Goal: Information Seeking & Learning: Learn about a topic

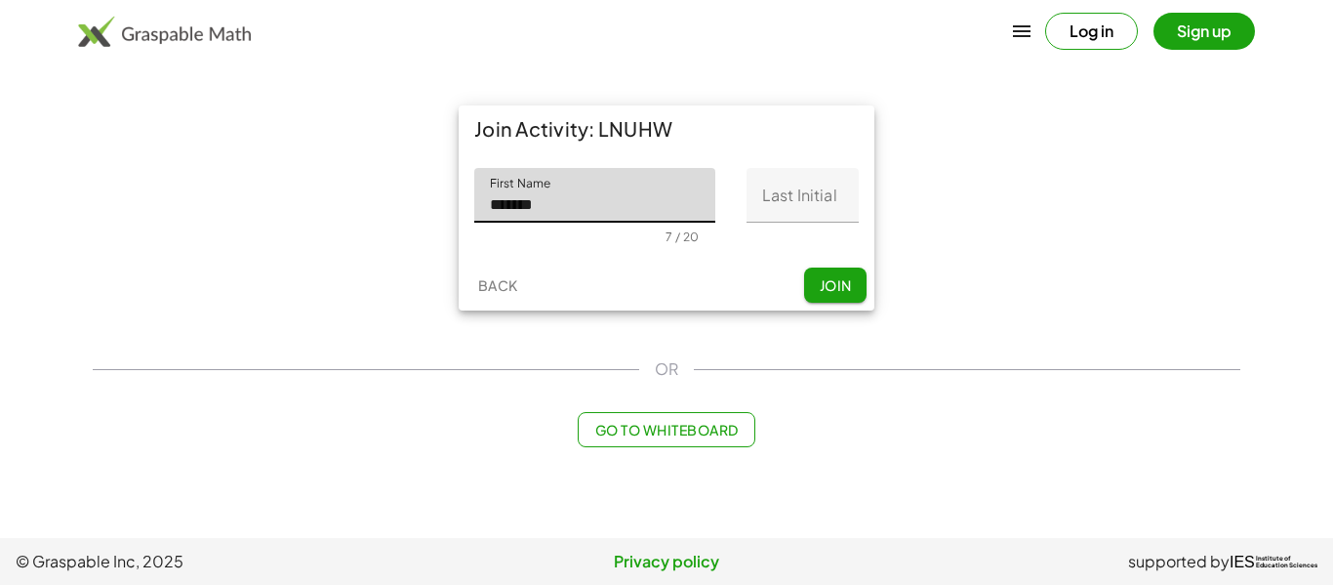
type input "*******"
click at [799, 187] on input "Last Initial" at bounding box center [803, 195] width 112 height 55
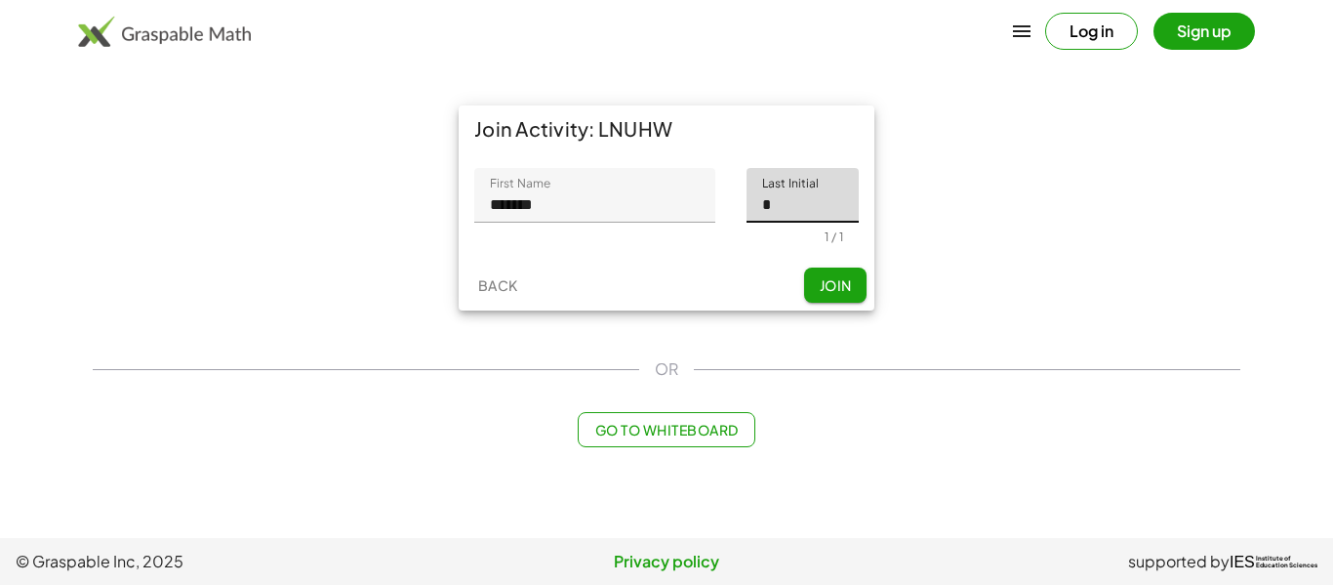
type input "*"
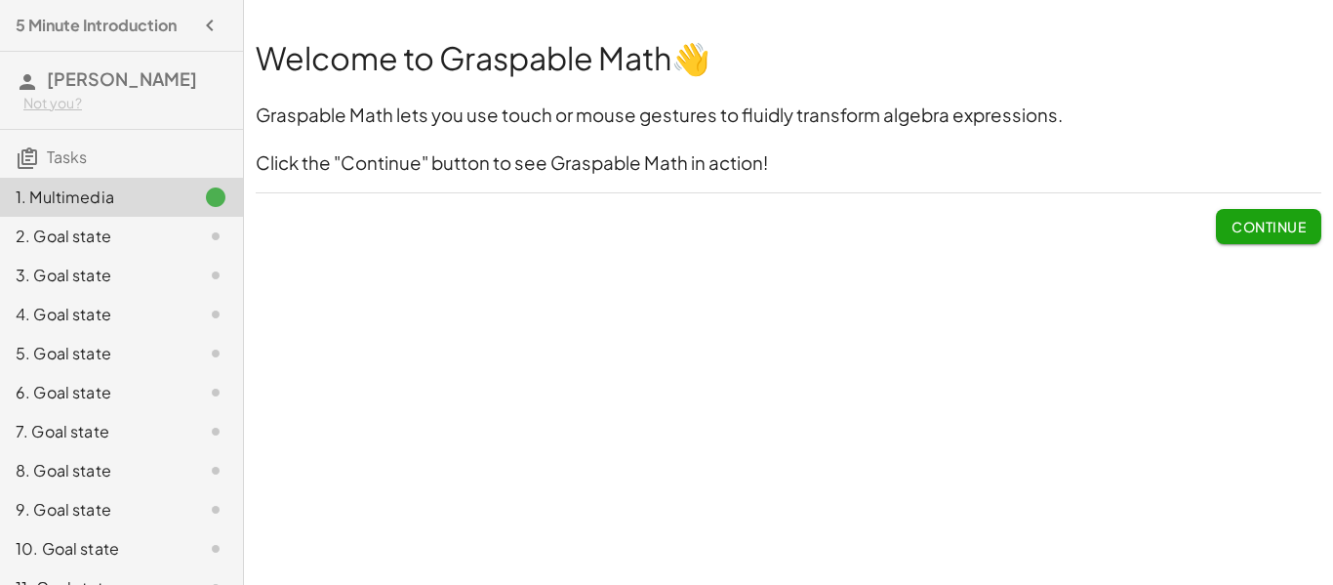
click at [1270, 233] on span "Continue" at bounding box center [1269, 227] width 74 height 18
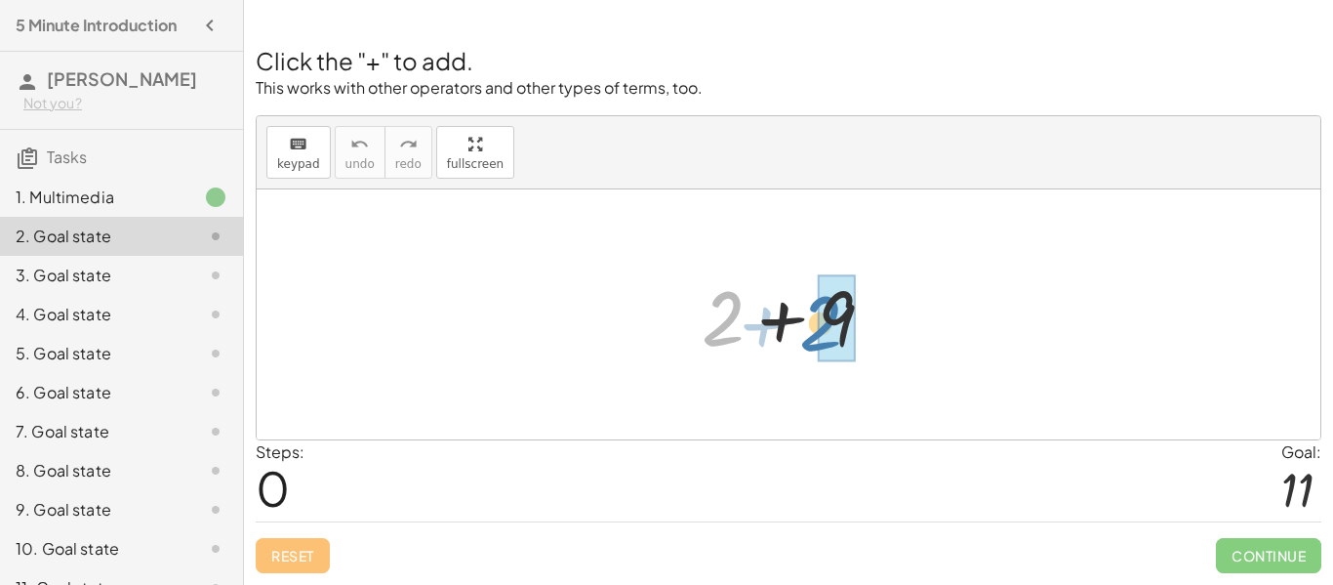
drag, startPoint x: 724, startPoint y: 306, endPoint x: 833, endPoint y: 310, distance: 108.4
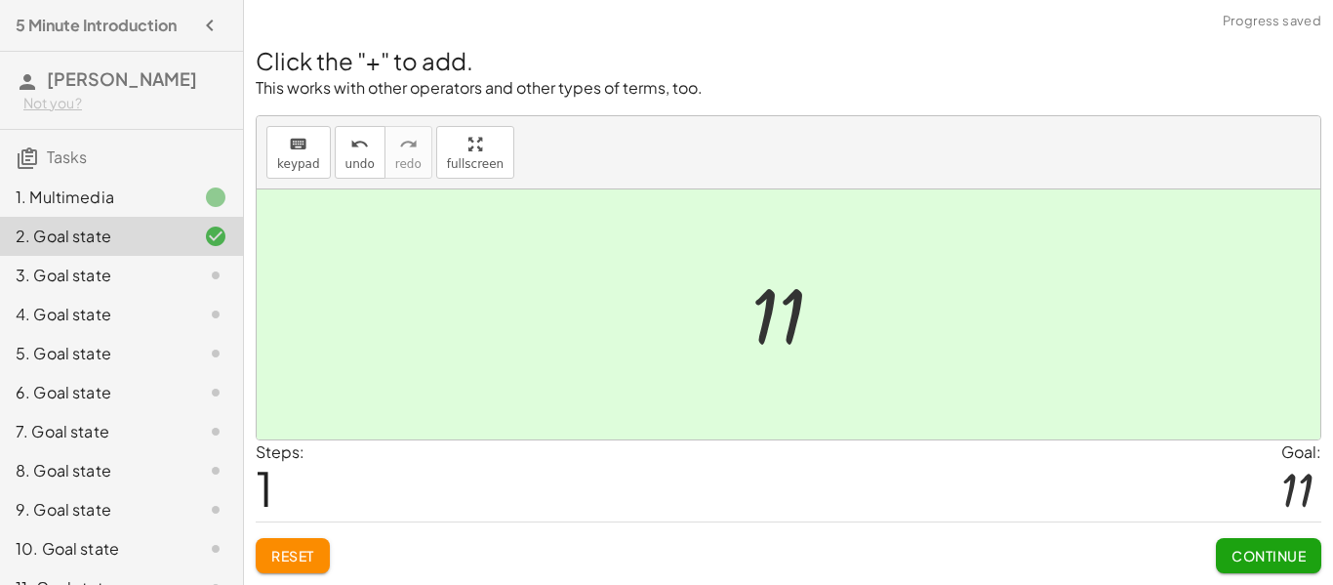
click at [1238, 553] on span "Continue" at bounding box center [1269, 556] width 74 height 18
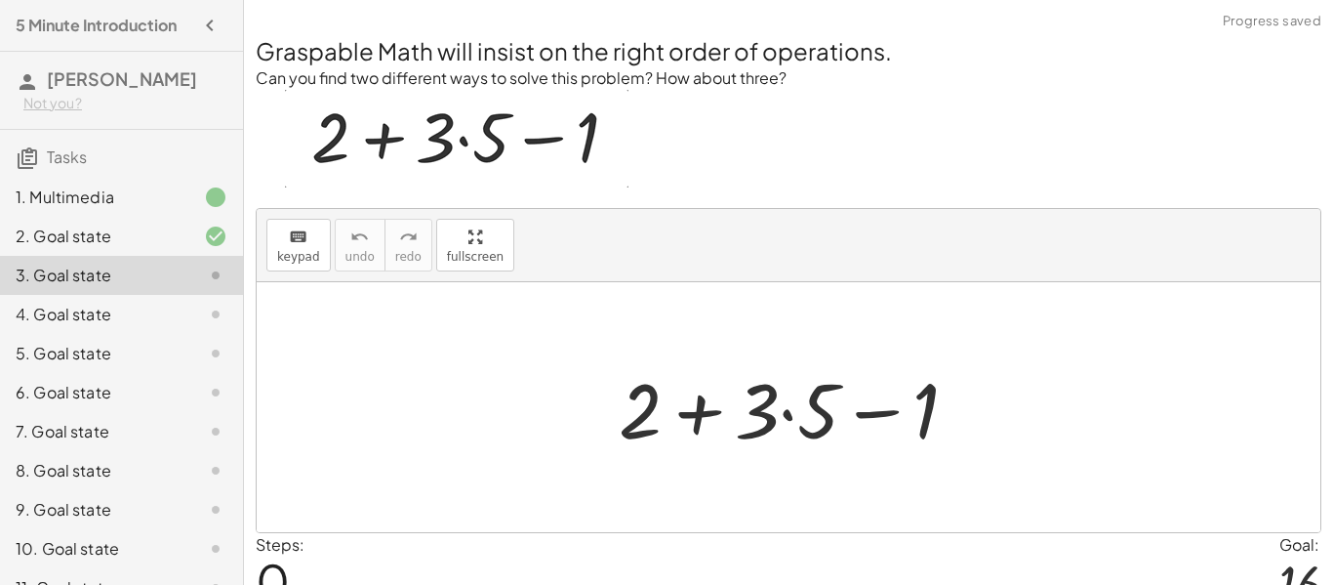
scroll to position [94, 0]
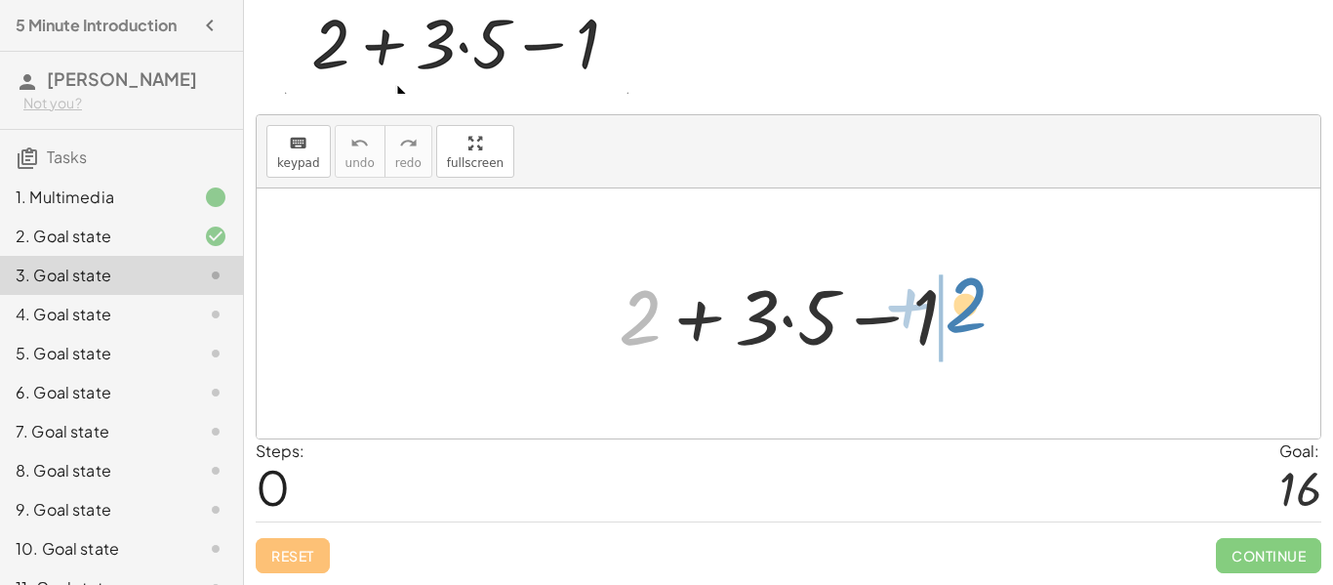
drag, startPoint x: 630, startPoint y: 333, endPoint x: 952, endPoint y: 320, distance: 321.4
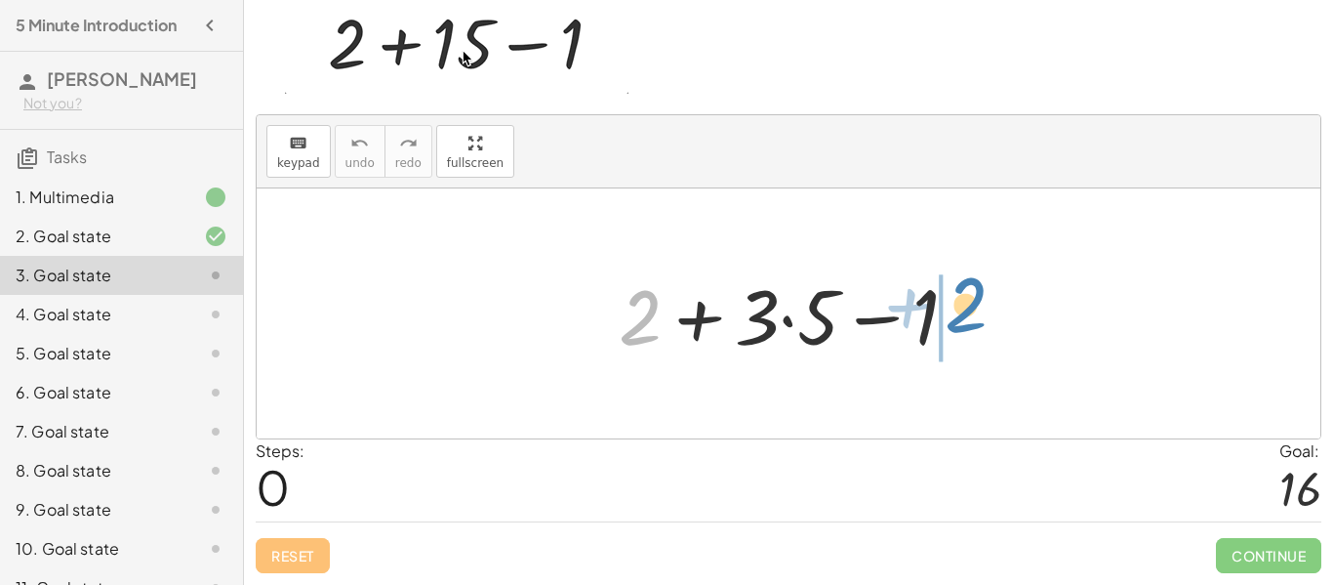
click at [952, 320] on div at bounding box center [796, 314] width 375 height 101
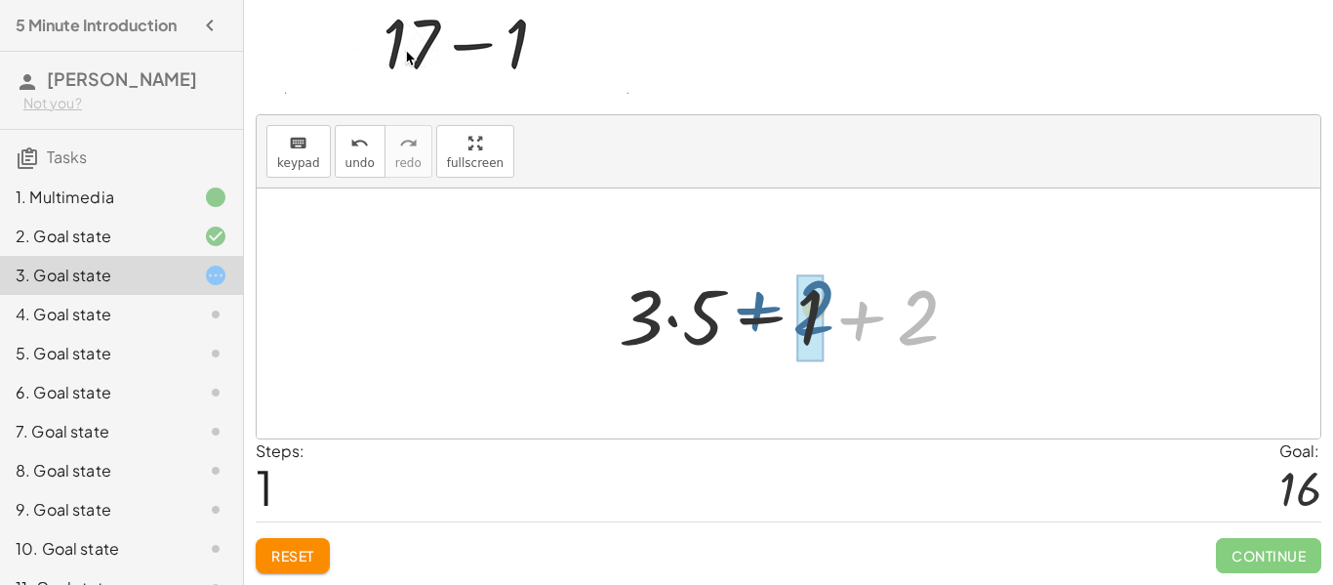
drag, startPoint x: 914, startPoint y: 319, endPoint x: 809, endPoint y: 310, distance: 104.8
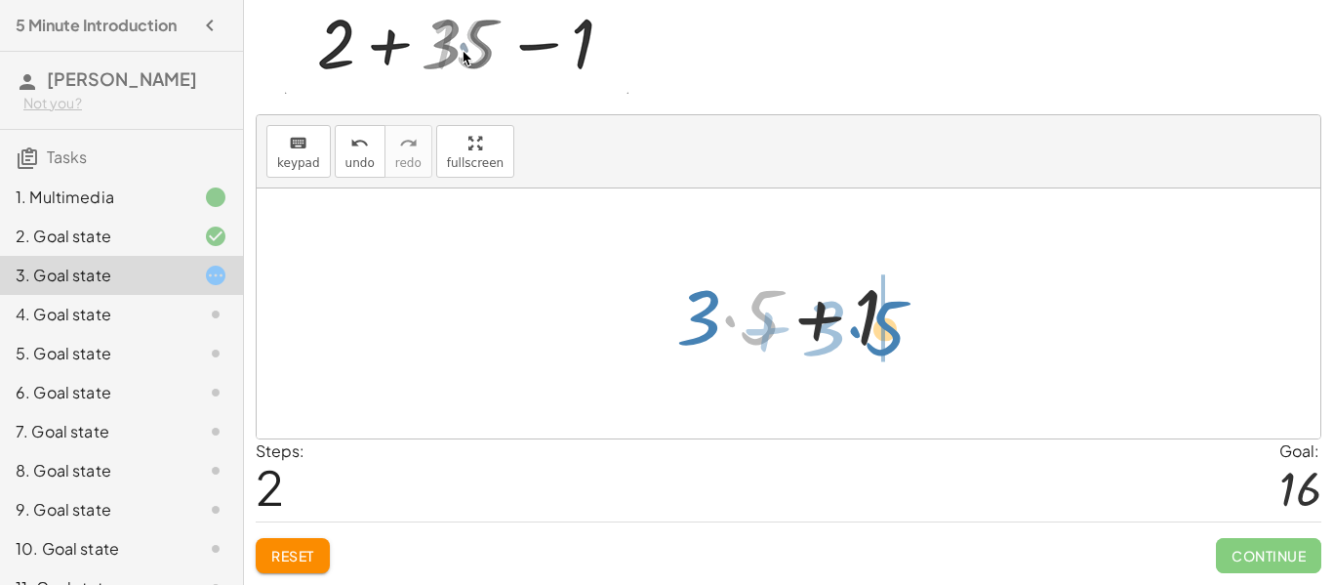
drag, startPoint x: 747, startPoint y: 315, endPoint x: 872, endPoint y: 325, distance: 125.3
click at [872, 325] on div at bounding box center [796, 314] width 259 height 101
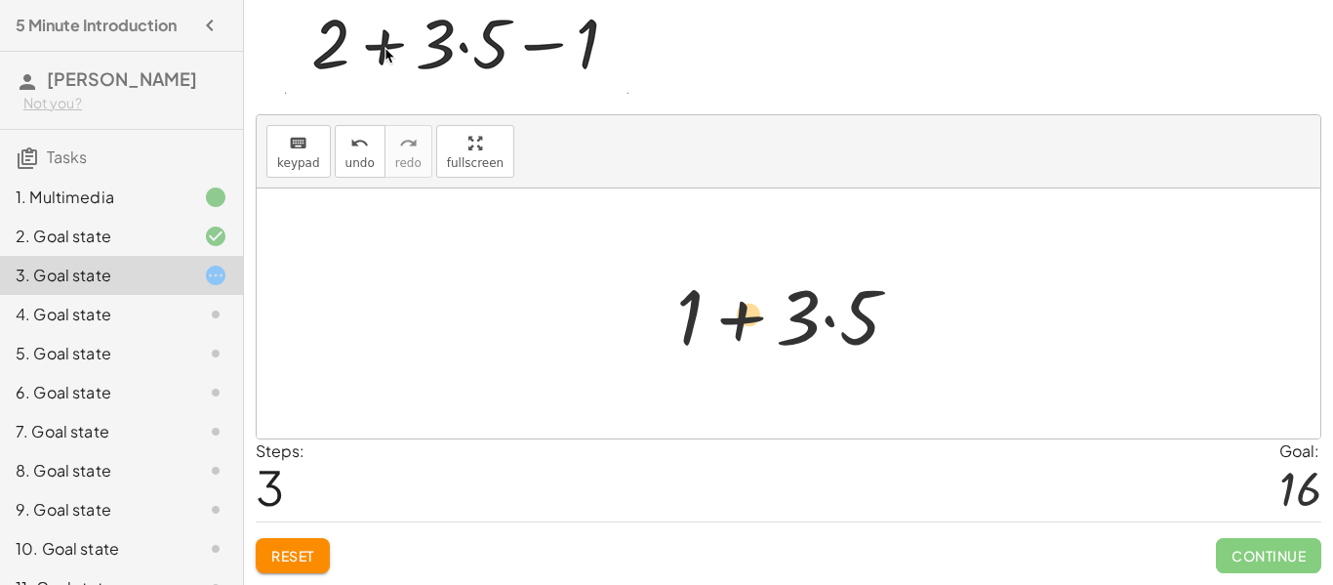
drag, startPoint x: 693, startPoint y: 315, endPoint x: 750, endPoint y: 312, distance: 56.7
click at [750, 312] on div at bounding box center [796, 314] width 259 height 101
click at [819, 336] on div at bounding box center [796, 314] width 259 height 101
drag, startPoint x: 676, startPoint y: 311, endPoint x: 818, endPoint y: 314, distance: 141.5
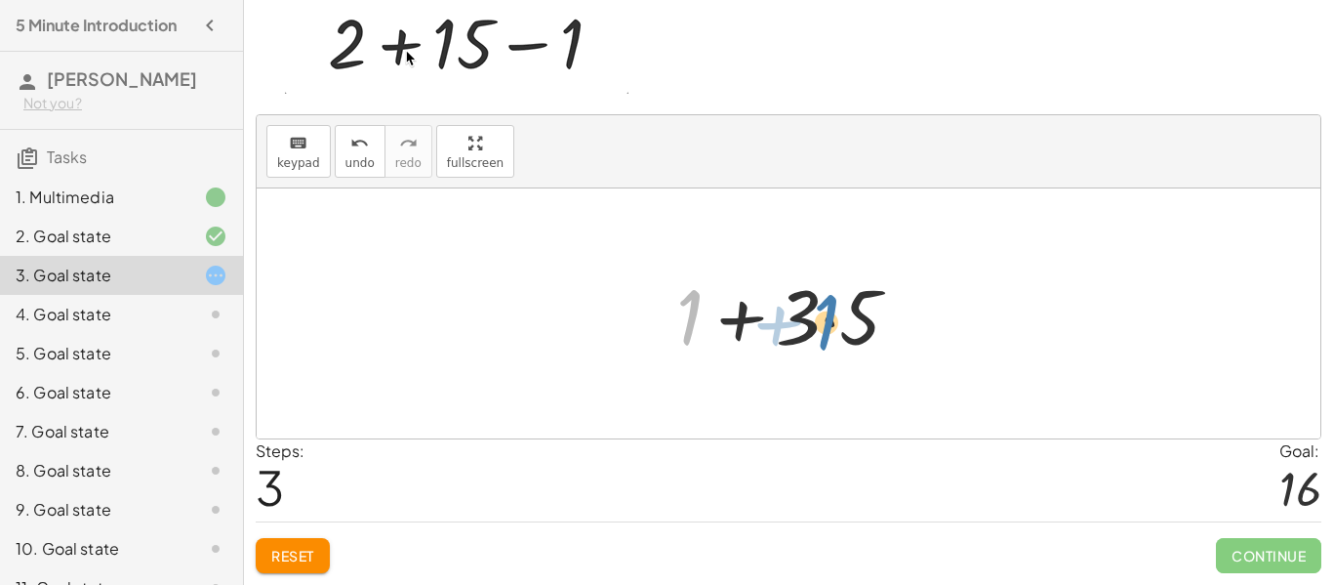
click at [818, 314] on div at bounding box center [796, 314] width 259 height 101
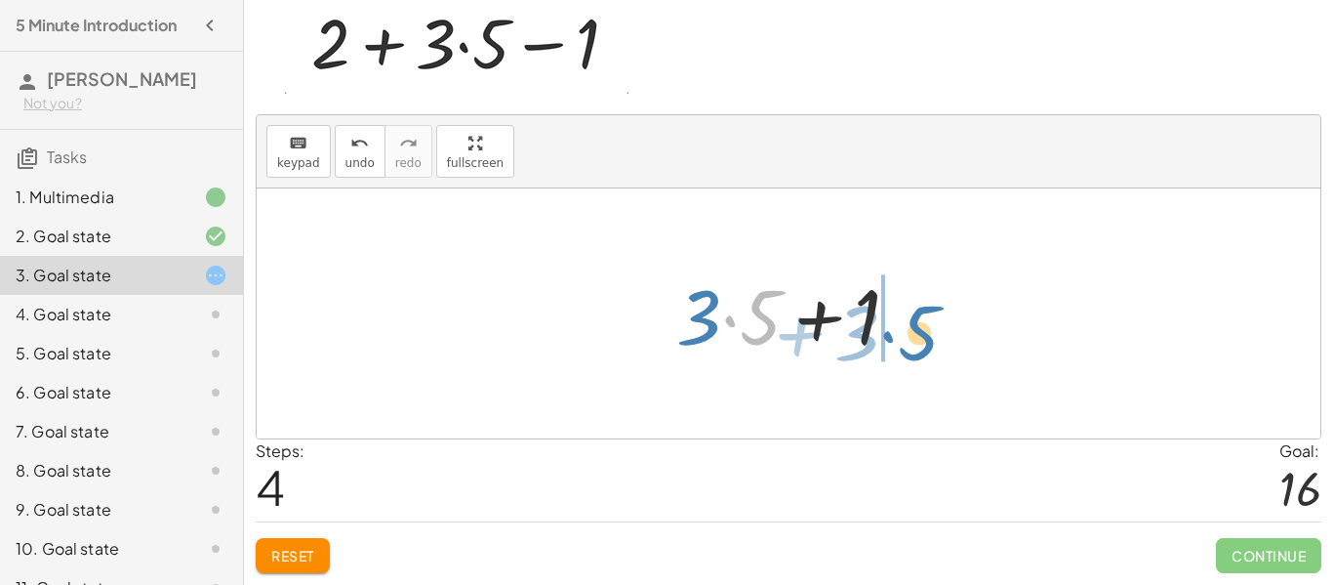
drag, startPoint x: 757, startPoint y: 310, endPoint x: 916, endPoint y: 324, distance: 159.7
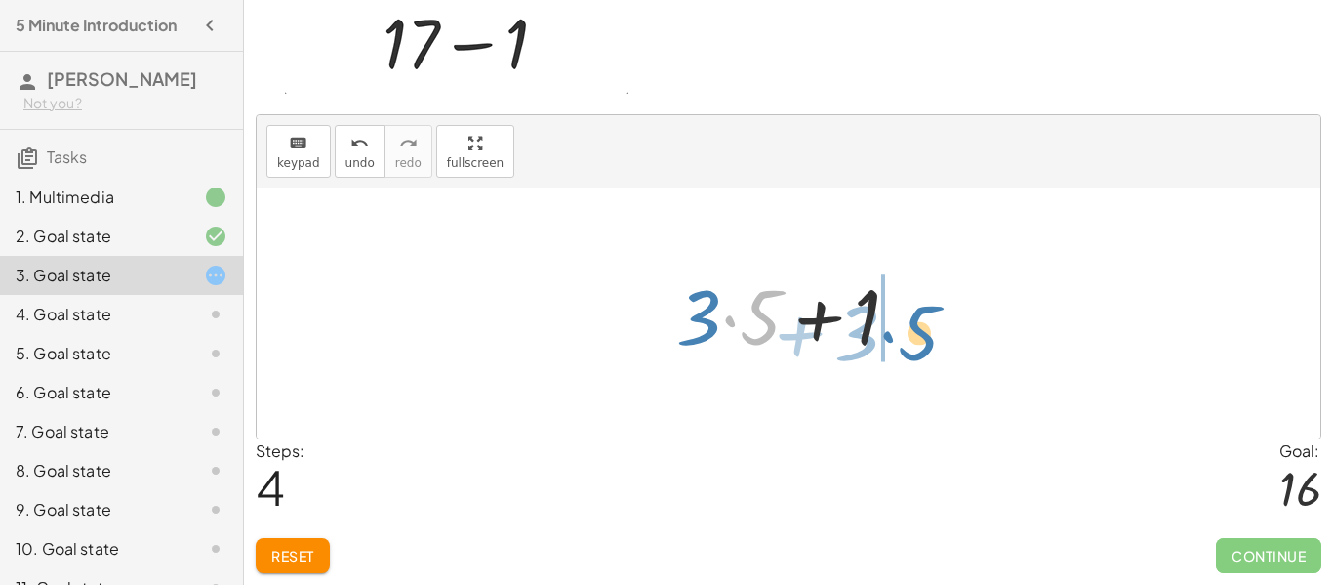
click at [916, 324] on div at bounding box center [796, 314] width 259 height 101
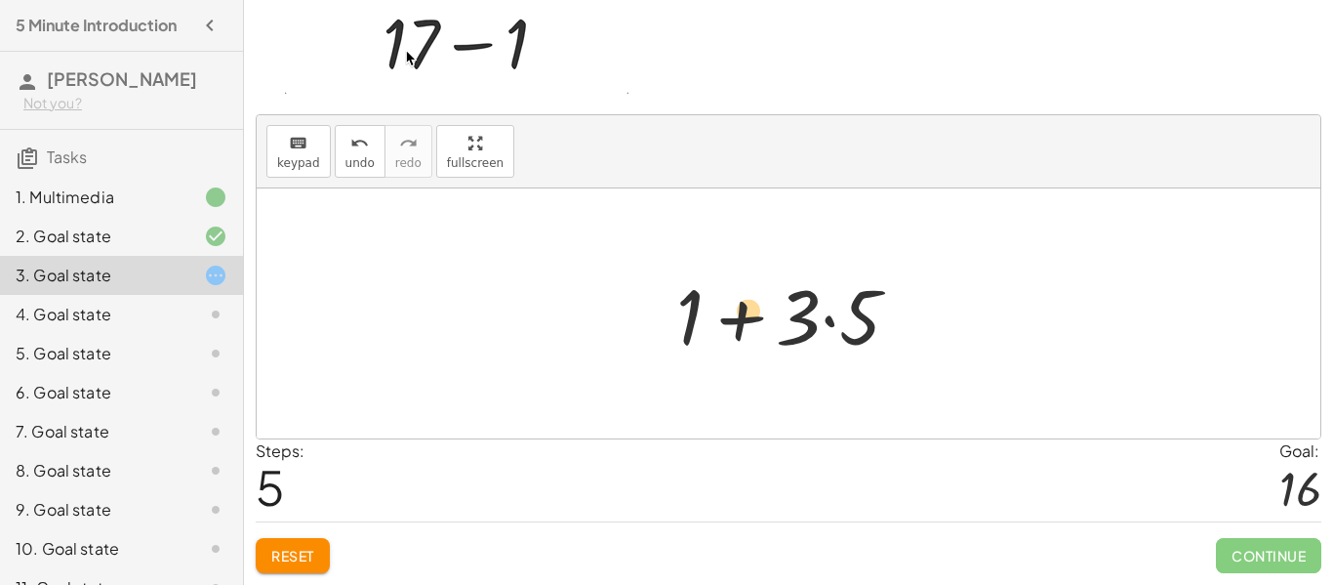
drag, startPoint x: 694, startPoint y: 315, endPoint x: 752, endPoint y: 308, distance: 58.0
click at [752, 308] on div at bounding box center [796, 314] width 259 height 101
click at [291, 547] on span "Reset" at bounding box center [292, 556] width 43 height 18
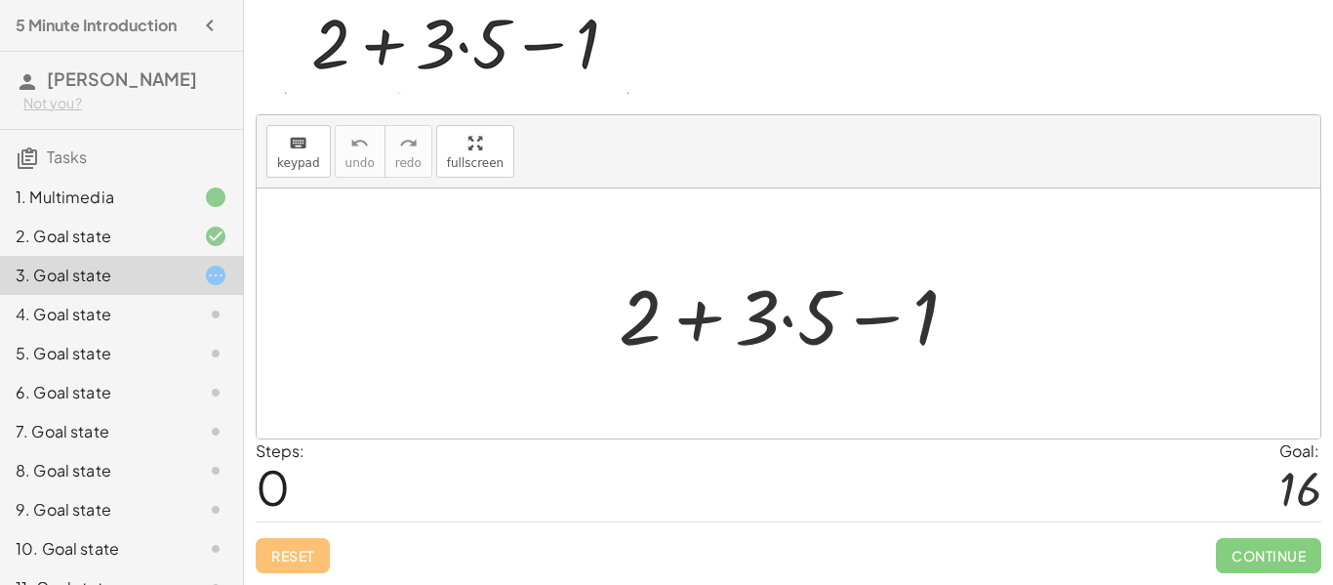
click at [791, 322] on div at bounding box center [796, 314] width 375 height 101
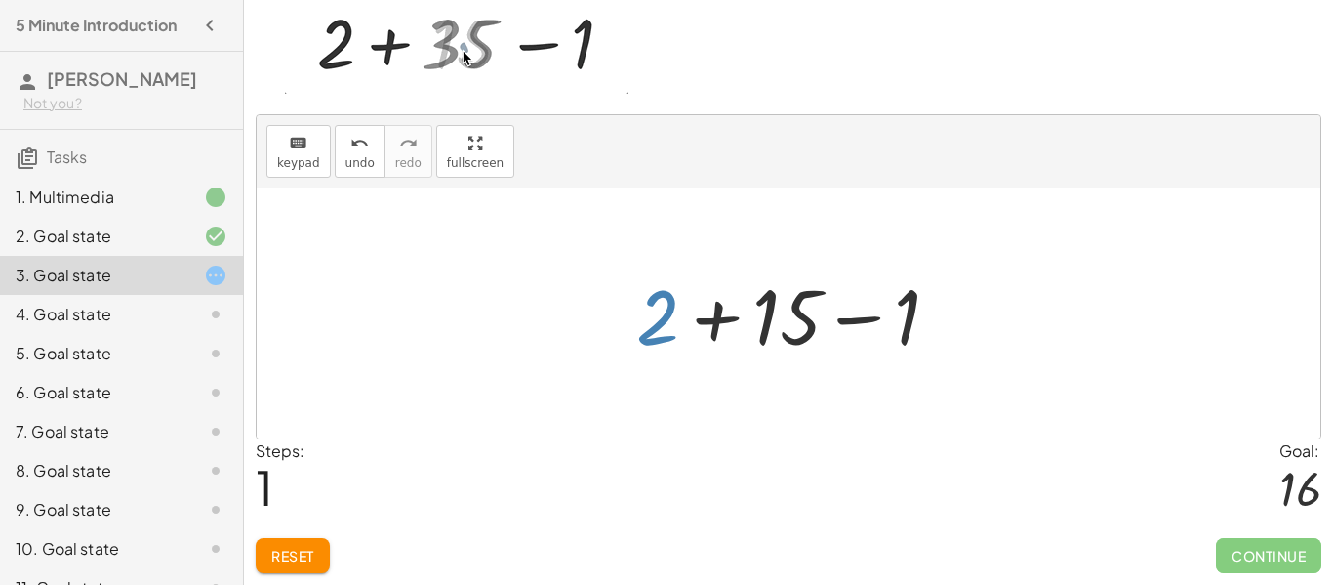
click at [662, 307] on div at bounding box center [796, 314] width 339 height 101
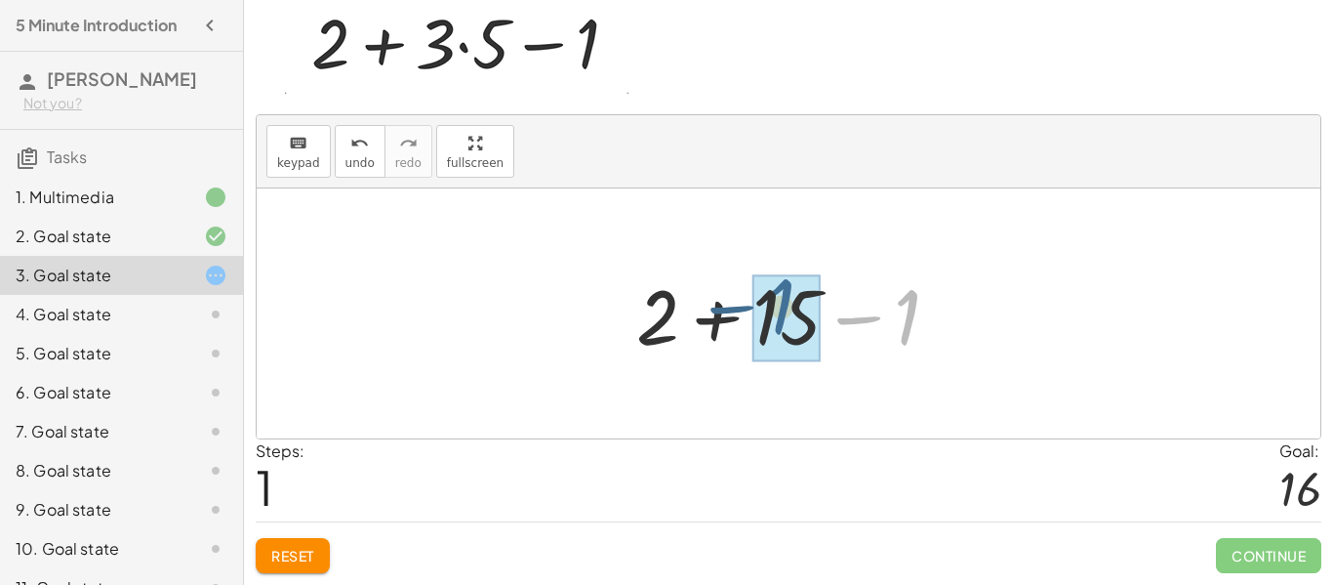
drag, startPoint x: 908, startPoint y: 318, endPoint x: 781, endPoint y: 307, distance: 127.3
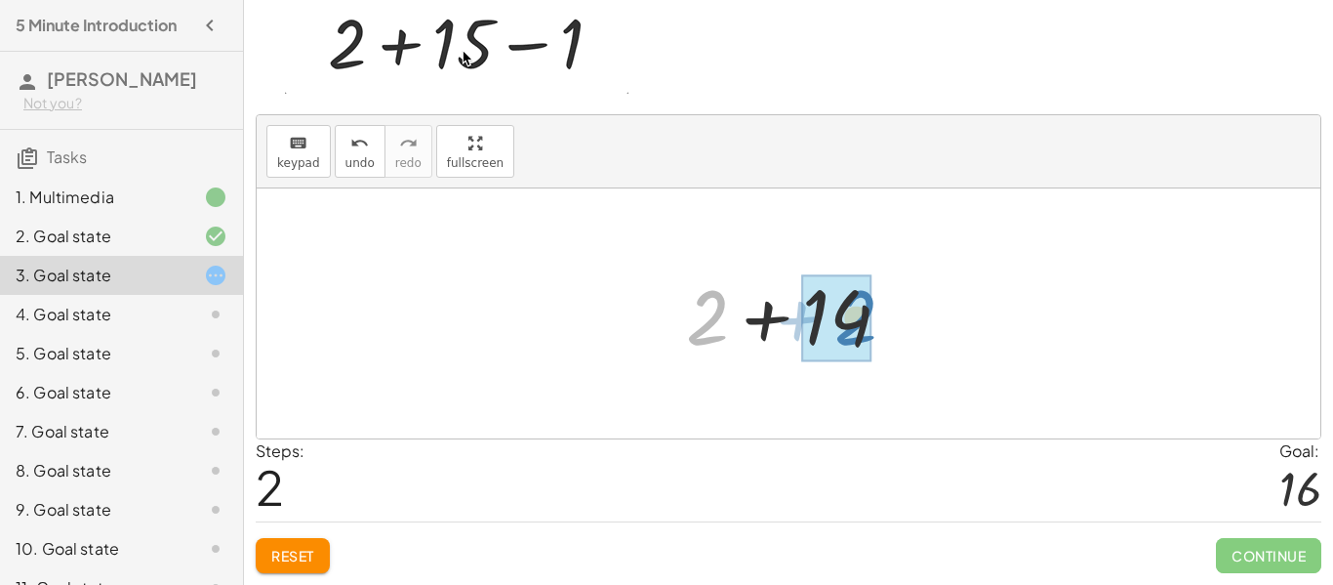
drag, startPoint x: 701, startPoint y: 329, endPoint x: 850, endPoint y: 329, distance: 149.3
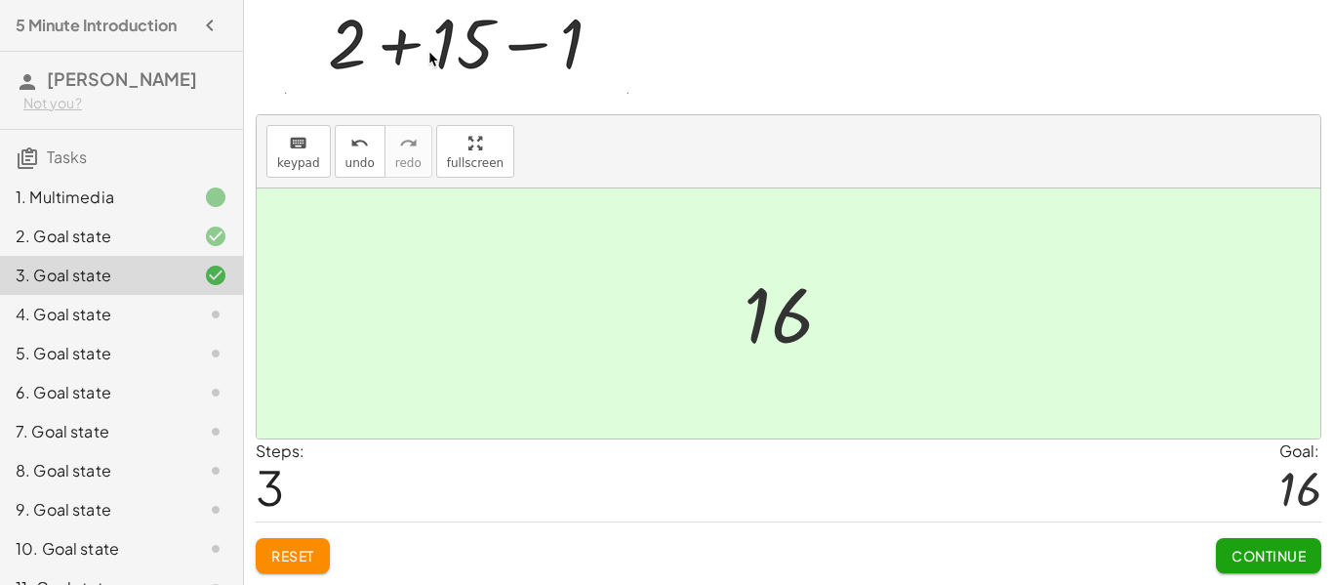
click at [1243, 547] on span "Continue" at bounding box center [1269, 556] width 74 height 18
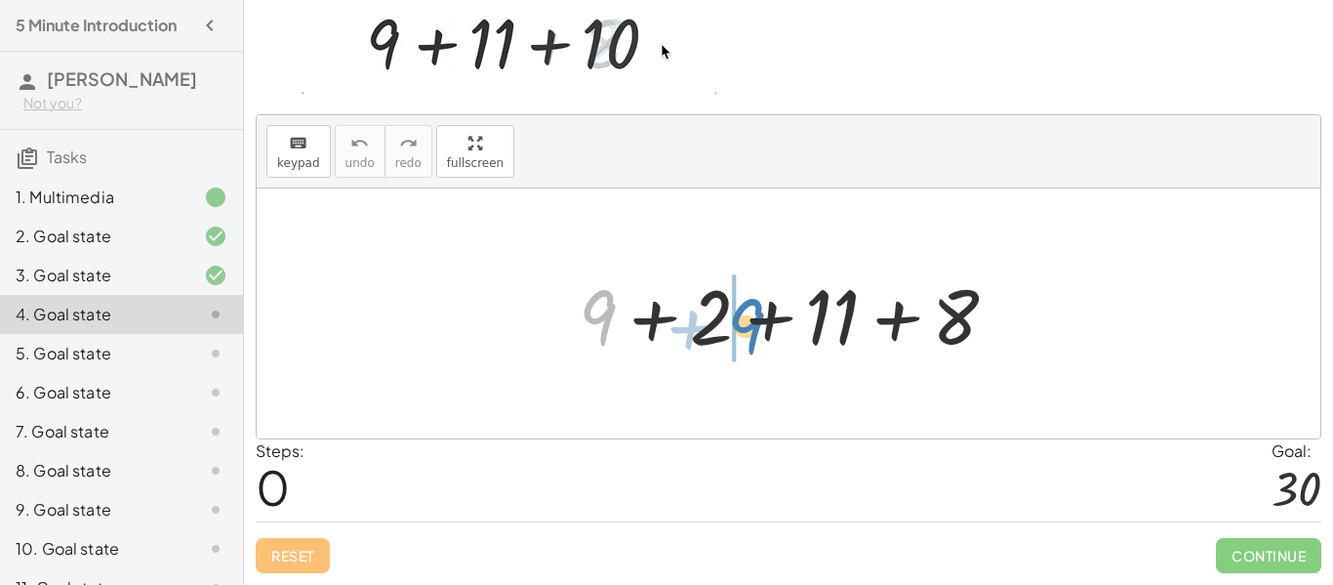
drag, startPoint x: 599, startPoint y: 311, endPoint x: 749, endPoint y: 320, distance: 149.6
click at [749, 320] on div at bounding box center [796, 314] width 455 height 101
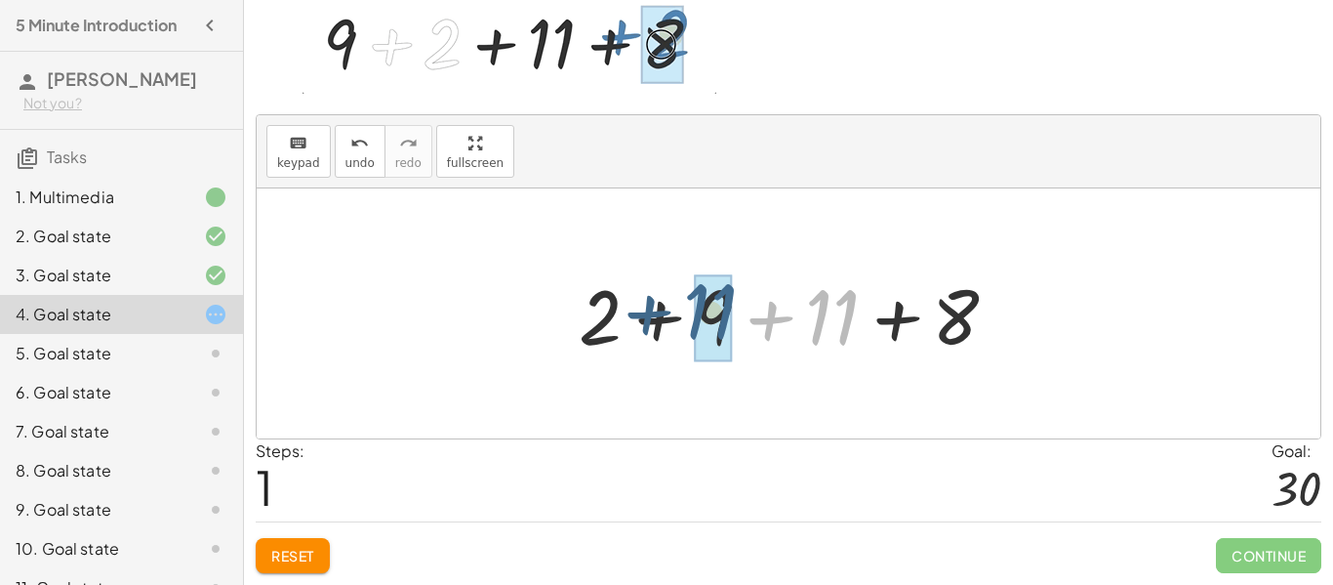
drag, startPoint x: 839, startPoint y: 315, endPoint x: 715, endPoint y: 310, distance: 124.0
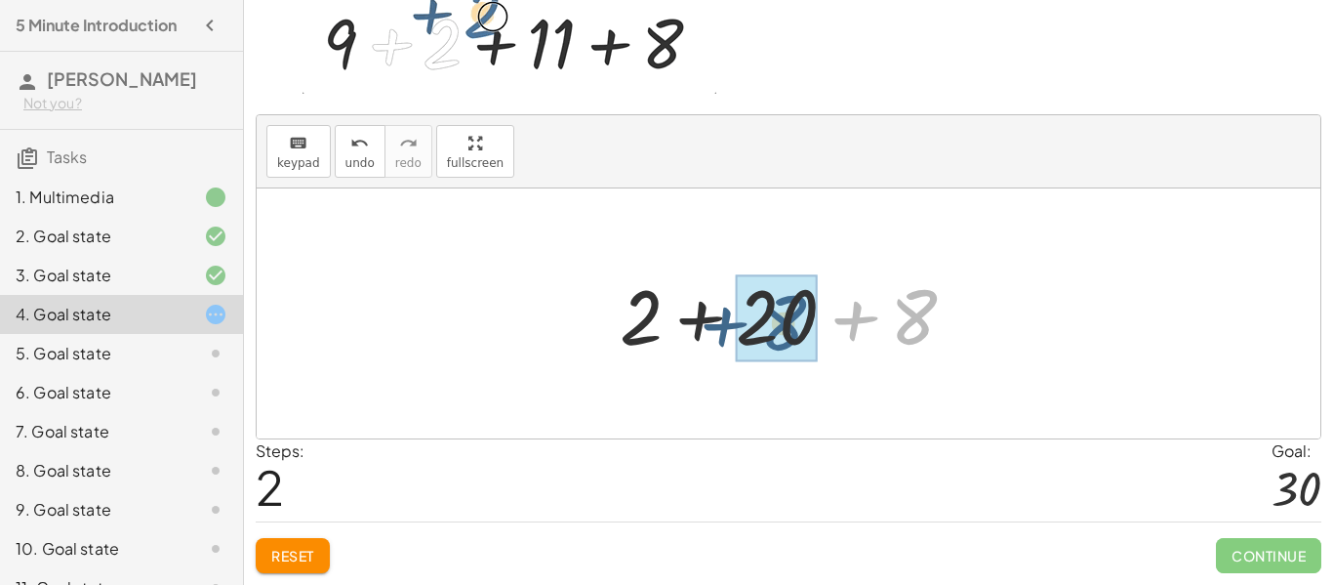
drag, startPoint x: 923, startPoint y: 306, endPoint x: 791, endPoint y: 312, distance: 132.9
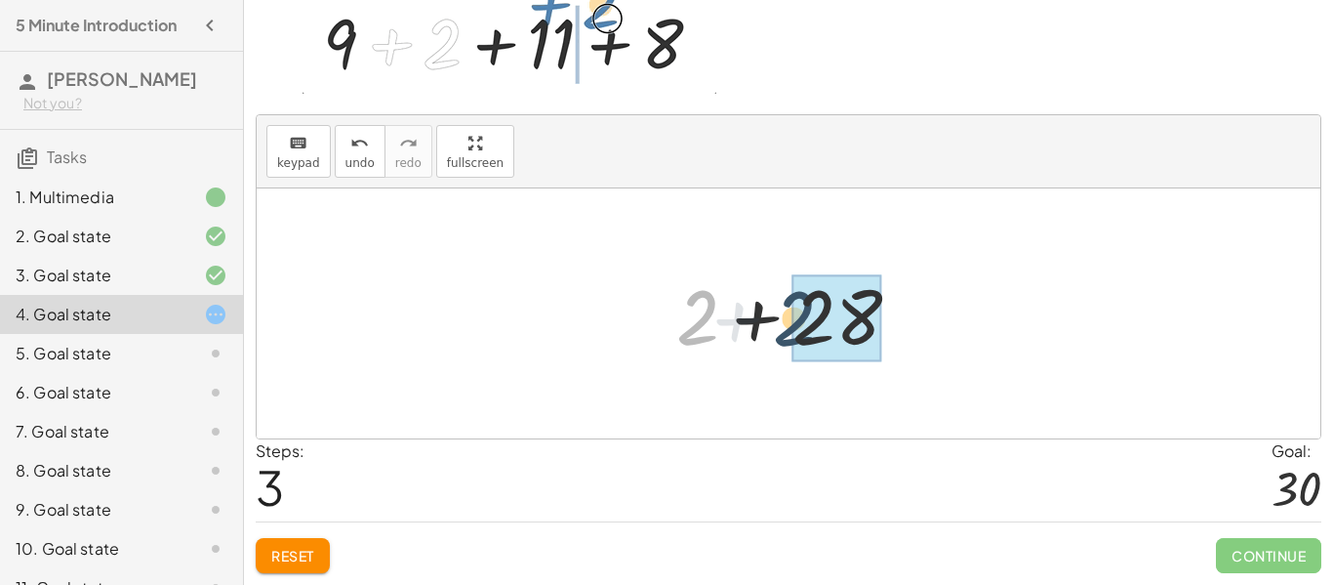
drag, startPoint x: 706, startPoint y: 315, endPoint x: 833, endPoint y: 322, distance: 127.1
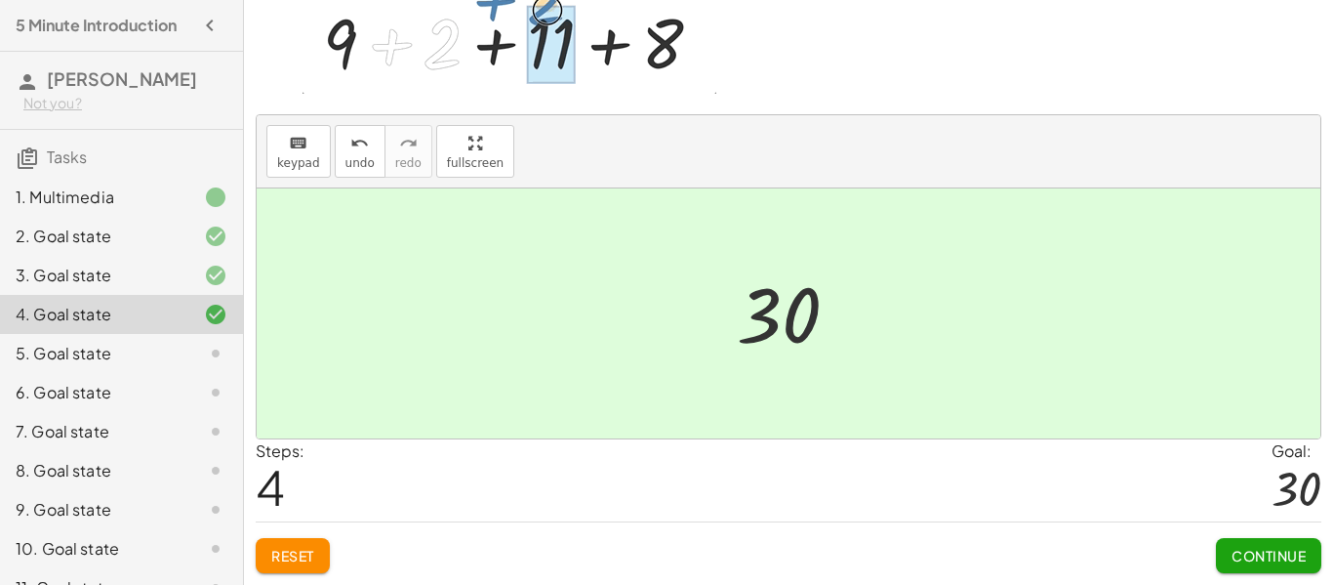
click at [1291, 573] on div "You can drag terms on top of each other to combine them, too. Drag on top of an…" at bounding box center [788, 245] width 1089 height 678
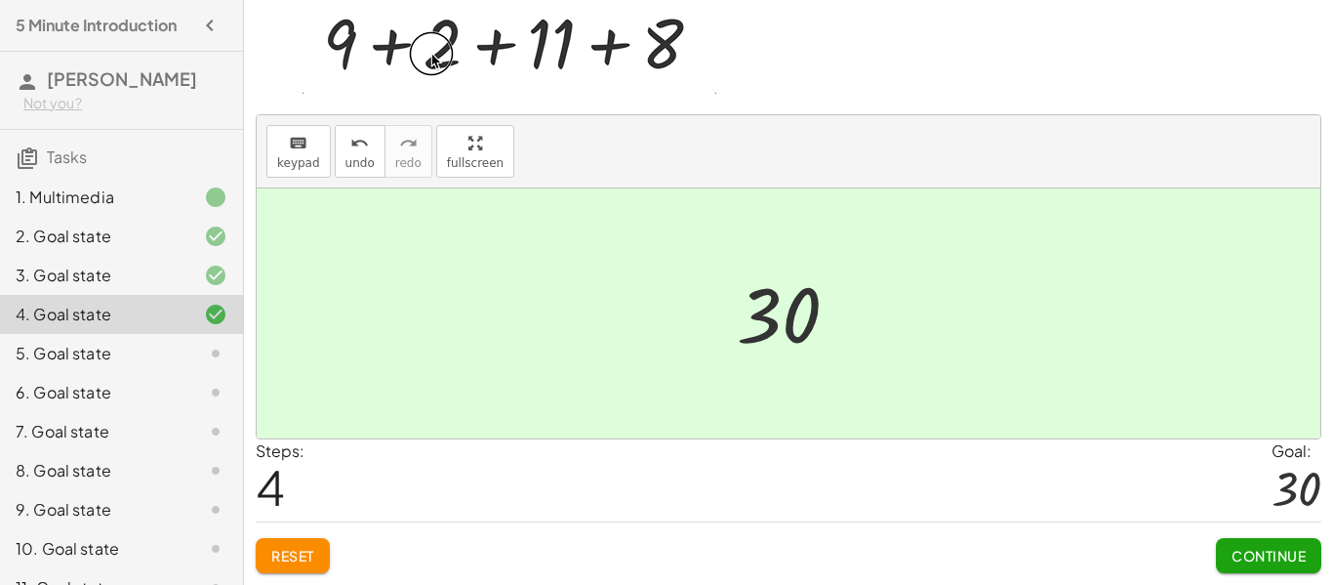
click at [1288, 573] on div "You can drag terms on top of each other to combine them, too. Drag on top of an…" at bounding box center [788, 245] width 1089 height 678
click at [1277, 557] on span "Continue" at bounding box center [1269, 556] width 74 height 18
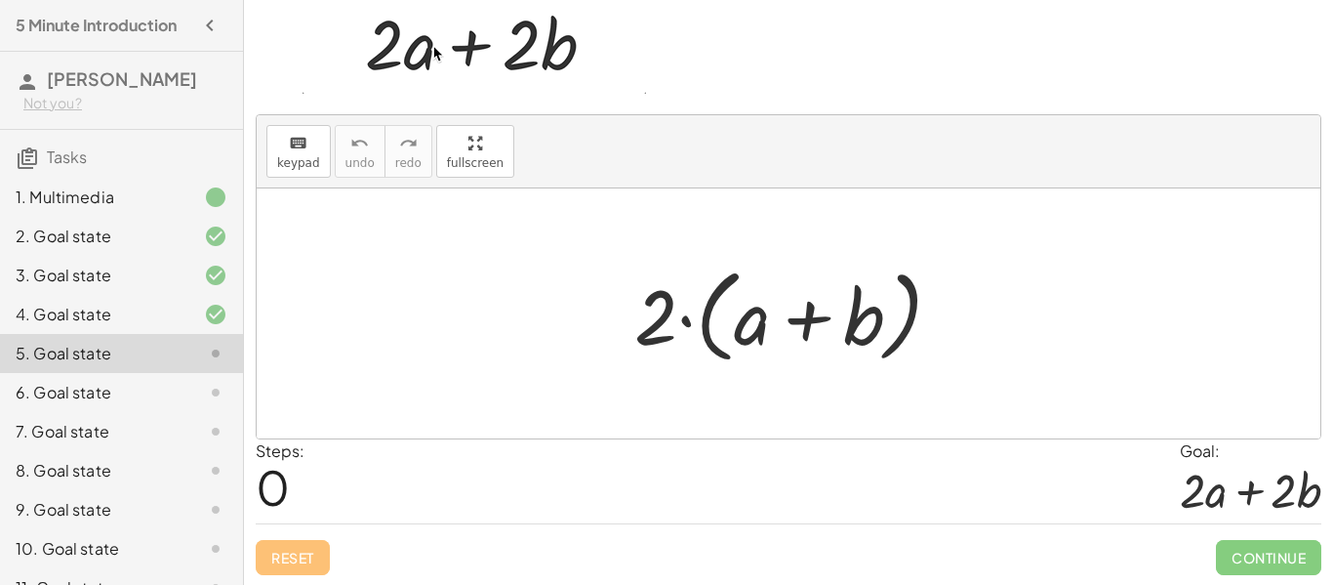
click at [690, 323] on div at bounding box center [796, 314] width 343 height 112
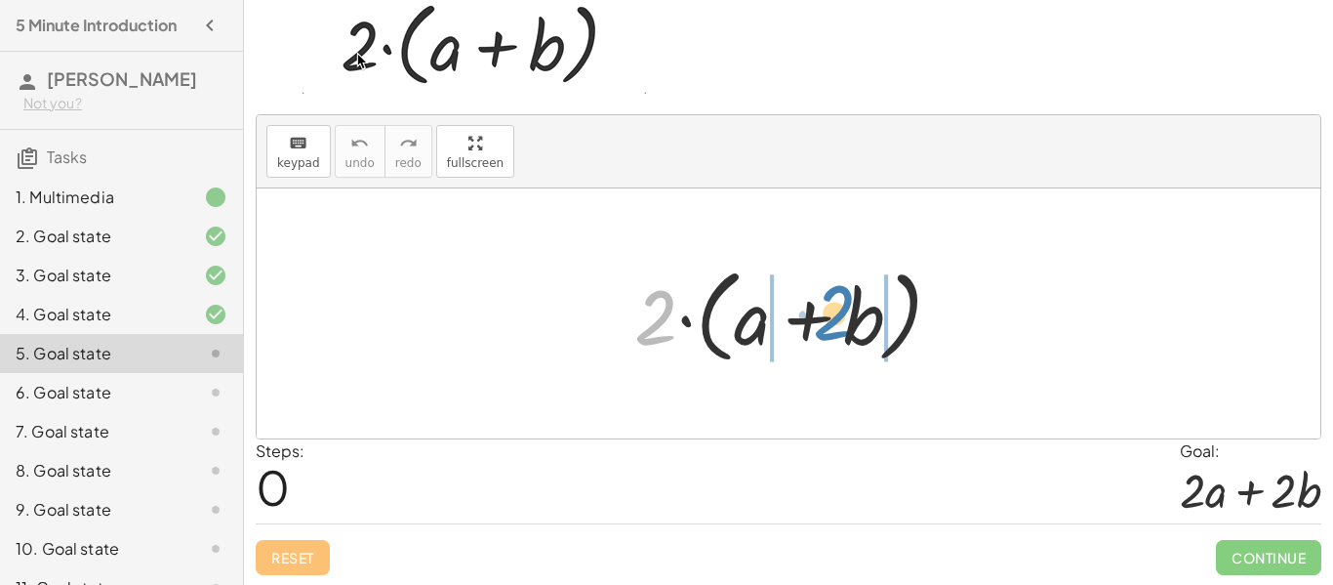
drag, startPoint x: 655, startPoint y: 319, endPoint x: 833, endPoint y: 314, distance: 177.7
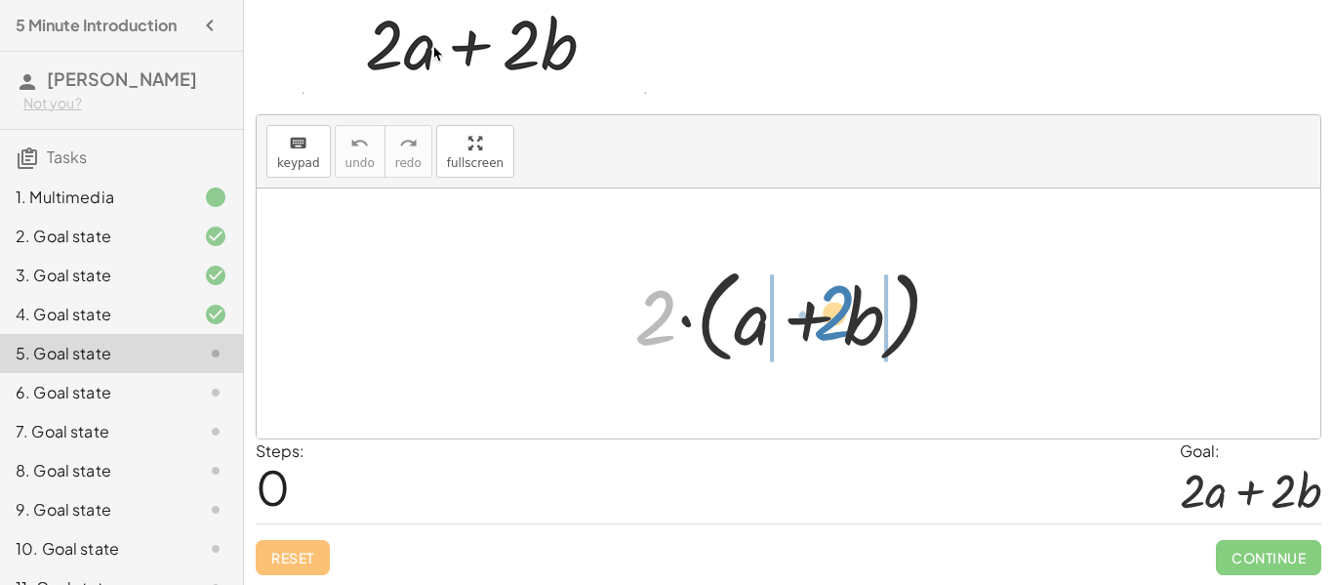
click at [833, 314] on div at bounding box center [796, 314] width 343 height 112
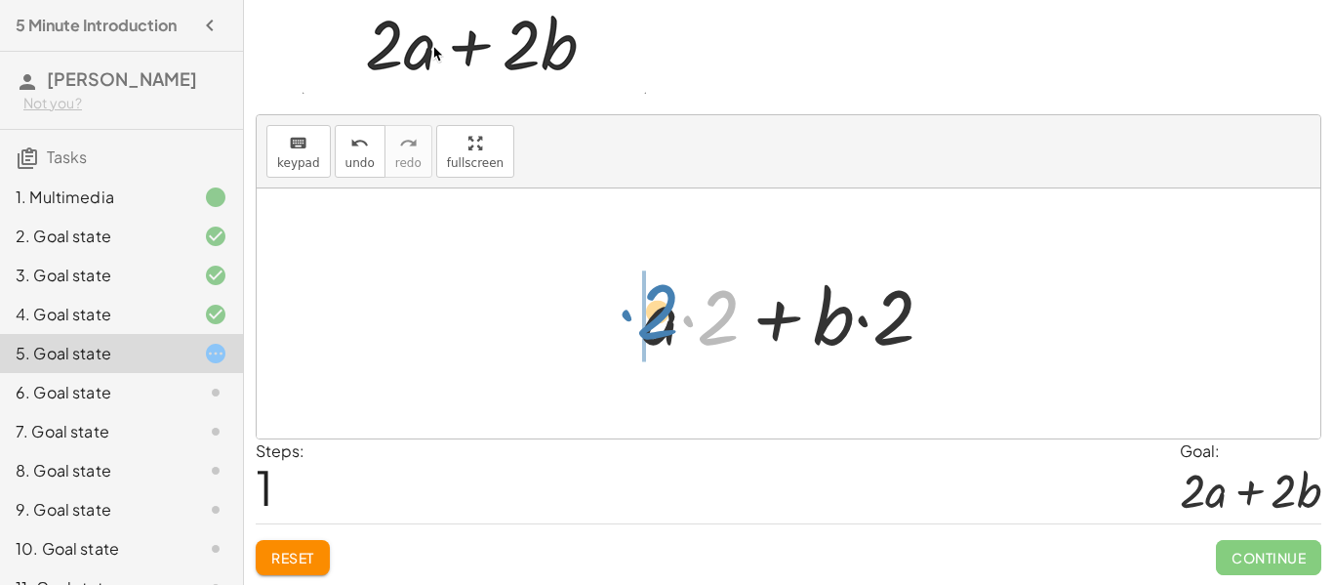
drag, startPoint x: 716, startPoint y: 314, endPoint x: 655, endPoint y: 308, distance: 61.8
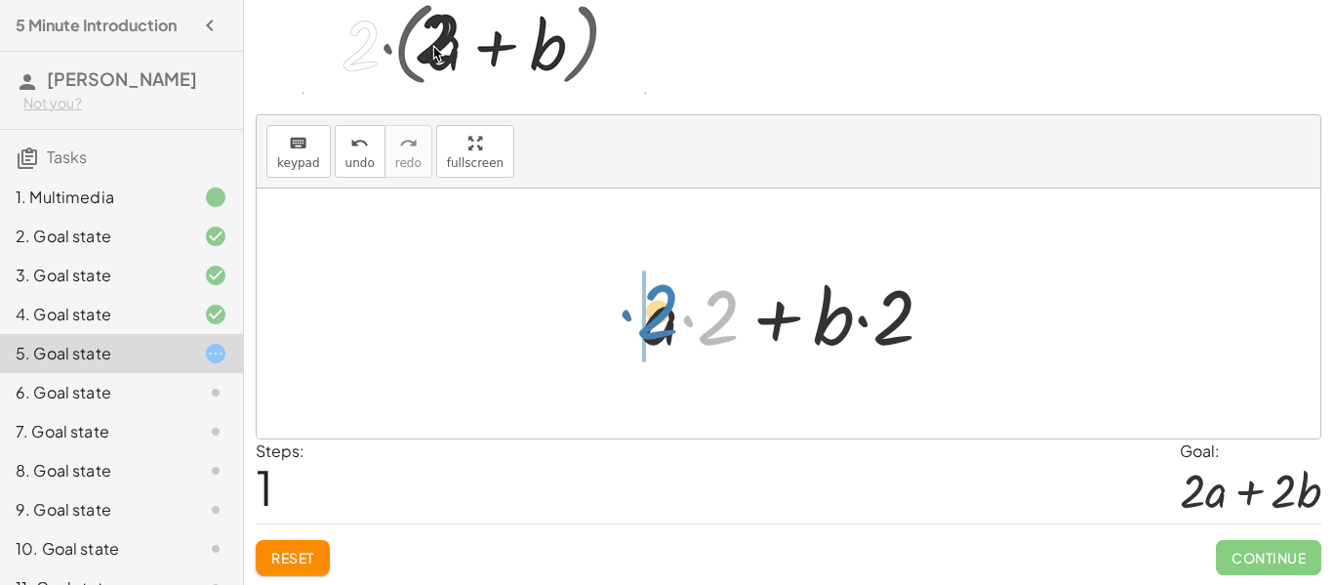
click at [655, 308] on div at bounding box center [795, 314] width 327 height 101
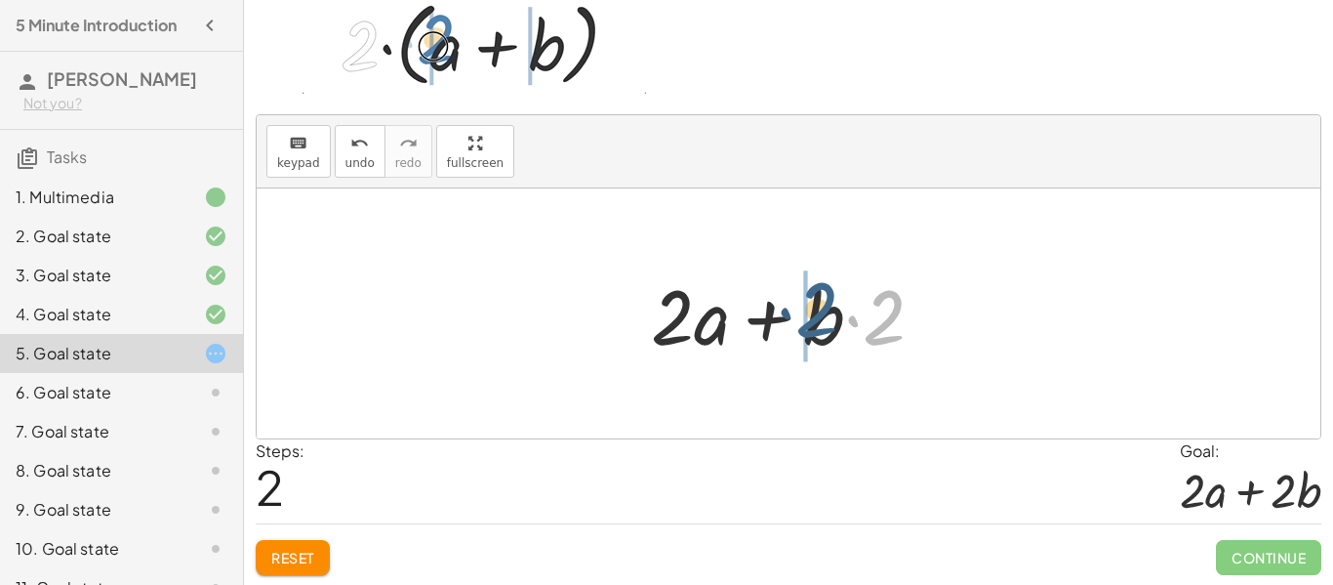
drag, startPoint x: 897, startPoint y: 323, endPoint x: 837, endPoint y: 317, distance: 59.8
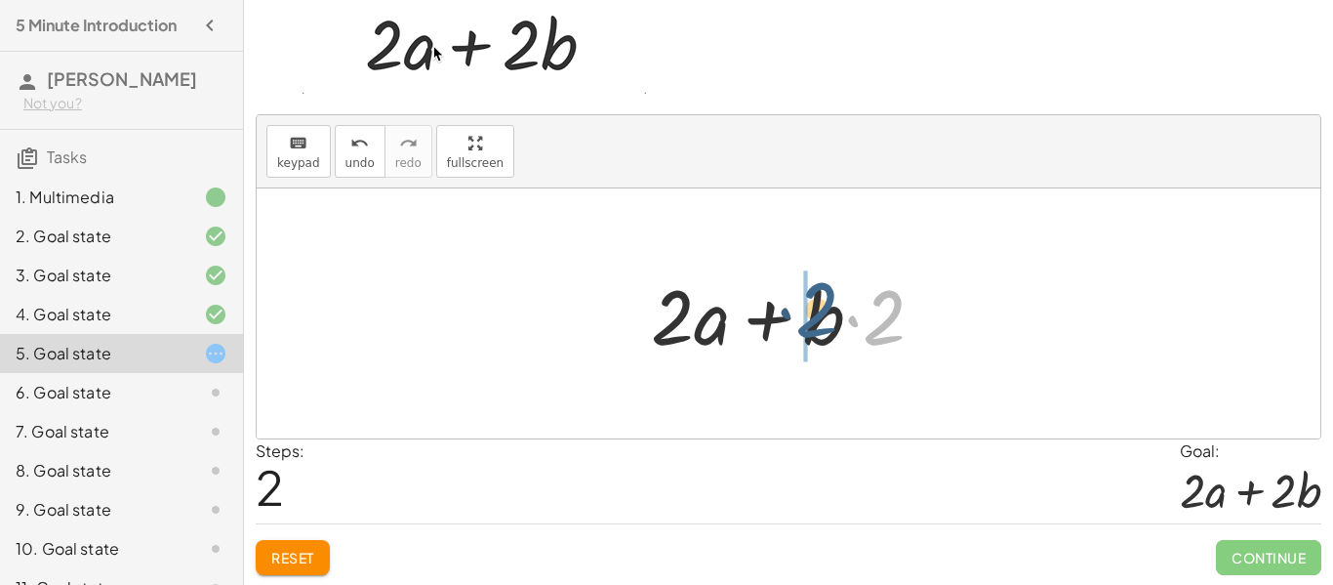
click at [837, 317] on div at bounding box center [795, 314] width 308 height 101
drag, startPoint x: 885, startPoint y: 327, endPoint x: 802, endPoint y: 324, distance: 83.0
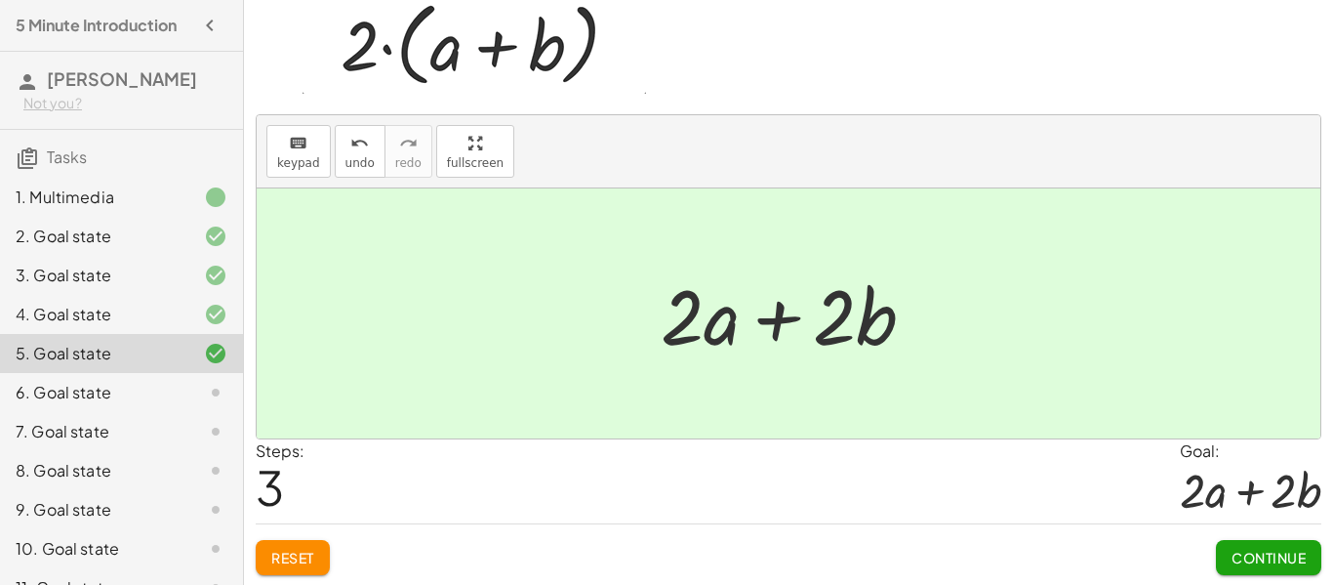
click at [1256, 549] on span "Continue" at bounding box center [1269, 558] width 74 height 18
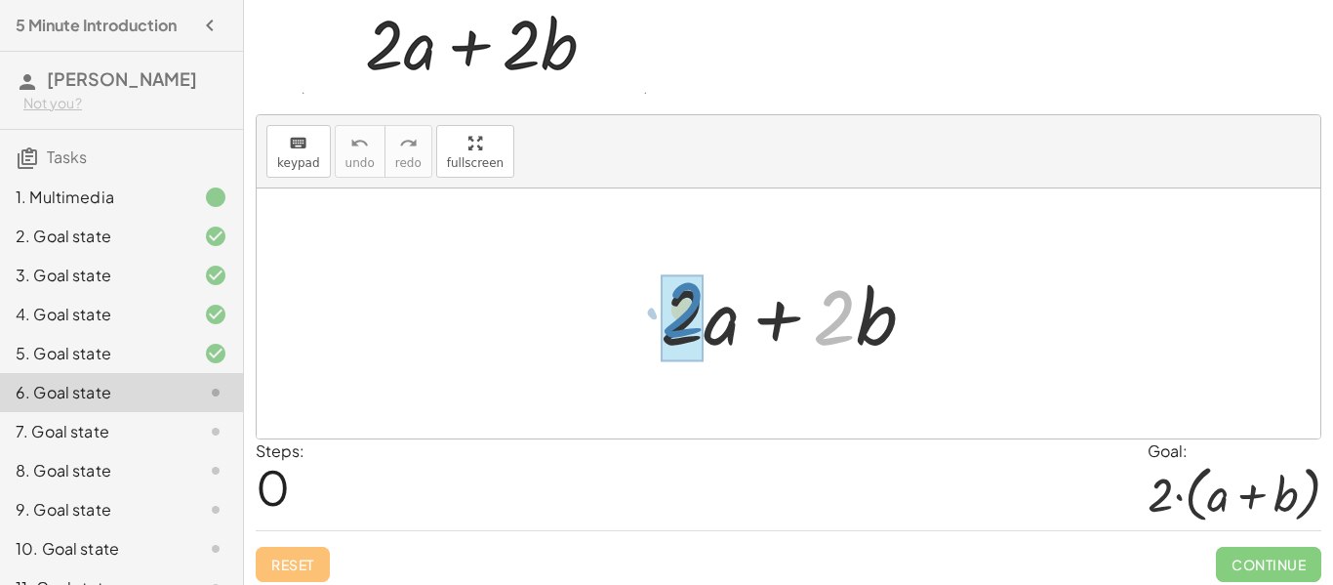
drag, startPoint x: 833, startPoint y: 325, endPoint x: 680, endPoint y: 317, distance: 152.5
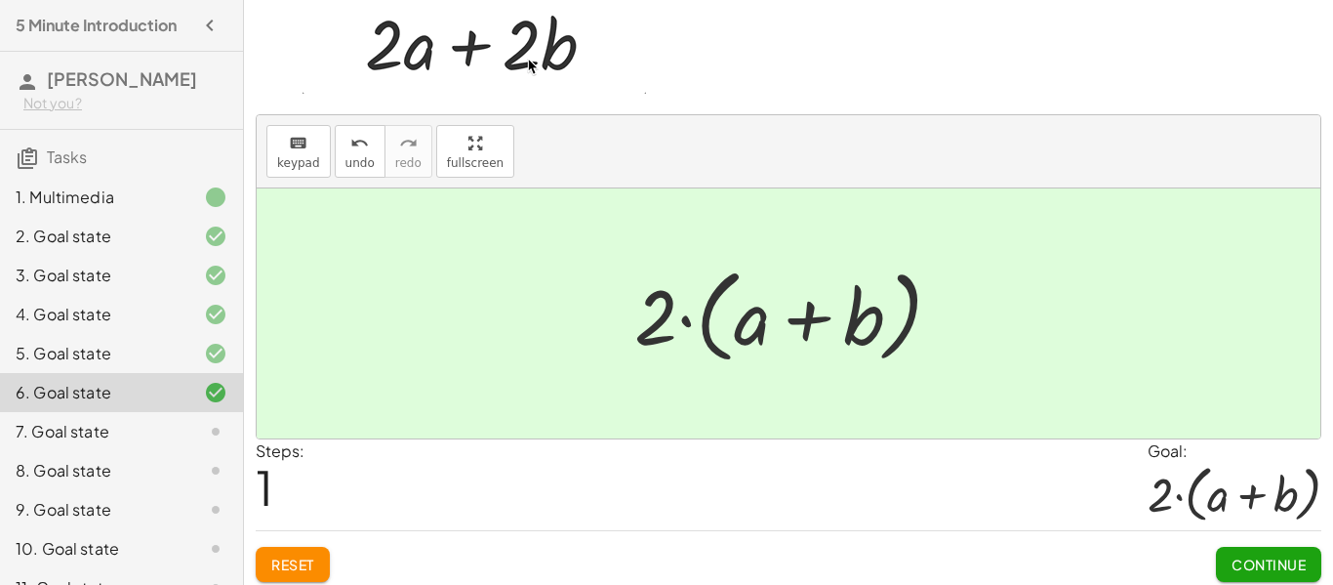
click at [1303, 551] on button "Continue" at bounding box center [1268, 564] width 105 height 35
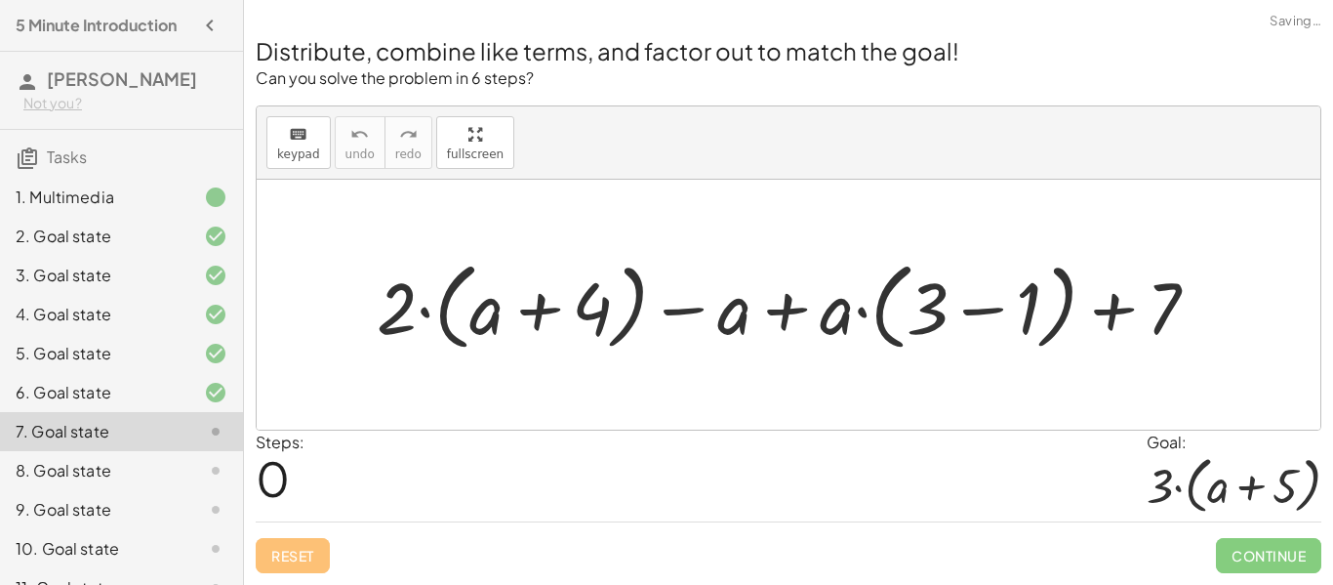
scroll to position [0, 0]
drag, startPoint x: 395, startPoint y: 311, endPoint x: 513, endPoint y: 303, distance: 118.4
click at [513, 303] on div at bounding box center [795, 304] width 857 height 105
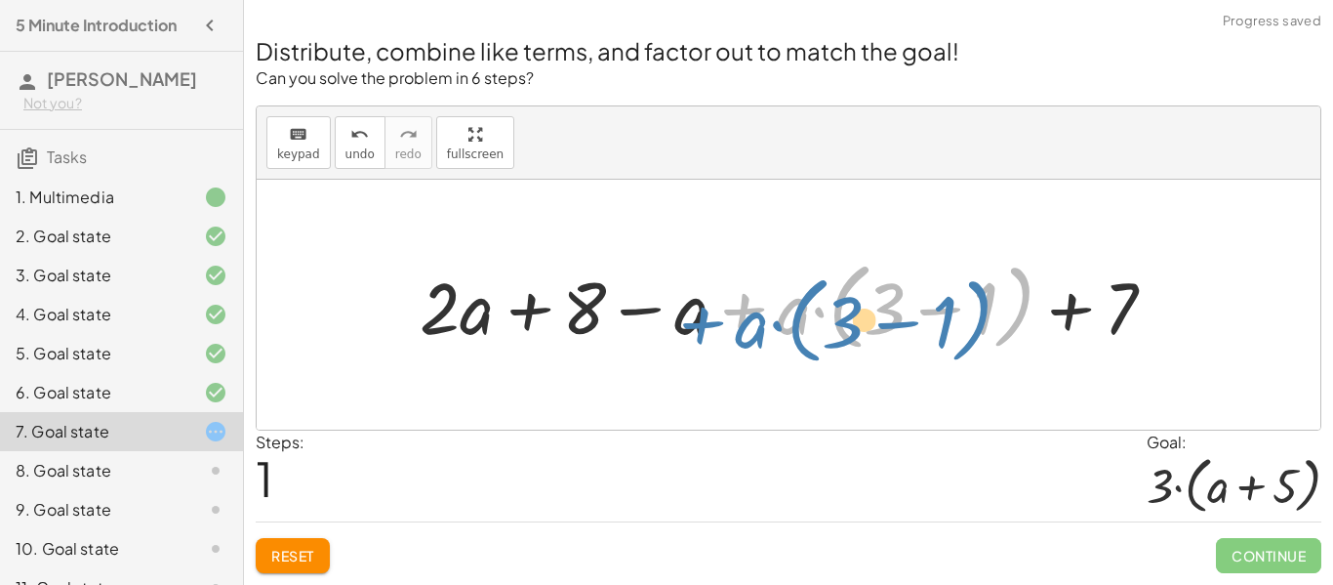
drag, startPoint x: 768, startPoint y: 318, endPoint x: 726, endPoint y: 332, distance: 44.1
click at [726, 332] on div at bounding box center [795, 304] width 771 height 105
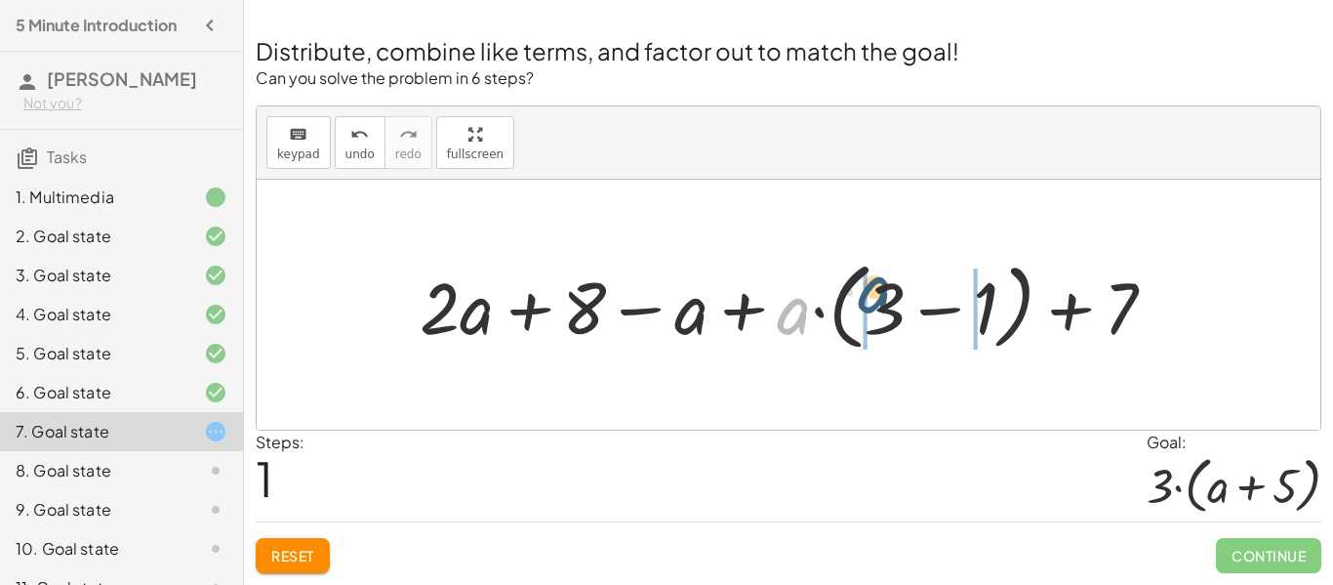
drag, startPoint x: 783, startPoint y: 322, endPoint x: 918, endPoint y: 292, distance: 139.0
click at [918, 292] on div at bounding box center [795, 304] width 771 height 105
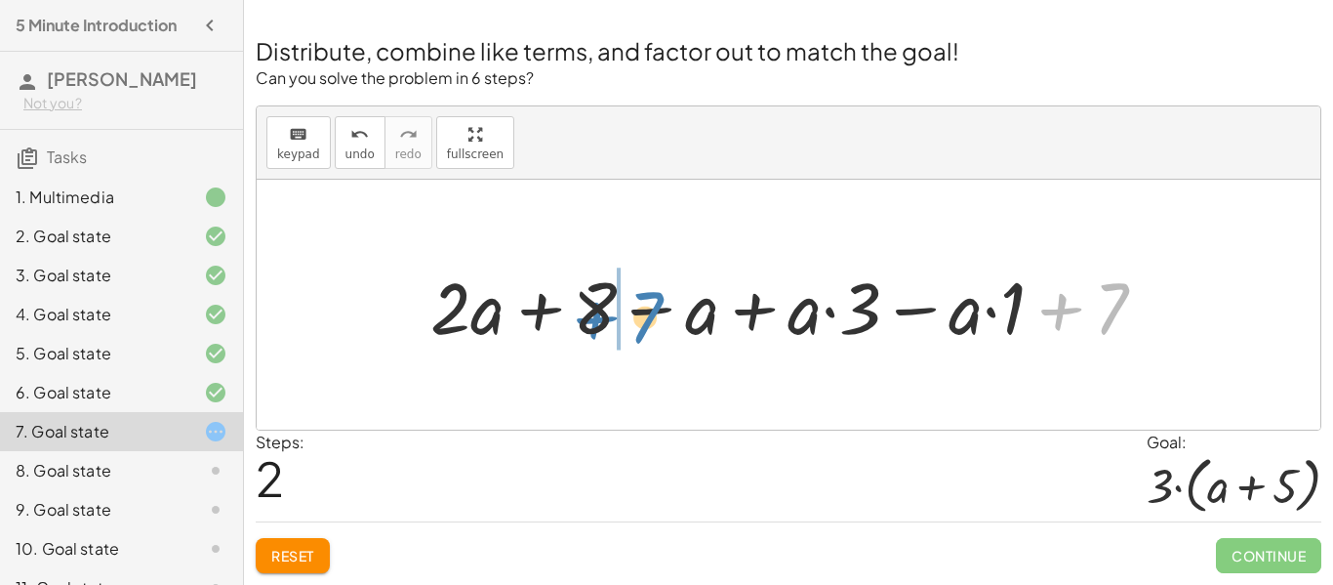
drag, startPoint x: 1116, startPoint y: 297, endPoint x: 642, endPoint y: 303, distance: 473.4
click at [642, 303] on div at bounding box center [796, 305] width 751 height 95
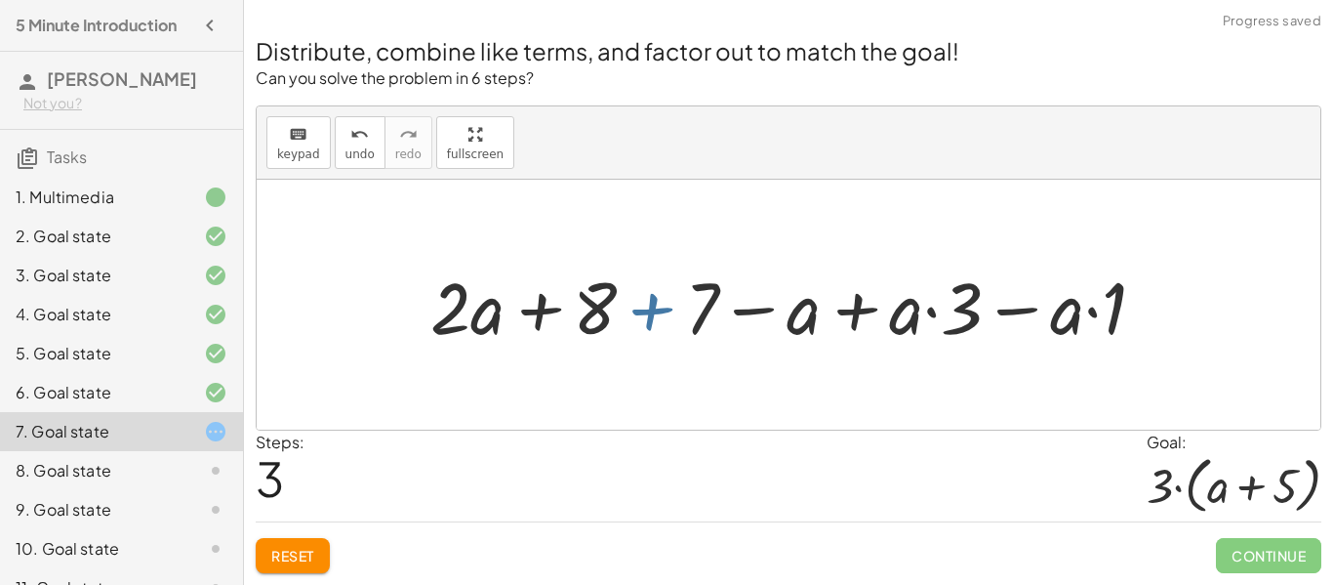
click at [679, 303] on div at bounding box center [796, 305] width 751 height 95
drag, startPoint x: 713, startPoint y: 289, endPoint x: 607, endPoint y: 301, distance: 107.0
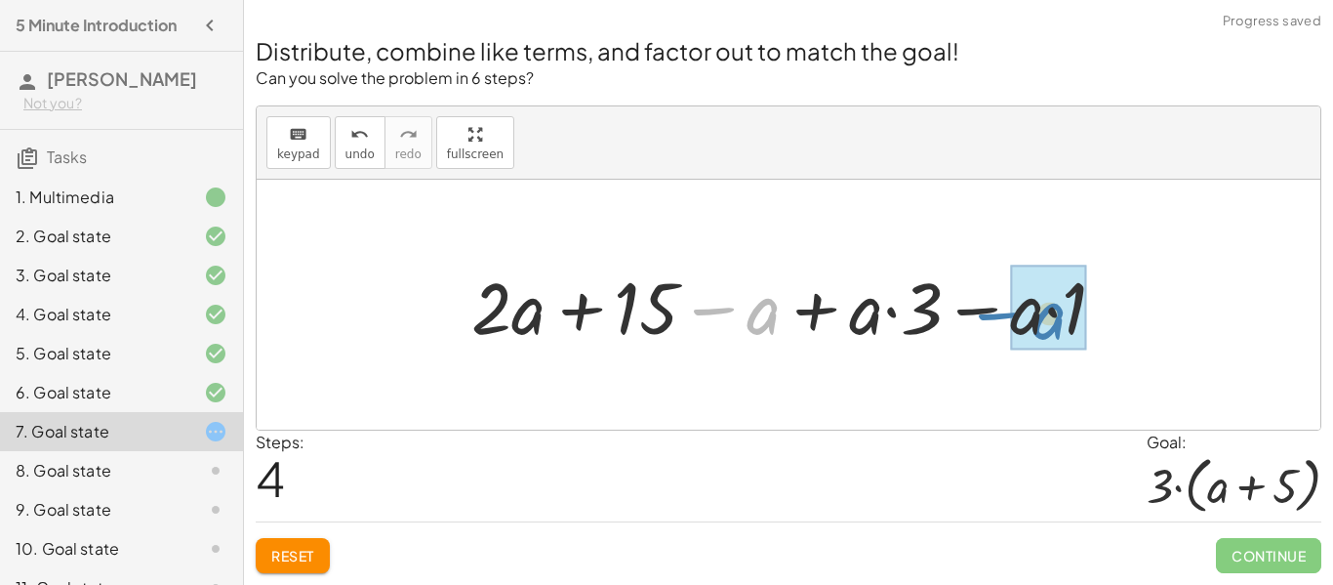
drag, startPoint x: 721, startPoint y: 310, endPoint x: 1007, endPoint y: 315, distance: 286.0
click at [1007, 315] on div at bounding box center [797, 305] width 670 height 95
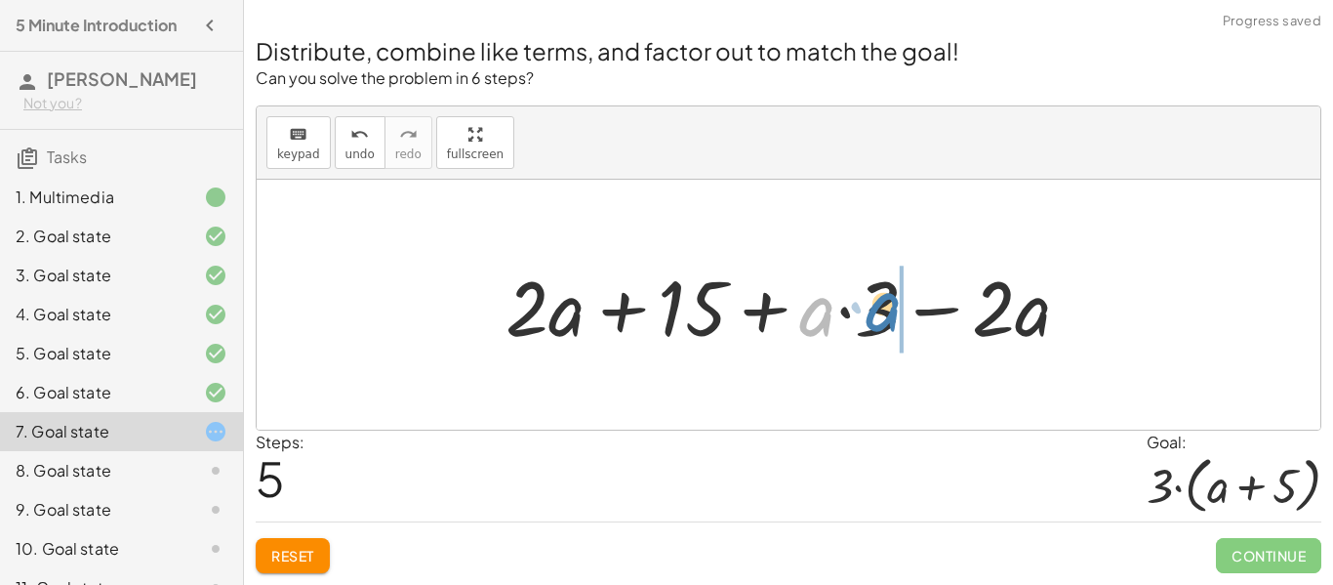
drag, startPoint x: 817, startPoint y: 318, endPoint x: 886, endPoint y: 313, distance: 69.5
click at [886, 313] on div at bounding box center [796, 305] width 600 height 101
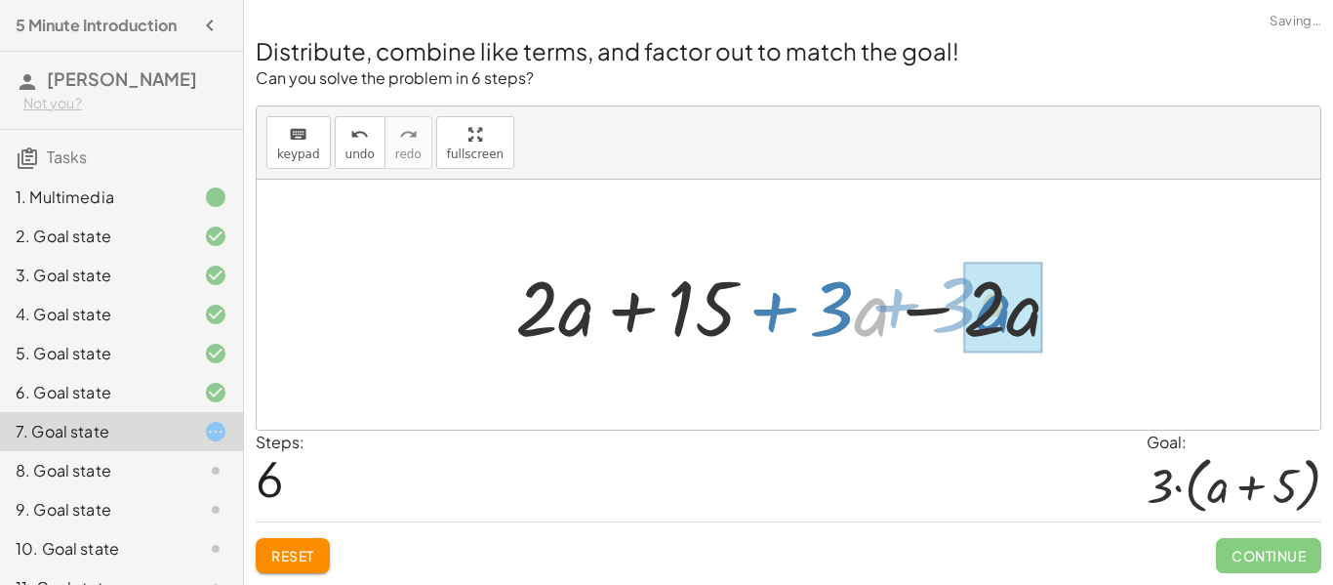
drag, startPoint x: 872, startPoint y: 314, endPoint x: 998, endPoint y: 311, distance: 126.9
click at [998, 311] on div at bounding box center [797, 305] width 582 height 101
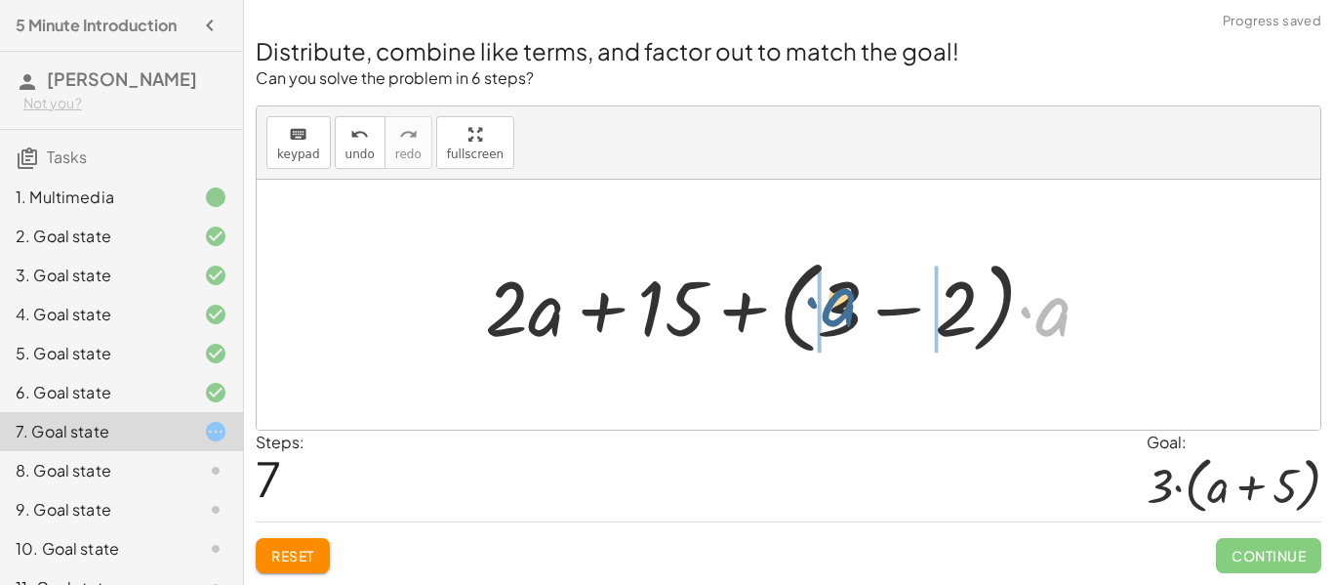
drag, startPoint x: 1044, startPoint y: 325, endPoint x: 827, endPoint y: 315, distance: 217.9
click at [827, 315] on div at bounding box center [795, 305] width 640 height 112
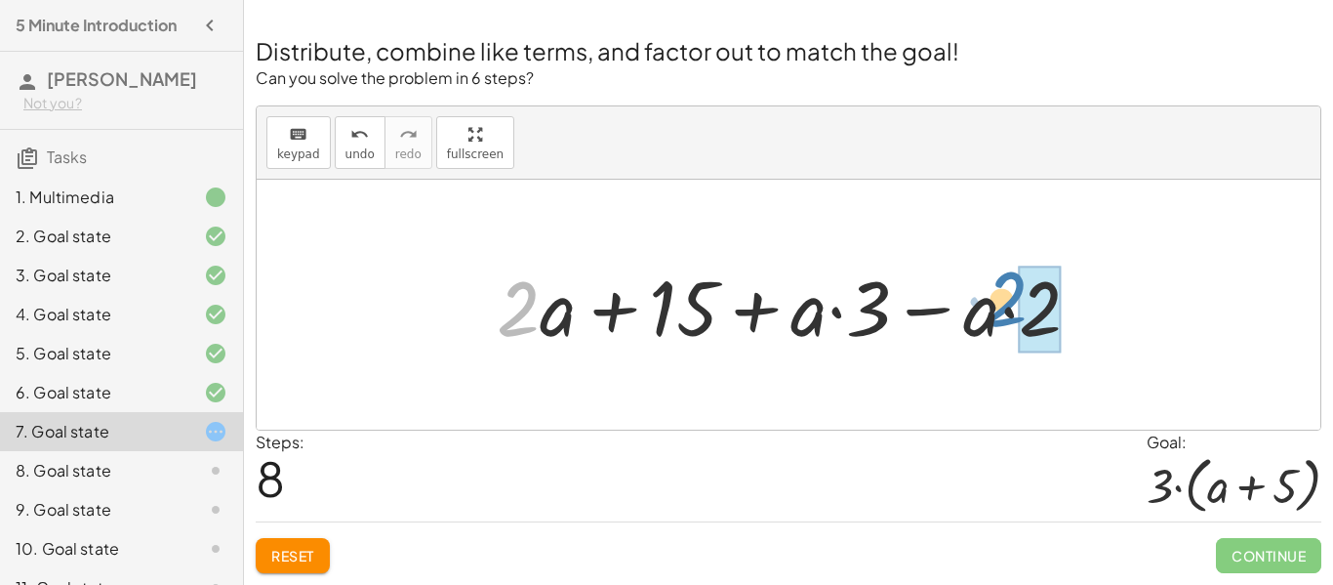
drag, startPoint x: 514, startPoint y: 303, endPoint x: 1008, endPoint y: 296, distance: 493.9
click at [1008, 296] on div at bounding box center [796, 305] width 619 height 101
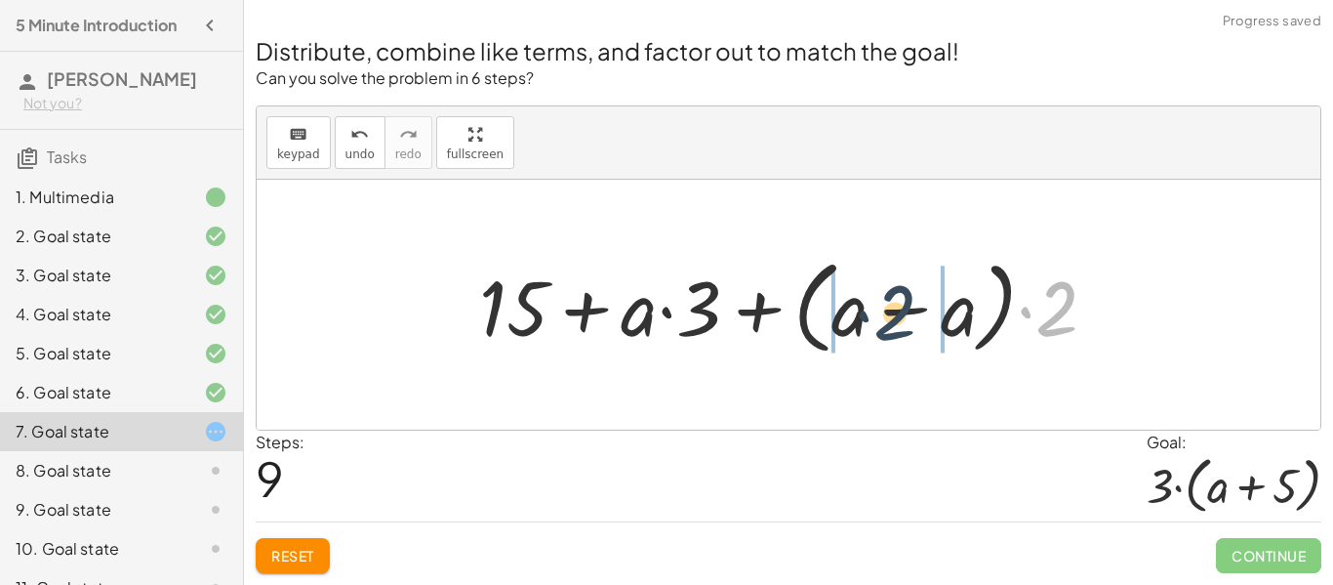
drag, startPoint x: 1043, startPoint y: 322, endPoint x: 863, endPoint y: 335, distance: 181.0
click at [863, 335] on div at bounding box center [795, 305] width 653 height 112
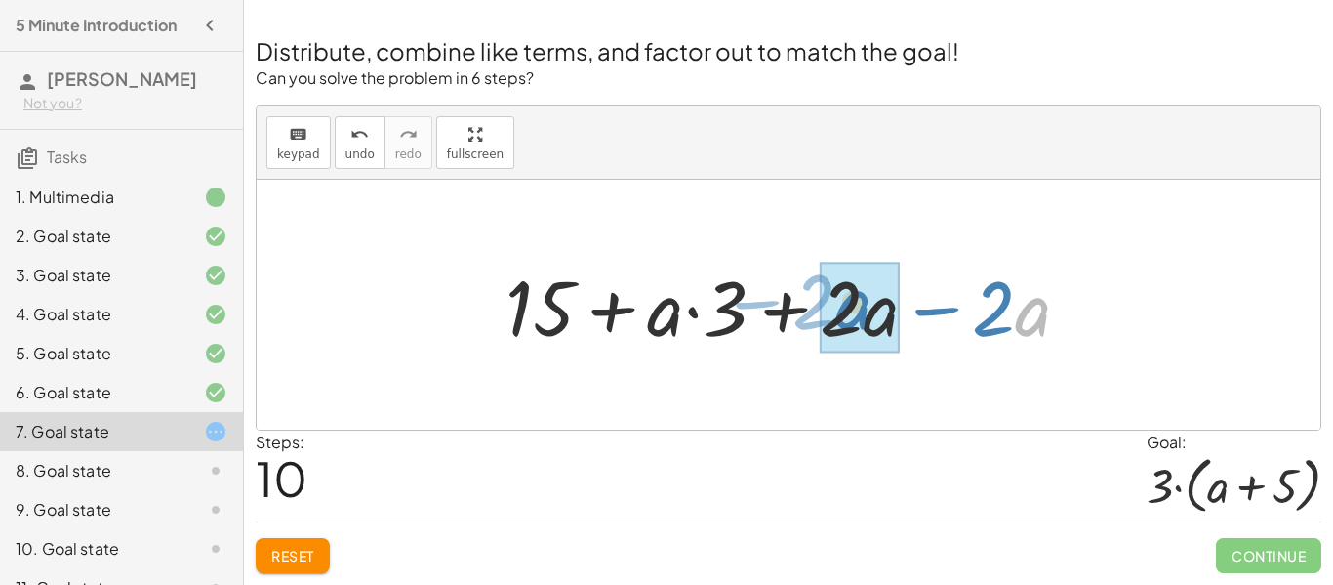
drag, startPoint x: 1033, startPoint y: 320, endPoint x: 853, endPoint y: 312, distance: 179.8
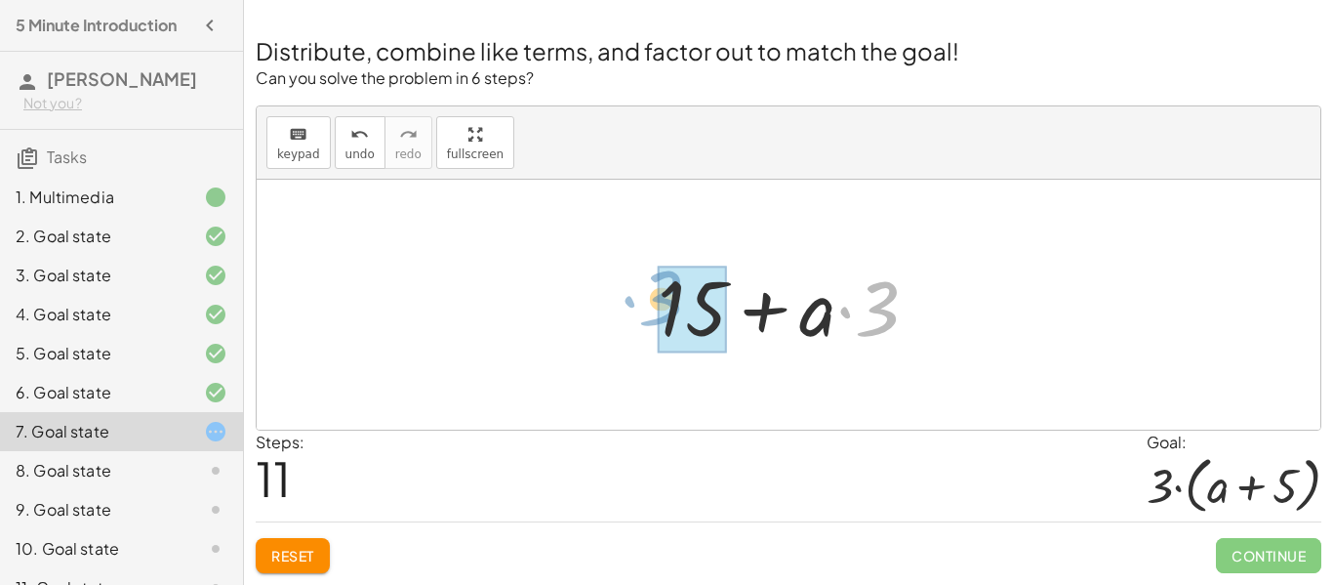
drag, startPoint x: 876, startPoint y: 325, endPoint x: 659, endPoint y: 315, distance: 217.9
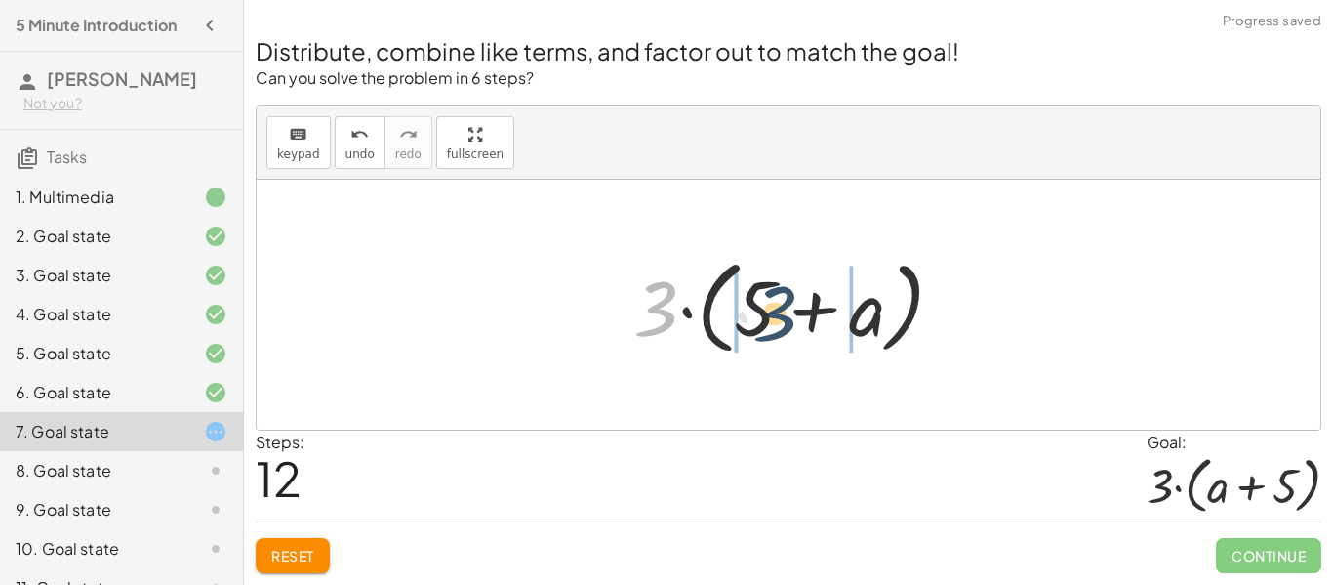
drag, startPoint x: 671, startPoint y: 316, endPoint x: 792, endPoint y: 320, distance: 120.1
click at [792, 320] on div at bounding box center [797, 305] width 346 height 112
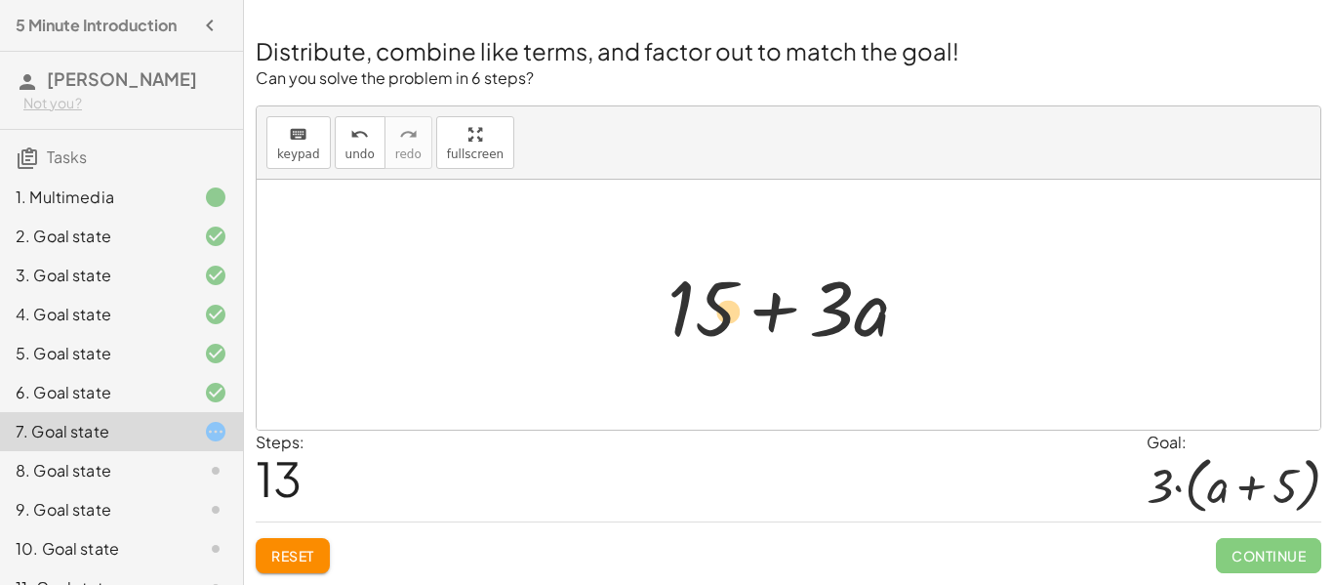
drag, startPoint x: 877, startPoint y: 317, endPoint x: 732, endPoint y: 321, distance: 145.5
click at [732, 321] on div at bounding box center [796, 305] width 277 height 101
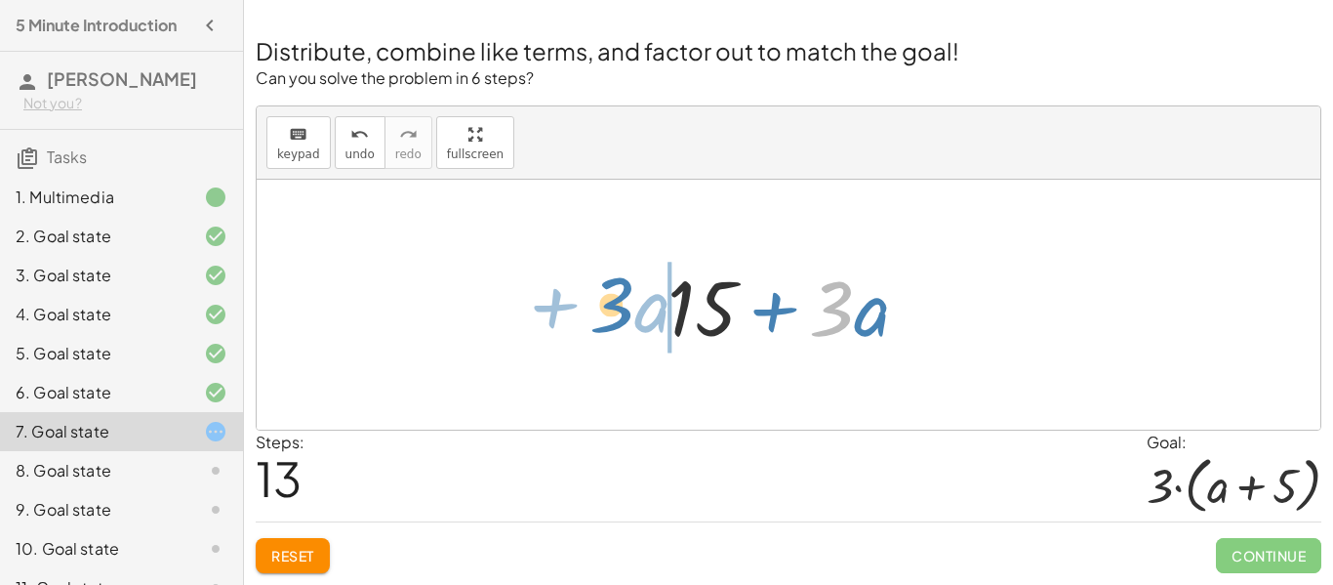
drag, startPoint x: 844, startPoint y: 316, endPoint x: 626, endPoint y: 312, distance: 218.7
click at [626, 312] on div "+ · 2 · ( + a + 4 ) − a + · a · ( + 3 − 1 ) + 7 + · 2 · a + · 2 · 4 − a + · a ·…" at bounding box center [789, 305] width 1064 height 250
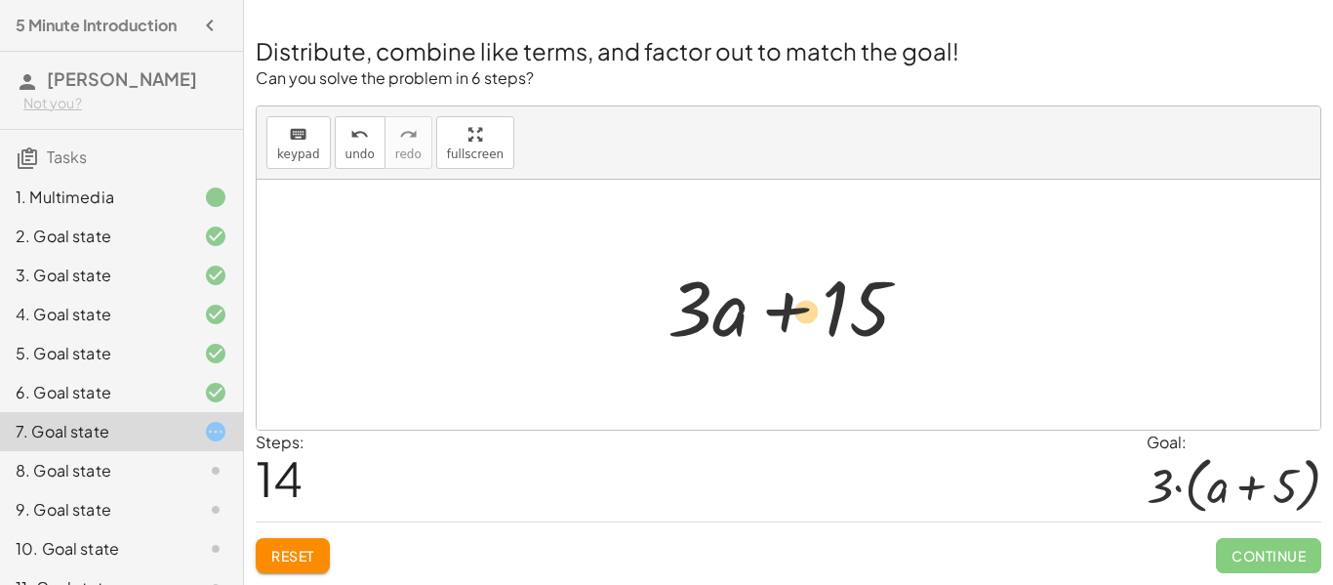
drag, startPoint x: 686, startPoint y: 316, endPoint x: 800, endPoint y: 319, distance: 114.2
click at [800, 319] on div at bounding box center [796, 305] width 277 height 101
click at [298, 547] on span "Reset" at bounding box center [292, 556] width 43 height 18
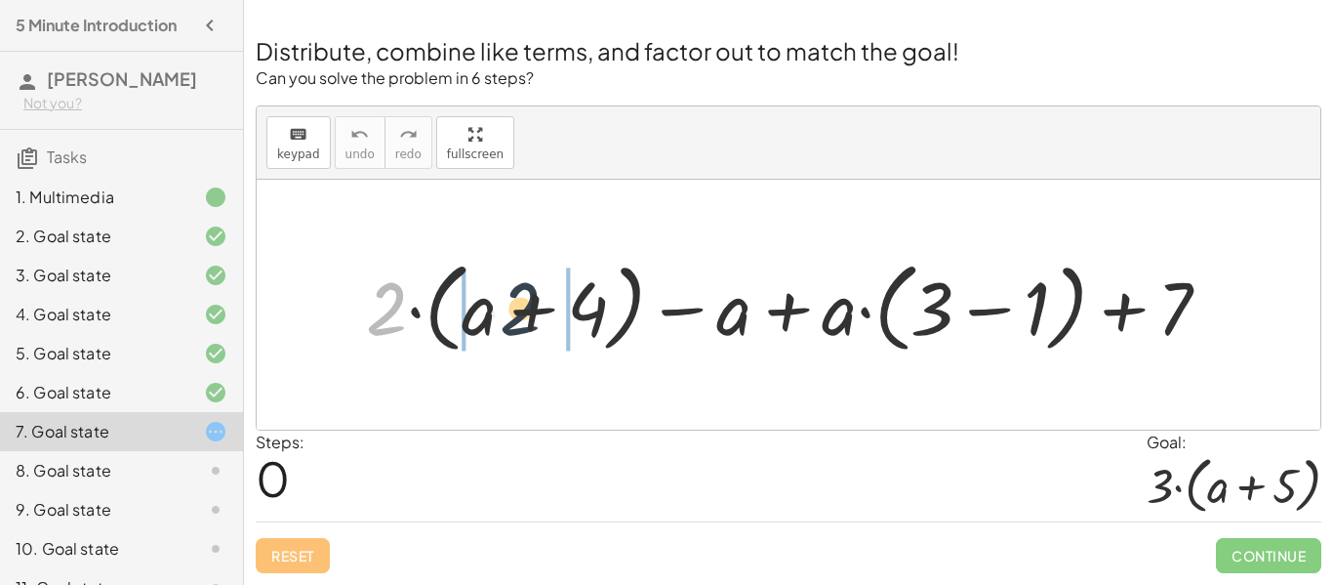
drag, startPoint x: 398, startPoint y: 308, endPoint x: 536, endPoint y: 308, distance: 137.6
click at [536, 308] on div at bounding box center [796, 305] width 880 height 108
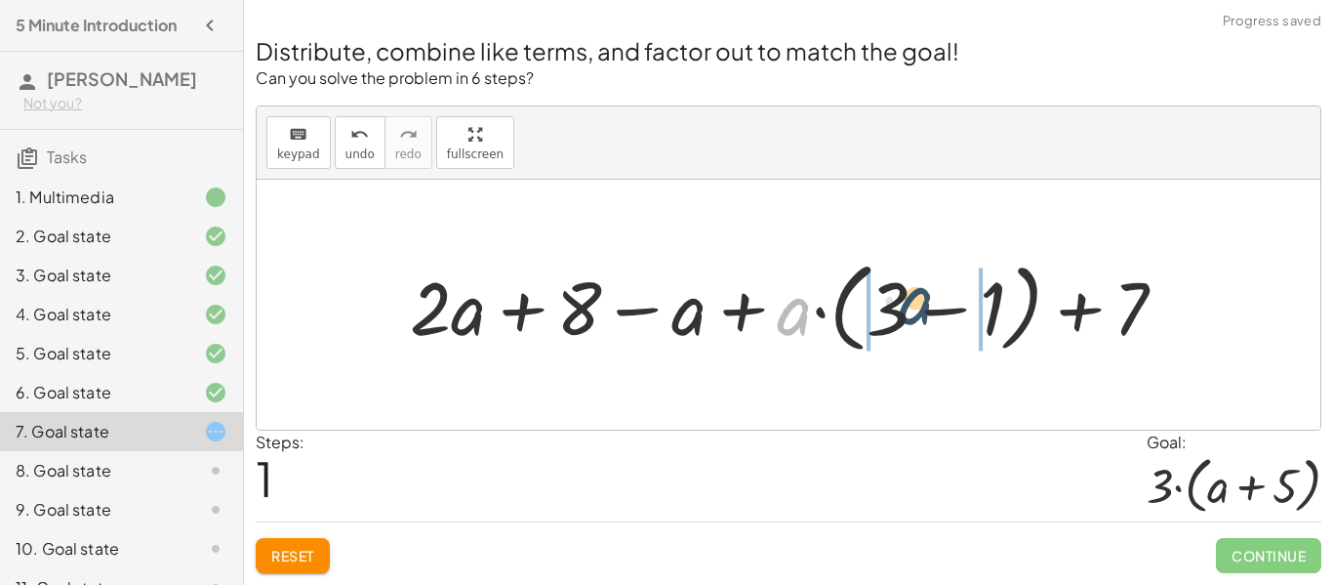
drag, startPoint x: 812, startPoint y: 320, endPoint x: 956, endPoint y: 313, distance: 144.6
click at [956, 313] on div at bounding box center [796, 305] width 792 height 108
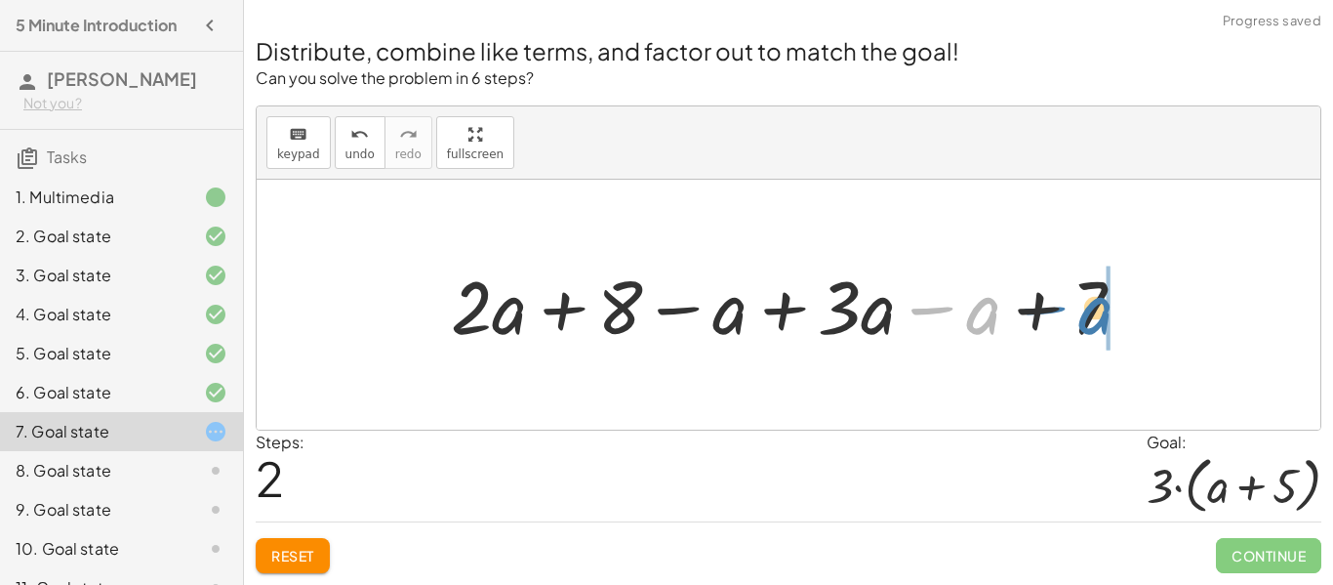
drag, startPoint x: 964, startPoint y: 310, endPoint x: 1077, endPoint y: 310, distance: 112.2
click at [1077, 310] on div at bounding box center [795, 304] width 709 height 97
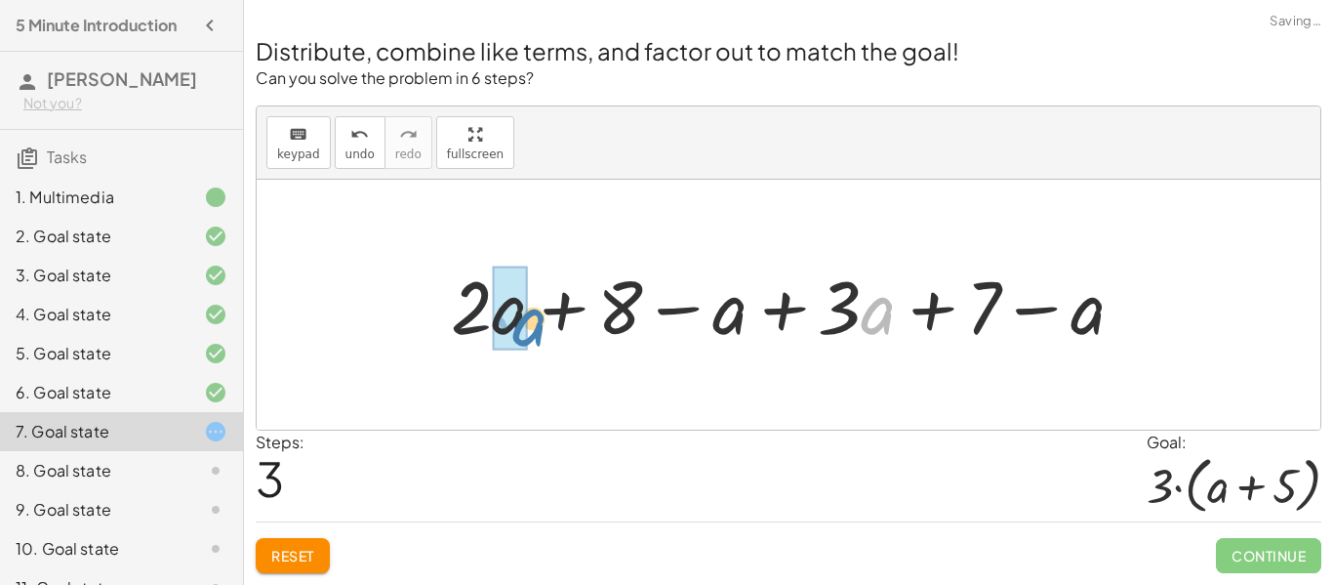
drag, startPoint x: 876, startPoint y: 310, endPoint x: 522, endPoint y: 321, distance: 354.4
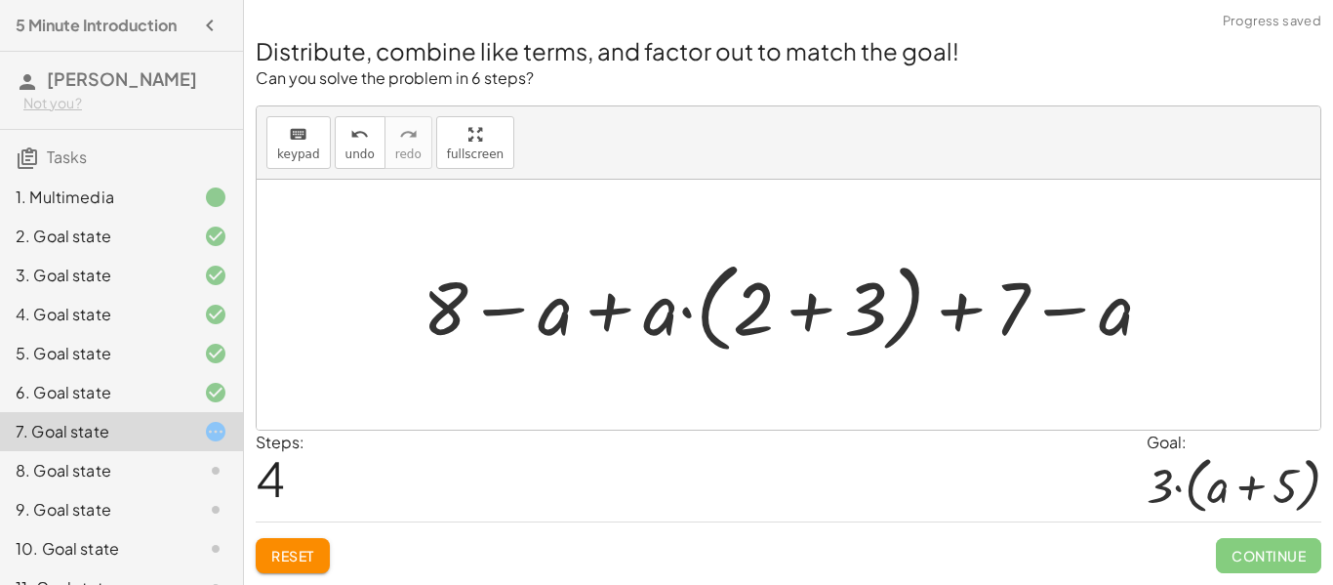
click at [305, 579] on div "Distribute, combine like terms, and factor out to match the goal! Can you solve…" at bounding box center [788, 293] width 1089 height 584
click at [292, 566] on button "Reset" at bounding box center [293, 555] width 74 height 35
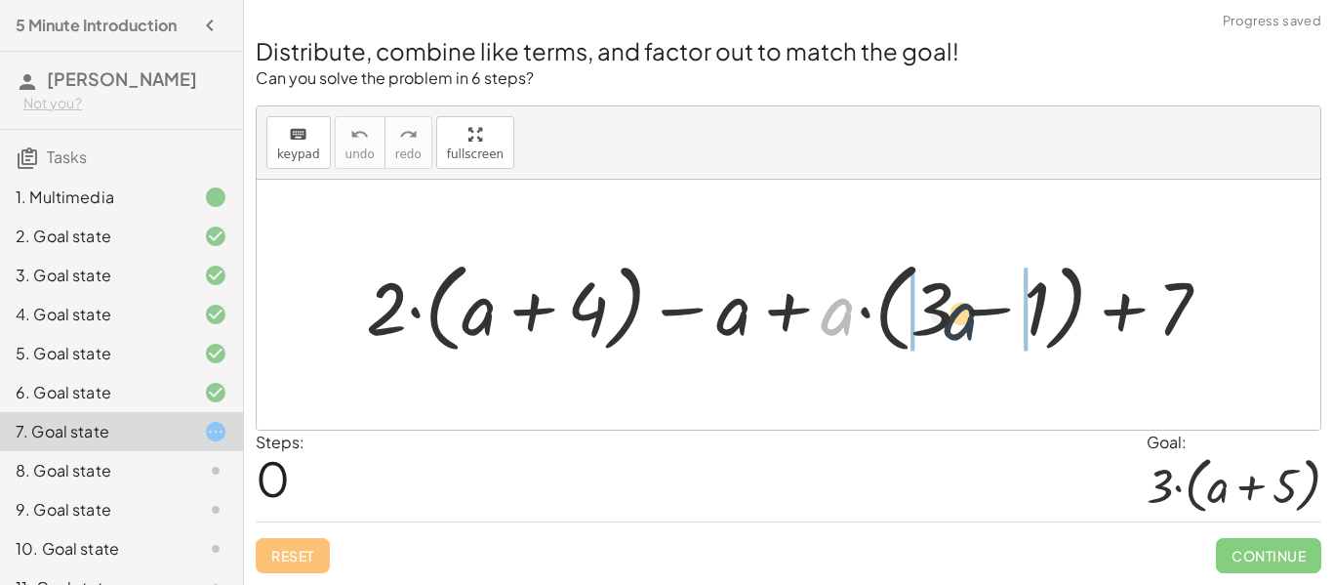
drag, startPoint x: 840, startPoint y: 312, endPoint x: 967, endPoint y: 317, distance: 127.0
click at [967, 317] on div at bounding box center [796, 305] width 880 height 108
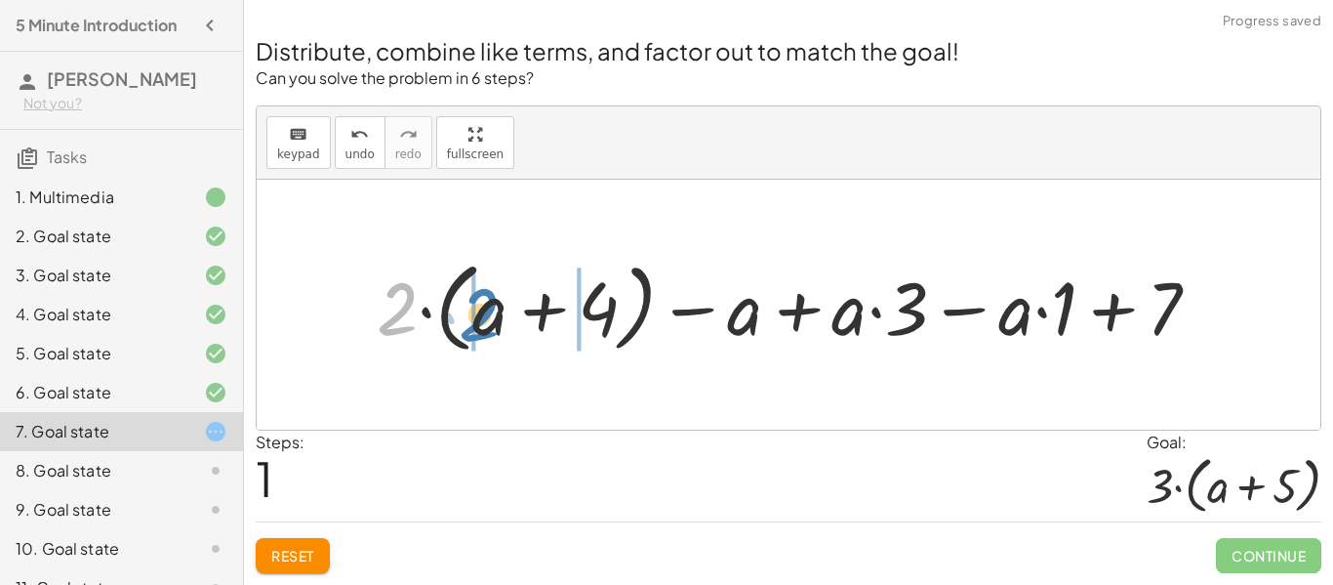
drag, startPoint x: 411, startPoint y: 305, endPoint x: 499, endPoint y: 312, distance: 88.1
click at [499, 312] on div at bounding box center [796, 305] width 859 height 108
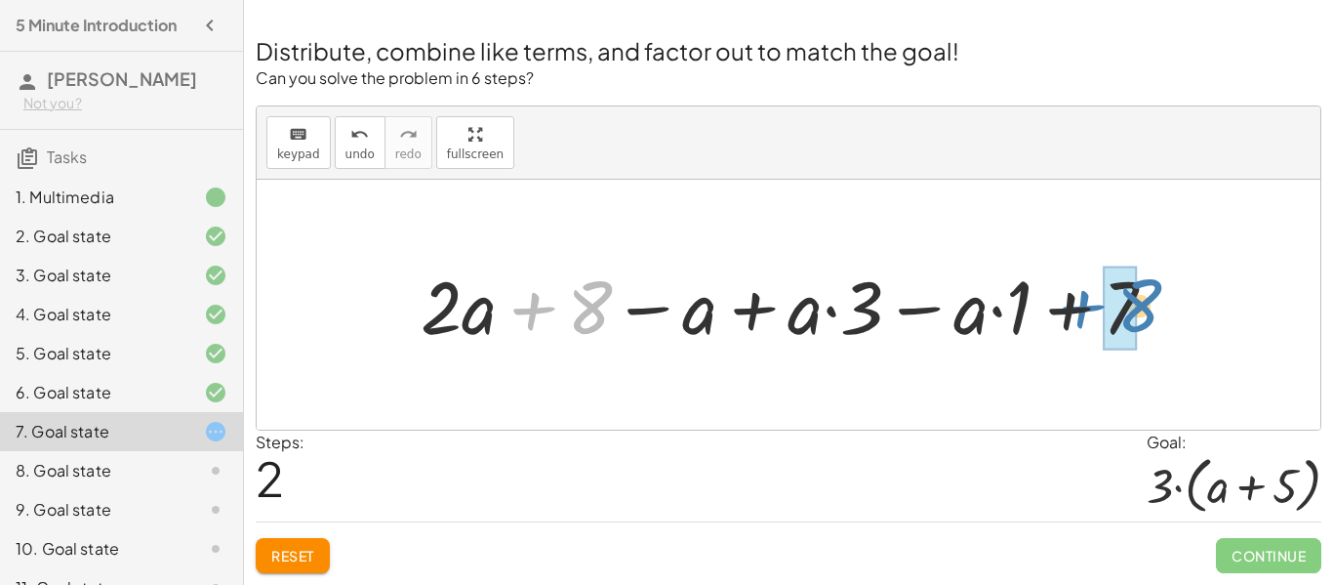
drag, startPoint x: 588, startPoint y: 310, endPoint x: 1136, endPoint y: 308, distance: 548.5
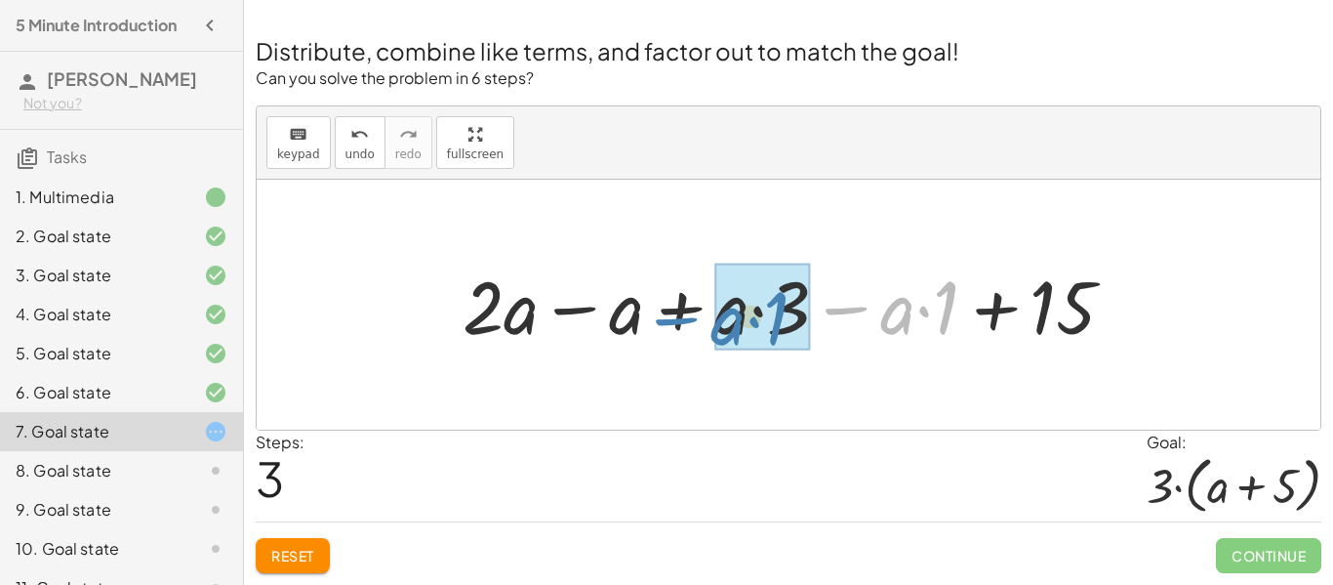
drag, startPoint x: 840, startPoint y: 305, endPoint x: 671, endPoint y: 316, distance: 169.2
click at [671, 316] on div at bounding box center [796, 304] width 687 height 97
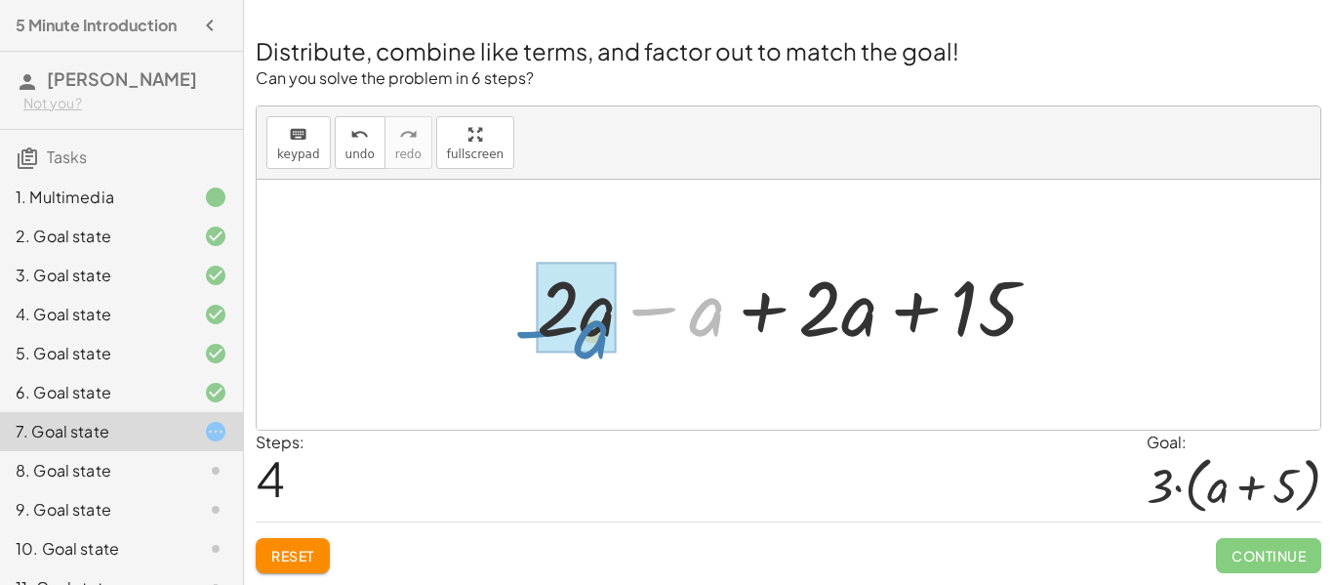
drag, startPoint x: 641, startPoint y: 311, endPoint x: 524, endPoint y: 331, distance: 118.7
click at [524, 331] on div "+ · 2 · ( + a + 4 ) − a + · a · ( + 3 − 1 ) + 7 + · 2 · ( + a + 4 ) − a + · a ·…" at bounding box center [788, 305] width 561 height 110
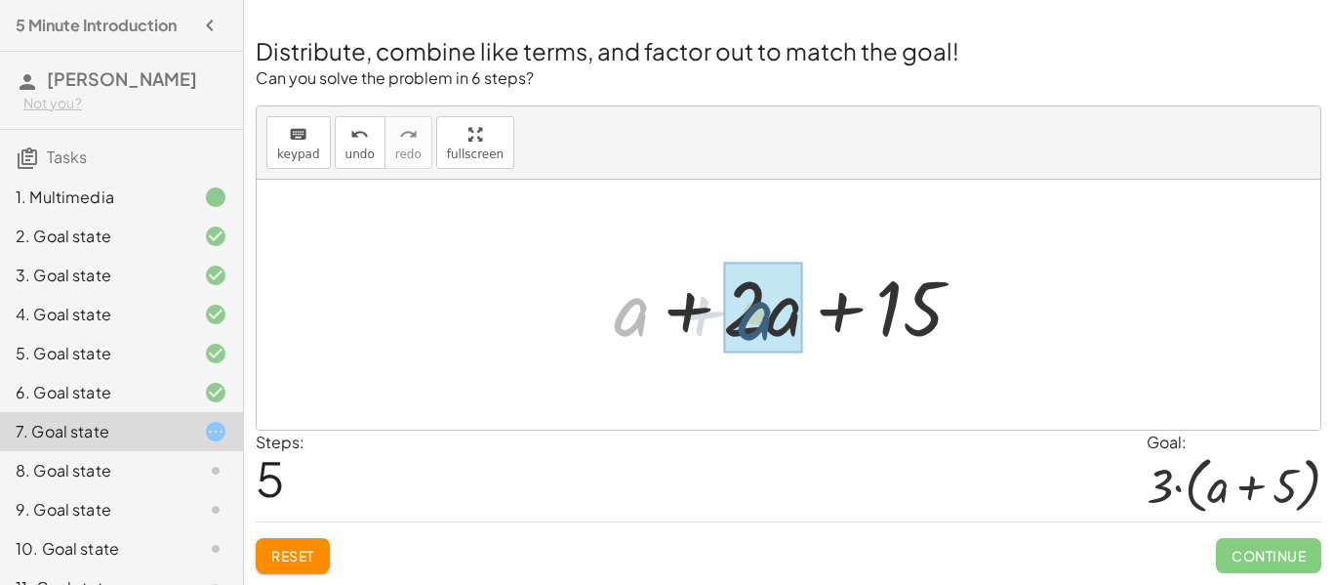
drag, startPoint x: 624, startPoint y: 310, endPoint x: 758, endPoint y: 316, distance: 134.8
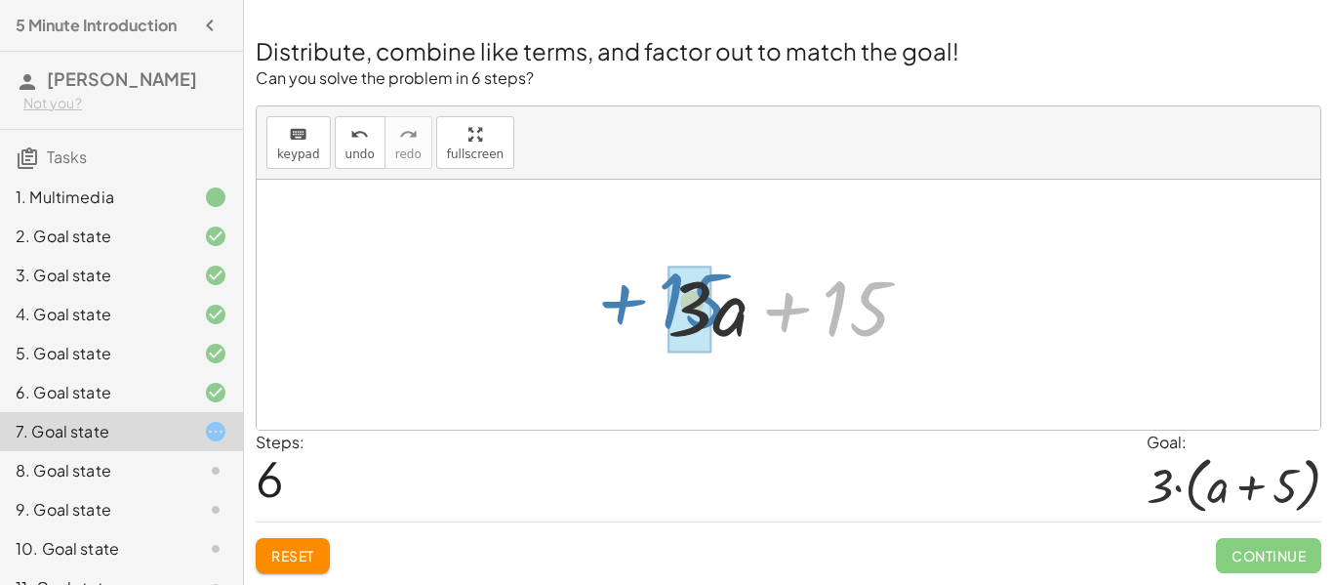
drag, startPoint x: 848, startPoint y: 313, endPoint x: 683, endPoint y: 307, distance: 165.0
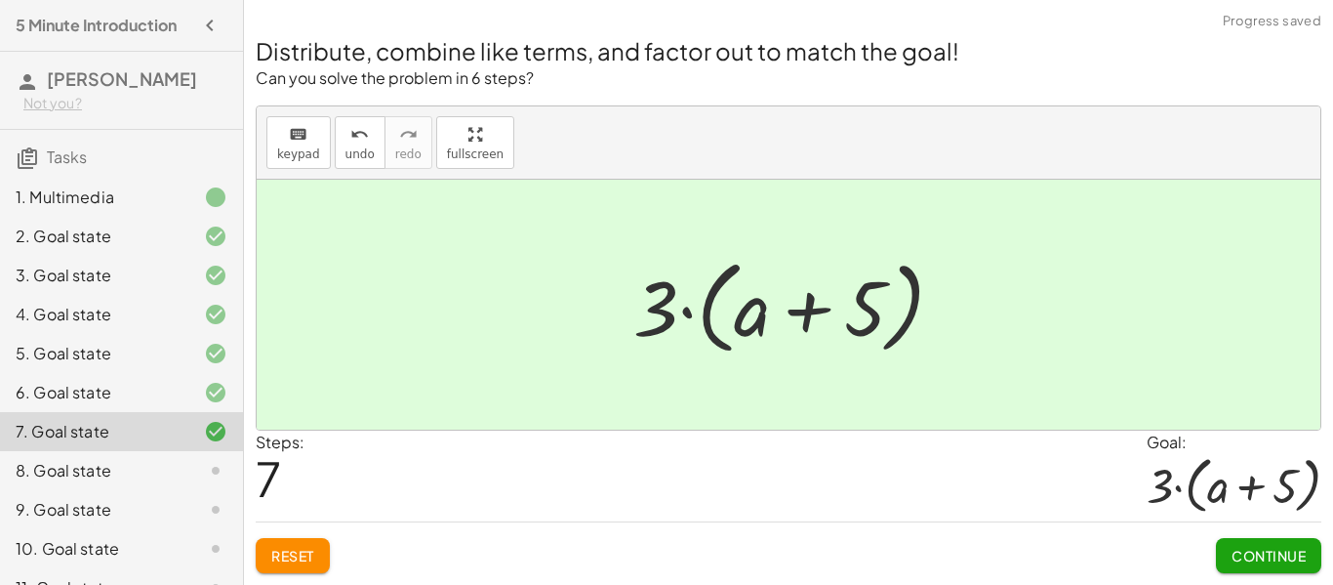
click at [1291, 551] on span "Continue" at bounding box center [1269, 556] width 74 height 18
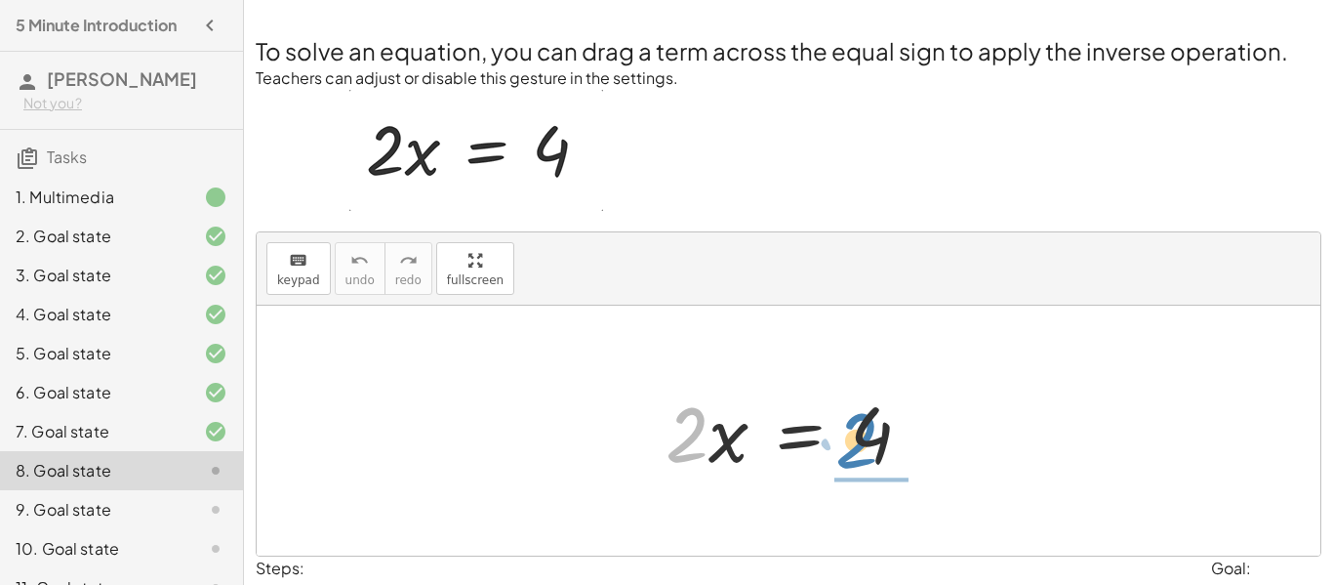
drag, startPoint x: 688, startPoint y: 431, endPoint x: 884, endPoint y: 433, distance: 196.2
click at [884, 433] on div at bounding box center [796, 431] width 281 height 101
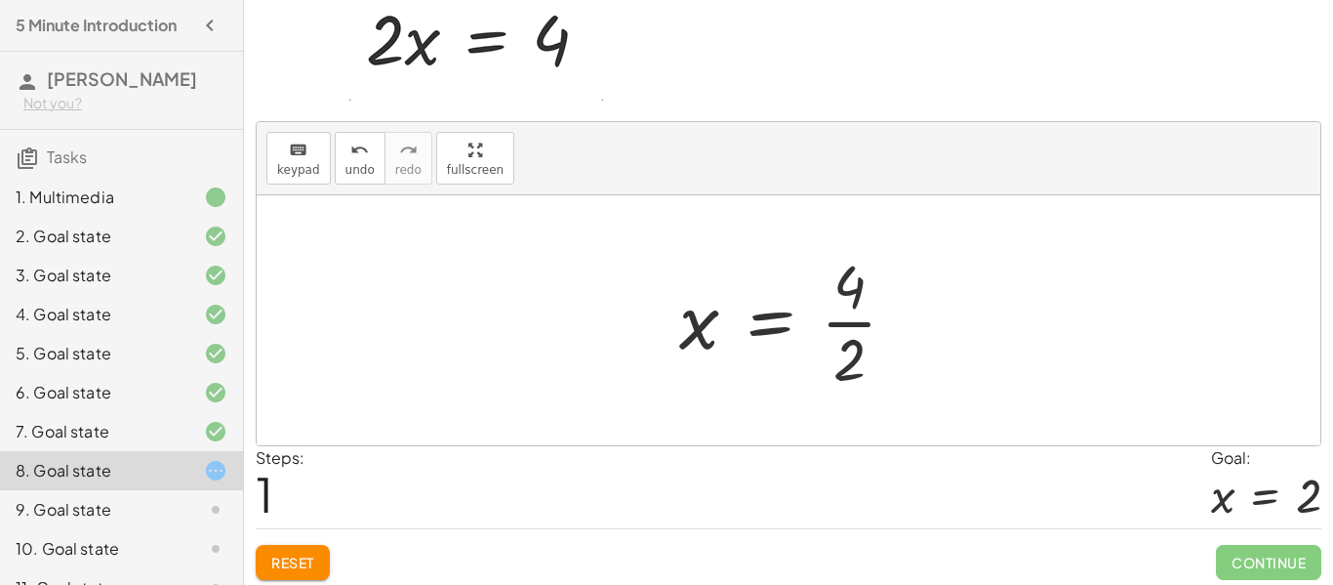
scroll to position [117, 0]
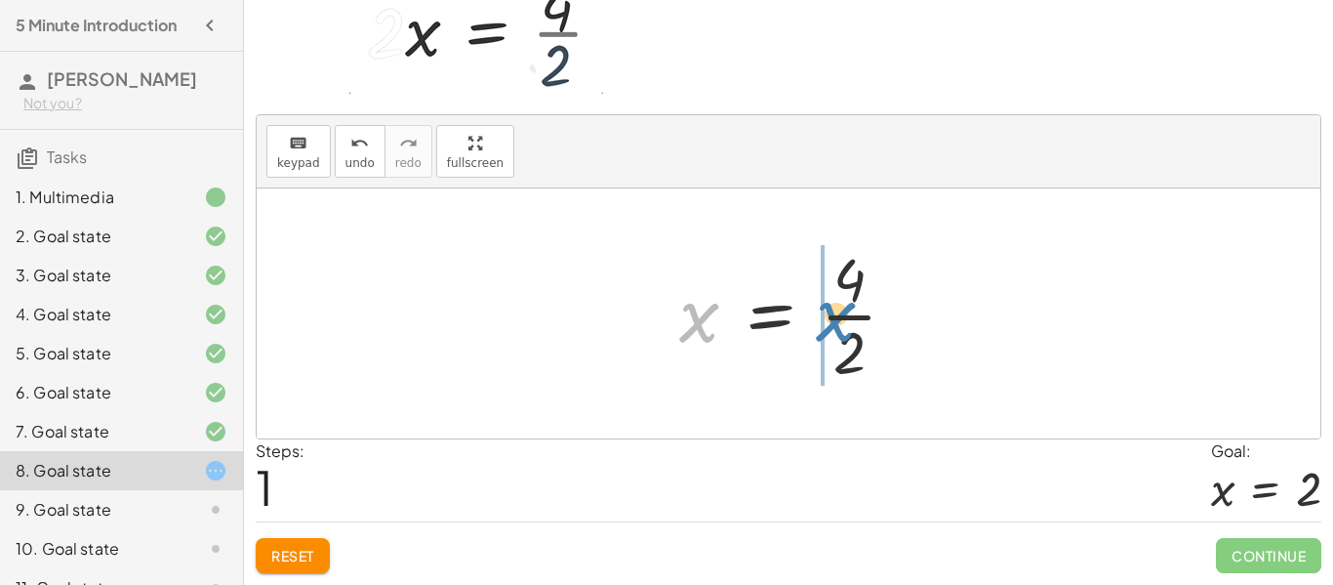
drag, startPoint x: 710, startPoint y: 311, endPoint x: 847, endPoint y: 311, distance: 137.6
click at [847, 311] on div at bounding box center [796, 313] width 253 height 150
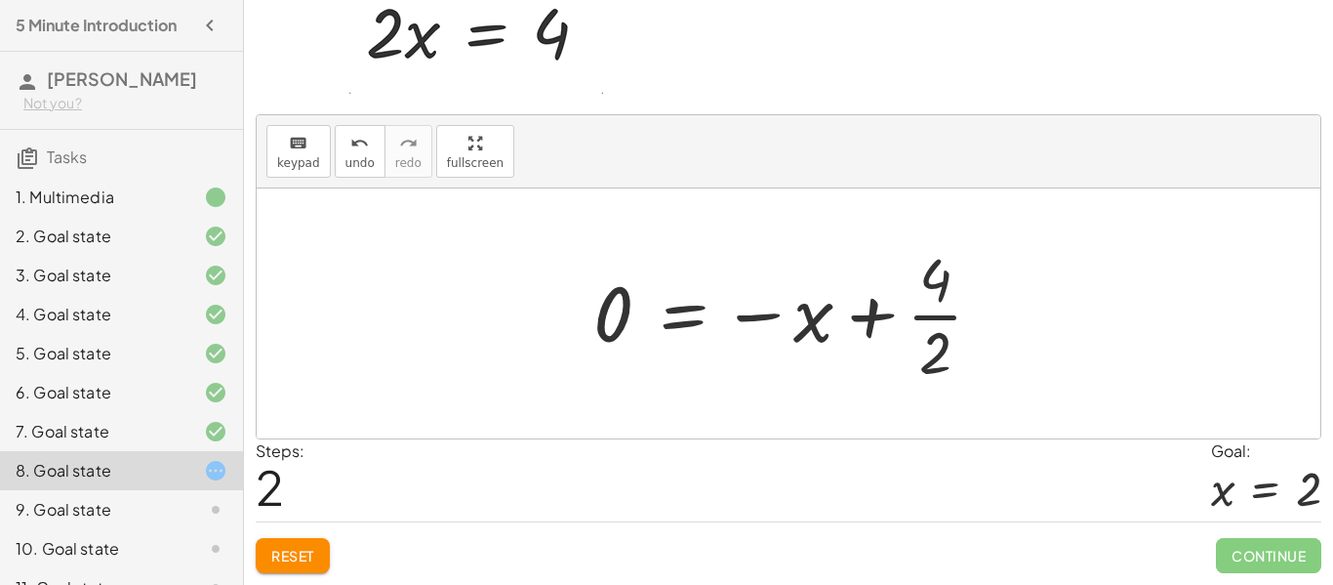
click at [302, 533] on div "Reset Continue" at bounding box center [789, 547] width 1066 height 52
click at [292, 549] on span "Reset" at bounding box center [292, 556] width 43 height 18
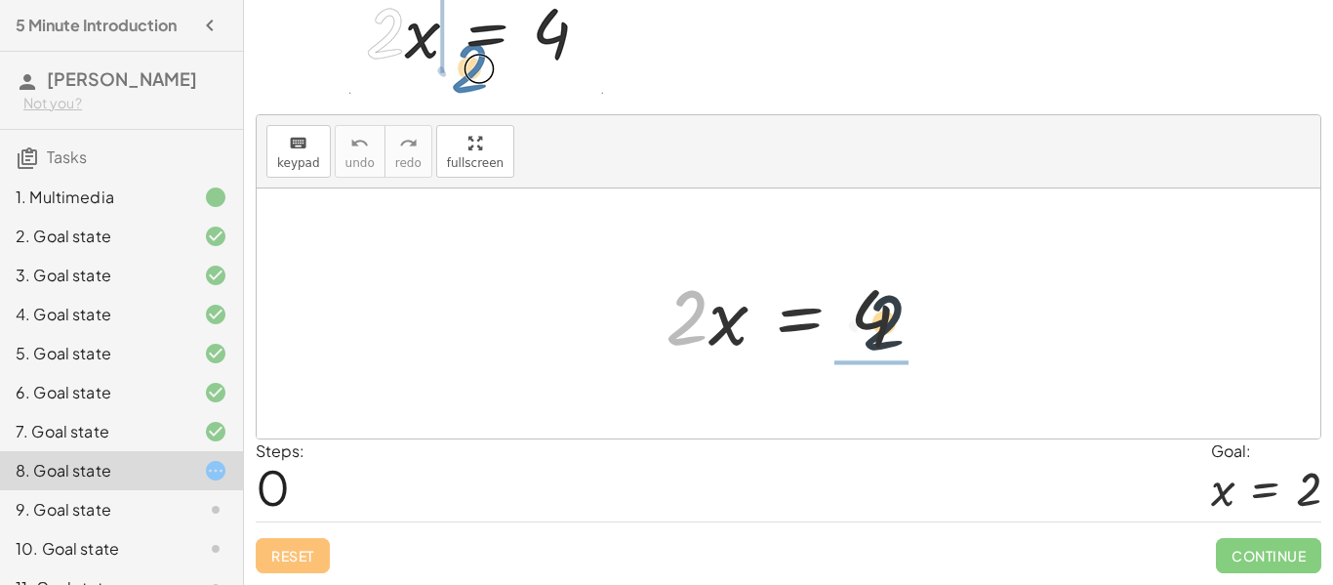
drag, startPoint x: 679, startPoint y: 326, endPoint x: 883, endPoint y: 331, distance: 204.0
click at [883, 331] on div at bounding box center [796, 314] width 281 height 101
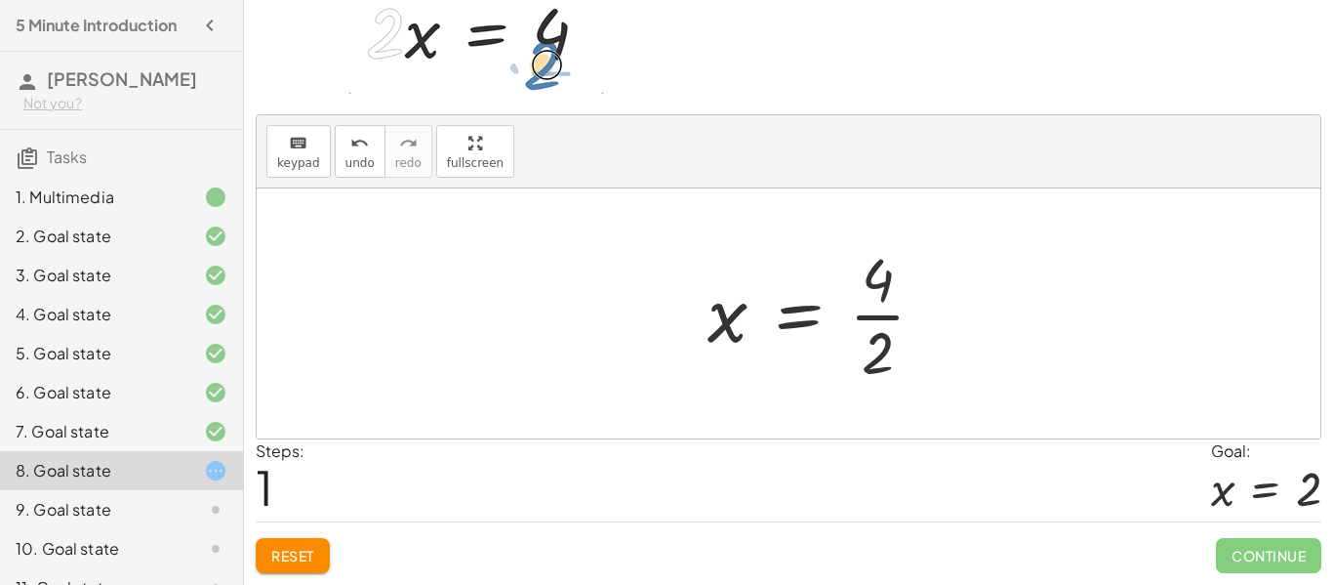
click at [879, 288] on div at bounding box center [824, 313] width 253 height 150
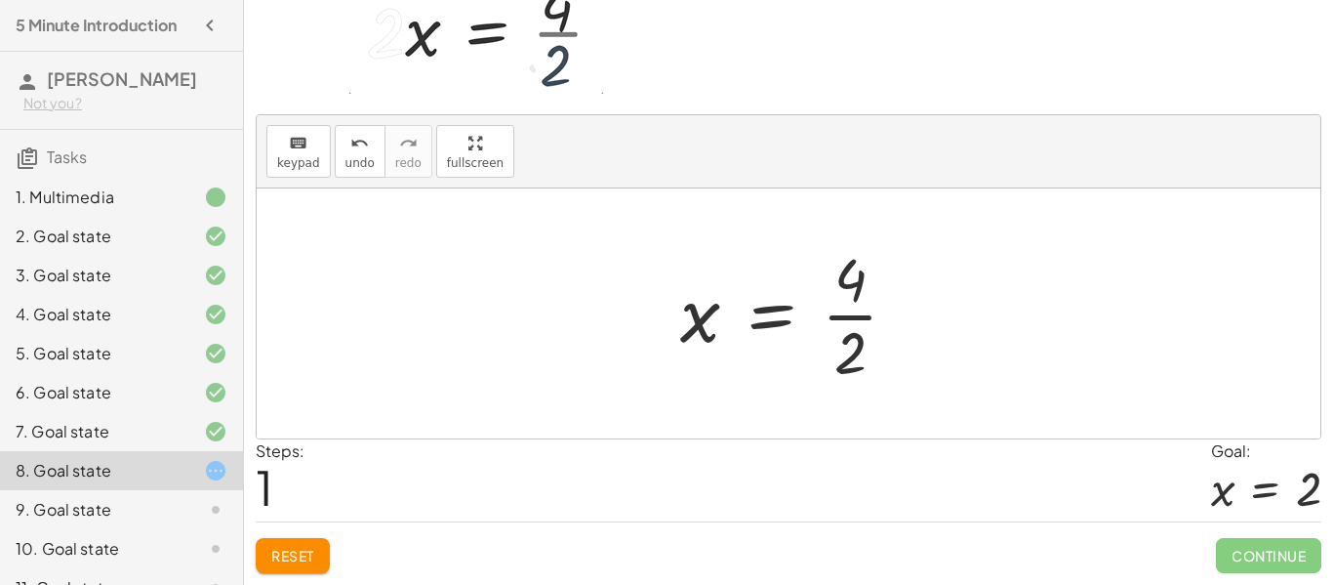
click at [879, 288] on div at bounding box center [797, 313] width 253 height 150
click at [879, 288] on div at bounding box center [796, 313] width 253 height 150
click at [297, 554] on span "Reset" at bounding box center [292, 556] width 43 height 18
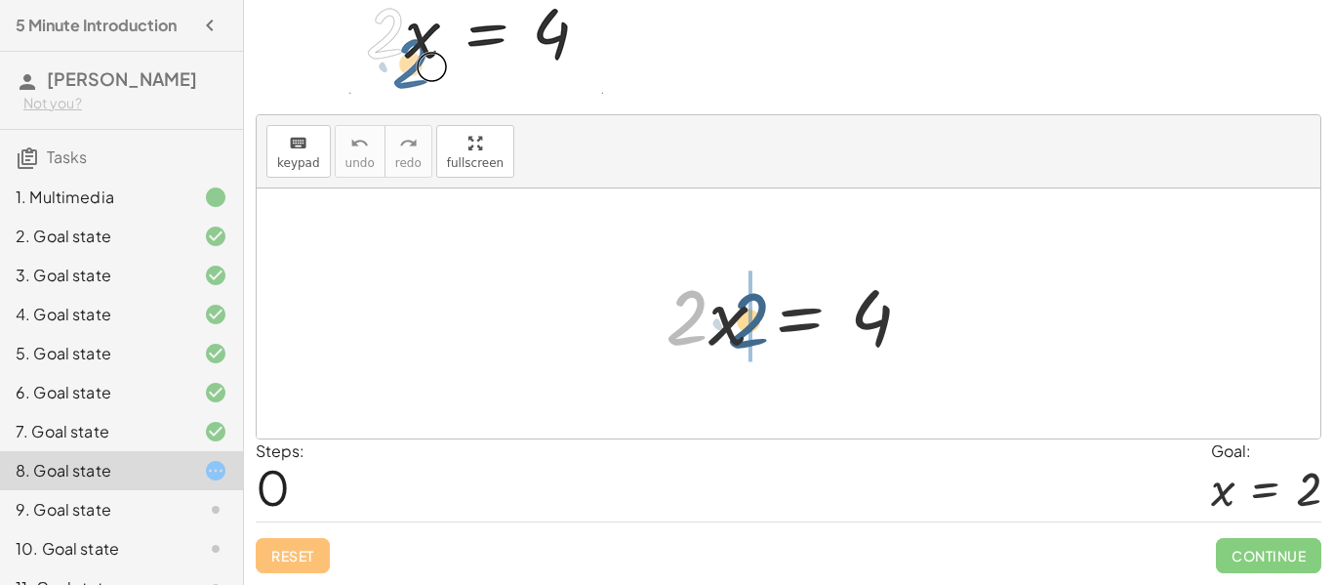
drag, startPoint x: 690, startPoint y: 324, endPoint x: 762, endPoint y: 326, distance: 72.2
click at [762, 326] on div at bounding box center [796, 314] width 281 height 101
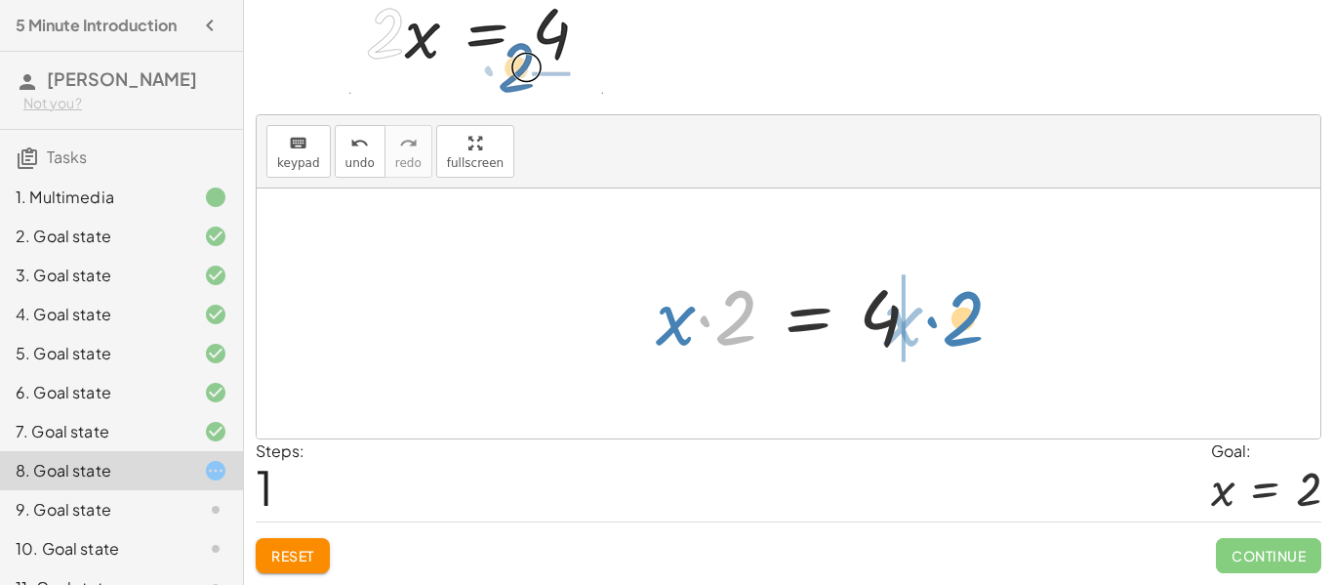
drag, startPoint x: 742, startPoint y: 326, endPoint x: 970, endPoint y: 327, distance: 228.4
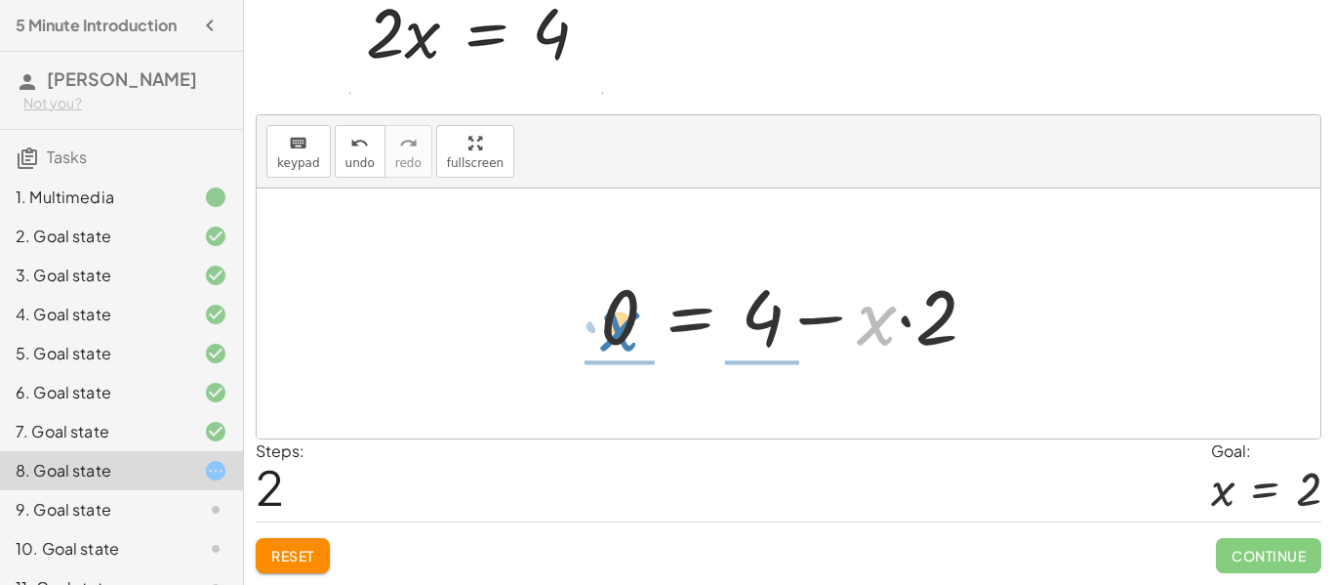
drag, startPoint x: 878, startPoint y: 332, endPoint x: 629, endPoint y: 338, distance: 249.9
click at [629, 338] on div at bounding box center [796, 314] width 412 height 101
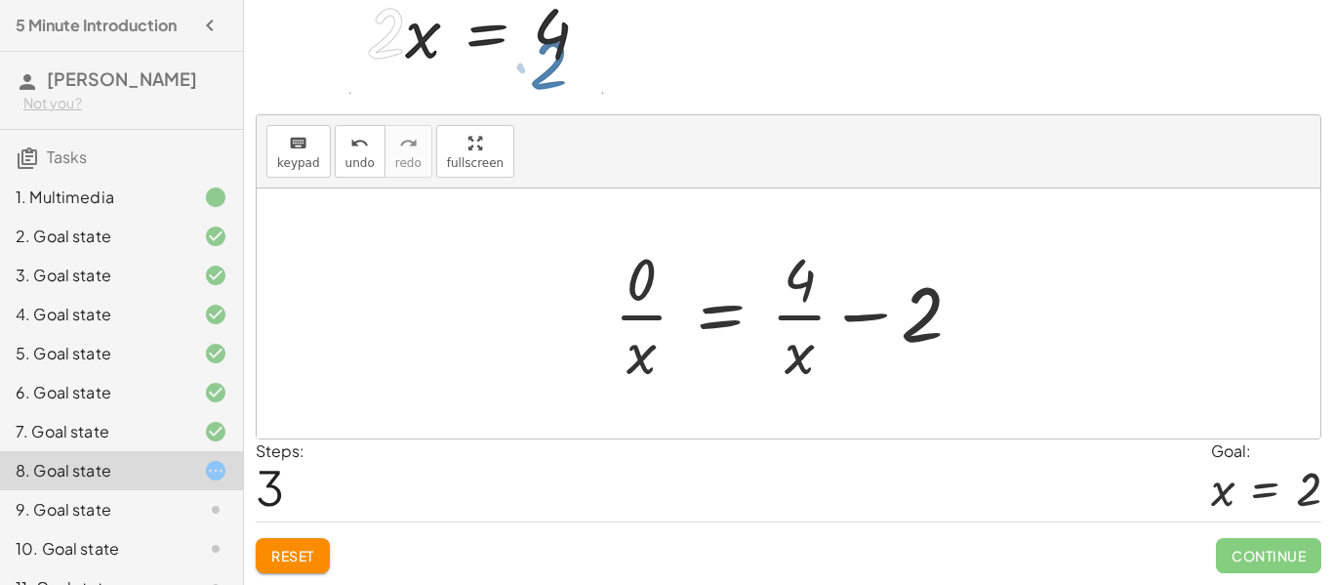
click at [762, 380] on div at bounding box center [796, 313] width 384 height 150
drag, startPoint x: 792, startPoint y: 361, endPoint x: 993, endPoint y: 324, distance: 204.4
click at [306, 549] on span "Reset" at bounding box center [292, 556] width 43 height 18
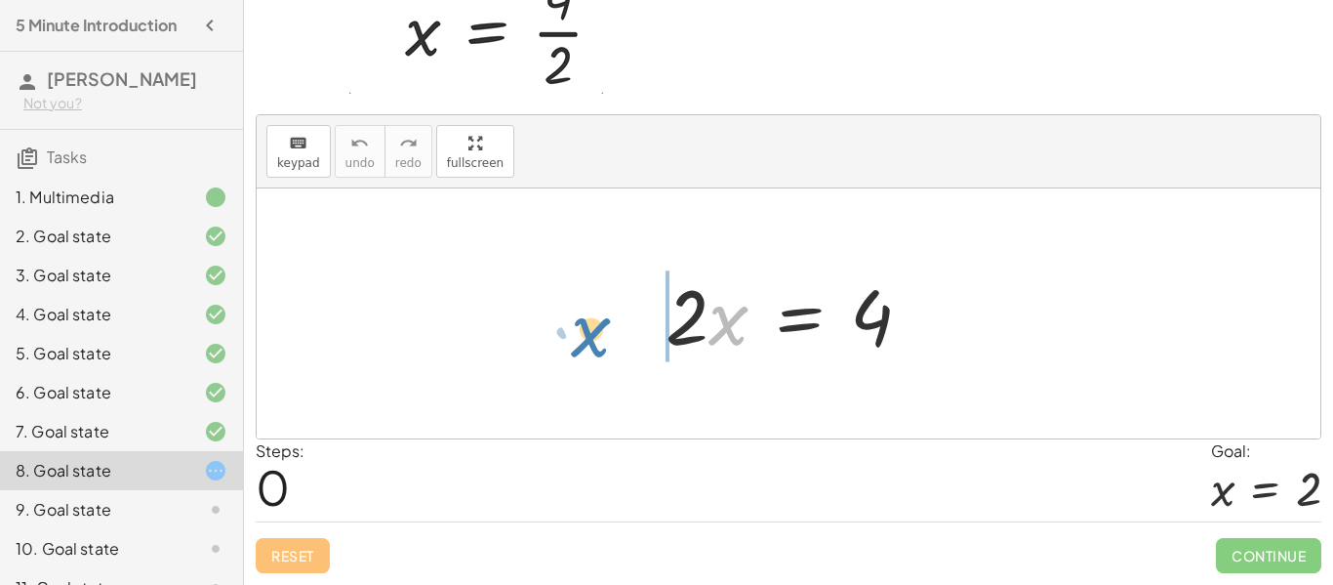
drag, startPoint x: 722, startPoint y: 308, endPoint x: 587, endPoint y: 320, distance: 136.2
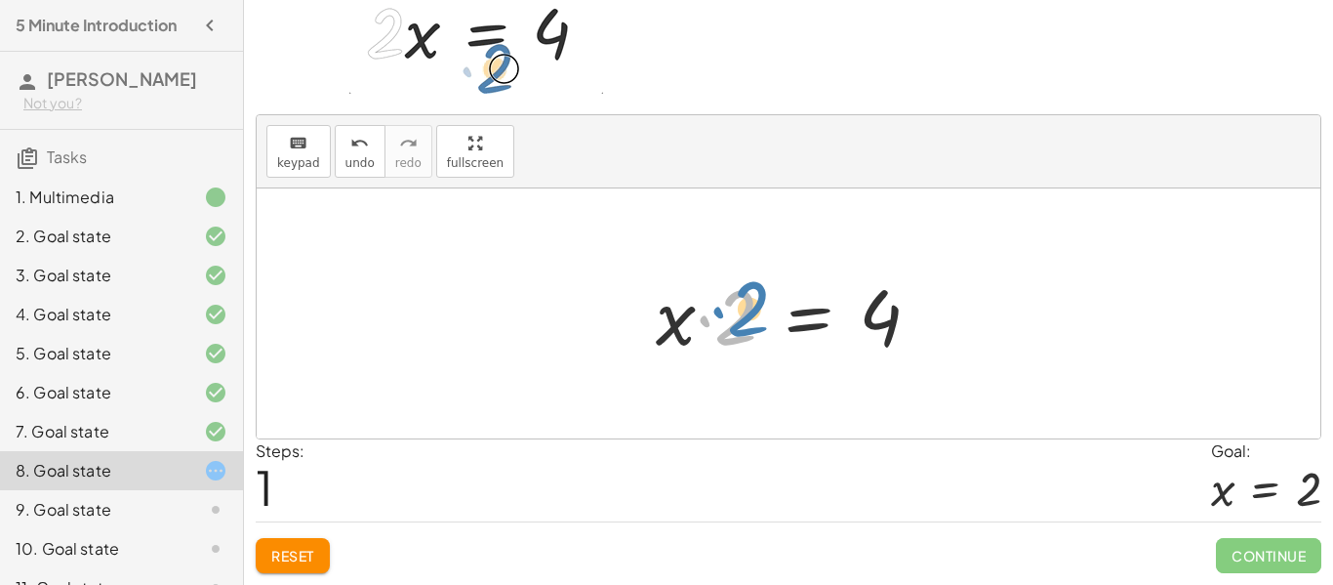
drag, startPoint x: 721, startPoint y: 312, endPoint x: 734, endPoint y: 304, distance: 15.4
click at [734, 304] on div at bounding box center [796, 314] width 300 height 101
click at [799, 327] on div at bounding box center [796, 314] width 300 height 101
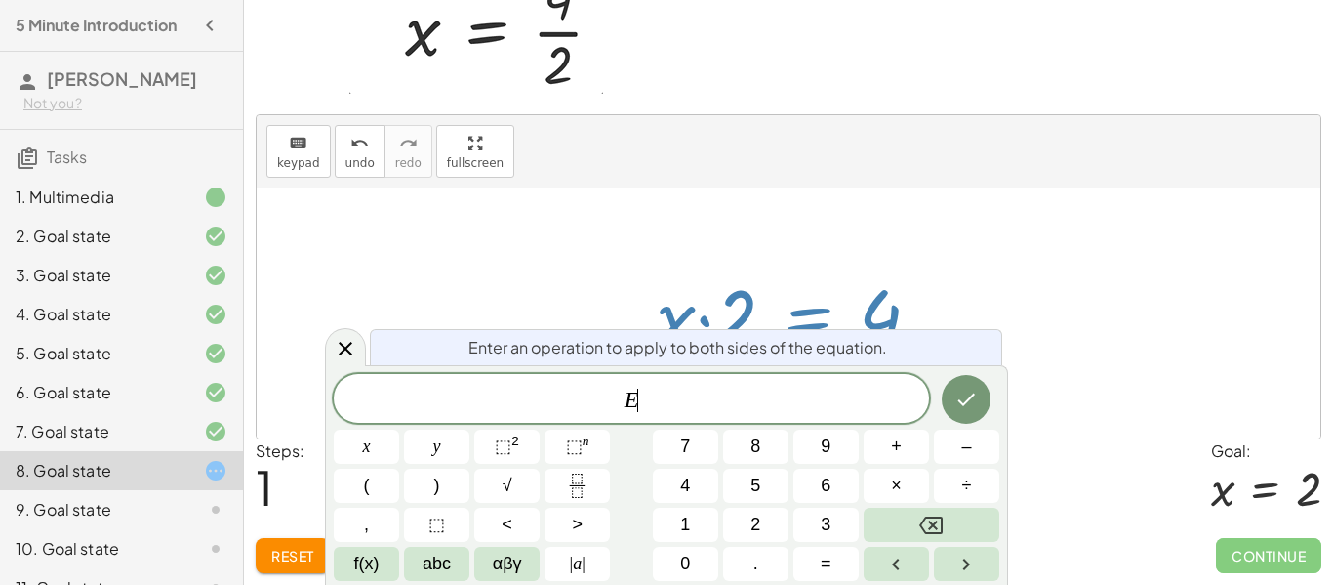
scroll to position [1, 0]
click at [1096, 334] on div at bounding box center [789, 313] width 1064 height 250
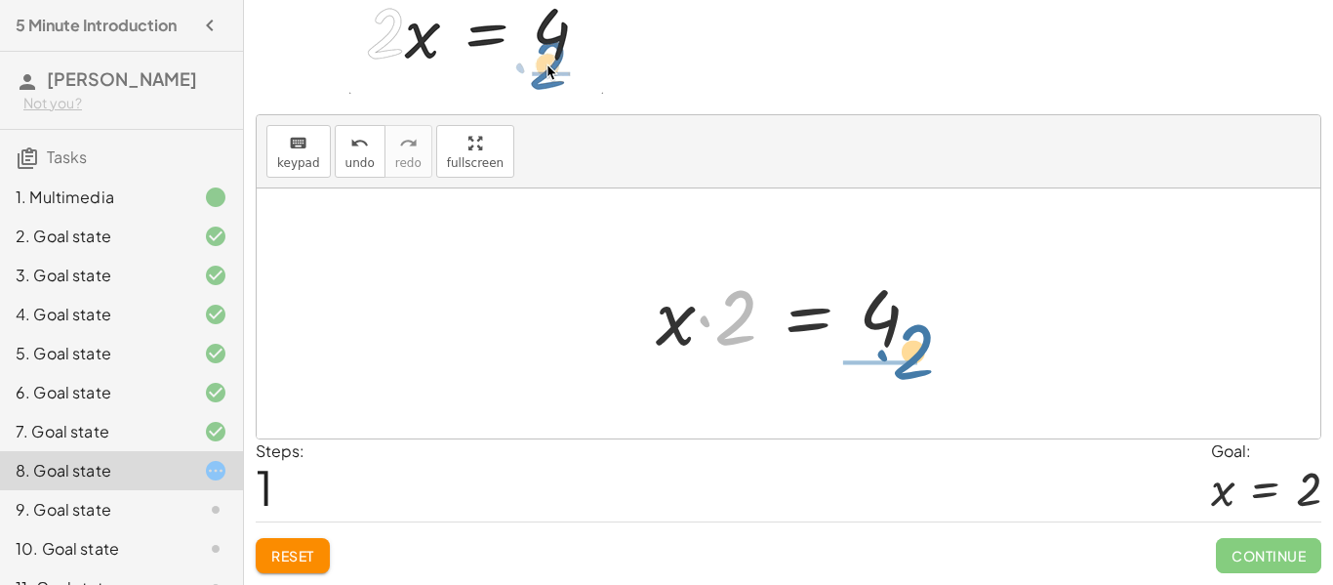
drag, startPoint x: 746, startPoint y: 308, endPoint x: 922, endPoint y: 341, distance: 179.6
click at [922, 341] on div at bounding box center [796, 314] width 300 height 101
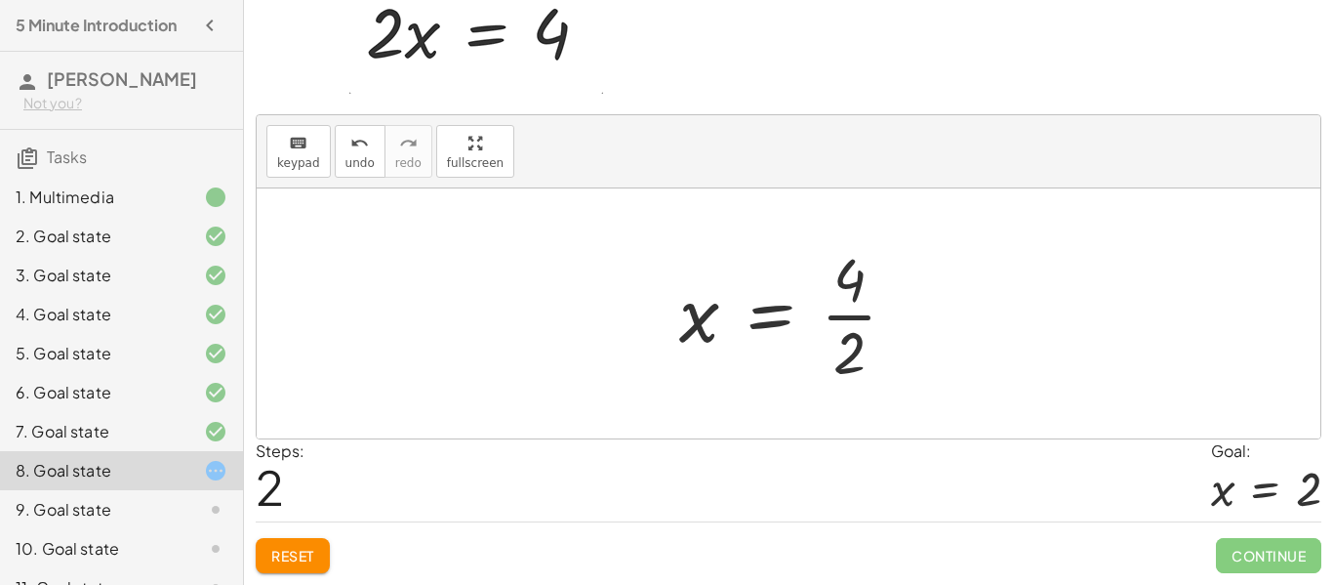
click at [853, 287] on div at bounding box center [796, 313] width 253 height 150
click at [862, 321] on div at bounding box center [796, 313] width 253 height 150
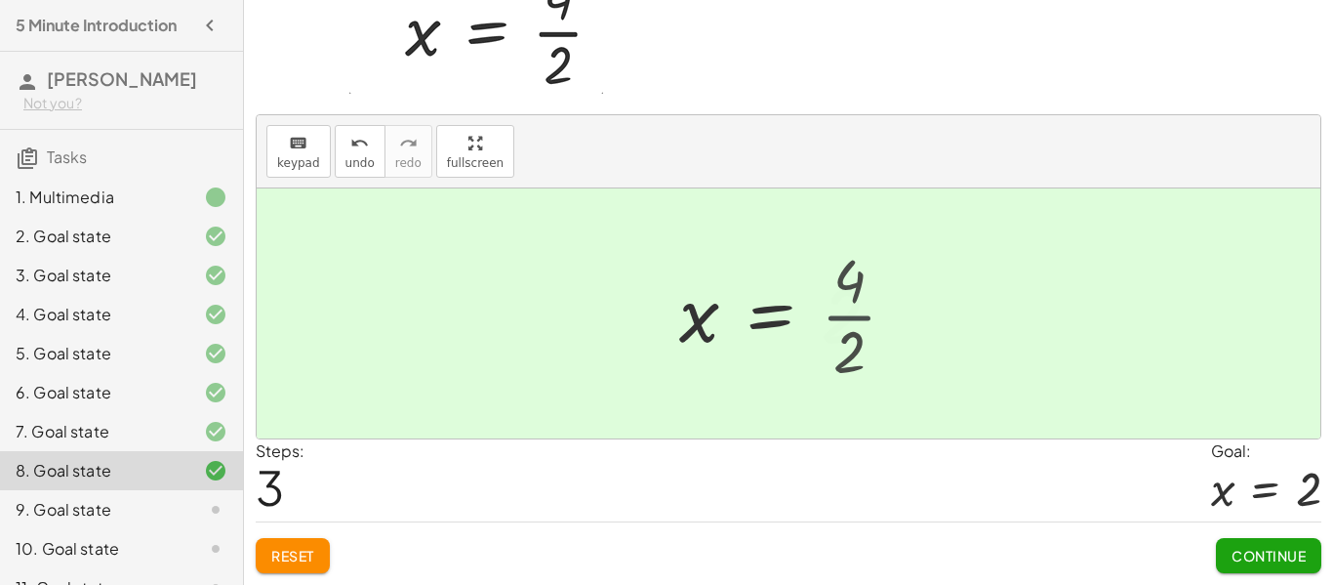
click at [862, 321] on div at bounding box center [789, 313] width 238 height 97
click at [1270, 549] on span "Continue" at bounding box center [1269, 556] width 74 height 18
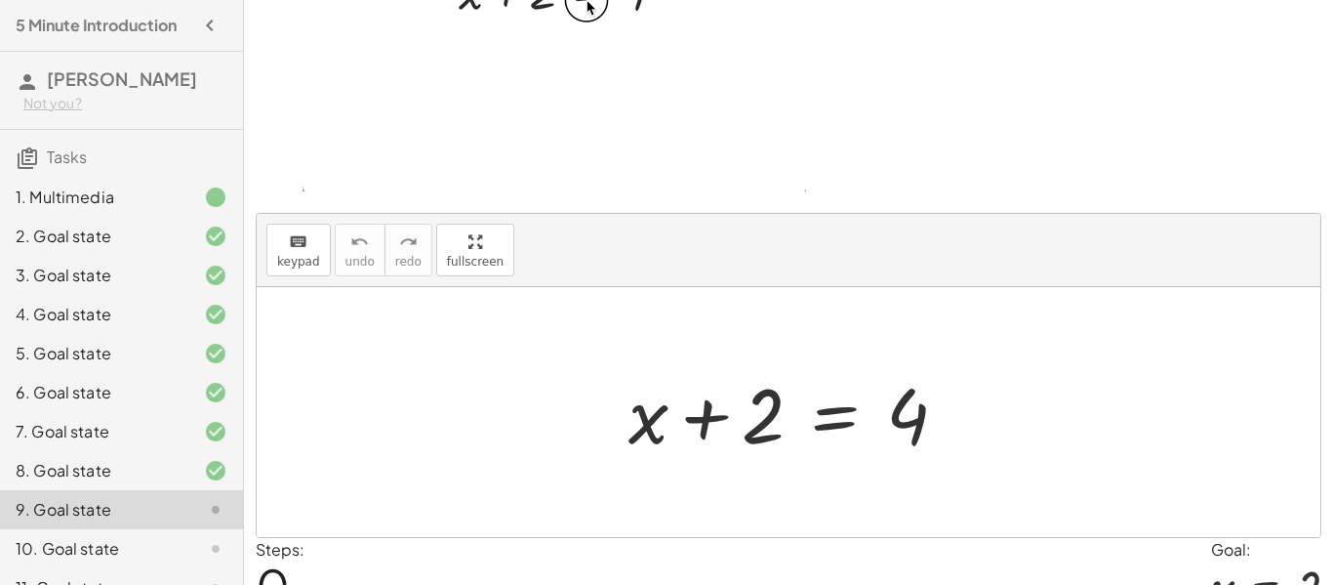
scroll to position [258, 0]
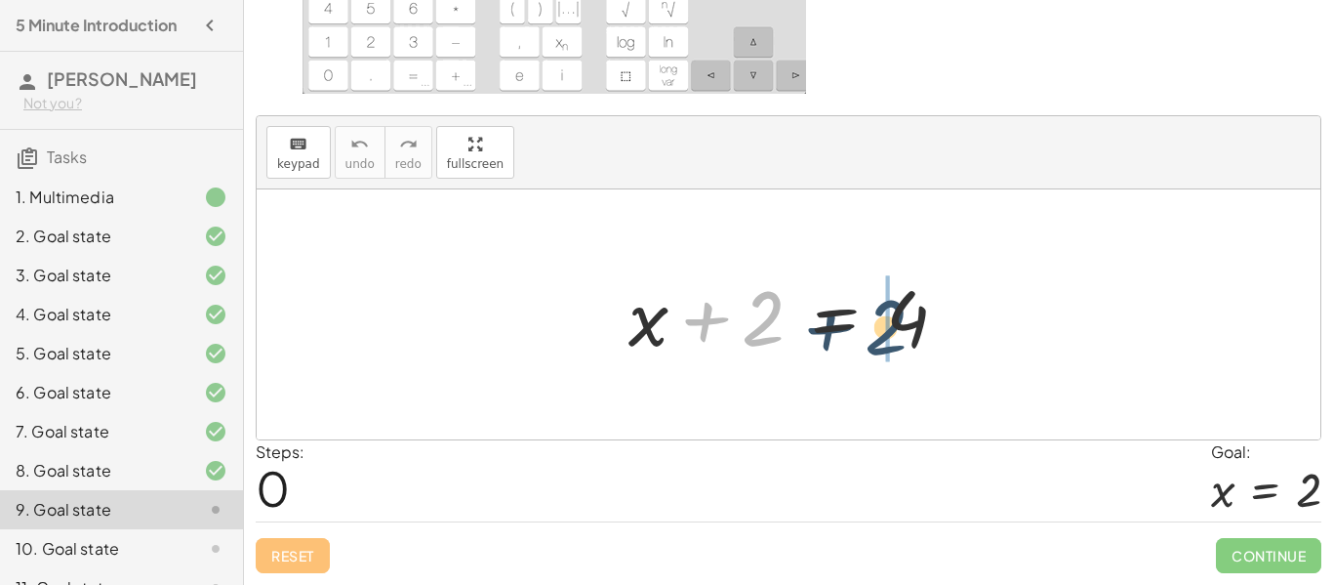
drag, startPoint x: 755, startPoint y: 314, endPoint x: 896, endPoint y: 321, distance: 140.7
click at [896, 321] on div at bounding box center [796, 314] width 354 height 101
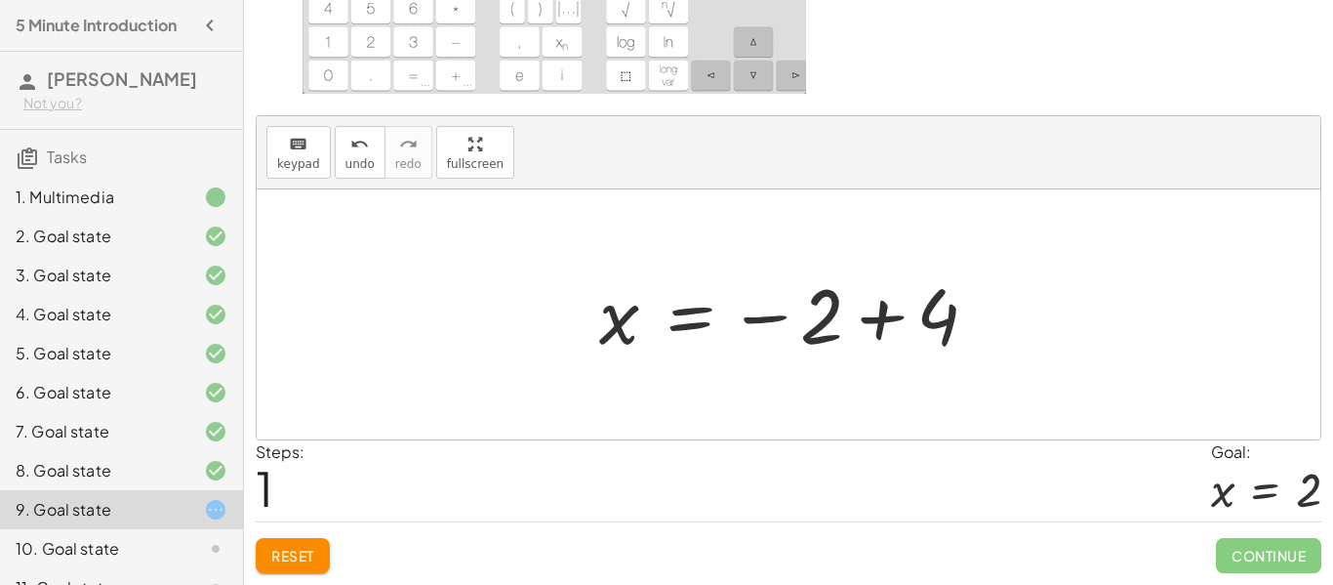
click at [949, 320] on div at bounding box center [796, 314] width 414 height 97
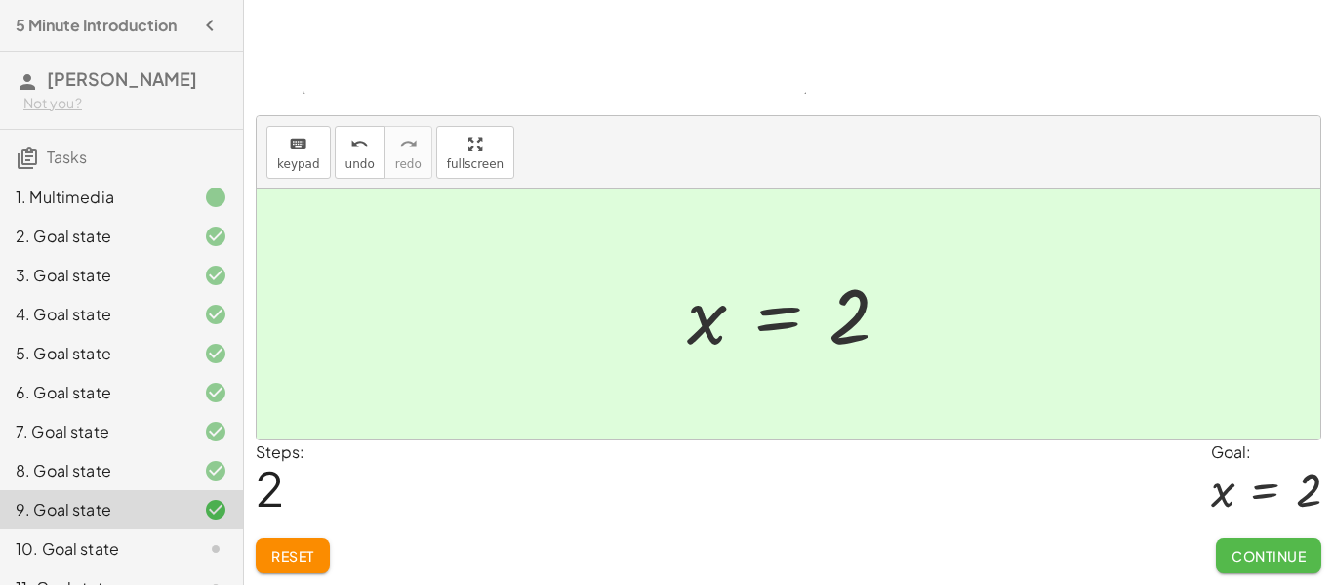
click at [1254, 560] on span "Continue" at bounding box center [1269, 556] width 74 height 18
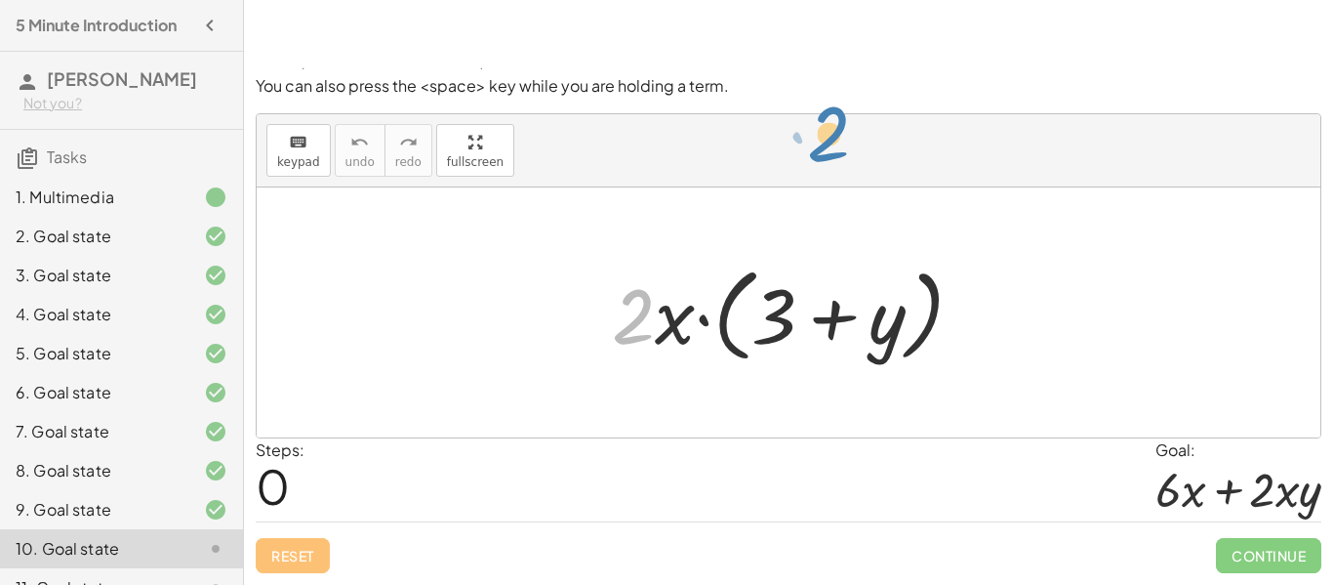
drag, startPoint x: 628, startPoint y: 321, endPoint x: 848, endPoint y: 129, distance: 292.6
drag, startPoint x: 678, startPoint y: 321, endPoint x: 691, endPoint y: 283, distance: 40.1
click at [691, 283] on div at bounding box center [795, 313] width 386 height 112
drag, startPoint x: 645, startPoint y: 315, endPoint x: 805, endPoint y: 307, distance: 160.3
click at [805, 307] on div at bounding box center [795, 313] width 386 height 112
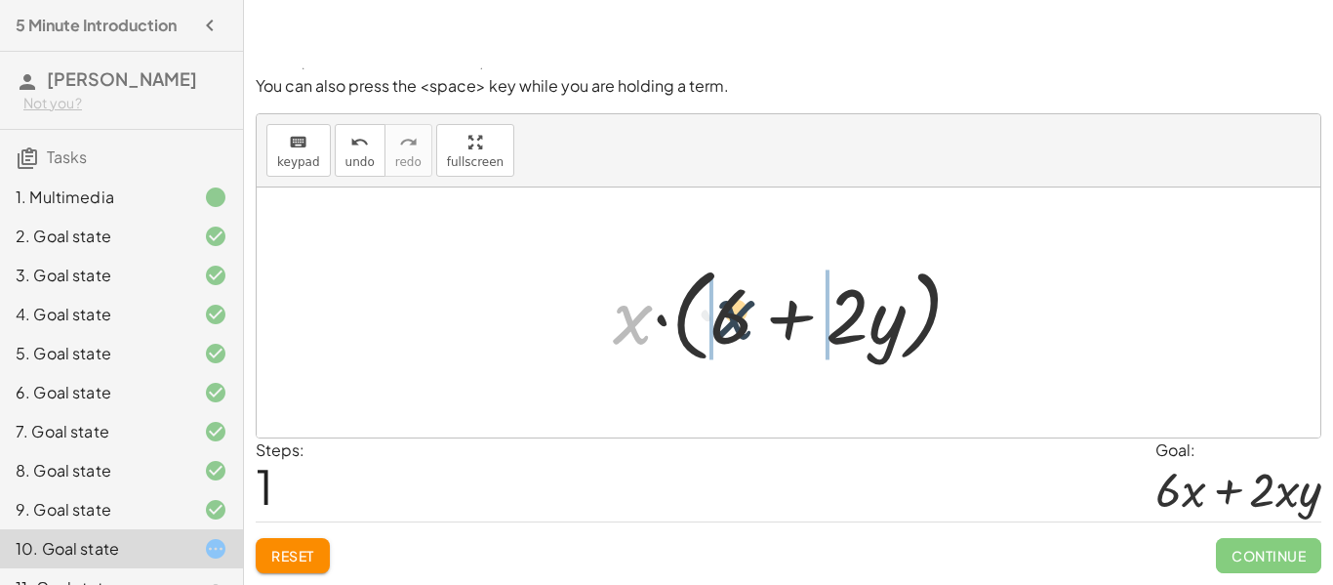
drag, startPoint x: 634, startPoint y: 316, endPoint x: 738, endPoint y: 312, distance: 103.5
click at [738, 312] on div at bounding box center [796, 313] width 386 height 112
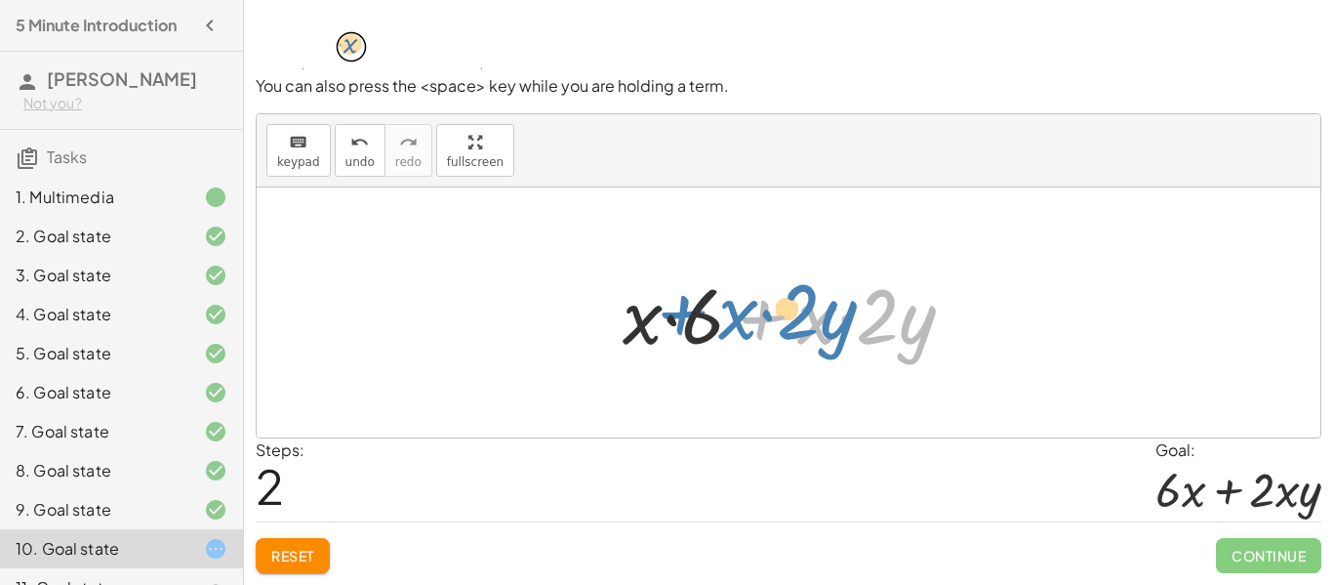
drag, startPoint x: 796, startPoint y: 325, endPoint x: 710, endPoint y: 320, distance: 87.0
click at [710, 320] on div at bounding box center [796, 313] width 367 height 101
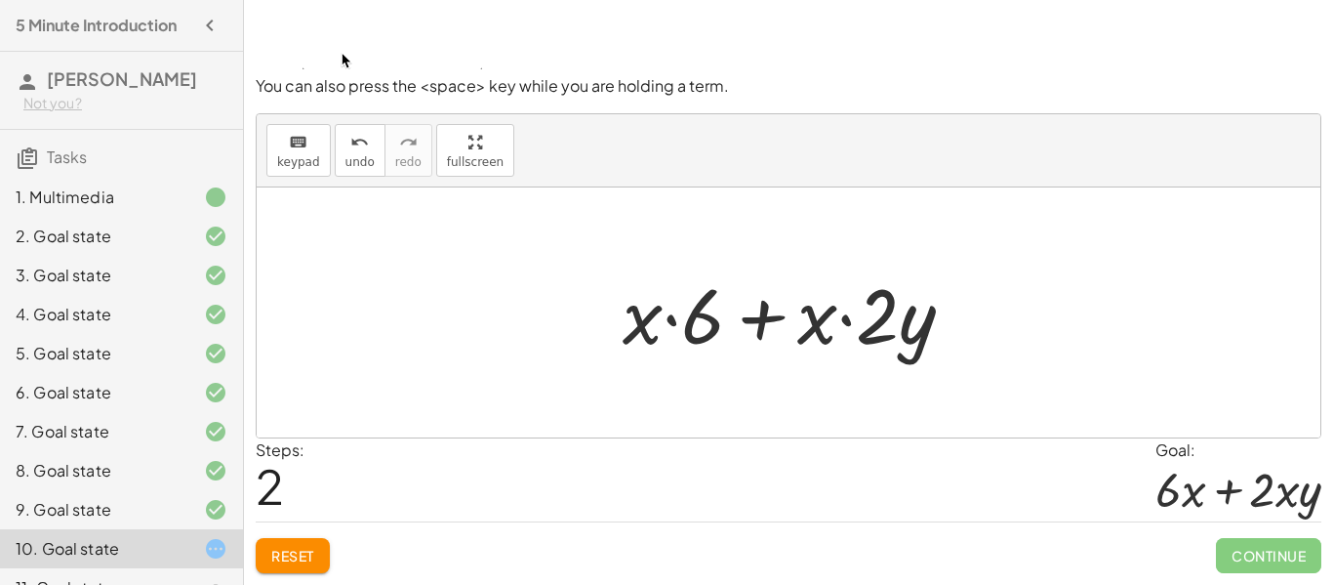
click at [264, 544] on button "Reset" at bounding box center [293, 555] width 74 height 35
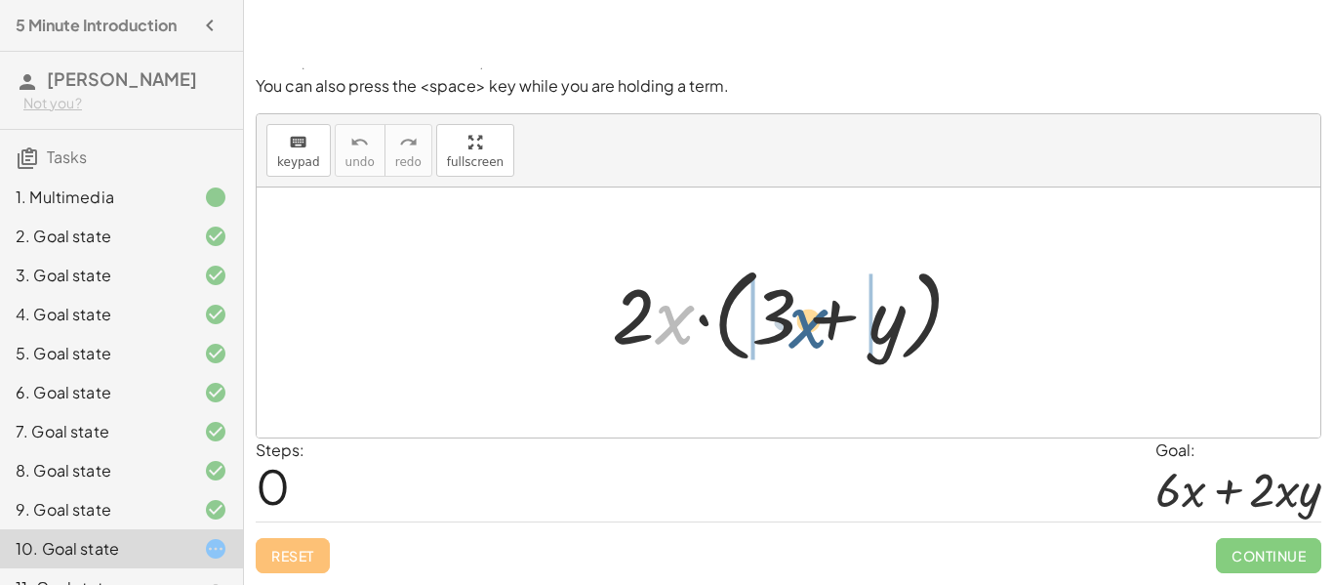
drag, startPoint x: 671, startPoint y: 326, endPoint x: 804, endPoint y: 329, distance: 132.8
click at [804, 329] on div at bounding box center [795, 313] width 386 height 112
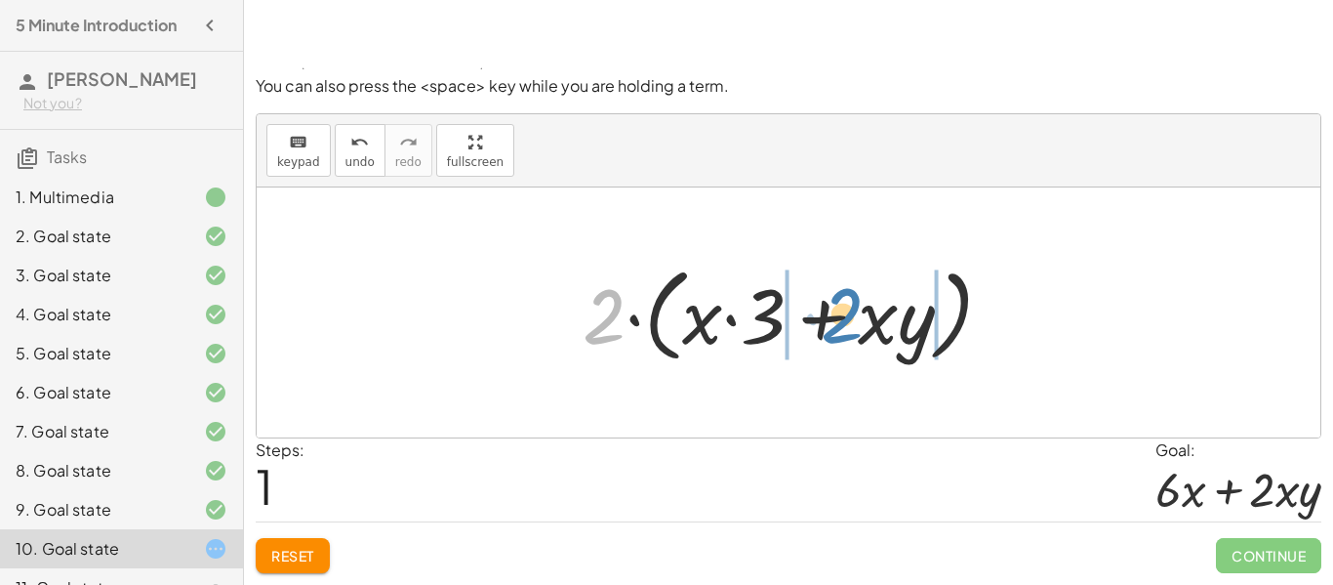
drag, startPoint x: 600, startPoint y: 318, endPoint x: 837, endPoint y: 316, distance: 237.2
click at [837, 316] on div at bounding box center [795, 313] width 445 height 112
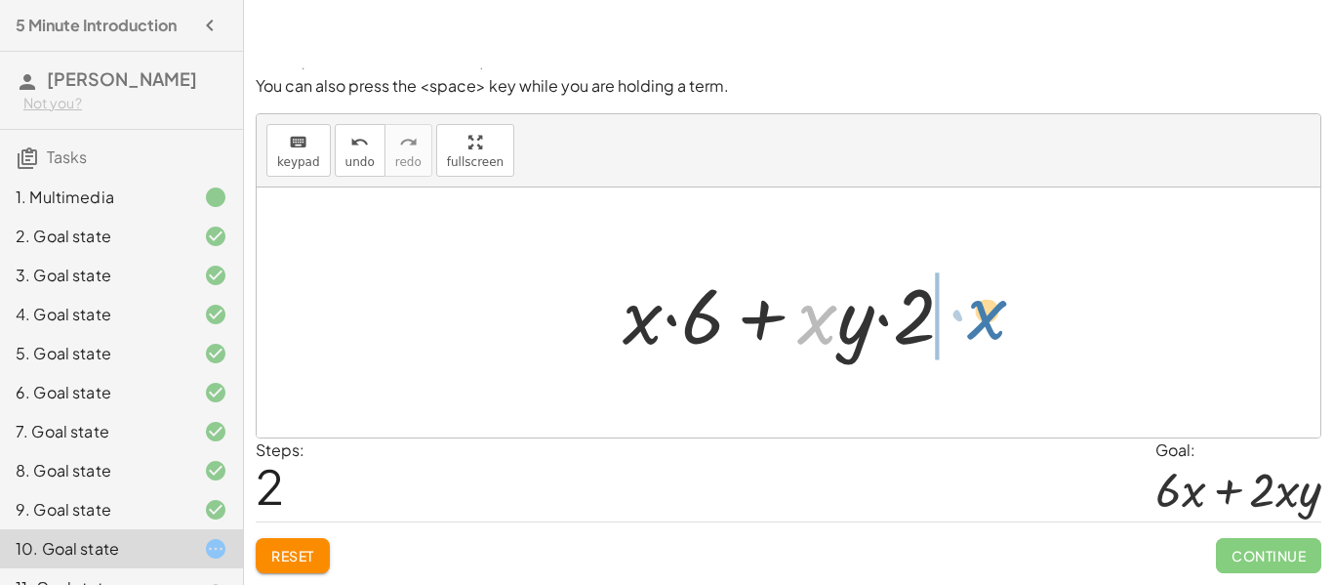
drag, startPoint x: 814, startPoint y: 326, endPoint x: 981, endPoint y: 321, distance: 167.0
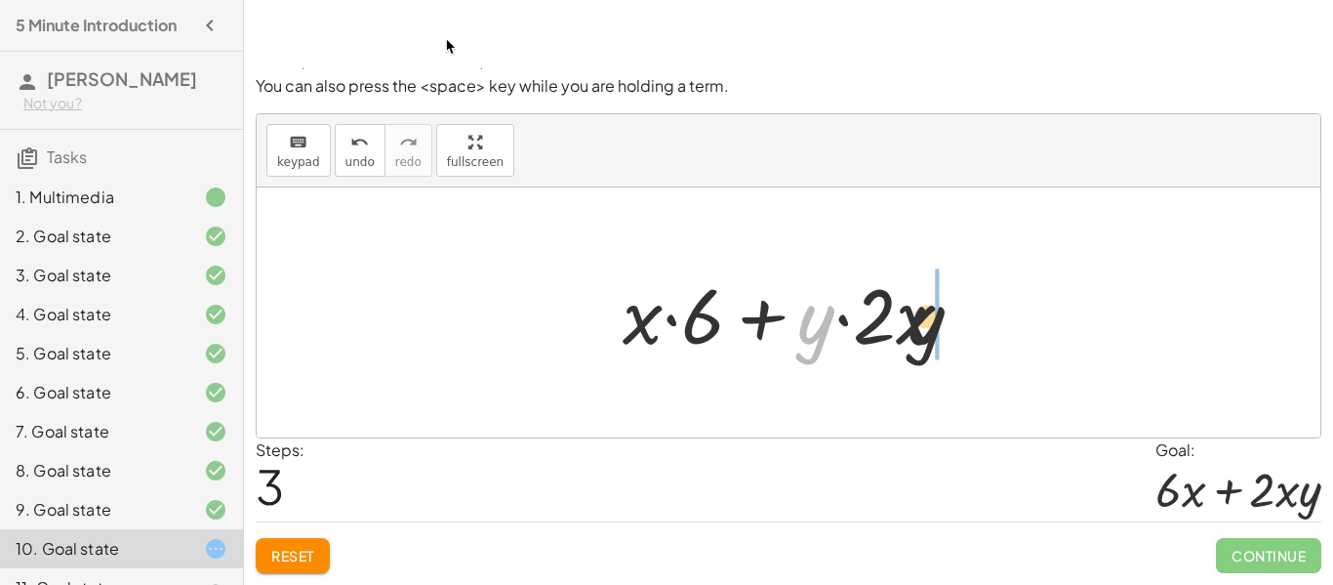
click at [957, 326] on div at bounding box center [796, 313] width 367 height 101
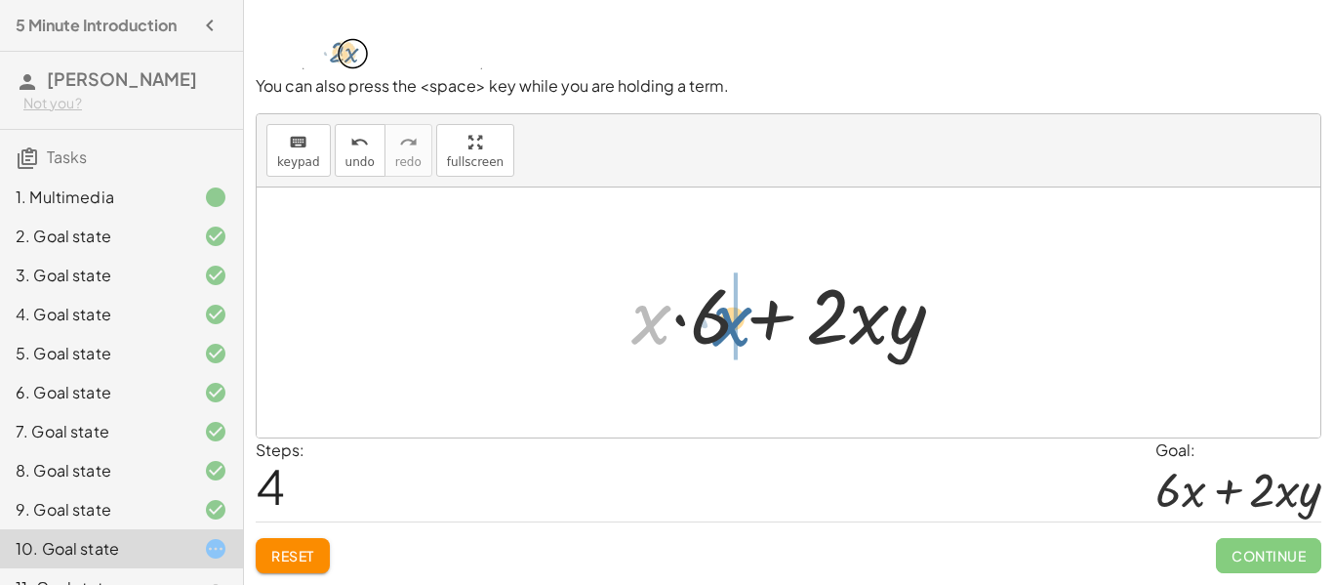
drag, startPoint x: 629, startPoint y: 334, endPoint x: 711, endPoint y: 336, distance: 83.0
click at [711, 336] on div at bounding box center [796, 313] width 348 height 101
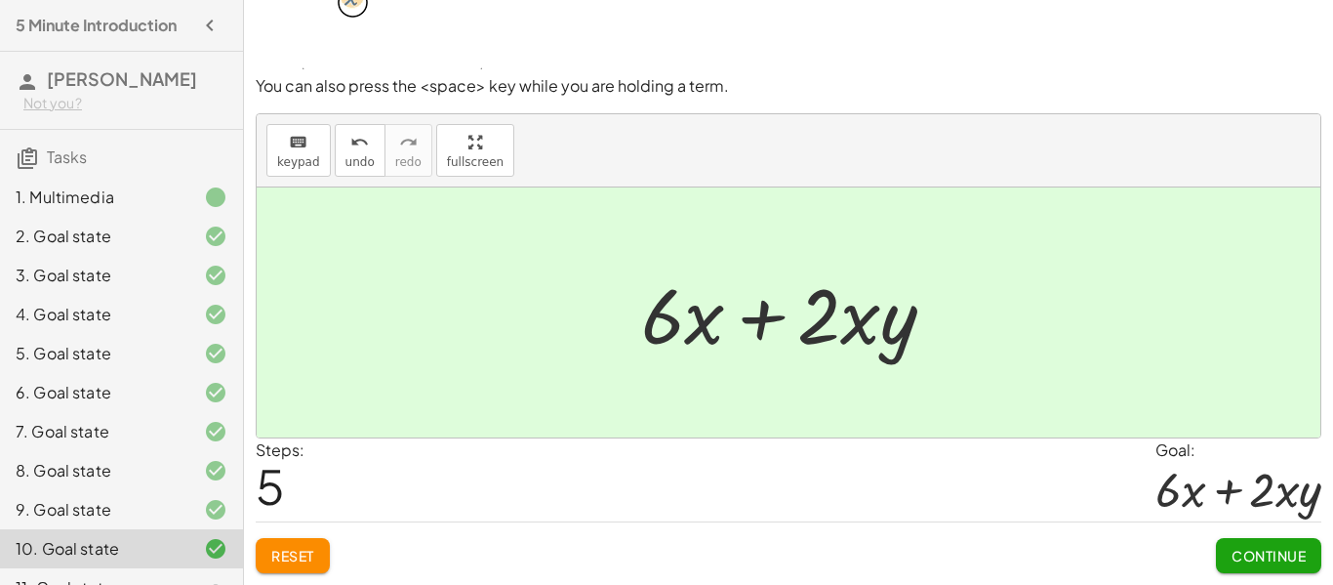
click at [1279, 560] on span "Continue" at bounding box center [1269, 556] width 74 height 18
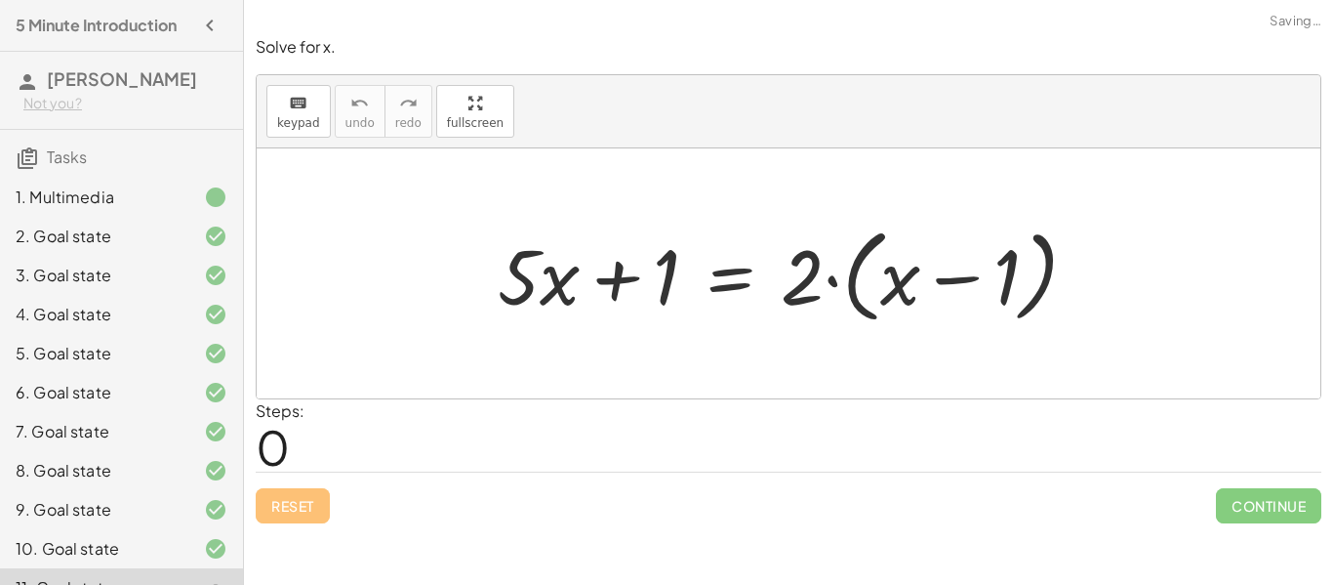
scroll to position [0, 0]
drag, startPoint x: 558, startPoint y: 276, endPoint x: 617, endPoint y: 282, distance: 58.9
click at [617, 282] on div at bounding box center [796, 274] width 616 height 112
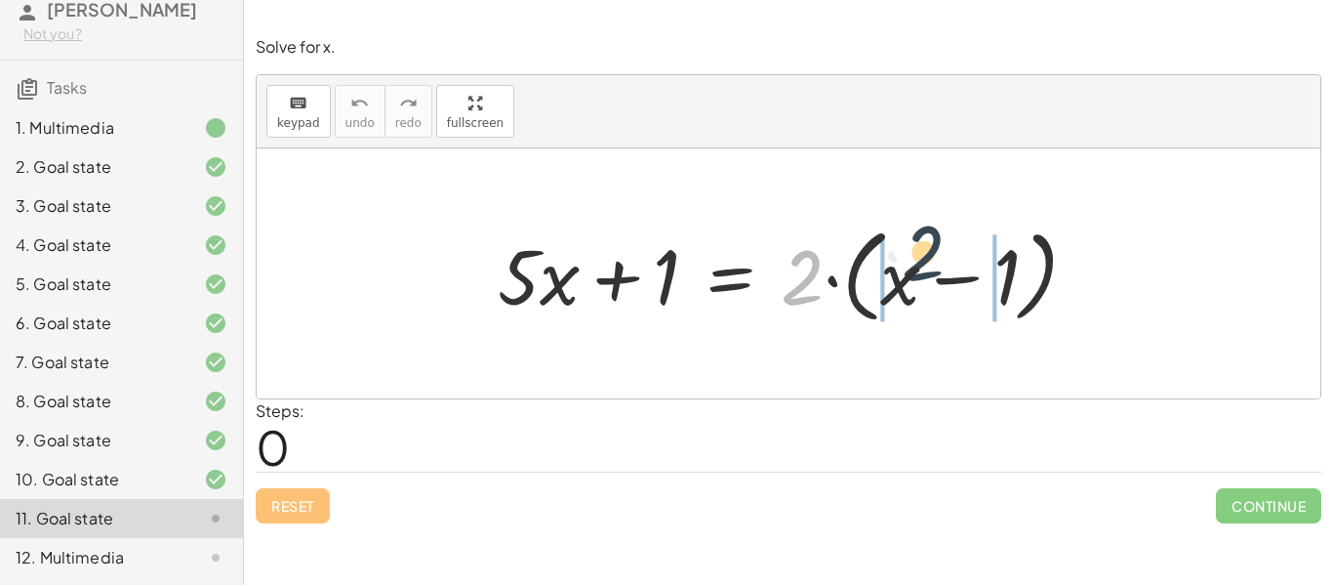
drag, startPoint x: 798, startPoint y: 283, endPoint x: 923, endPoint y: 260, distance: 127.1
click at [923, 260] on div at bounding box center [796, 274] width 616 height 112
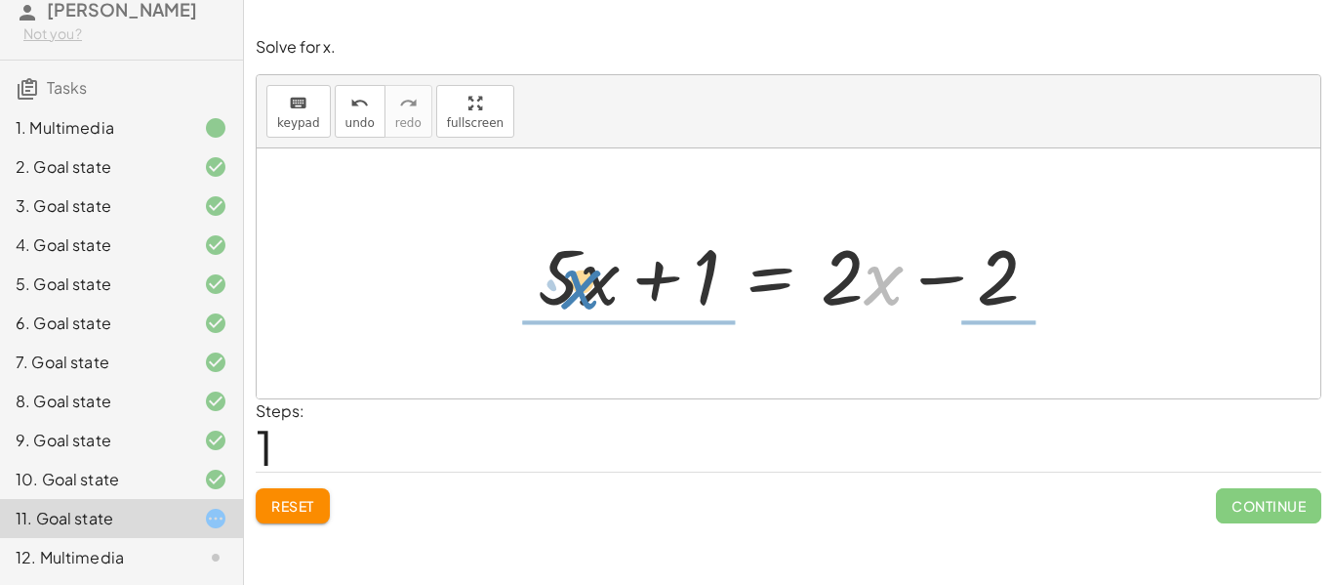
drag, startPoint x: 865, startPoint y: 280, endPoint x: 558, endPoint y: 284, distance: 306.5
click at [558, 284] on div at bounding box center [796, 274] width 536 height 101
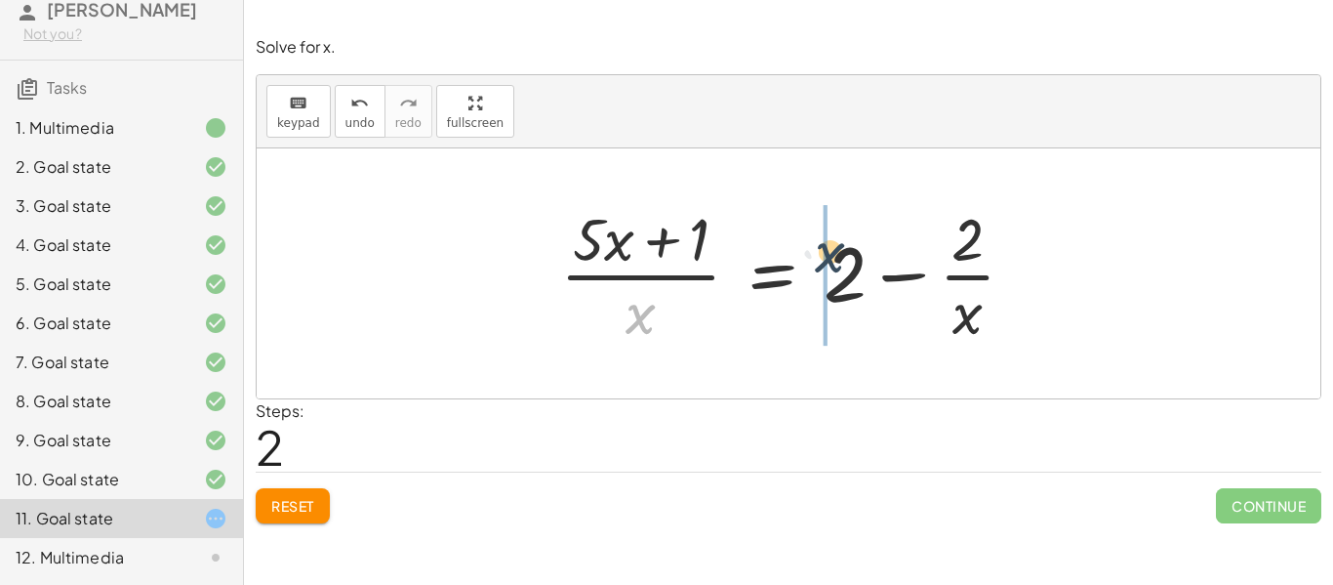
drag, startPoint x: 653, startPoint y: 305, endPoint x: 889, endPoint y: 232, distance: 247.0
click at [889, 232] on div at bounding box center [795, 273] width 490 height 150
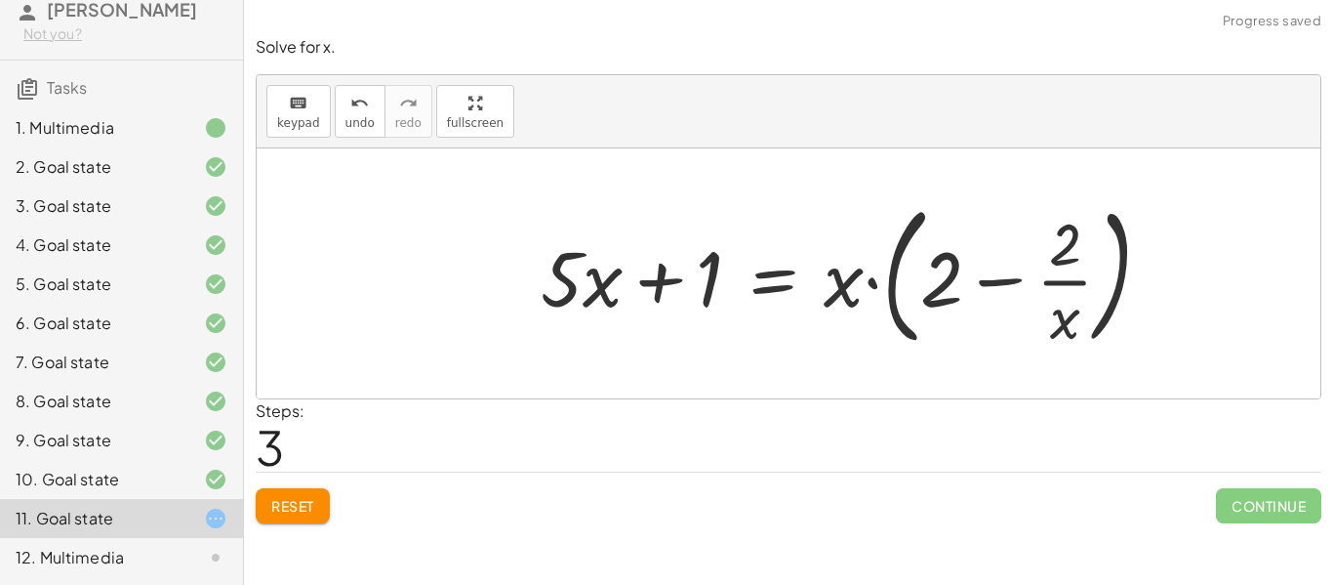
click at [277, 501] on span "Reset" at bounding box center [292, 506] width 43 height 18
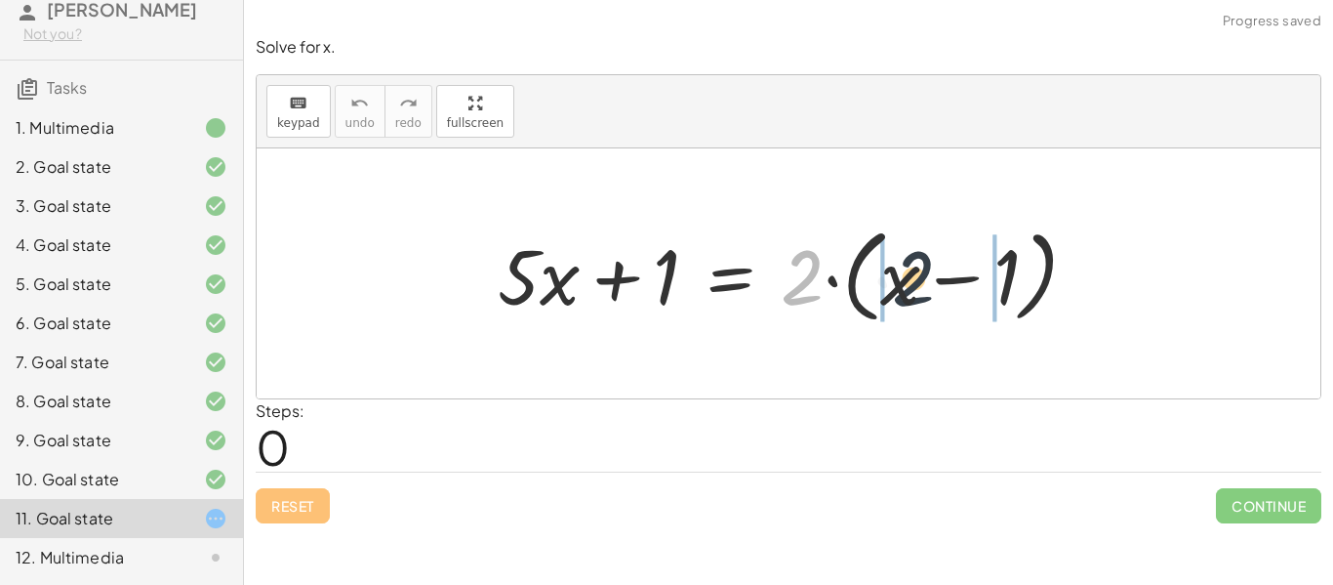
drag, startPoint x: 798, startPoint y: 275, endPoint x: 912, endPoint y: 276, distance: 113.2
click at [912, 276] on div at bounding box center [796, 274] width 616 height 112
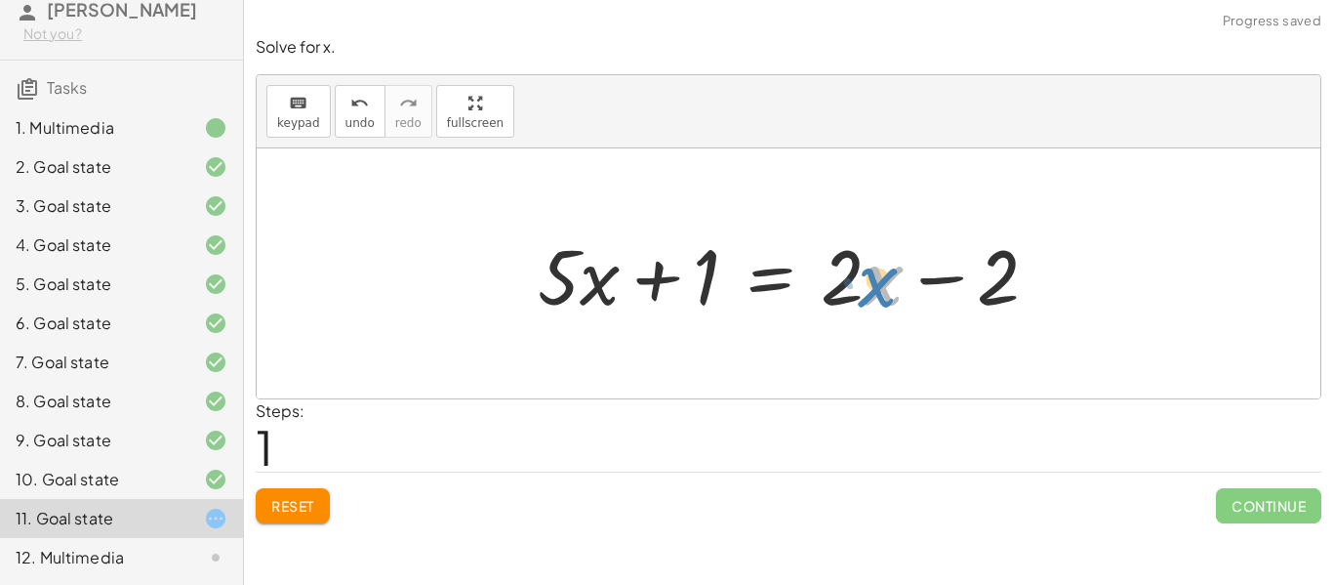
click at [882, 291] on div at bounding box center [796, 274] width 536 height 101
drag, startPoint x: 848, startPoint y: 279, endPoint x: 564, endPoint y: 326, distance: 287.9
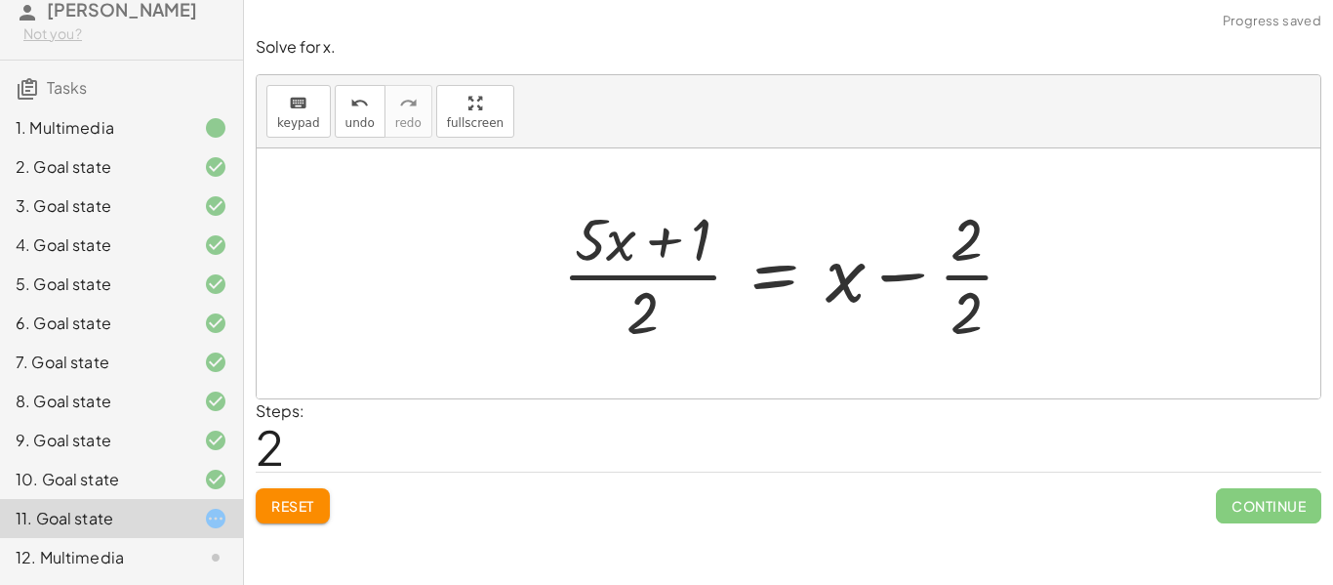
click at [851, 254] on div at bounding box center [795, 273] width 487 height 150
click at [586, 229] on div at bounding box center [795, 273] width 487 height 150
click at [597, 267] on div at bounding box center [795, 273] width 487 height 150
drag, startPoint x: 846, startPoint y: 281, endPoint x: 653, endPoint y: 323, distance: 197.8
click at [653, 323] on div at bounding box center [795, 273] width 487 height 150
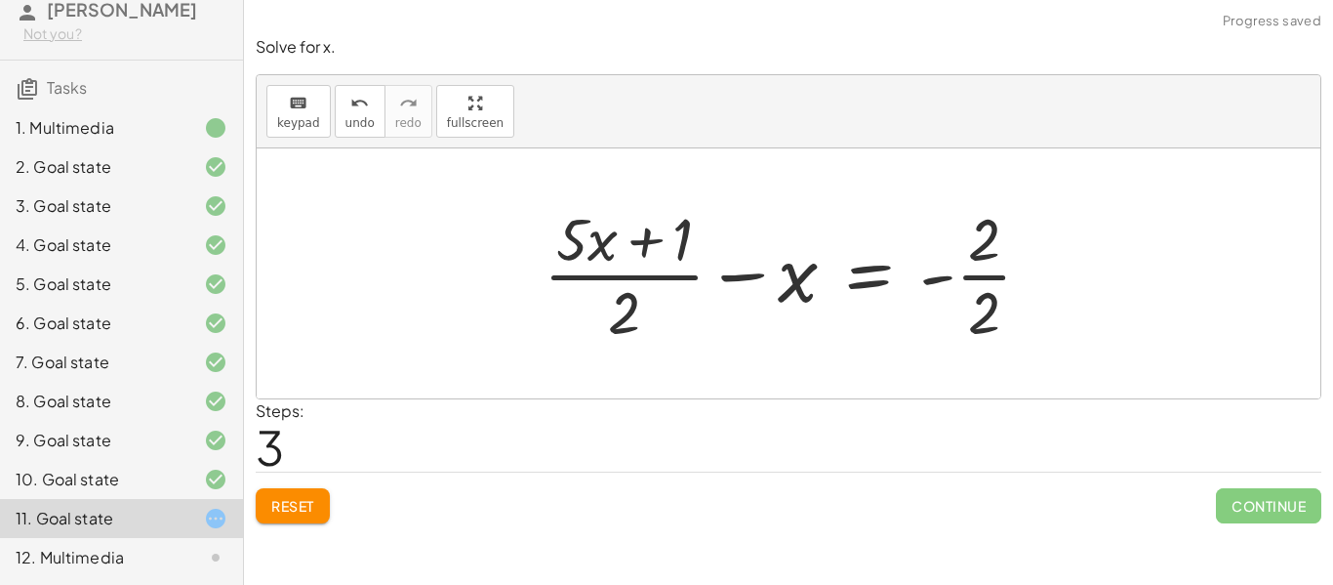
click at [775, 289] on div at bounding box center [795, 273] width 523 height 150
drag, startPoint x: 803, startPoint y: 287, endPoint x: 617, endPoint y: 316, distance: 188.7
click at [617, 316] on div at bounding box center [795, 273] width 523 height 150
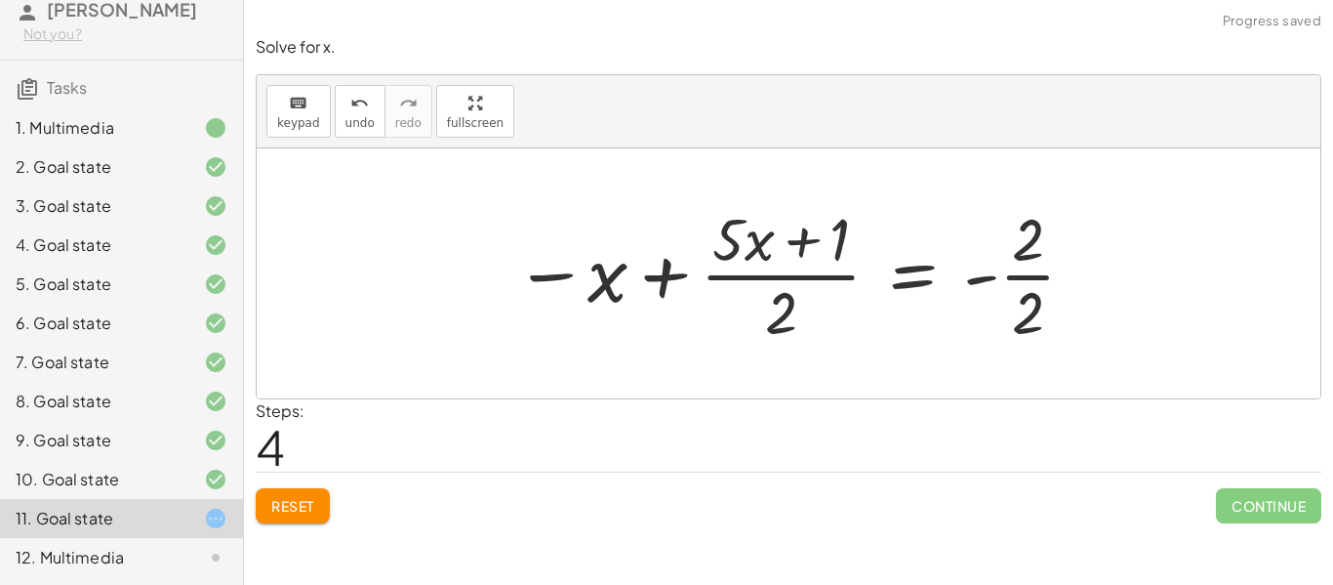
click at [277, 516] on button "Reset" at bounding box center [293, 505] width 74 height 35
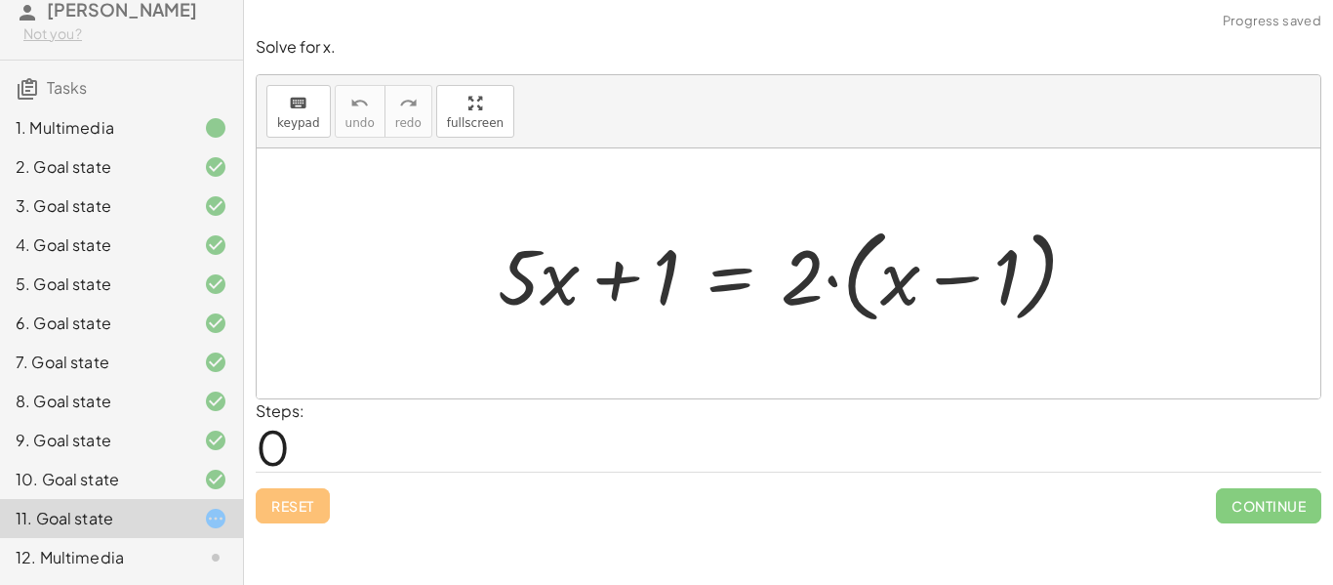
click at [808, 279] on div at bounding box center [796, 274] width 616 height 112
drag, startPoint x: 808, startPoint y: 279, endPoint x: 945, endPoint y: 283, distance: 136.7
click at [945, 283] on div at bounding box center [796, 274] width 616 height 112
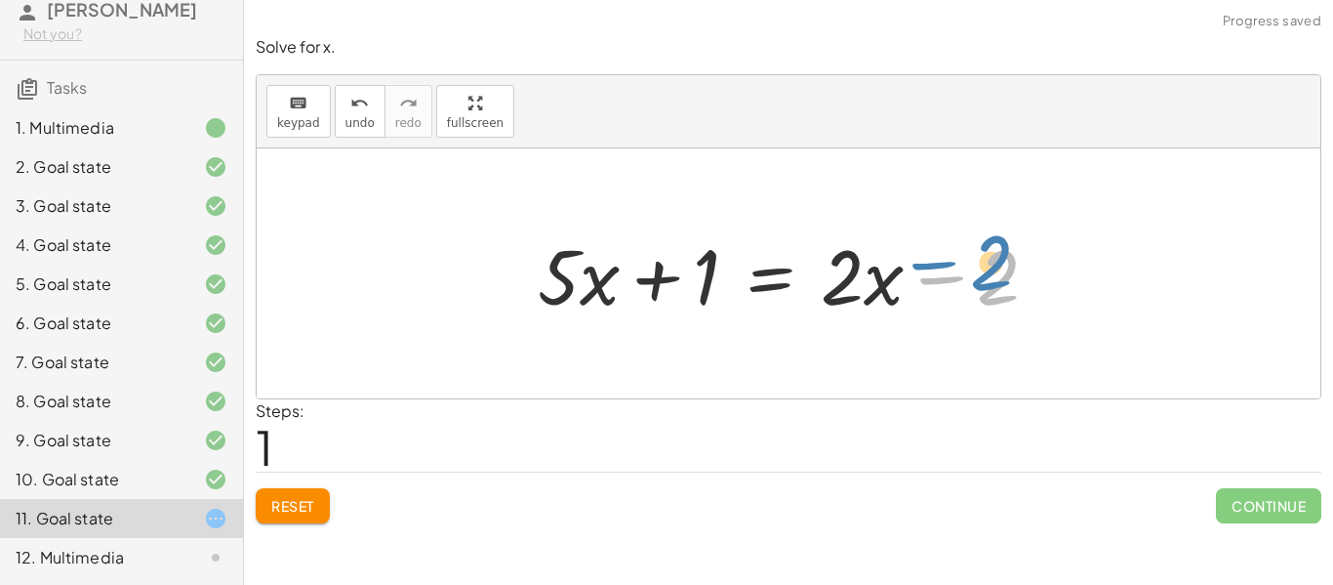
drag, startPoint x: 989, startPoint y: 280, endPoint x: 976, endPoint y: 266, distance: 18.6
click at [976, 266] on div at bounding box center [796, 274] width 536 height 101
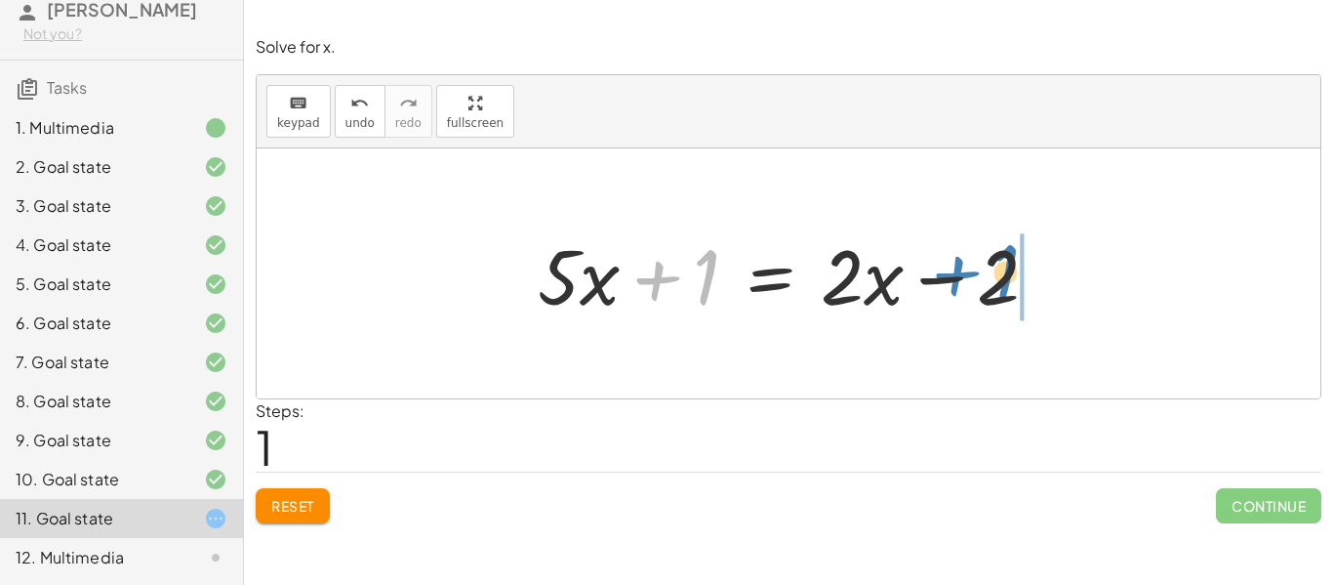
drag, startPoint x: 661, startPoint y: 284, endPoint x: 957, endPoint y: 279, distance: 296.7
click at [957, 279] on div at bounding box center [796, 274] width 536 height 101
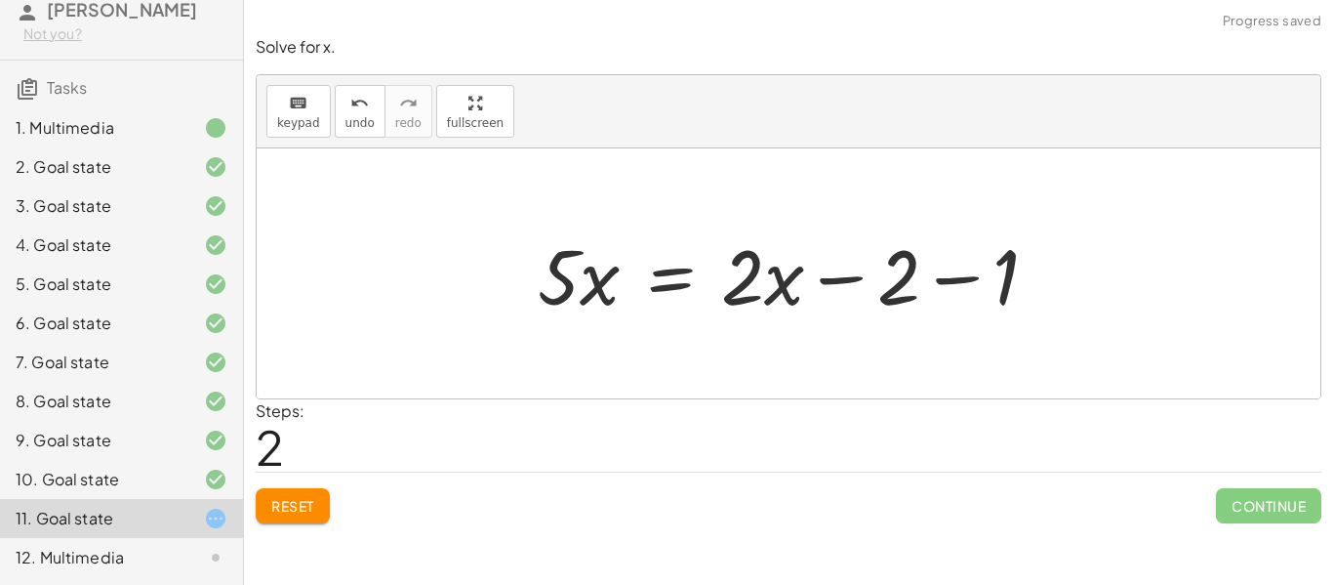
click at [909, 282] on div at bounding box center [796, 274] width 536 height 101
click at [1000, 286] on div at bounding box center [796, 274] width 536 height 101
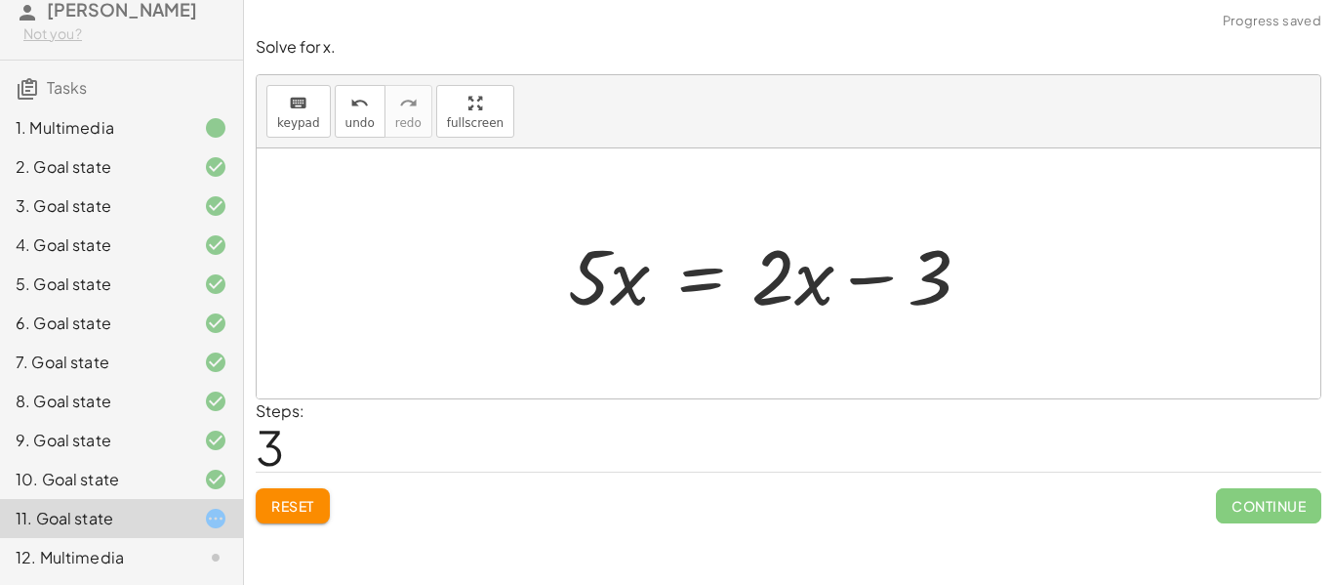
click at [905, 271] on div at bounding box center [776, 274] width 437 height 101
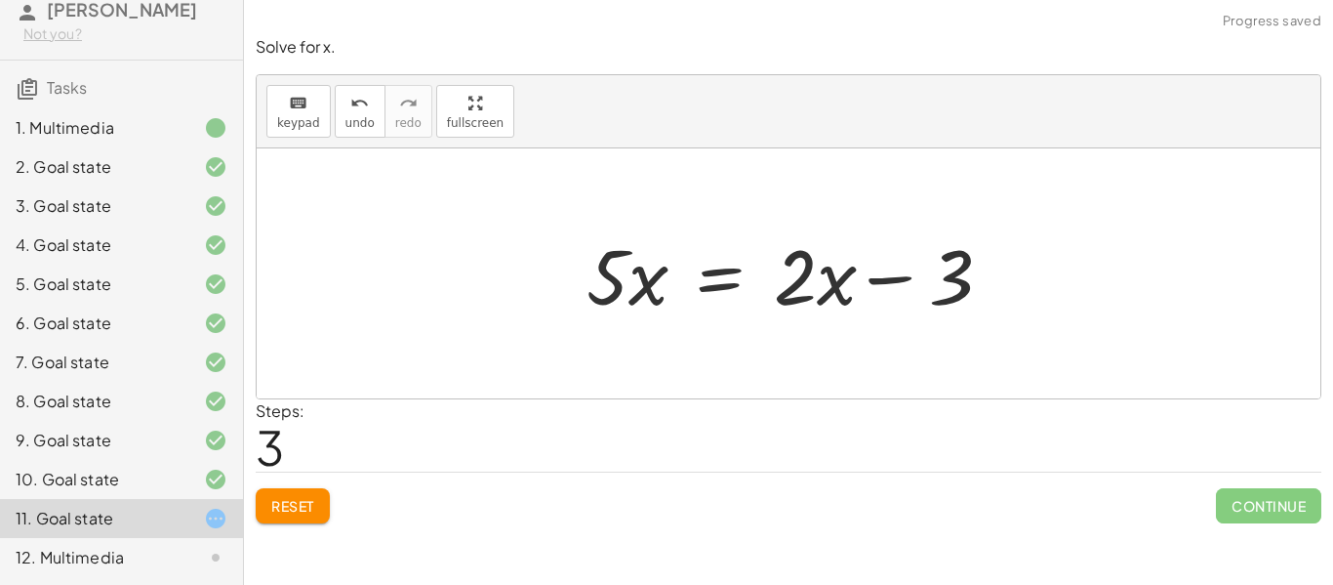
click at [939, 273] on div at bounding box center [795, 274] width 437 height 101
click at [826, 287] on div at bounding box center [795, 274] width 437 height 101
click at [827, 286] on div at bounding box center [795, 274] width 437 height 101
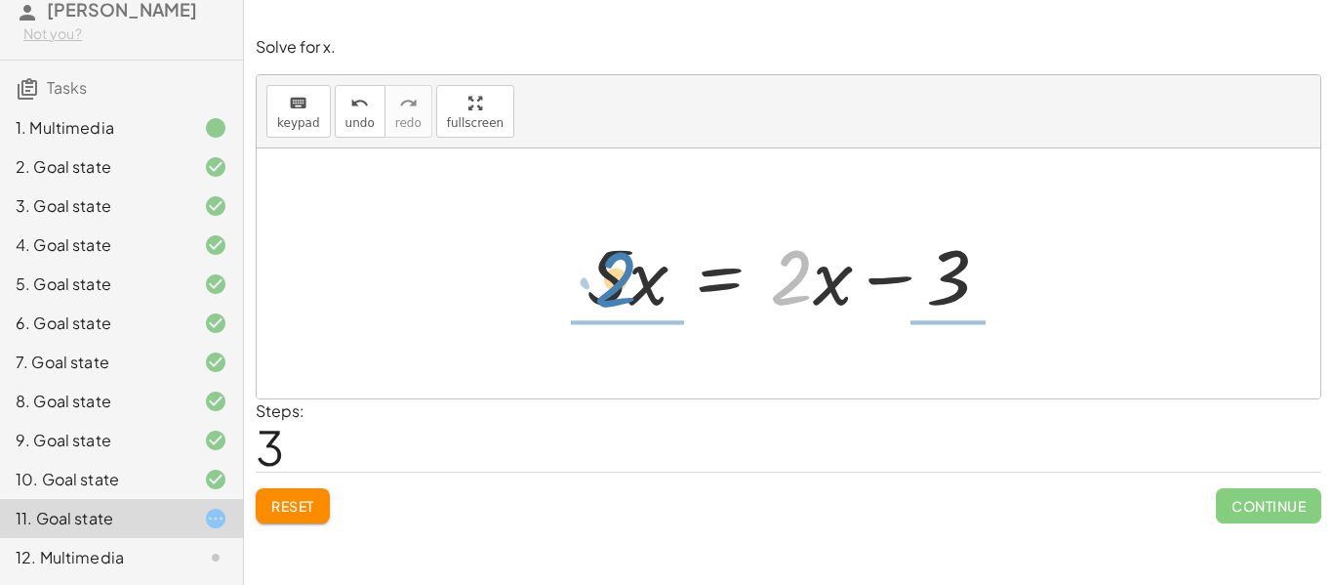
drag, startPoint x: 789, startPoint y: 270, endPoint x: 613, endPoint y: 272, distance: 175.7
click at [613, 272] on div at bounding box center [795, 274] width 437 height 101
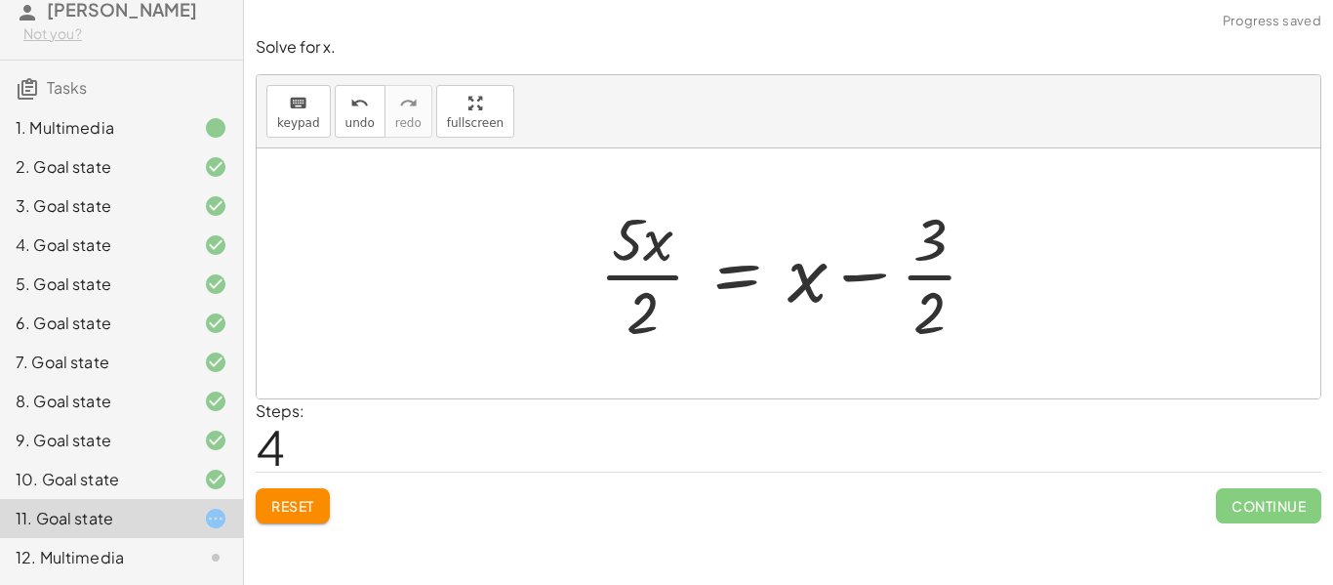
click at [913, 290] on div at bounding box center [796, 273] width 414 height 150
click at [948, 308] on div at bounding box center [796, 273] width 414 height 150
click at [623, 231] on div at bounding box center [796, 273] width 414 height 150
drag, startPoint x: 823, startPoint y: 287, endPoint x: 670, endPoint y: 310, distance: 155.0
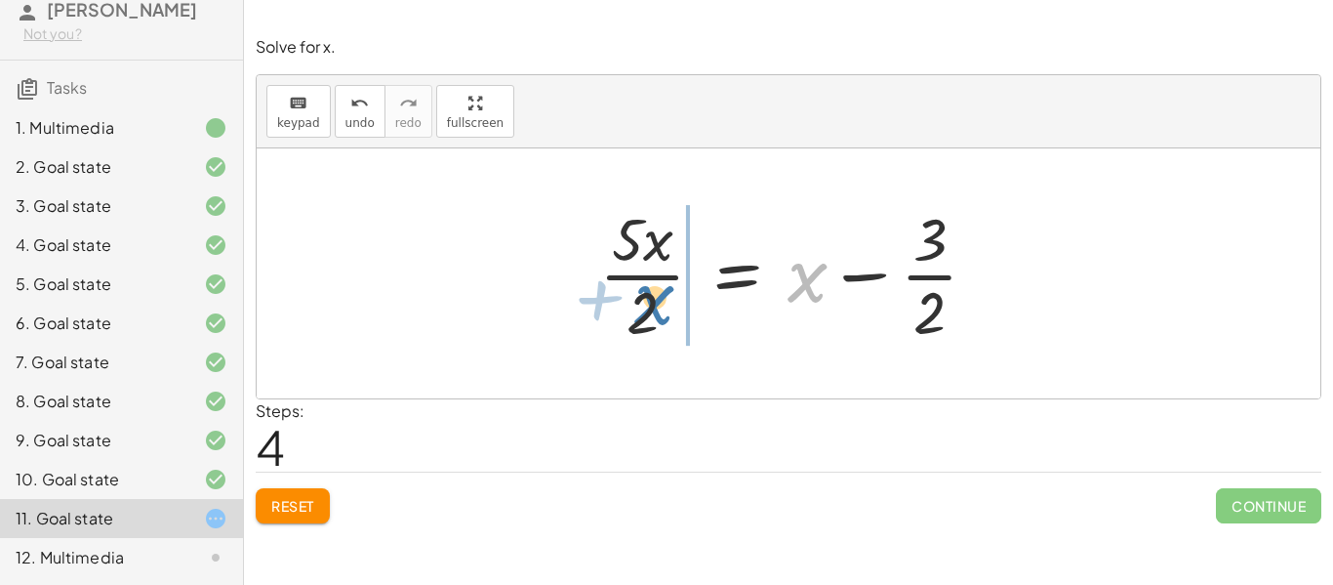
click at [670, 310] on div at bounding box center [796, 273] width 414 height 150
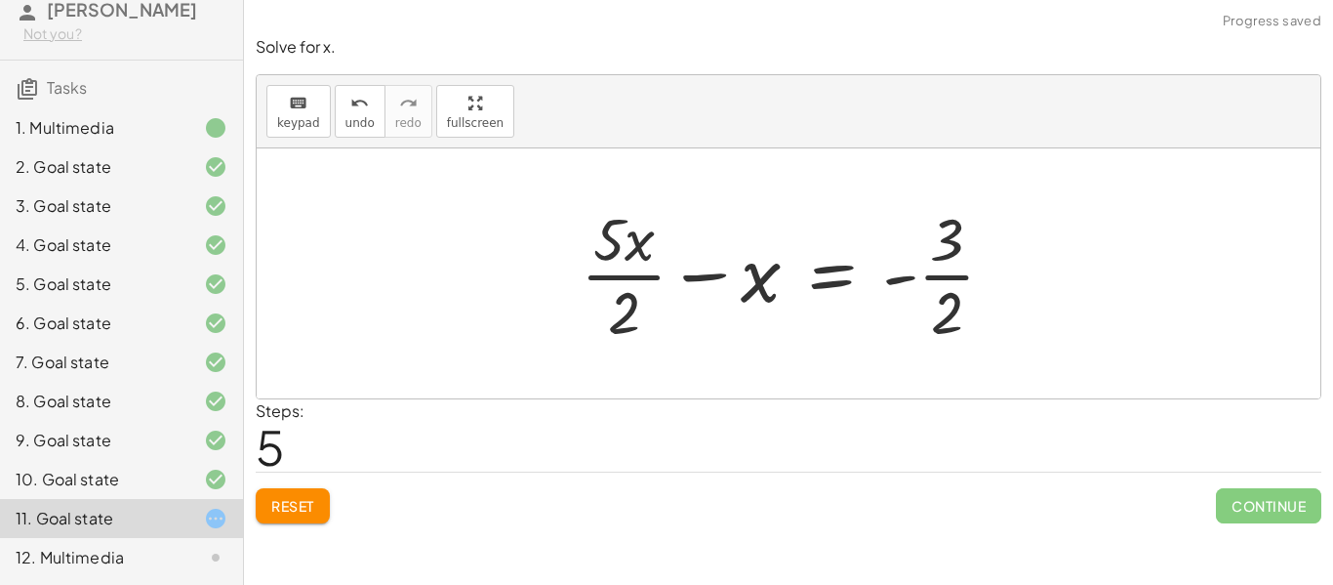
click at [642, 273] on div at bounding box center [796, 273] width 450 height 150
drag, startPoint x: 740, startPoint y: 280, endPoint x: 605, endPoint y: 304, distance: 136.7
click at [605, 304] on div at bounding box center [796, 273] width 450 height 150
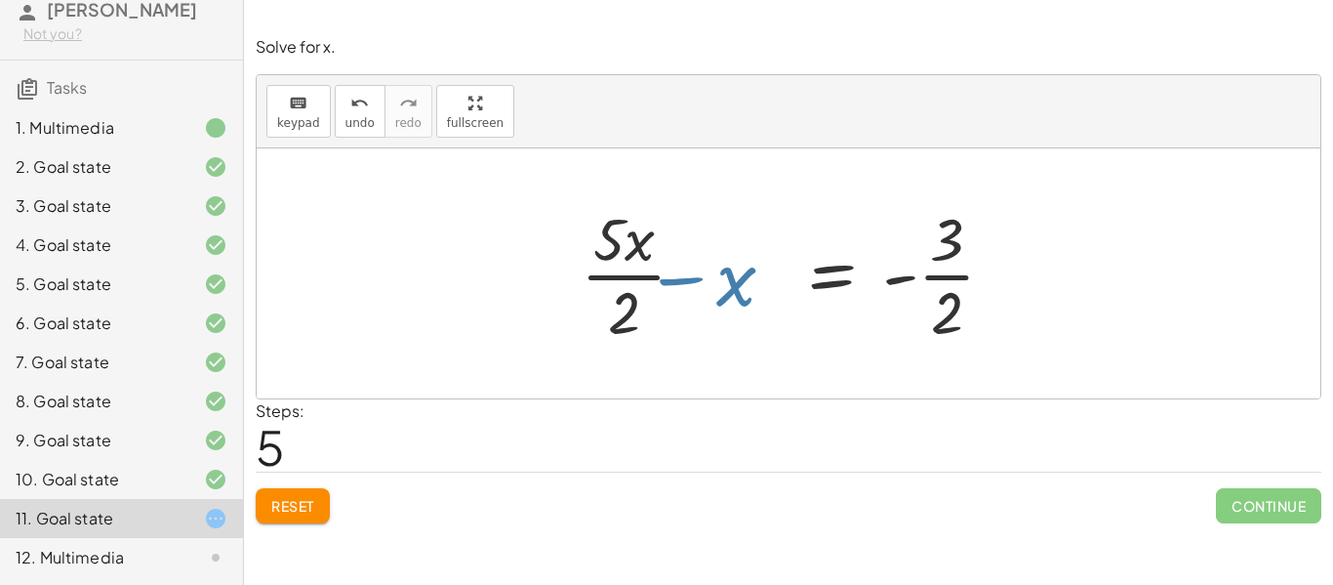
click at [605, 304] on div at bounding box center [796, 273] width 450 height 150
click at [305, 502] on span "Reset" at bounding box center [292, 506] width 43 height 18
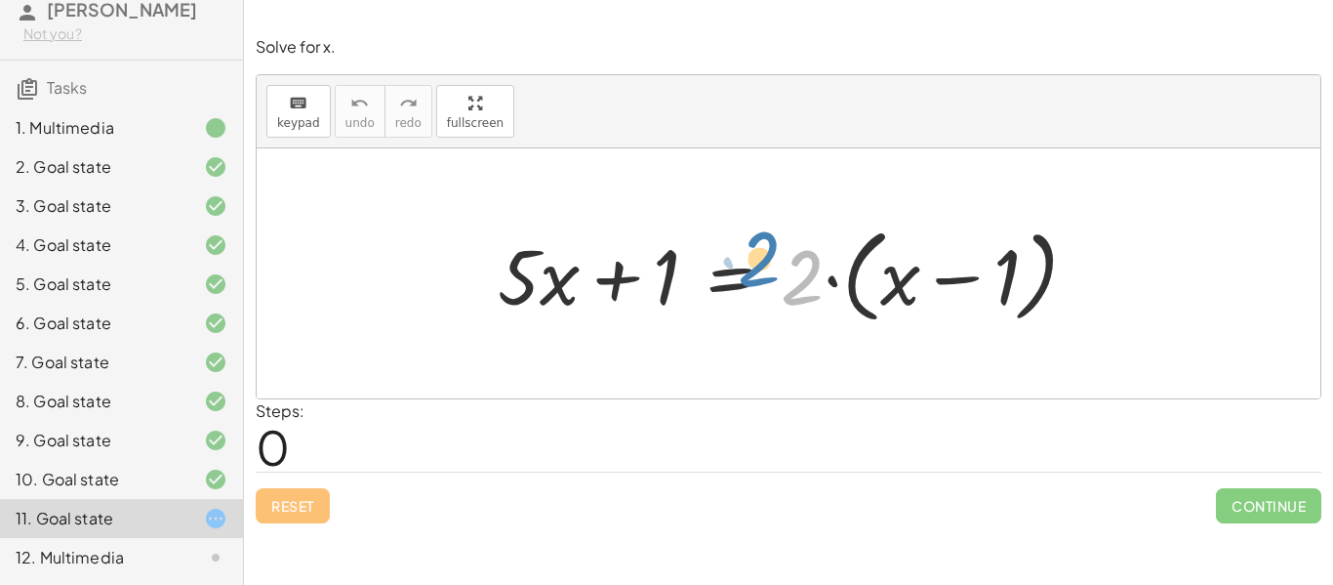
drag, startPoint x: 809, startPoint y: 284, endPoint x: 766, endPoint y: 265, distance: 46.8
click at [766, 265] on div at bounding box center [796, 274] width 616 height 112
drag, startPoint x: 793, startPoint y: 274, endPoint x: 922, endPoint y: 278, distance: 128.9
click at [922, 278] on div at bounding box center [796, 274] width 616 height 112
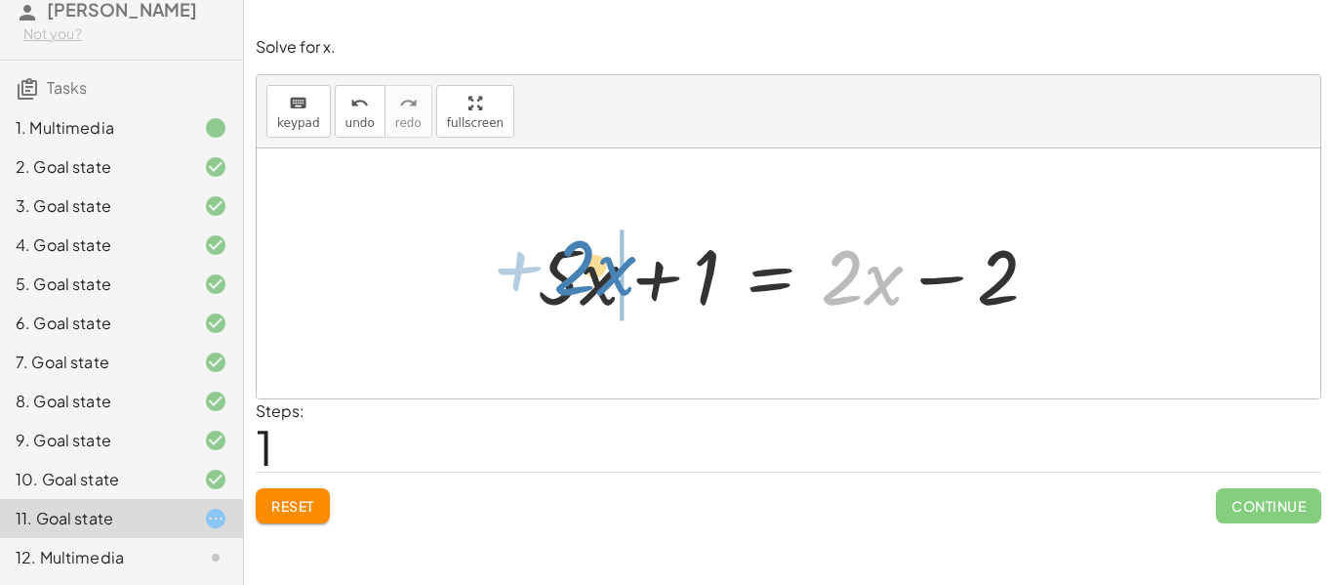
drag, startPoint x: 875, startPoint y: 274, endPoint x: 609, endPoint y: 264, distance: 266.6
click at [609, 264] on div at bounding box center [789, 274] width 523 height 101
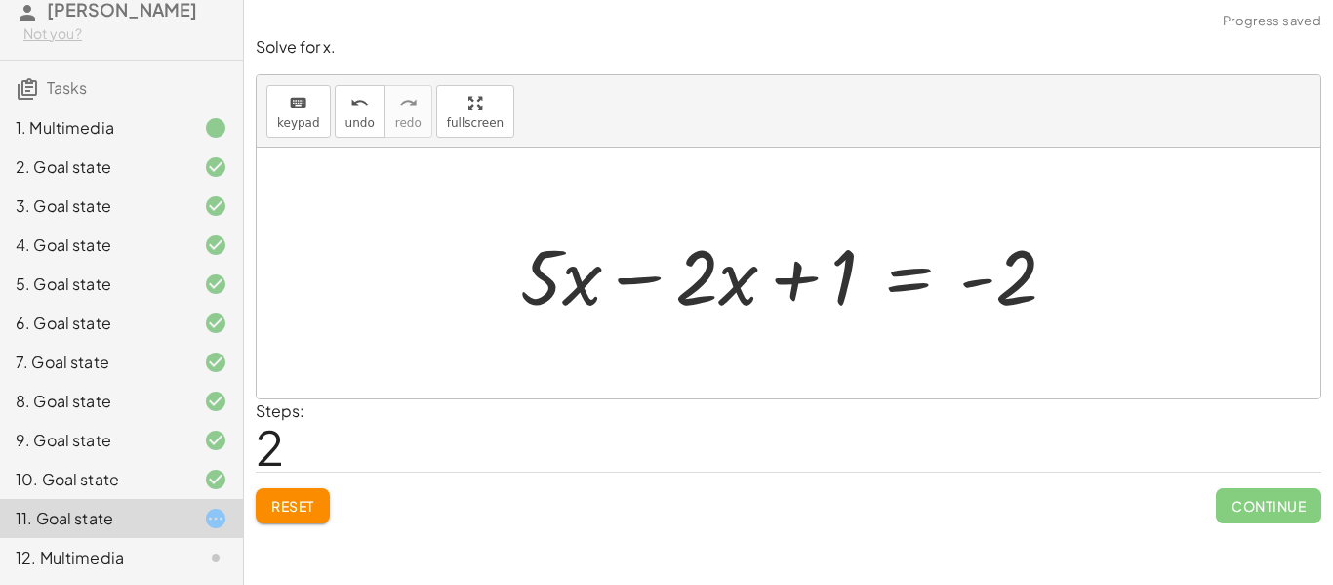
click at [687, 295] on div at bounding box center [796, 274] width 572 height 101
click at [721, 283] on div at bounding box center [796, 274] width 572 height 101
click at [551, 281] on div at bounding box center [796, 274] width 572 height 101
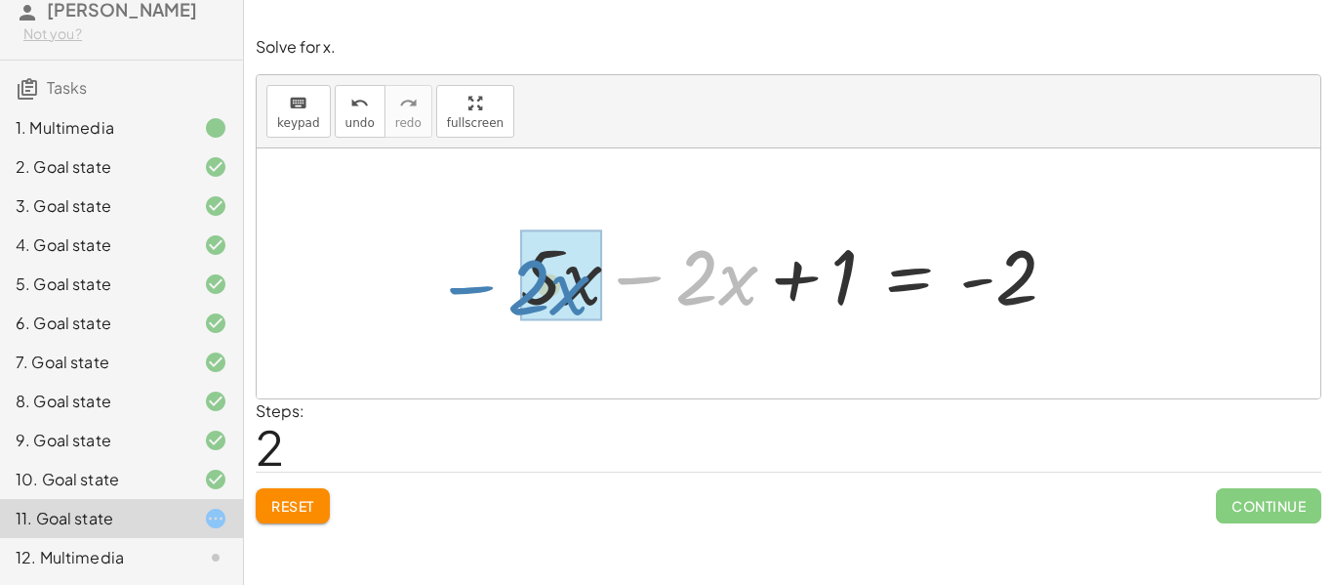
drag, startPoint x: 736, startPoint y: 289, endPoint x: 567, endPoint y: 300, distance: 169.2
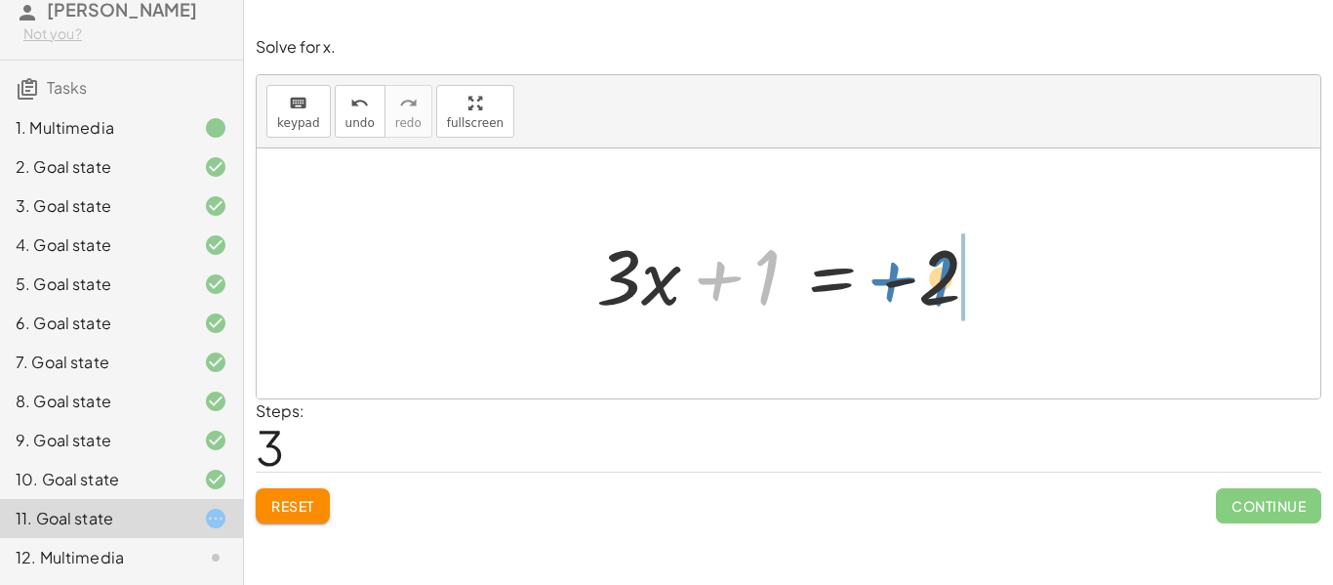
drag, startPoint x: 768, startPoint y: 273, endPoint x: 942, endPoint y: 274, distance: 173.7
click at [942, 274] on div at bounding box center [796, 274] width 419 height 101
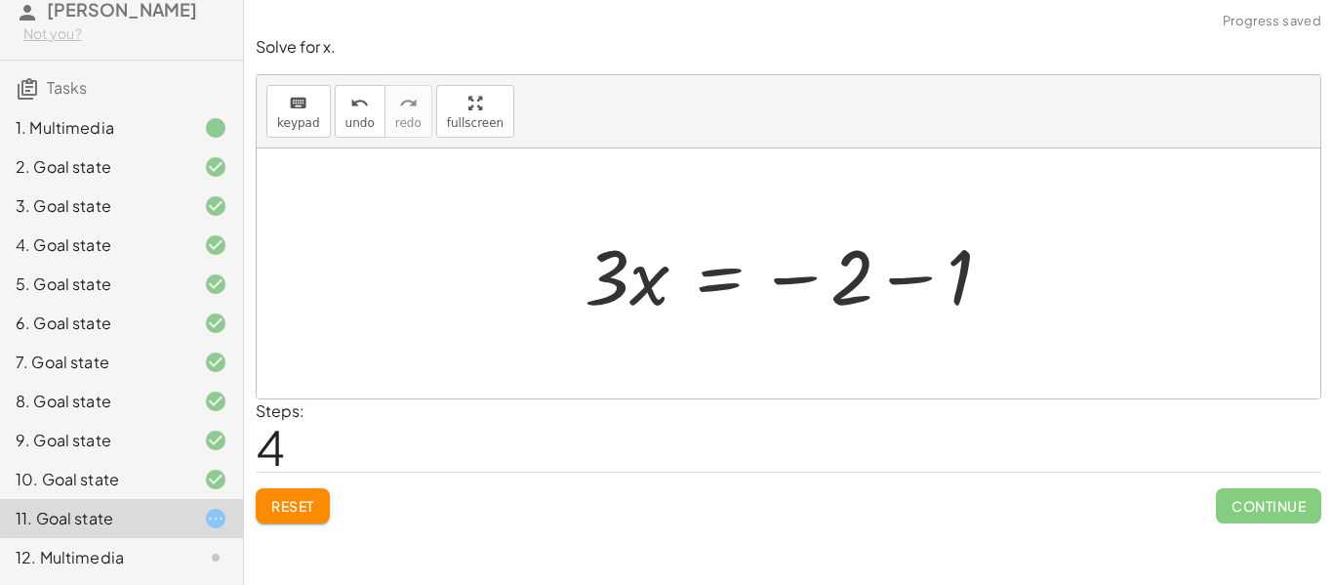
click at [942, 277] on div at bounding box center [796, 274] width 442 height 101
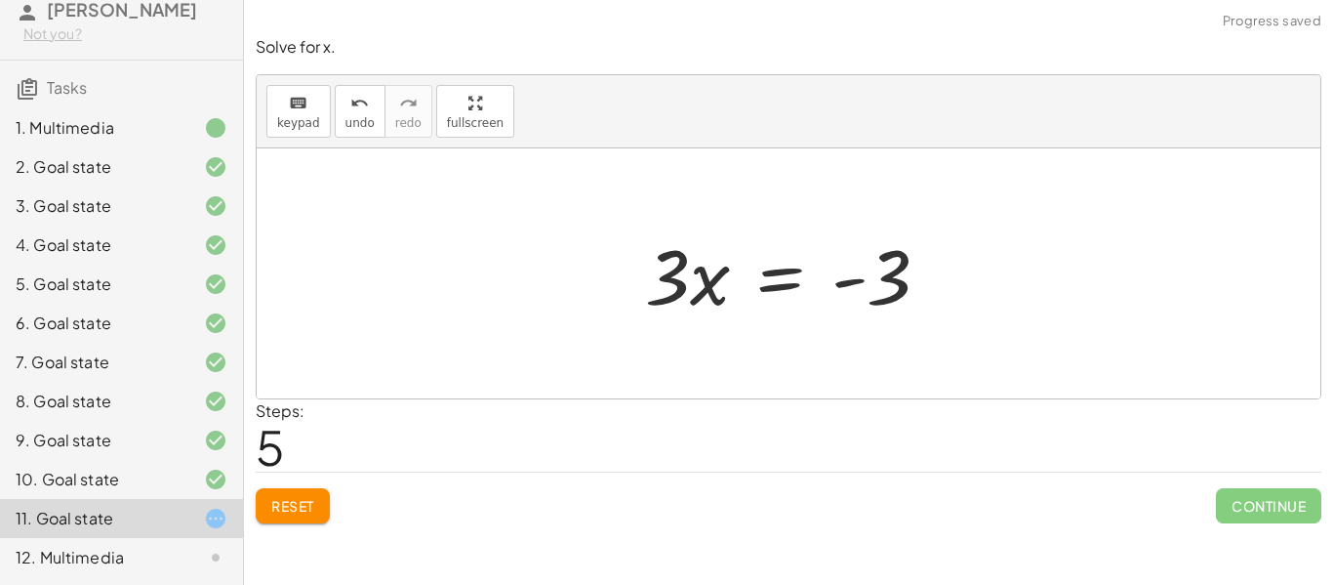
click at [708, 271] on div at bounding box center [795, 274] width 320 height 101
drag, startPoint x: 899, startPoint y: 284, endPoint x: 905, endPoint y: 273, distance: 12.2
click at [905, 273] on div at bounding box center [795, 274] width 320 height 101
drag, startPoint x: 676, startPoint y: 294, endPoint x: 907, endPoint y: 349, distance: 237.0
click at [907, 349] on div "+ · 5 · x + 1 = · 2 · ( + x − 1 ) + · 5 · x + 1 = + · 2 · x − · 2 · 1 + · 5 · x…" at bounding box center [789, 273] width 1064 height 250
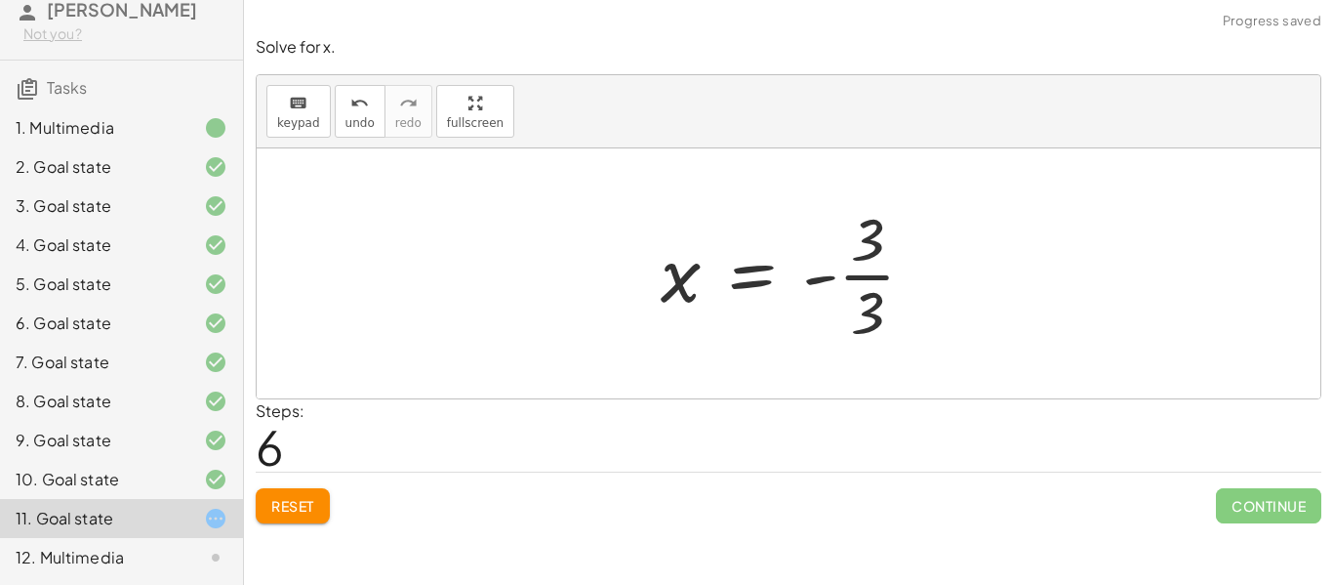
click at [880, 311] on div at bounding box center [796, 273] width 290 height 150
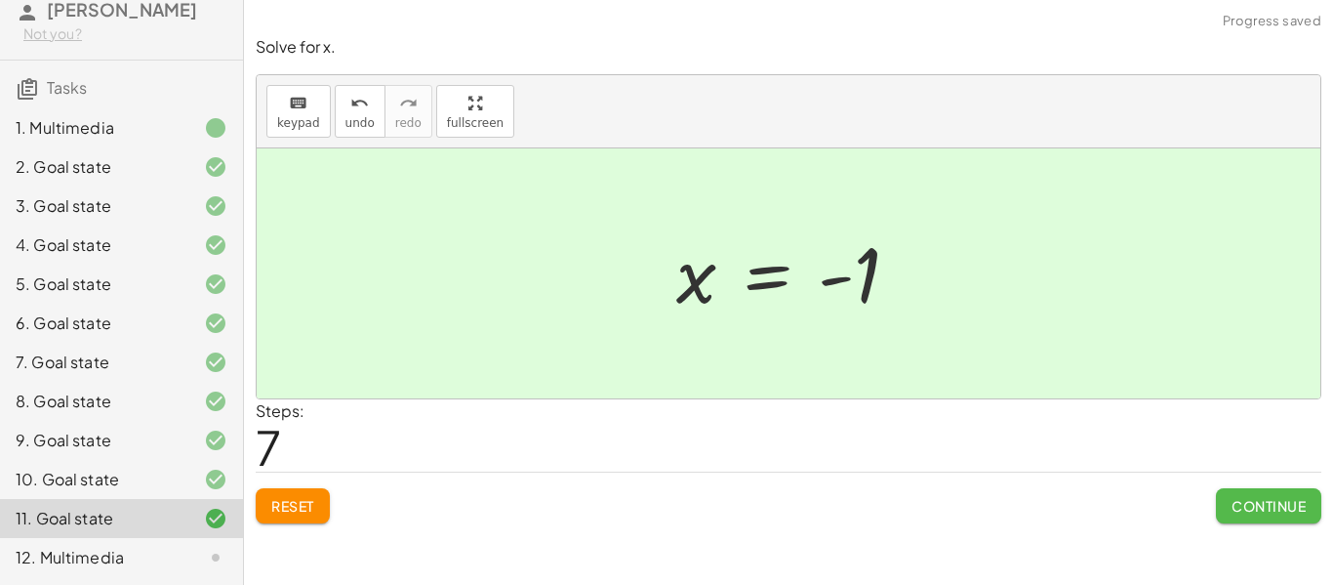
click at [1266, 515] on button "Continue" at bounding box center [1268, 505] width 105 height 35
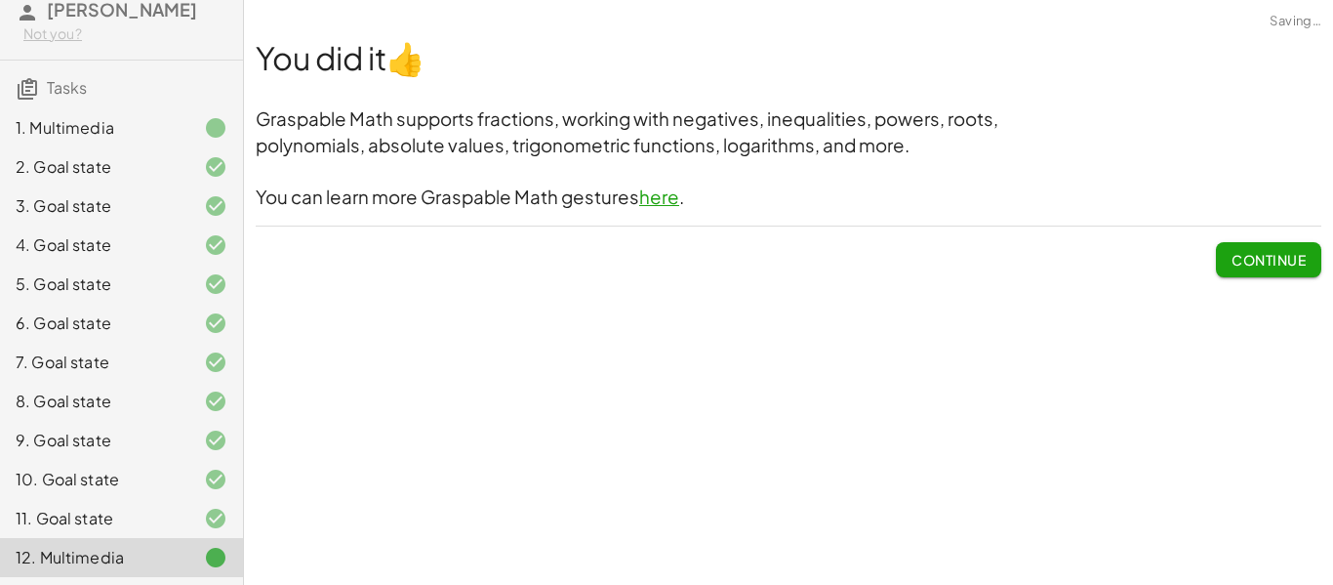
click at [1262, 264] on span "Continue" at bounding box center [1269, 260] width 74 height 18
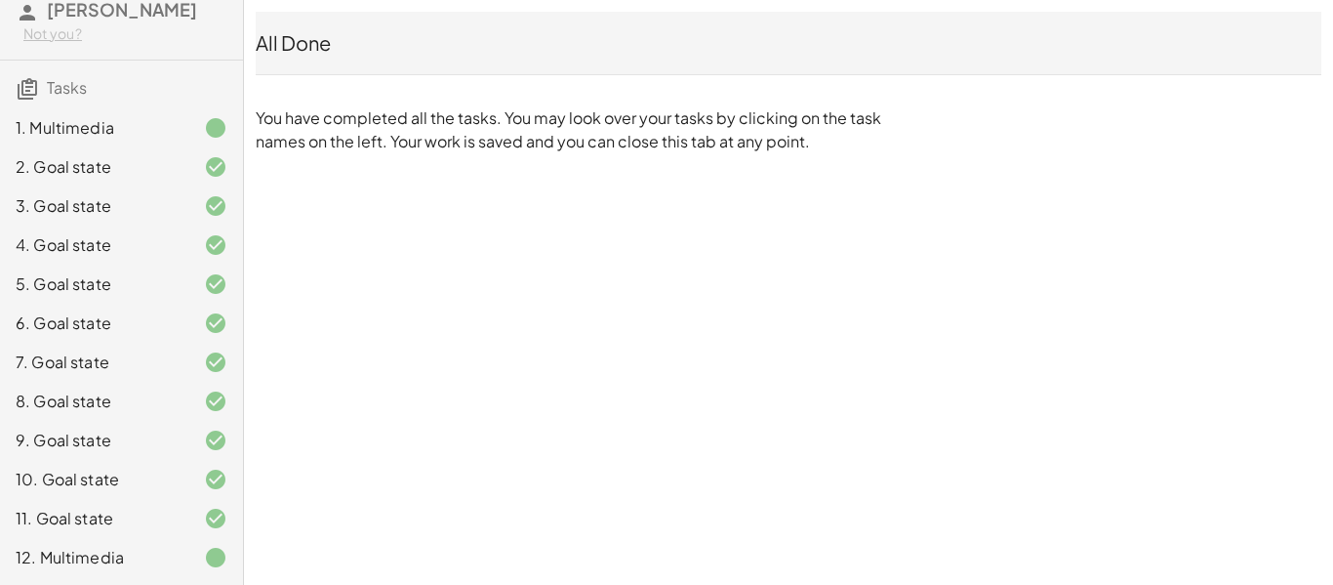
scroll to position [0, 0]
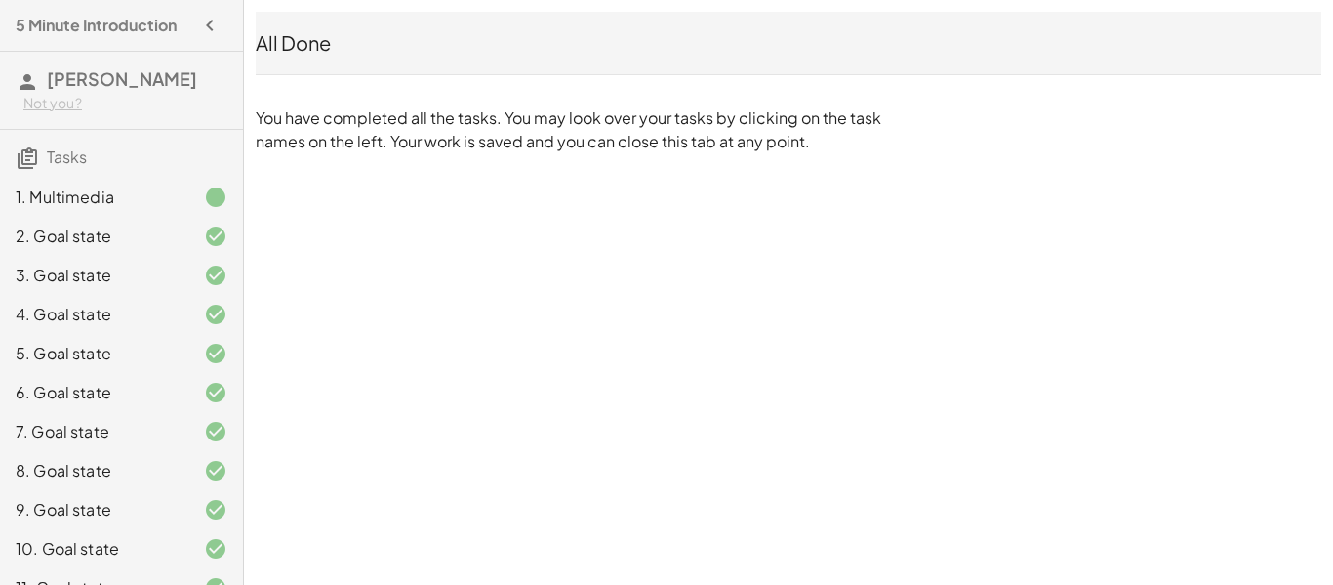
click at [216, 27] on icon "button" at bounding box center [209, 25] width 23 height 23
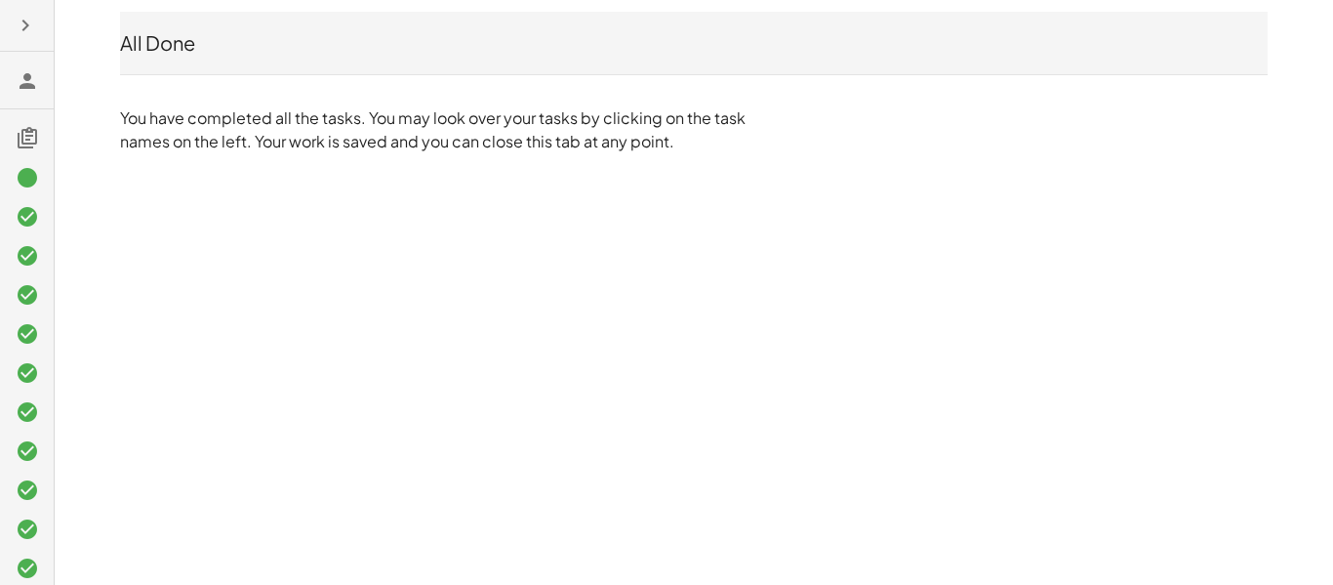
click at [35, 31] on icon "button" at bounding box center [25, 25] width 23 height 23
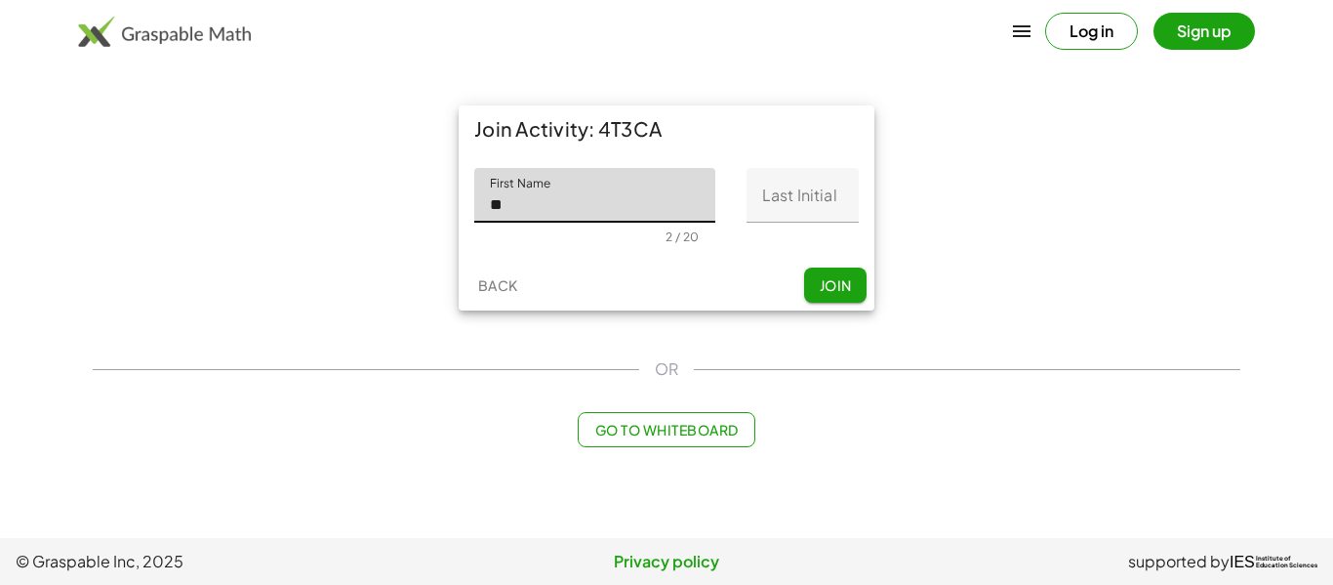
type input "*******"
click at [857, 183] on input "Last Initial" at bounding box center [803, 195] width 112 height 55
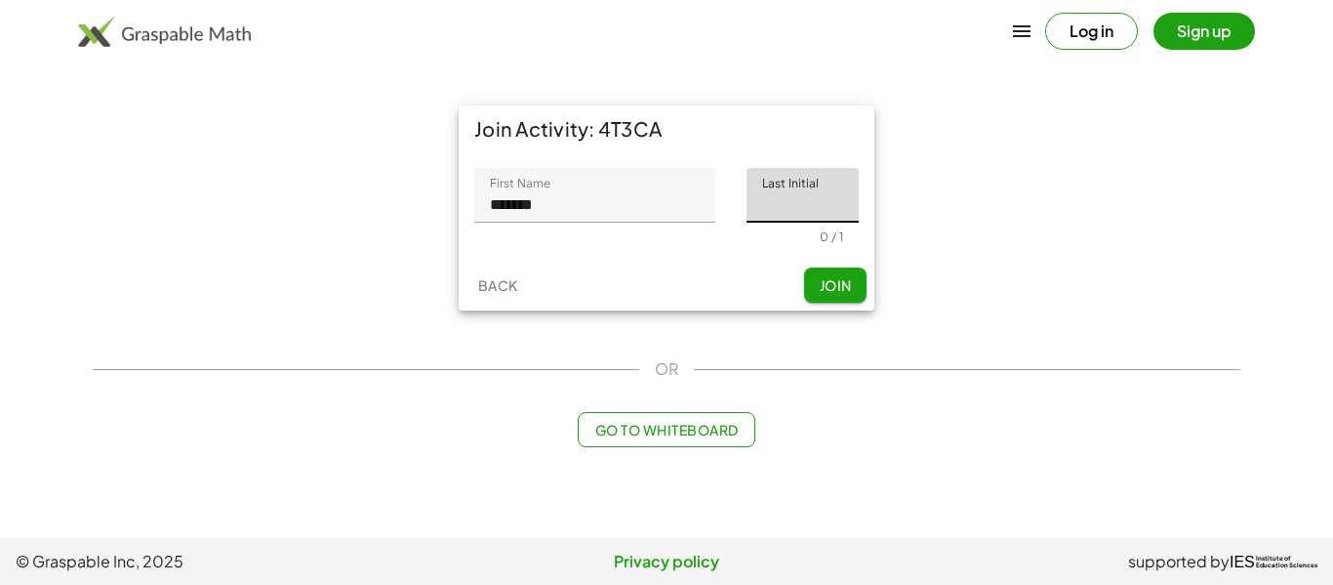
type input "*"
click at [835, 290] on span "Join" at bounding box center [835, 285] width 32 height 18
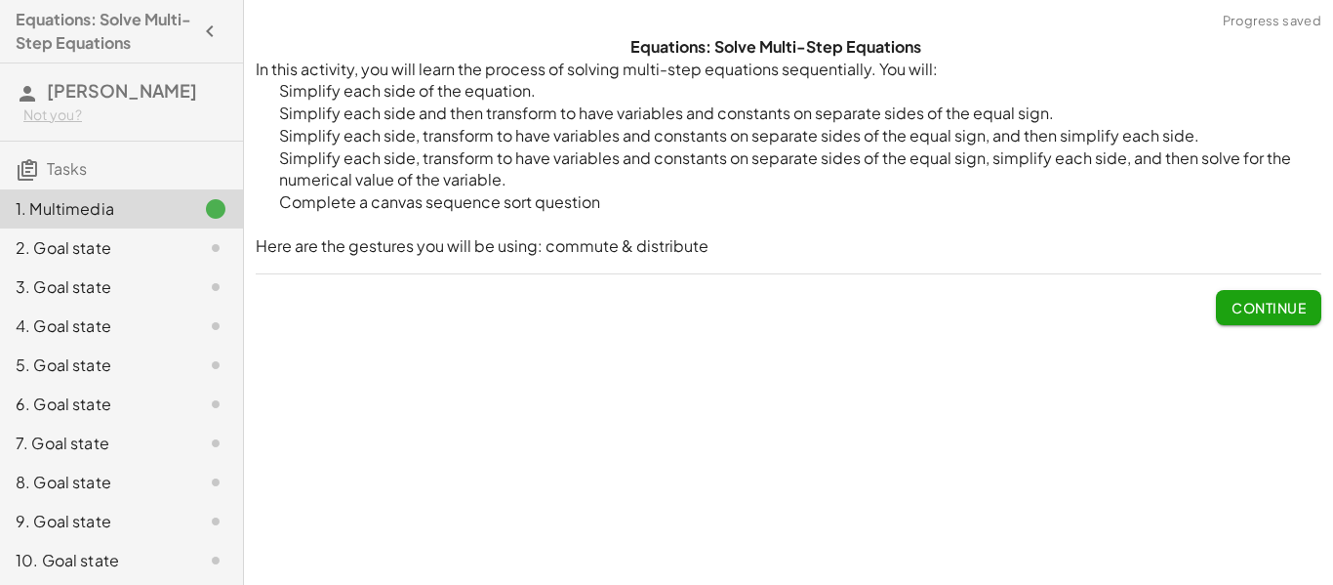
click at [1271, 301] on span "Continue" at bounding box center [1269, 308] width 74 height 18
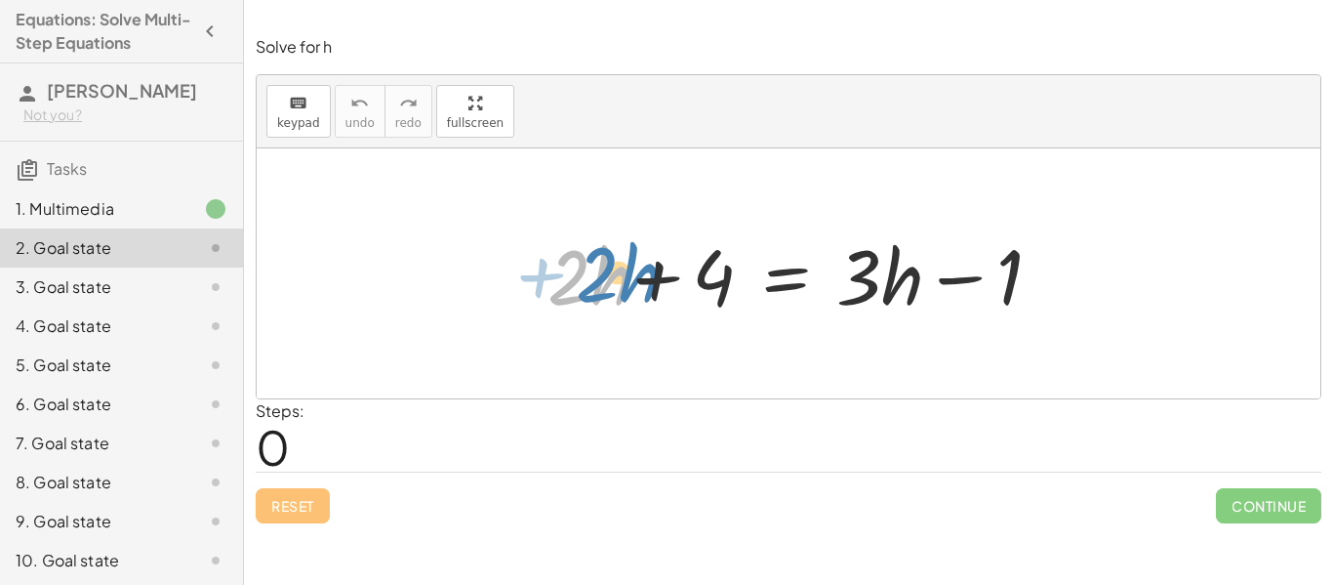
drag, startPoint x: 590, startPoint y: 282, endPoint x: 619, endPoint y: 279, distance: 28.5
click at [619, 279] on div at bounding box center [789, 274] width 529 height 101
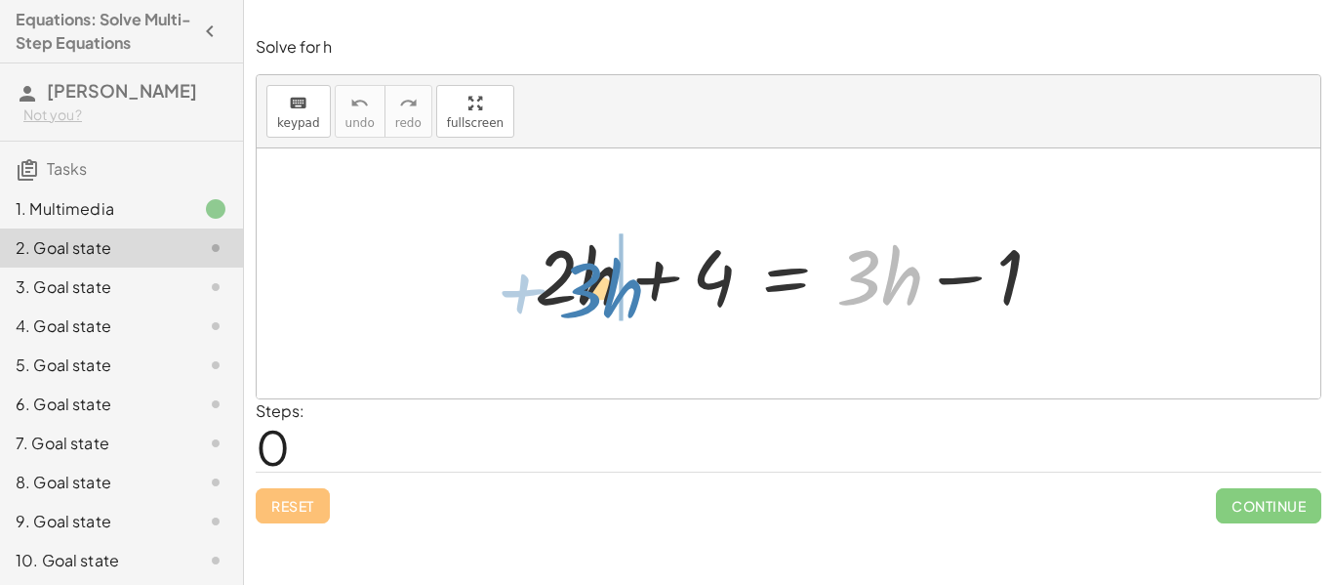
drag, startPoint x: 890, startPoint y: 289, endPoint x: 612, endPoint y: 302, distance: 278.4
click at [612, 302] on div at bounding box center [789, 274] width 529 height 101
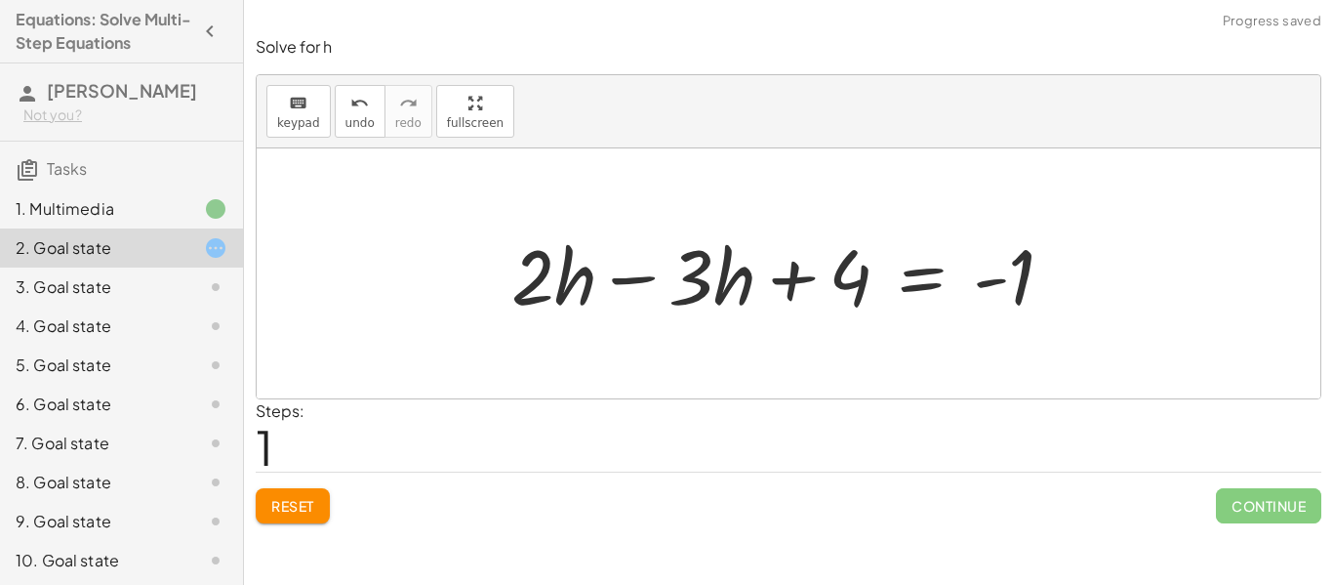
click at [584, 287] on div at bounding box center [791, 274] width 578 height 101
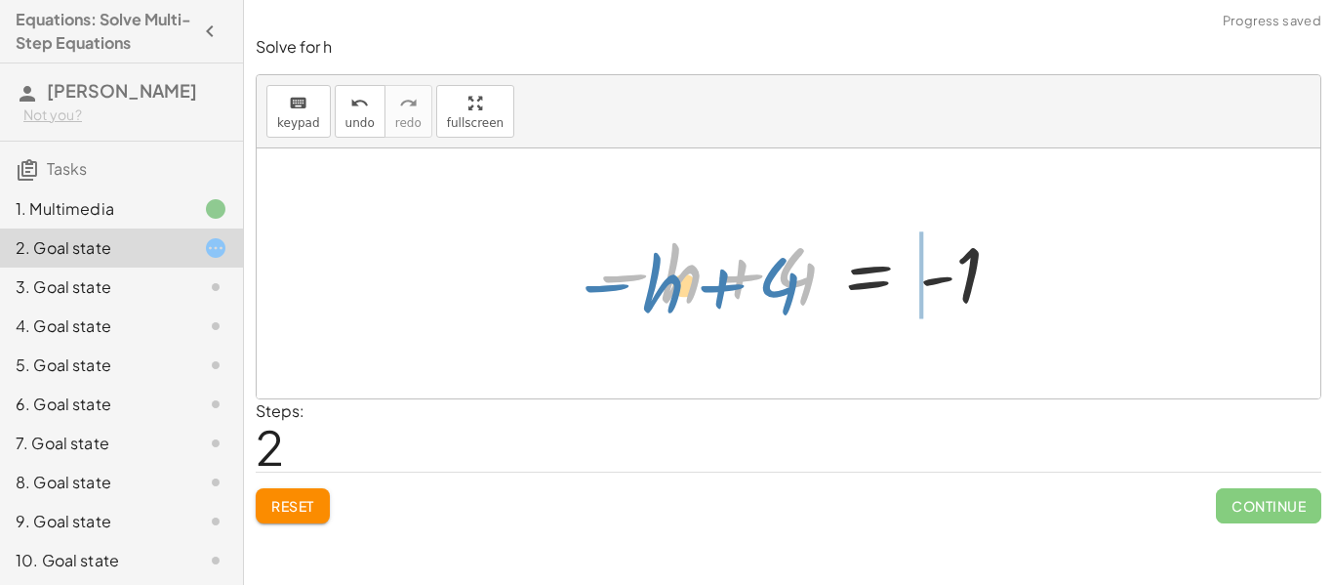
drag, startPoint x: 808, startPoint y: 290, endPoint x: 789, endPoint y: 300, distance: 21.8
click at [789, 300] on div at bounding box center [795, 273] width 435 height 97
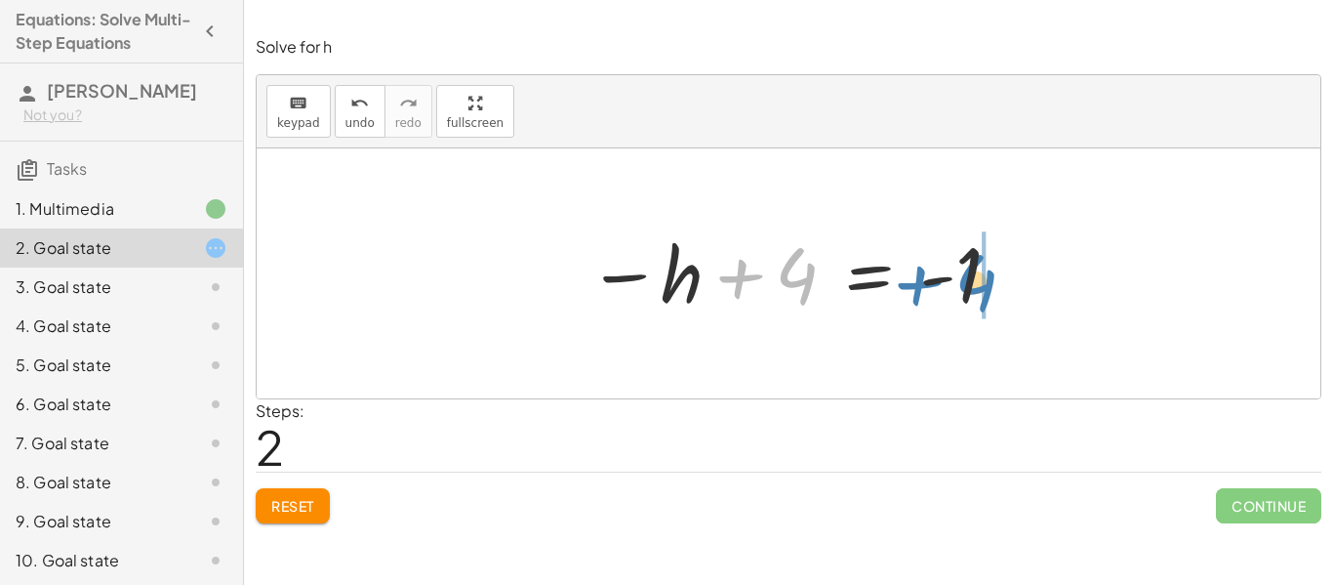
drag, startPoint x: 805, startPoint y: 284, endPoint x: 983, endPoint y: 290, distance: 177.7
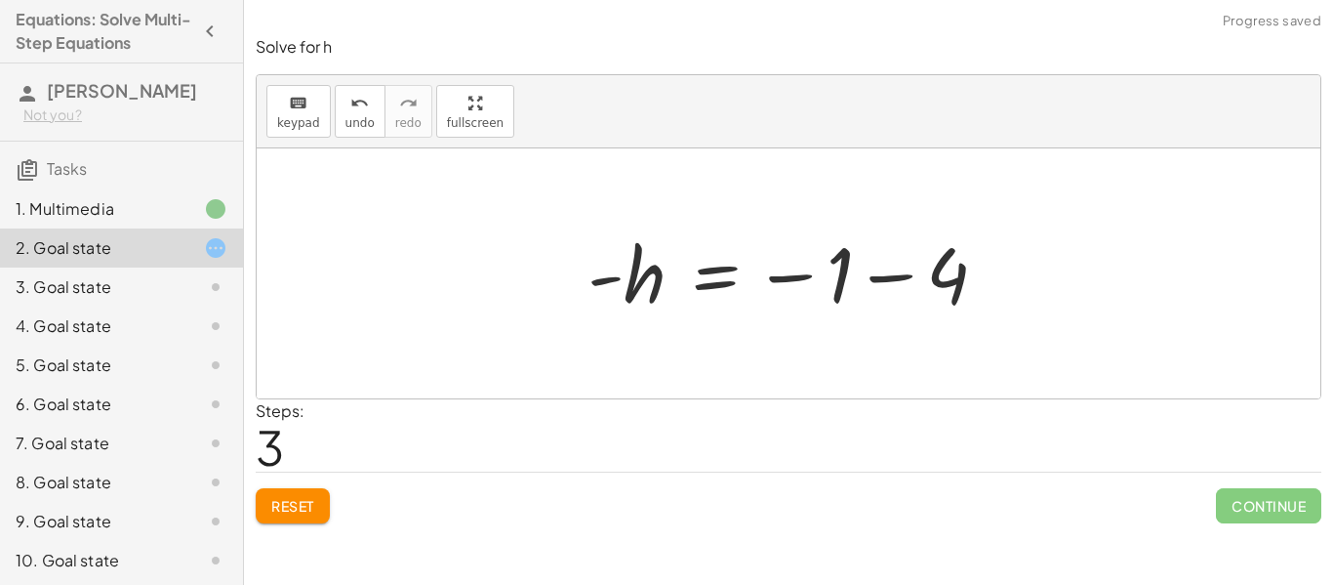
click at [929, 282] on div at bounding box center [795, 273] width 435 height 97
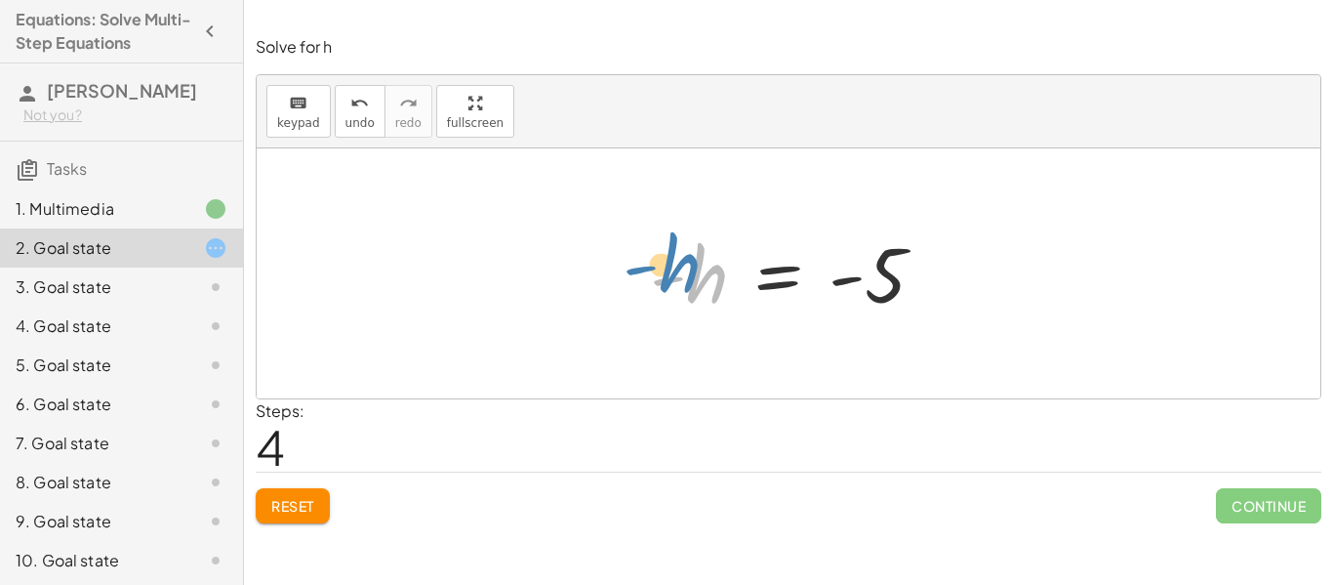
drag, startPoint x: 704, startPoint y: 280, endPoint x: 676, endPoint y: 271, distance: 28.7
click at [676, 271] on div at bounding box center [795, 273] width 310 height 97
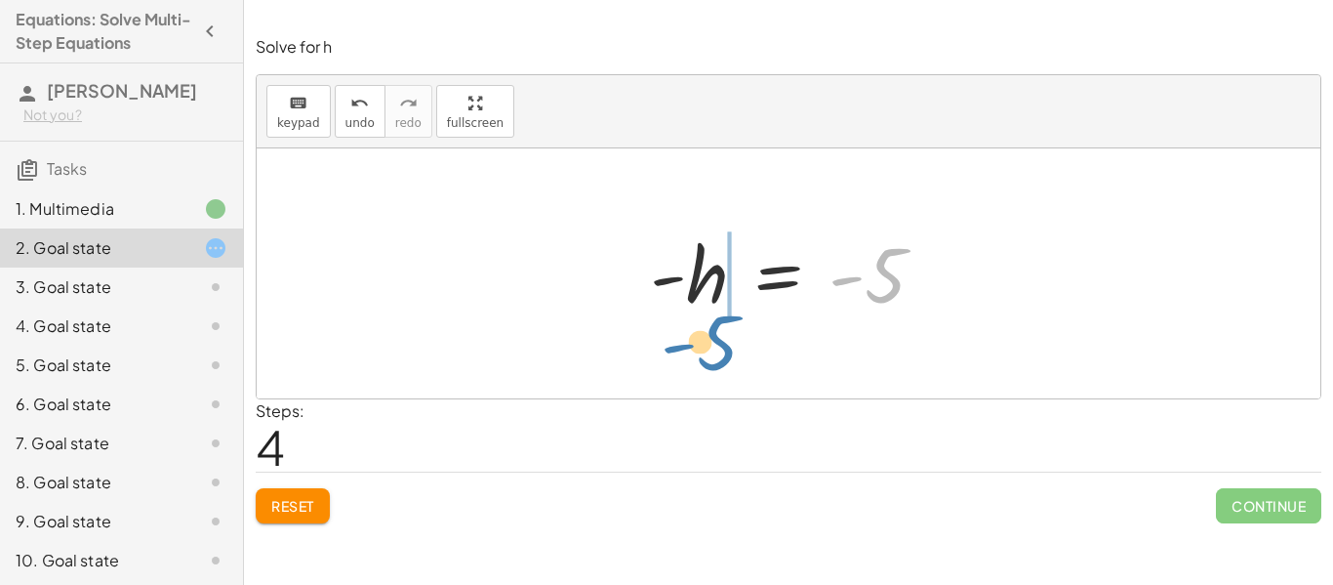
drag, startPoint x: 874, startPoint y: 290, endPoint x: 706, endPoint y: 358, distance: 181.2
click at [706, 358] on div "+ · 2 · h + 4 = + · 3 · h − 1 + · 2 · h − · 3 · h + 4 = - 1 − · 1 · h + 4 = - 1…" at bounding box center [789, 273] width 1064 height 250
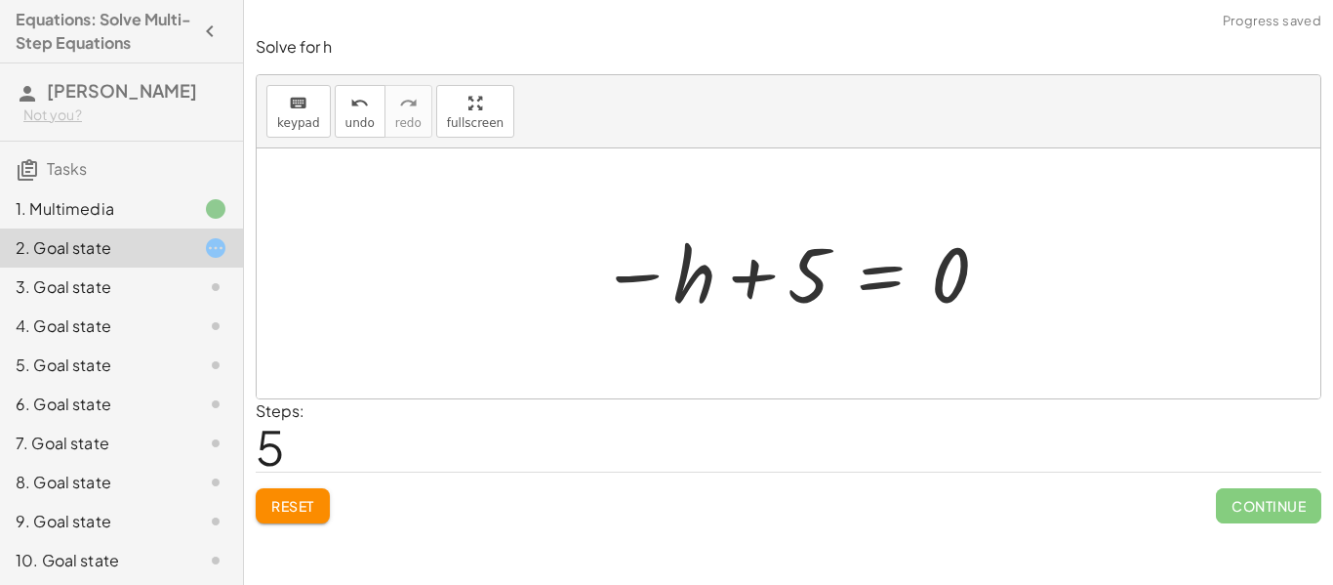
click at [802, 274] on div at bounding box center [795, 273] width 411 height 97
click at [714, 288] on div at bounding box center [795, 273] width 411 height 97
click at [744, 284] on div at bounding box center [795, 273] width 411 height 97
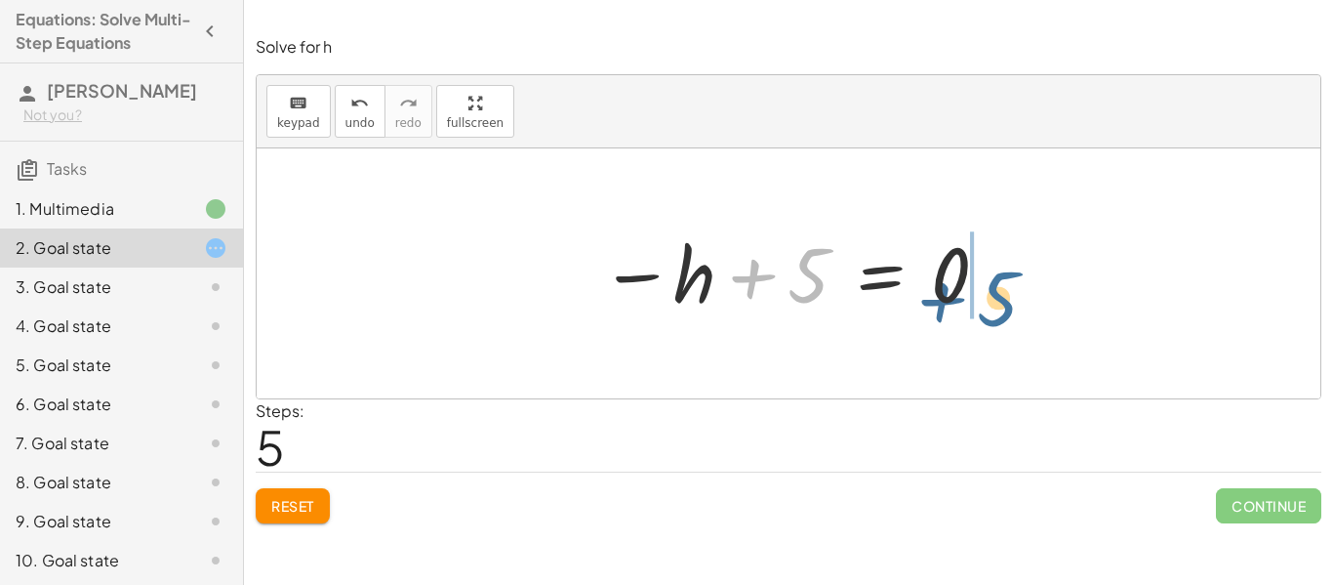
drag, startPoint x: 813, startPoint y: 278, endPoint x: 1010, endPoint y: 298, distance: 198.1
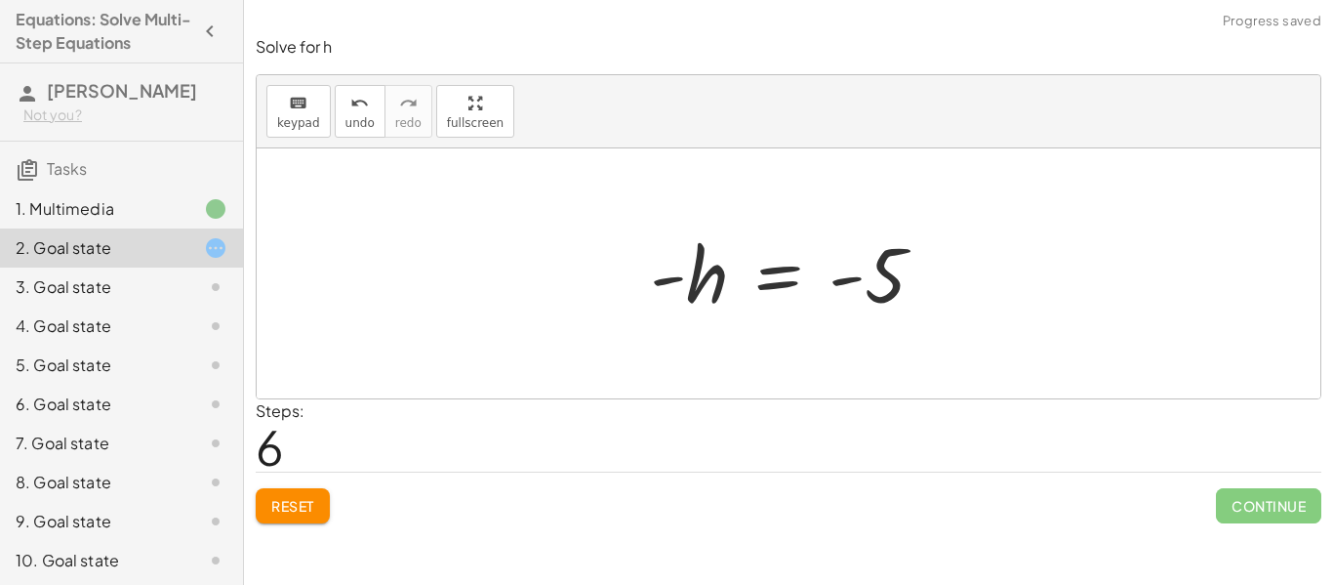
click at [700, 268] on div at bounding box center [795, 273] width 310 height 97
click at [902, 290] on div at bounding box center [795, 273] width 310 height 97
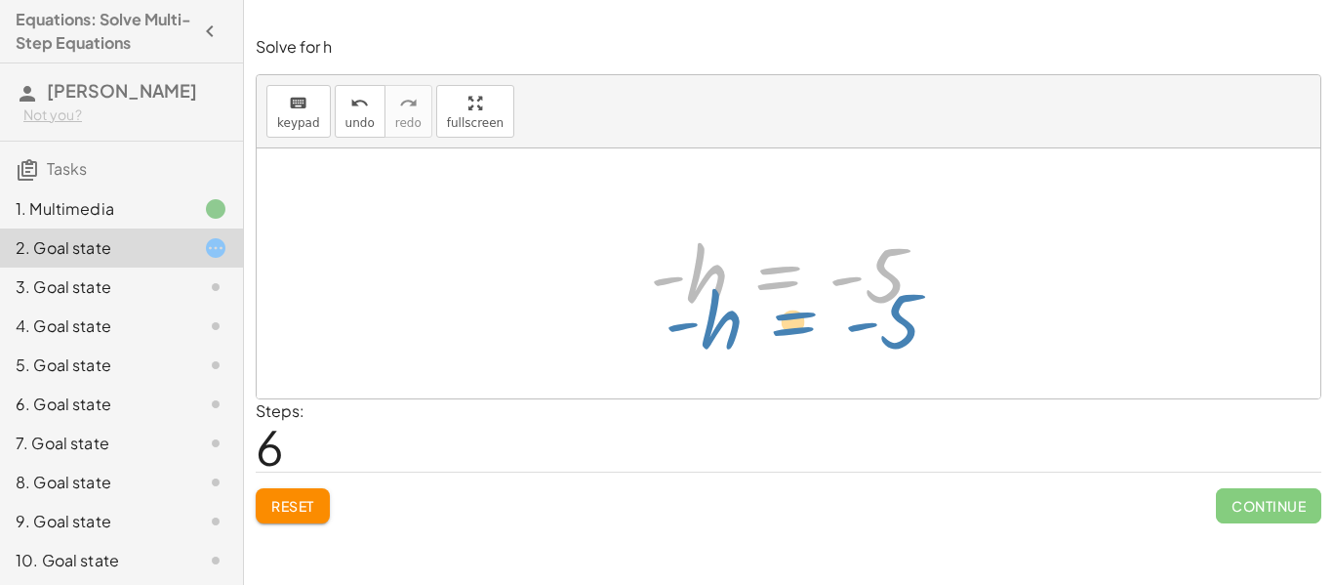
drag, startPoint x: 691, startPoint y: 286, endPoint x: 705, endPoint y: 329, distance: 45.1
click at [705, 329] on div "+ · 2 · h + 4 = + · 3 · h − 1 + · 2 · h − · 3 · h + 4 = - 1 − · 1 · h + 4 = - 1…" at bounding box center [789, 273] width 1064 height 250
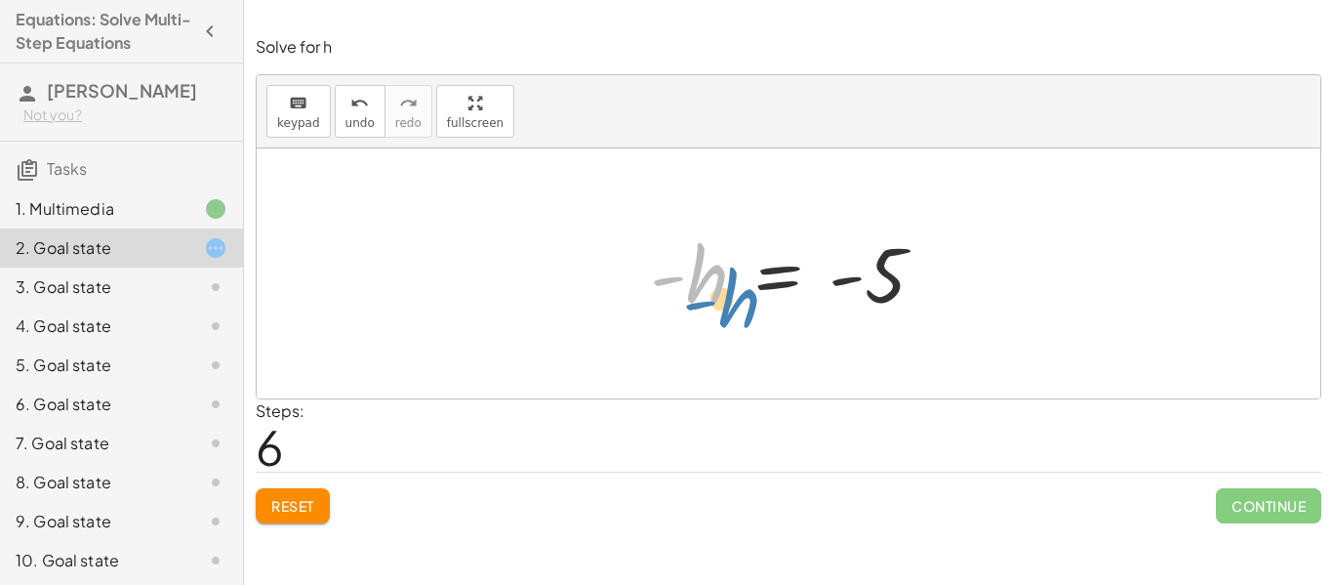
drag, startPoint x: 706, startPoint y: 284, endPoint x: 741, endPoint y: 308, distance: 42.8
click at [741, 308] on div at bounding box center [795, 273] width 310 height 97
click at [286, 502] on span "Reset" at bounding box center [292, 506] width 43 height 18
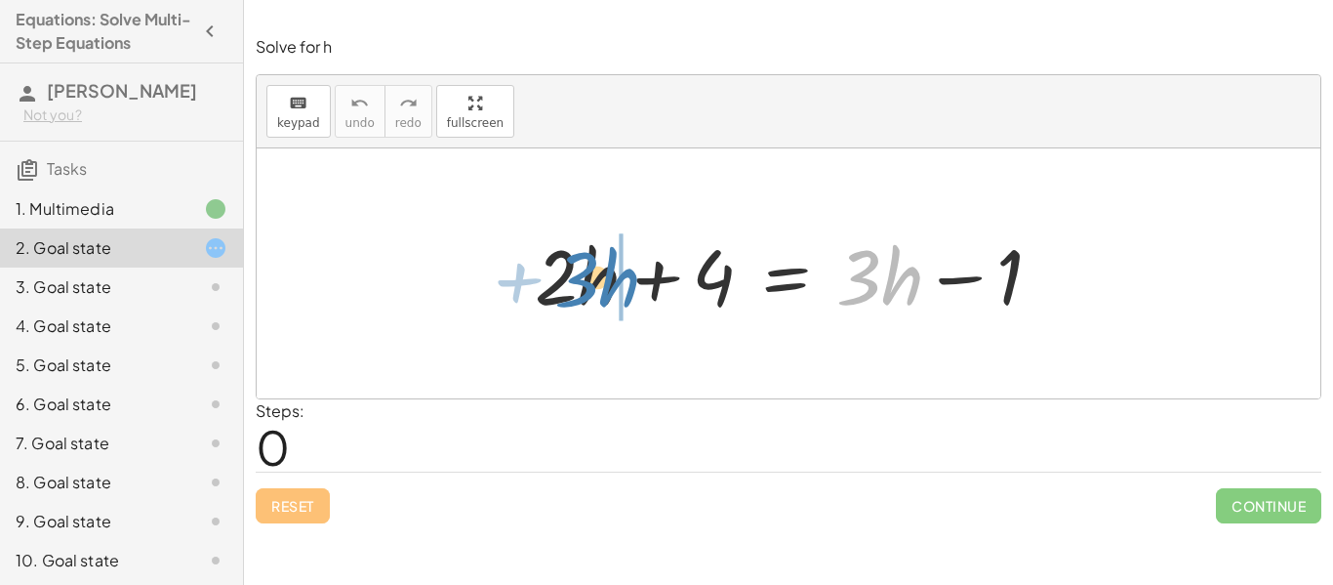
drag, startPoint x: 894, startPoint y: 274, endPoint x: 614, endPoint y: 277, distance: 280.1
click at [614, 277] on div at bounding box center [789, 274] width 529 height 101
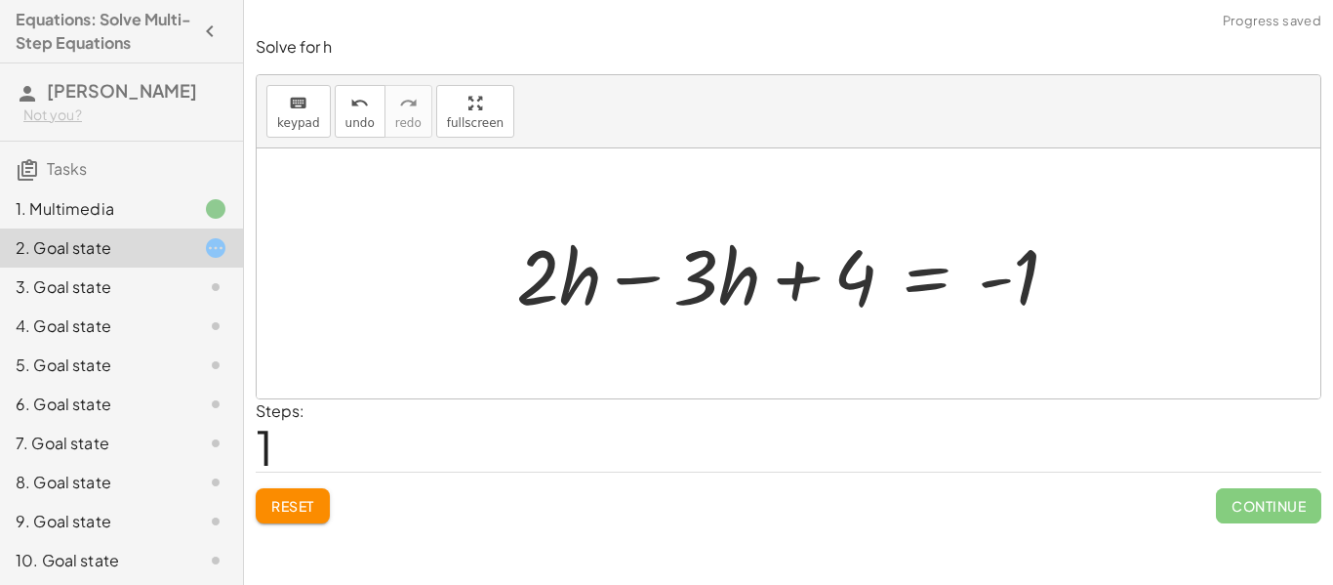
click at [696, 281] on div at bounding box center [796, 274] width 578 height 101
click at [712, 284] on div at bounding box center [796, 274] width 578 height 101
click at [562, 283] on div at bounding box center [796, 274] width 578 height 101
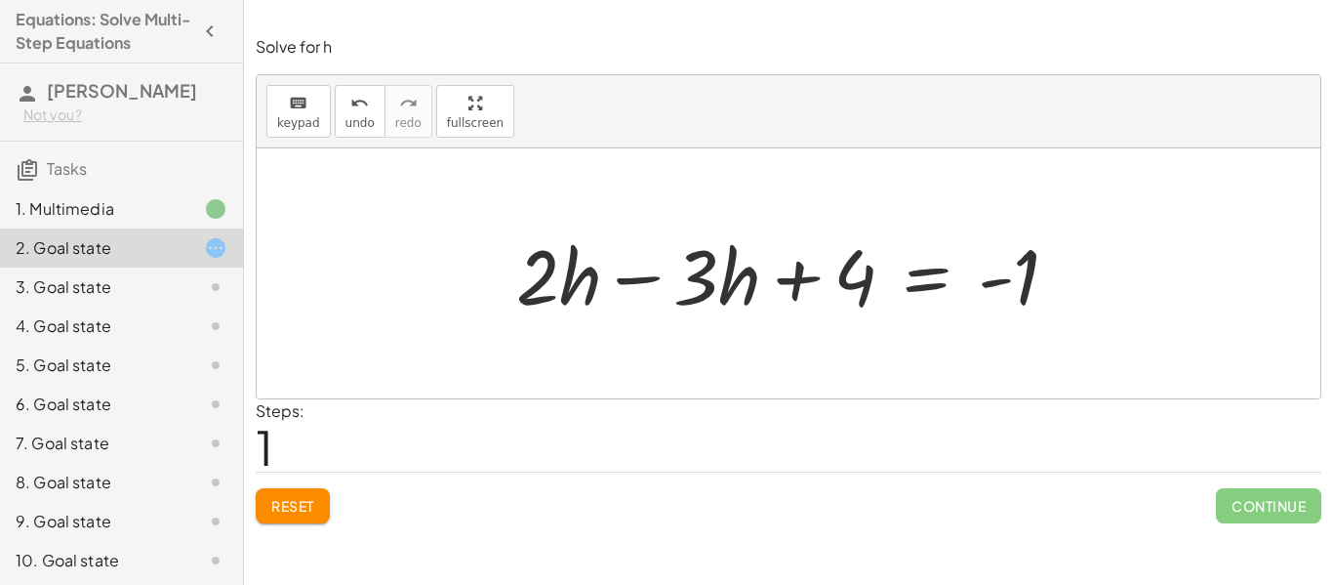
click at [562, 283] on div at bounding box center [796, 274] width 578 height 101
click at [758, 240] on div at bounding box center [796, 274] width 578 height 101
click at [718, 278] on div at bounding box center [796, 274] width 578 height 101
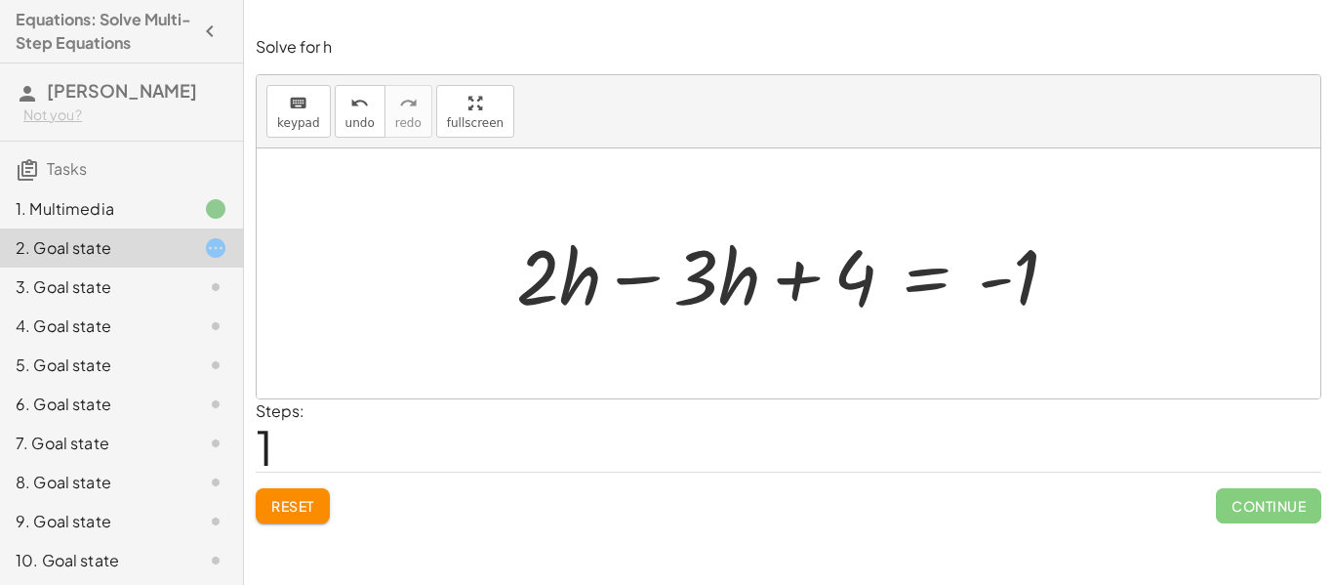
click at [718, 278] on div at bounding box center [796, 274] width 578 height 101
click at [690, 283] on div at bounding box center [796, 274] width 578 height 101
click at [629, 272] on div at bounding box center [796, 274] width 578 height 101
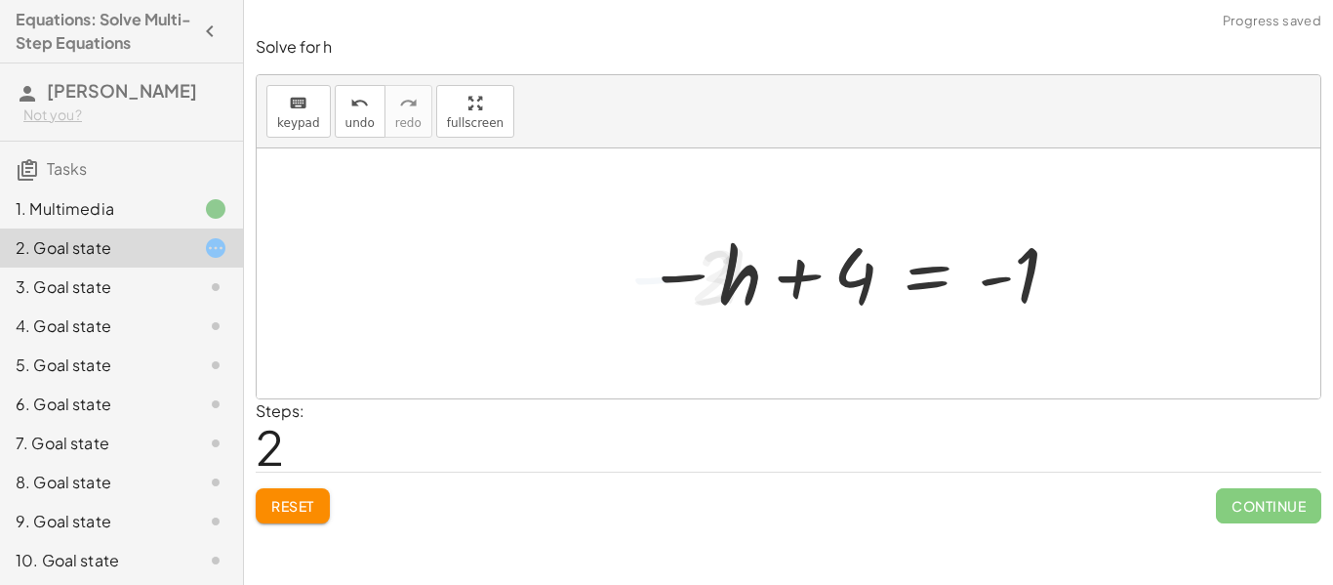
drag, startPoint x: 629, startPoint y: 272, endPoint x: 719, endPoint y: 285, distance: 91.6
click at [719, 285] on div "+ · 2 · h + 4 = + · 3 · h − 1 + · 2 · h + 4 = · 3 · h - 1 − − · 1 h + · 2 · h −…" at bounding box center [847, 274] width 460 height 106
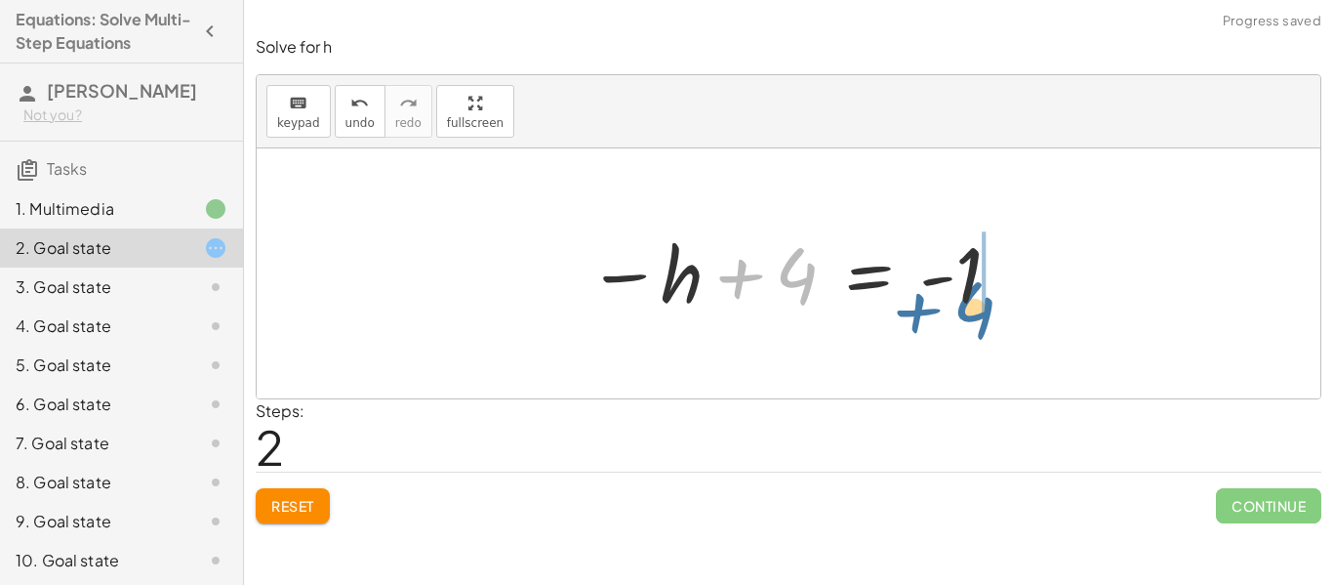
drag, startPoint x: 789, startPoint y: 274, endPoint x: 966, endPoint y: 306, distance: 180.5
click at [966, 306] on div at bounding box center [795, 273] width 435 height 97
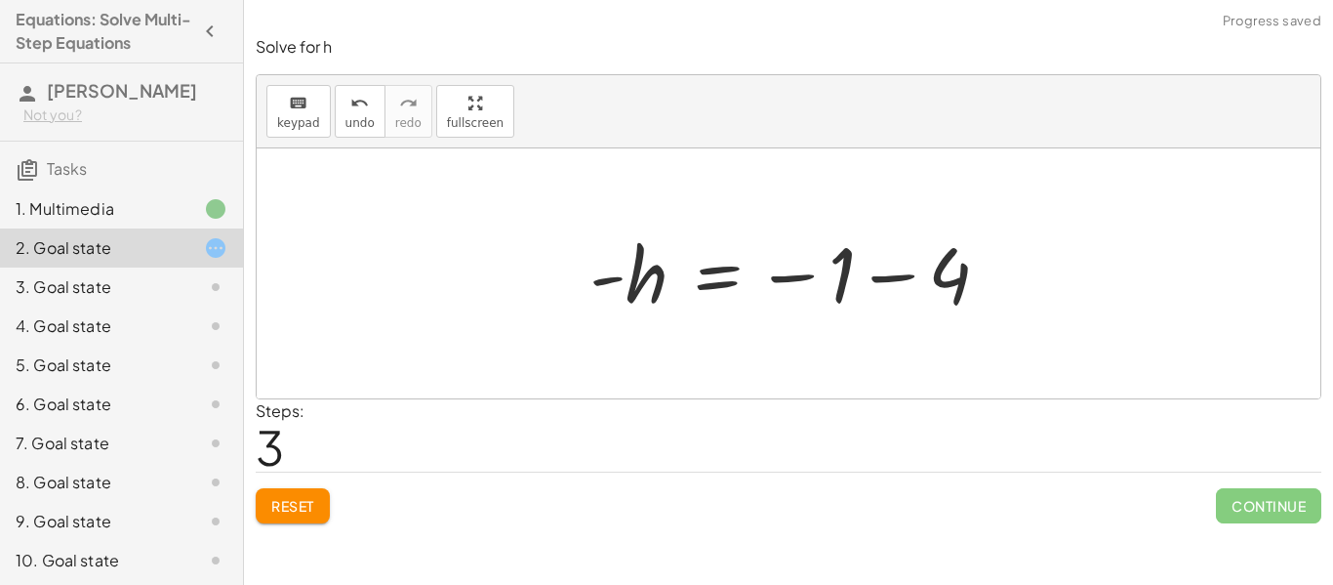
click at [990, 283] on div at bounding box center [797, 273] width 435 height 97
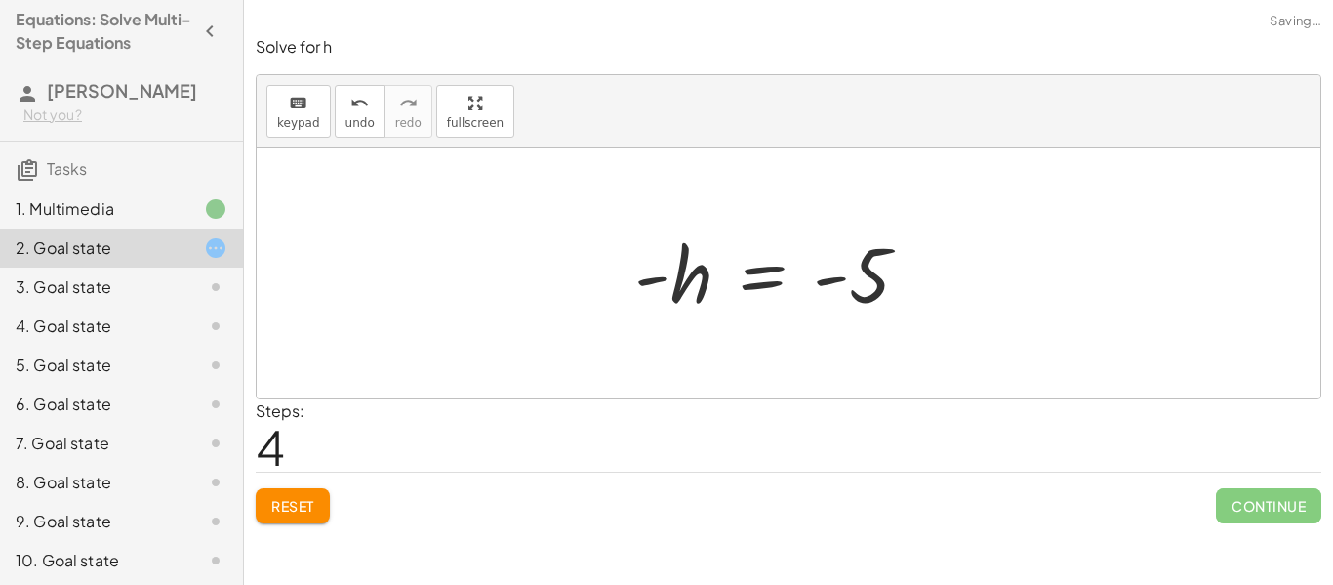
click at [813, 286] on div at bounding box center [780, 273] width 310 height 97
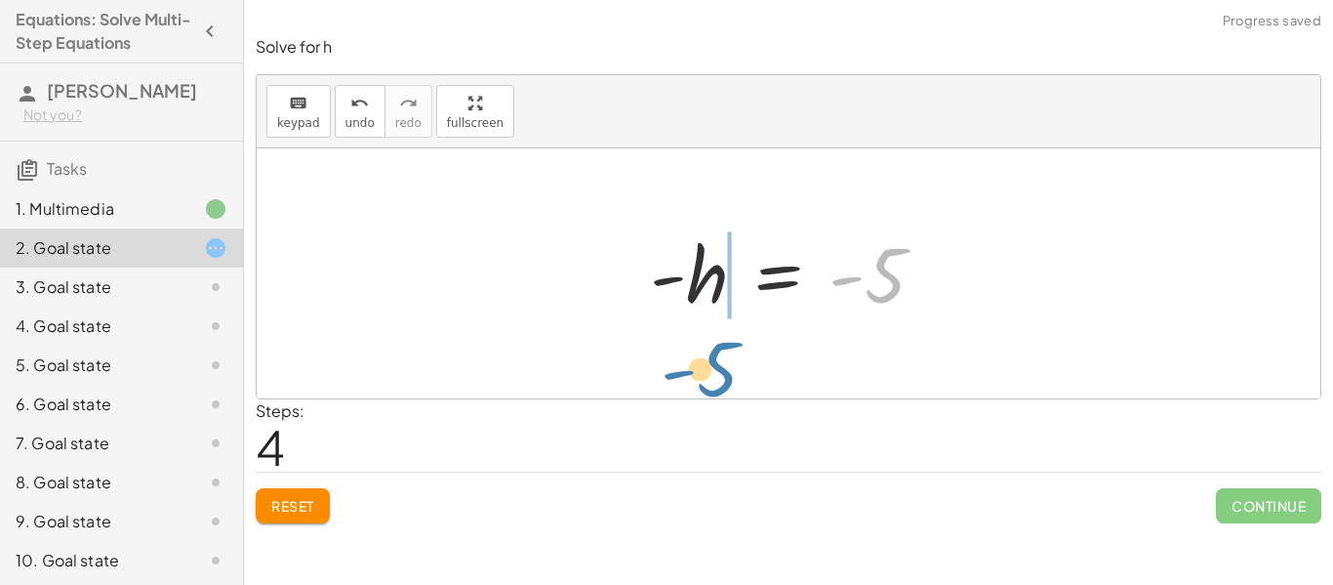
drag, startPoint x: 844, startPoint y: 280, endPoint x: 676, endPoint y: 374, distance: 192.2
click at [676, 374] on div "+ · 2 · h + 4 = + · 3 · h − 1 + · 2 · h − · 3 · h + 4 = - 1 − · 1 · h + 4 = - 1…" at bounding box center [789, 273] width 1064 height 250
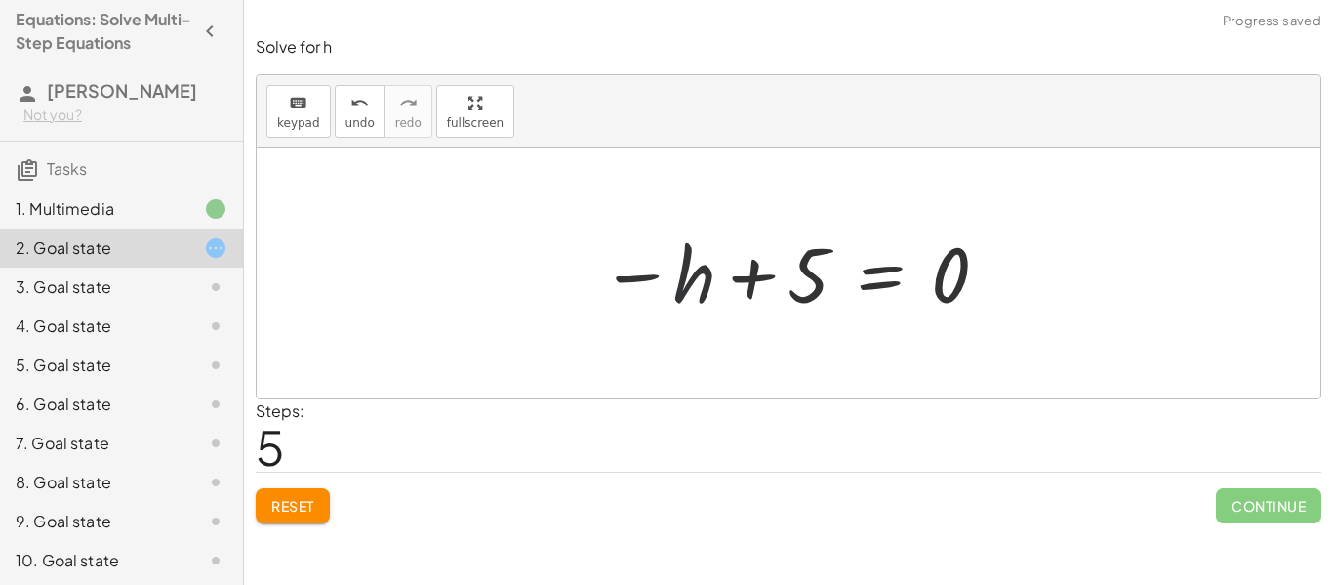
click at [704, 294] on div at bounding box center [795, 273] width 411 height 97
drag, startPoint x: 786, startPoint y: 291, endPoint x: 1007, endPoint y: 274, distance: 222.2
click at [1007, 274] on div "+ · 2 · h + 4 = + · 3 · h − 1 + · 2 · h − · 3 · h + 4 = - 1 − · 1 · h + 4 = - 1…" at bounding box center [789, 273] width 1064 height 250
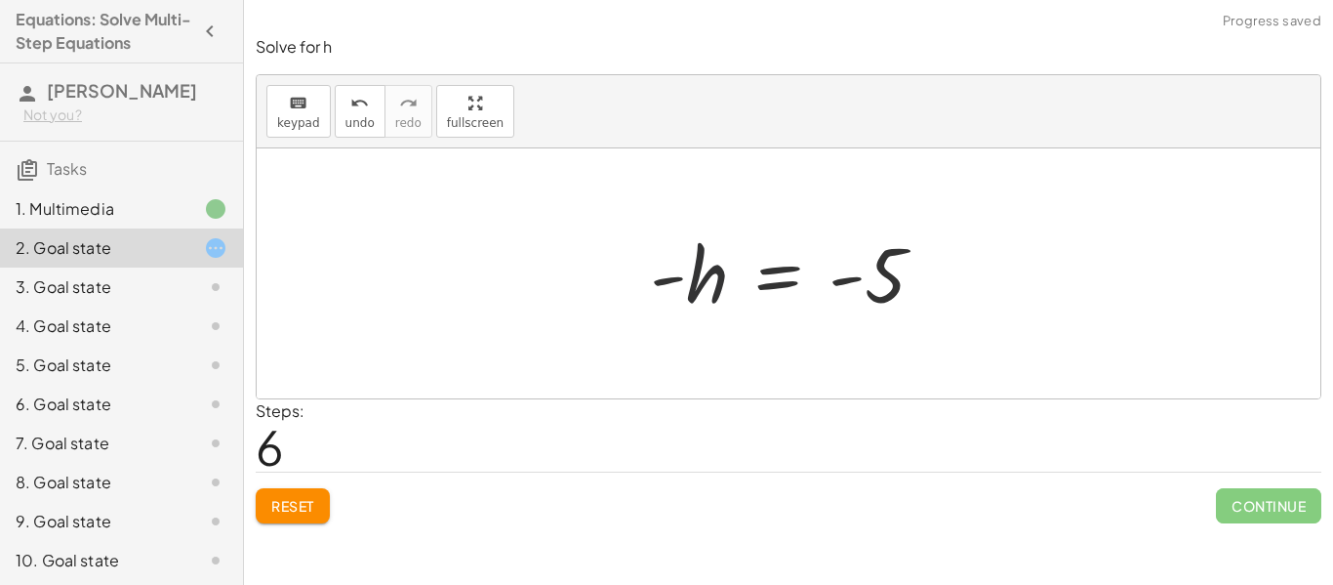
click at [723, 276] on div at bounding box center [795, 273] width 310 height 97
click at [758, 283] on div at bounding box center [795, 273] width 310 height 97
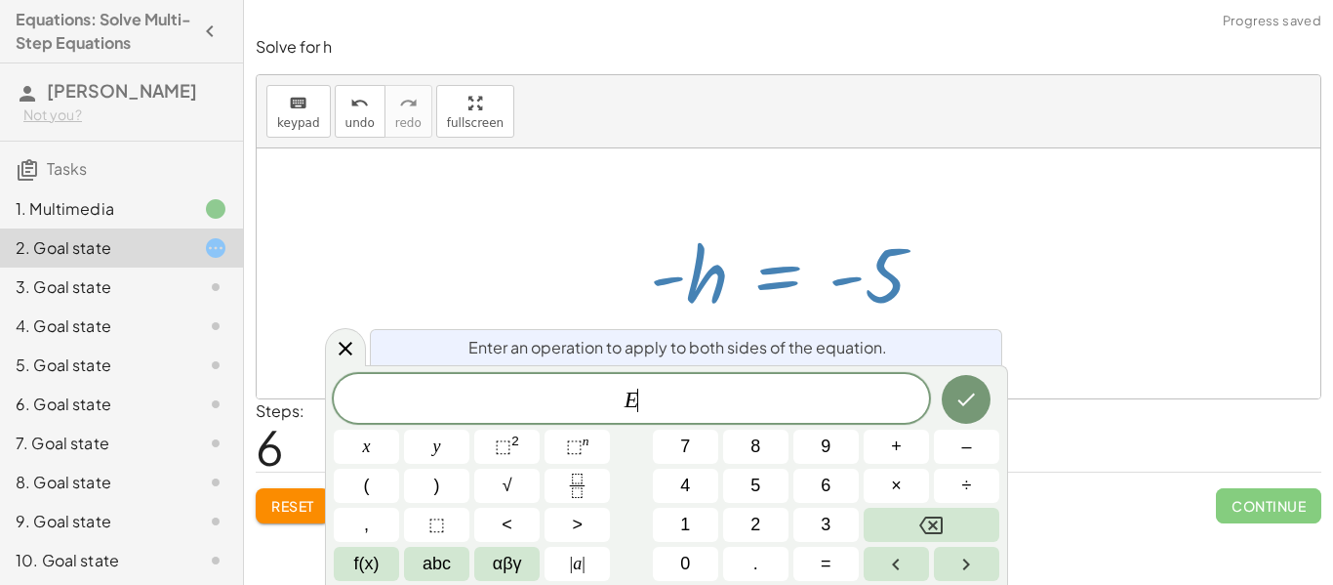
click at [758, 283] on div at bounding box center [795, 273] width 310 height 97
click at [976, 456] on button "–" at bounding box center [966, 446] width 65 height 34
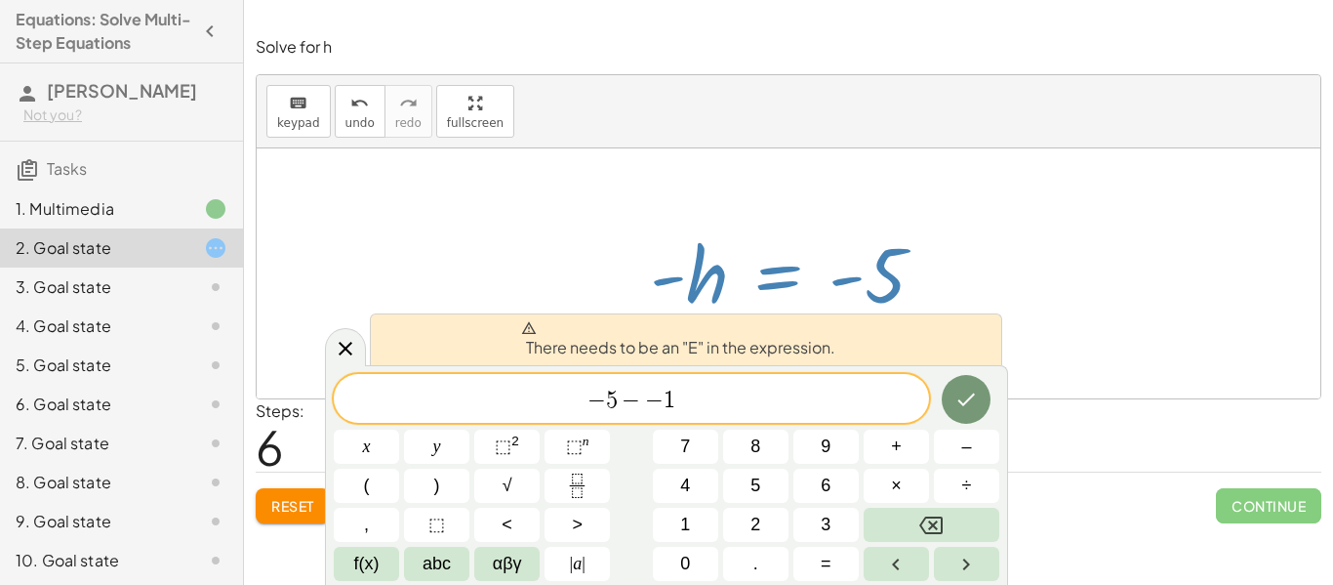
click at [582, 397] on span "− 5 − − 1 ​" at bounding box center [631, 399] width 595 height 27
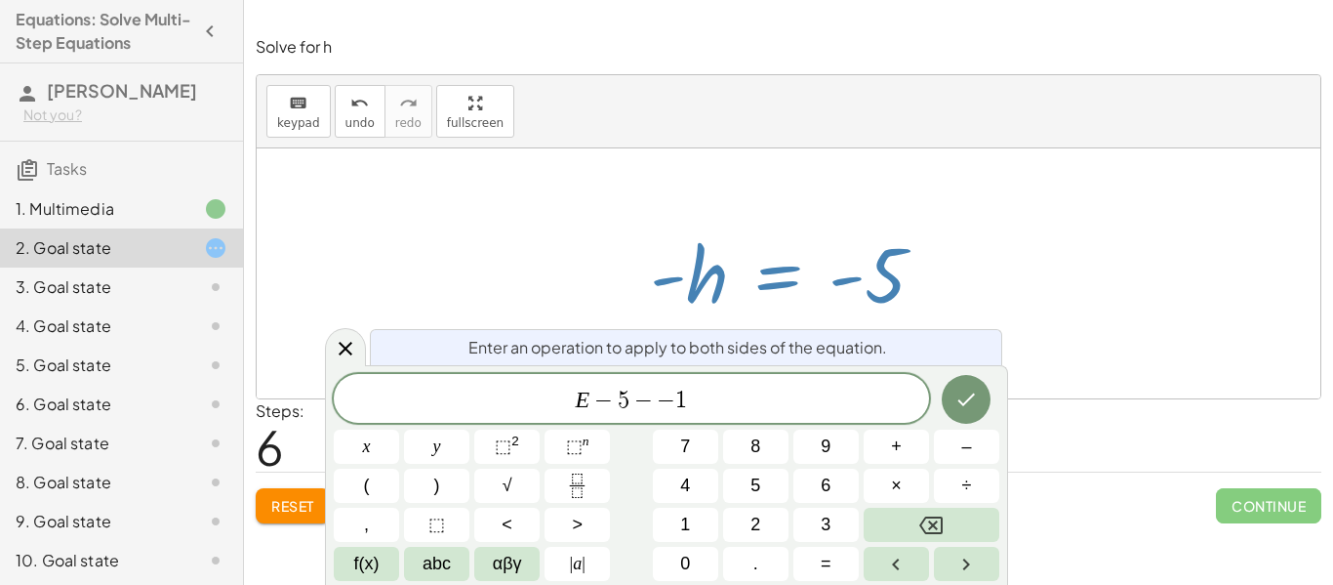
scroll to position [9, 0]
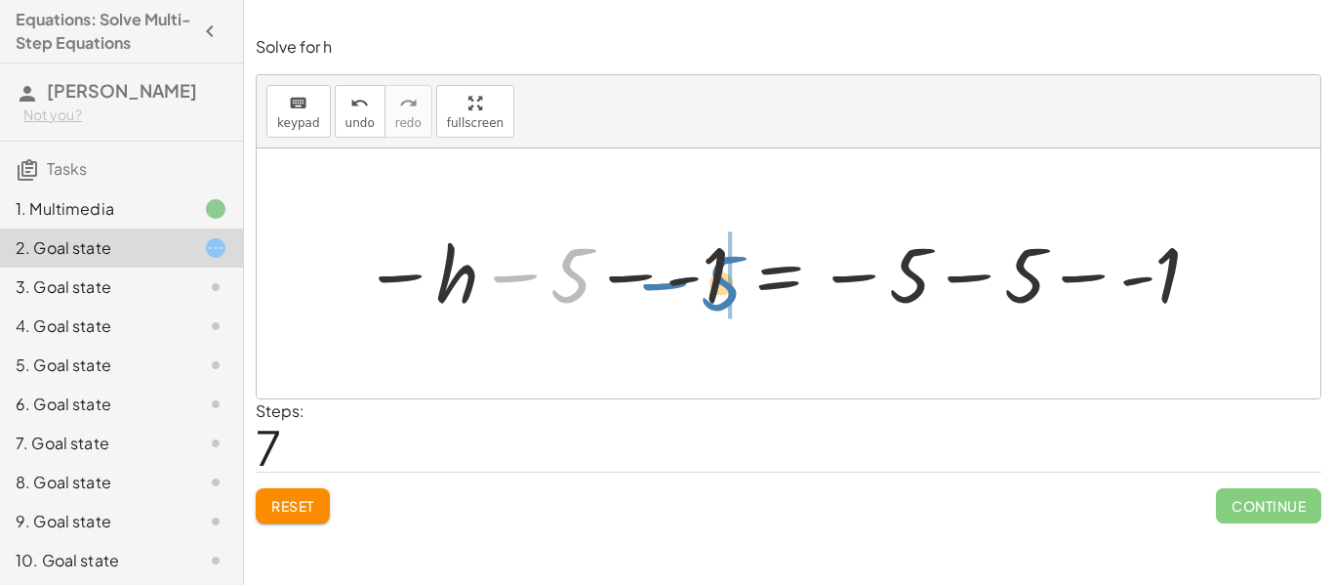
drag, startPoint x: 562, startPoint y: 286, endPoint x: 711, endPoint y: 294, distance: 148.6
click at [711, 294] on div at bounding box center [783, 273] width 860 height 97
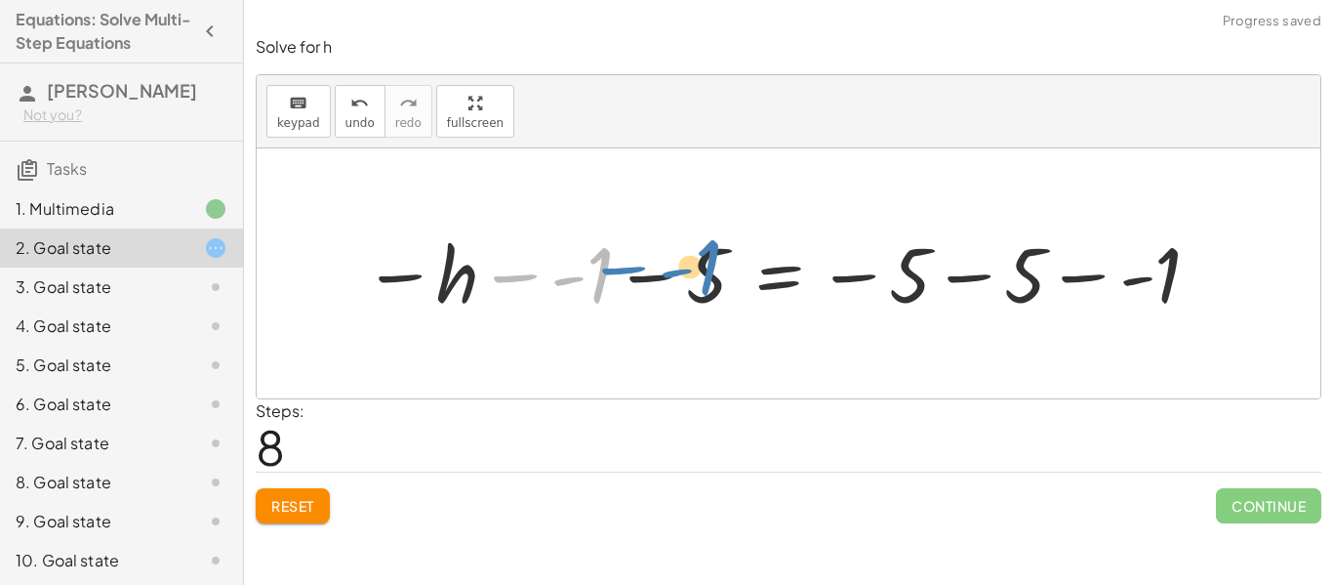
drag, startPoint x: 598, startPoint y: 281, endPoint x: 708, endPoint y: 274, distance: 109.5
click at [708, 274] on div at bounding box center [783, 273] width 860 height 97
click at [650, 280] on div at bounding box center [783, 273] width 860 height 97
click at [518, 274] on div at bounding box center [783, 273] width 860 height 97
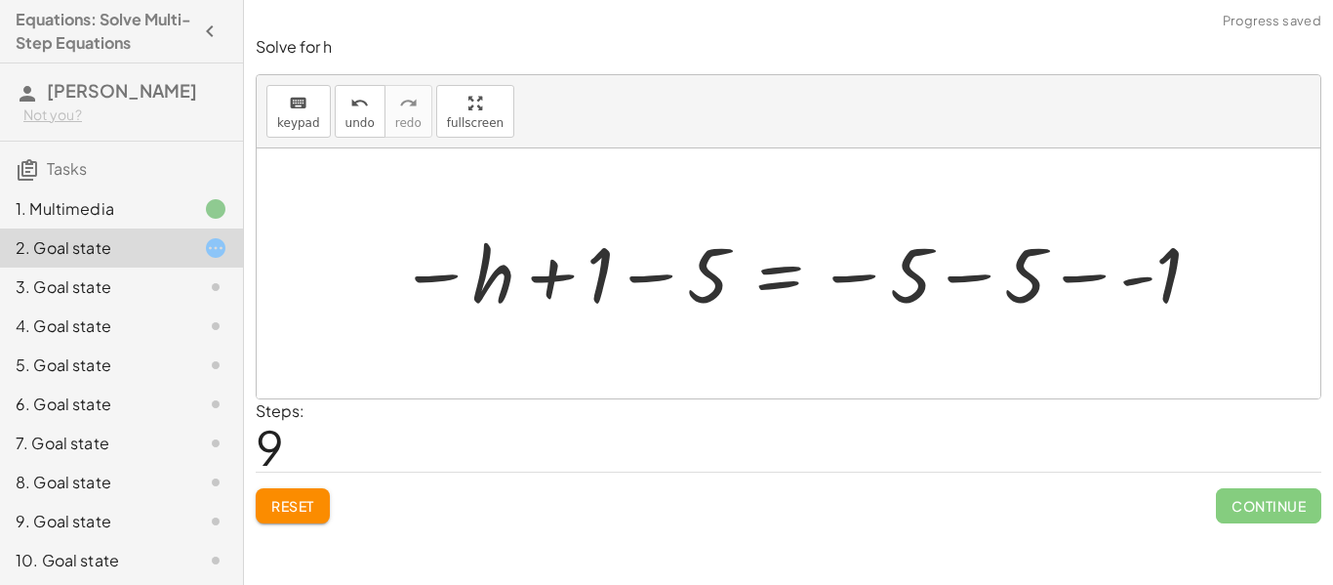
click at [558, 282] on div at bounding box center [801, 273] width 824 height 97
click at [663, 281] on div at bounding box center [801, 273] width 824 height 97
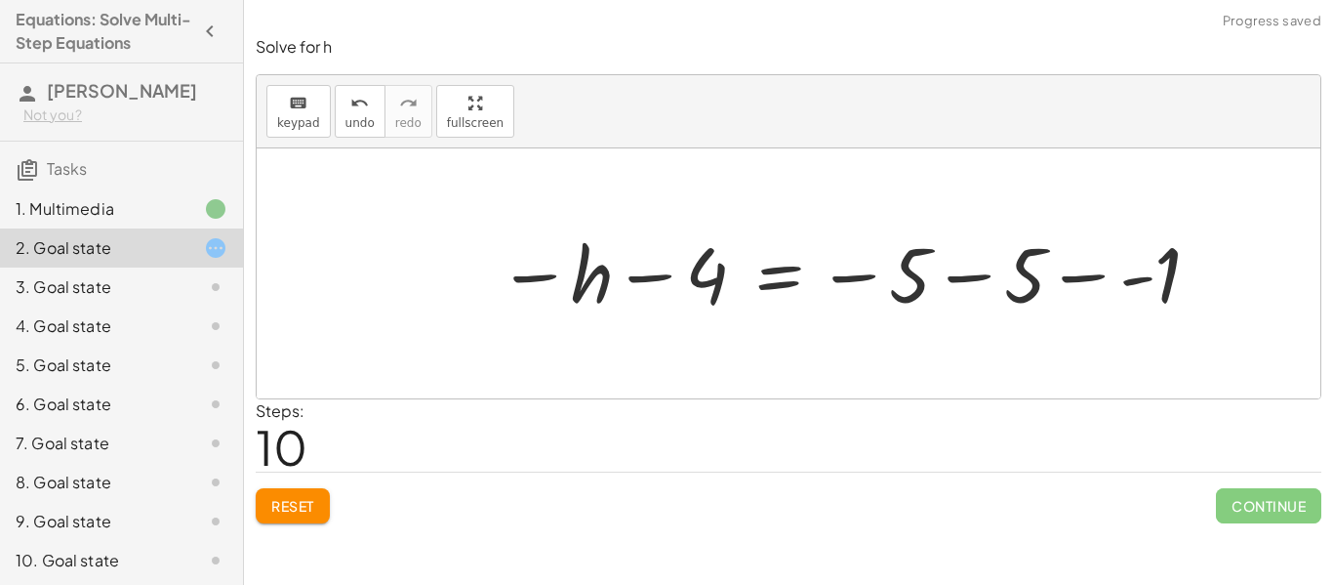
click at [858, 273] on div at bounding box center [850, 273] width 725 height 97
click at [907, 280] on div at bounding box center [850, 273] width 725 height 97
click at [916, 278] on div at bounding box center [850, 273] width 725 height 97
click at [970, 273] on div at bounding box center [850, 273] width 725 height 97
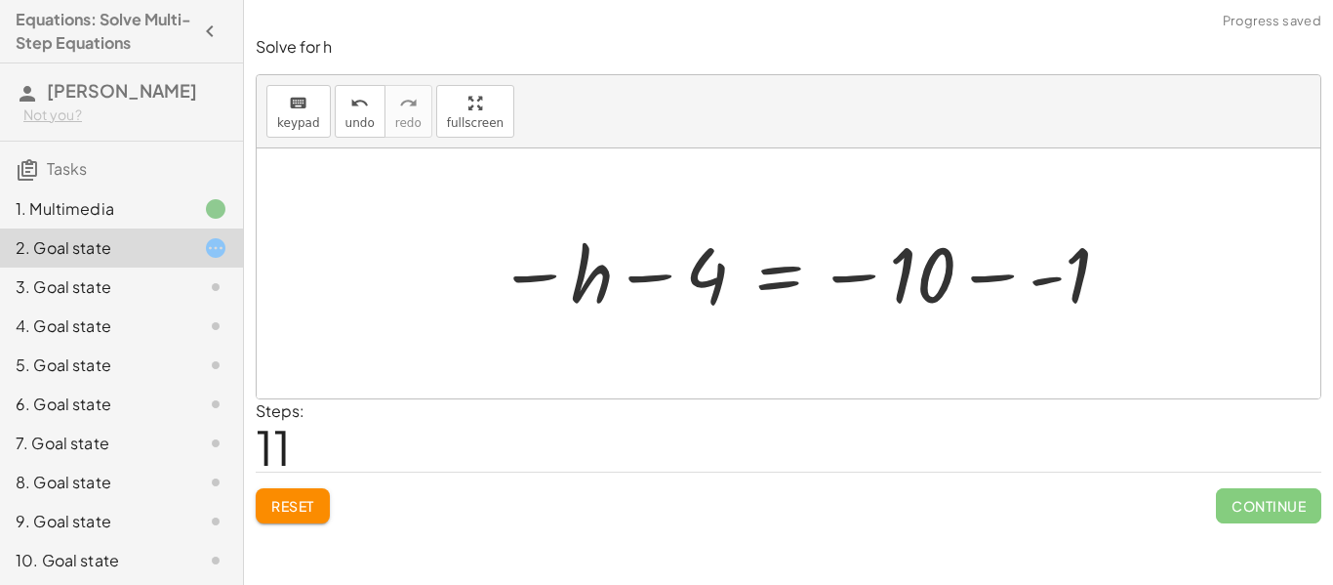
click at [868, 275] on div at bounding box center [805, 273] width 634 height 97
click at [1057, 276] on div at bounding box center [805, 273] width 634 height 97
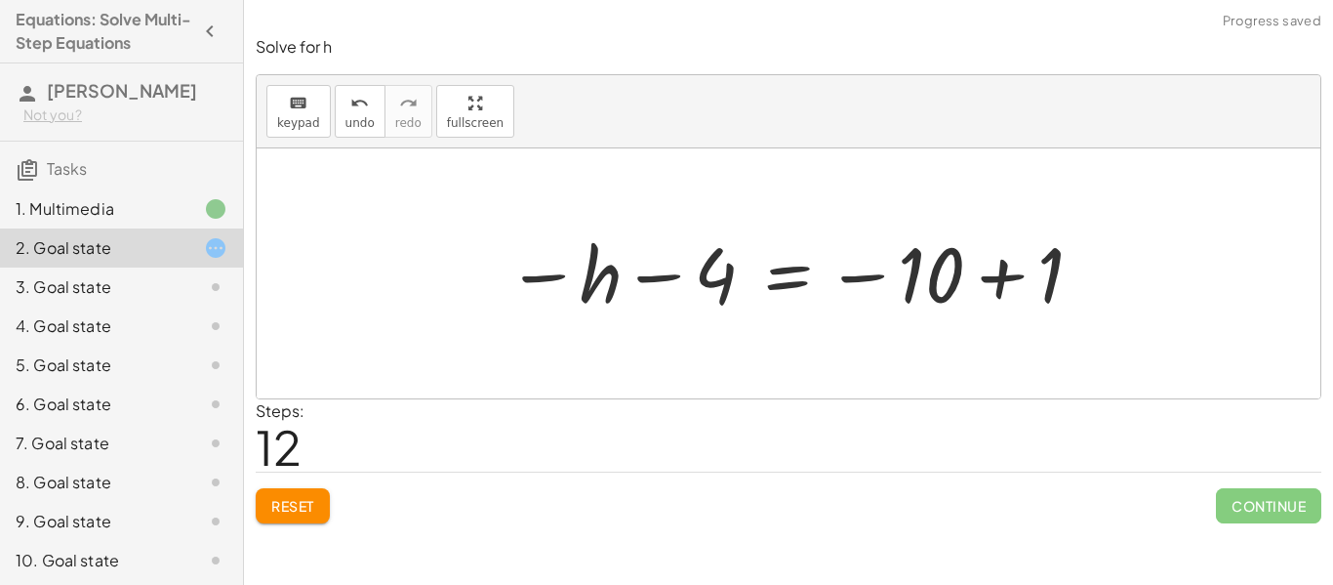
click at [1009, 281] on div at bounding box center [796, 273] width 598 height 97
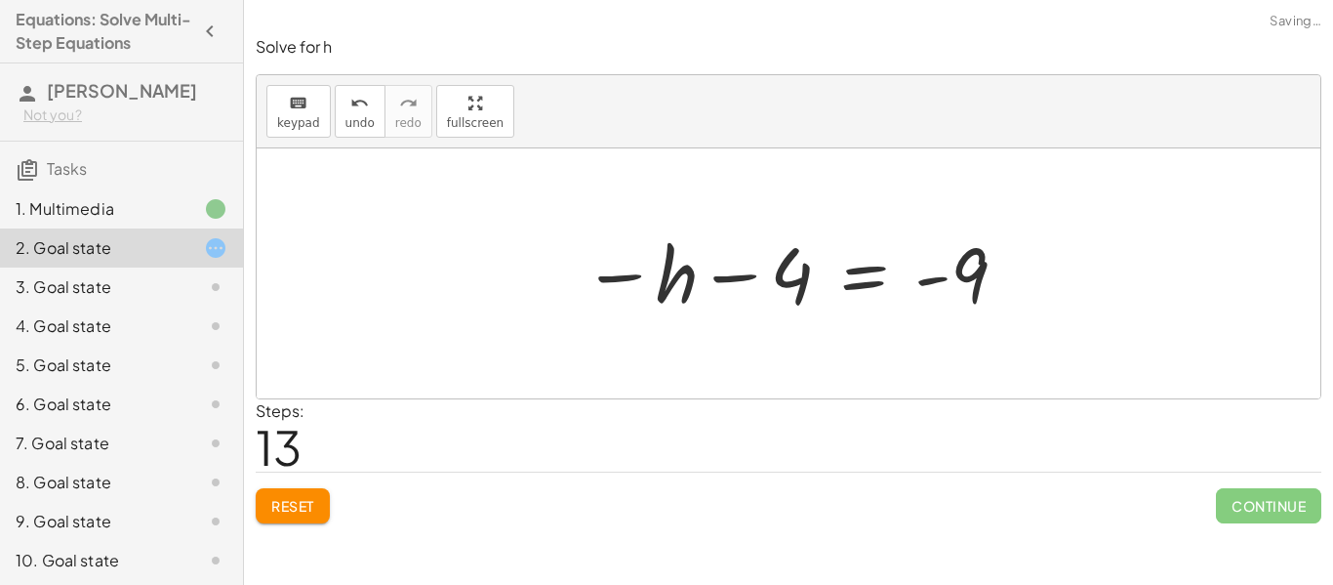
click at [750, 272] on div at bounding box center [796, 273] width 447 height 97
drag, startPoint x: 799, startPoint y: 273, endPoint x: 1016, endPoint y: 269, distance: 216.7
click at [1016, 269] on div at bounding box center [796, 273] width 447 height 97
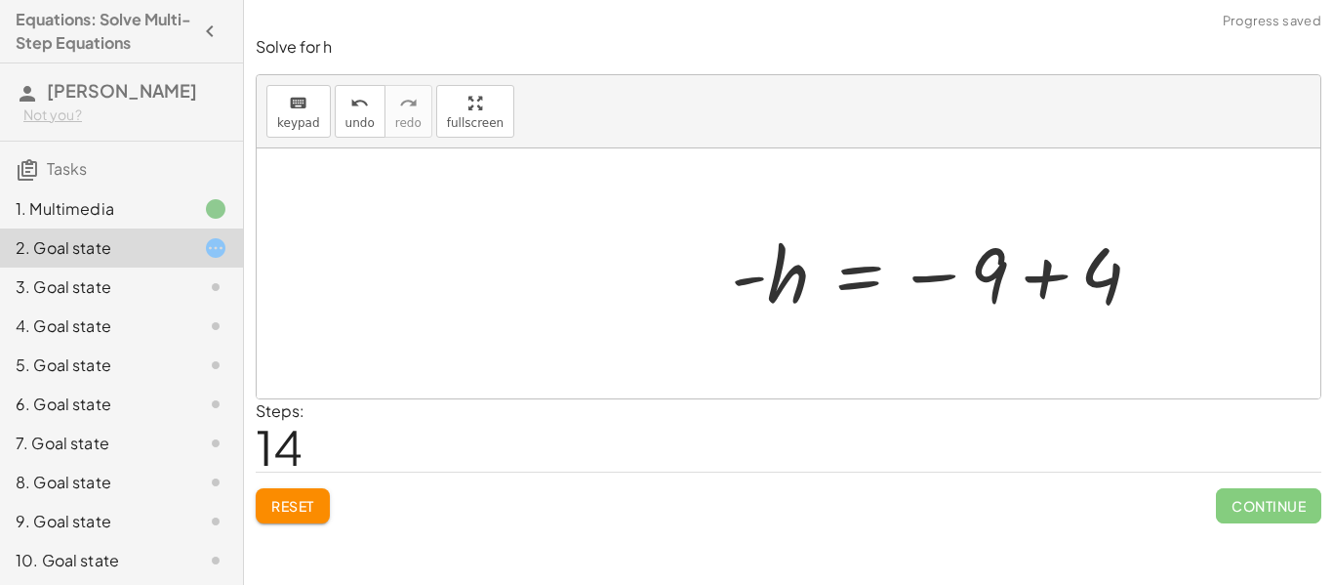
click at [1017, 267] on div at bounding box center [944, 273] width 447 height 97
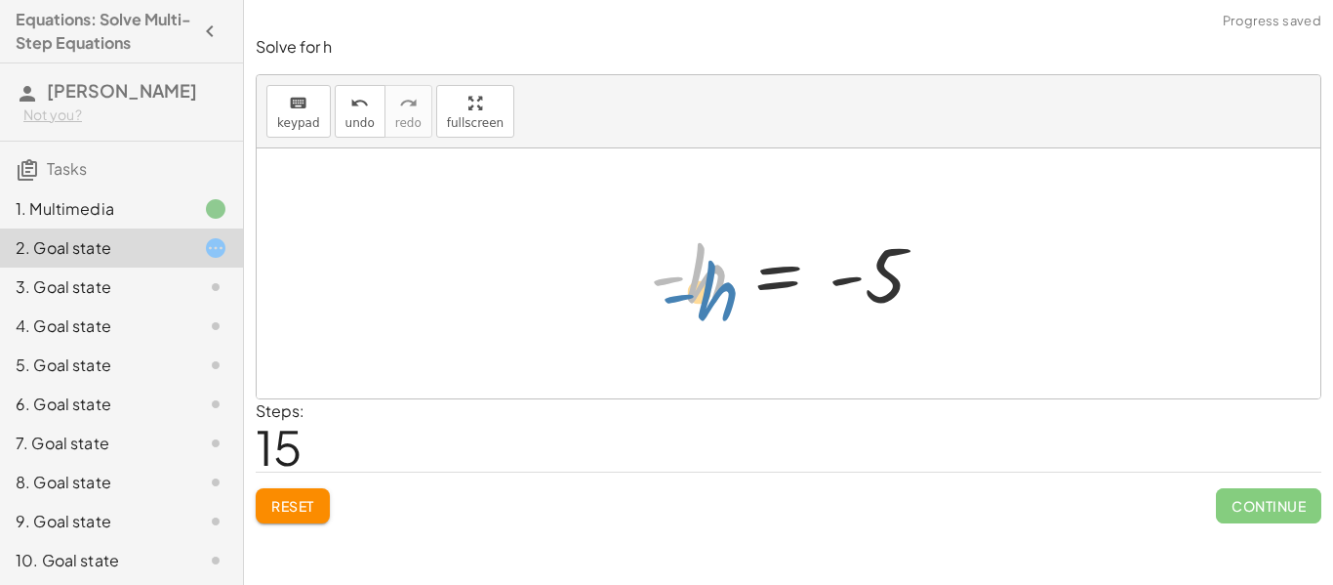
drag, startPoint x: 677, startPoint y: 277, endPoint x: 689, endPoint y: 294, distance: 20.3
click at [689, 294] on div at bounding box center [795, 273] width 310 height 97
click at [671, 275] on div at bounding box center [795, 273] width 310 height 97
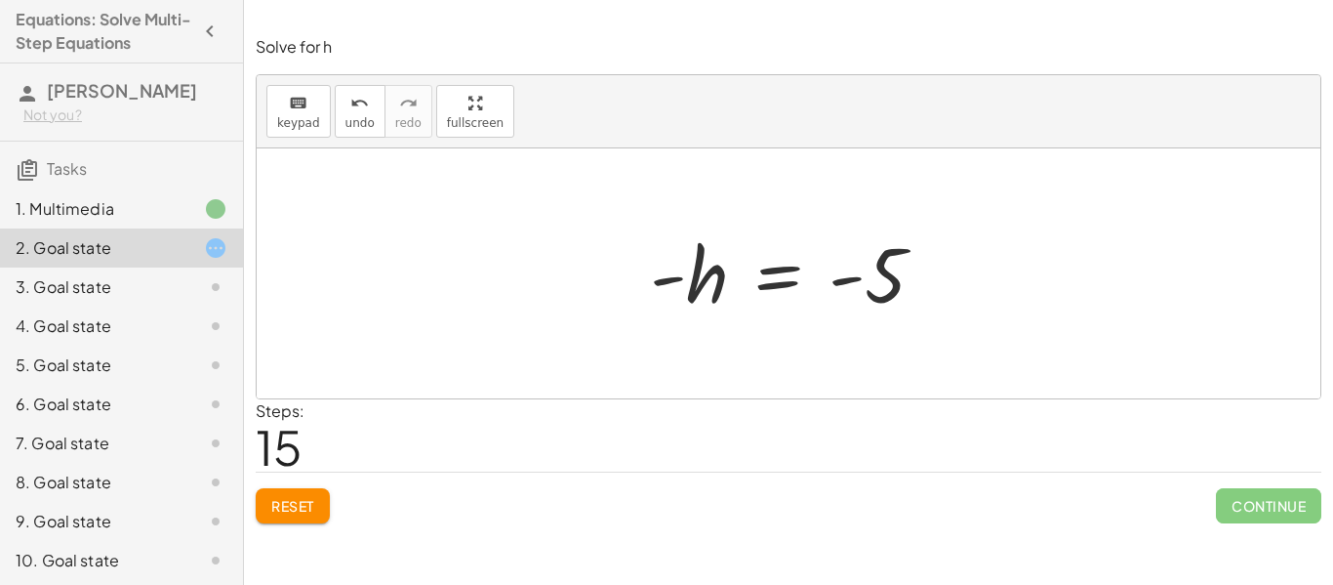
click at [789, 268] on div at bounding box center [795, 273] width 310 height 97
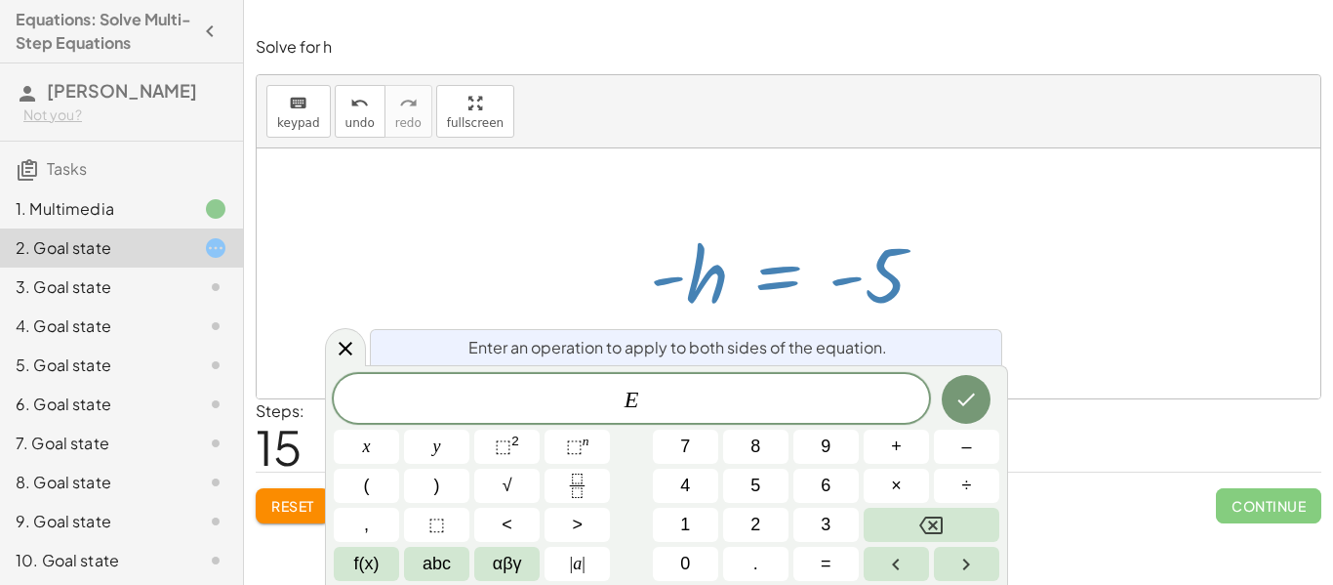
click at [965, 261] on div at bounding box center [789, 273] width 1064 height 250
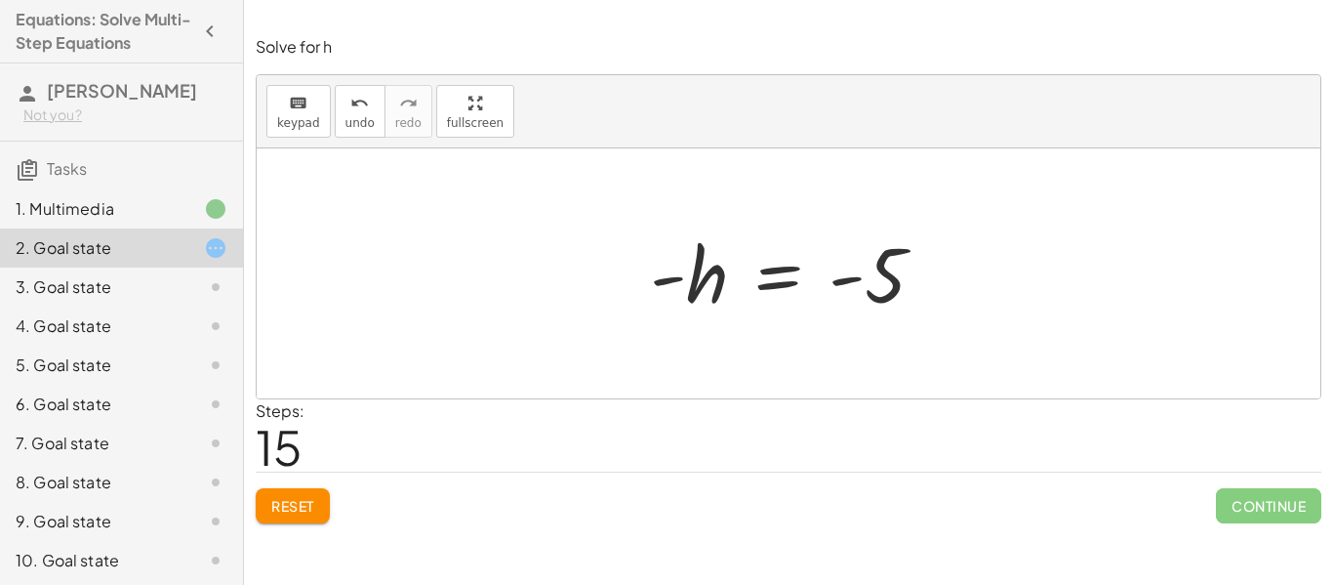
click at [843, 289] on div at bounding box center [795, 273] width 310 height 97
drag, startPoint x: 879, startPoint y: 285, endPoint x: 866, endPoint y: 303, distance: 22.3
click at [866, 303] on div at bounding box center [795, 273] width 310 height 97
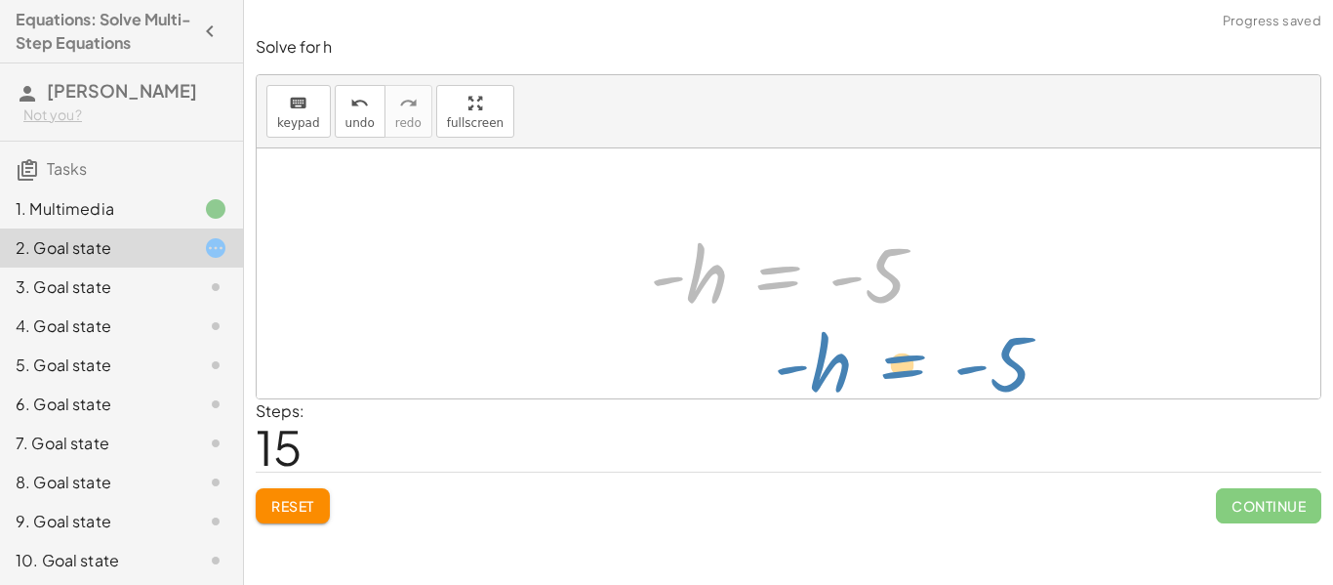
drag, startPoint x: 707, startPoint y: 290, endPoint x: 822, endPoint y: 376, distance: 143.7
click at [822, 376] on div "+ · 2 · h + 4 = + · 3 · h − 1 + · 2 · h − · 3 · h + 4 = - 1 − · 1 · h + 4 = - 1…" at bounding box center [789, 273] width 1064 height 250
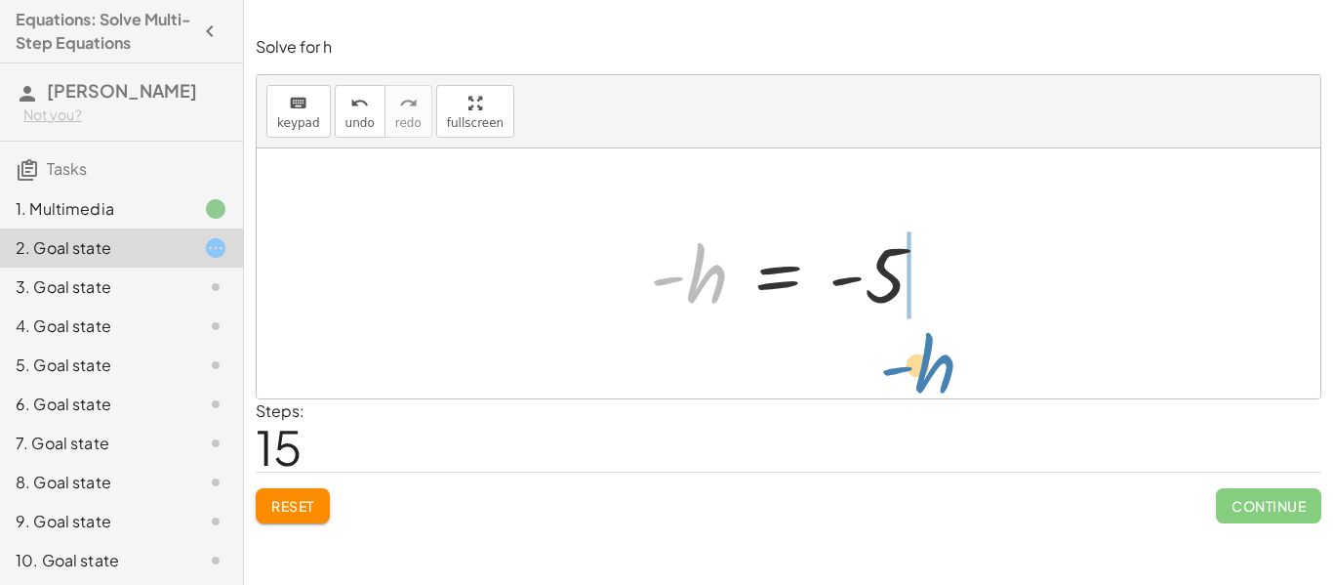
drag, startPoint x: 698, startPoint y: 263, endPoint x: 927, endPoint y: 353, distance: 246.7
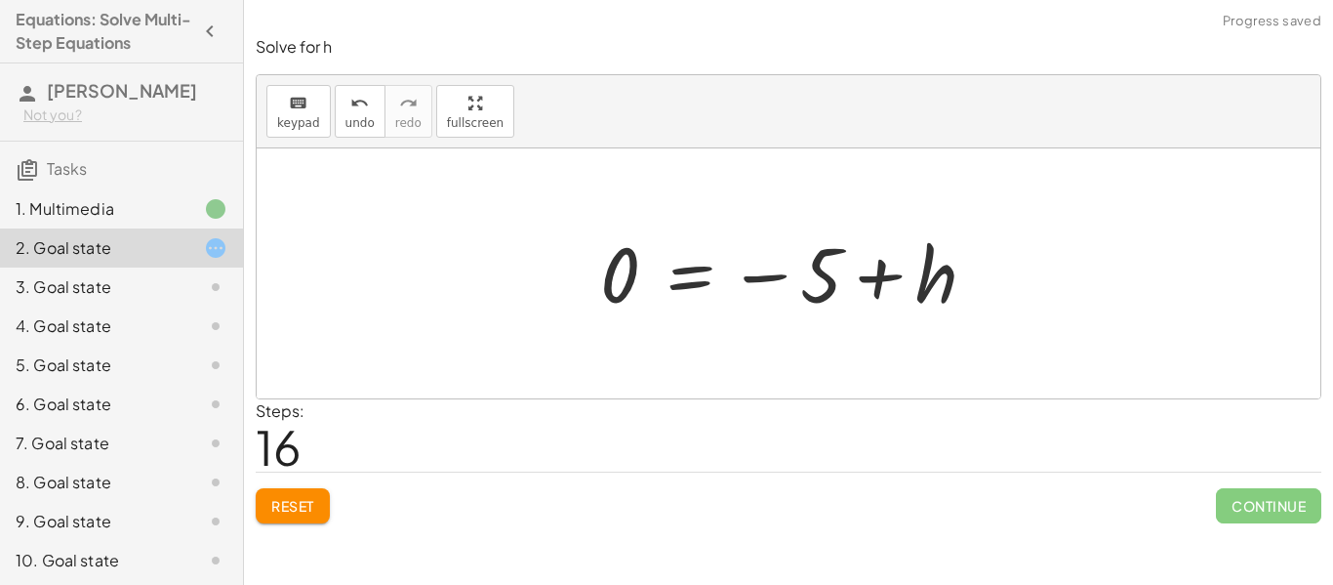
click at [934, 281] on div at bounding box center [795, 273] width 411 height 97
click at [873, 274] on div at bounding box center [795, 273] width 411 height 97
drag, startPoint x: 959, startPoint y: 282, endPoint x: 616, endPoint y: 296, distance: 343.8
click at [616, 296] on div at bounding box center [795, 273] width 411 height 97
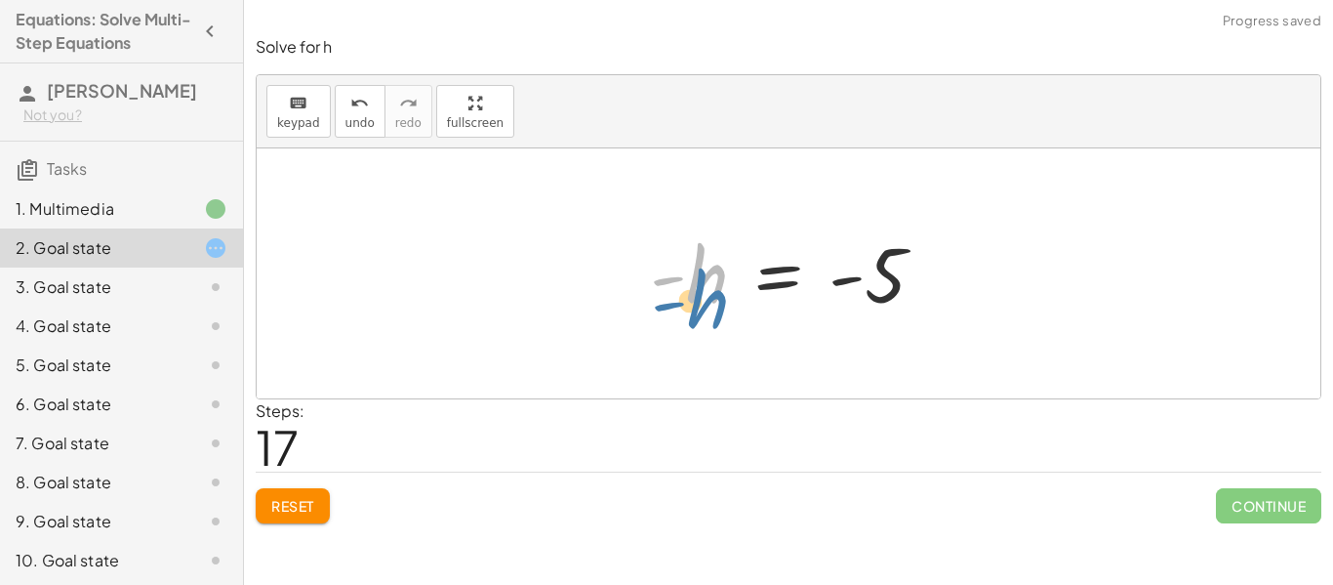
drag, startPoint x: 691, startPoint y: 284, endPoint x: 690, endPoint y: 306, distance: 22.5
click at [690, 306] on div at bounding box center [795, 273] width 310 height 97
click at [671, 282] on div at bounding box center [795, 273] width 310 height 97
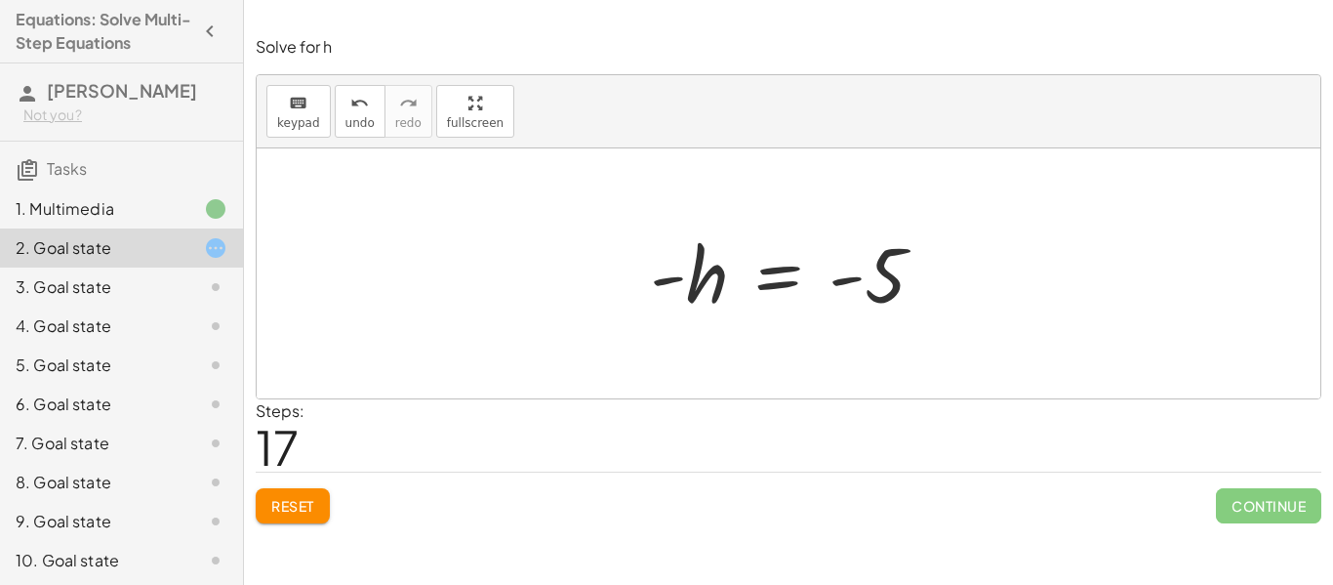
click at [671, 282] on div at bounding box center [795, 273] width 310 height 97
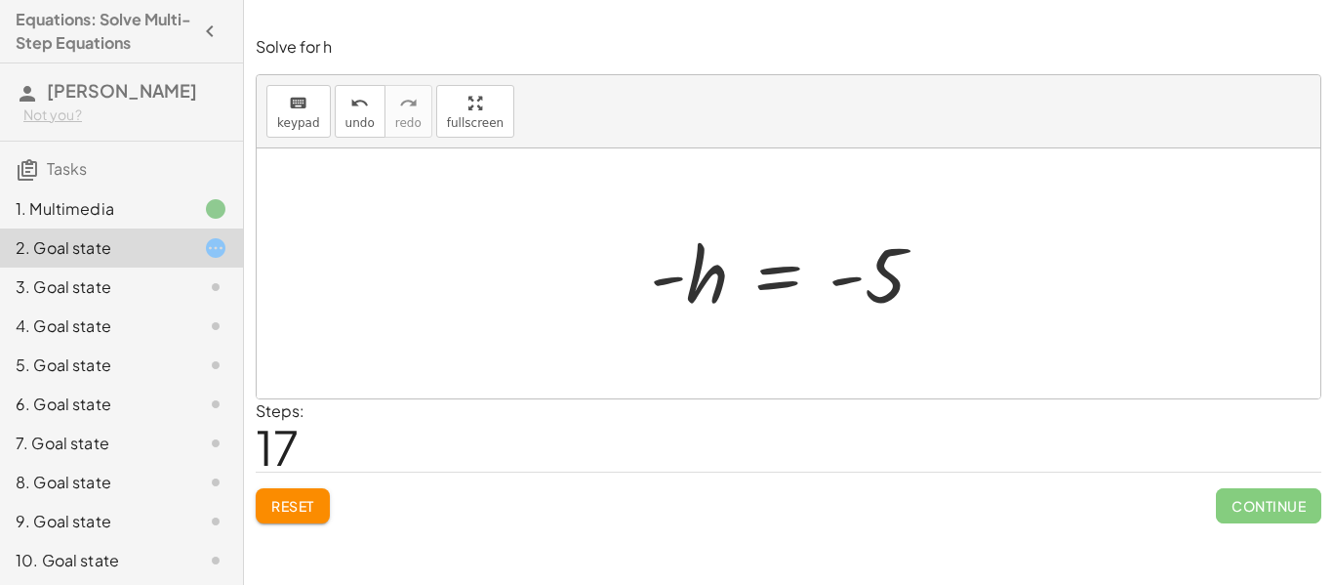
click at [265, 516] on button "Reset" at bounding box center [293, 505] width 74 height 35
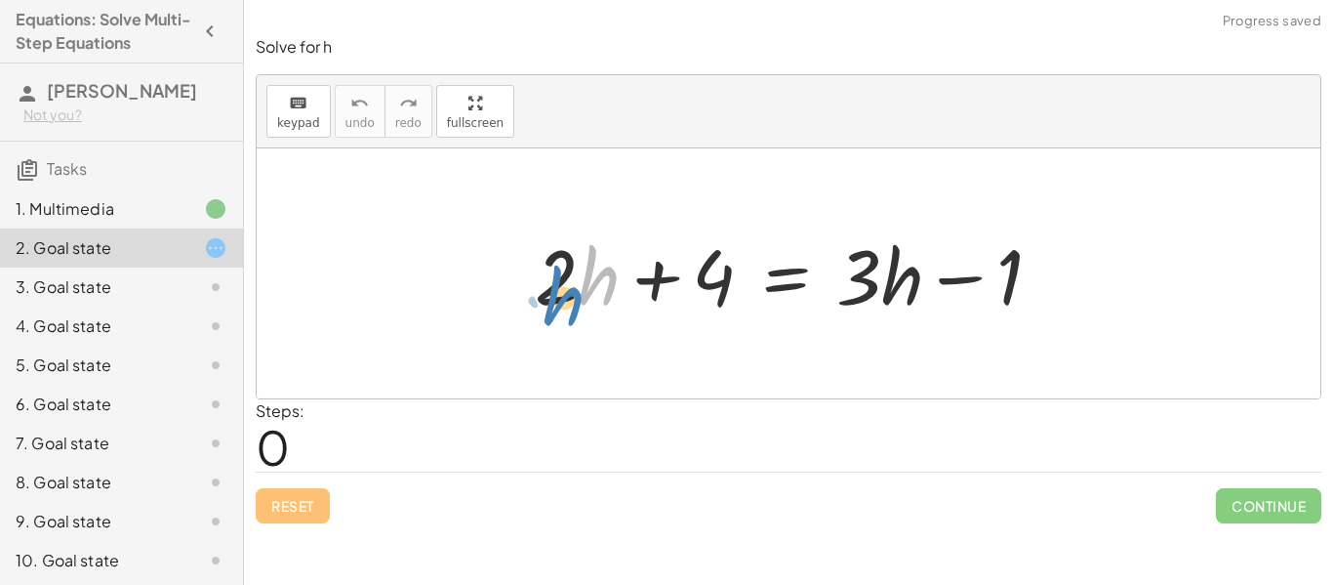
drag, startPoint x: 598, startPoint y: 269, endPoint x: 563, endPoint y: 290, distance: 40.7
click at [563, 290] on div at bounding box center [796, 274] width 542 height 101
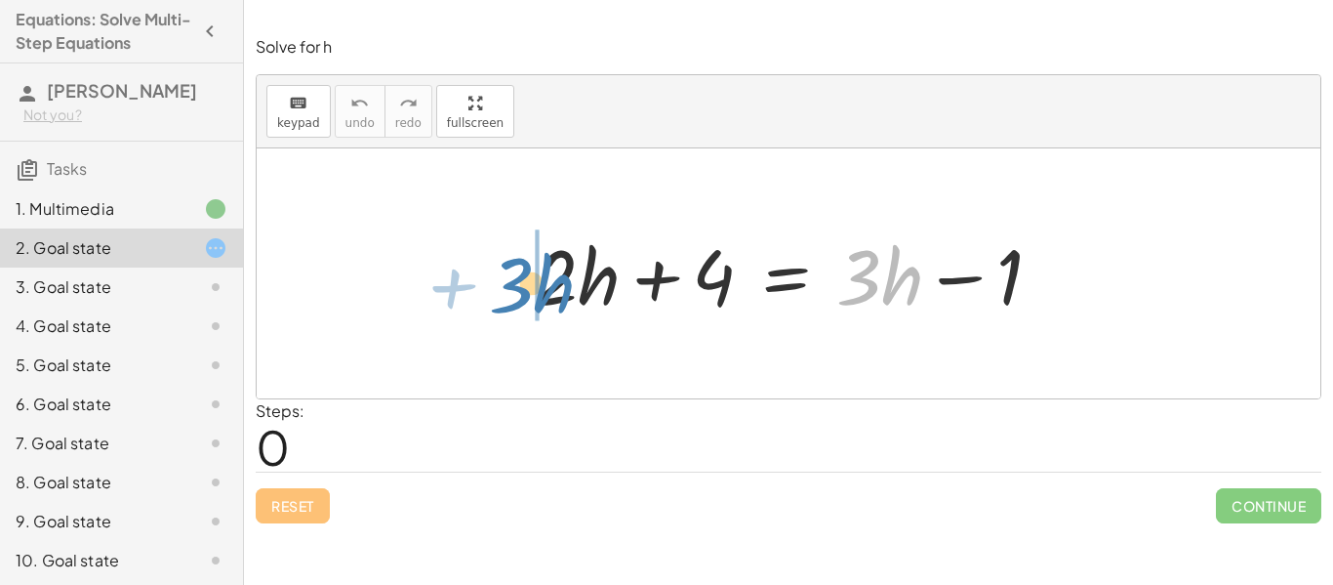
drag, startPoint x: 893, startPoint y: 289, endPoint x: 545, endPoint y: 297, distance: 348.5
click at [545, 297] on div at bounding box center [789, 274] width 529 height 101
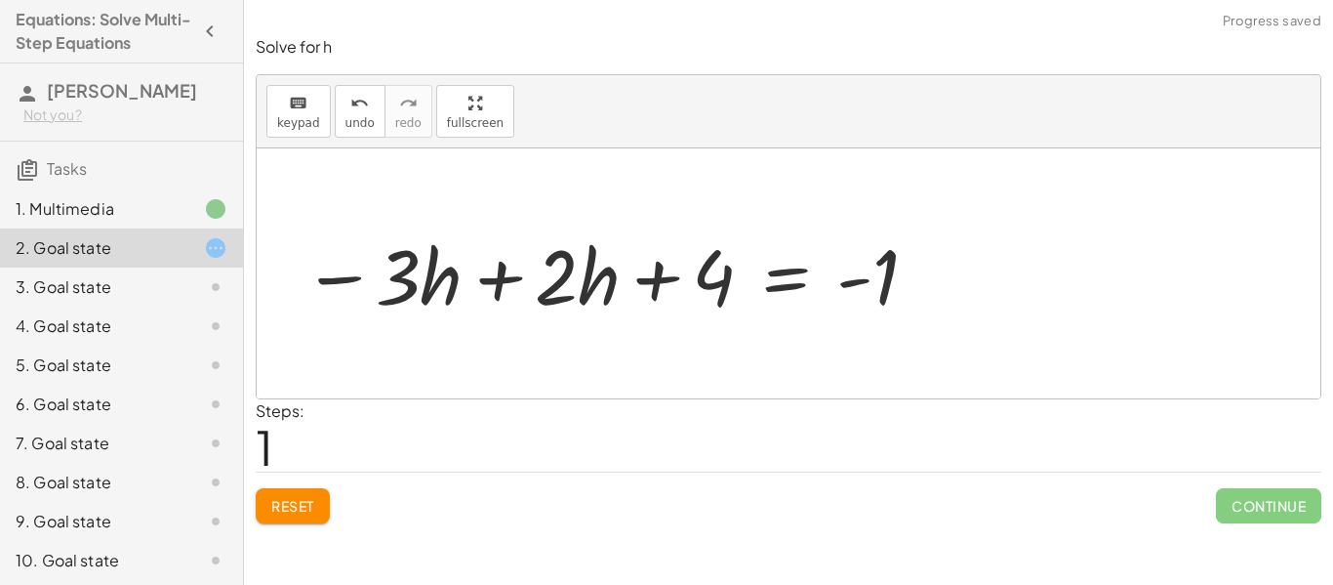
click at [570, 287] on div at bounding box center [611, 274] width 637 height 101
click at [514, 278] on div at bounding box center [611, 274] width 637 height 101
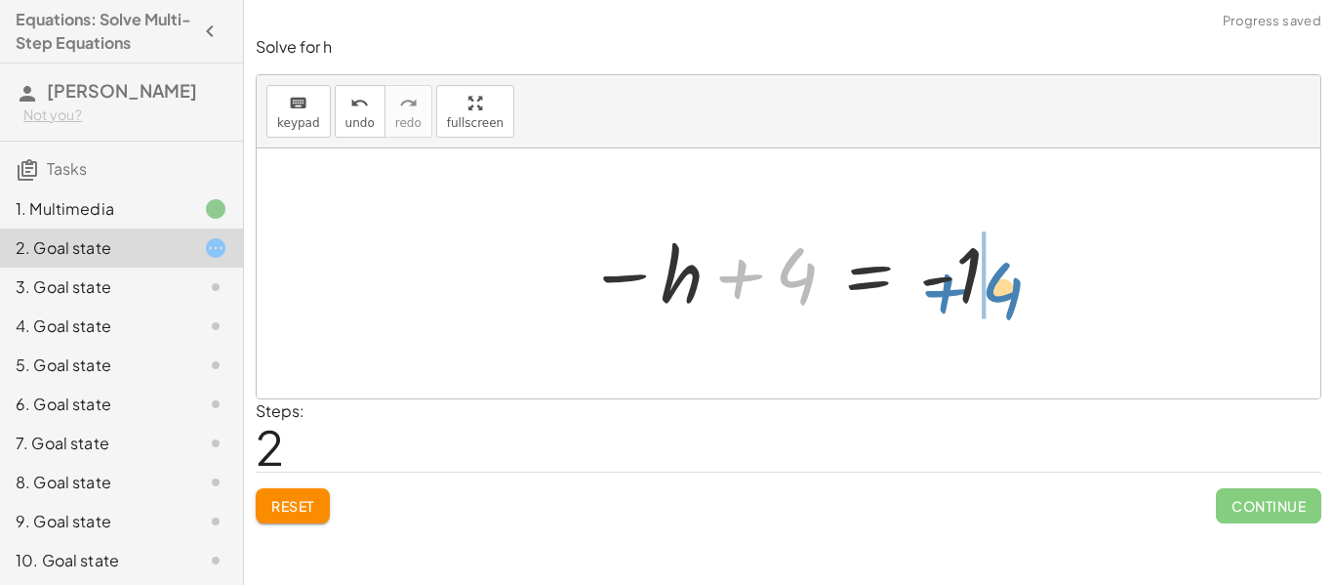
drag, startPoint x: 795, startPoint y: 276, endPoint x: 1000, endPoint y: 291, distance: 205.5
click at [1000, 291] on div at bounding box center [795, 273] width 435 height 97
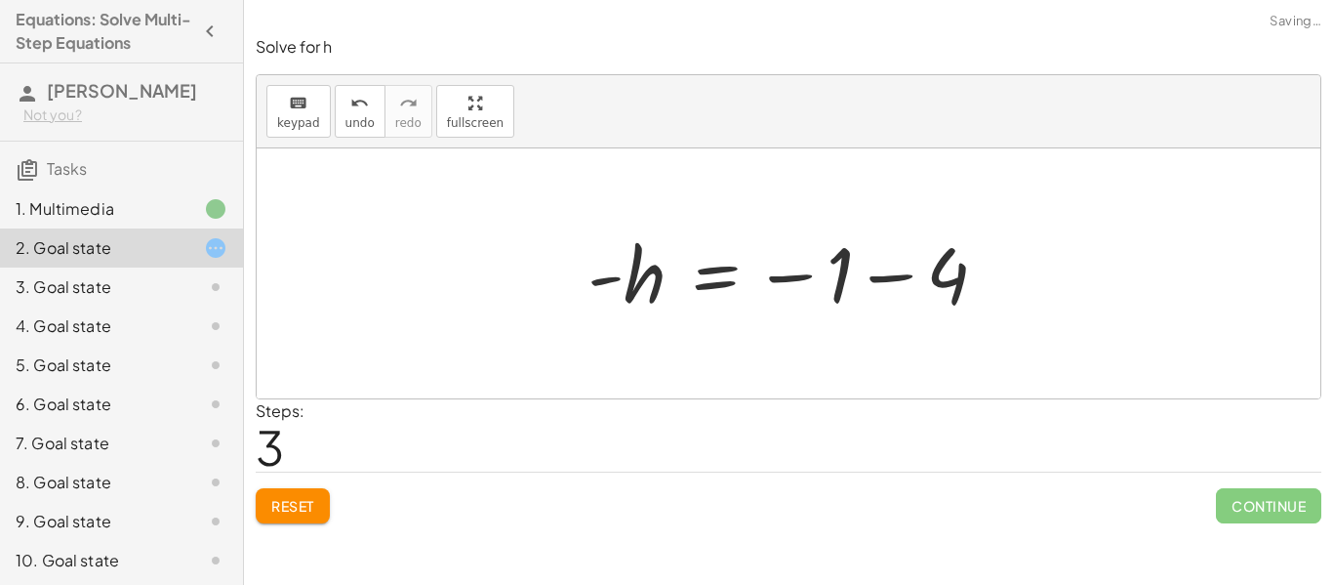
click at [929, 282] on div at bounding box center [795, 273] width 435 height 97
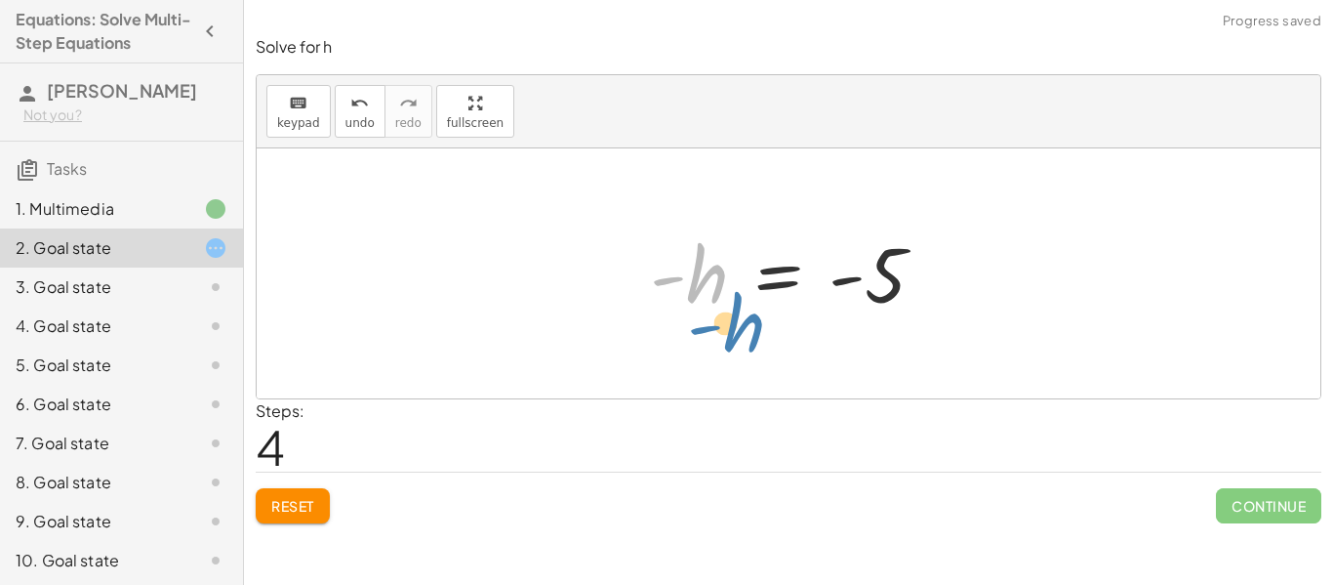
drag, startPoint x: 708, startPoint y: 280, endPoint x: 736, endPoint y: 325, distance: 53.1
click at [736, 325] on div "+ · 2 · h + 4 = + · 3 · h − 1 − · 3 · h + · 2 · h + 4 = - 1 − · 1 · h + 4 = - 1…" at bounding box center [788, 274] width 335 height 106
click at [120, 271] on div "3. Goal state" at bounding box center [121, 286] width 243 height 39
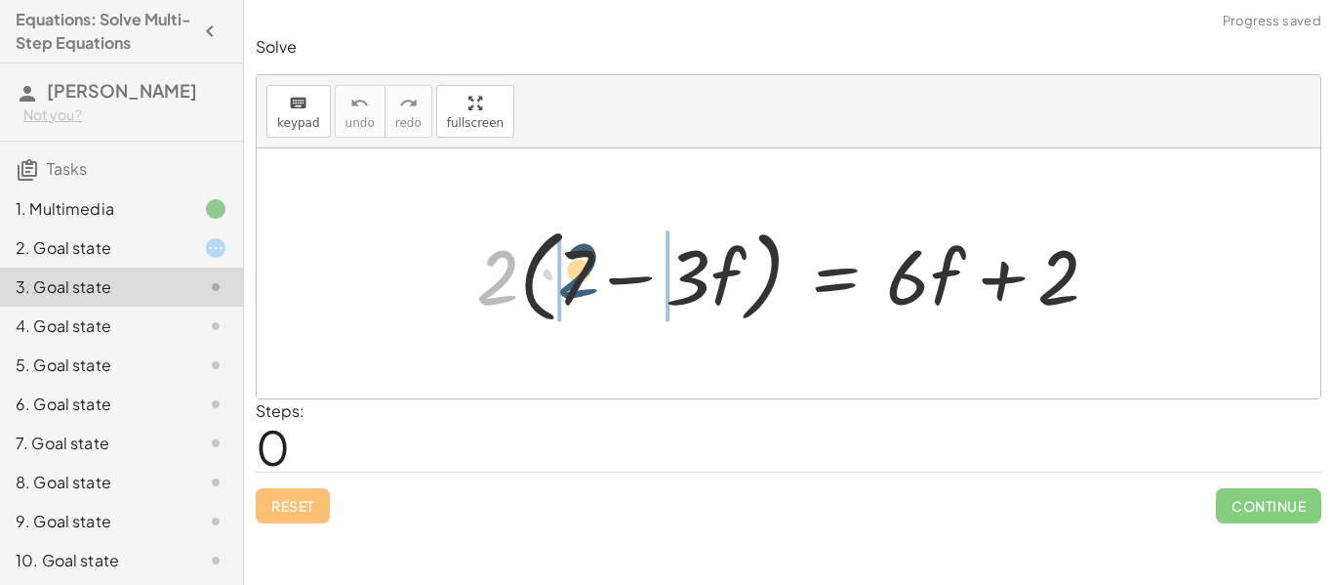
drag, startPoint x: 498, startPoint y: 287, endPoint x: 584, endPoint y: 282, distance: 86.0
click at [584, 282] on div at bounding box center [796, 274] width 658 height 112
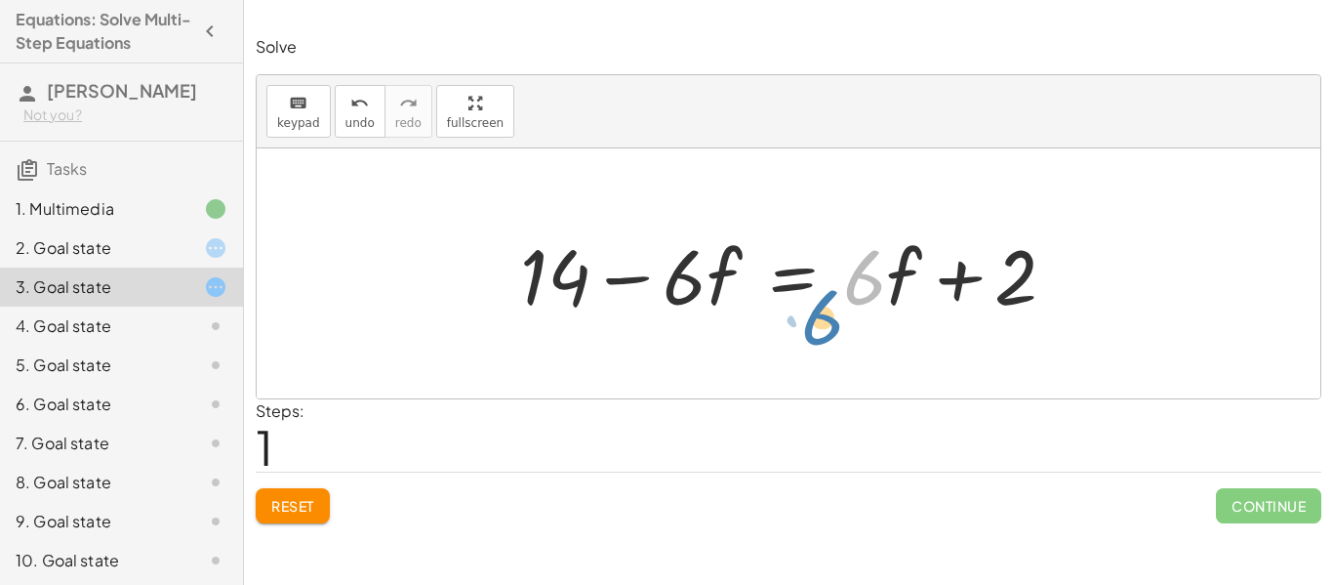
drag, startPoint x: 873, startPoint y: 287, endPoint x: 831, endPoint y: 327, distance: 58.0
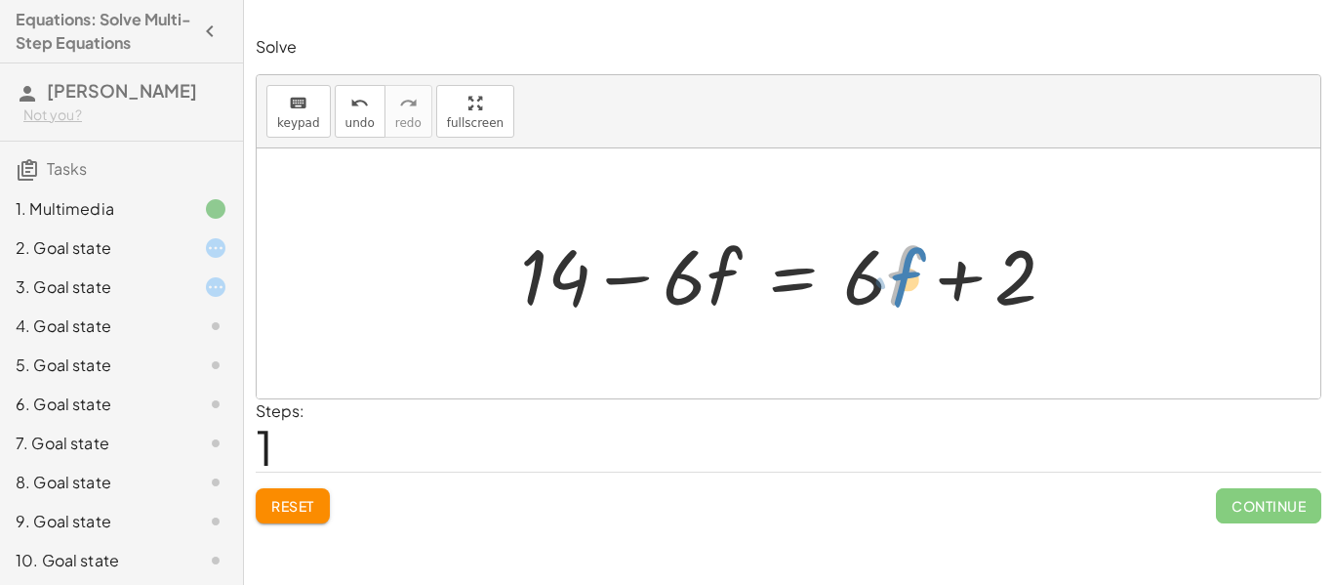
click at [905, 288] on div at bounding box center [795, 274] width 571 height 101
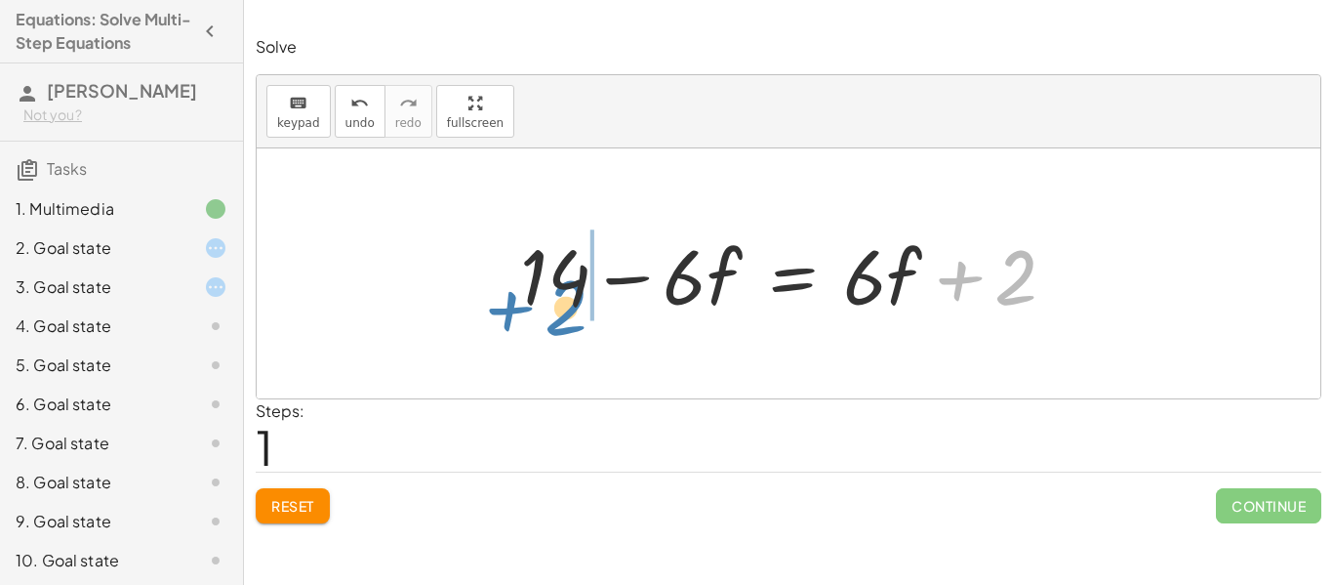
drag, startPoint x: 1018, startPoint y: 283, endPoint x: 569, endPoint y: 313, distance: 450.0
click at [569, 313] on div at bounding box center [795, 274] width 571 height 101
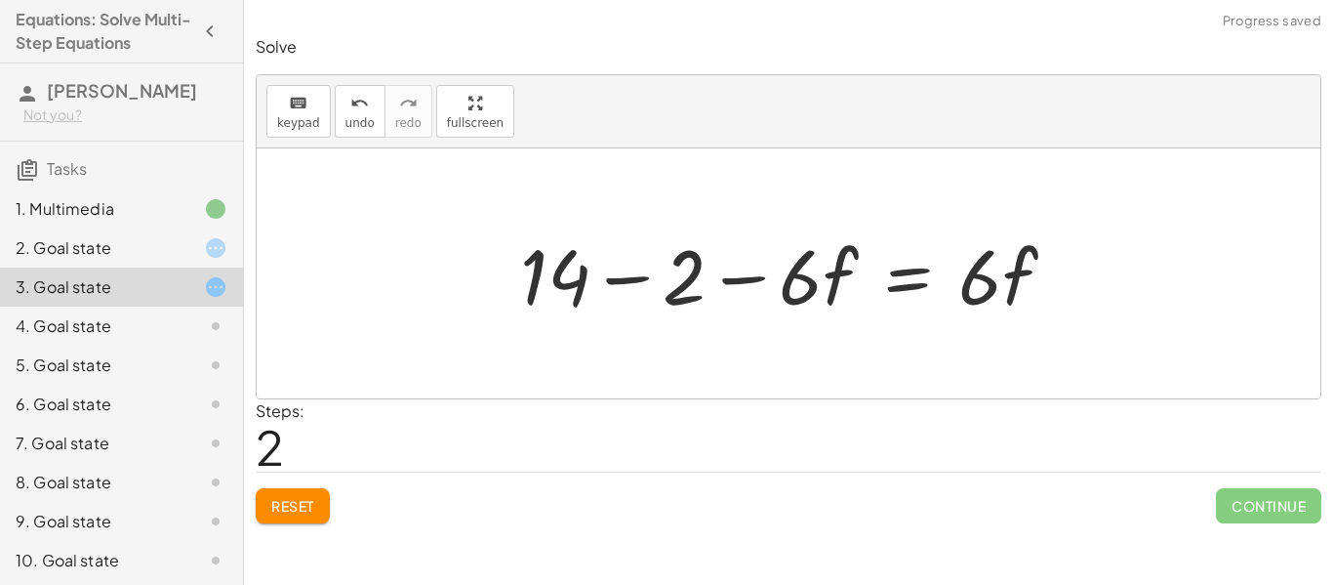
click at [568, 263] on div at bounding box center [795, 274] width 571 height 101
click at [635, 282] on div at bounding box center [795, 274] width 571 height 101
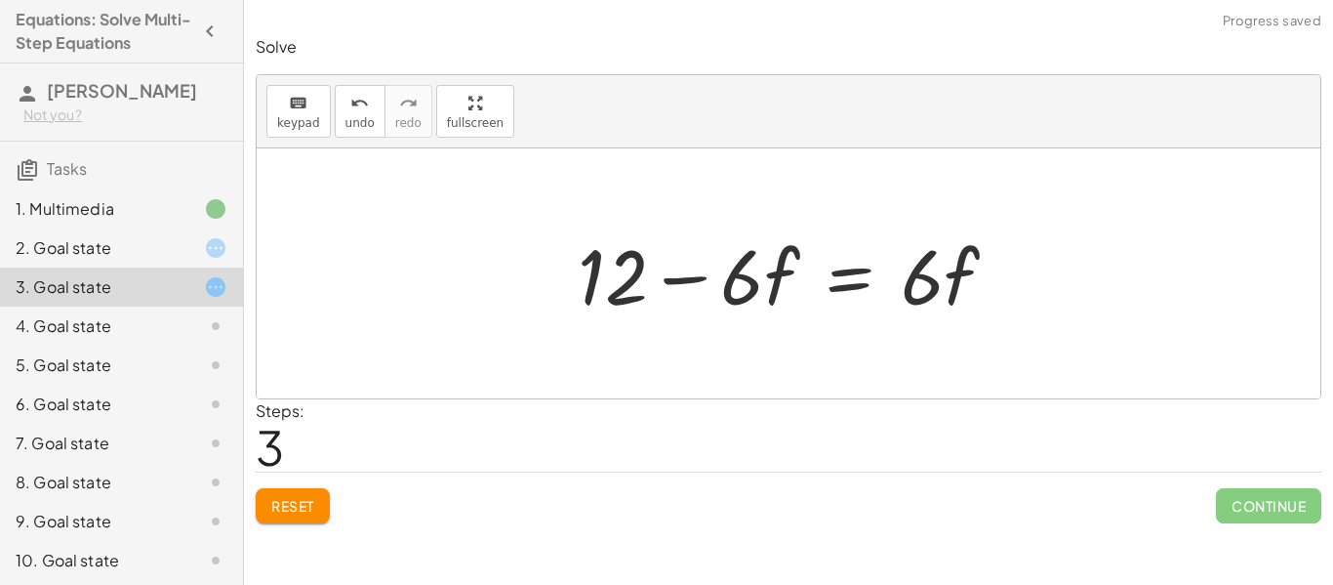
click at [677, 267] on div at bounding box center [795, 274] width 455 height 101
drag, startPoint x: 760, startPoint y: 293, endPoint x: 797, endPoint y: 263, distance: 47.9
click at [797, 263] on div at bounding box center [795, 274] width 455 height 101
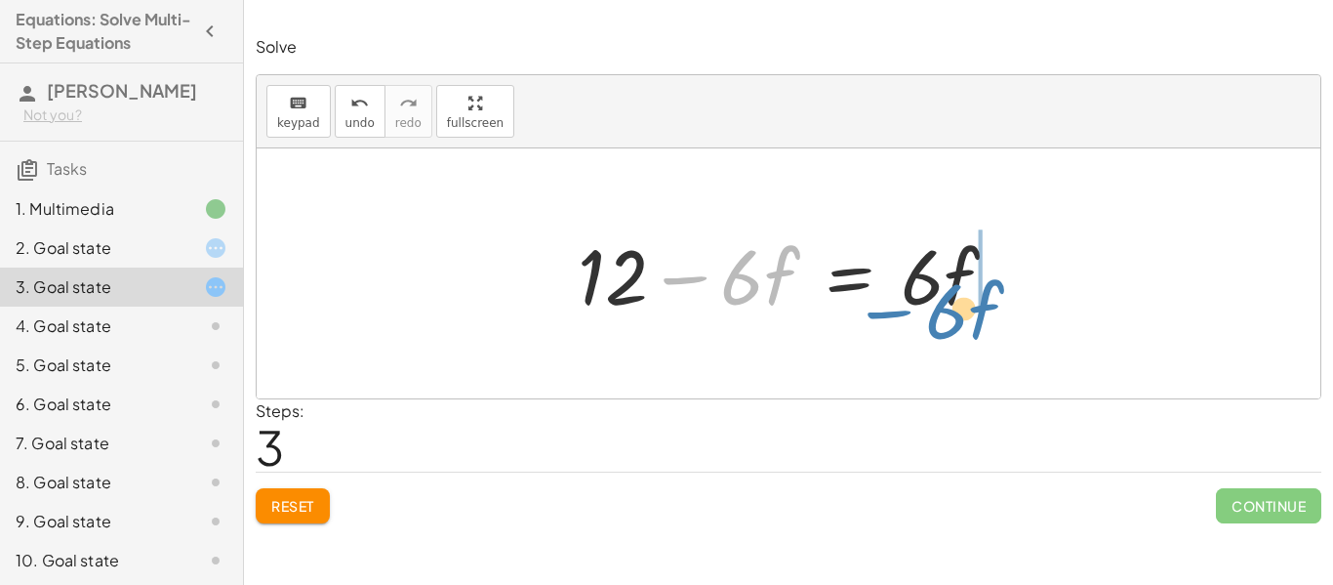
drag, startPoint x: 689, startPoint y: 275, endPoint x: 890, endPoint y: 311, distance: 204.3
click at [890, 311] on div at bounding box center [795, 274] width 455 height 101
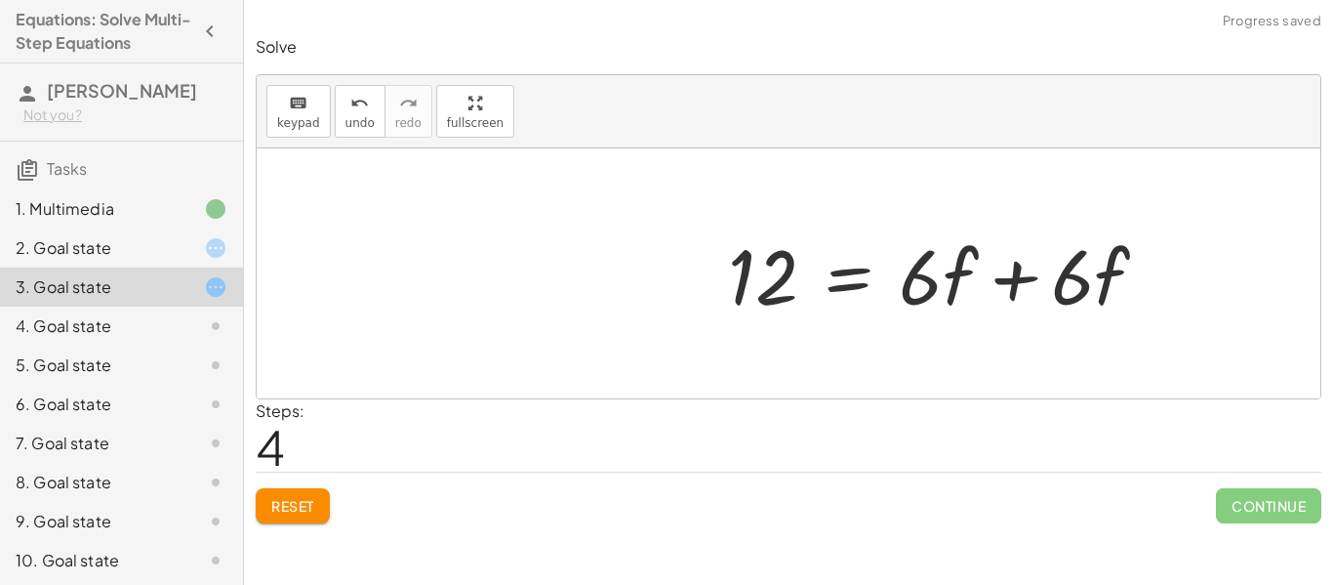
click at [954, 279] on div at bounding box center [945, 274] width 455 height 101
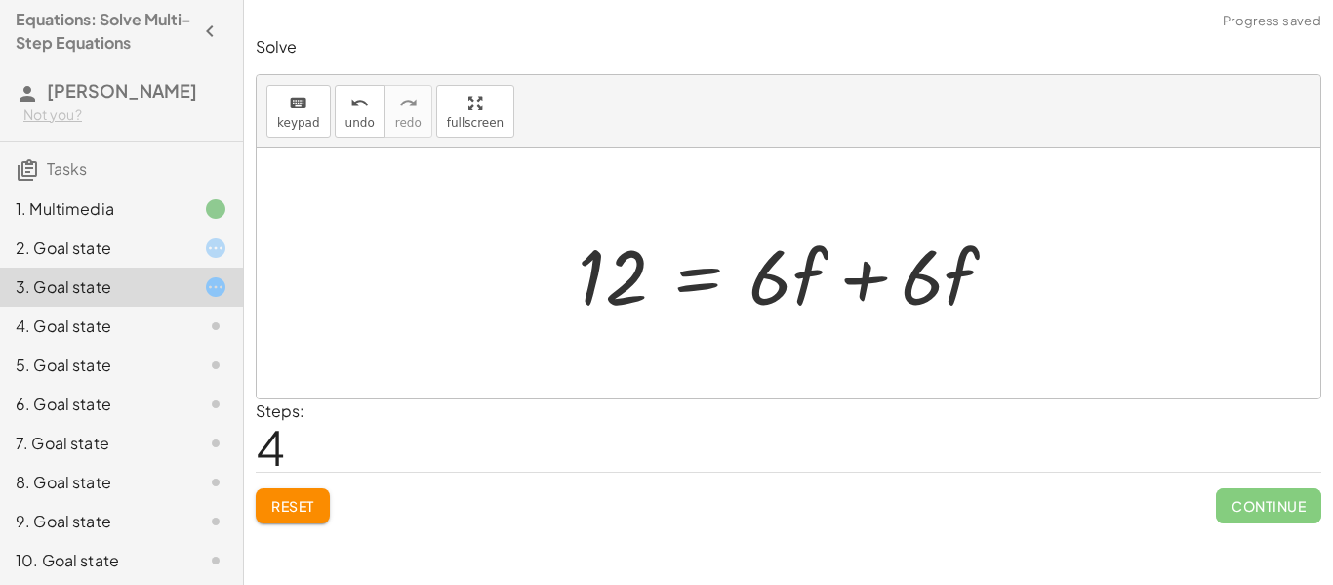
click at [941, 278] on div at bounding box center [795, 274] width 455 height 101
click at [797, 281] on div at bounding box center [795, 274] width 455 height 101
click at [860, 275] on div at bounding box center [795, 274] width 455 height 101
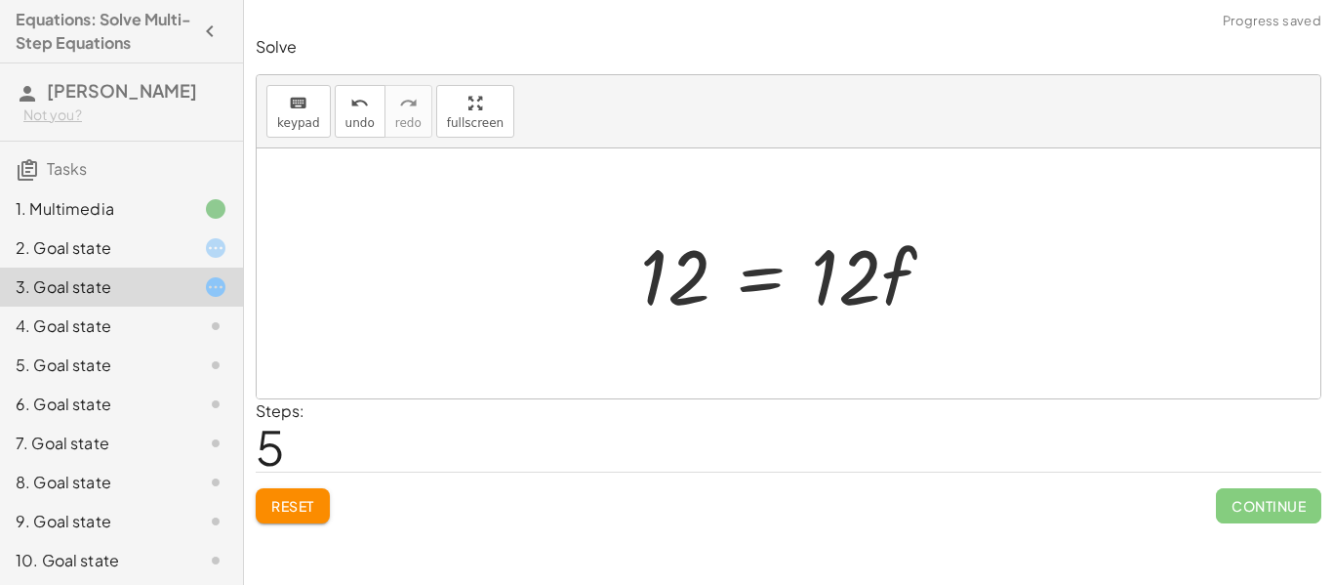
click at [740, 287] on div at bounding box center [795, 274] width 330 height 101
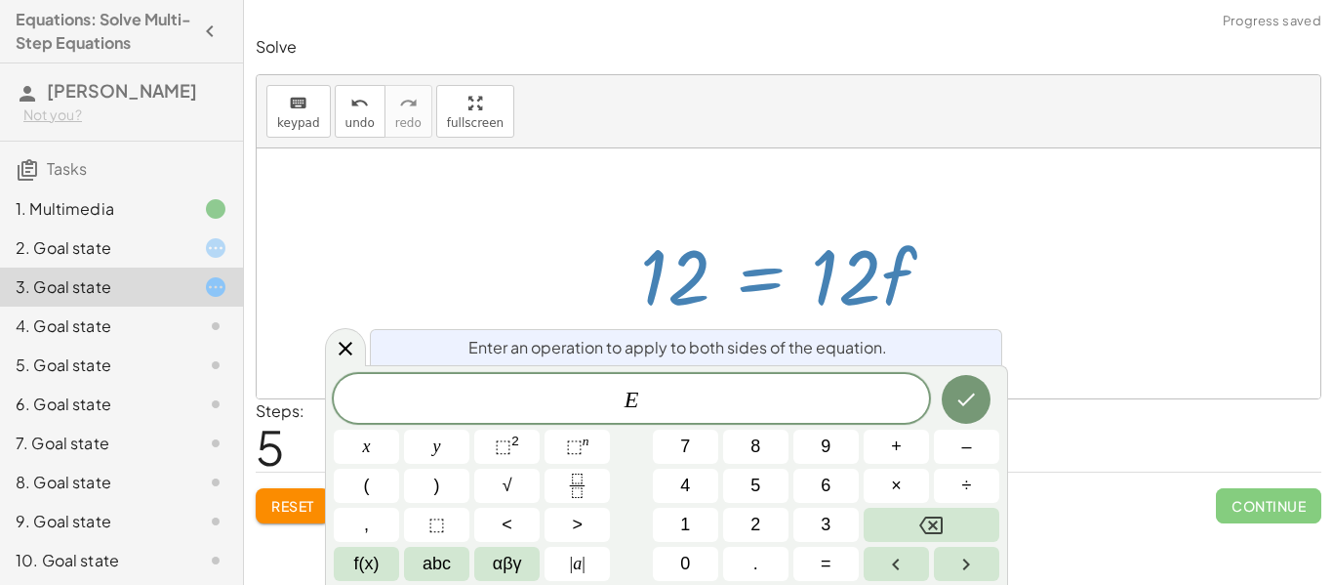
click at [935, 279] on div at bounding box center [795, 274] width 330 height 101
click at [978, 392] on button "Done" at bounding box center [966, 399] width 49 height 49
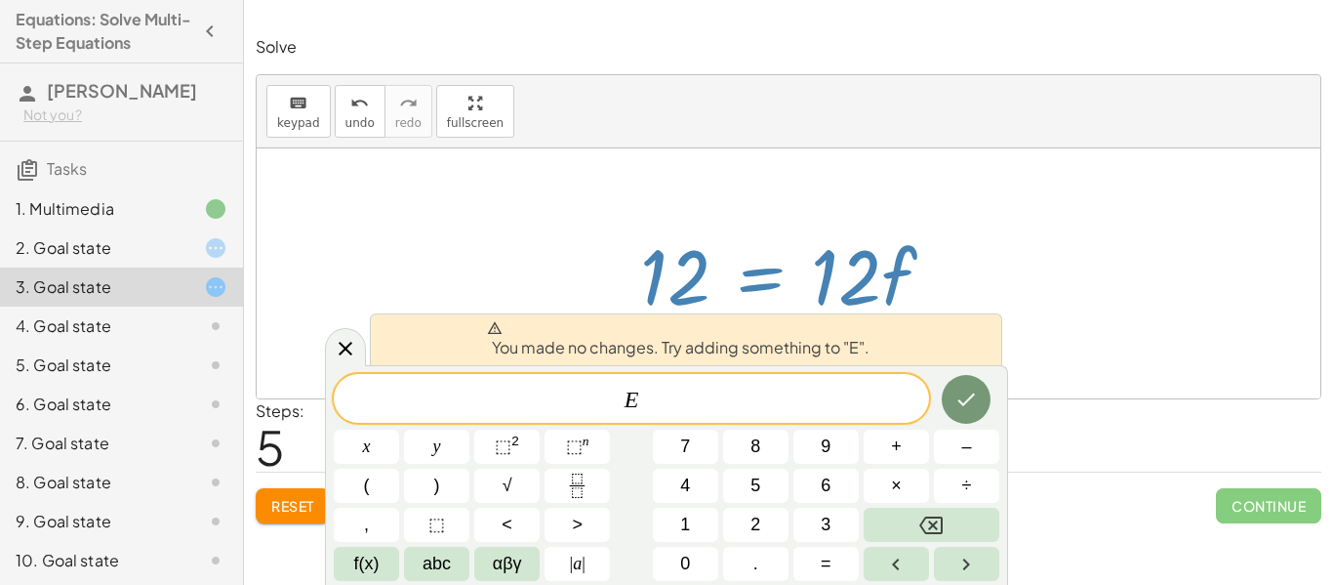
click at [996, 266] on div at bounding box center [789, 273] width 1064 height 250
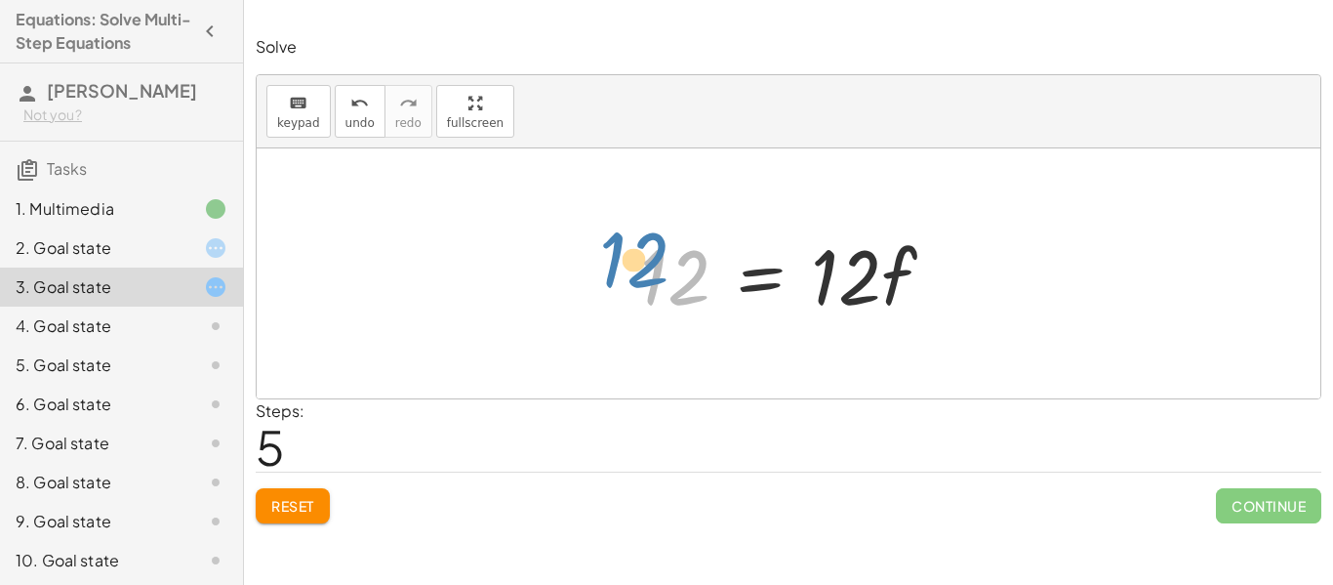
drag, startPoint x: 680, startPoint y: 287, endPoint x: 646, endPoint y: 270, distance: 38.0
click at [646, 270] on div at bounding box center [795, 274] width 330 height 101
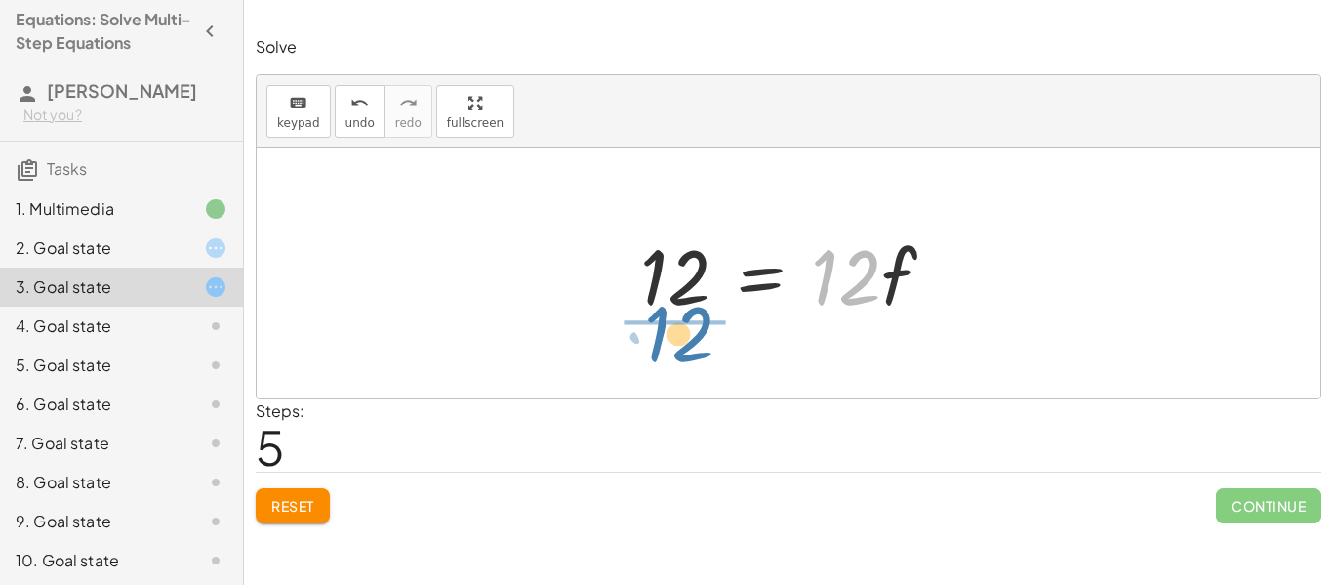
drag, startPoint x: 836, startPoint y: 291, endPoint x: 668, endPoint y: 351, distance: 179.4
click at [668, 351] on div "· 2 · ( + 7 − · 3 · f ) = + · 6 · f + 2 + · 2 · 7 − · 2 · 3 · f = + · 6 · f + 2…" at bounding box center [789, 273] width 1064 height 250
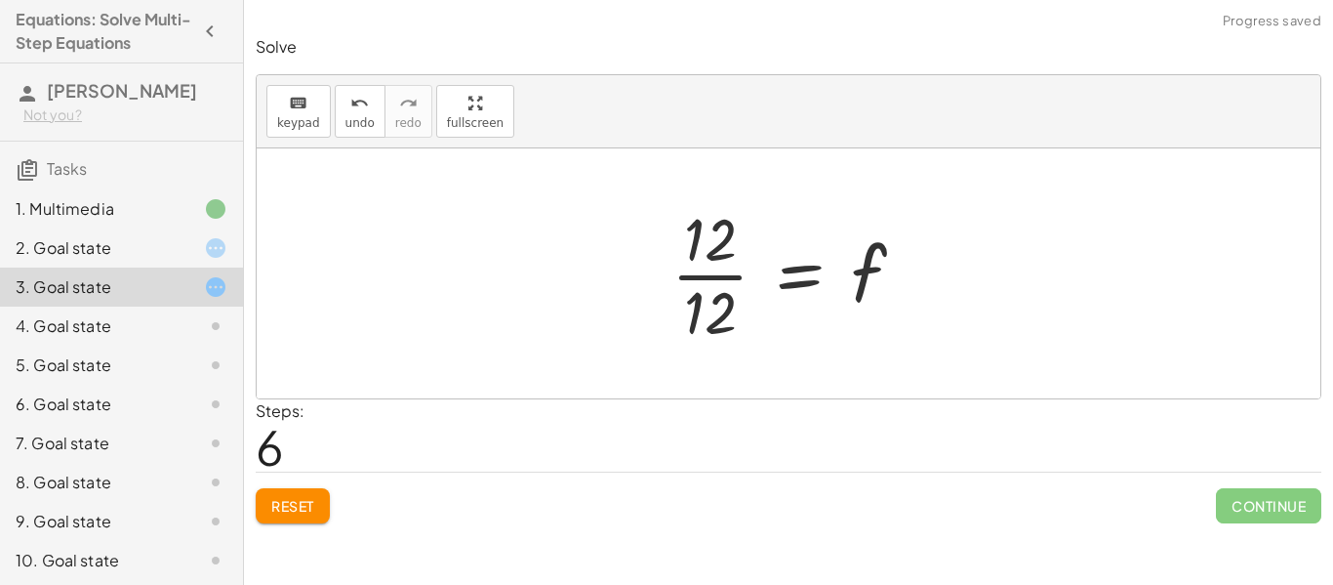
click at [864, 260] on div at bounding box center [796, 273] width 268 height 150
click at [715, 254] on div at bounding box center [796, 273] width 268 height 150
click at [711, 275] on div at bounding box center [796, 273] width 268 height 150
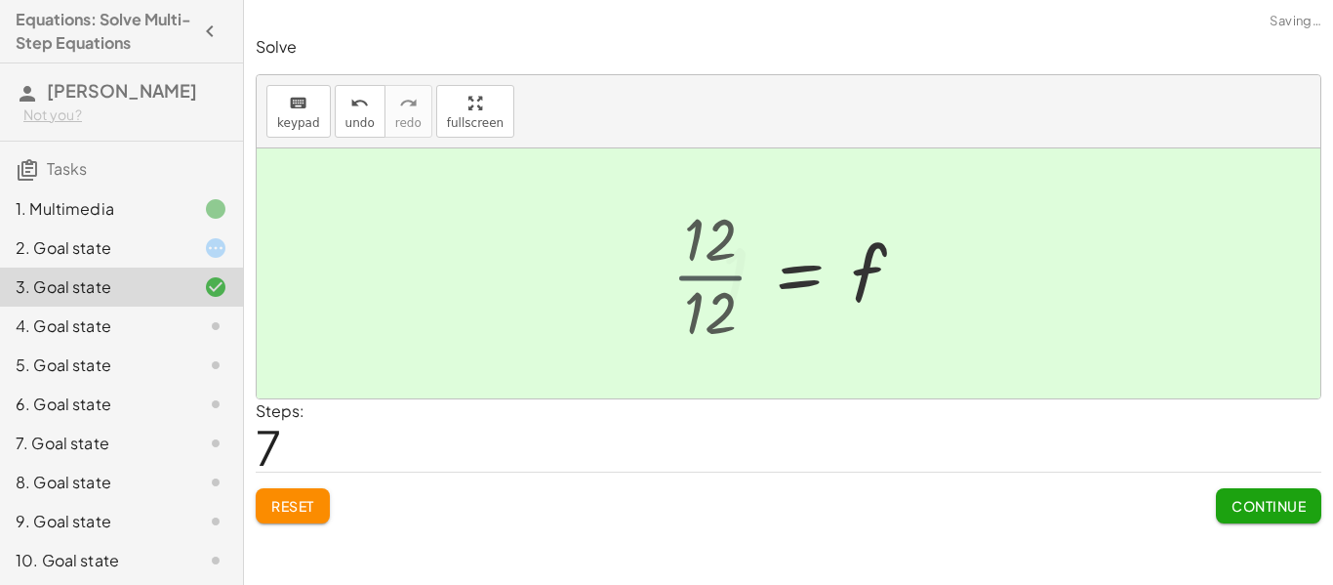
click at [712, 275] on div at bounding box center [821, 273] width 218 height 97
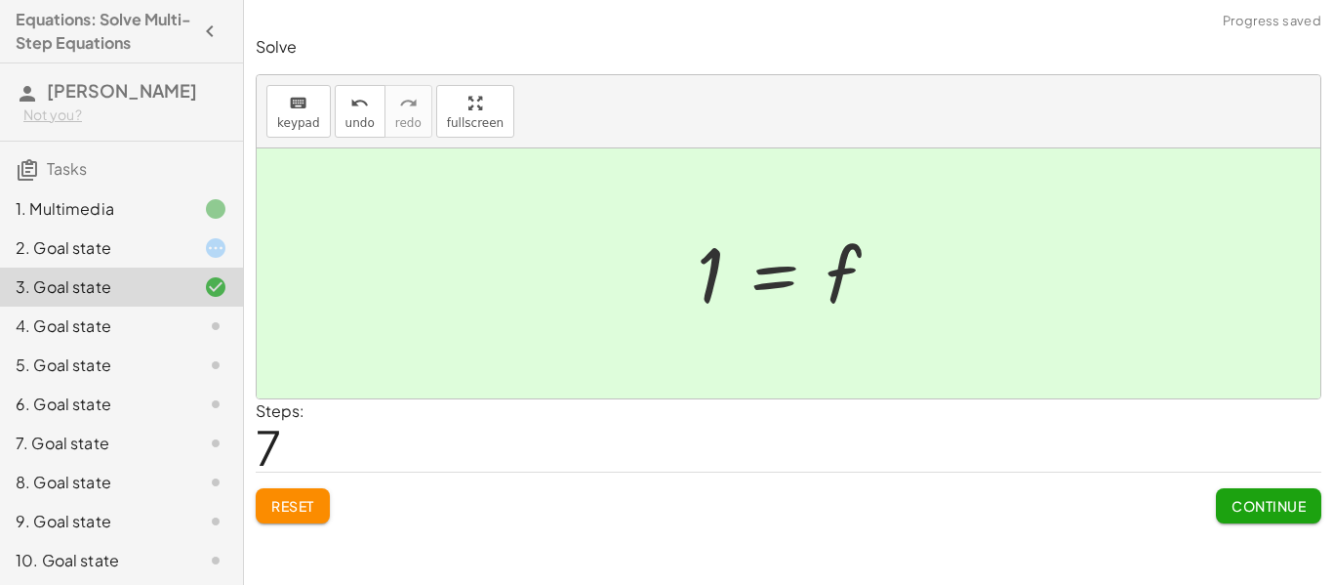
click at [1262, 495] on button "Continue" at bounding box center [1268, 505] width 105 height 35
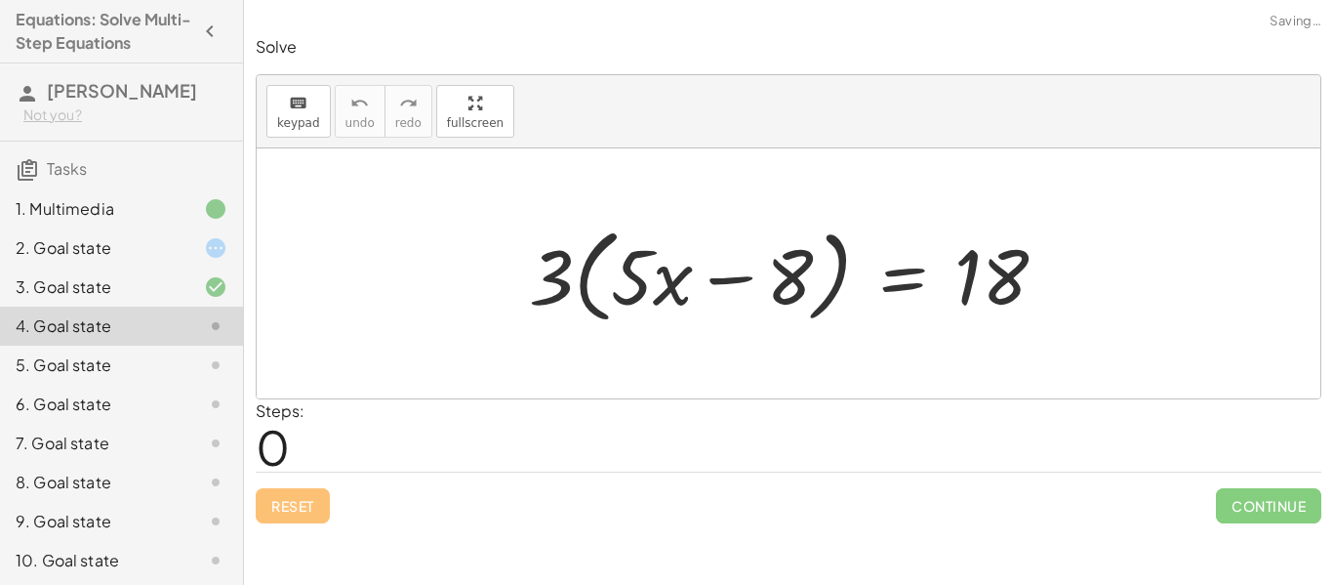
click at [124, 233] on div "2. Goal state" at bounding box center [121, 247] width 243 height 39
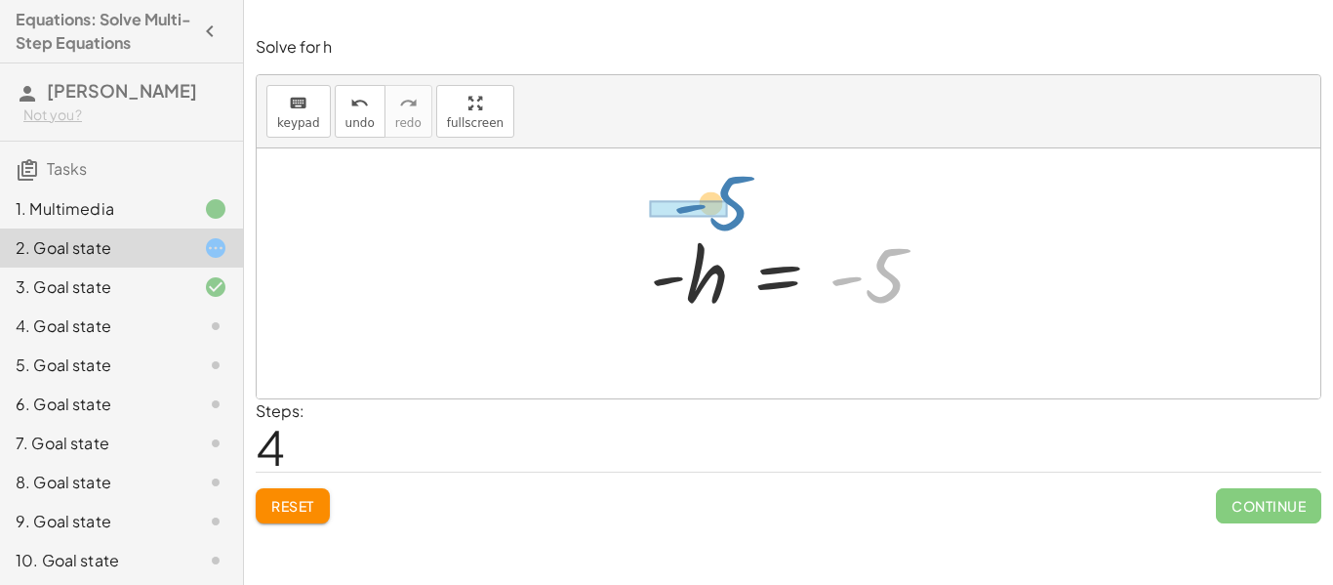
drag, startPoint x: 886, startPoint y: 296, endPoint x: 729, endPoint y: 222, distance: 173.8
click at [729, 222] on div "+ · 2 · h + 4 = + · 3 · h − 1 − · 3 · h + · 2 · h + 4 = - 1 − · 1 · h + 4 = - 1…" at bounding box center [788, 274] width 335 height 106
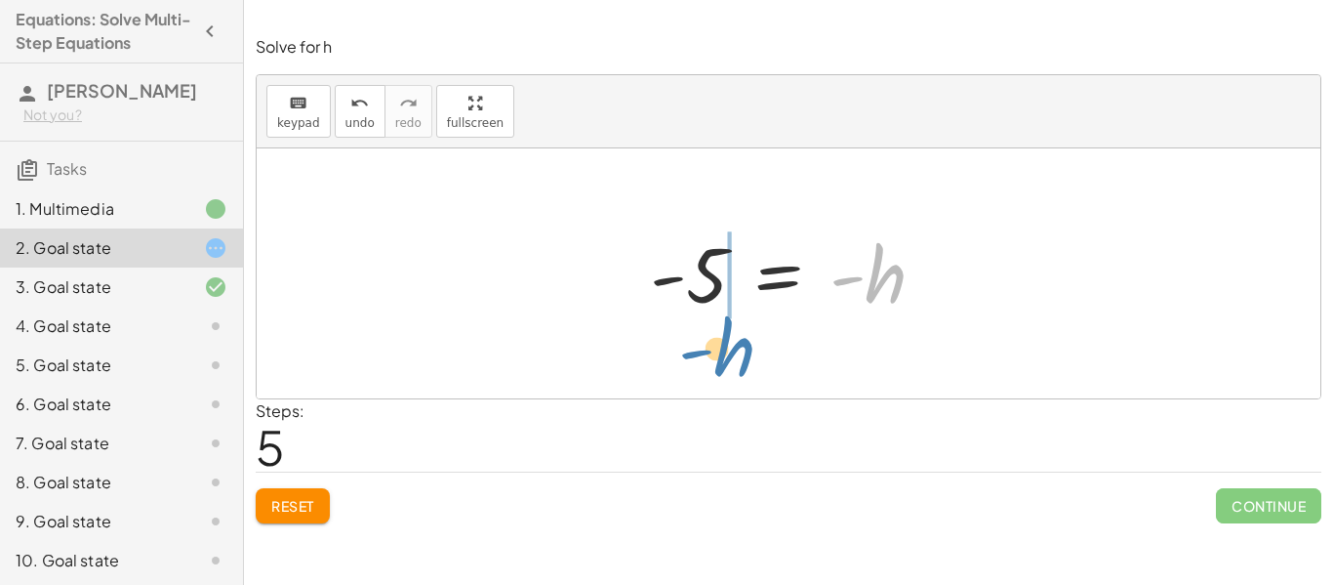
drag, startPoint x: 897, startPoint y: 294, endPoint x: 746, endPoint y: 367, distance: 168.1
click at [746, 367] on div "+ · 2 · h + 4 = + · 3 · h − 1 − · 3 · h + · 2 · h + 4 = - 1 − · 1 · h + 4 = - 1…" at bounding box center [789, 273] width 1064 height 250
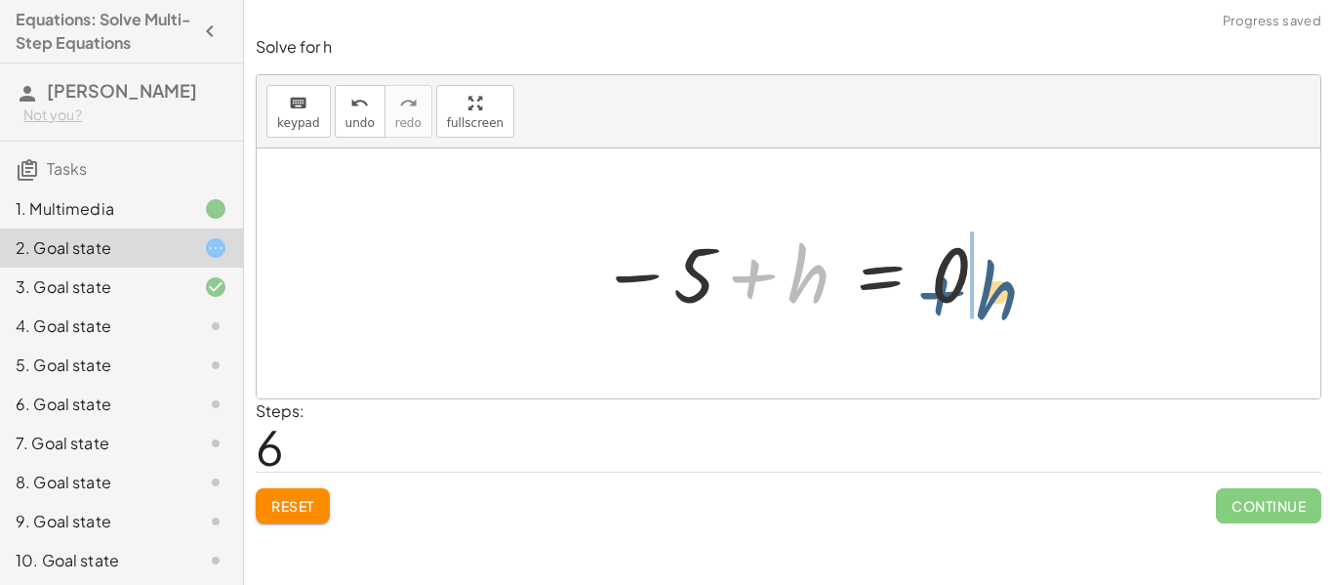
drag, startPoint x: 741, startPoint y: 277, endPoint x: 930, endPoint y: 294, distance: 190.1
click at [930, 294] on div at bounding box center [795, 273] width 411 height 97
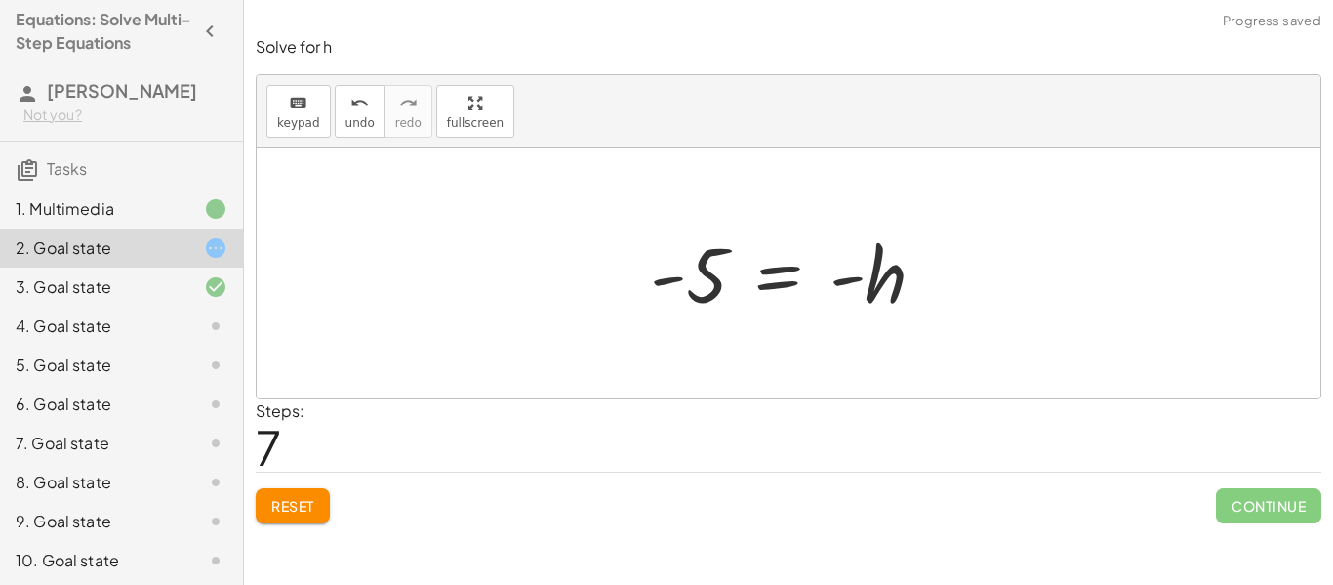
click at [127, 267] on div "3. Goal state" at bounding box center [121, 286] width 243 height 39
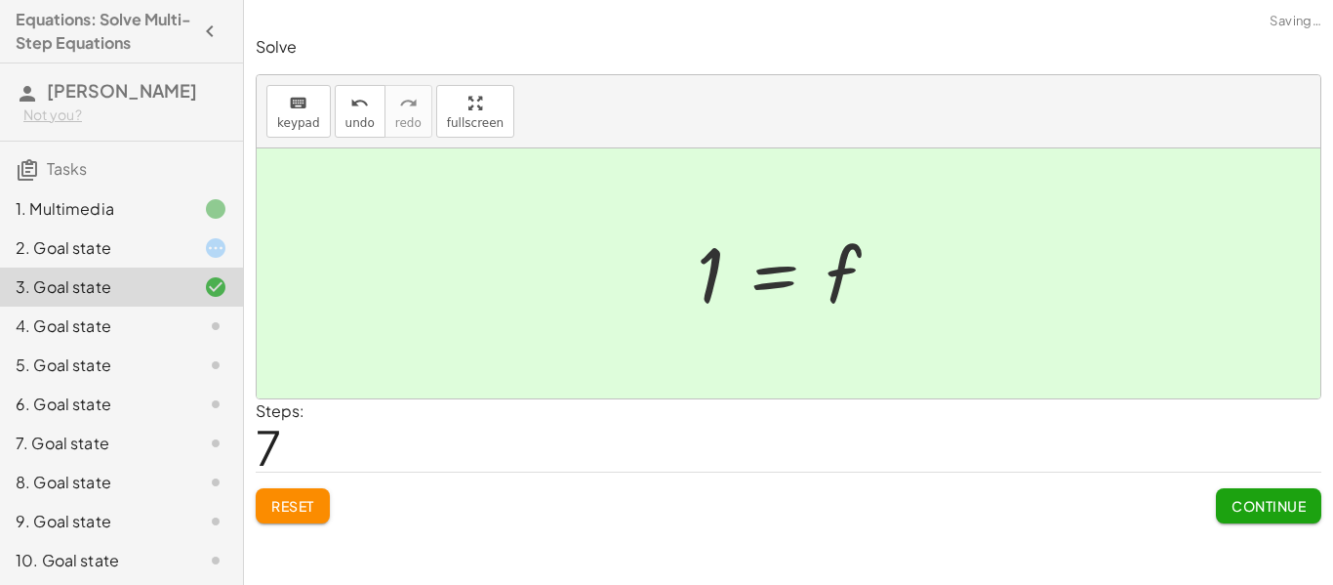
click at [107, 314] on div "4. Goal state" at bounding box center [94, 325] width 157 height 23
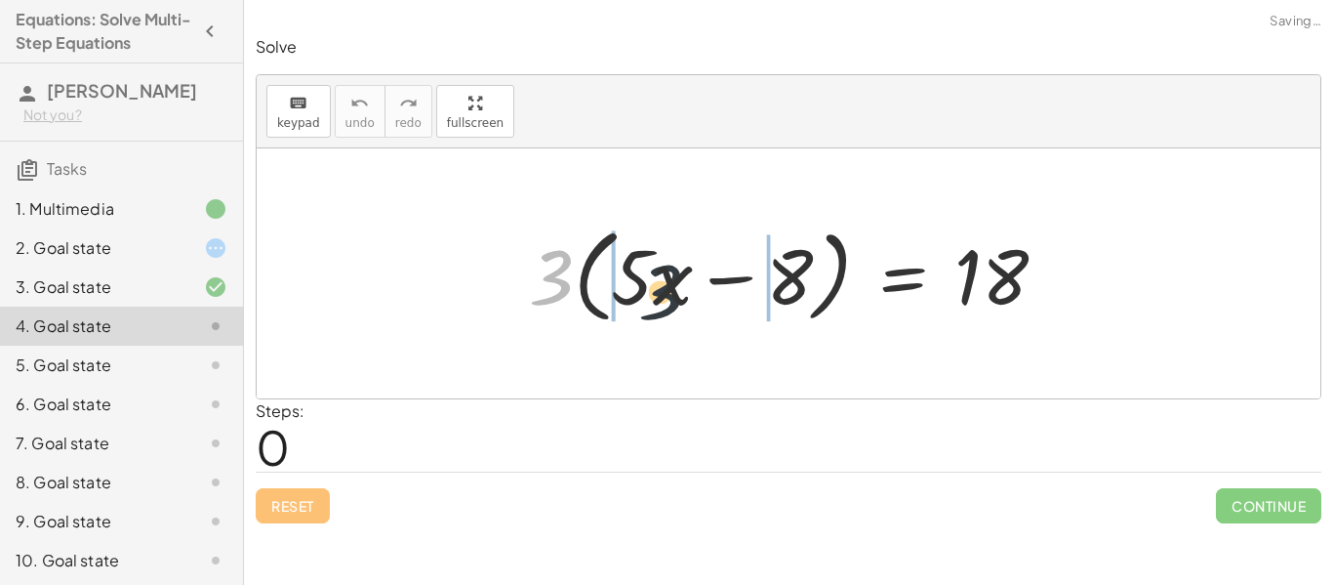
drag, startPoint x: 551, startPoint y: 267, endPoint x: 695, endPoint y: 292, distance: 145.5
click at [695, 292] on div at bounding box center [795, 274] width 552 height 112
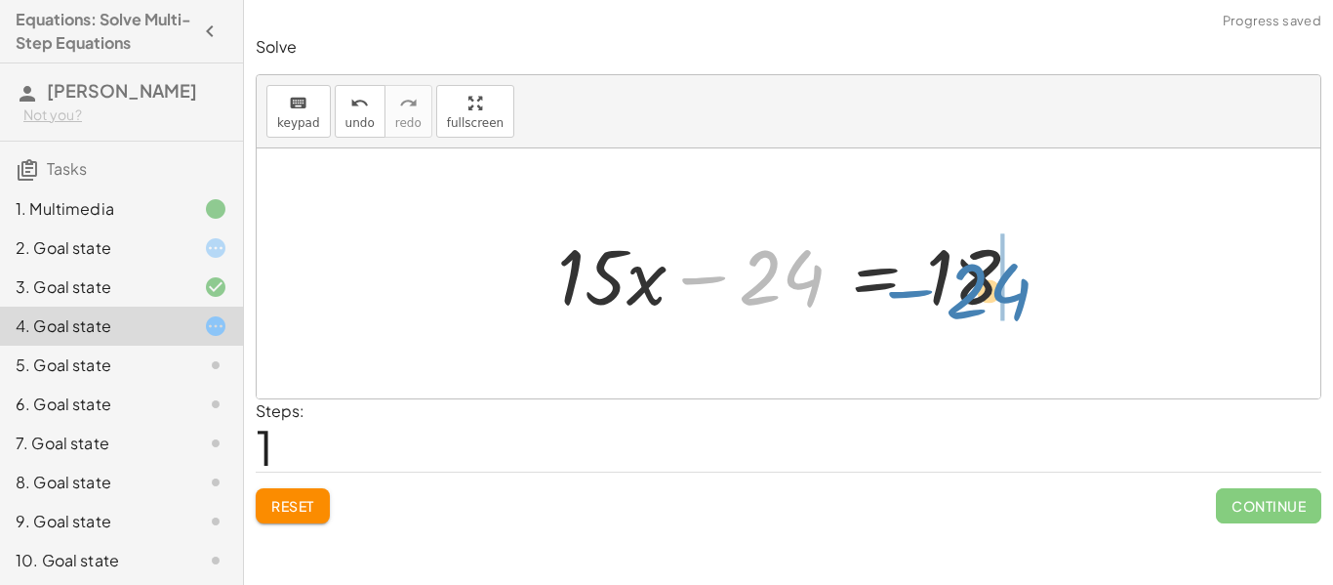
drag, startPoint x: 790, startPoint y: 283, endPoint x: 997, endPoint y: 297, distance: 208.3
click at [997, 297] on div at bounding box center [796, 274] width 497 height 101
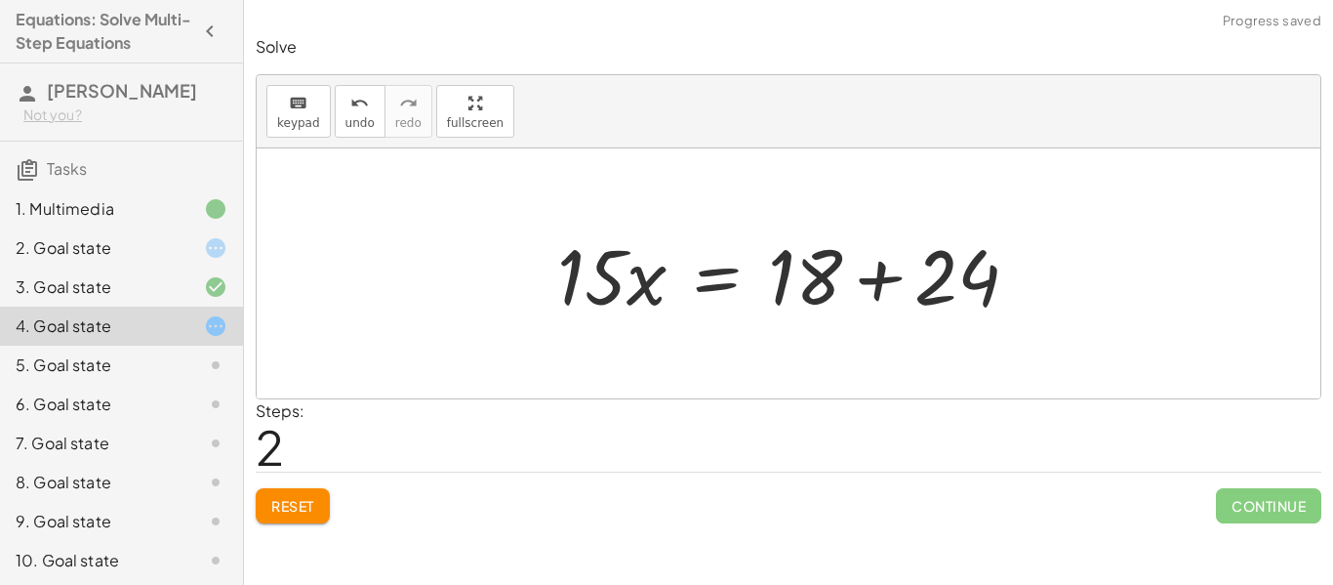
click at [926, 297] on div at bounding box center [796, 274] width 497 height 101
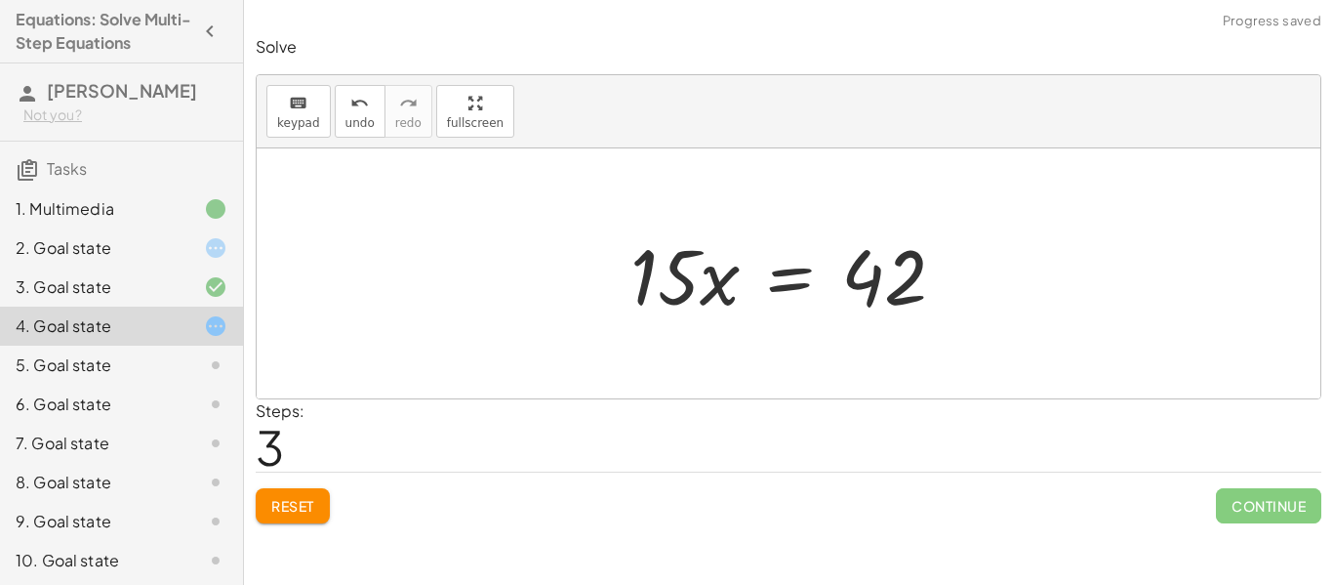
click at [895, 288] on div at bounding box center [796, 274] width 350 height 101
drag, startPoint x: 683, startPoint y: 286, endPoint x: 932, endPoint y: 370, distance: 262.7
click at [932, 370] on div "· 3 · ( + · 5 · x − 8 ) = 18 + · 3 · 5 · x − · 3 · 8 = 18 + · 15 · x − 24 = 18 …" at bounding box center [789, 273] width 1064 height 250
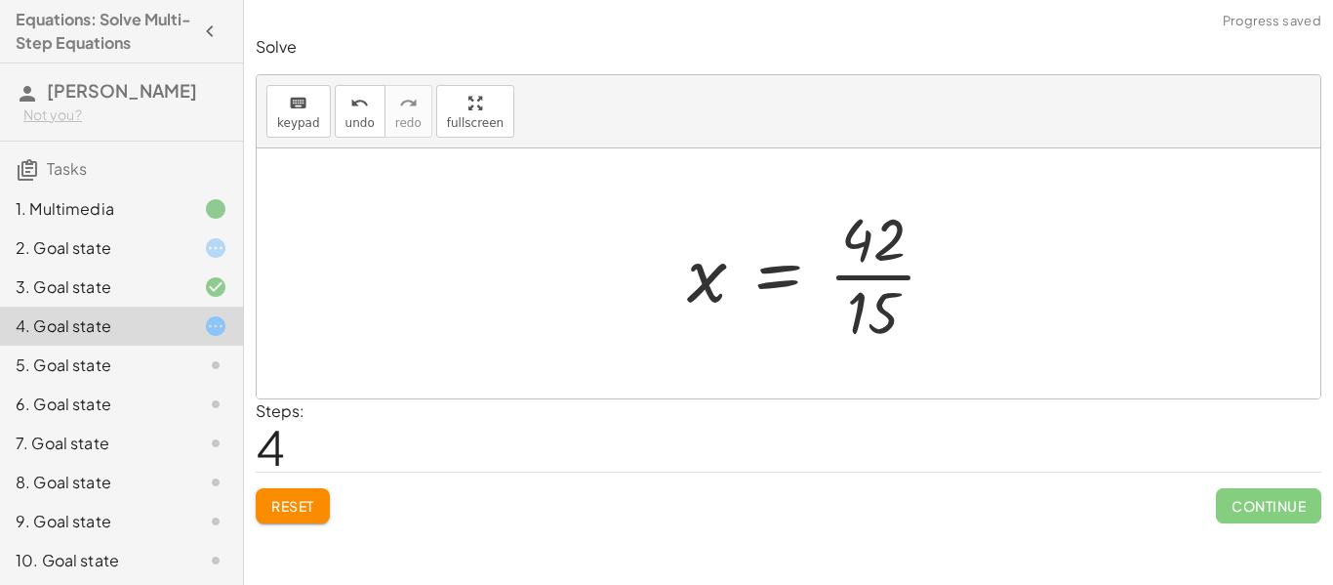
click at [897, 268] on div at bounding box center [819, 273] width 285 height 150
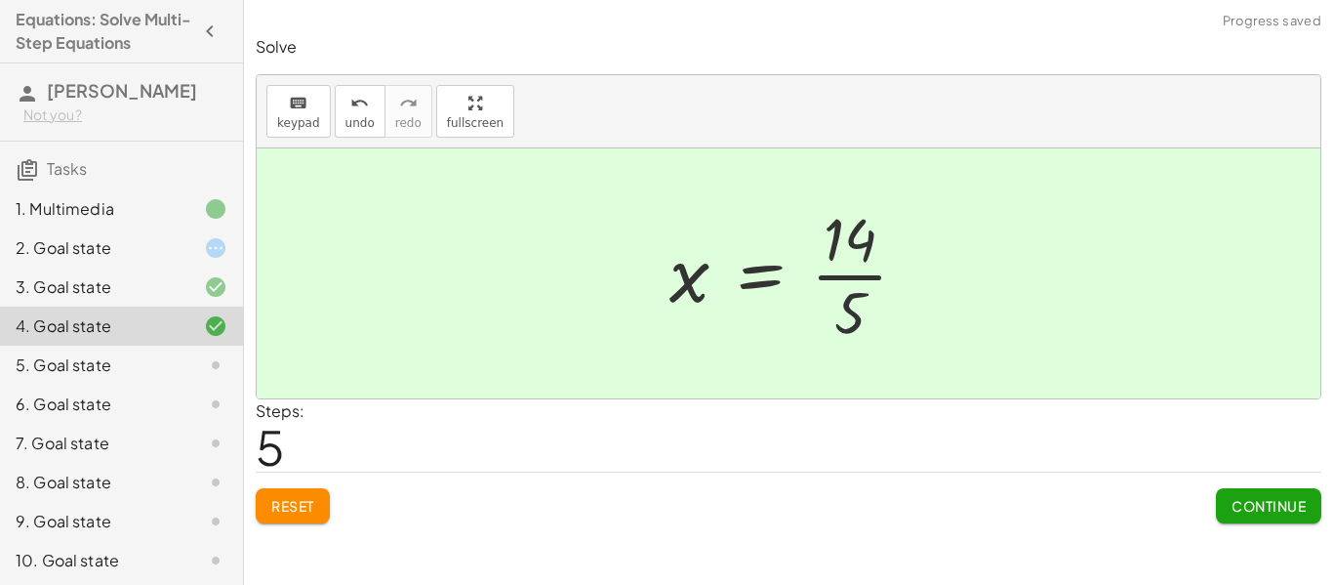
click at [1251, 507] on span "Continue" at bounding box center [1269, 506] width 74 height 18
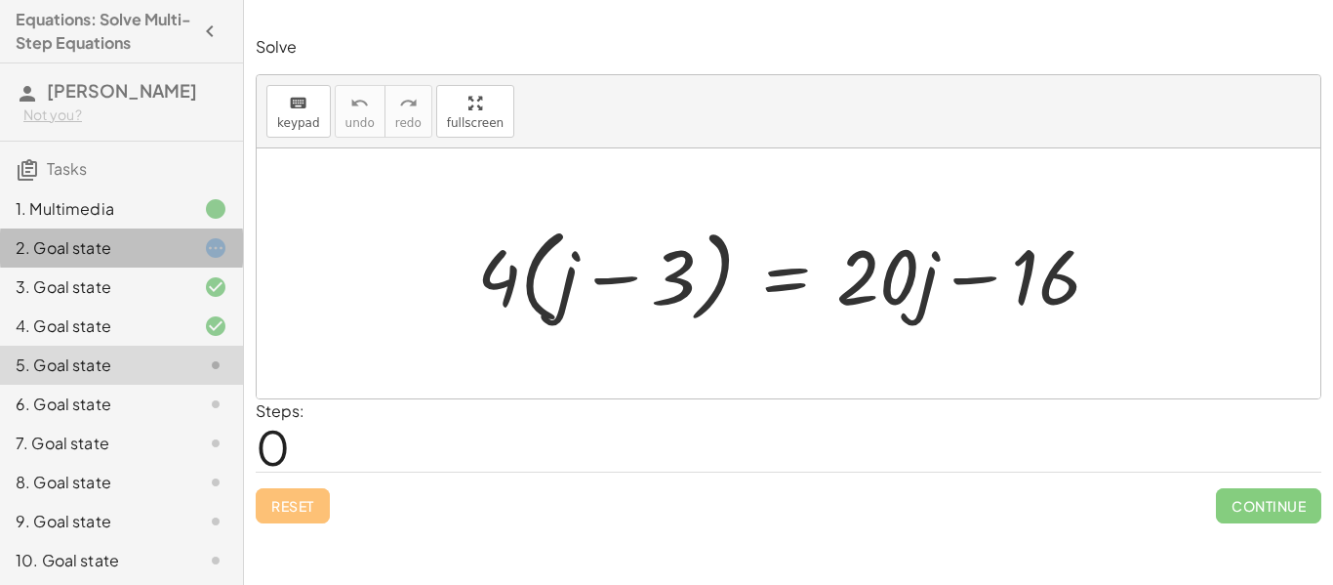
click at [45, 257] on div "2. Goal state" at bounding box center [94, 247] width 157 height 23
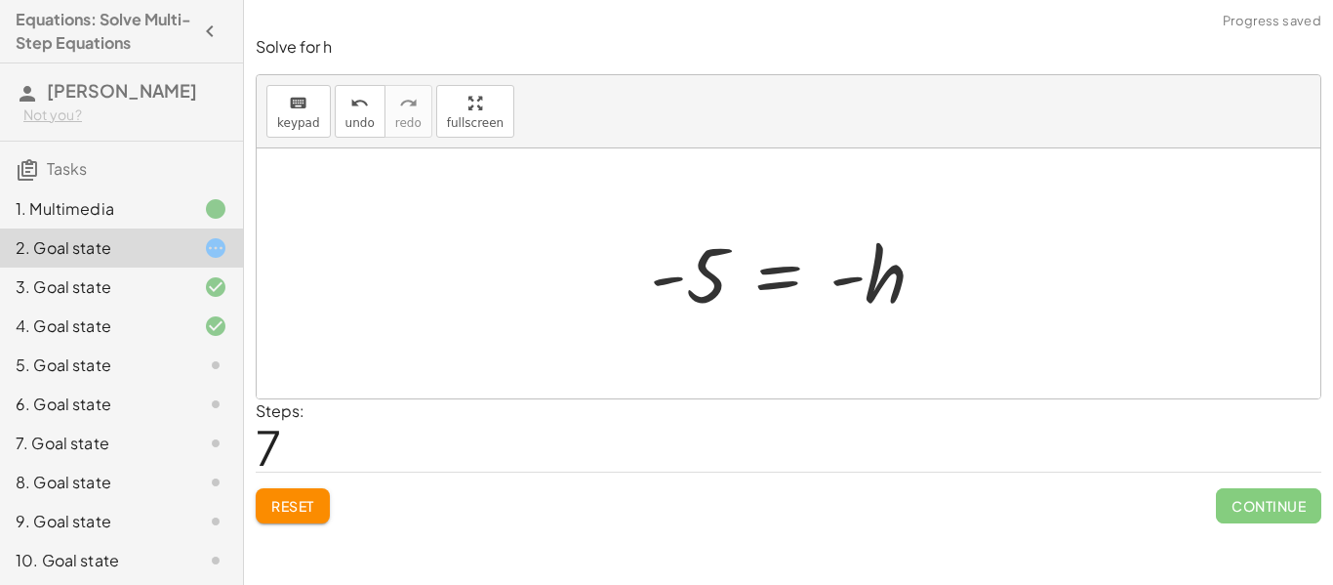
click at [272, 502] on span "Reset" at bounding box center [292, 506] width 43 height 18
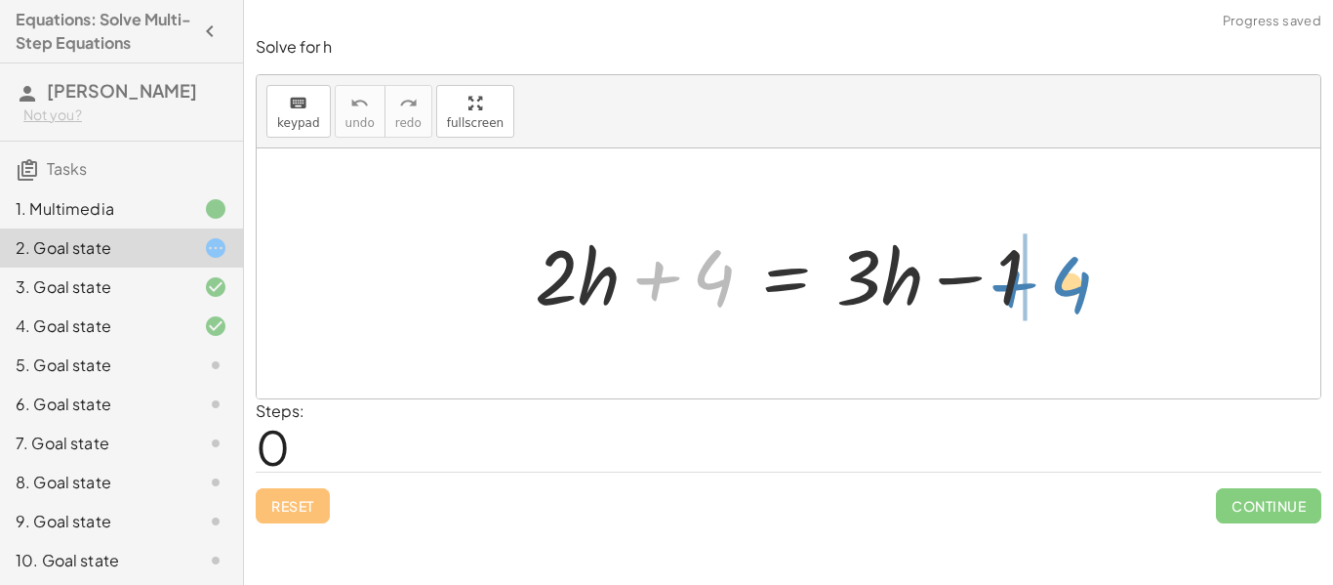
drag, startPoint x: 1204, startPoint y: 308, endPoint x: 1079, endPoint y: 294, distance: 125.8
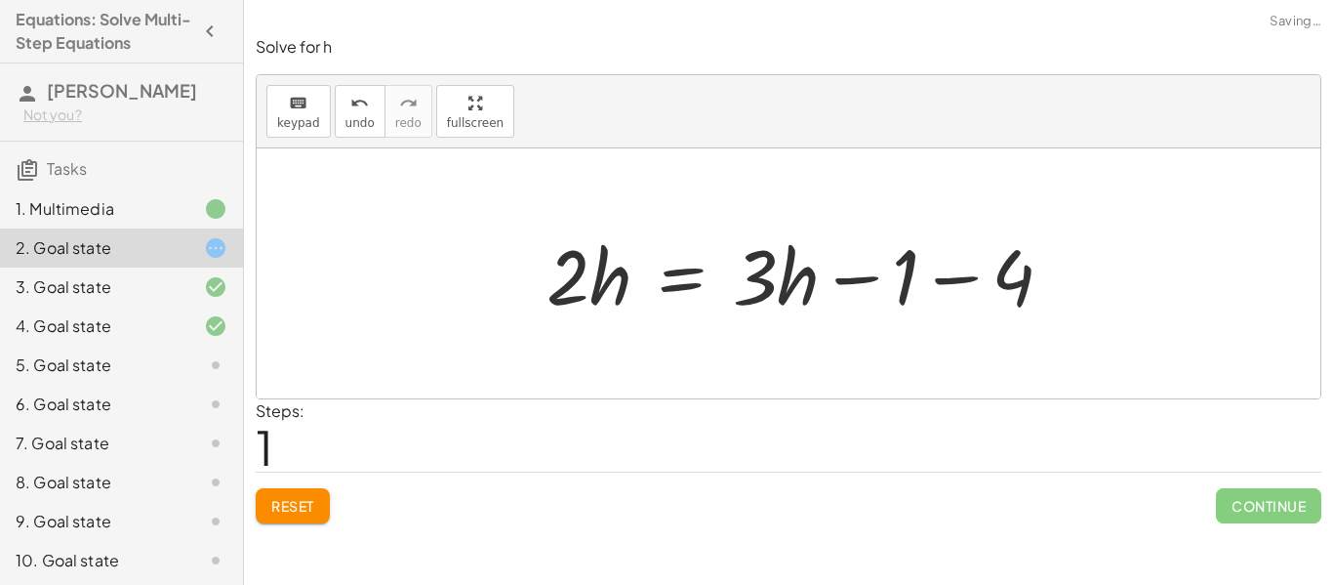
click at [1058, 273] on div at bounding box center [808, 274] width 542 height 101
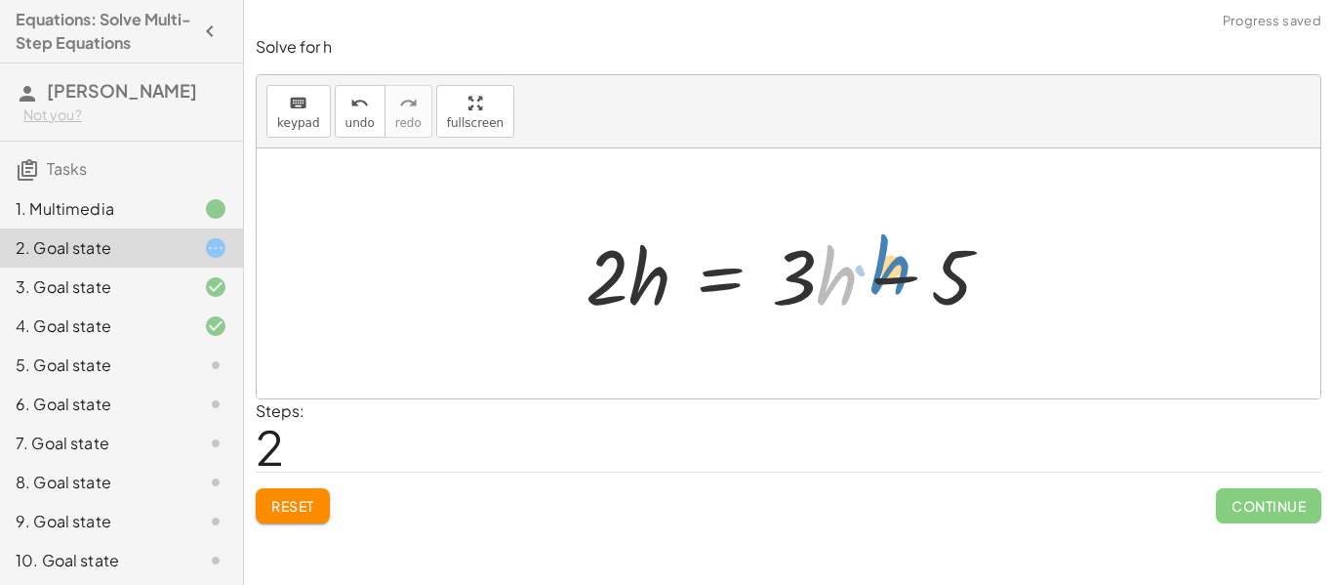
drag, startPoint x: 832, startPoint y: 283, endPoint x: 840, endPoint y: 277, distance: 10.6
click at [840, 277] on div at bounding box center [796, 274] width 441 height 101
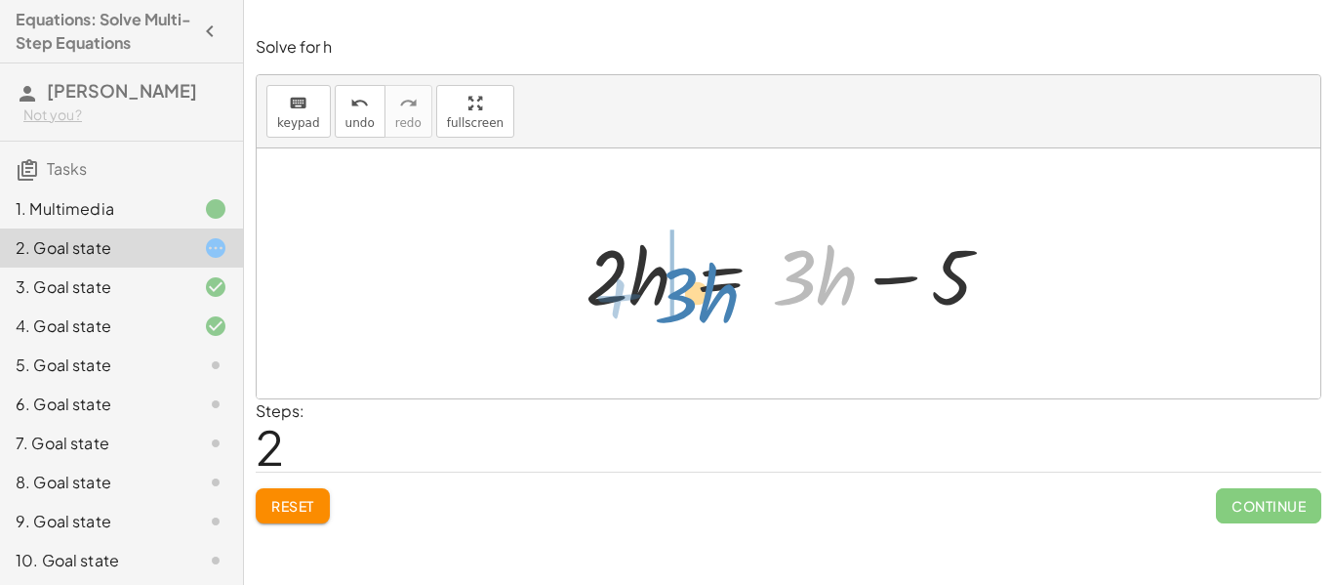
drag, startPoint x: 798, startPoint y: 274, endPoint x: 693, endPoint y: 287, distance: 106.2
click at [693, 287] on div at bounding box center [790, 274] width 428 height 101
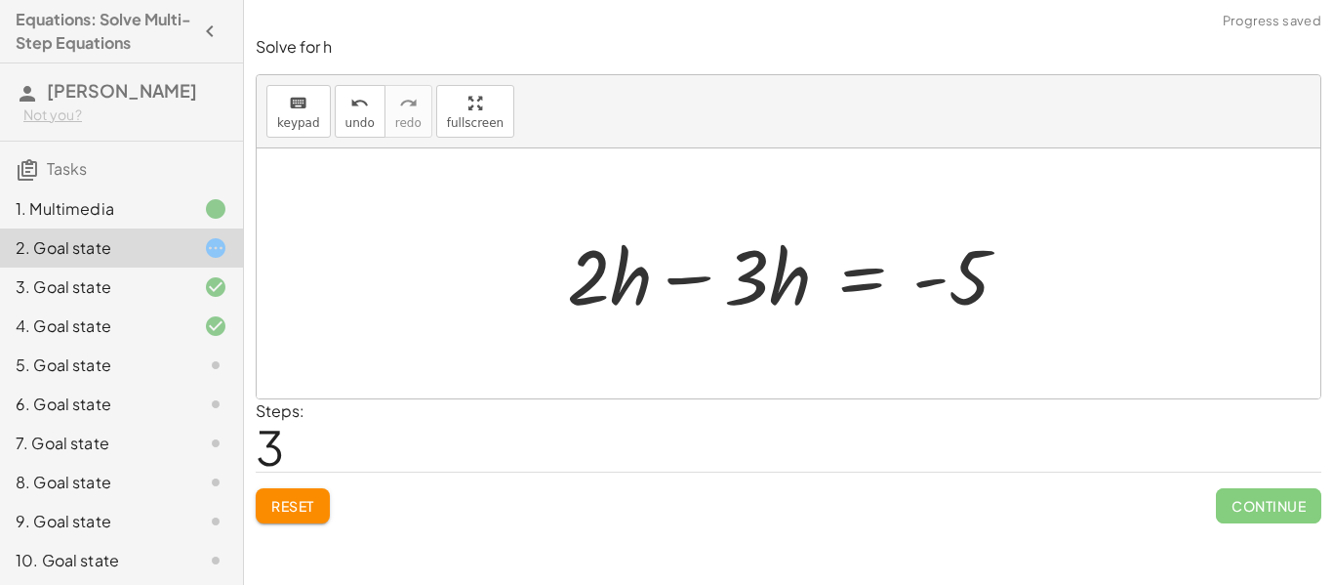
click at [711, 277] on div at bounding box center [795, 274] width 477 height 101
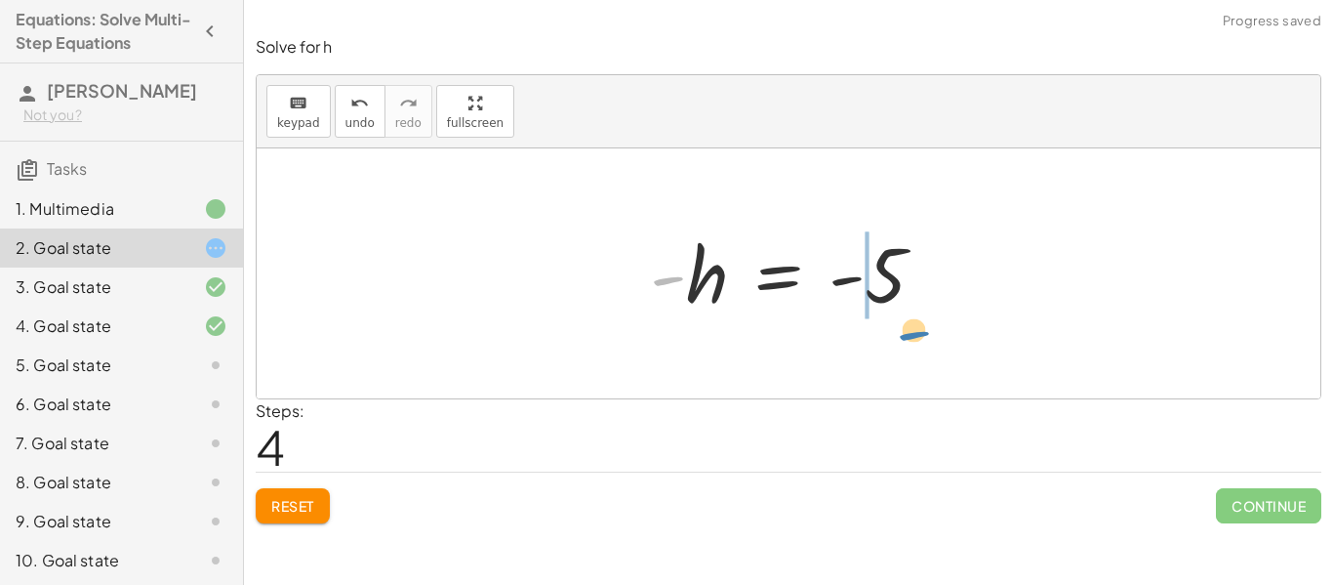
drag, startPoint x: 684, startPoint y: 281, endPoint x: 927, endPoint y: 336, distance: 249.1
click at [927, 336] on div "+ · 2 · h + 4 = + · 3 · h − 1 · 2 · h = + · 3 · h − 1 − 4 · 2 · h = + · 3 · h −…" at bounding box center [789, 273] width 1064 height 250
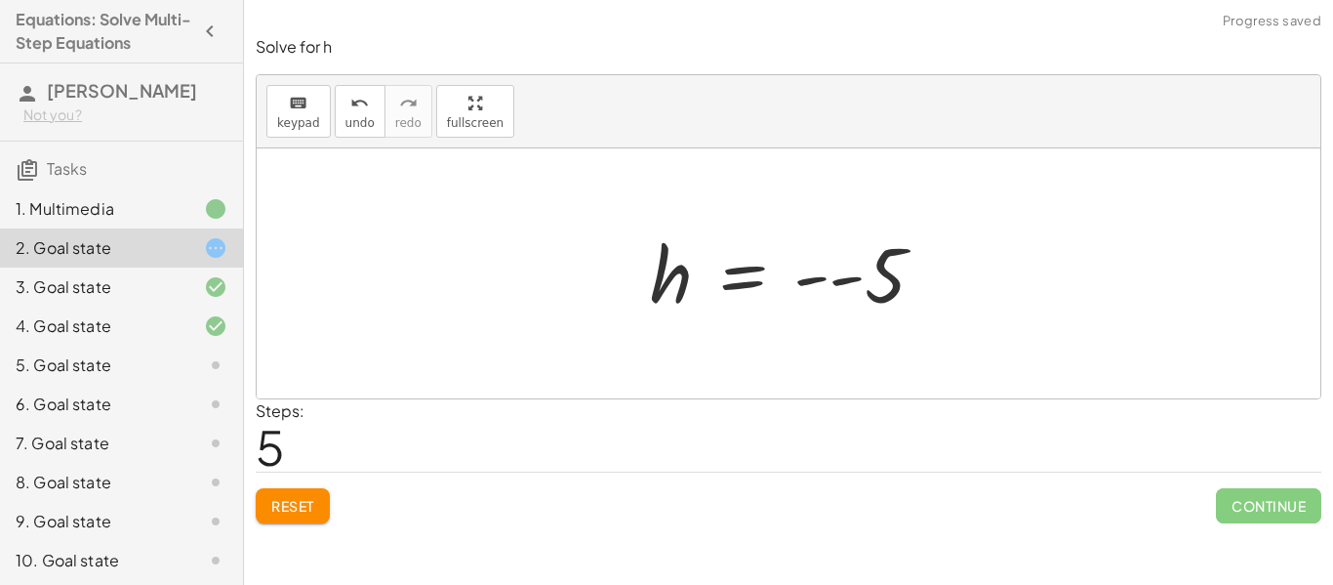
click at [924, 291] on div at bounding box center [795, 273] width 310 height 97
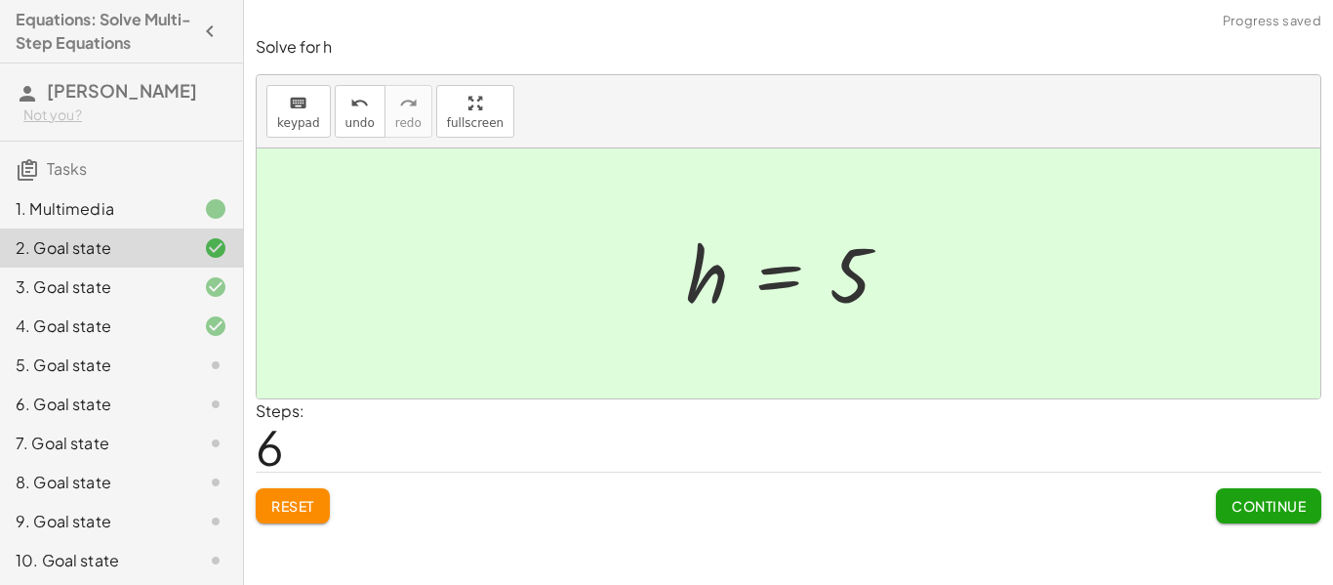
click at [1274, 515] on button "Continue" at bounding box center [1268, 505] width 105 height 35
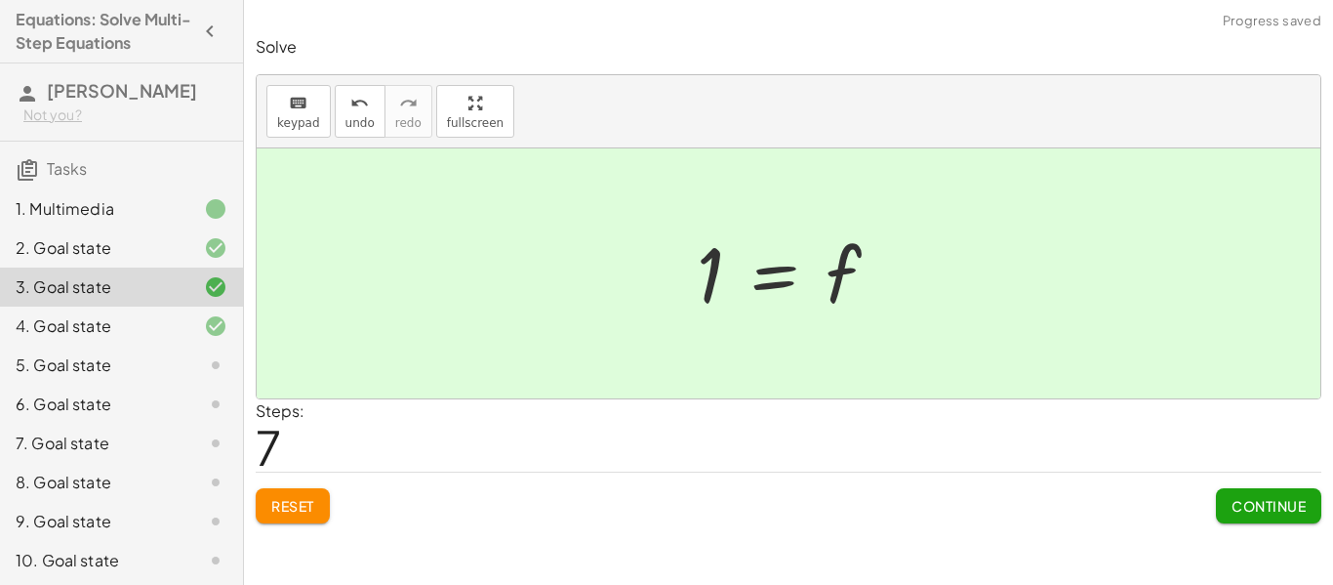
click at [1274, 515] on button "Continue" at bounding box center [1268, 505] width 105 height 35
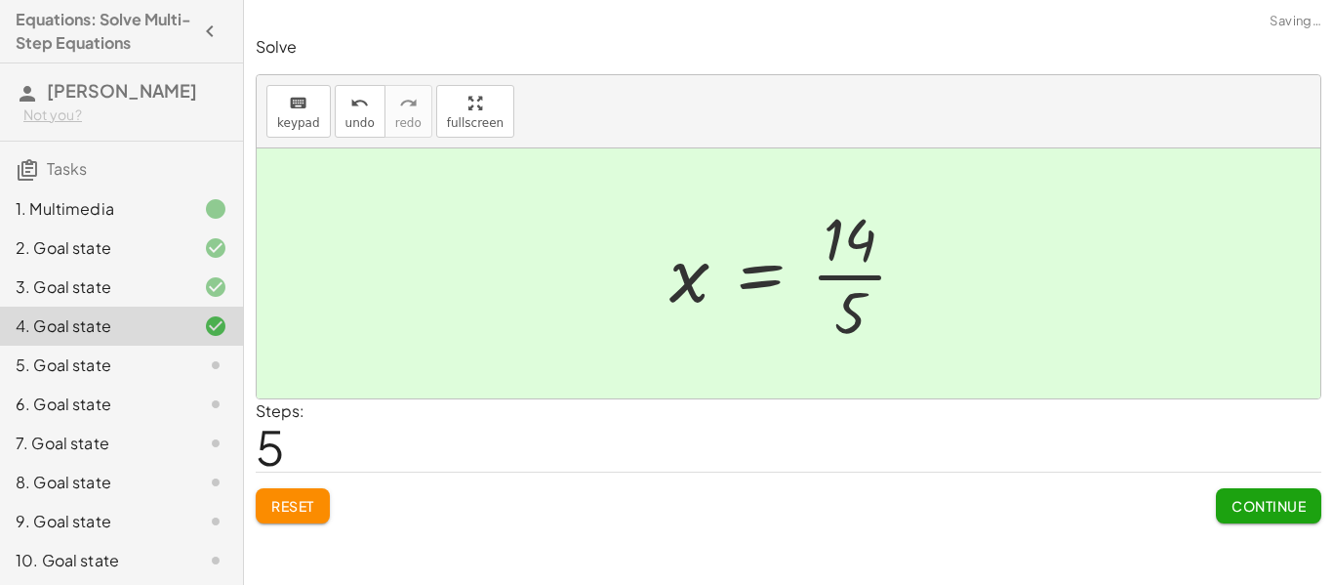
click at [1274, 515] on button "Continue" at bounding box center [1268, 505] width 105 height 35
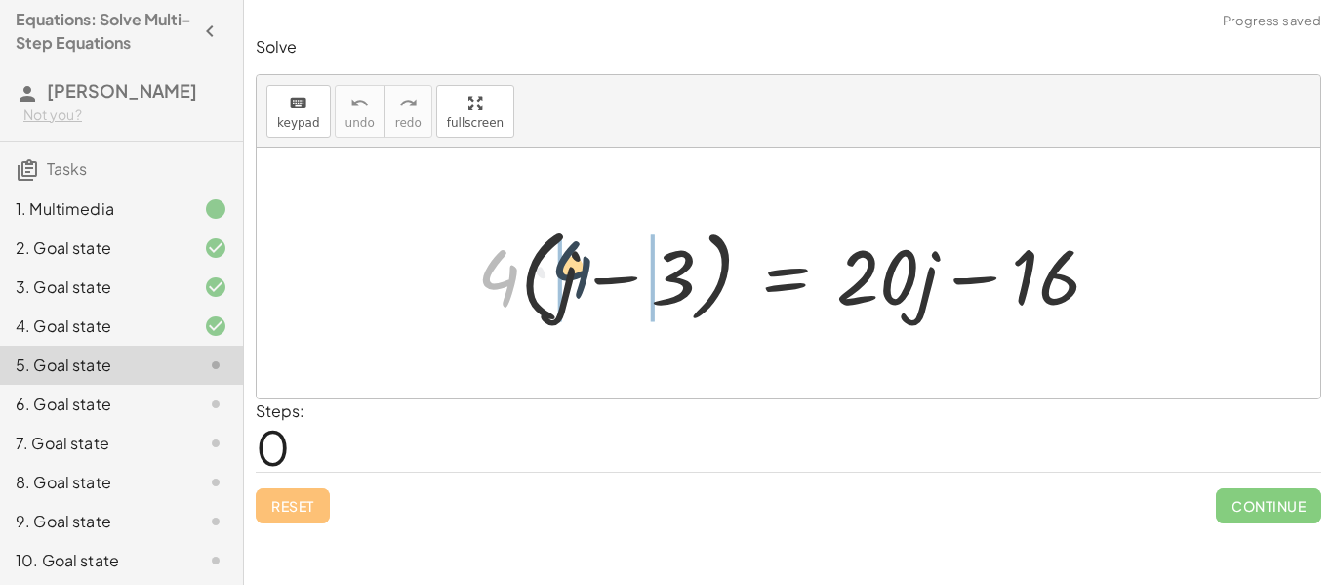
drag, startPoint x: 491, startPoint y: 292, endPoint x: 565, endPoint y: 282, distance: 74.8
click at [565, 282] on div at bounding box center [796, 274] width 658 height 112
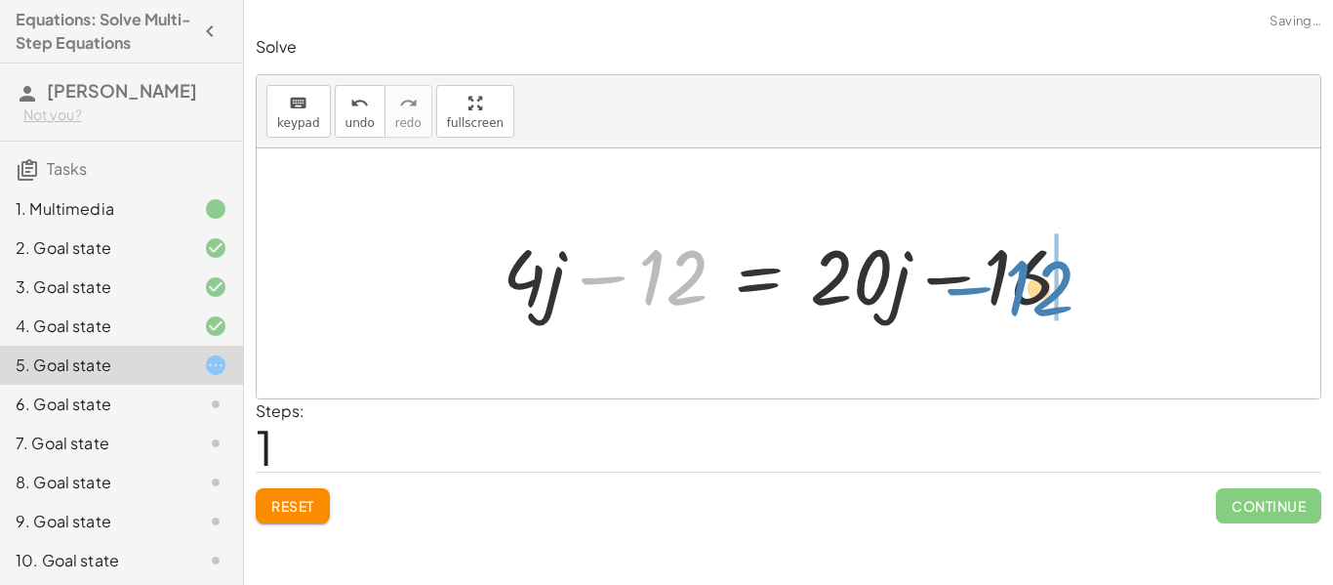
drag, startPoint x: 643, startPoint y: 285, endPoint x: 1009, endPoint y: 296, distance: 366.2
click at [1009, 296] on div at bounding box center [796, 274] width 606 height 101
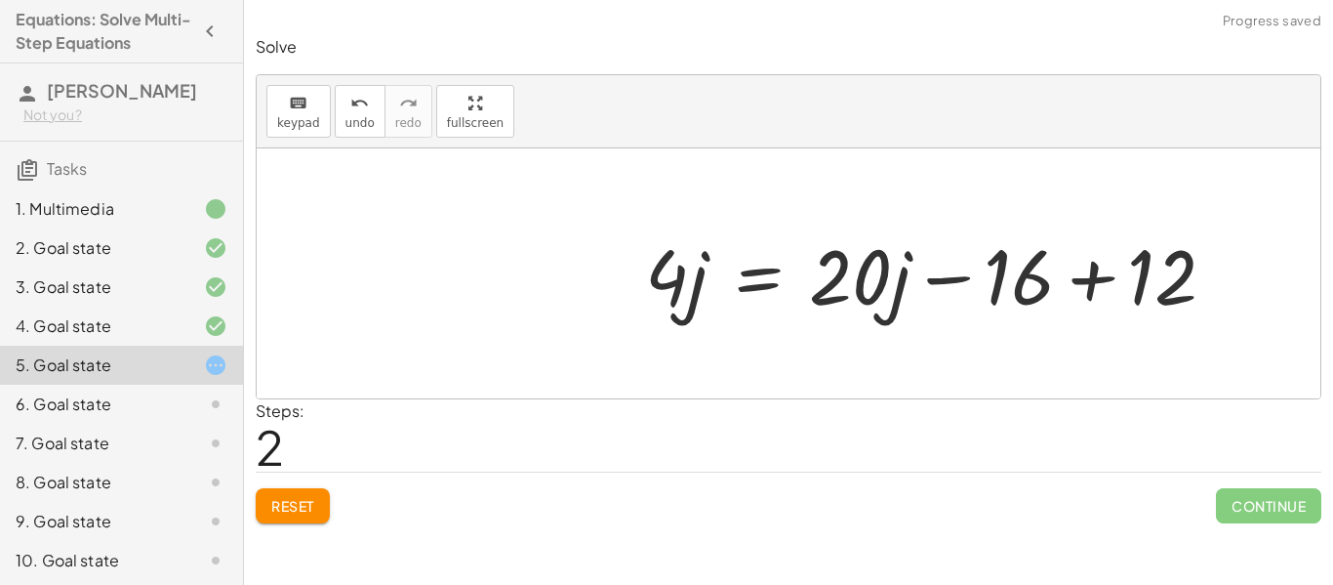
click at [1000, 286] on div at bounding box center [938, 274] width 606 height 101
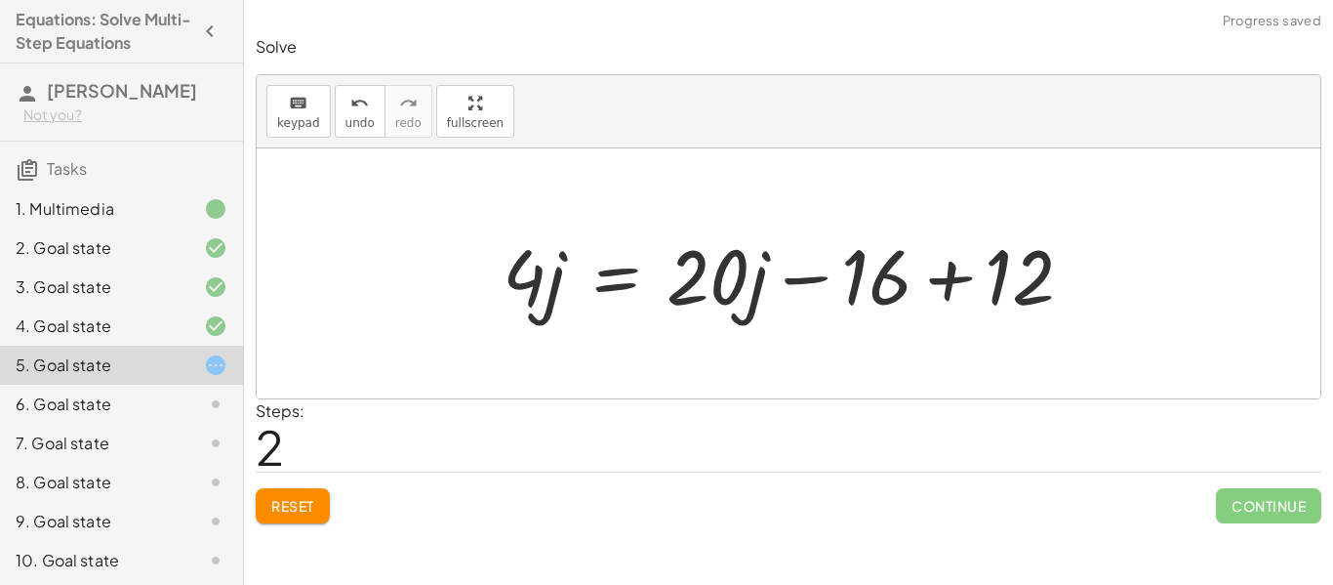
click at [926, 272] on div at bounding box center [796, 274] width 606 height 101
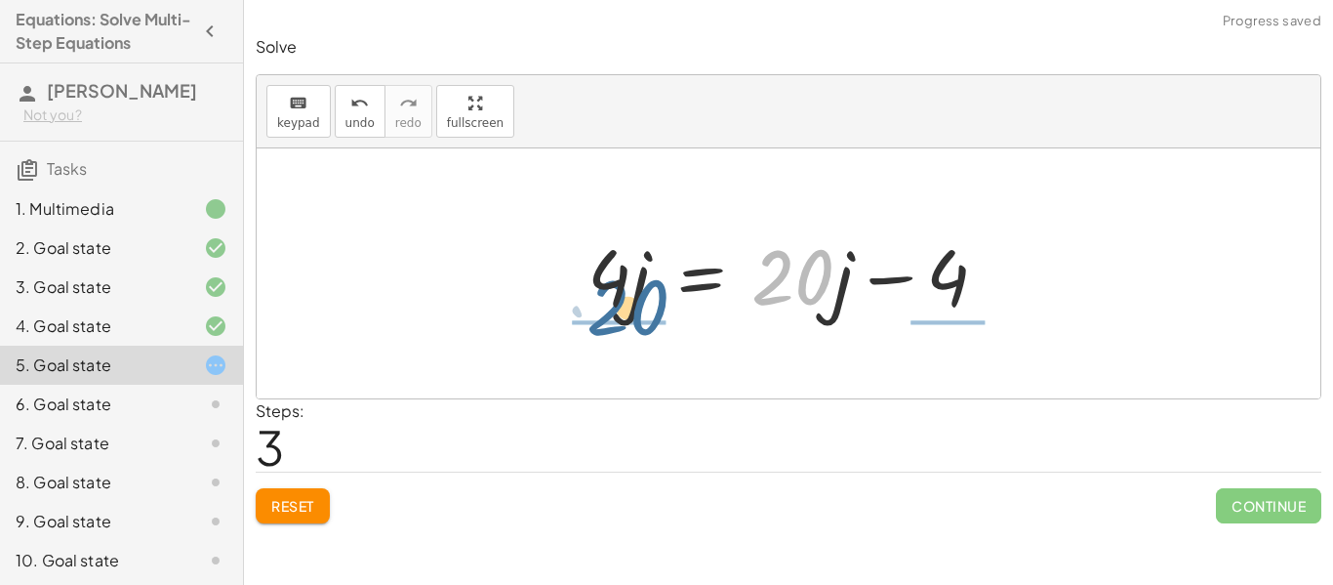
drag, startPoint x: 823, startPoint y: 285, endPoint x: 656, endPoint y: 315, distance: 169.6
click at [656, 315] on div at bounding box center [795, 274] width 435 height 101
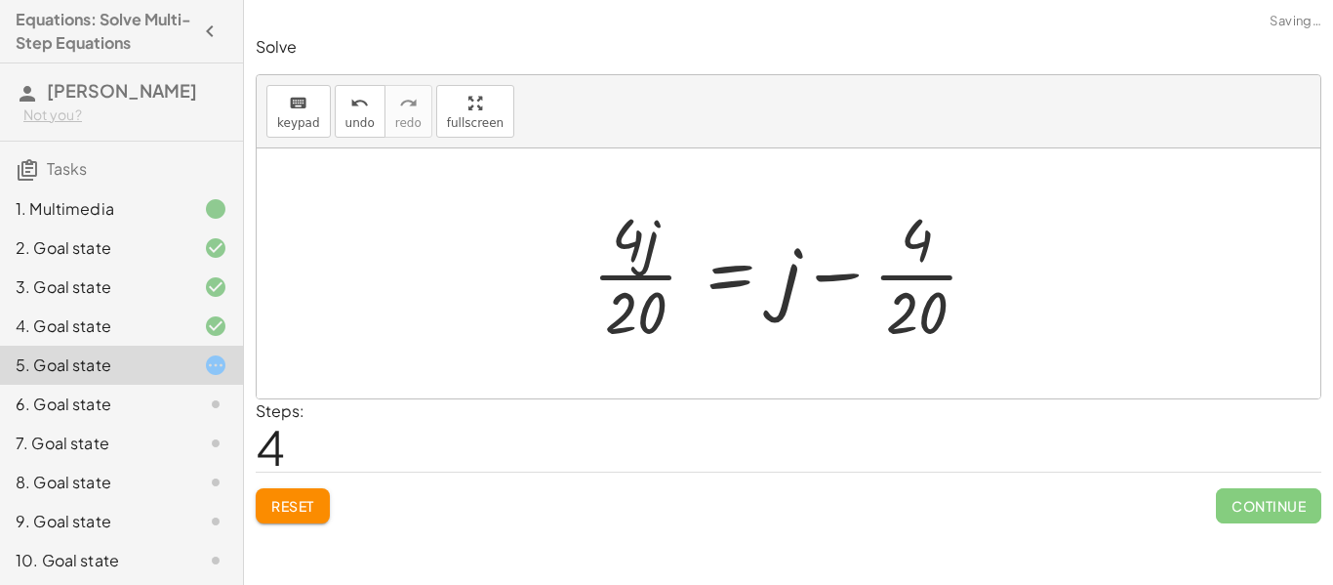
click at [599, 277] on div at bounding box center [794, 273] width 422 height 150
click at [653, 269] on div at bounding box center [810, 273] width 391 height 150
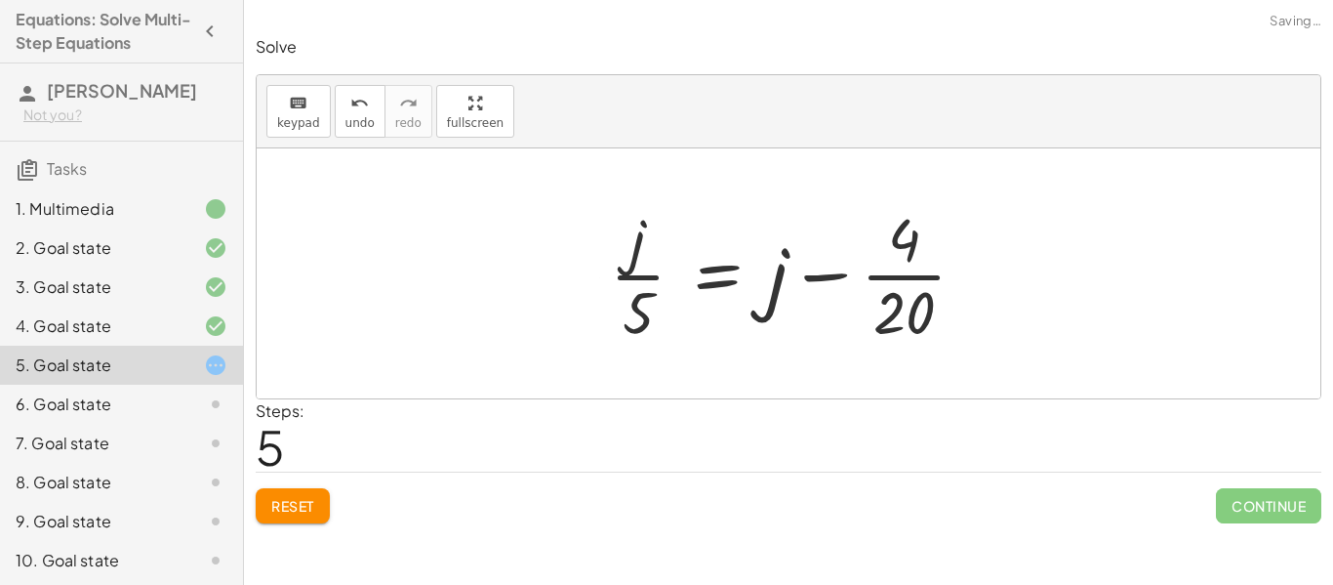
click at [629, 242] on div at bounding box center [795, 273] width 391 height 150
click at [632, 247] on div at bounding box center [795, 273] width 391 height 150
click at [293, 495] on button "Reset" at bounding box center [293, 505] width 74 height 35
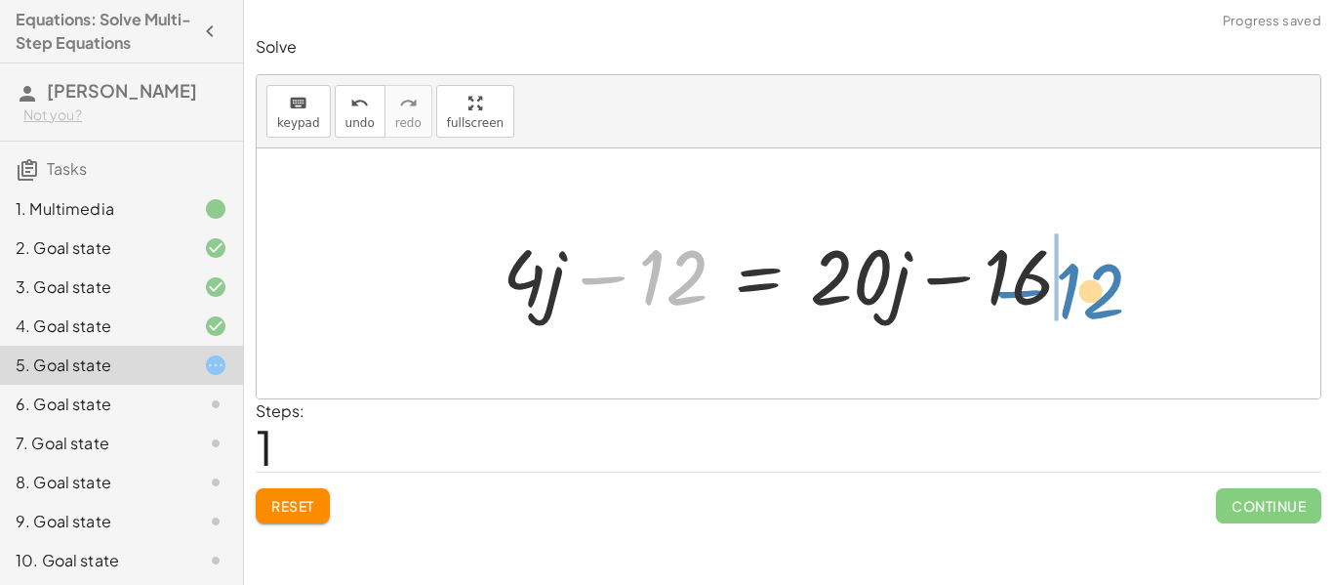
drag, startPoint x: 675, startPoint y: 273, endPoint x: 1091, endPoint y: 287, distance: 416.0
click at [1091, 287] on div at bounding box center [796, 274] width 606 height 101
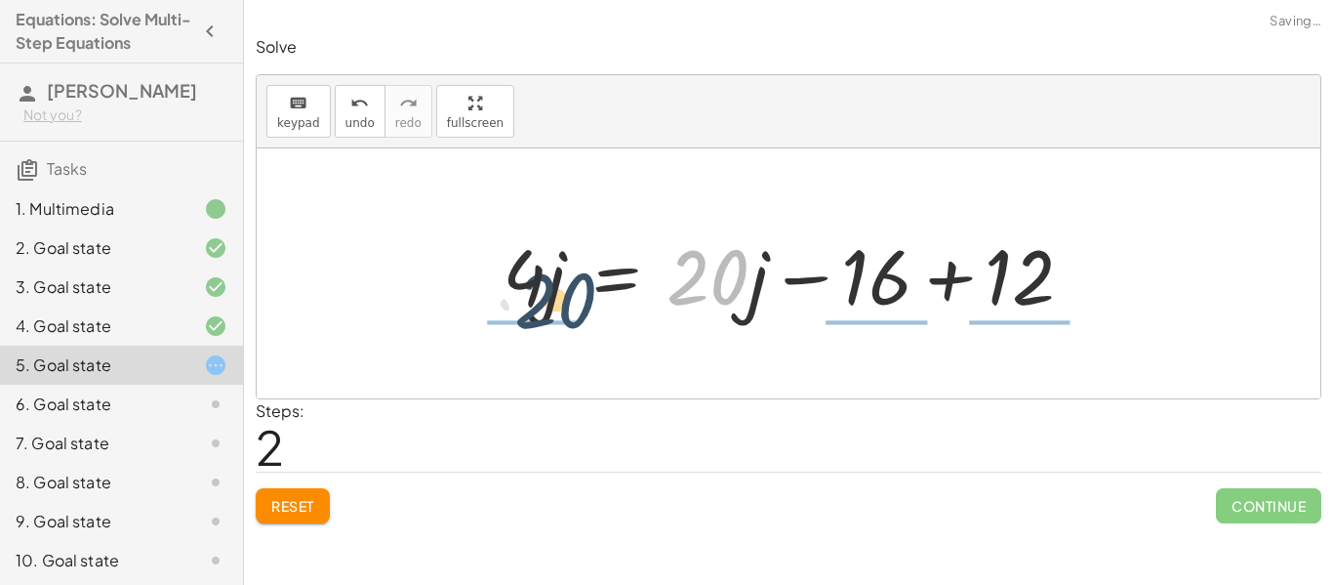
drag, startPoint x: 747, startPoint y: 275, endPoint x: 591, endPoint y: 296, distance: 156.5
click at [591, 296] on div at bounding box center [796, 274] width 606 height 101
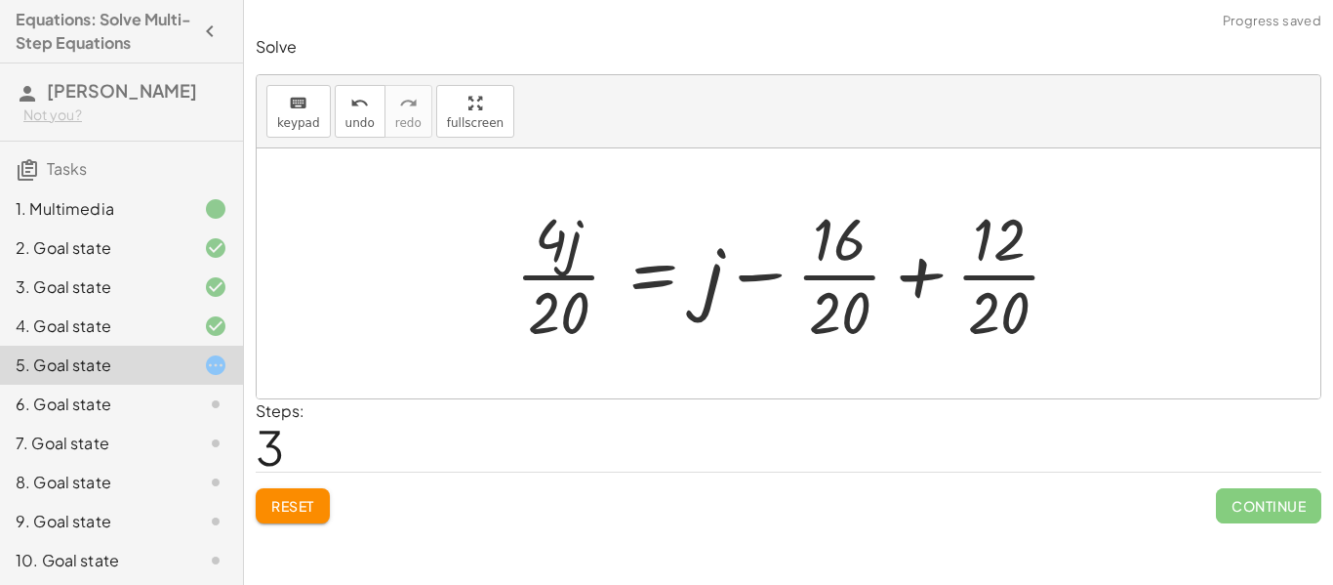
click at [305, 495] on button "Reset" at bounding box center [293, 505] width 74 height 35
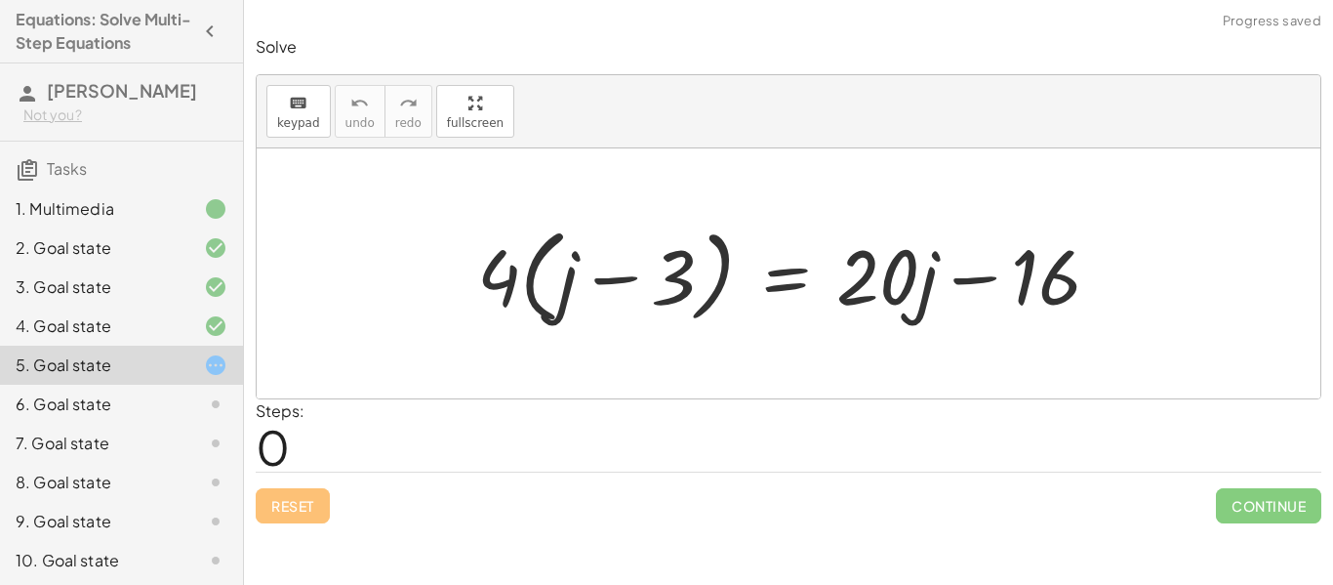
click at [606, 254] on div at bounding box center [796, 274] width 658 height 112
drag, startPoint x: 510, startPoint y: 265, endPoint x: 576, endPoint y: 270, distance: 65.6
click at [576, 270] on div at bounding box center [796, 274] width 658 height 112
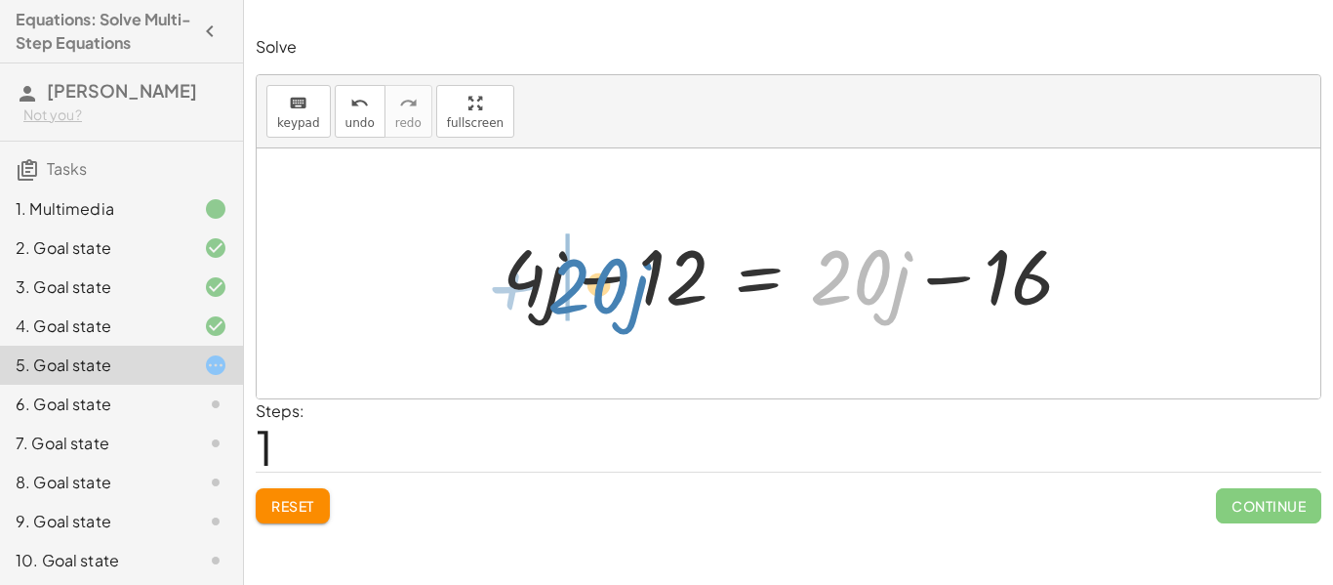
drag, startPoint x: 889, startPoint y: 267, endPoint x: 629, endPoint y: 275, distance: 260.7
click at [629, 275] on div at bounding box center [789, 274] width 592 height 101
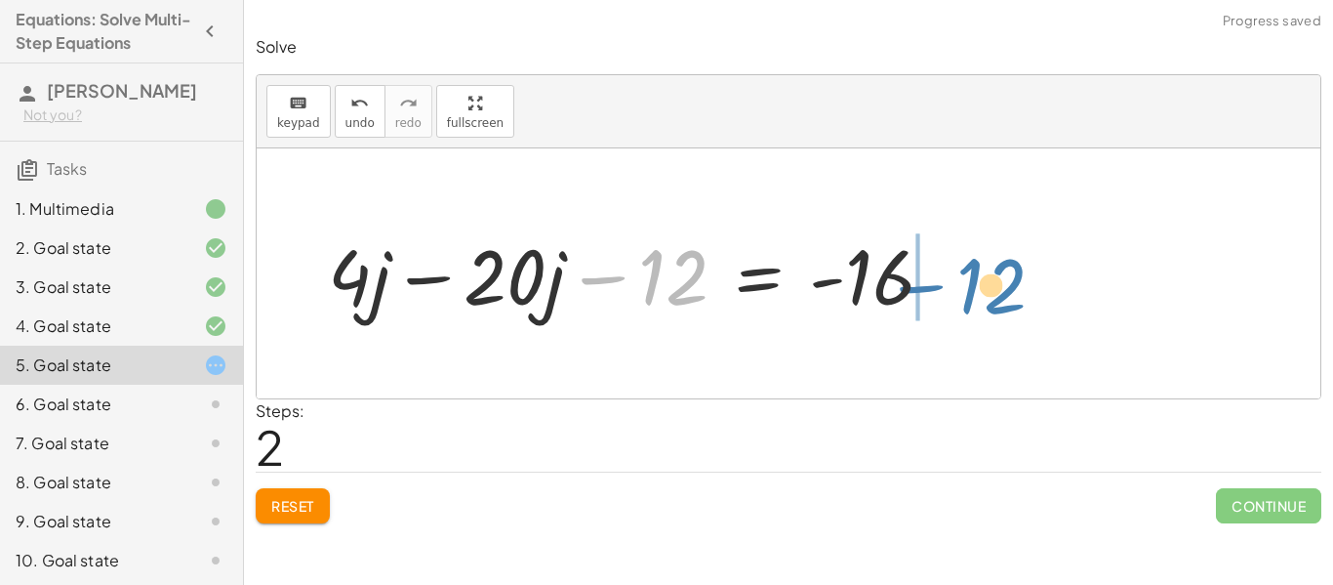
drag, startPoint x: 638, startPoint y: 268, endPoint x: 962, endPoint y: 277, distance: 324.1
click at [962, 277] on div "· 4 · ( + j − 3 ) = + · 20 · j − 16 + · 4 · j − · 4 · 3 = + · 20 · j − 16 + · 4…" at bounding box center [632, 274] width 666 height 110
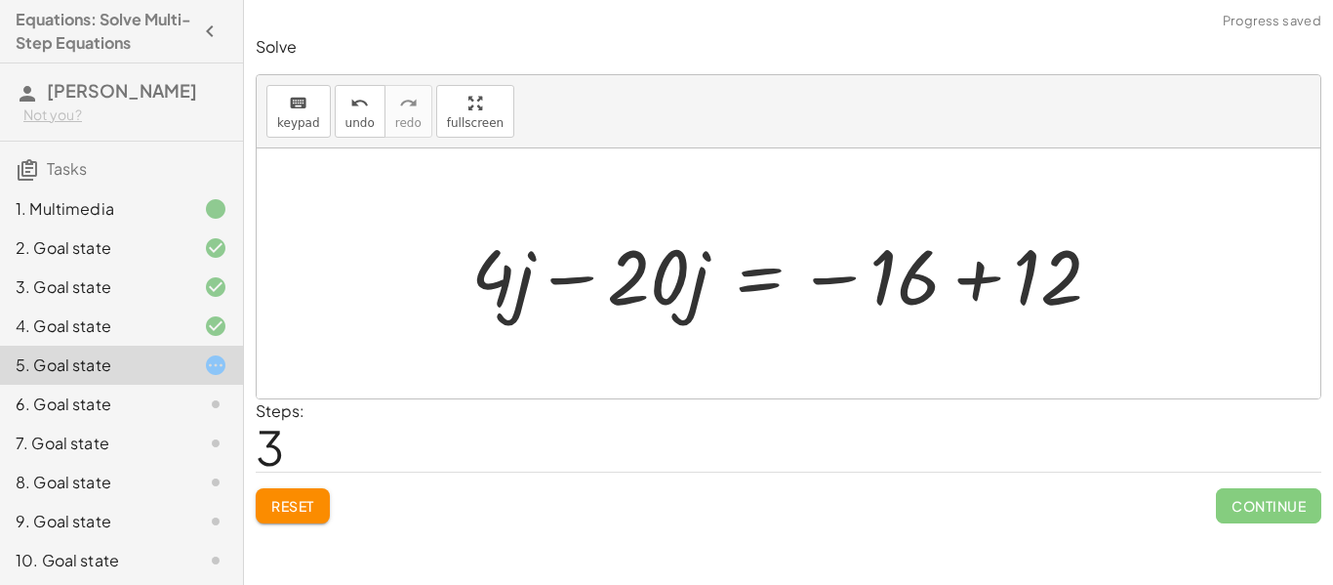
click at [962, 277] on div at bounding box center [795, 274] width 666 height 101
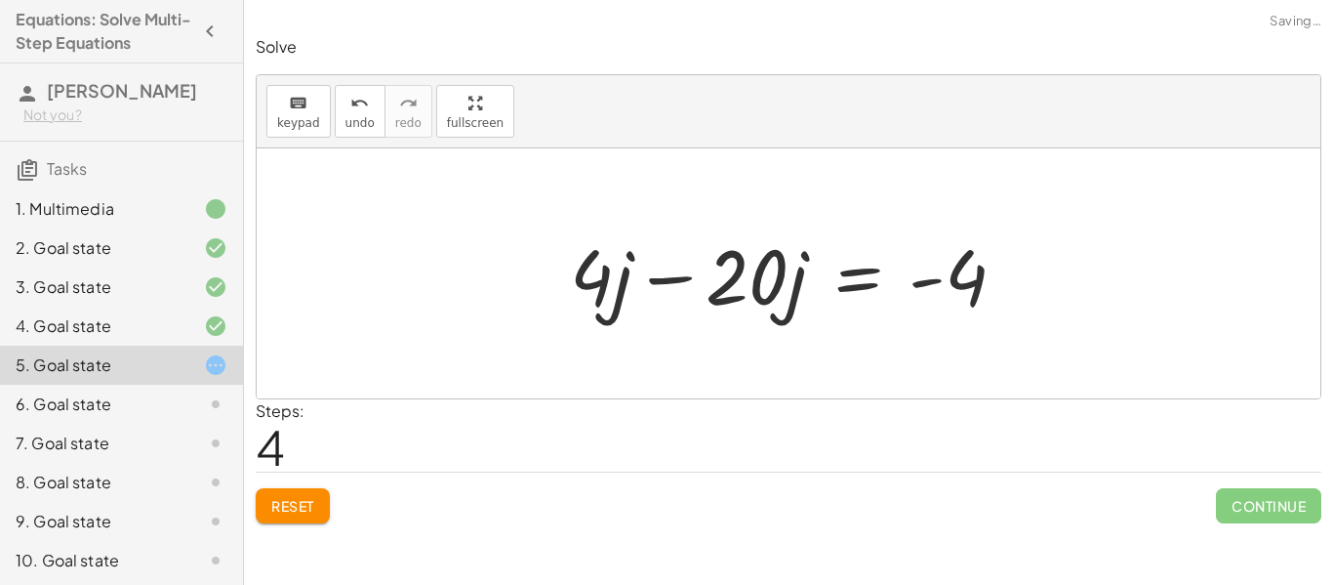
click at [680, 277] on div at bounding box center [795, 274] width 471 height 101
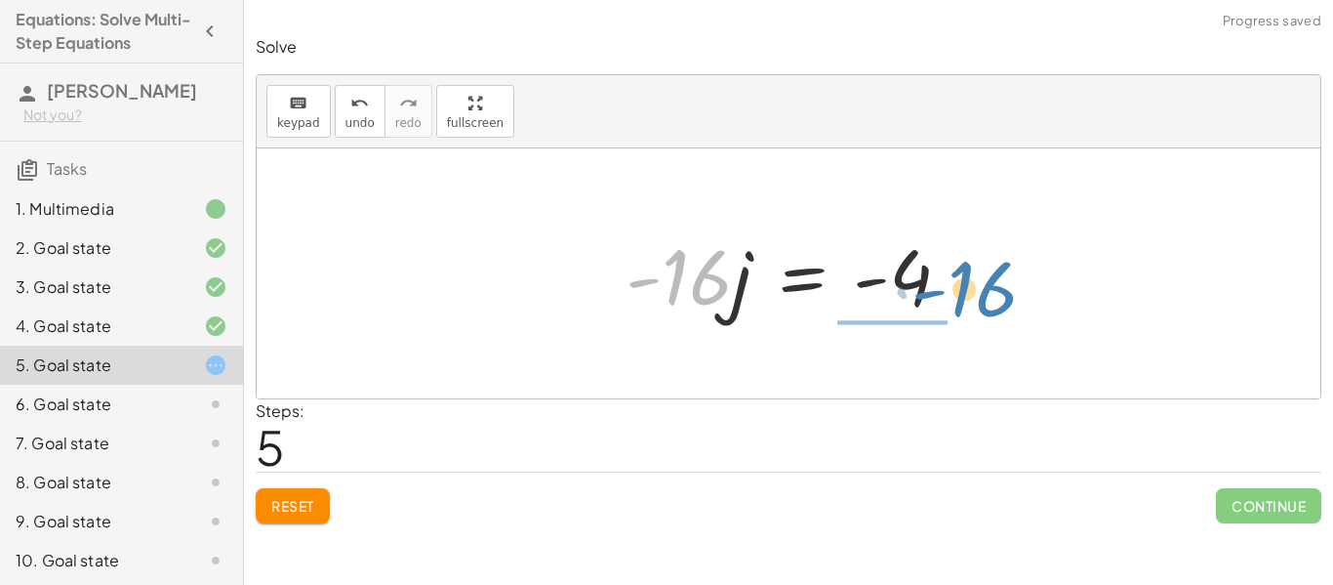
drag, startPoint x: 703, startPoint y: 278, endPoint x: 986, endPoint y: 303, distance: 284.1
click at [986, 303] on div "· 4 · ( + j − 3 ) = + · 20 · j − 16 + · 4 · j − · 4 · 3 = + · 20 · j − 16 + · 4…" at bounding box center [789, 273] width 1064 height 250
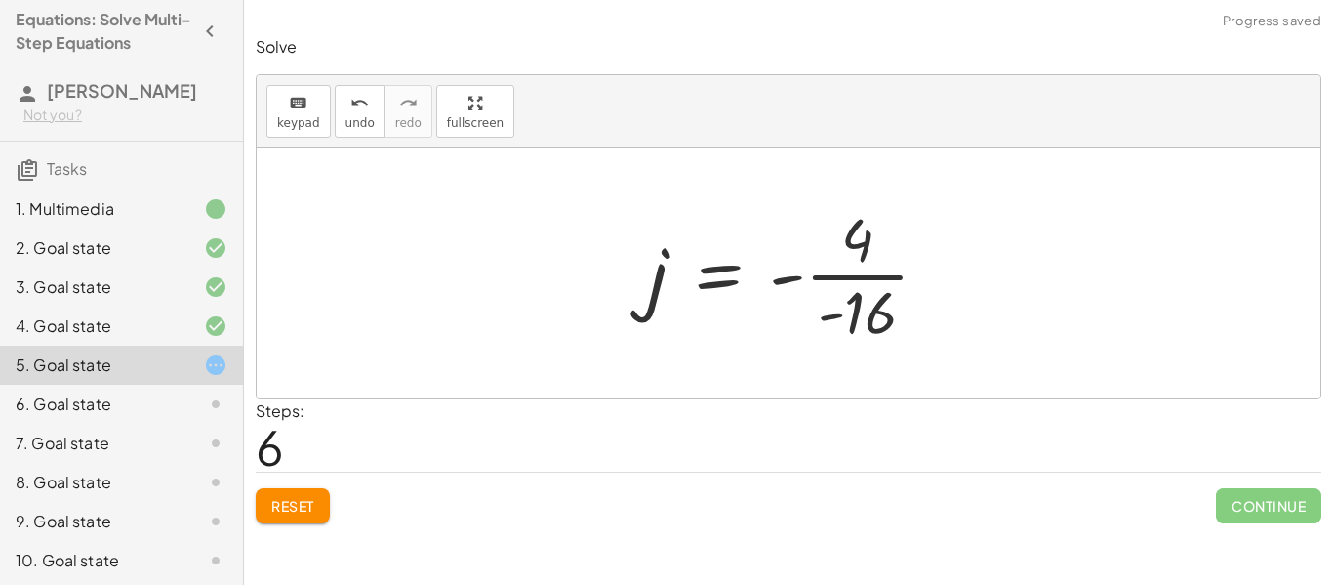
click at [868, 271] on div at bounding box center [796, 273] width 316 height 150
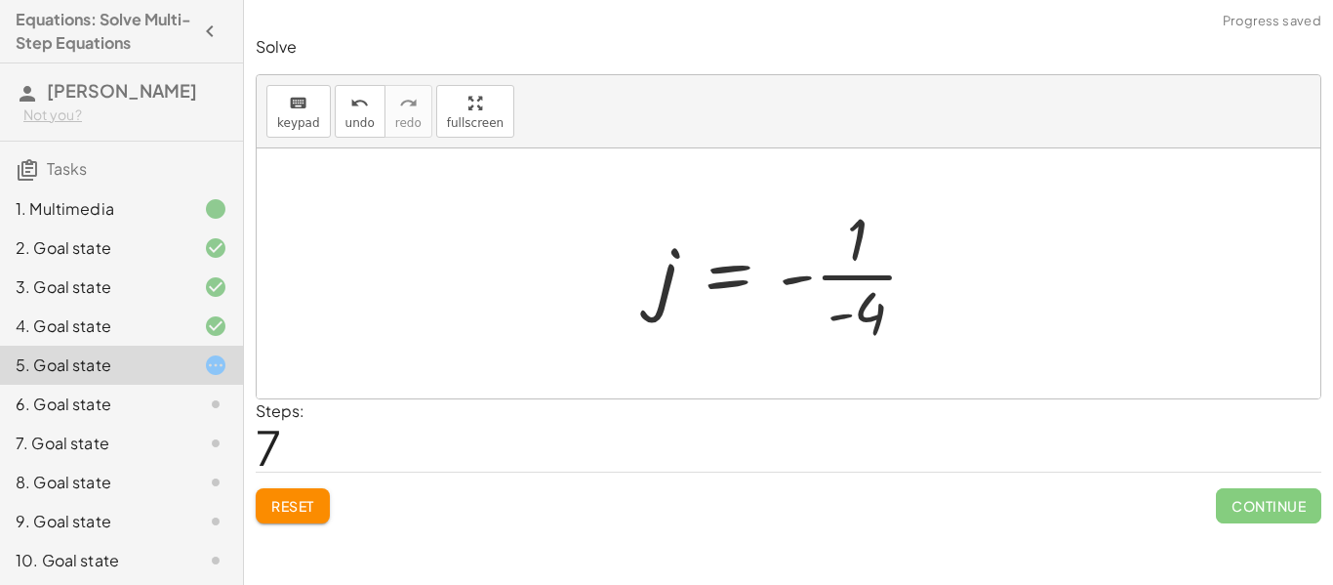
click at [876, 284] on div at bounding box center [795, 273] width 295 height 150
click at [828, 271] on div at bounding box center [795, 273] width 295 height 150
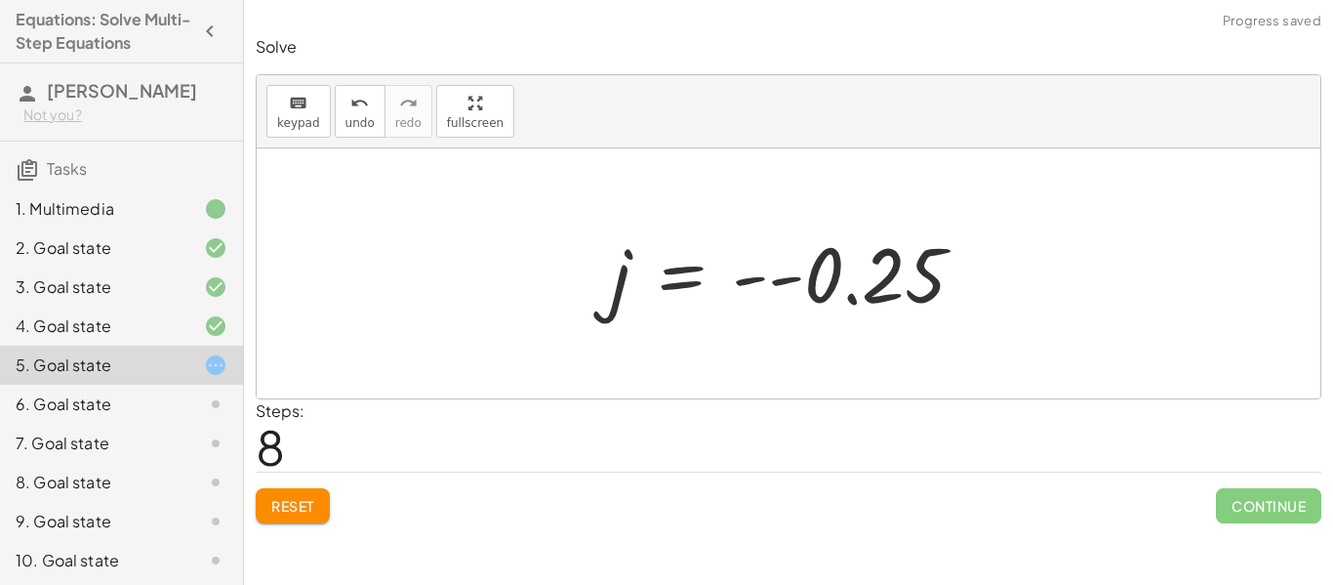
click at [795, 275] on div at bounding box center [795, 273] width 388 height 97
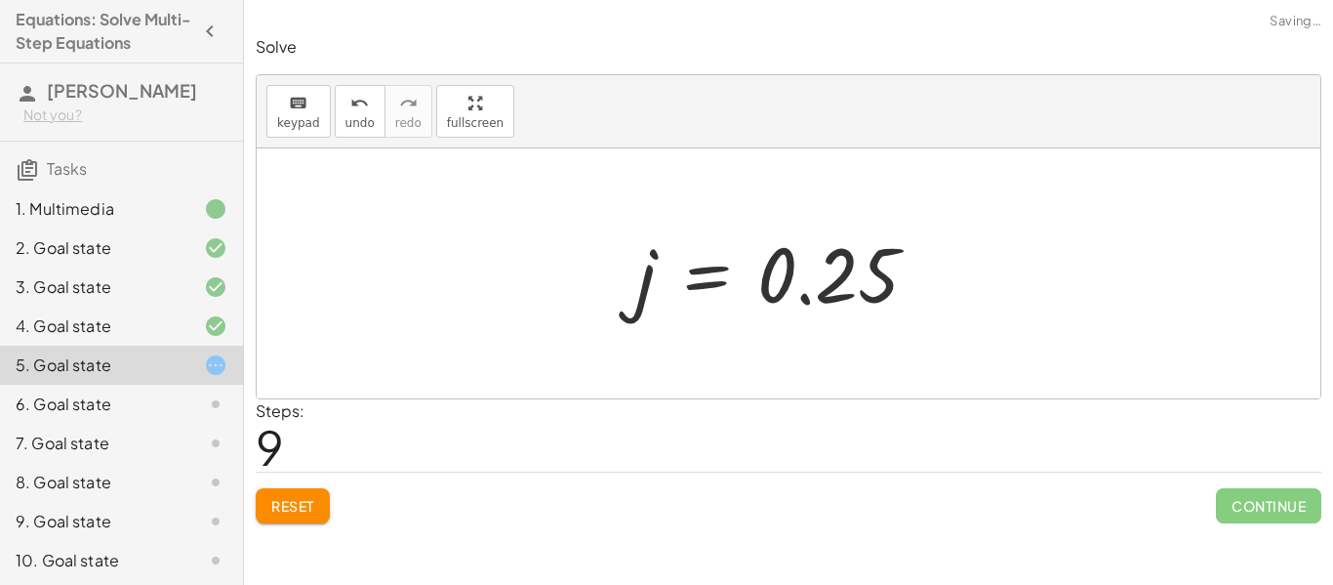
click at [757, 279] on div at bounding box center [785, 273] width 317 height 97
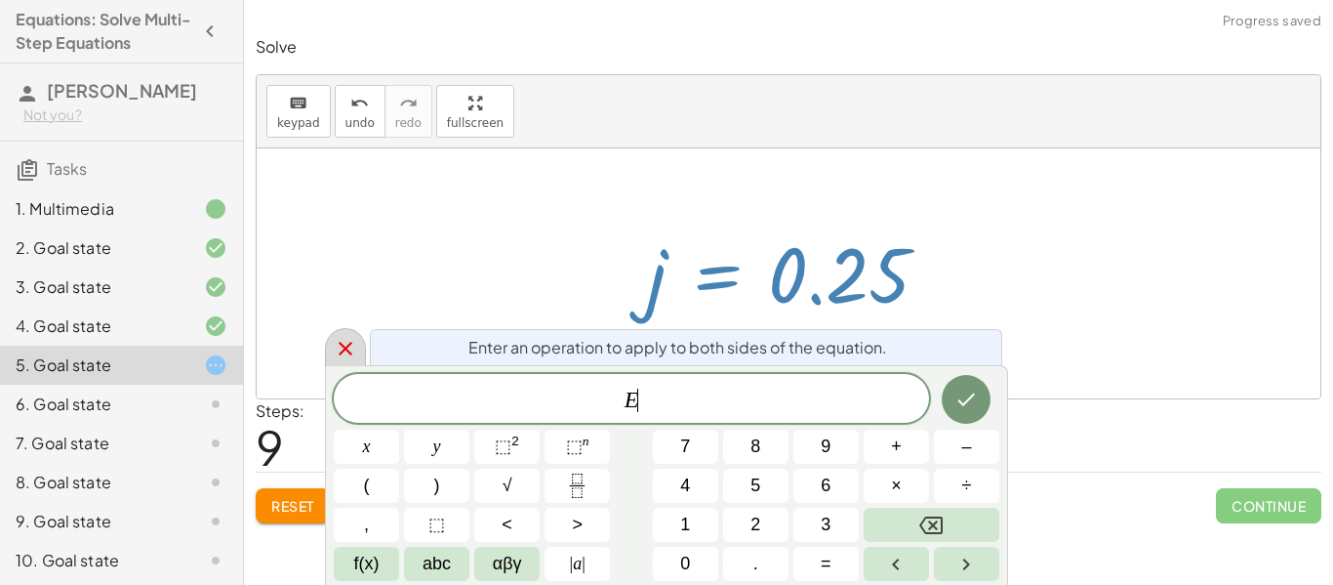
click at [332, 352] on div at bounding box center [345, 347] width 41 height 38
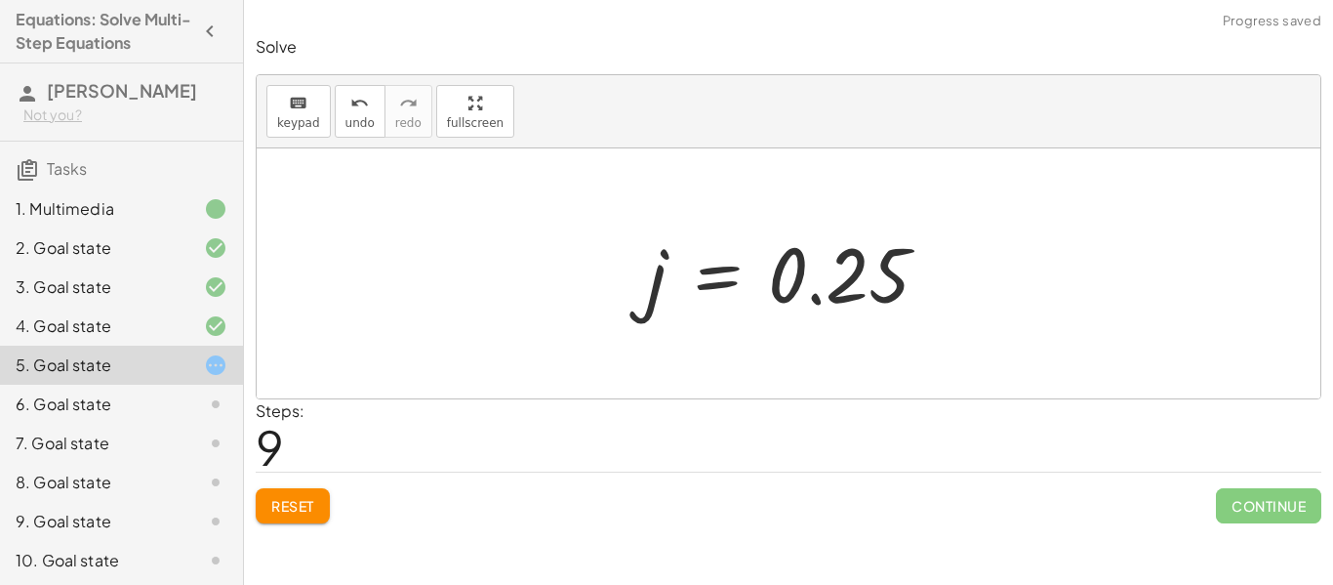
click at [283, 511] on span "Reset" at bounding box center [292, 506] width 43 height 18
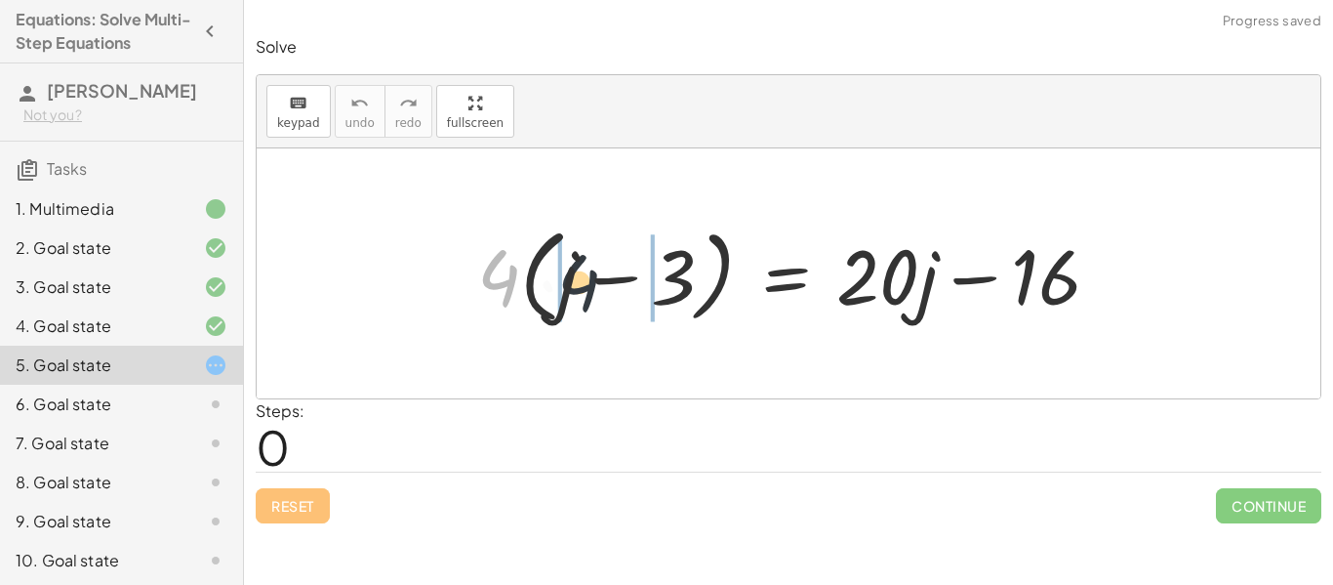
drag, startPoint x: 492, startPoint y: 276, endPoint x: 579, endPoint y: 282, distance: 87.1
click at [579, 282] on div at bounding box center [796, 274] width 658 height 112
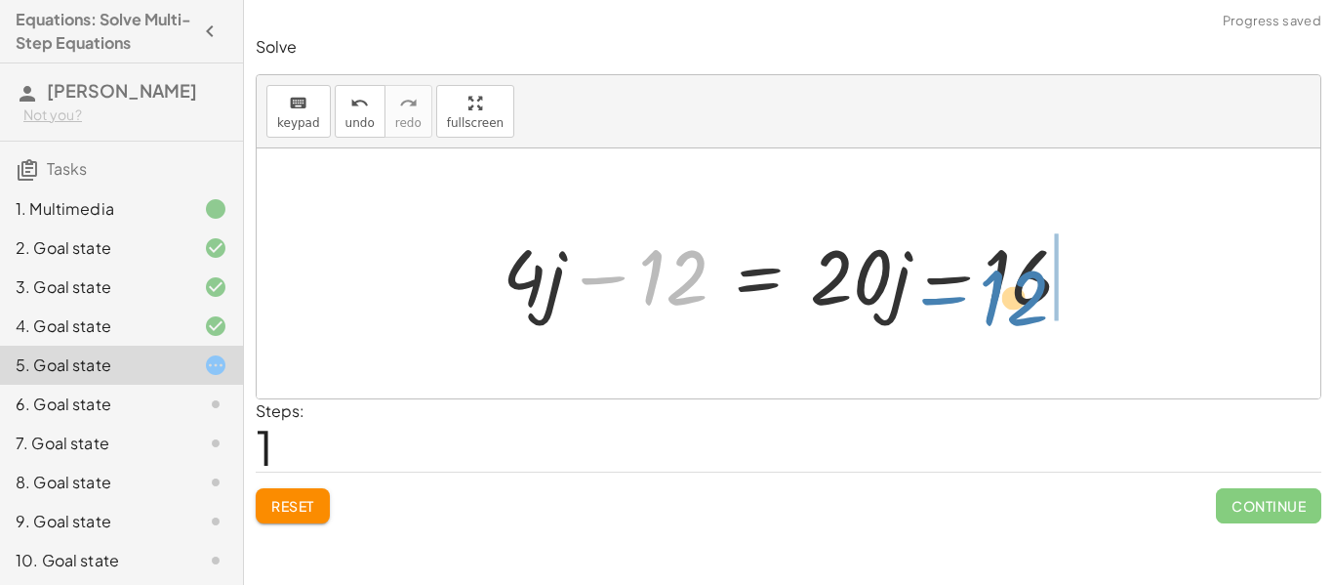
drag, startPoint x: 676, startPoint y: 283, endPoint x: 1018, endPoint y: 305, distance: 342.3
click at [1018, 305] on div at bounding box center [796, 274] width 606 height 101
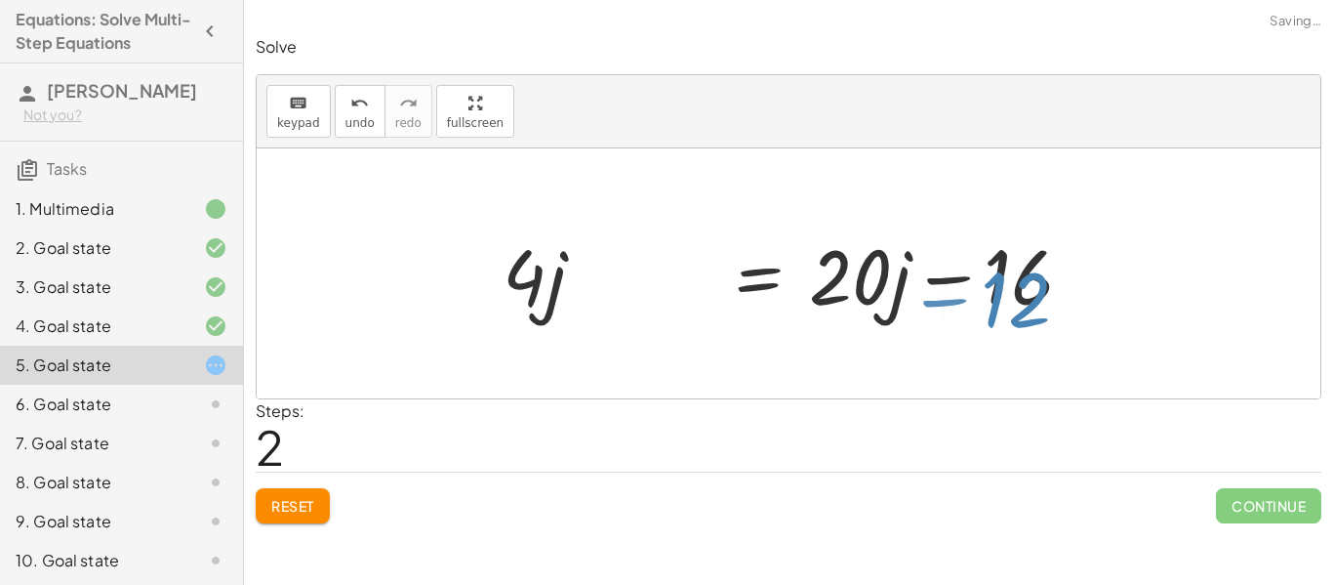
click at [1018, 305] on div at bounding box center [938, 274] width 606 height 101
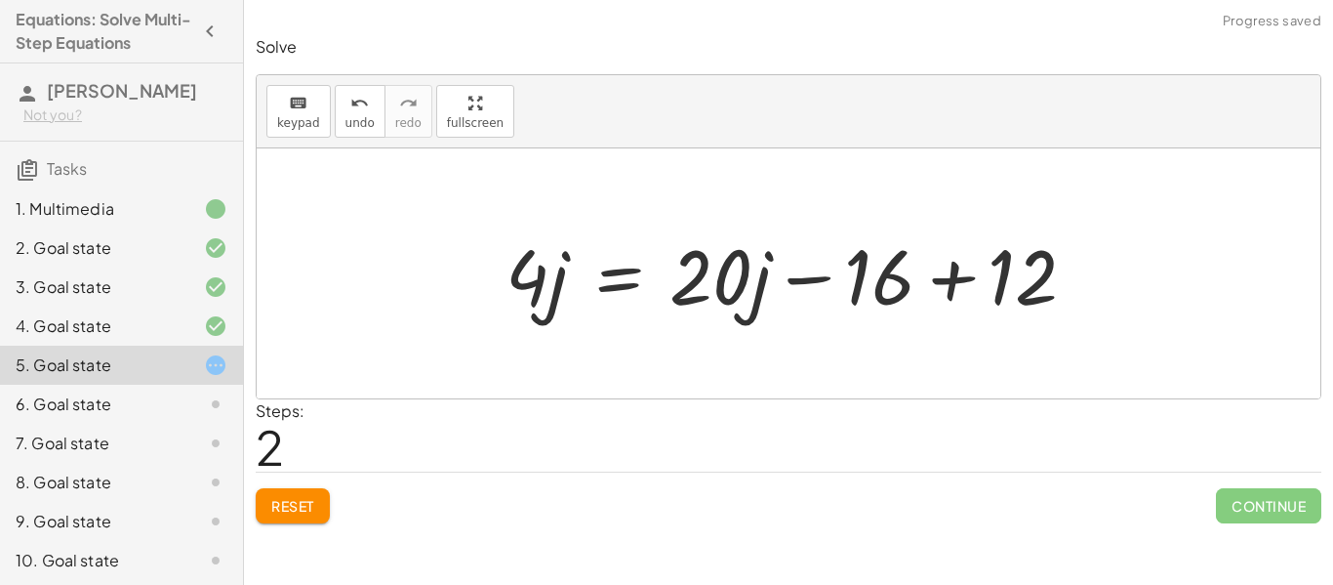
click at [1034, 287] on div at bounding box center [799, 274] width 606 height 101
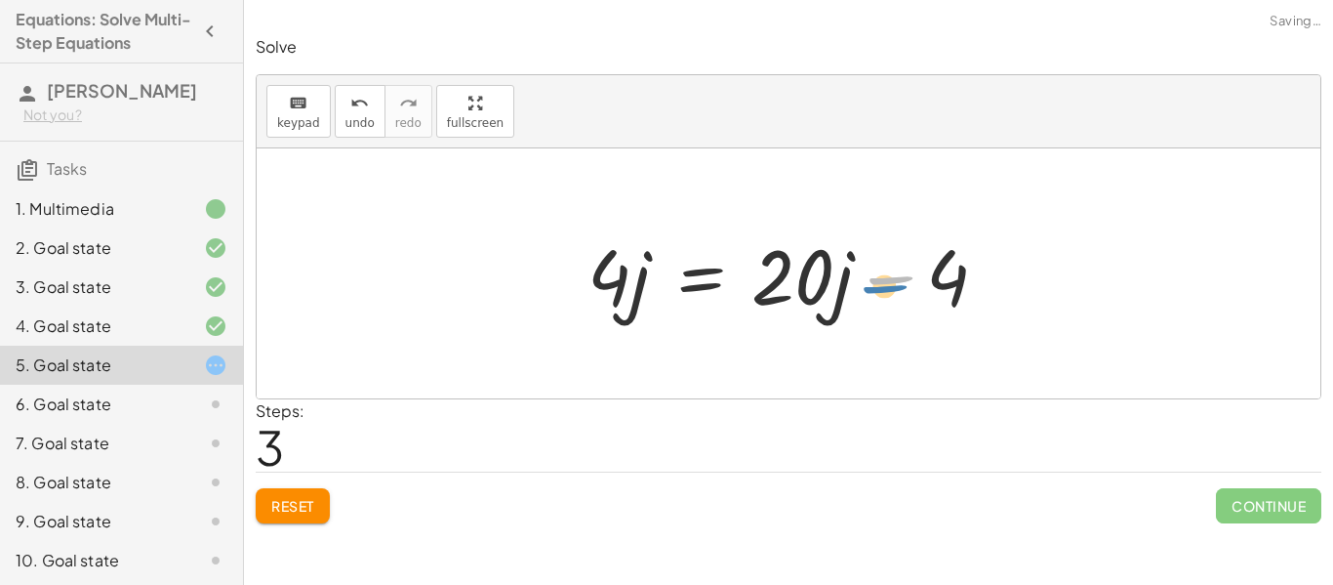
click at [921, 293] on div at bounding box center [795, 274] width 435 height 101
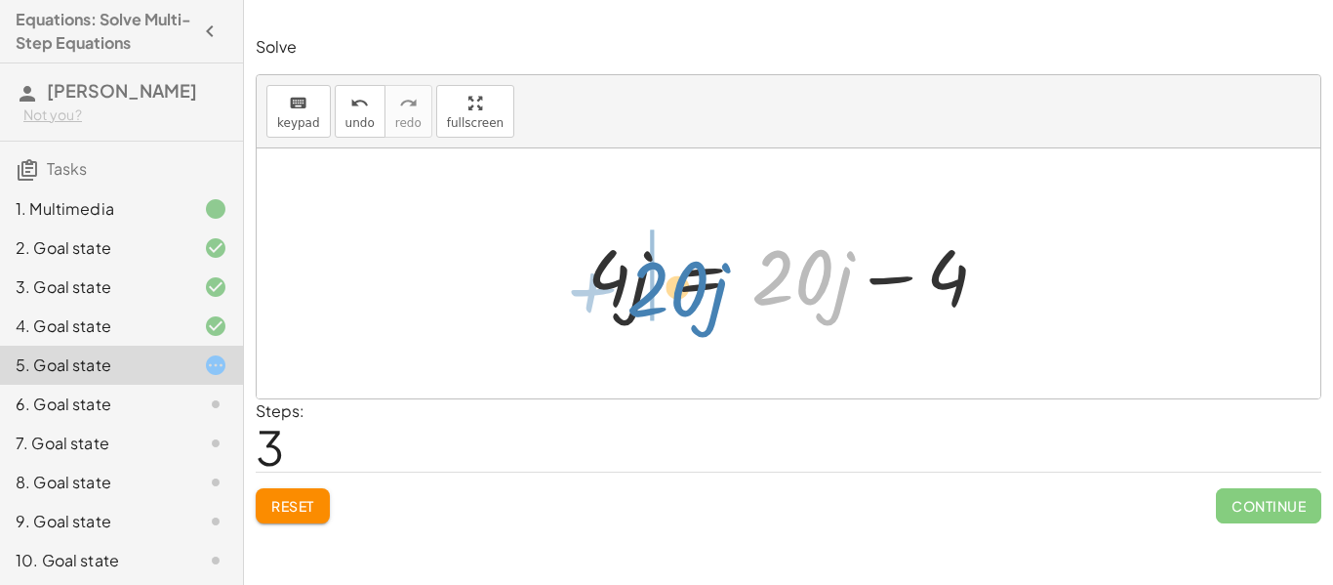
drag, startPoint x: 821, startPoint y: 271, endPoint x: 693, endPoint y: 282, distance: 128.3
click at [693, 282] on div at bounding box center [789, 274] width 423 height 101
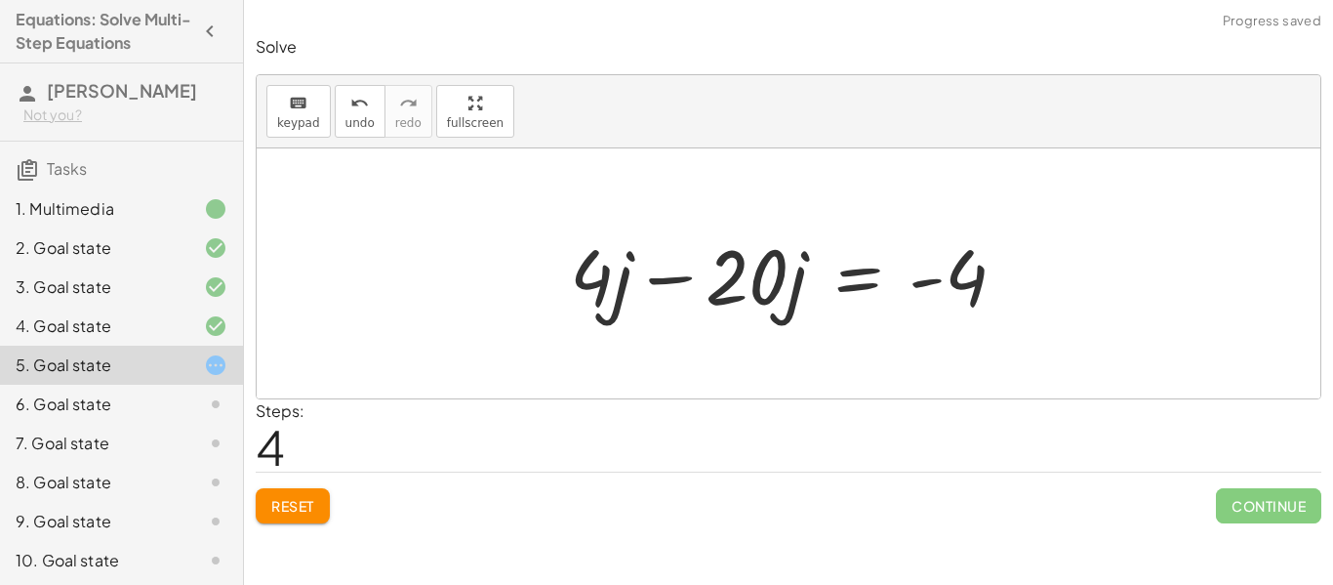
click at [611, 286] on div at bounding box center [795, 274] width 471 height 101
click at [683, 270] on div at bounding box center [795, 274] width 471 height 101
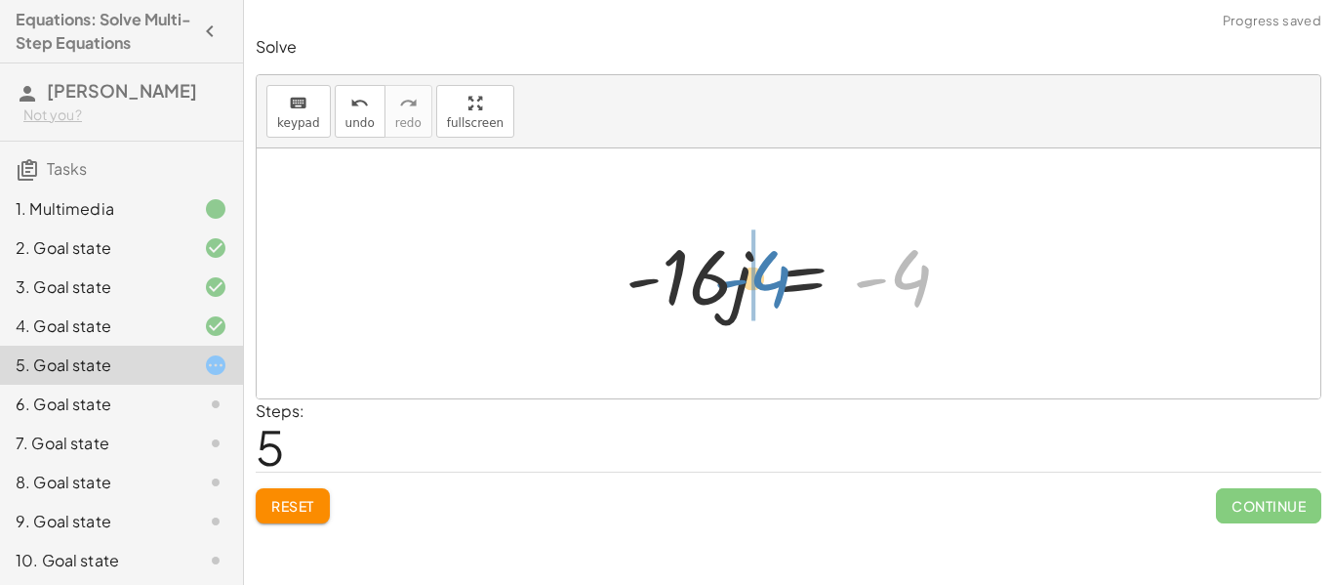
drag, startPoint x: 924, startPoint y: 282, endPoint x: 783, endPoint y: 281, distance: 141.5
click at [783, 281] on div at bounding box center [796, 274] width 360 height 101
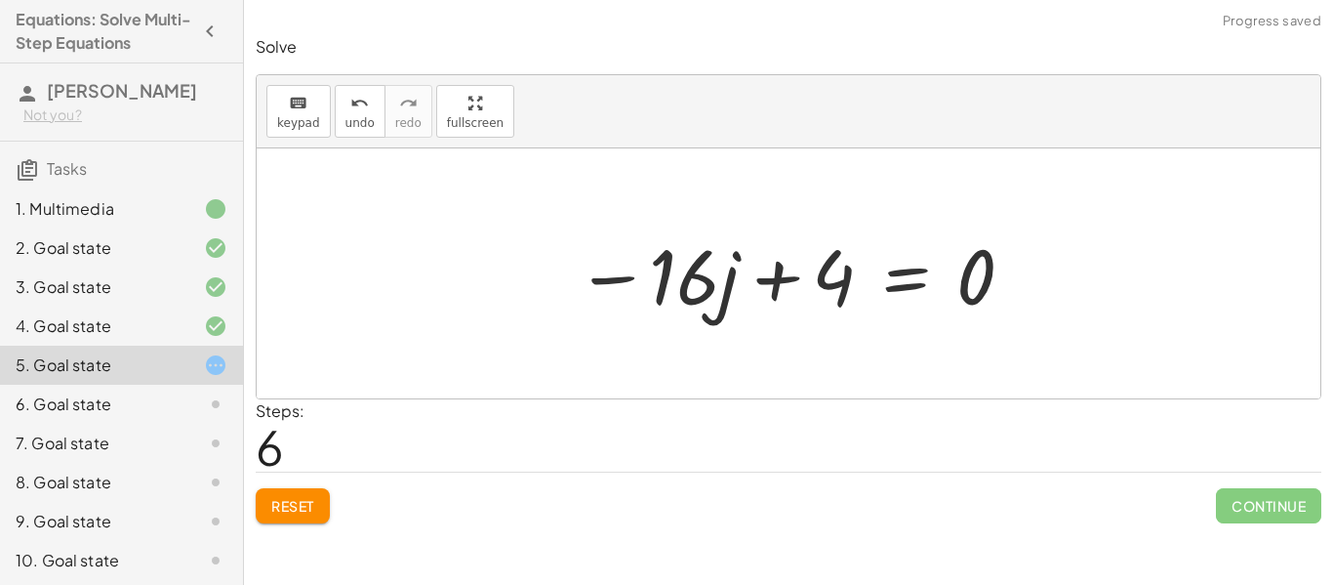
click at [786, 290] on div at bounding box center [796, 274] width 460 height 101
drag, startPoint x: 822, startPoint y: 281, endPoint x: 1004, endPoint y: 282, distance: 182.5
click at [1004, 282] on div at bounding box center [796, 274] width 460 height 101
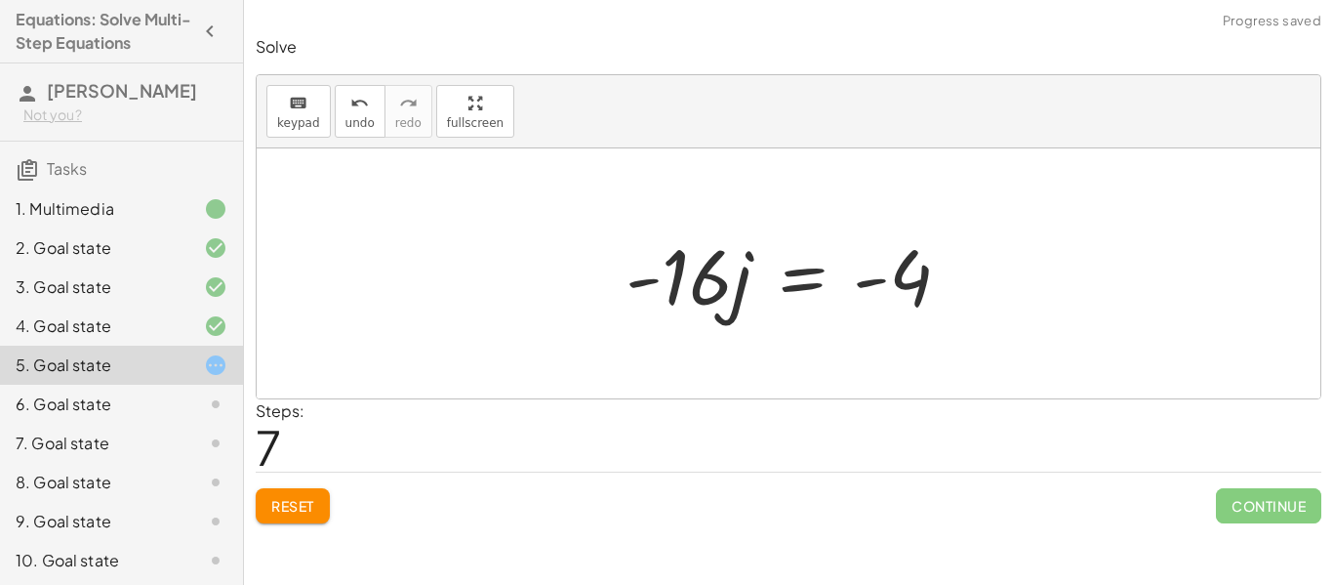
click at [990, 280] on div at bounding box center [789, 273] width 1064 height 250
drag, startPoint x: 866, startPoint y: 282, endPoint x: 729, endPoint y: 284, distance: 136.7
click at [729, 284] on div at bounding box center [796, 274] width 360 height 101
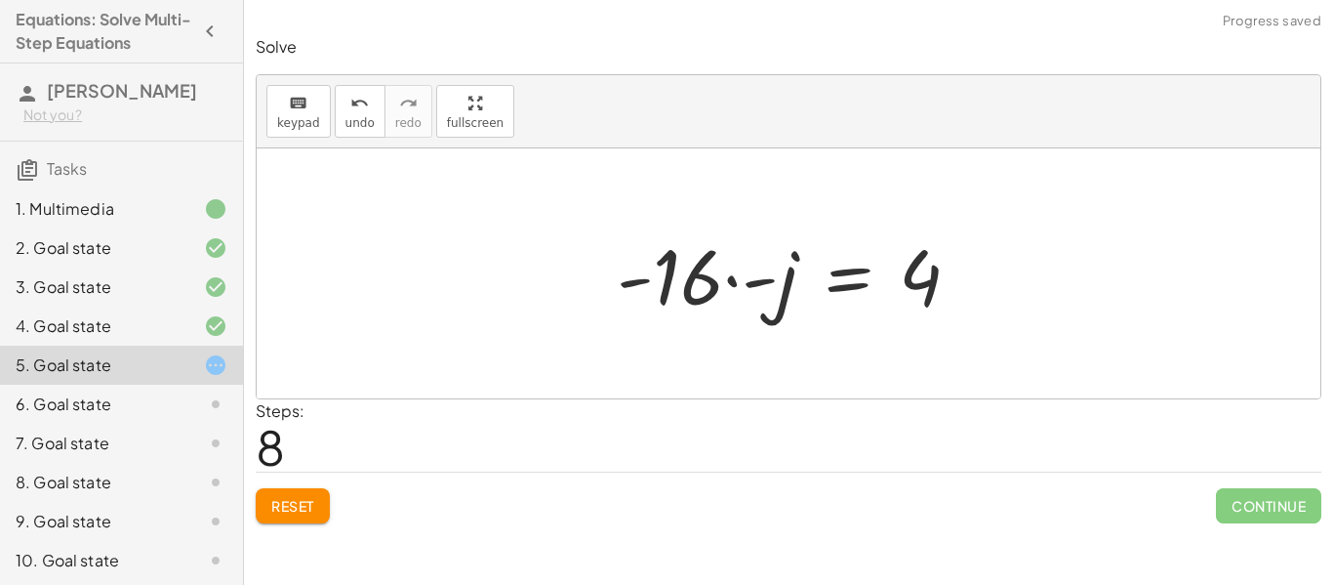
click at [776, 283] on div at bounding box center [796, 274] width 379 height 101
click at [792, 284] on div at bounding box center [841, 274] width 288 height 101
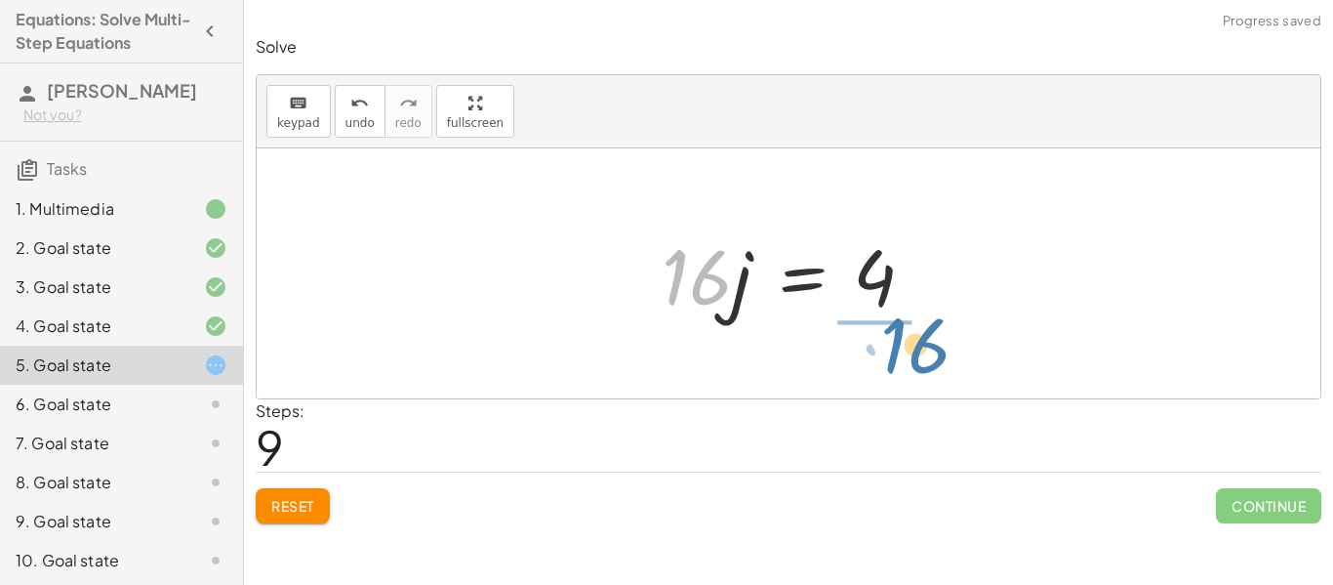
drag, startPoint x: 704, startPoint y: 278, endPoint x: 897, endPoint y: 369, distance: 213.5
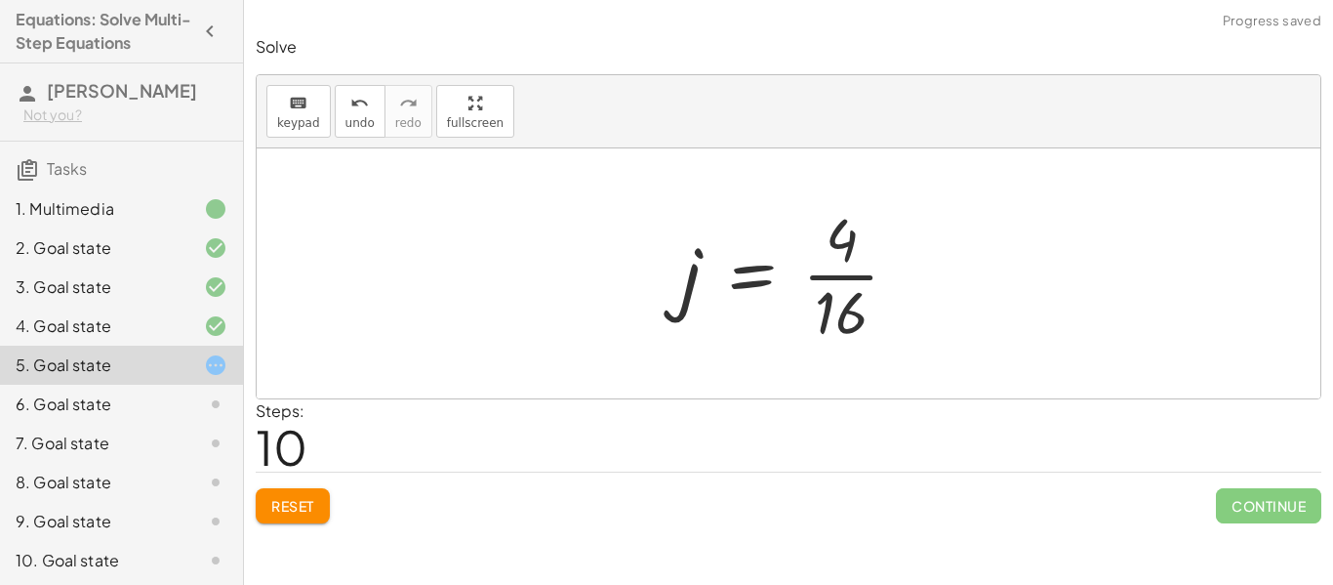
click at [898, 315] on div at bounding box center [797, 273] width 253 height 150
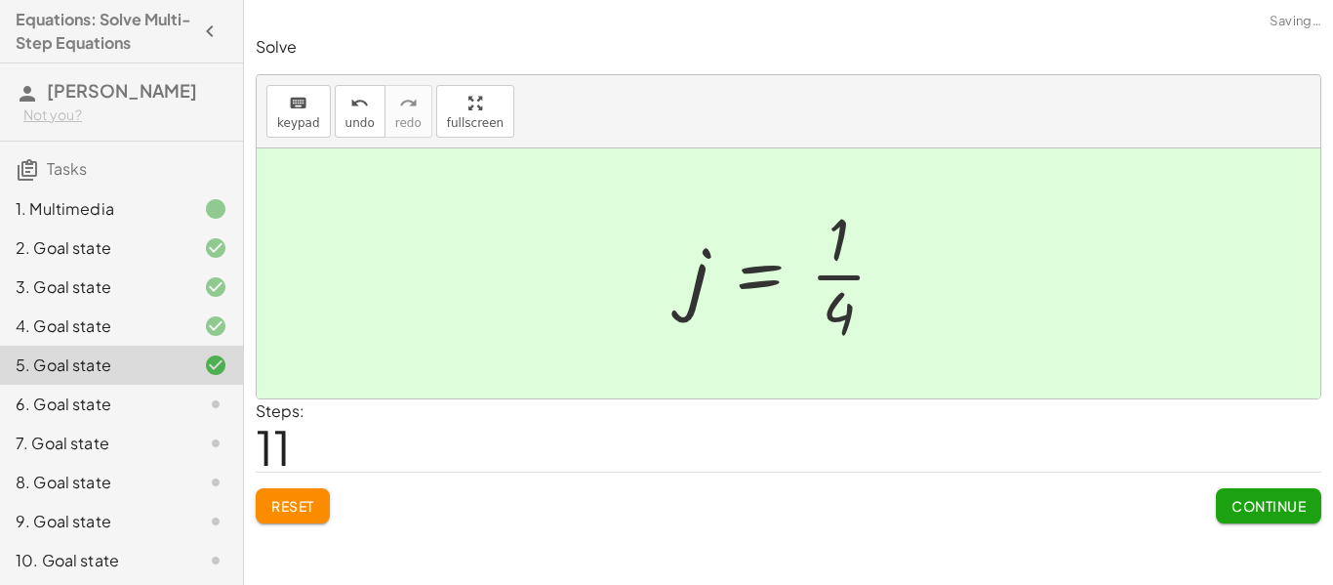
click at [1258, 519] on button "Continue" at bounding box center [1268, 505] width 105 height 35
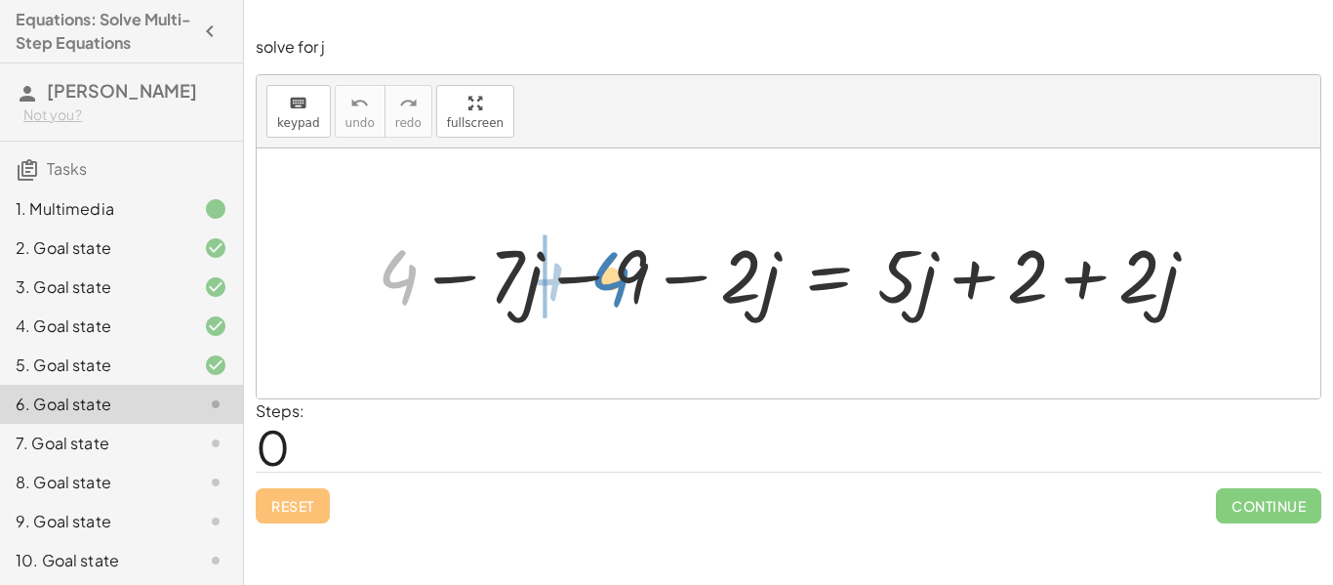
drag, startPoint x: 396, startPoint y: 275, endPoint x: 609, endPoint y: 277, distance: 212.8
click at [609, 277] on div at bounding box center [795, 272] width 855 height 97
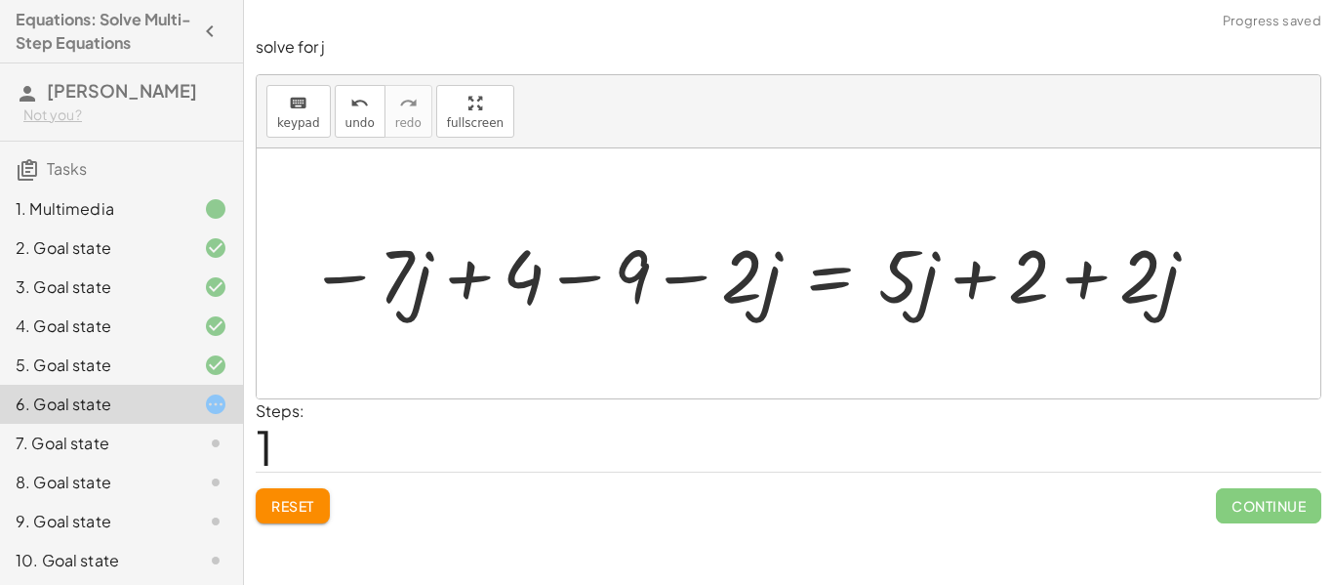
click at [476, 295] on div at bounding box center [755, 272] width 913 height 97
click at [585, 286] on div at bounding box center [755, 272] width 913 height 97
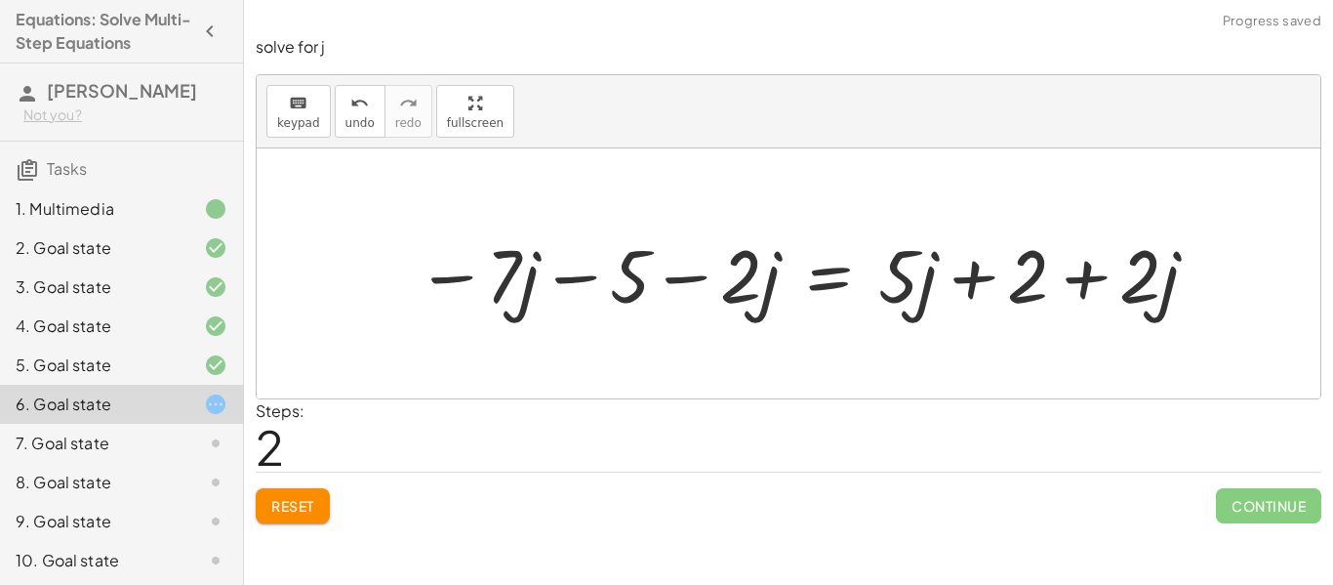
click at [588, 279] on div at bounding box center [808, 272] width 805 height 97
drag, startPoint x: 1033, startPoint y: 281, endPoint x: 695, endPoint y: 287, distance: 337.7
click at [695, 287] on div at bounding box center [808, 272] width 805 height 97
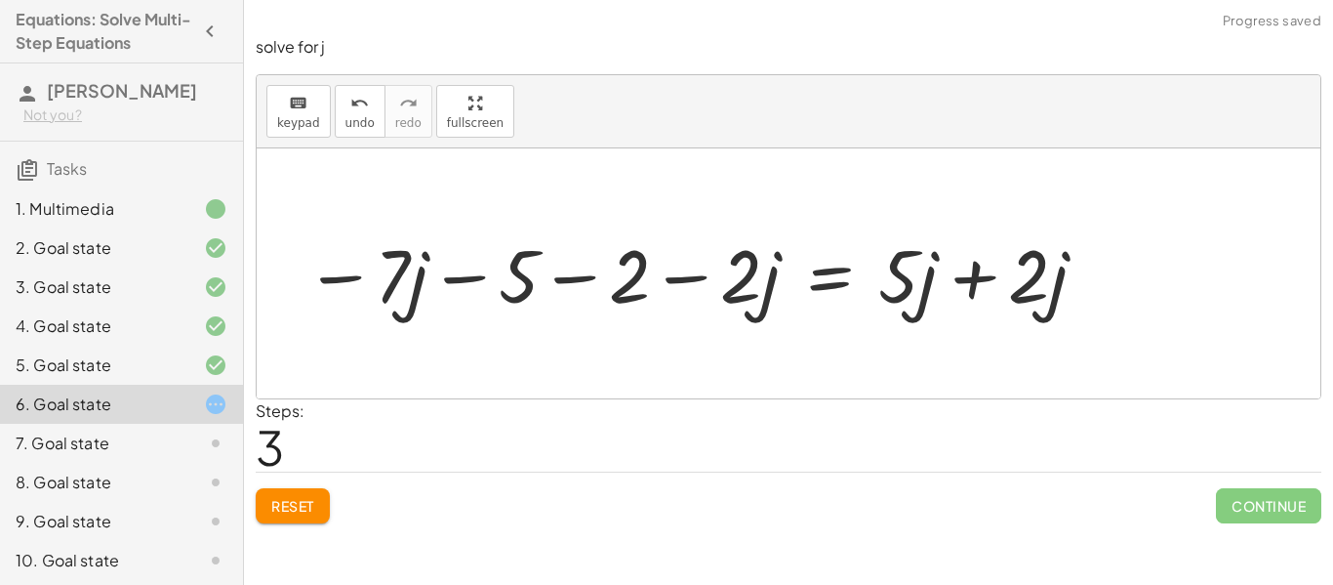
click at [606, 280] on div at bounding box center [697, 272] width 805 height 97
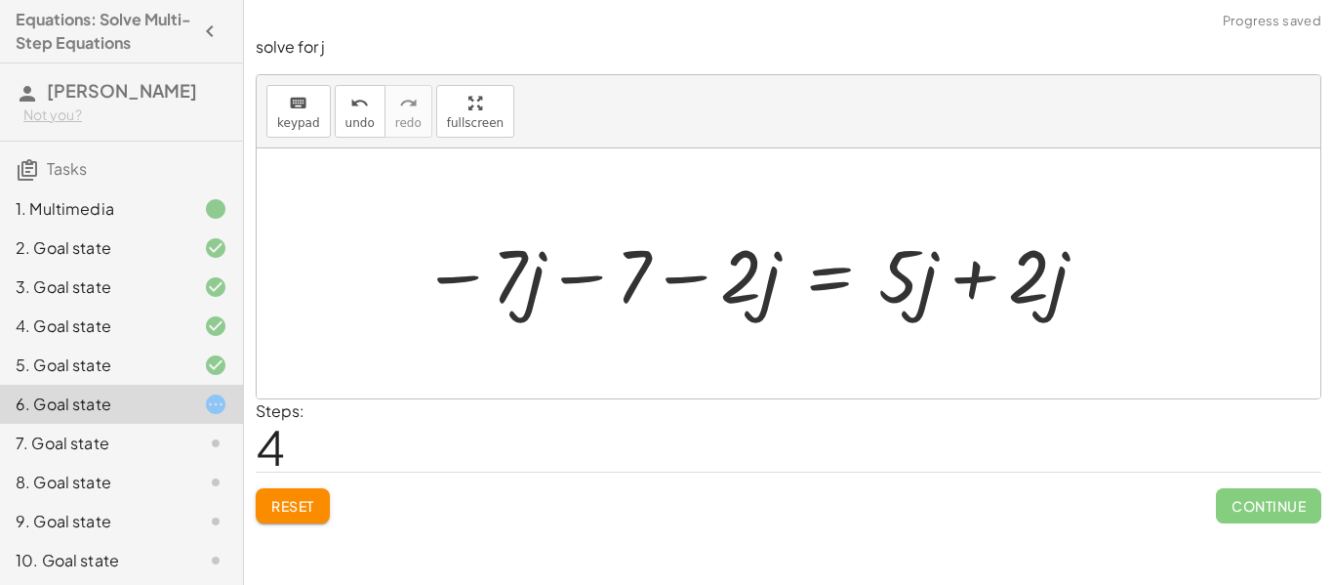
click at [630, 275] on div at bounding box center [756, 272] width 688 height 97
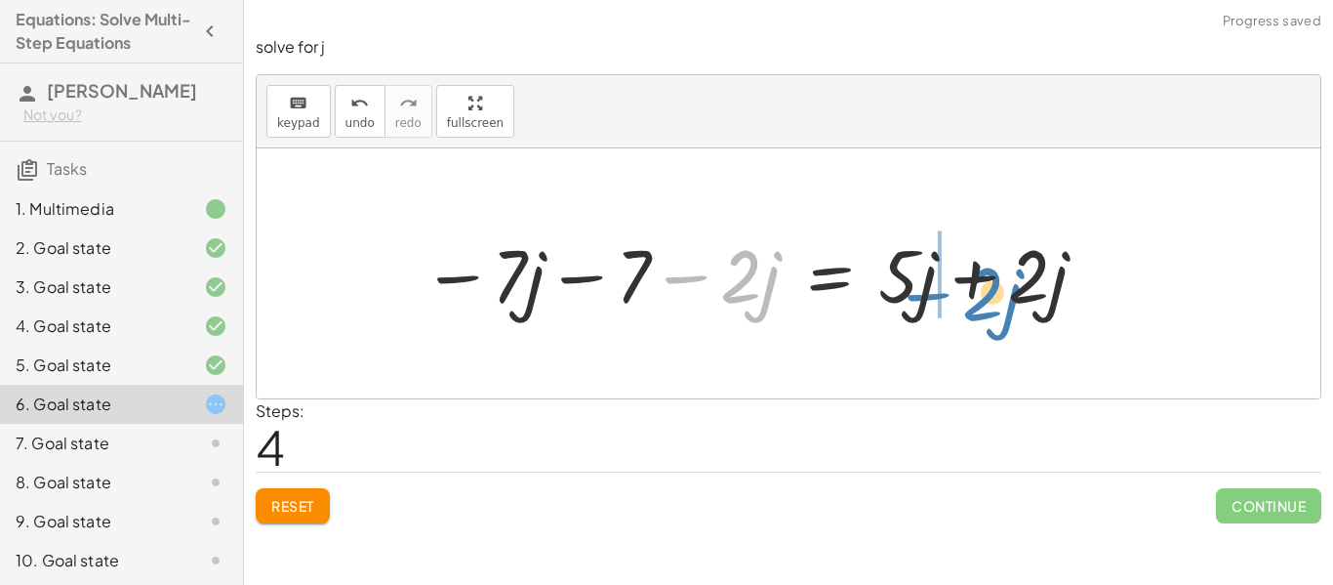
drag, startPoint x: 691, startPoint y: 282, endPoint x: 935, endPoint y: 300, distance: 244.6
click at [935, 300] on div at bounding box center [756, 272] width 688 height 97
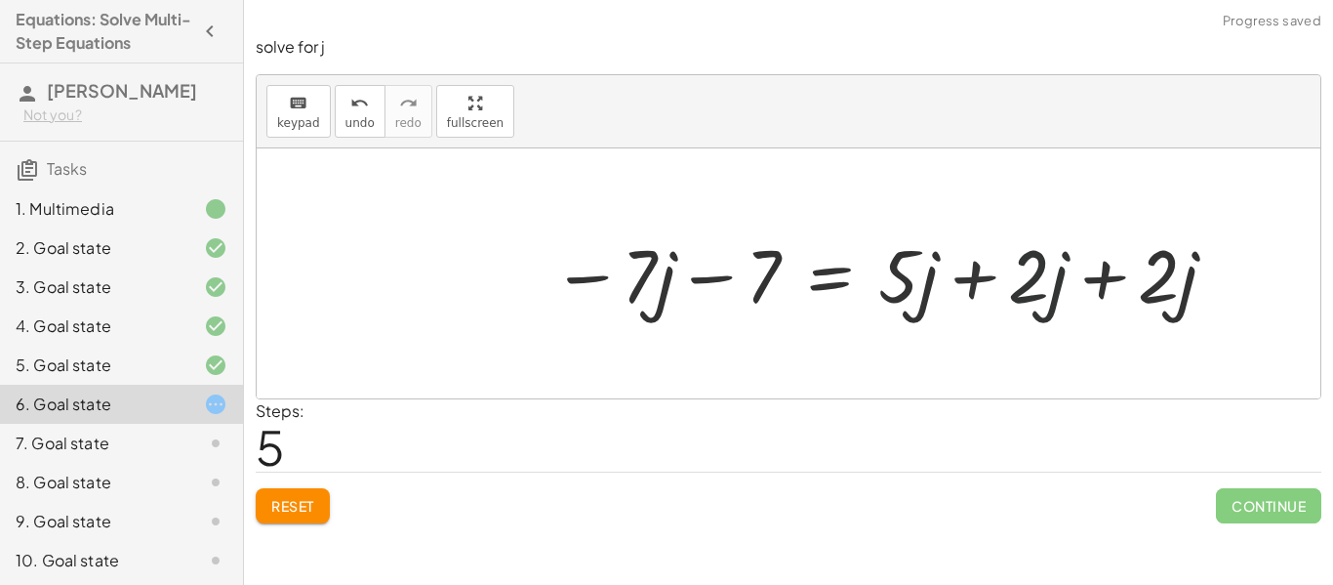
click at [964, 281] on div at bounding box center [887, 272] width 688 height 97
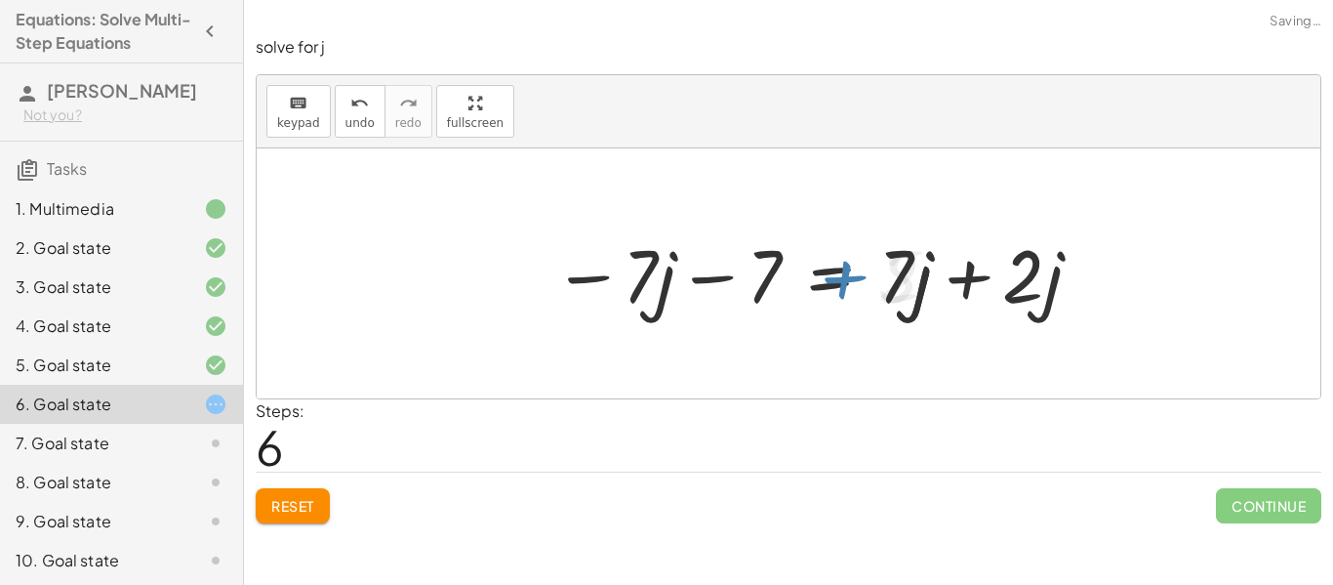
click at [983, 274] on div at bounding box center [818, 272] width 551 height 97
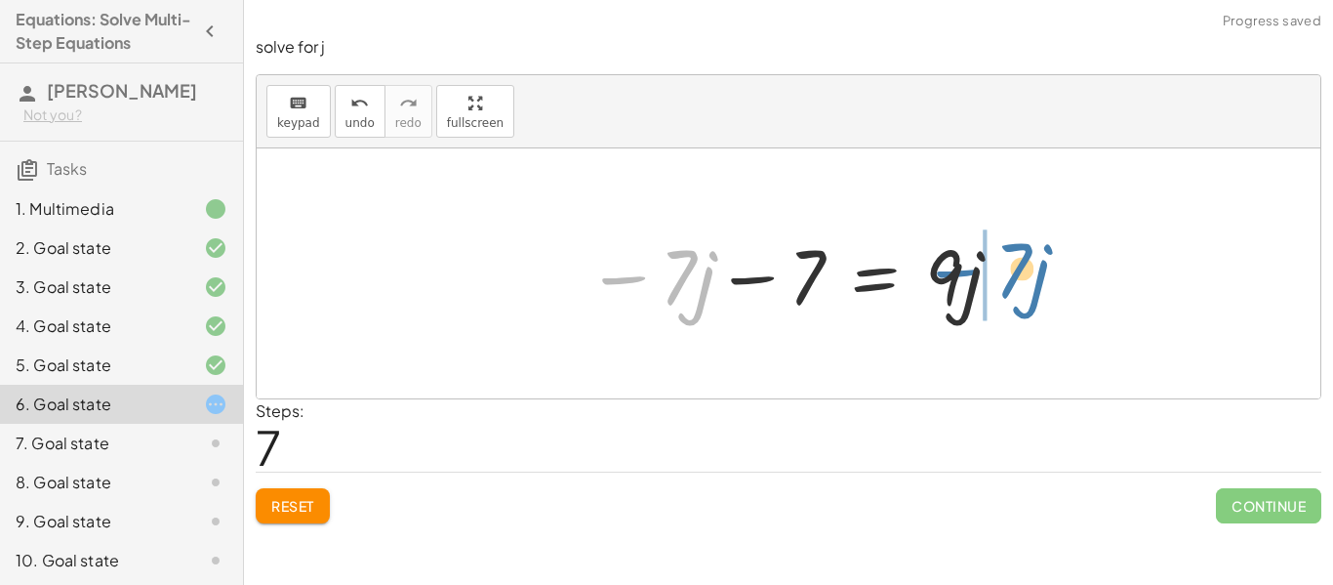
drag, startPoint x: 586, startPoint y: 272, endPoint x: 925, endPoint y: 266, distance: 339.7
click at [925, 266] on div at bounding box center [795, 274] width 437 height 101
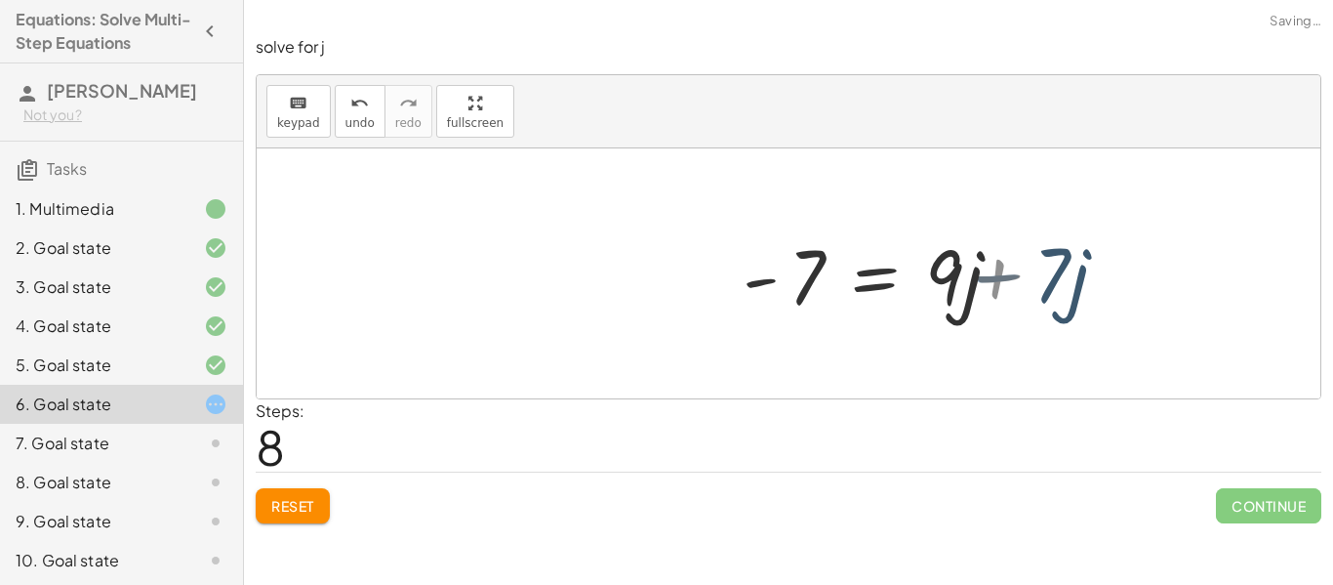
click at [925, 266] on div at bounding box center [950, 274] width 414 height 101
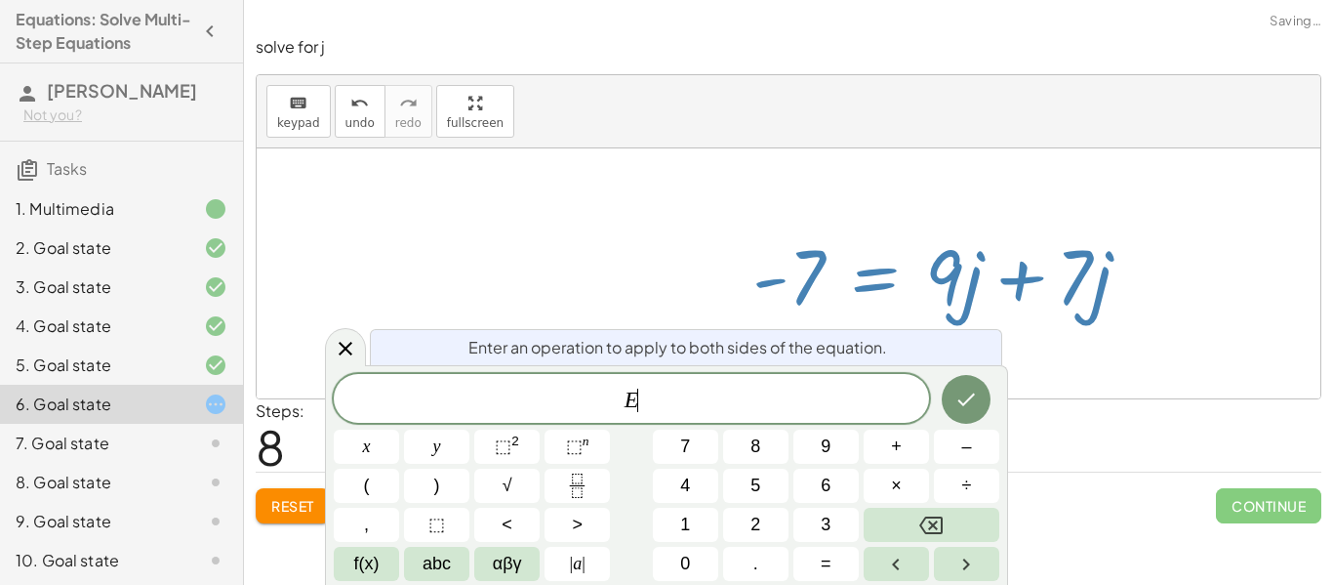
scroll to position [13, 0]
click at [1076, 287] on div at bounding box center [950, 274] width 414 height 101
click at [1034, 282] on div at bounding box center [950, 274] width 414 height 101
click at [1012, 281] on div at bounding box center [950, 274] width 414 height 101
click at [344, 346] on icon at bounding box center [346, 349] width 14 height 14
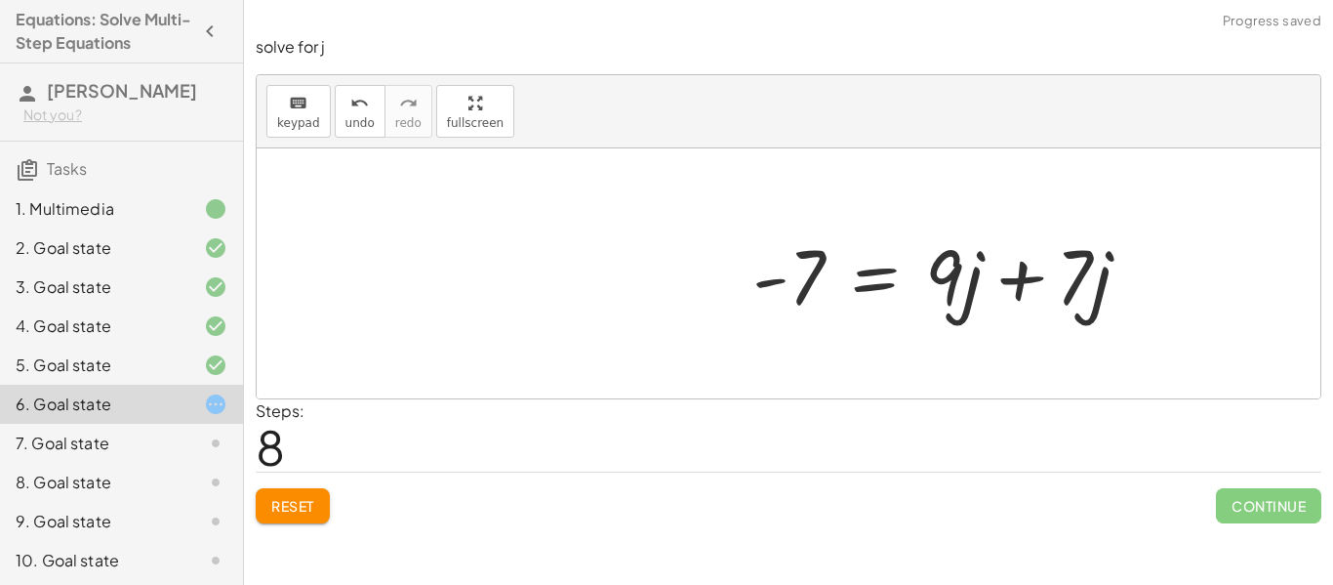
click at [1007, 274] on div at bounding box center [950, 274] width 414 height 101
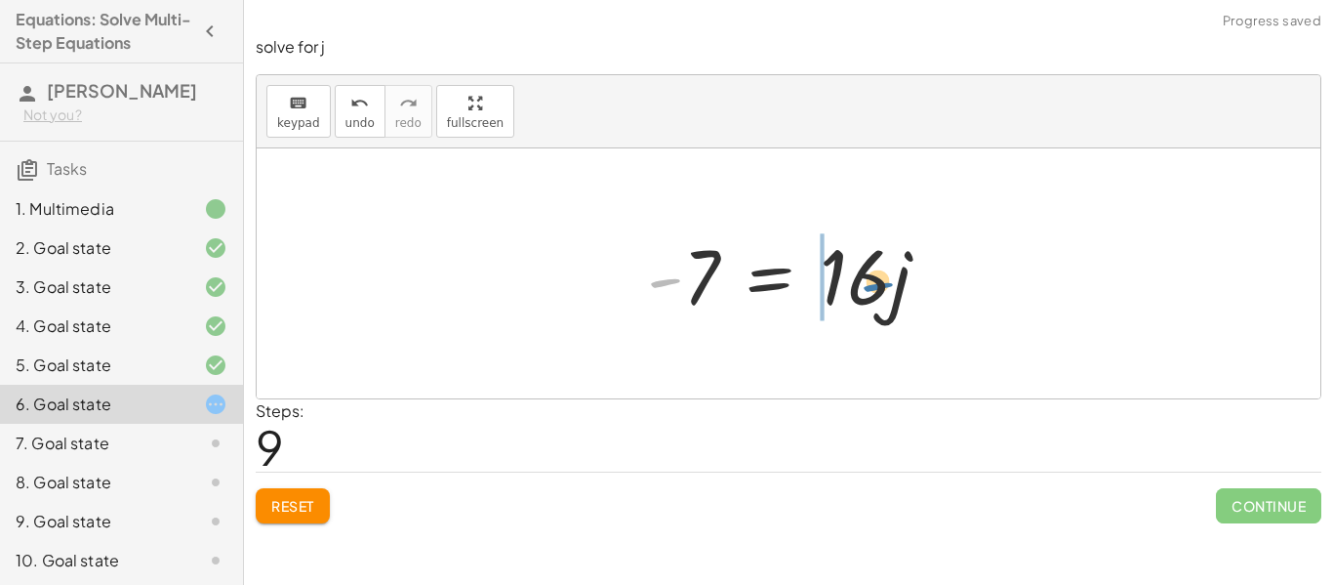
drag, startPoint x: 658, startPoint y: 285, endPoint x: 872, endPoint y: 290, distance: 213.8
click at [872, 290] on div at bounding box center [795, 274] width 317 height 101
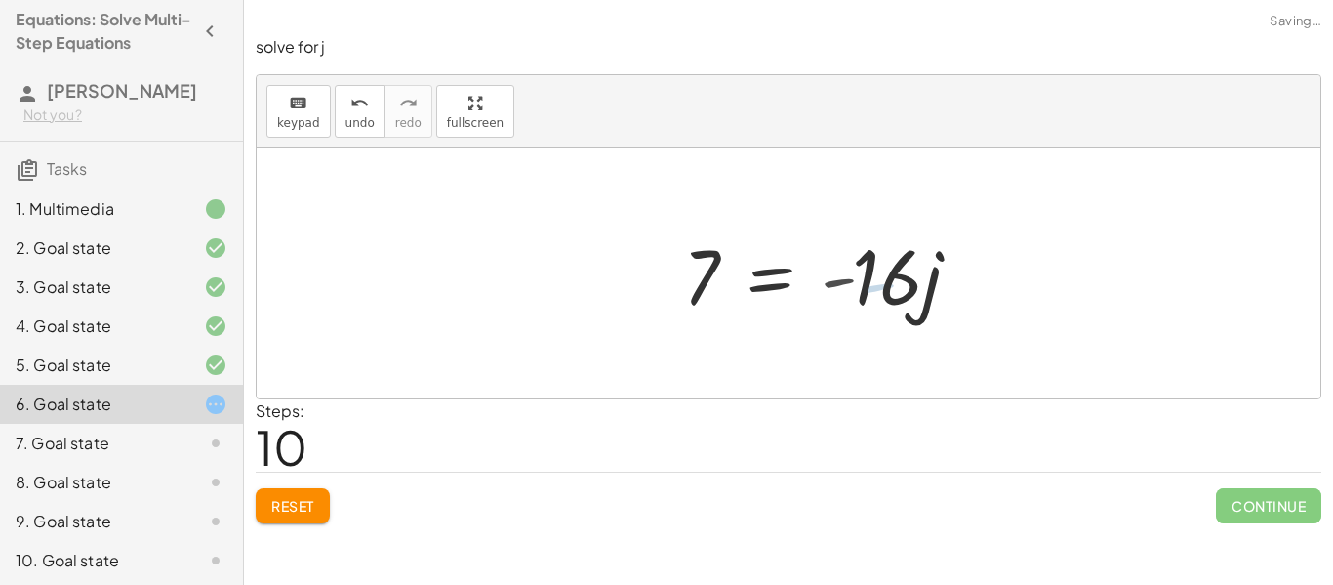
click at [872, 290] on div at bounding box center [831, 274] width 317 height 101
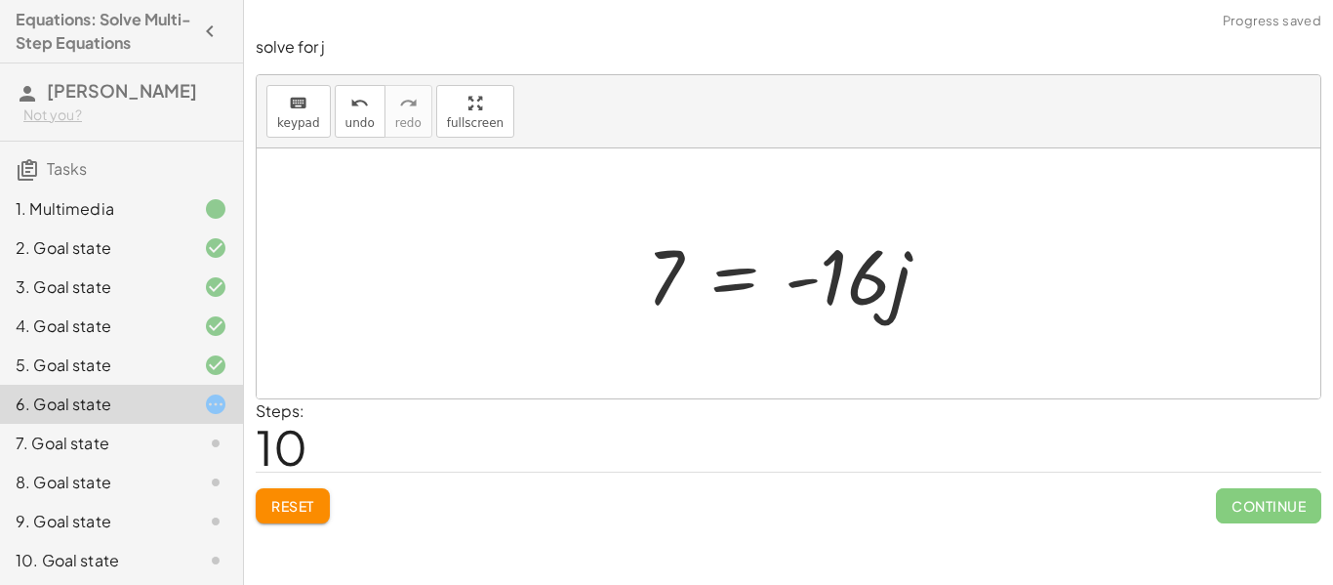
click at [795, 272] on div at bounding box center [795, 274] width 317 height 101
drag, startPoint x: 801, startPoint y: 281, endPoint x: 901, endPoint y: 288, distance: 99.8
click at [901, 288] on div at bounding box center [795, 274] width 317 height 101
click at [901, 288] on div at bounding box center [805, 274] width 336 height 101
click at [901, 288] on div at bounding box center [795, 274] width 317 height 101
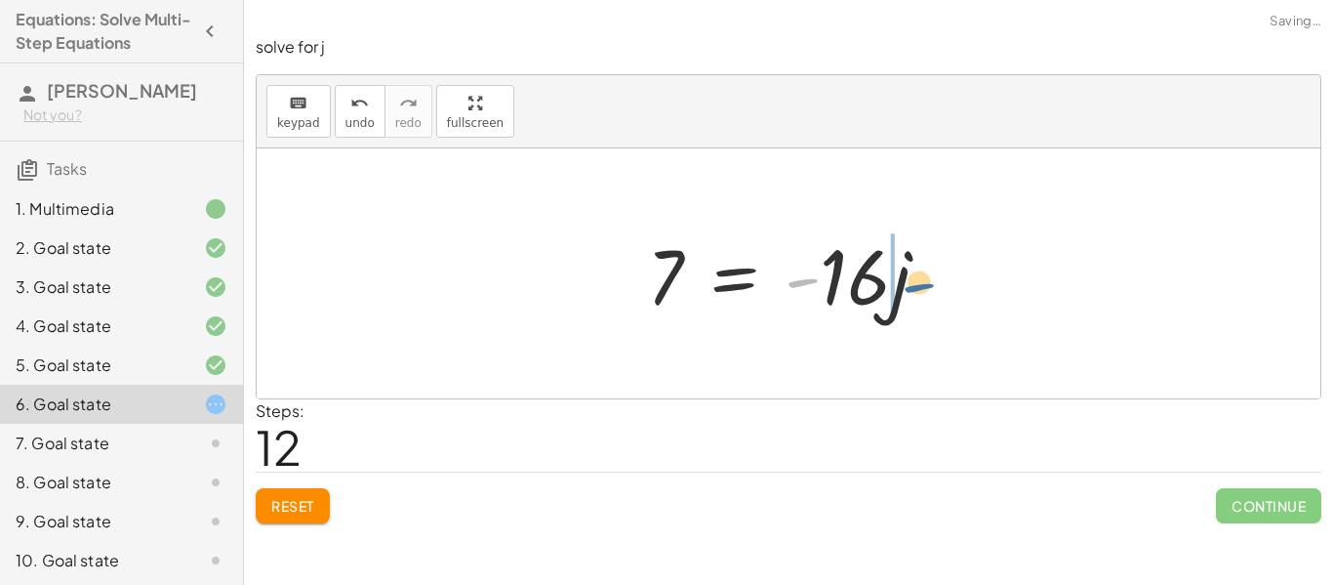
drag, startPoint x: 796, startPoint y: 280, endPoint x: 940, endPoint y: 286, distance: 143.6
click at [940, 286] on div at bounding box center [795, 274] width 317 height 101
click at [940, 286] on div at bounding box center [805, 274] width 336 height 101
click at [940, 286] on div at bounding box center [795, 274] width 317 height 101
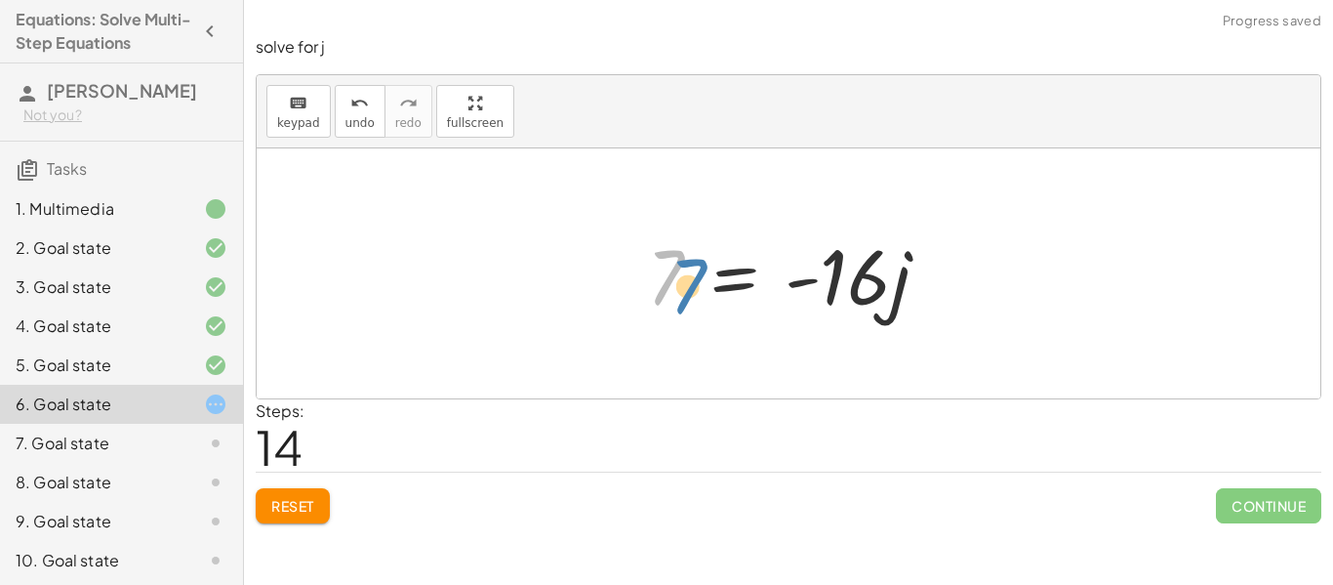
click at [655, 276] on div at bounding box center [795, 274] width 317 height 101
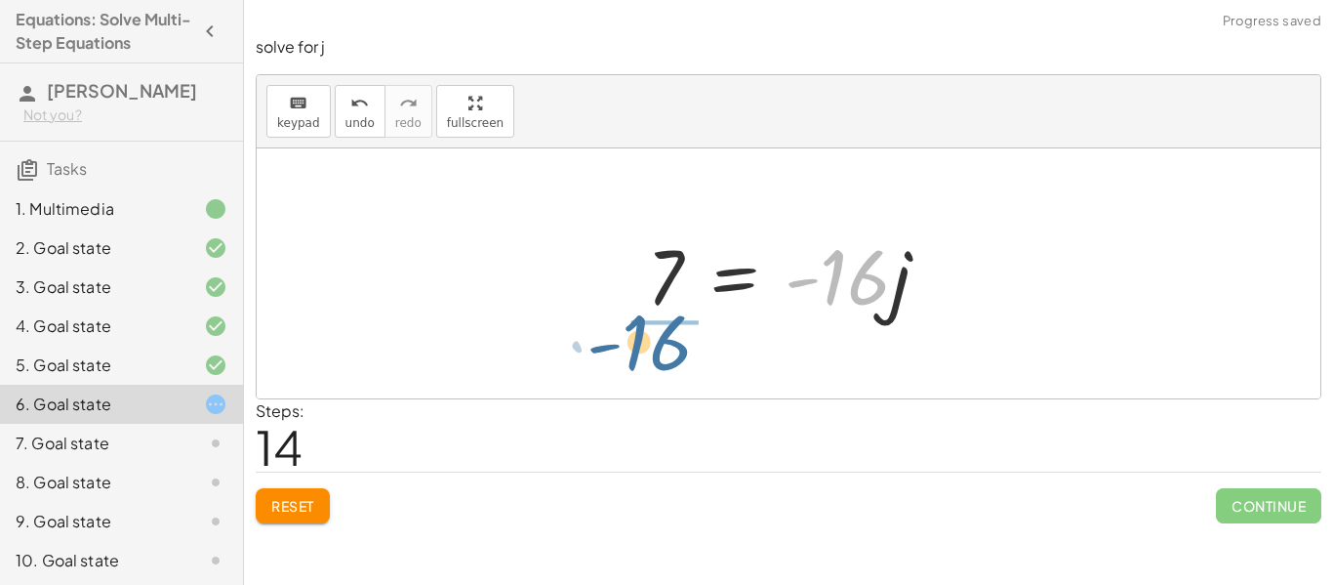
drag, startPoint x: 829, startPoint y: 289, endPoint x: 628, endPoint y: 357, distance: 212.3
click at [628, 357] on div "+ 4 − · 7 · j − 9 − · 2 · j = + · 5 · j + 2 + · 2 · j − · 7 · j + 4 − 9 − · 2 ·…" at bounding box center [789, 273] width 1064 height 250
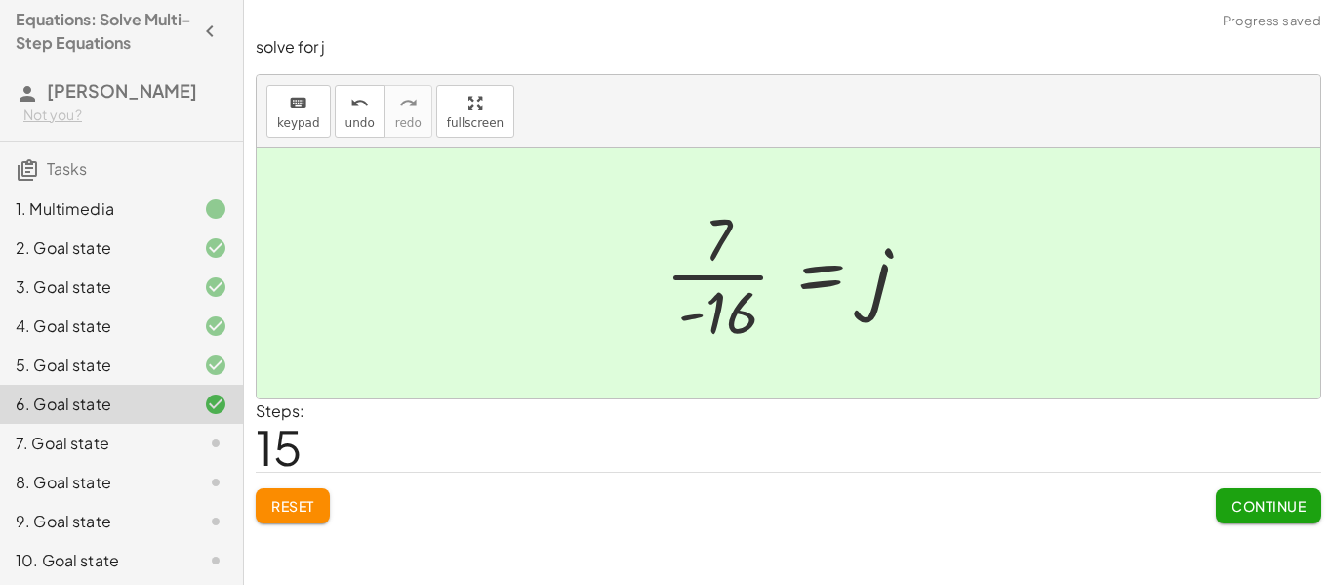
click at [691, 297] on div at bounding box center [796, 273] width 280 height 150
click at [1253, 490] on button "Continue" at bounding box center [1268, 505] width 105 height 35
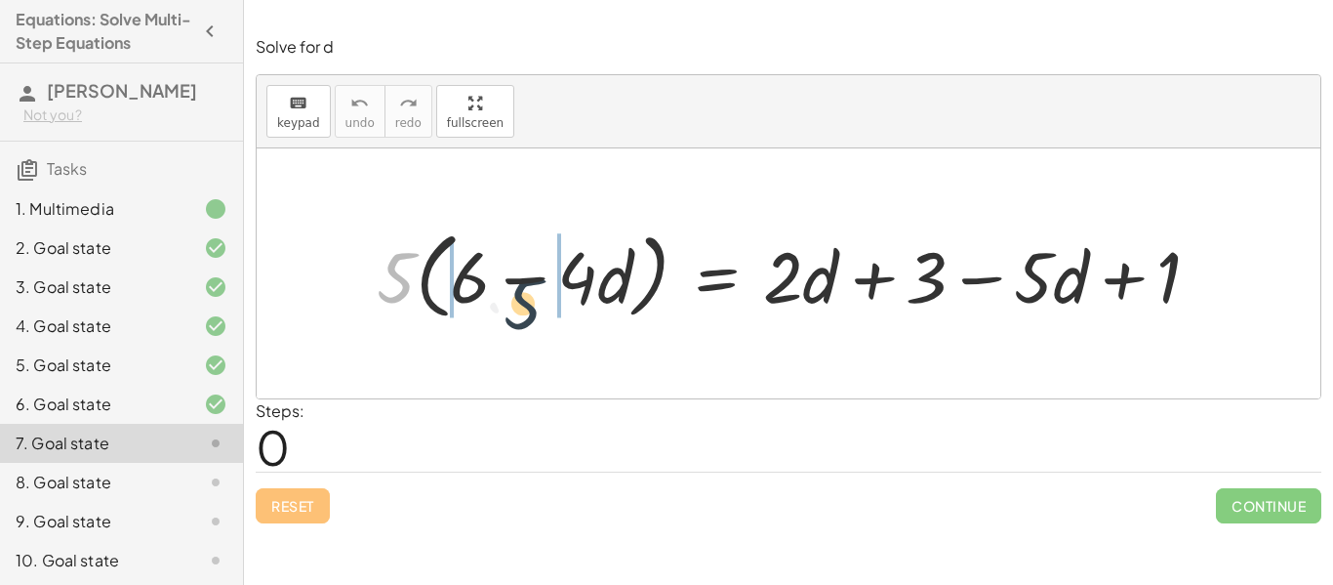
drag, startPoint x: 395, startPoint y: 266, endPoint x: 534, endPoint y: 295, distance: 141.5
click at [534, 295] on div at bounding box center [796, 274] width 858 height 104
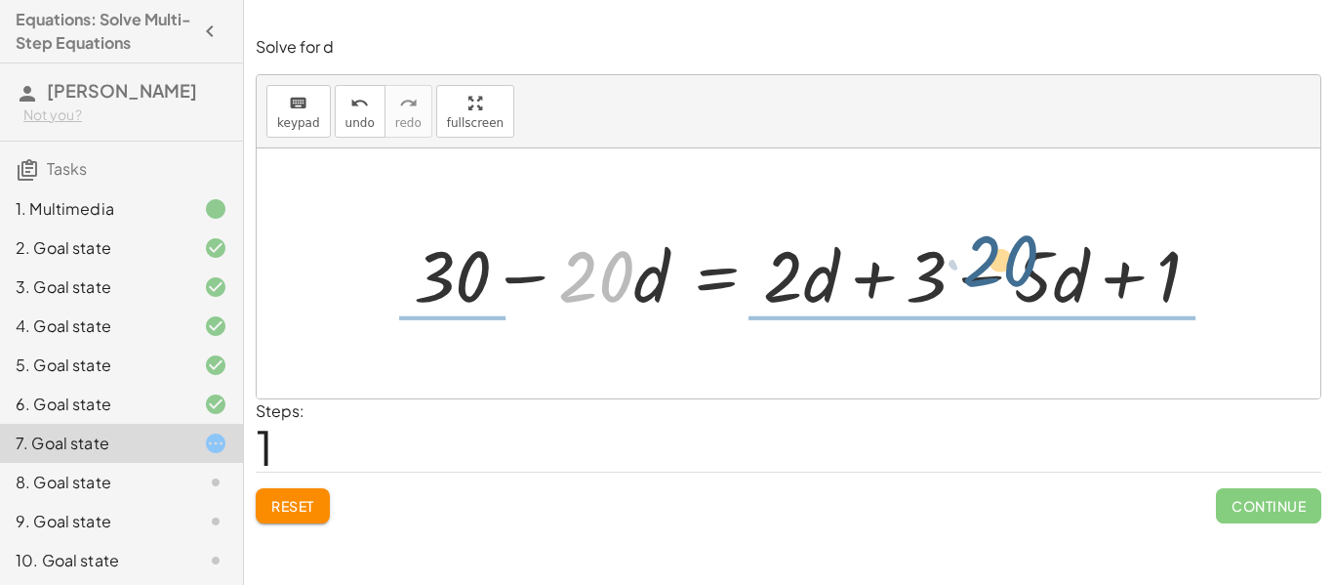
drag, startPoint x: 599, startPoint y: 264, endPoint x: 1021, endPoint y: 253, distance: 421.8
click at [1021, 253] on div at bounding box center [814, 273] width 821 height 94
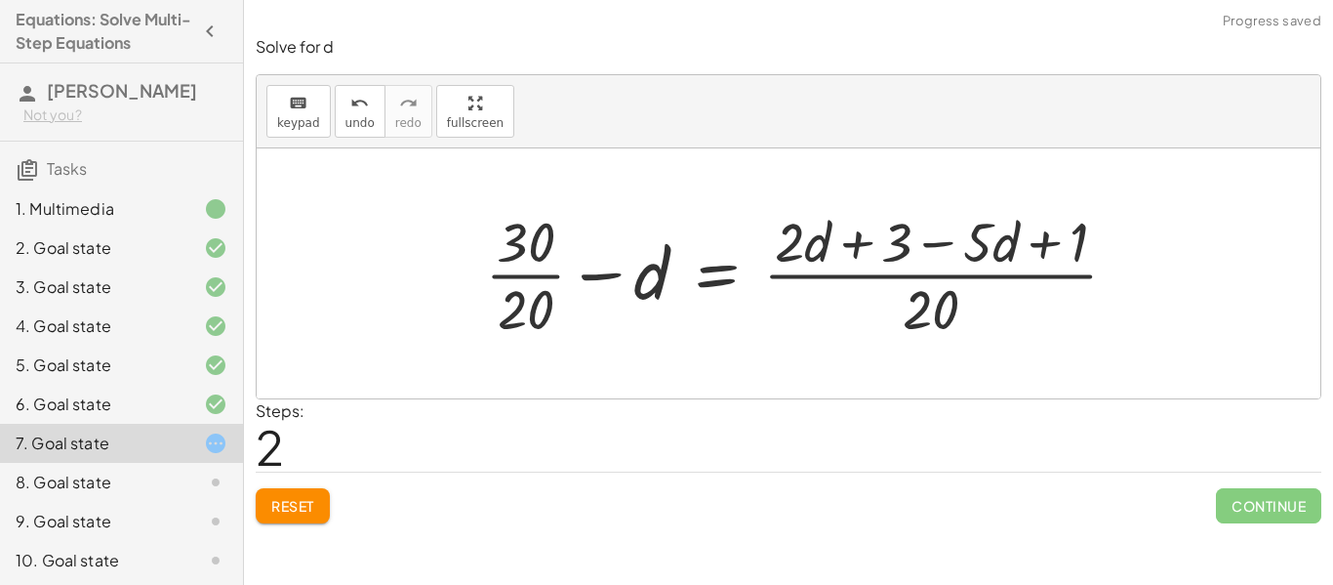
click at [277, 514] on button "Reset" at bounding box center [293, 505] width 74 height 35
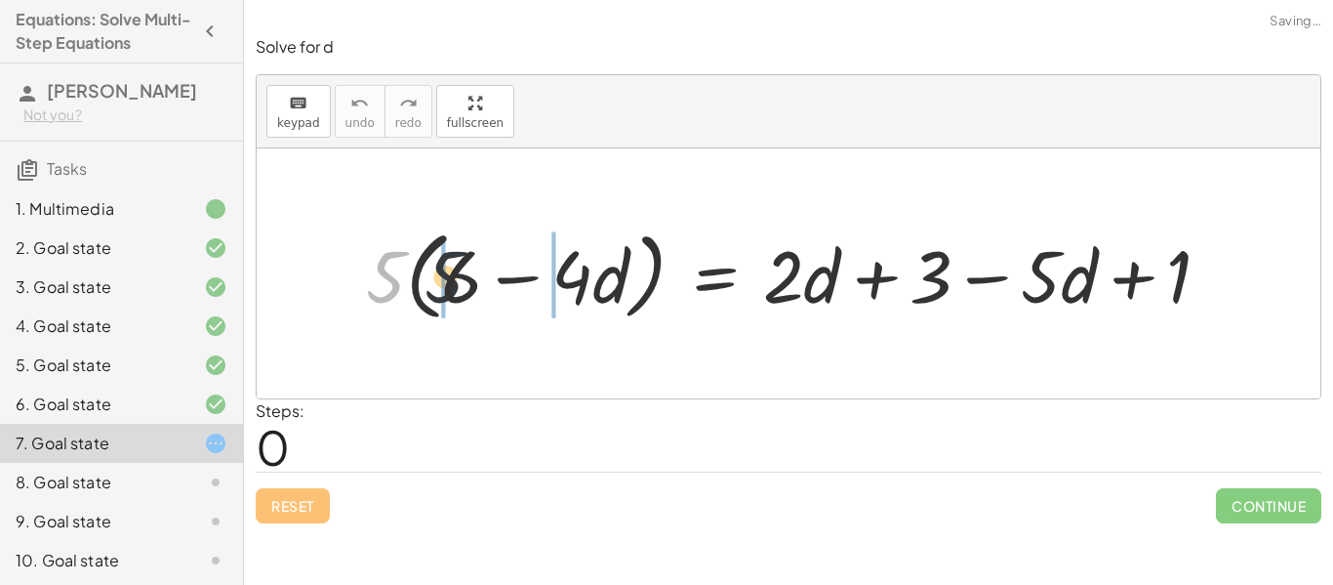
drag, startPoint x: 393, startPoint y: 277, endPoint x: 510, endPoint y: 276, distance: 117.1
click at [510, 276] on div at bounding box center [795, 273] width 879 height 106
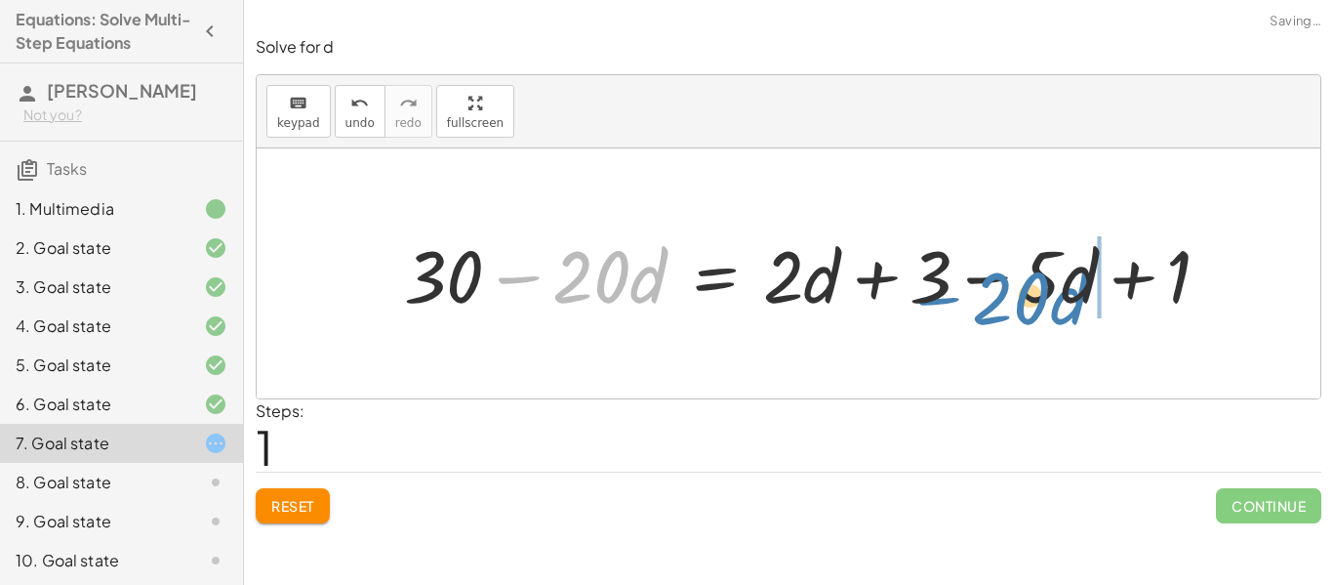
drag, startPoint x: 583, startPoint y: 275, endPoint x: 1017, endPoint y: 292, distance: 434.6
click at [1017, 292] on div at bounding box center [815, 273] width 842 height 96
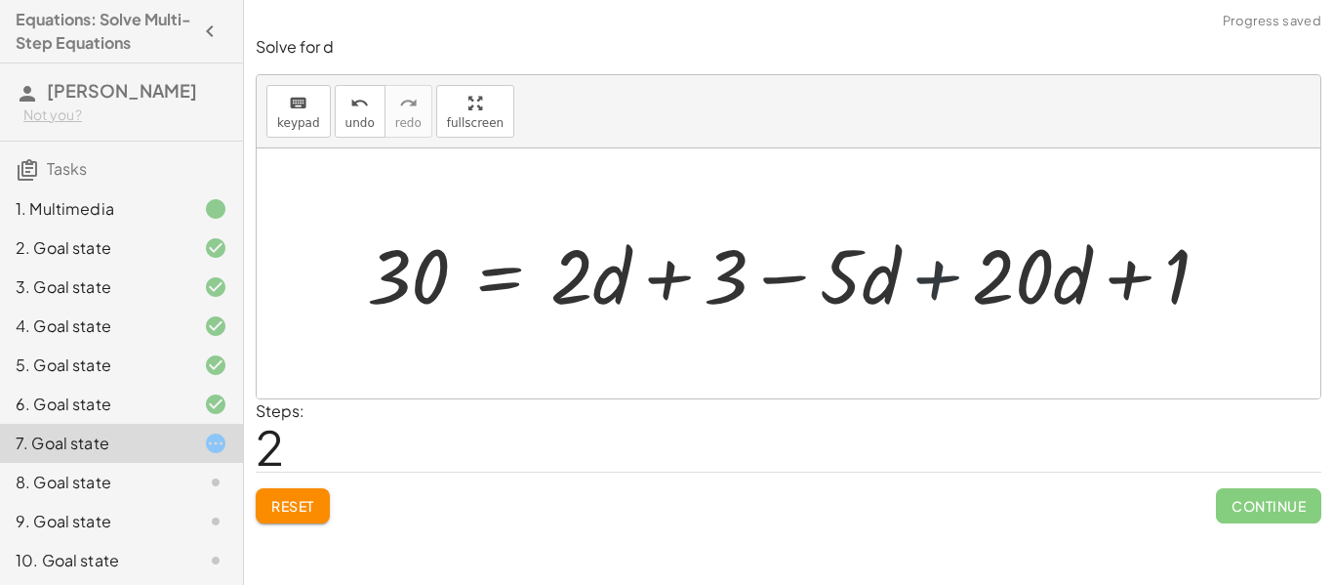
click at [939, 286] on div at bounding box center [795, 274] width 877 height 100
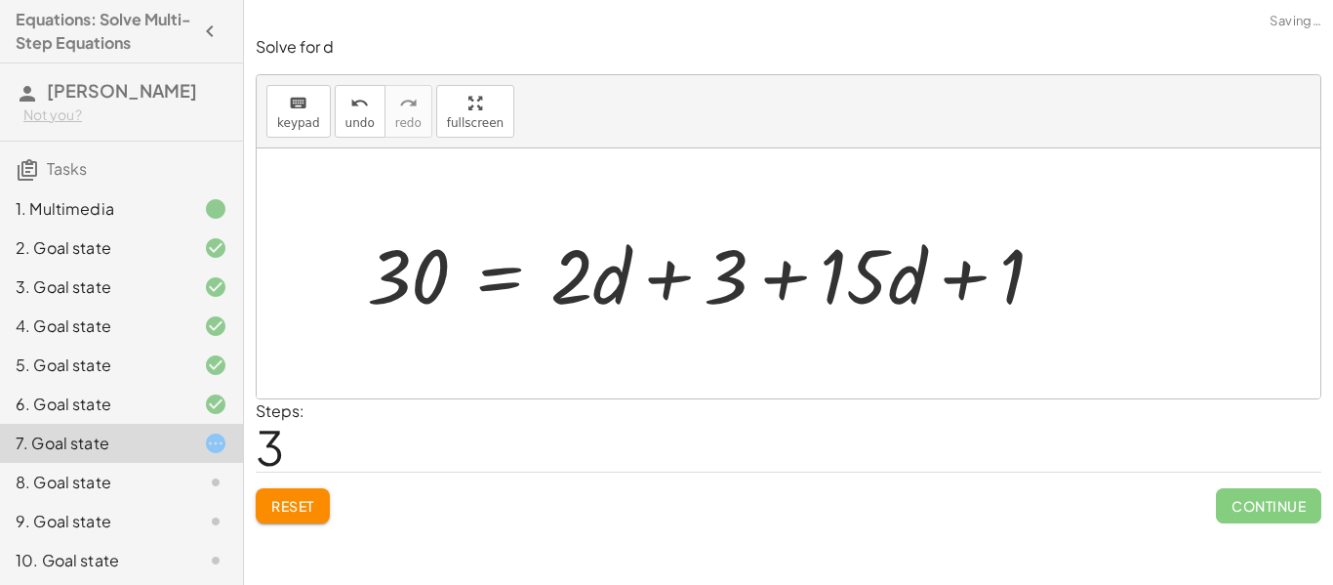
click at [859, 288] on div at bounding box center [713, 274] width 712 height 100
click at [970, 266] on div at bounding box center [713, 274] width 712 height 100
drag, startPoint x: 973, startPoint y: 274, endPoint x: 741, endPoint y: 287, distance: 232.6
click at [741, 287] on div at bounding box center [713, 274] width 712 height 100
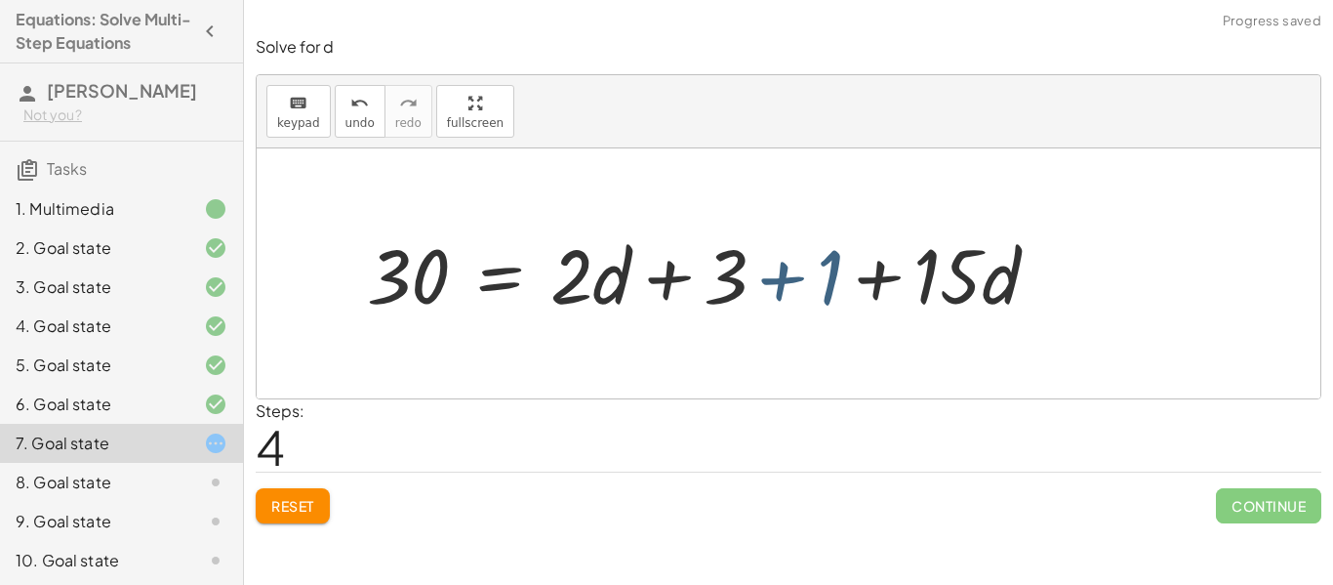
click at [741, 287] on div at bounding box center [713, 274] width 712 height 100
click at [781, 277] on div at bounding box center [713, 274] width 712 height 100
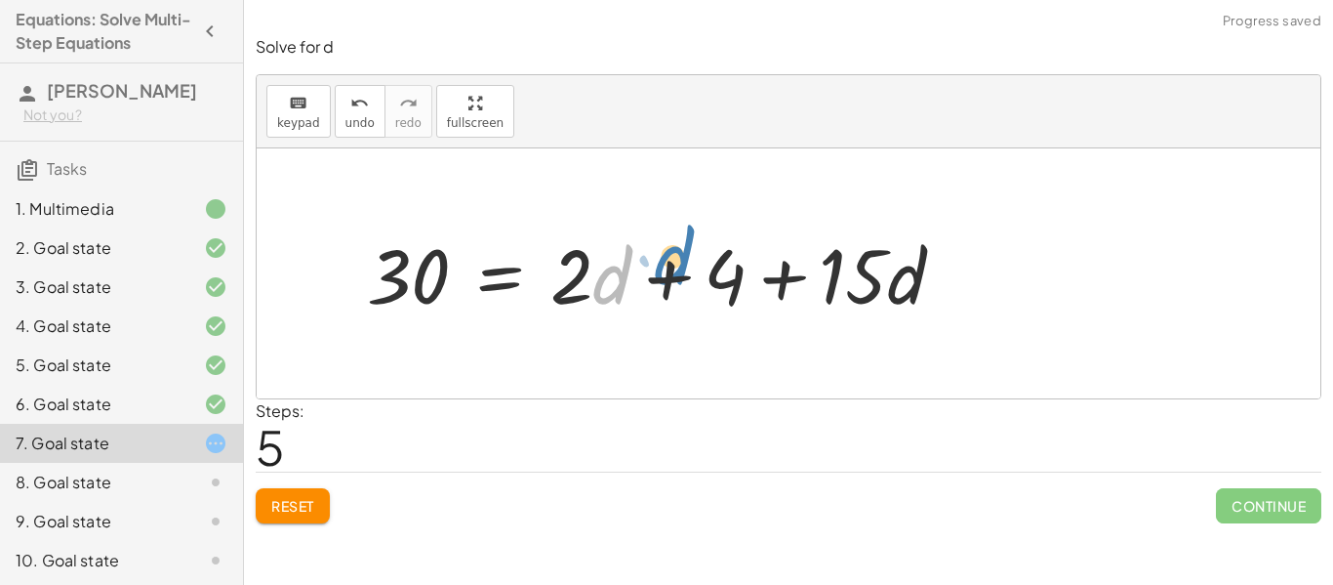
drag, startPoint x: 615, startPoint y: 285, endPoint x: 676, endPoint y: 265, distance: 64.5
click at [676, 265] on div at bounding box center [663, 274] width 612 height 100
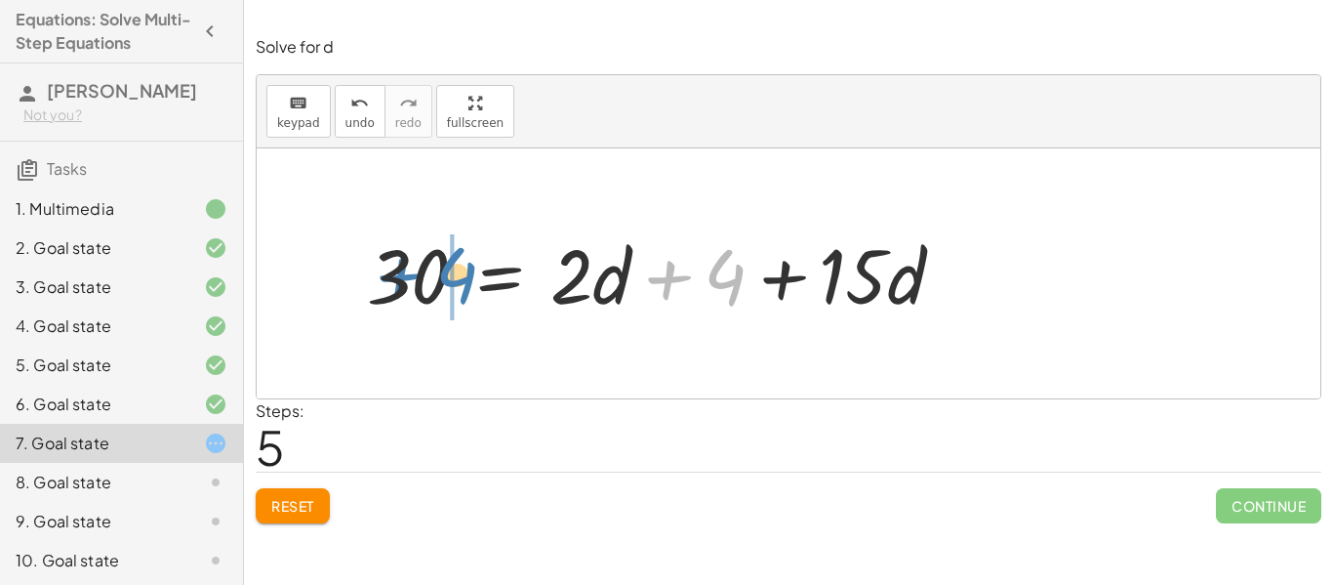
drag, startPoint x: 715, startPoint y: 275, endPoint x: 444, endPoint y: 270, distance: 271.4
click at [444, 270] on div at bounding box center [663, 274] width 612 height 100
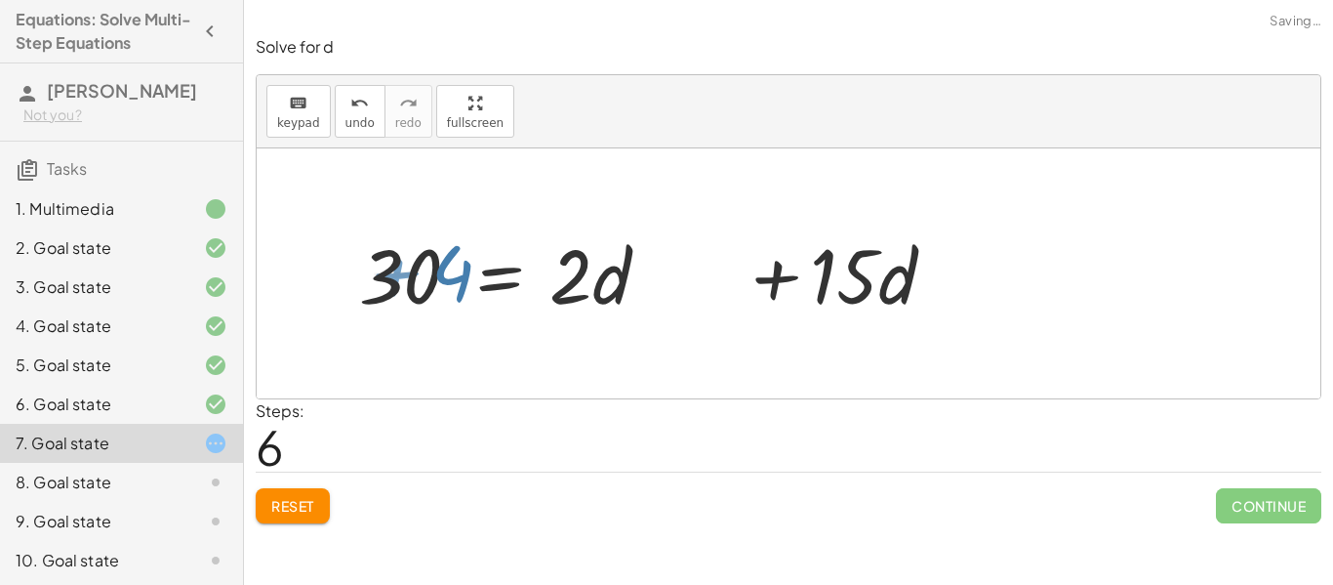
click at [444, 270] on div at bounding box center [548, 274] width 612 height 100
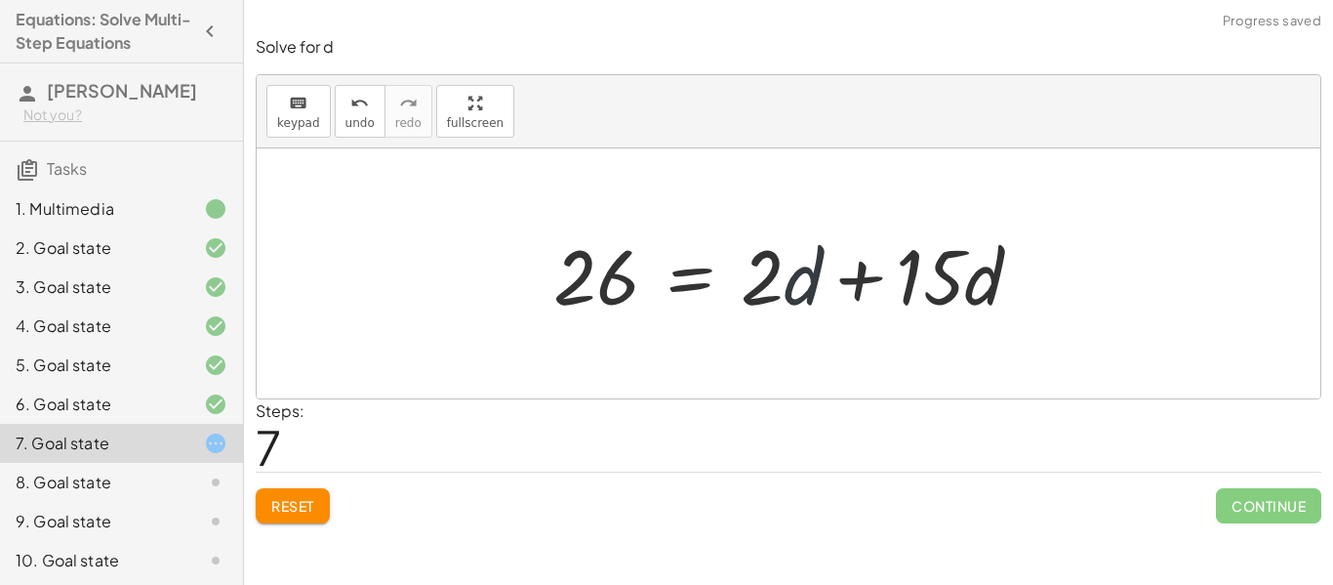
click at [816, 289] on div at bounding box center [796, 274] width 504 height 101
click at [855, 284] on div at bounding box center [796, 274] width 504 height 101
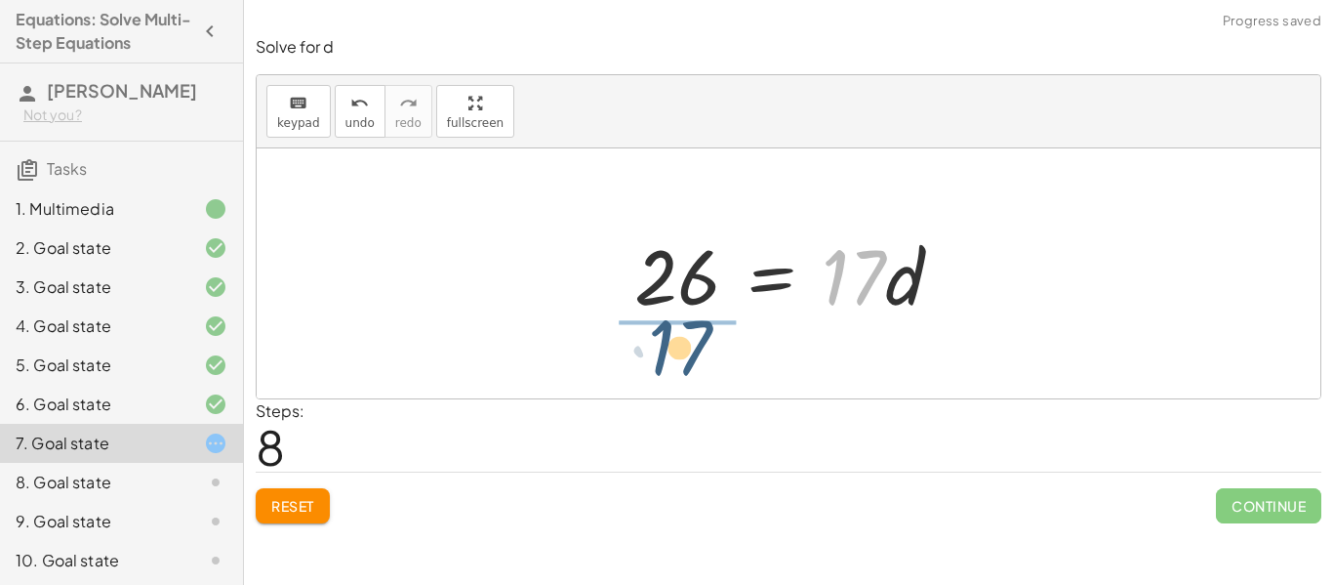
drag, startPoint x: 881, startPoint y: 292, endPoint x: 704, endPoint y: 364, distance: 191.8
click at [704, 364] on div "· 5 · ( + 6 − · 4 · d ) = + · 2 · d + 3 − · 5 · d + 1 + · 5 · 6 − · 5 · 4 · d =…" at bounding box center [789, 273] width 1064 height 250
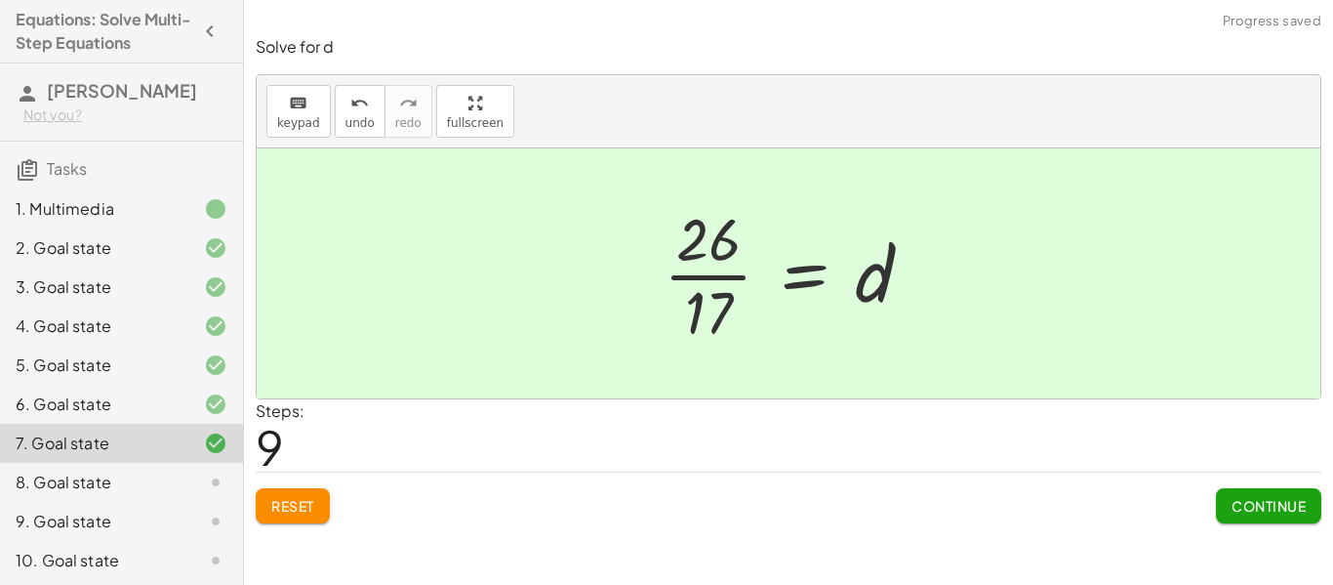
click at [1241, 510] on span "Continue" at bounding box center [1269, 506] width 74 height 18
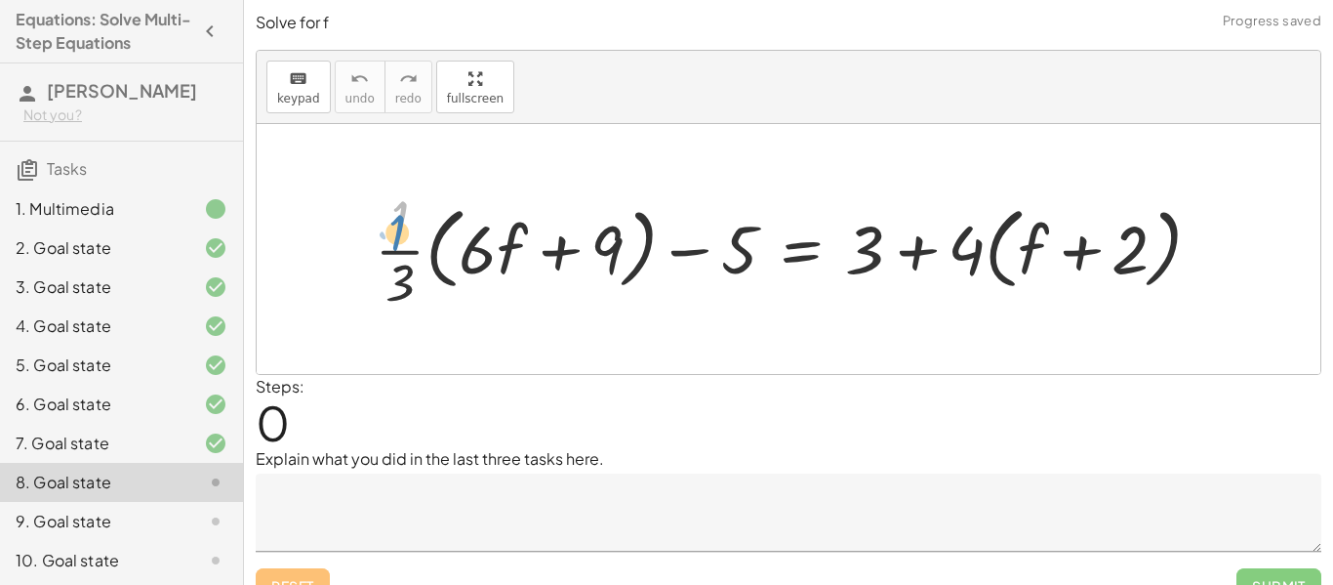
drag, startPoint x: 387, startPoint y: 231, endPoint x: 380, endPoint y: 245, distance: 15.7
click at [380, 245] on div at bounding box center [796, 249] width 862 height 132
drag, startPoint x: 403, startPoint y: 258, endPoint x: 462, endPoint y: 211, distance: 75.0
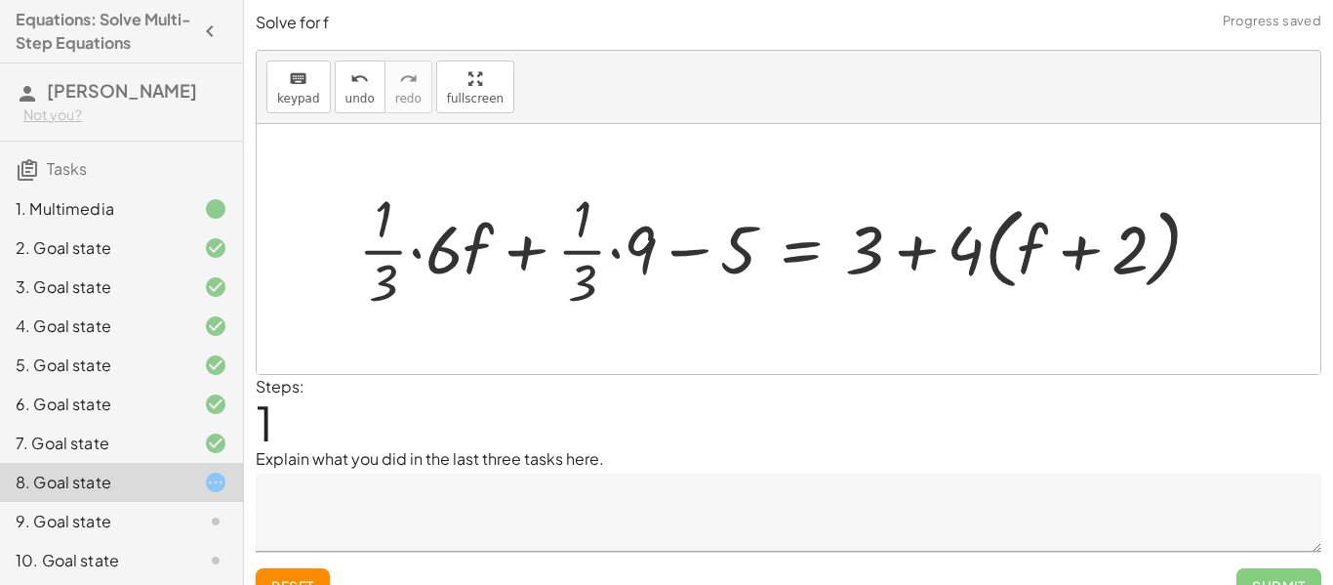
click at [420, 243] on div at bounding box center [787, 249] width 878 height 132
click at [442, 255] on div at bounding box center [814, 249] width 825 height 132
click at [473, 260] on div at bounding box center [822, 249] width 810 height 132
click at [586, 261] on div at bounding box center [822, 249] width 810 height 132
click at [610, 252] on div at bounding box center [822, 249] width 810 height 132
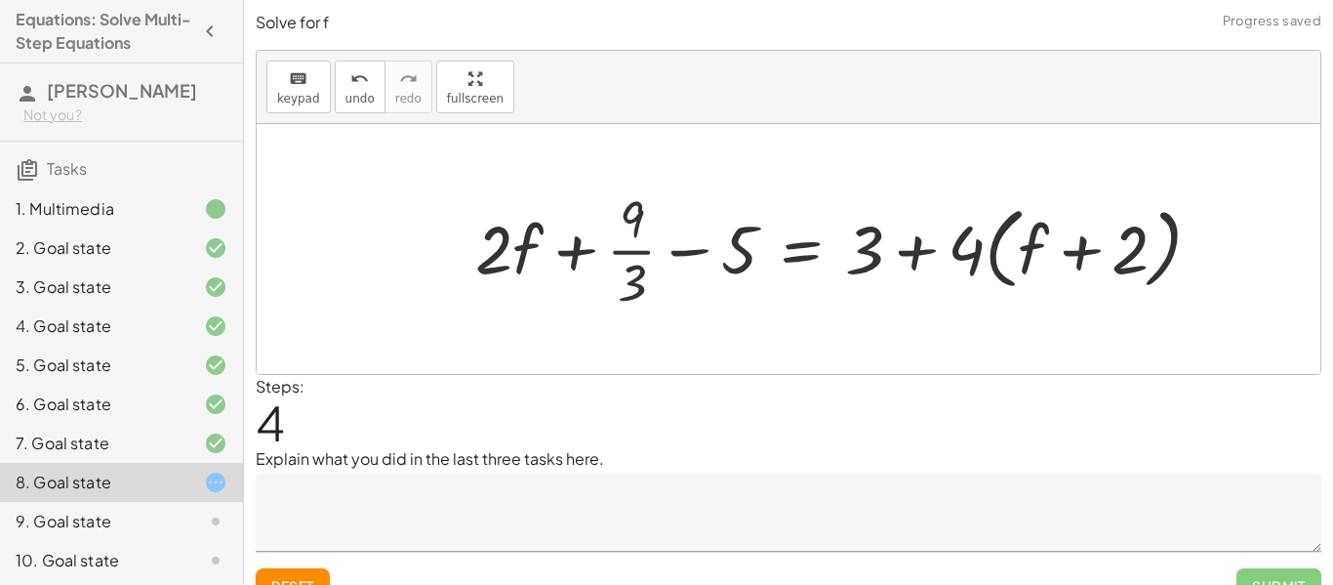
click at [638, 238] on div at bounding box center [846, 249] width 761 height 132
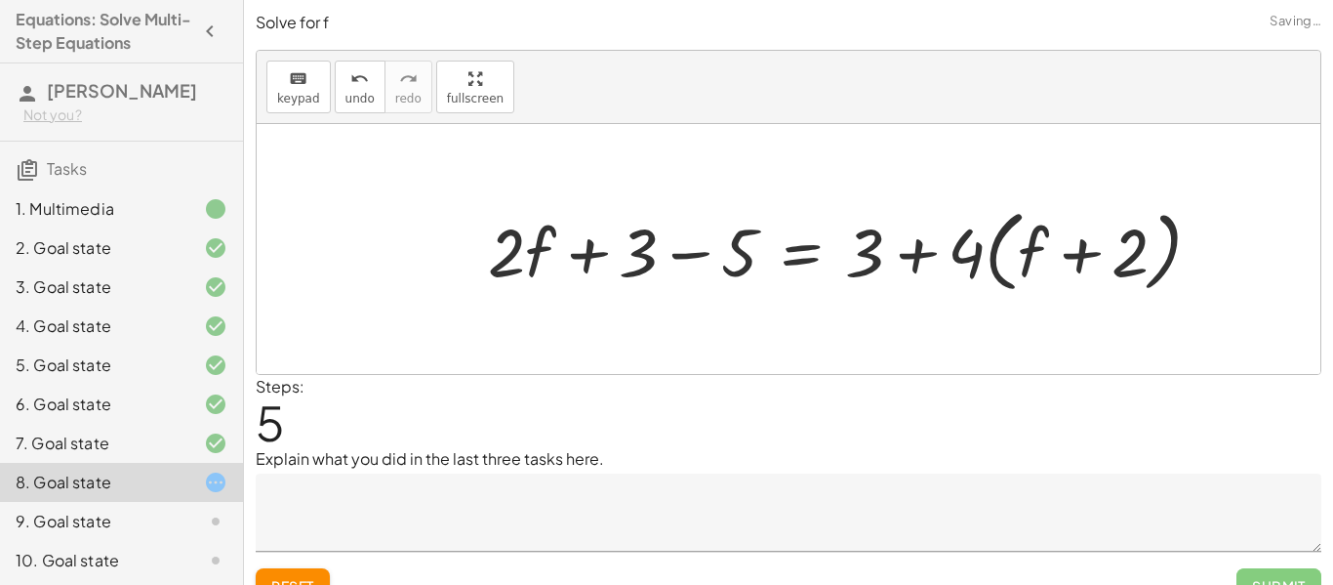
click at [702, 260] on div at bounding box center [852, 248] width 749 height 99
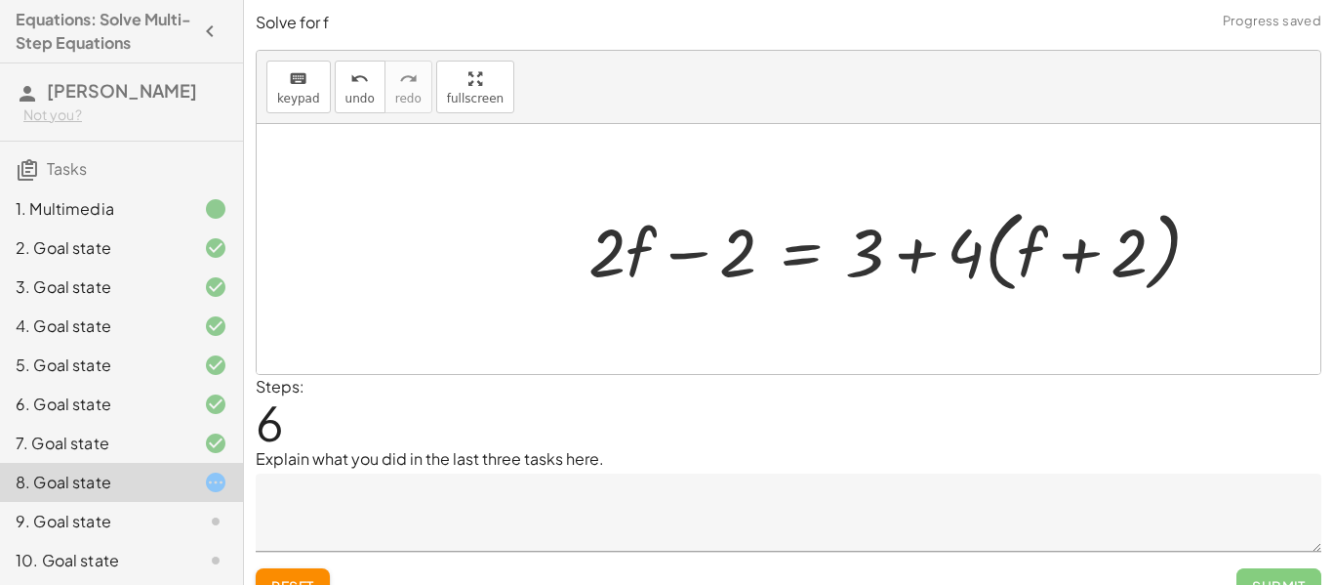
click at [848, 262] on div at bounding box center [903, 248] width 648 height 99
click at [894, 260] on div at bounding box center [903, 248] width 648 height 99
drag, startPoint x: 976, startPoint y: 249, endPoint x: 1059, endPoint y: 233, distance: 84.4
click at [1059, 233] on div at bounding box center [903, 248] width 648 height 99
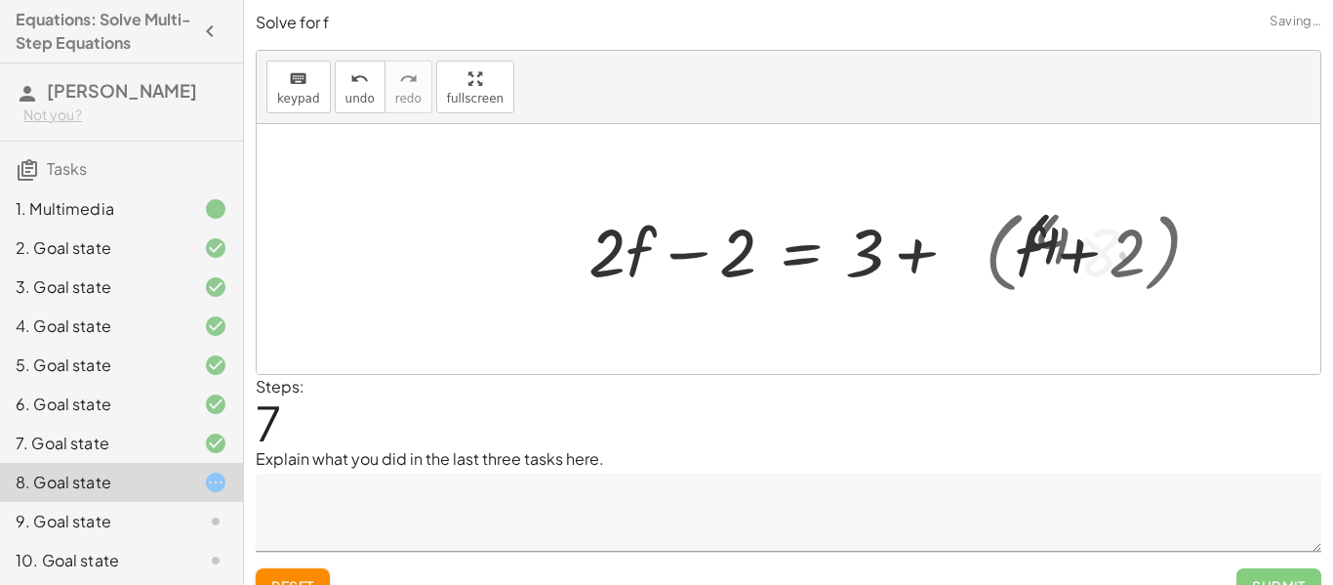
click at [1059, 233] on div at bounding box center [871, 249] width 585 height 89
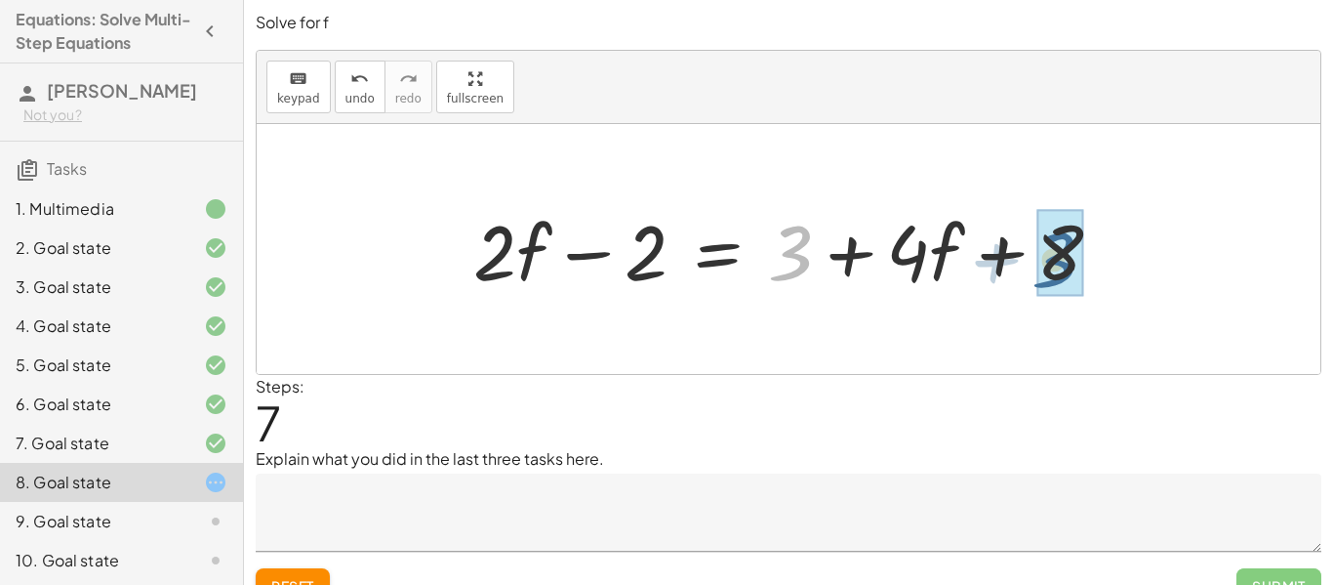
drag, startPoint x: 796, startPoint y: 251, endPoint x: 1064, endPoint y: 258, distance: 267.5
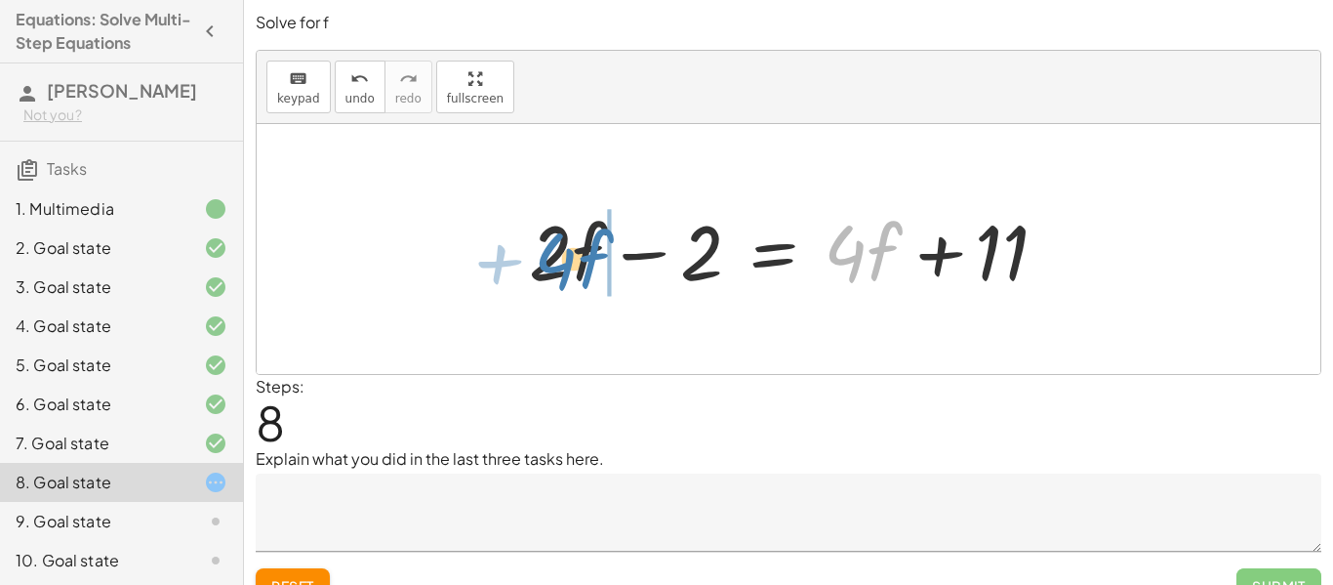
drag, startPoint x: 878, startPoint y: 252, endPoint x: 586, endPoint y: 260, distance: 292.9
click at [586, 260] on div at bounding box center [789, 249] width 541 height 101
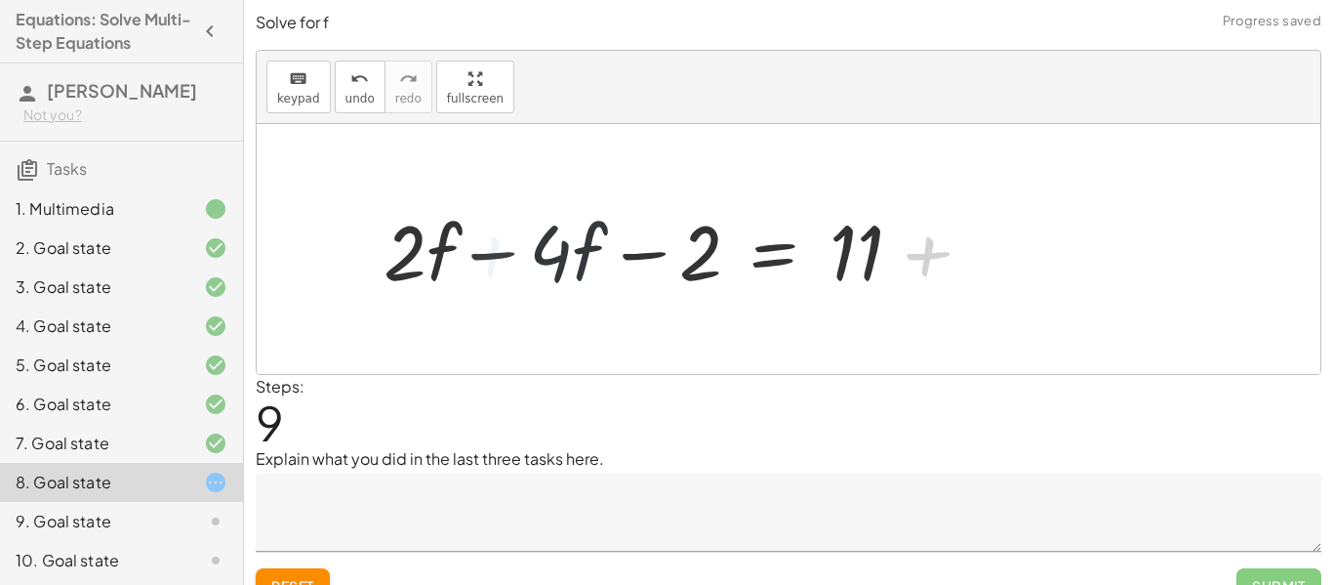
click at [566, 255] on div at bounding box center [644, 249] width 553 height 101
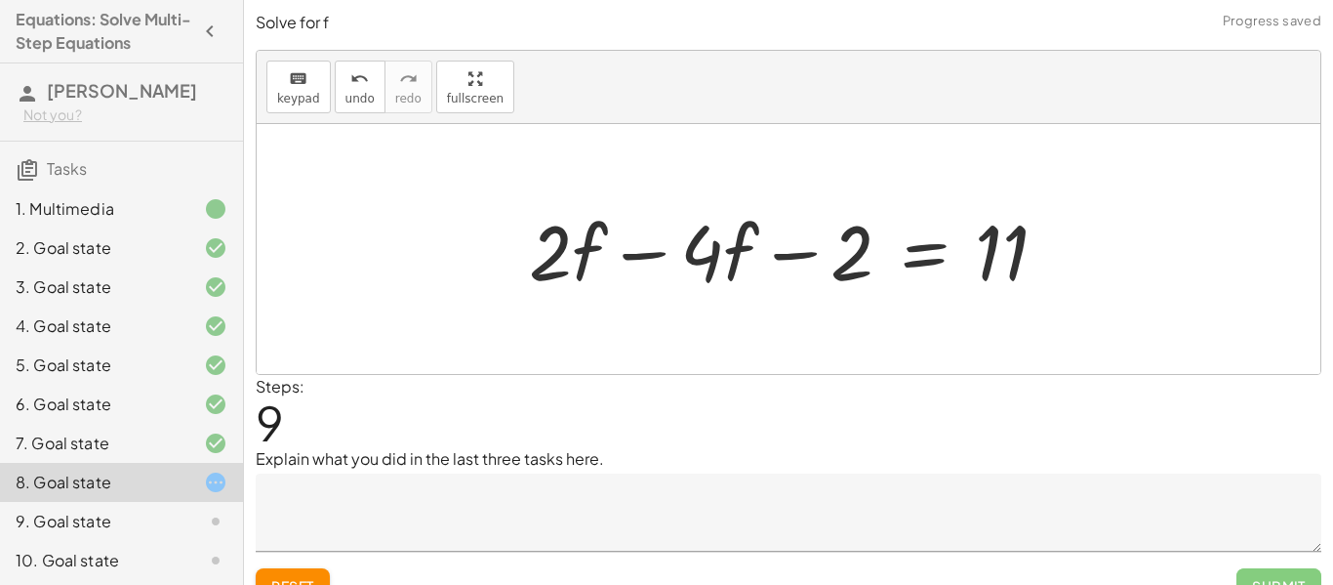
click at [570, 257] on div at bounding box center [795, 249] width 553 height 101
click at [653, 256] on div at bounding box center [795, 249] width 553 height 101
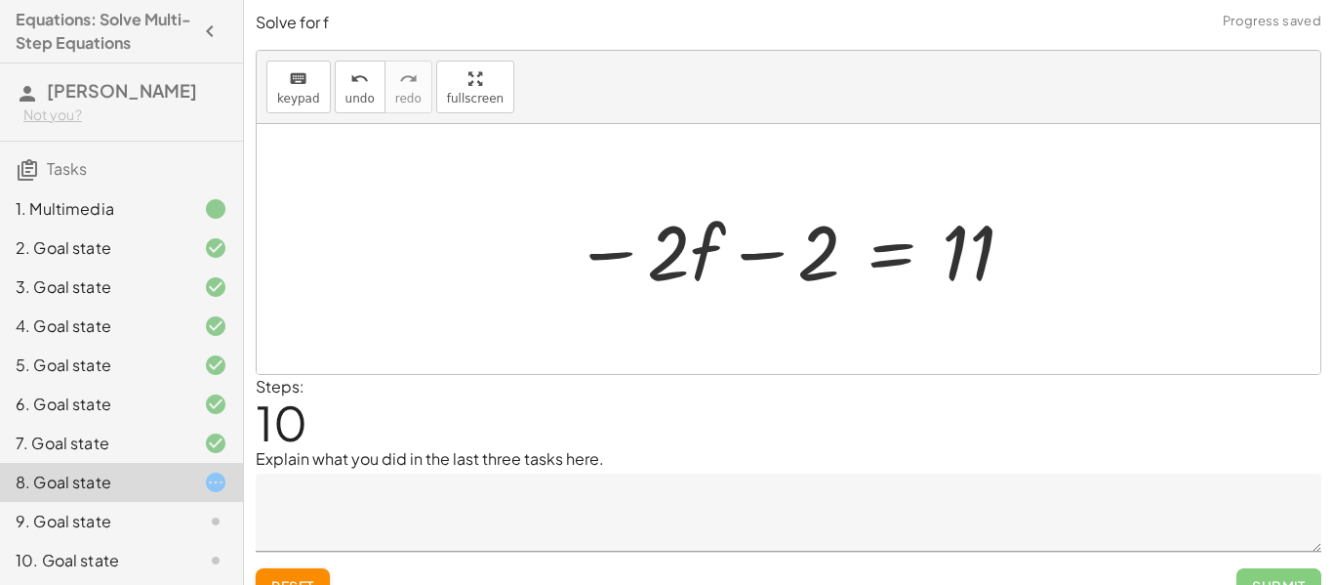
click at [770, 251] on div at bounding box center [795, 249] width 463 height 101
drag, startPoint x: 959, startPoint y: 251, endPoint x: 792, endPoint y: 266, distance: 168.6
click at [792, 266] on div at bounding box center [795, 249] width 463 height 101
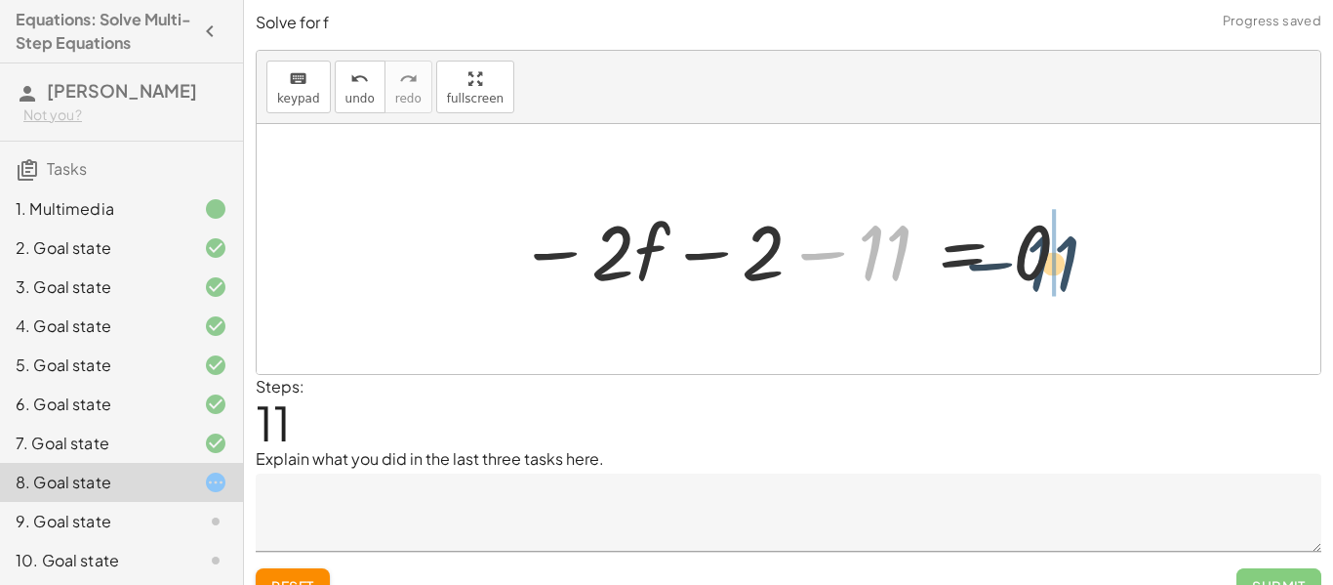
drag, startPoint x: 891, startPoint y: 226, endPoint x: 1071, endPoint y: 234, distance: 179.8
click at [1071, 234] on div at bounding box center [795, 249] width 575 height 101
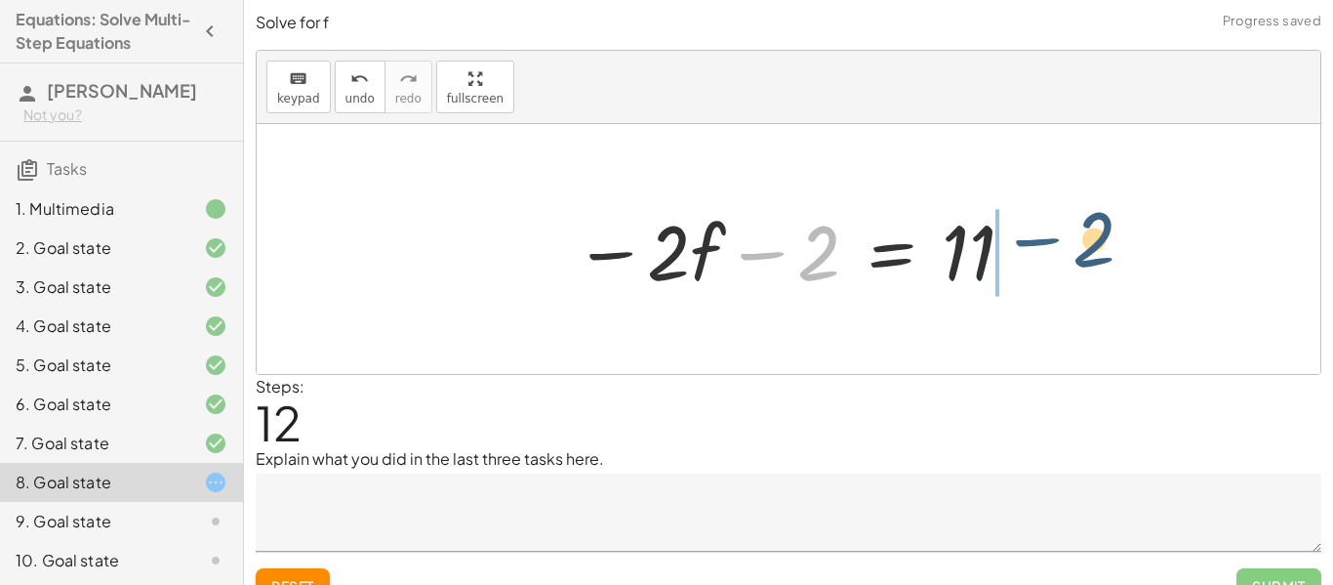
drag, startPoint x: 766, startPoint y: 252, endPoint x: 1041, endPoint y: 239, distance: 275.5
click at [1041, 239] on div "+ · · 1 · 3 · ( + · 6 · f + 9 ) − 5 = + 3 + · 4 · ( + f + 2 ) + · · 1 · 3 · 6 ·…" at bounding box center [789, 249] width 1064 height 250
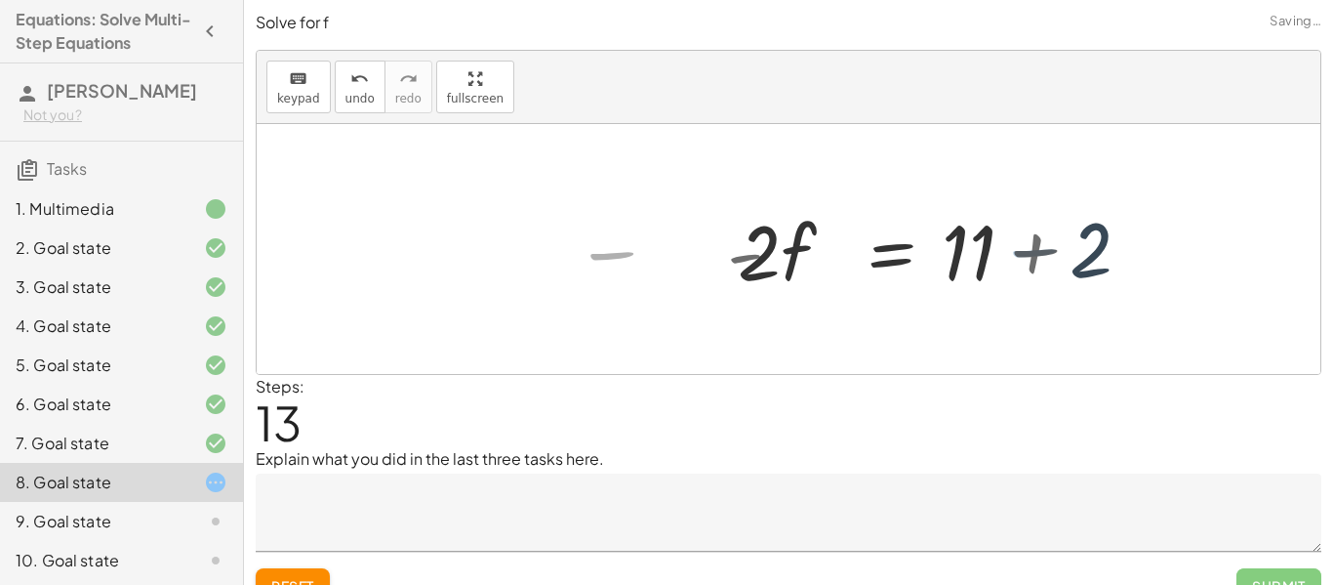
click at [1041, 239] on div at bounding box center [936, 249] width 438 height 101
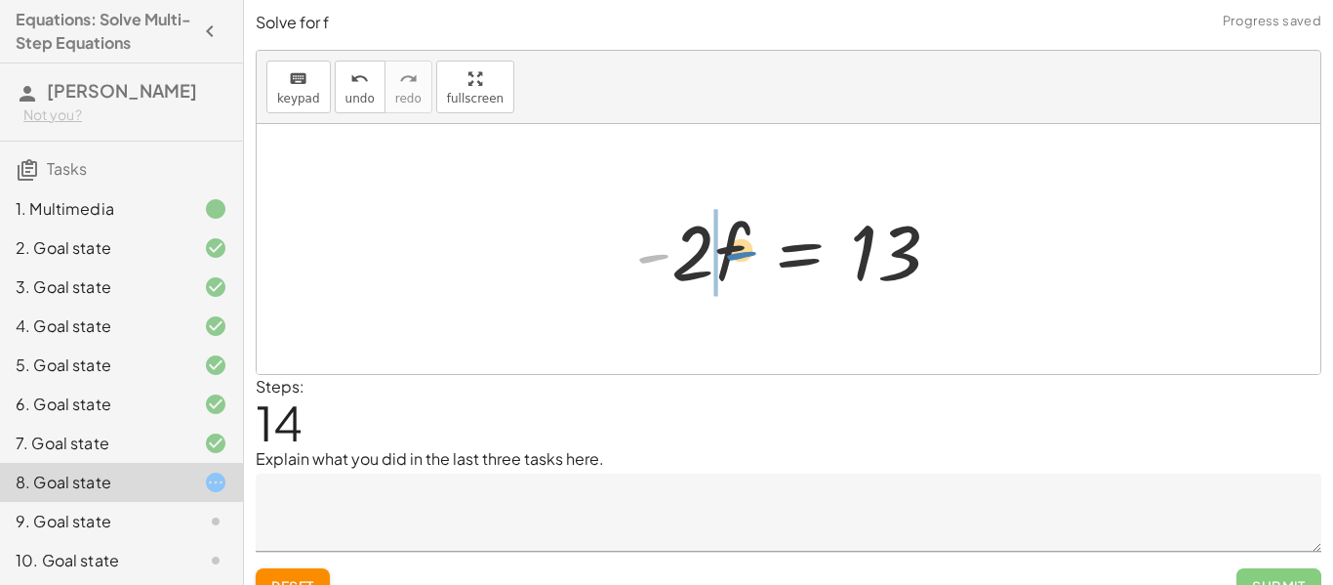
drag, startPoint x: 653, startPoint y: 258, endPoint x: 724, endPoint y: 254, distance: 71.4
click at [724, 254] on div at bounding box center [796, 249] width 341 height 101
click at [724, 254] on div at bounding box center [786, 249] width 359 height 101
drag, startPoint x: 694, startPoint y: 254, endPoint x: 933, endPoint y: 311, distance: 246.0
click at [933, 311] on div "+ · · 1 · 3 · ( + · 6 · f + 9 ) − 5 = + 3 + · 4 · ( + f + 2 ) + · · 1 · 3 · 6 ·…" at bounding box center [789, 249] width 1064 height 250
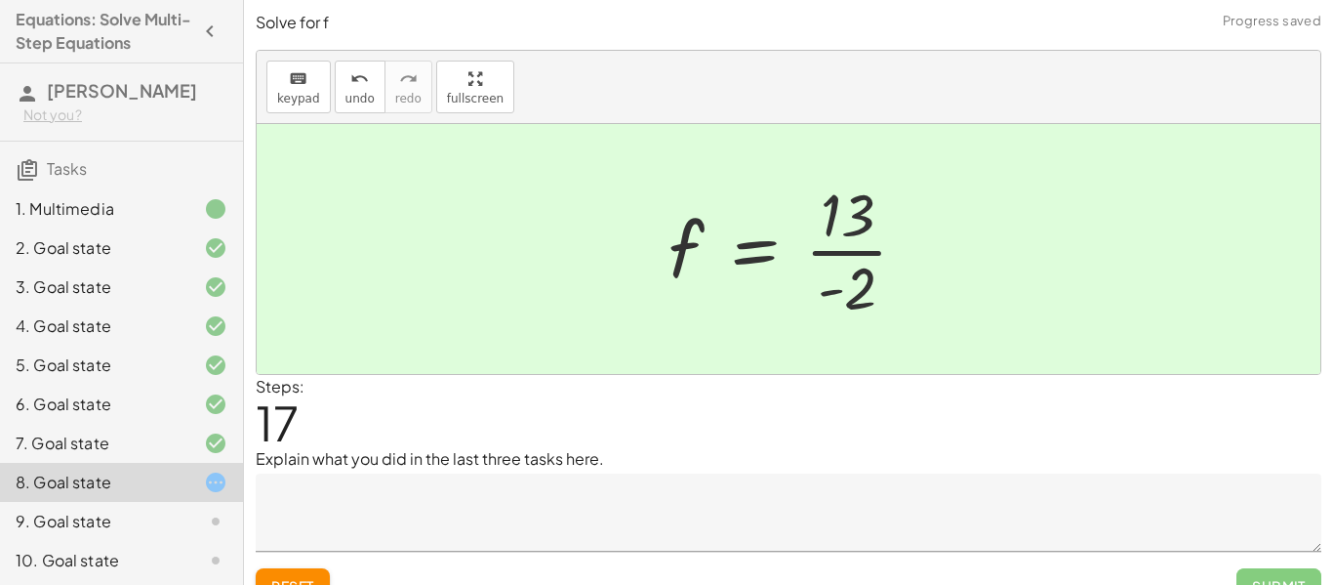
scroll to position [30, 0]
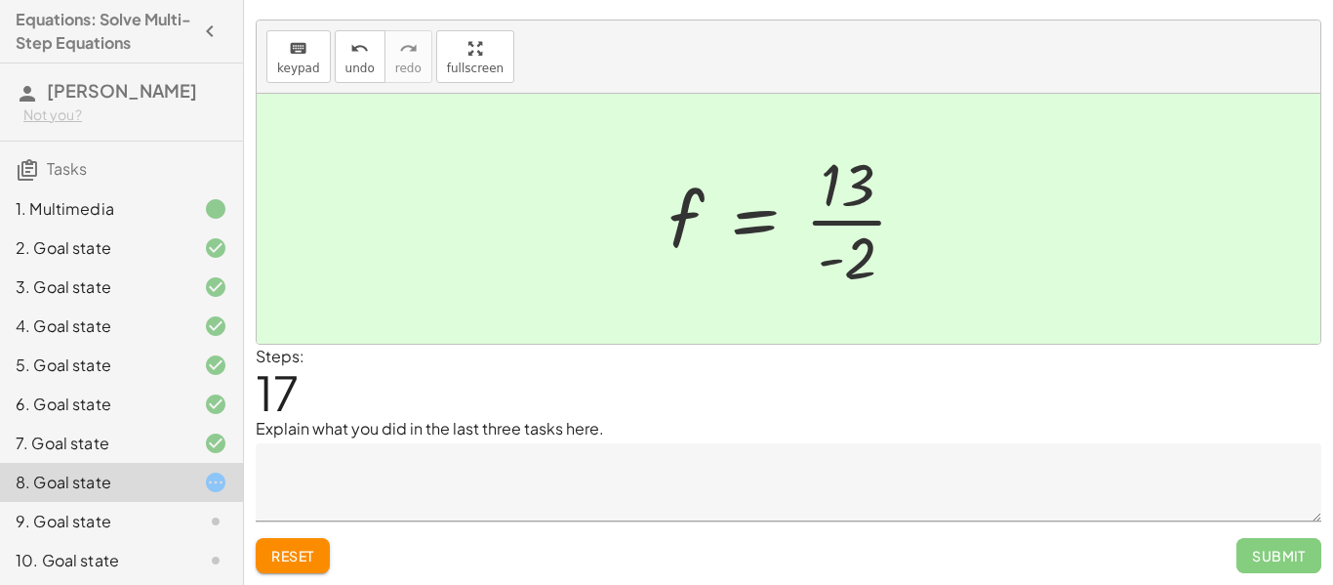
click at [147, 451] on div "7. Goal state" at bounding box center [94, 442] width 157 height 23
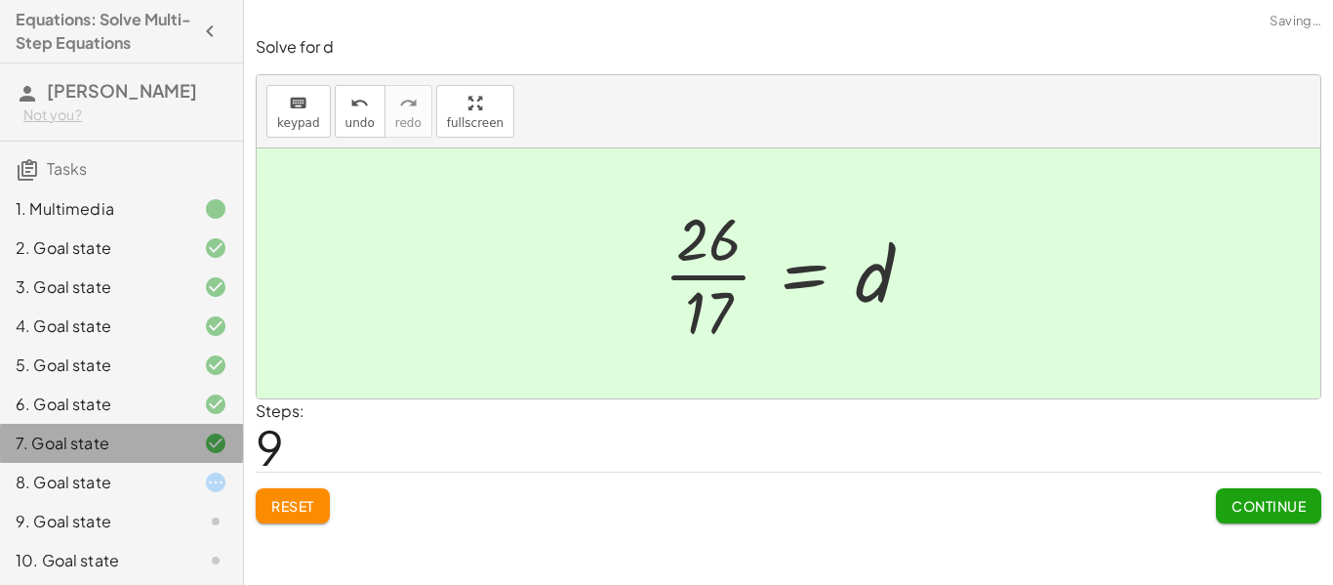
scroll to position [0, 0]
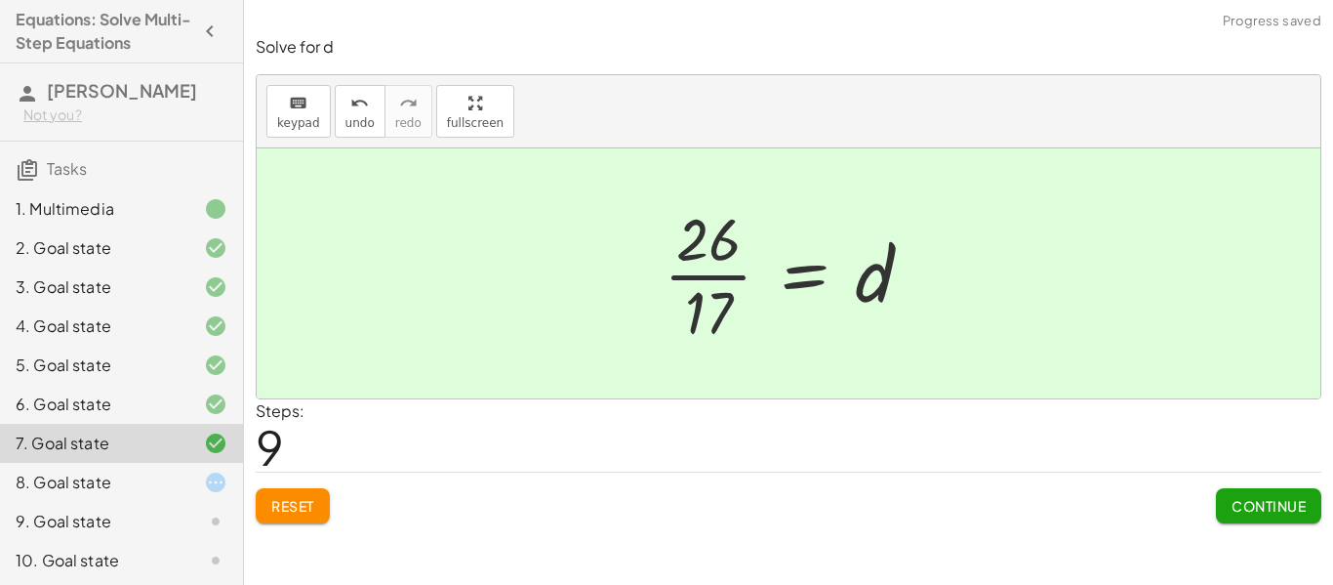
click at [148, 470] on div "8. Goal state" at bounding box center [94, 481] width 157 height 23
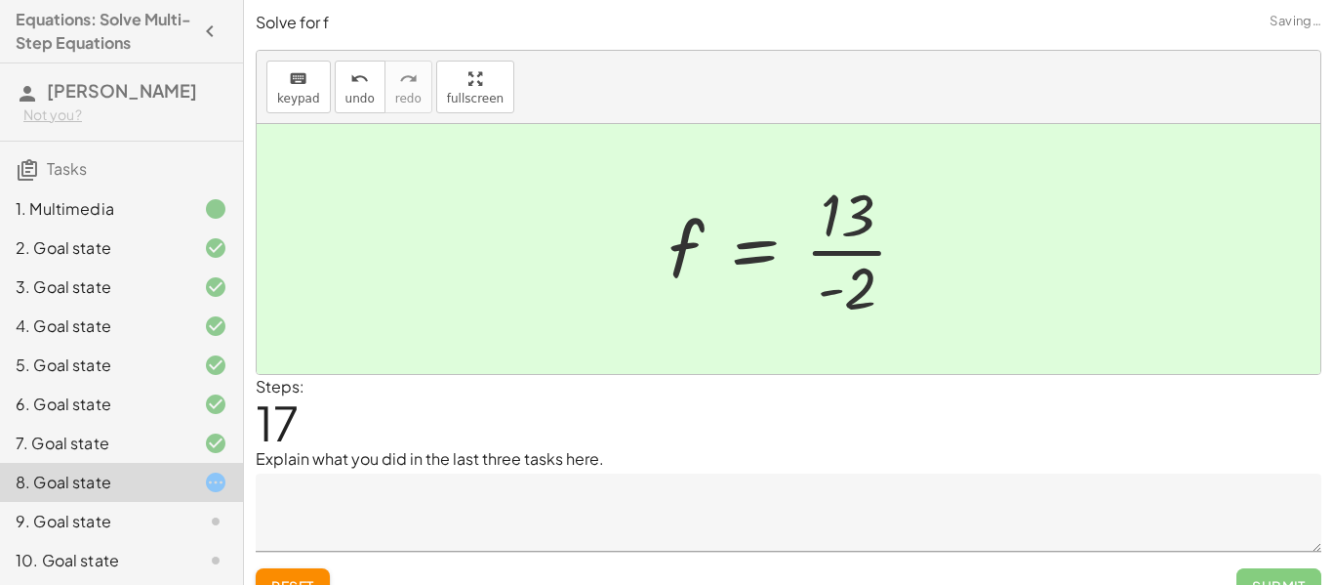
click at [451, 492] on textarea at bounding box center [789, 512] width 1066 height 78
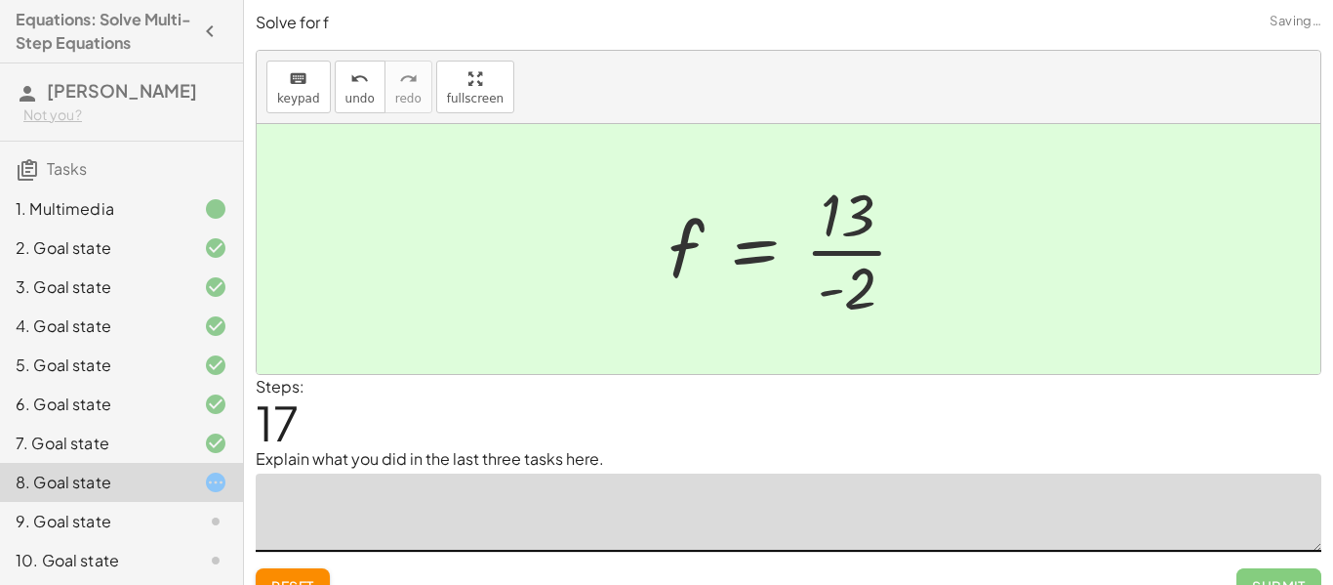
click at [451, 492] on textarea at bounding box center [789, 512] width 1066 height 78
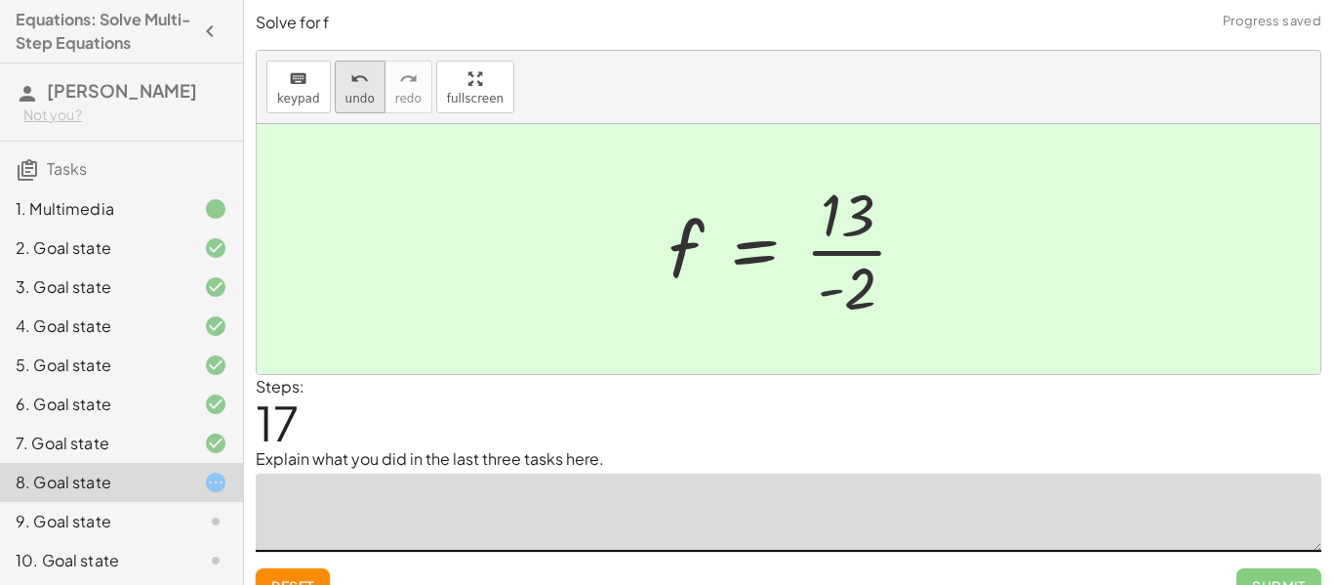
click at [351, 88] on icon "undo" at bounding box center [359, 78] width 19 height 23
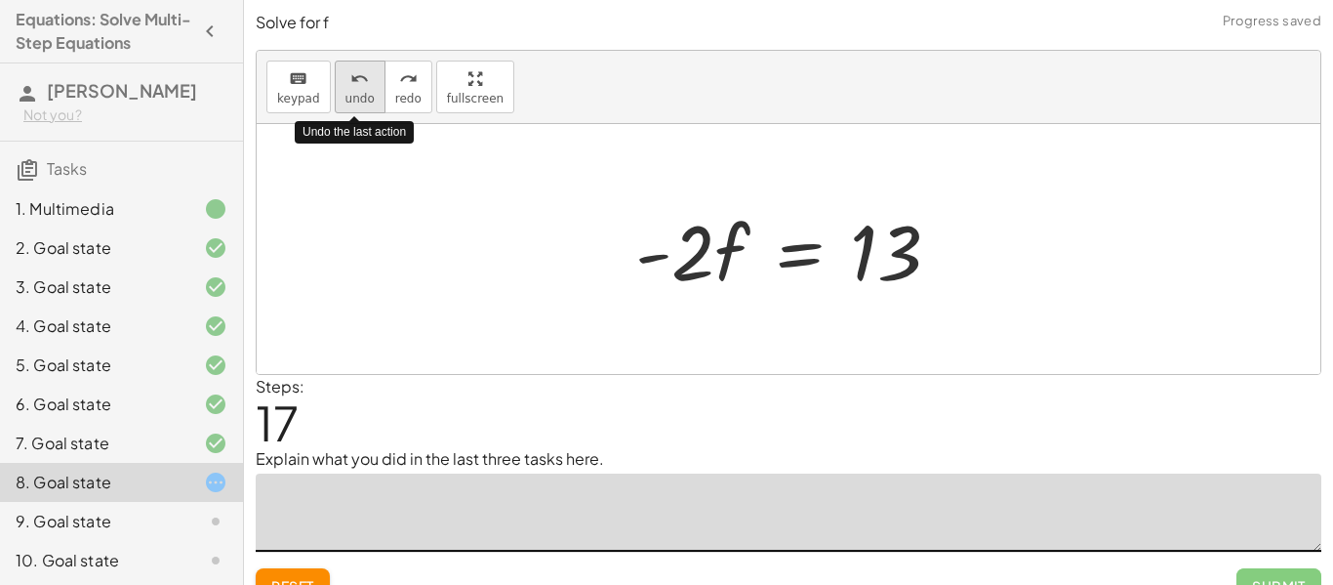
click at [351, 88] on icon "undo" at bounding box center [359, 78] width 19 height 23
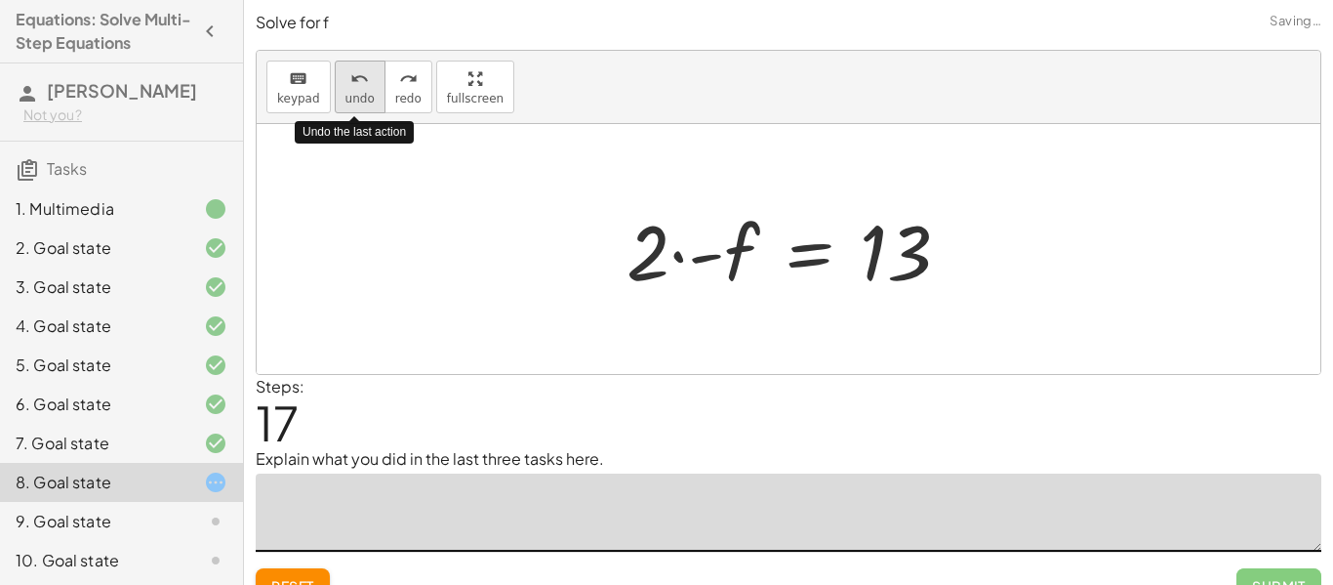
click at [351, 88] on icon "undo" at bounding box center [359, 78] width 19 height 23
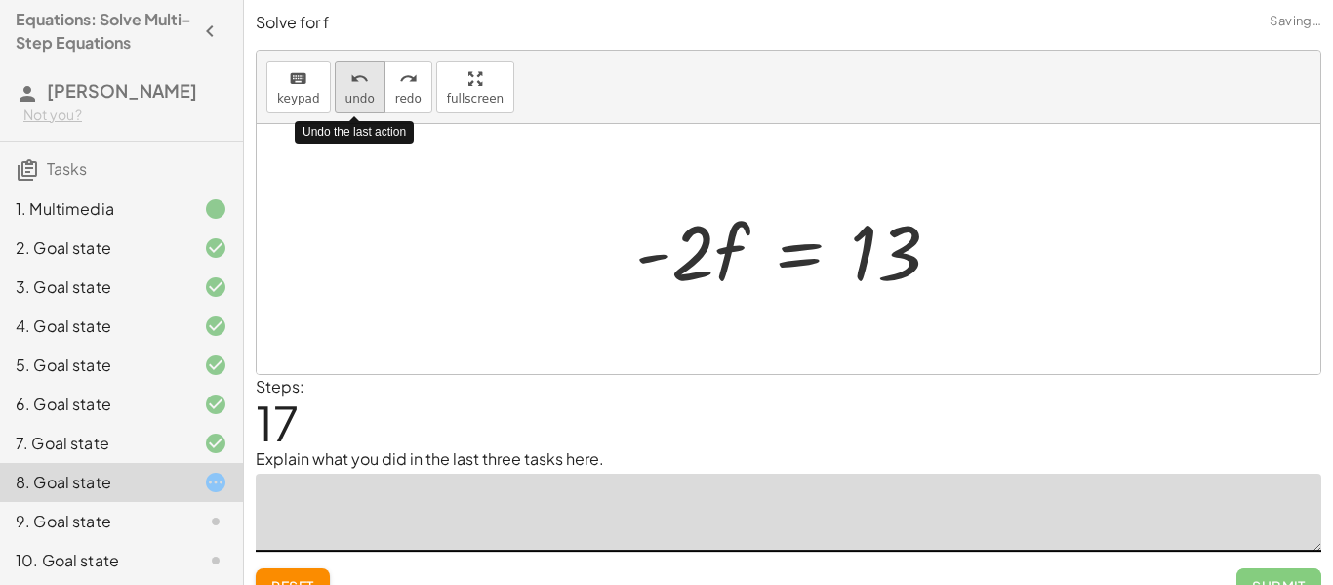
click at [351, 88] on icon "undo" at bounding box center [359, 78] width 19 height 23
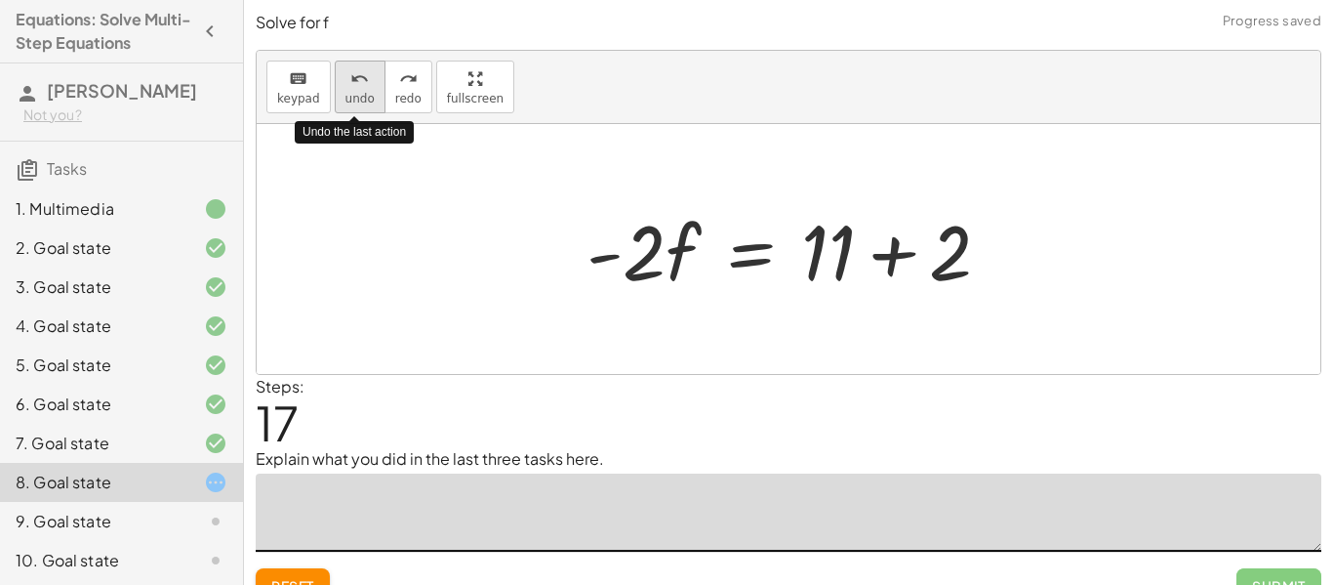
type textarea "*"
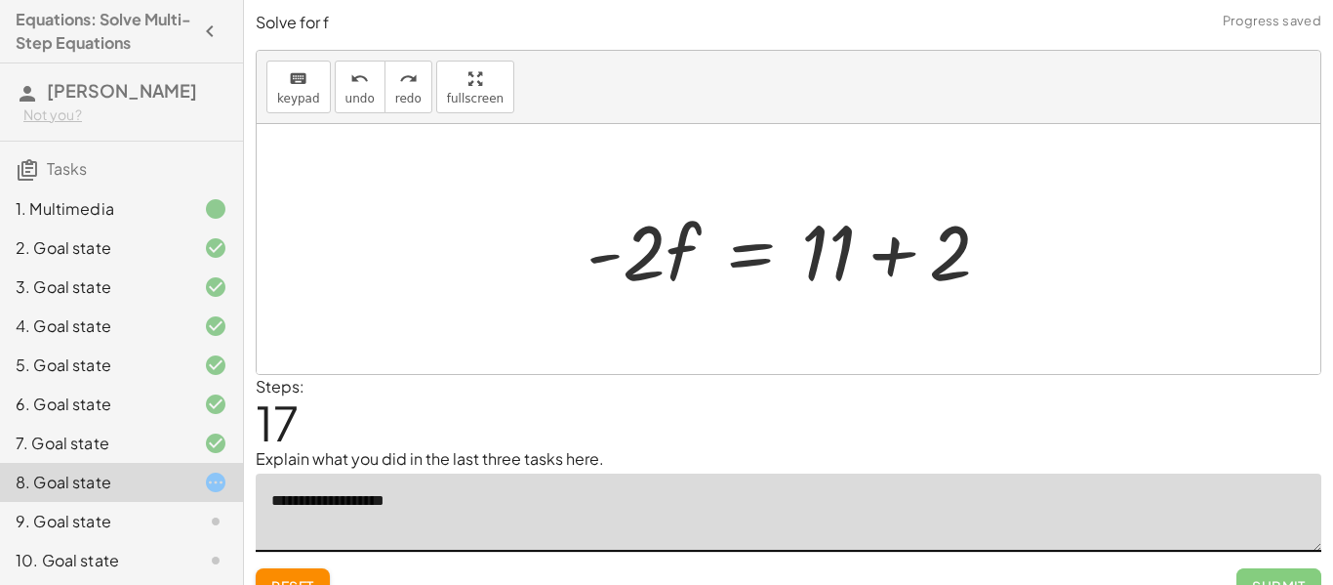
click at [345, 495] on textarea "**********" at bounding box center [789, 512] width 1066 height 78
click at [981, 482] on textarea "**********" at bounding box center [789, 512] width 1066 height 78
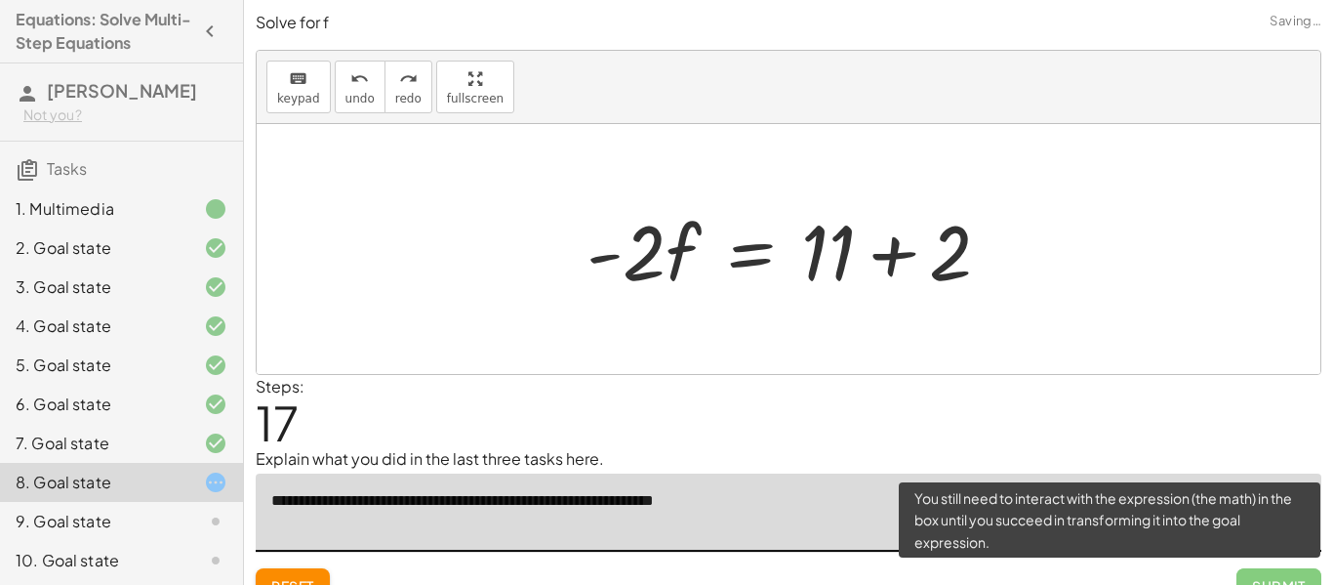
click at [1260, 572] on span "Submit" at bounding box center [1279, 585] width 85 height 35
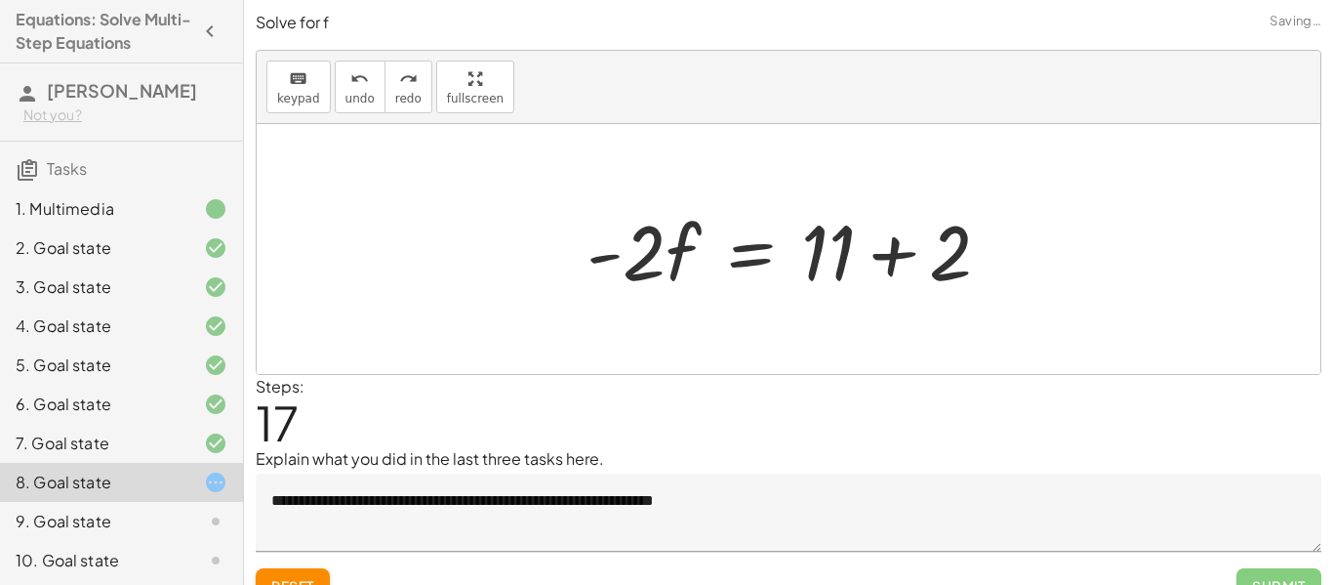
click at [1054, 416] on div "Steps: 17" at bounding box center [789, 411] width 1066 height 72
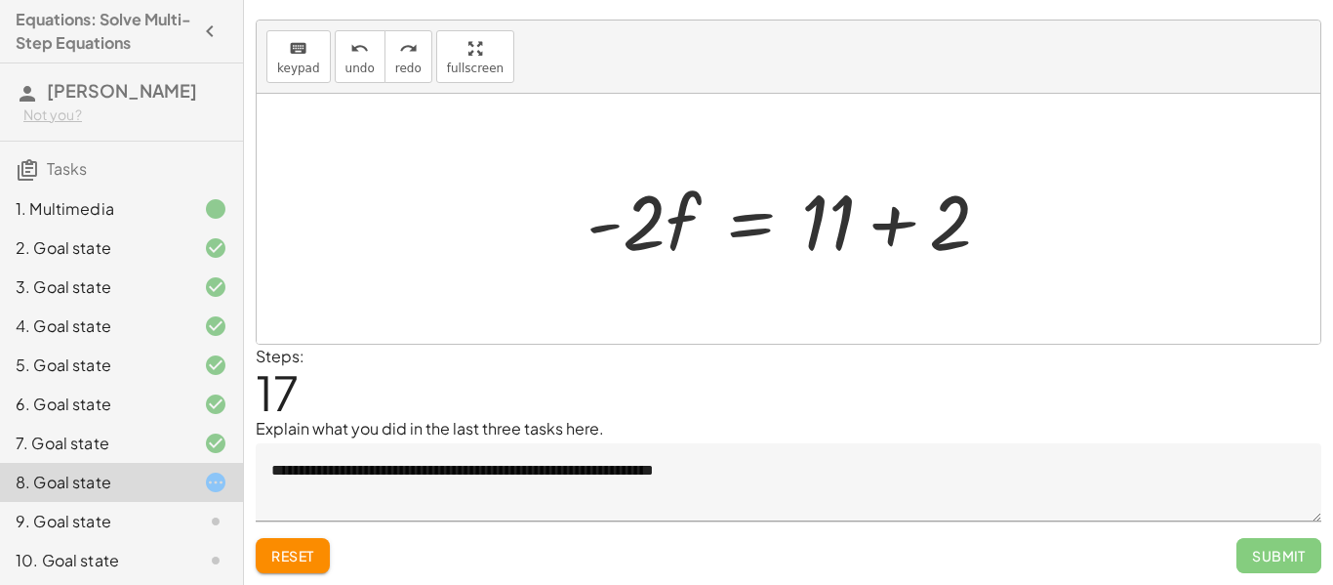
click at [889, 223] on div at bounding box center [796, 219] width 438 height 101
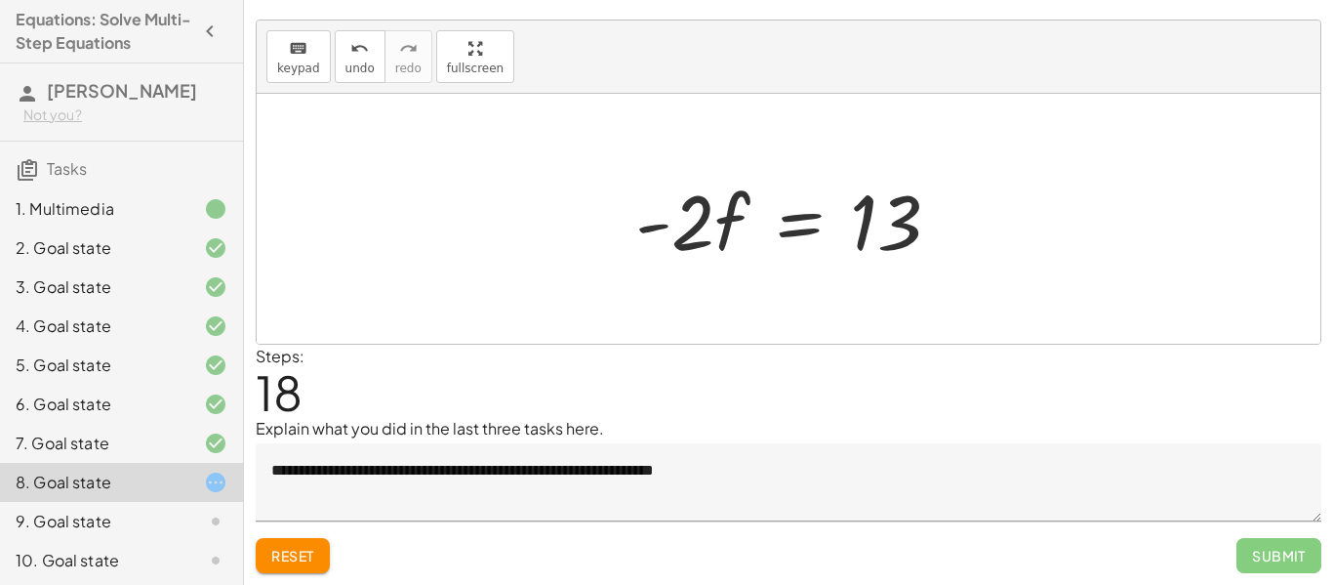
click at [614, 221] on div "+ · · 1 · 3 · ( + · 6 · f + 9 ) − 5 = + 3 + · 4 · ( + f + 2 ) + · · 1 · 3 · 6 ·…" at bounding box center [788, 219] width 365 height 110
drag, startPoint x: 687, startPoint y: 220, endPoint x: 897, endPoint y: 270, distance: 215.9
click at [897, 270] on div "+ · · 1 · 3 · ( + · 6 · f + 9 ) − 5 = + 3 + · 4 · ( + f + 2 ) + · · 1 · 3 · 6 ·…" at bounding box center [788, 219] width 365 height 110
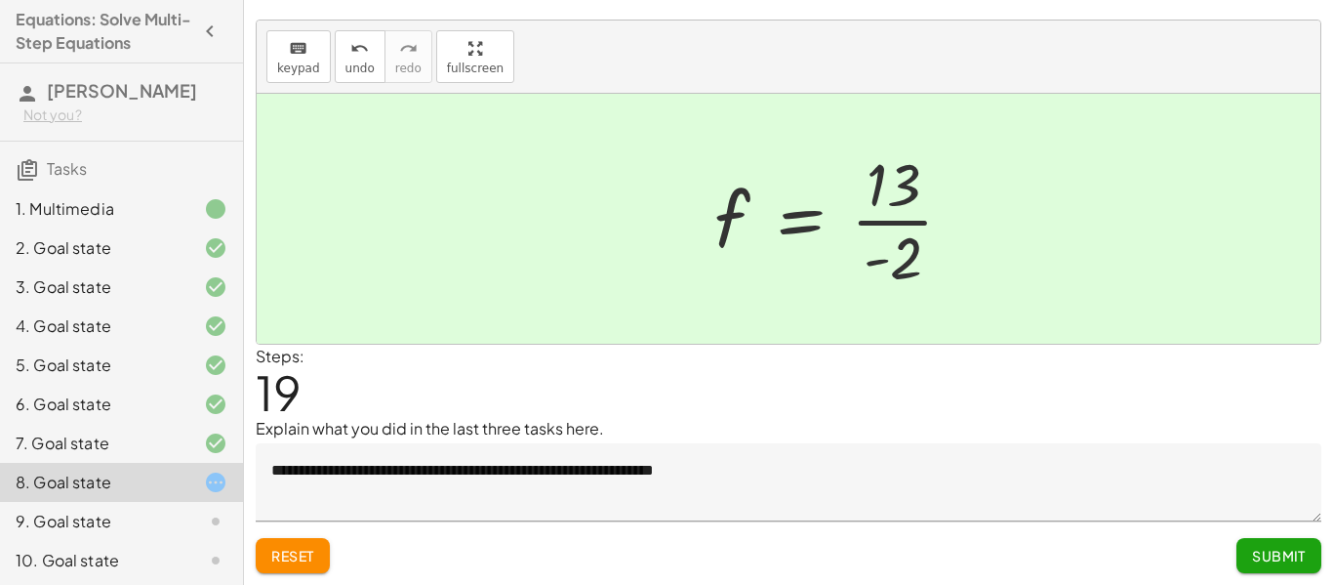
click at [897, 270] on div at bounding box center [842, 218] width 274 height 150
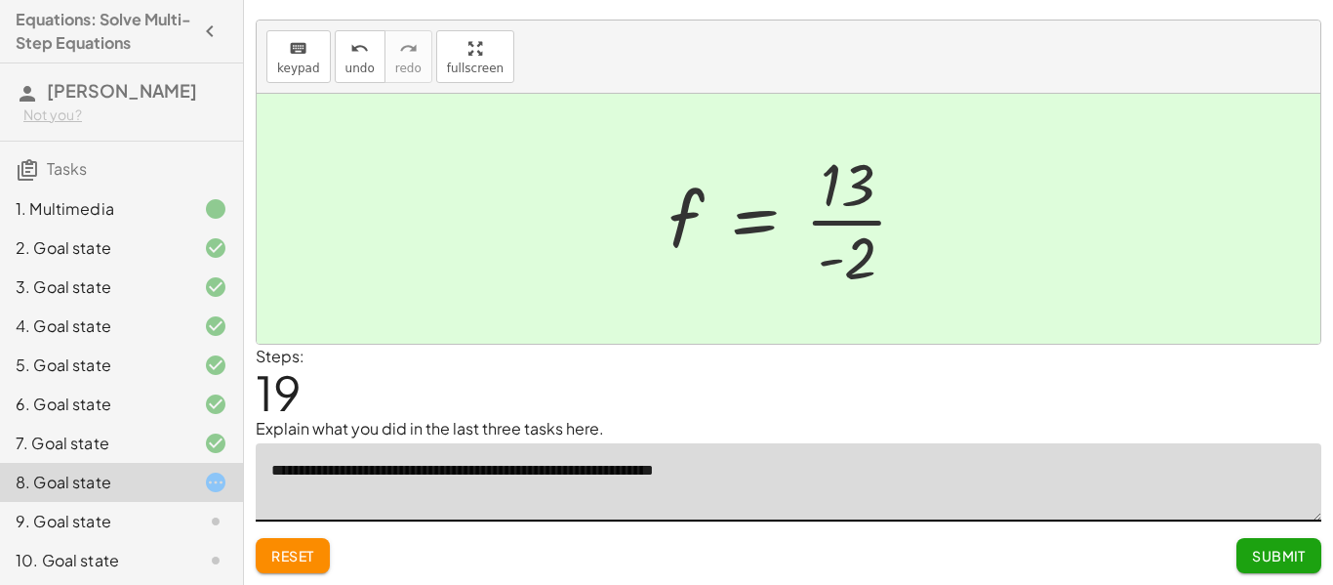
drag, startPoint x: 1014, startPoint y: 452, endPoint x: 723, endPoint y: 473, distance: 291.6
click at [723, 473] on textarea "**********" at bounding box center [789, 482] width 1066 height 78
type textarea "**********"
click at [1092, 410] on div "Steps: 19" at bounding box center [789, 381] width 1066 height 72
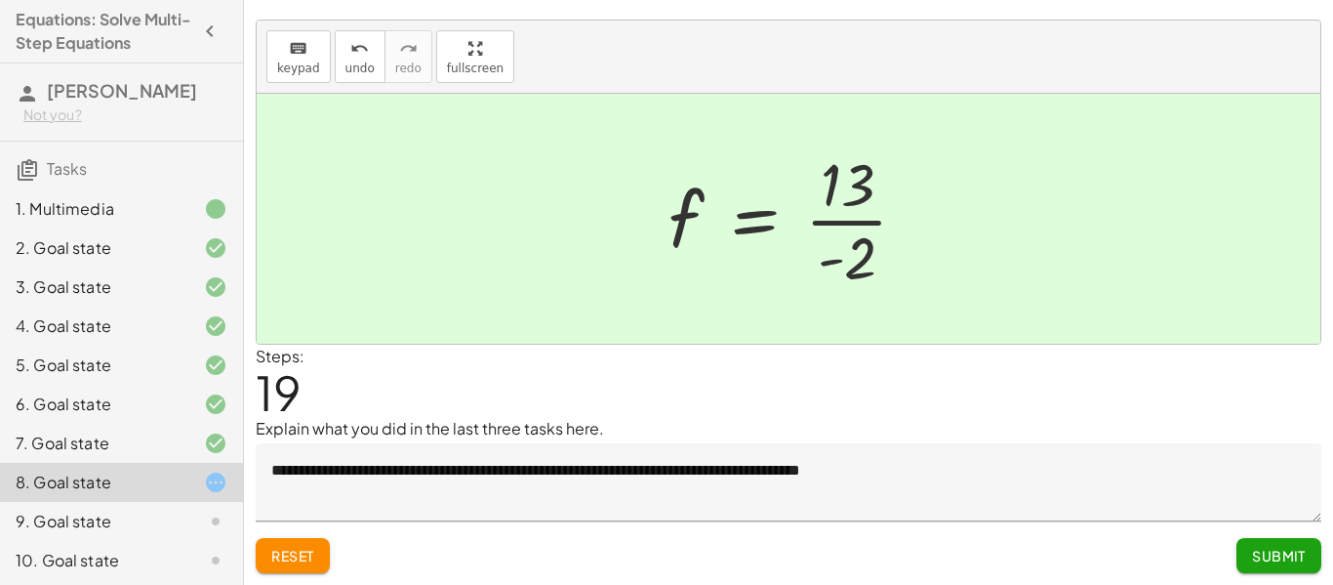
click at [1248, 564] on button "Submit" at bounding box center [1279, 555] width 85 height 35
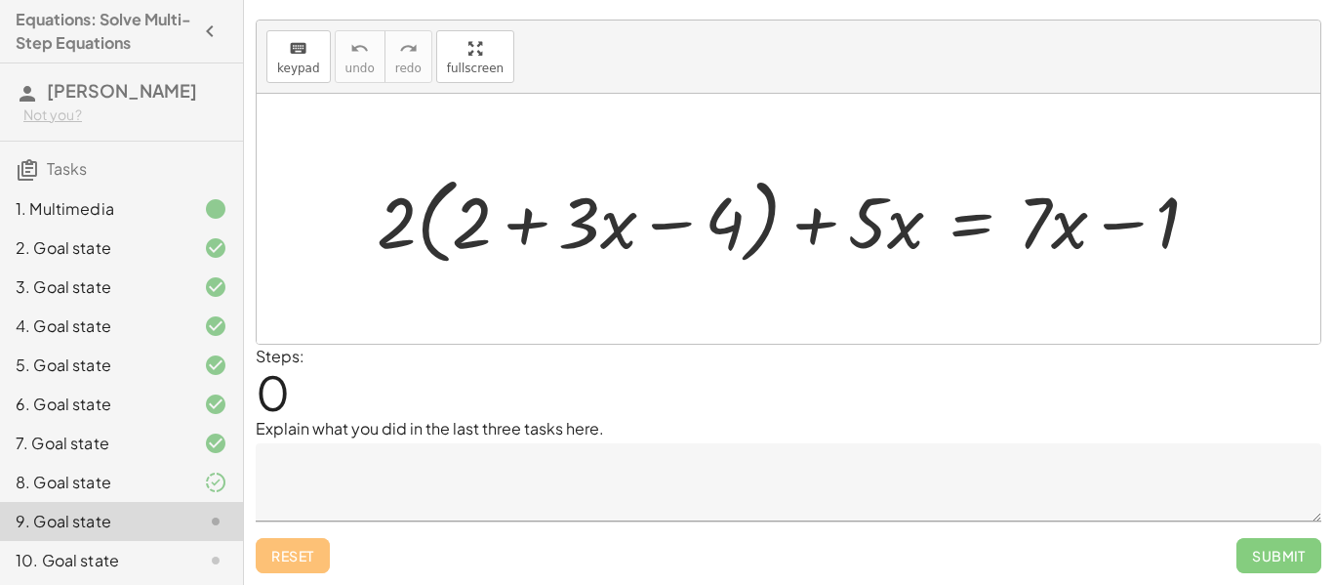
scroll to position [198, 0]
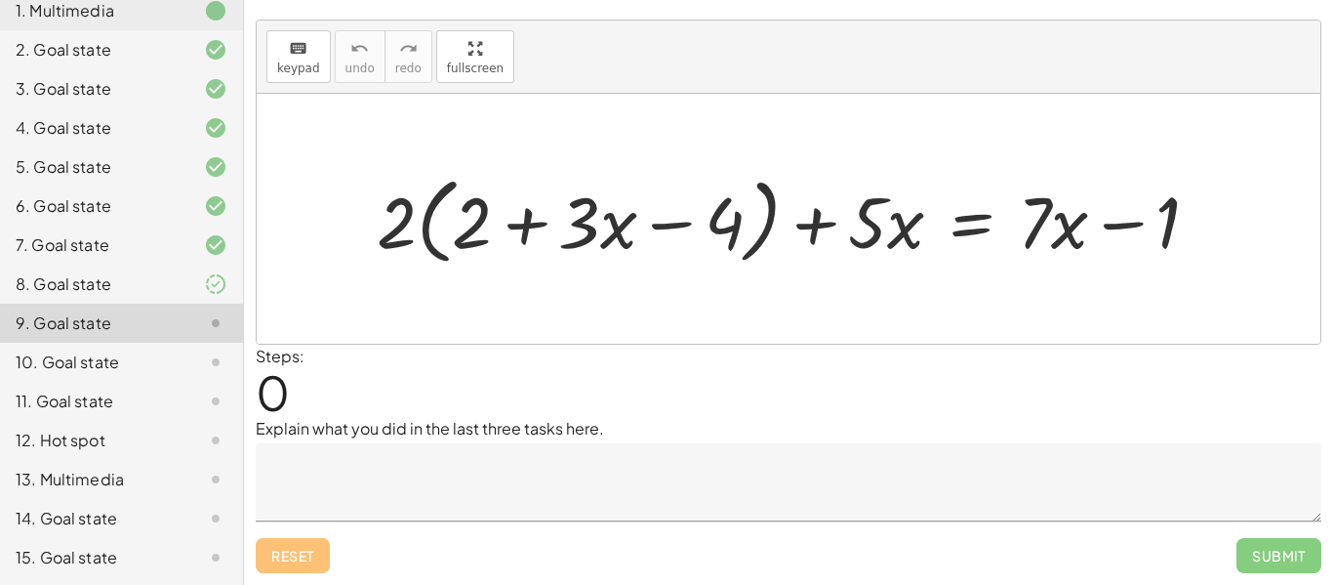
click at [80, 365] on div "10. Goal state" at bounding box center [94, 361] width 157 height 23
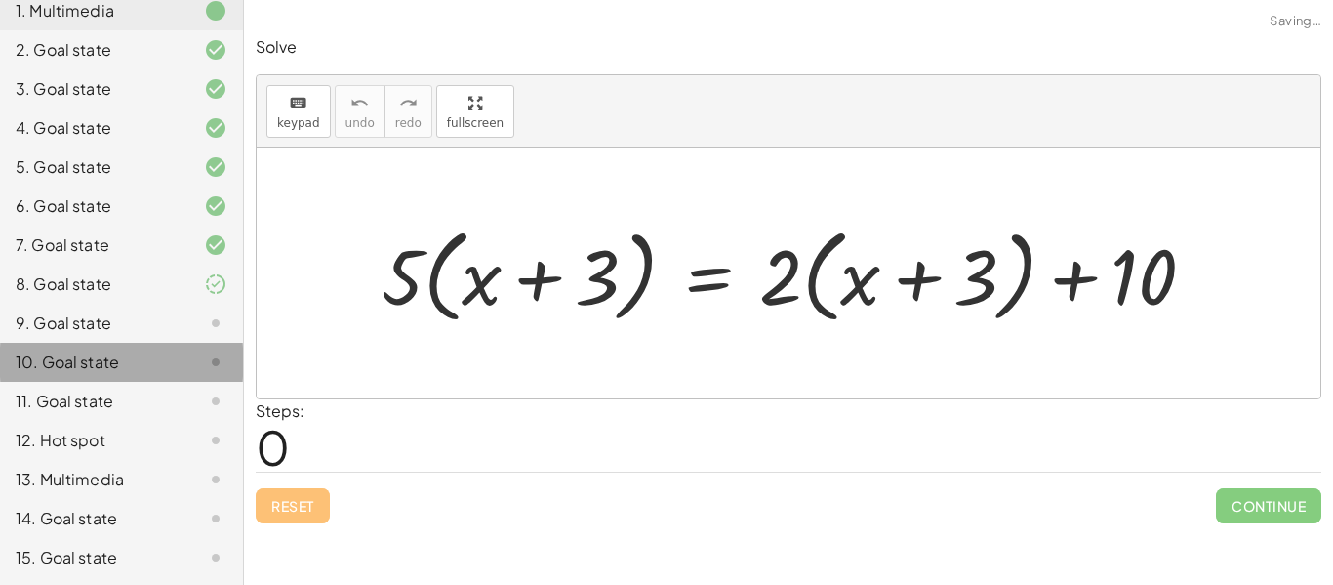
scroll to position [0, 0]
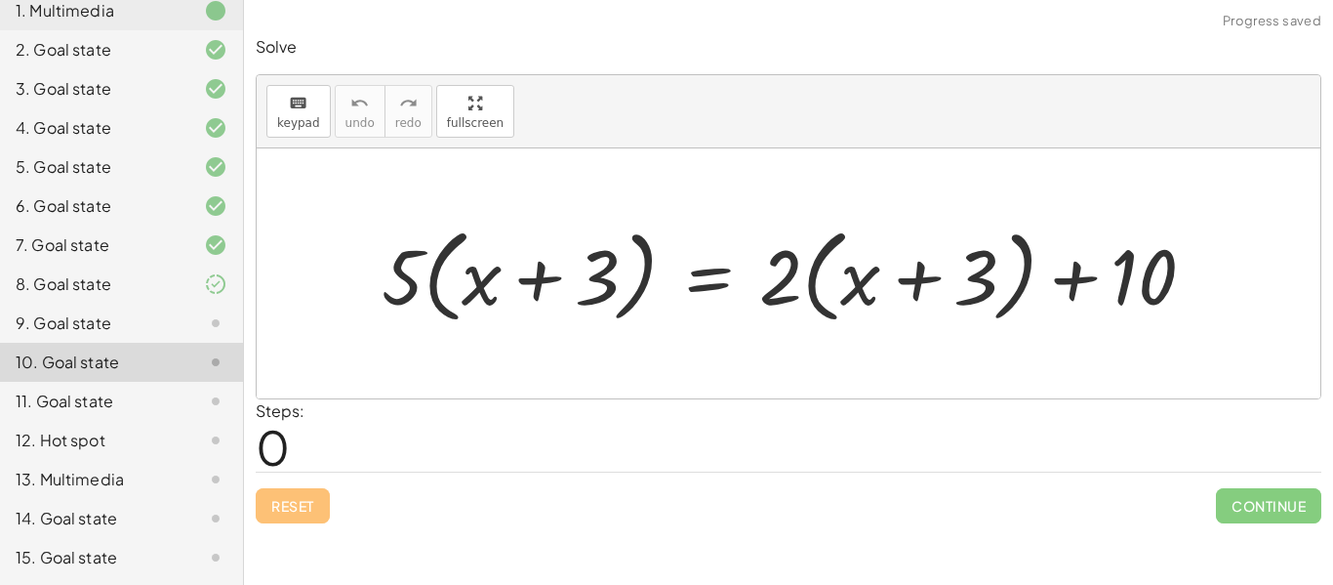
click at [95, 399] on div "11. Goal state" at bounding box center [94, 400] width 157 height 23
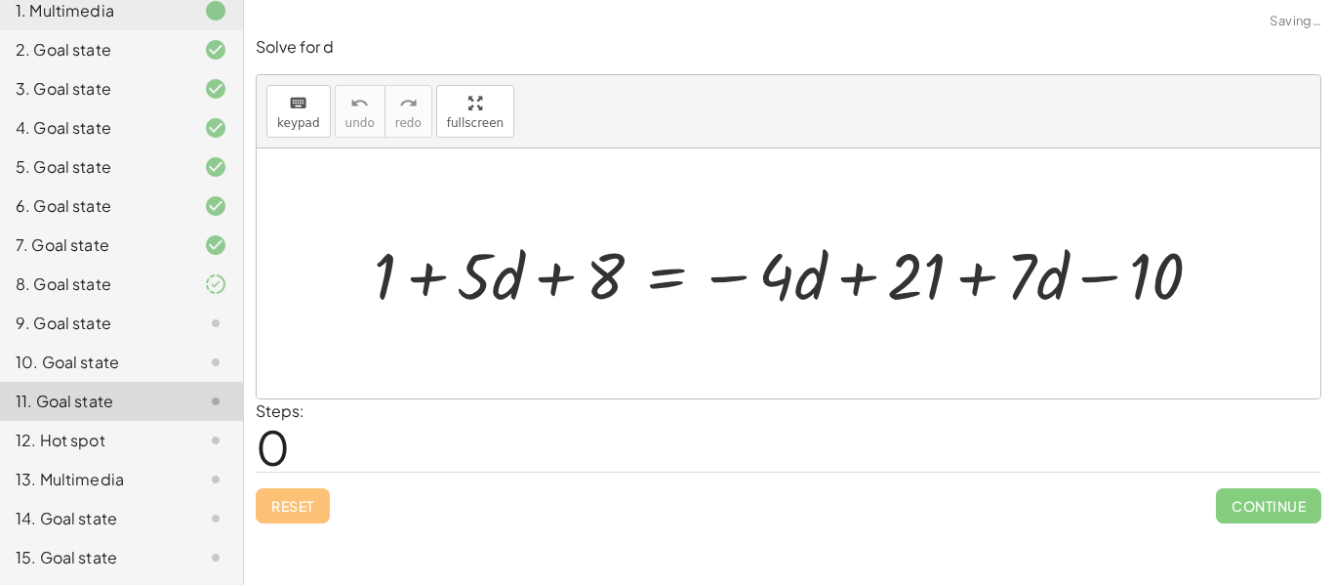
click at [100, 429] on div "12. Hot spot" at bounding box center [94, 439] width 157 height 23
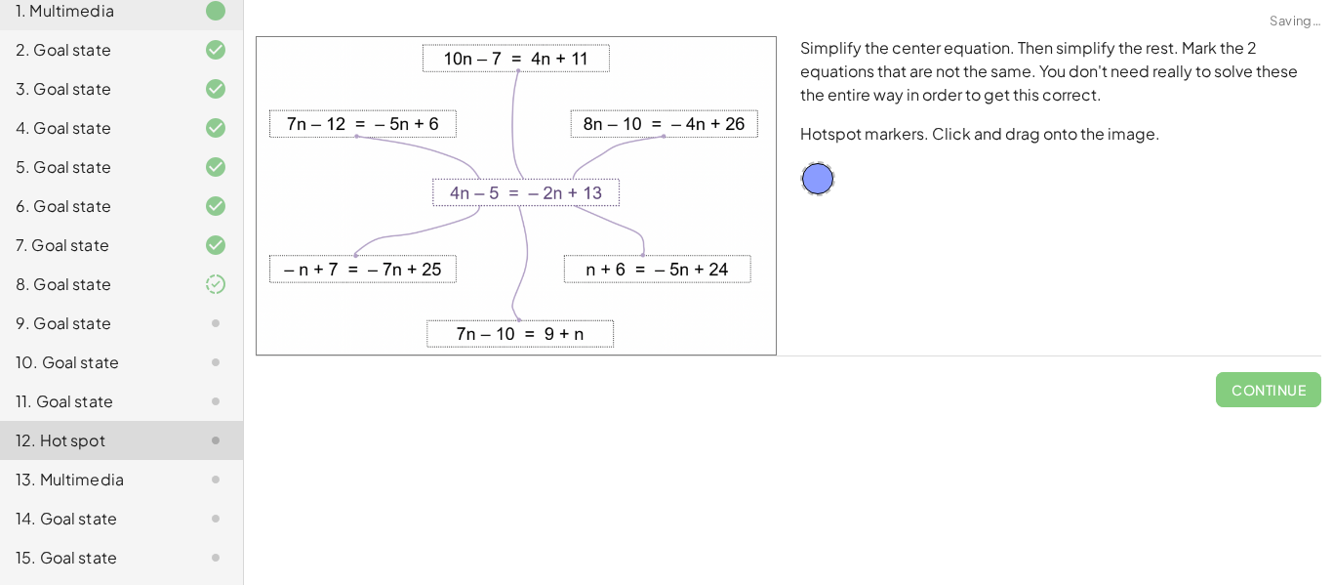
click at [109, 309] on div "9. Goal state" at bounding box center [121, 323] width 243 height 39
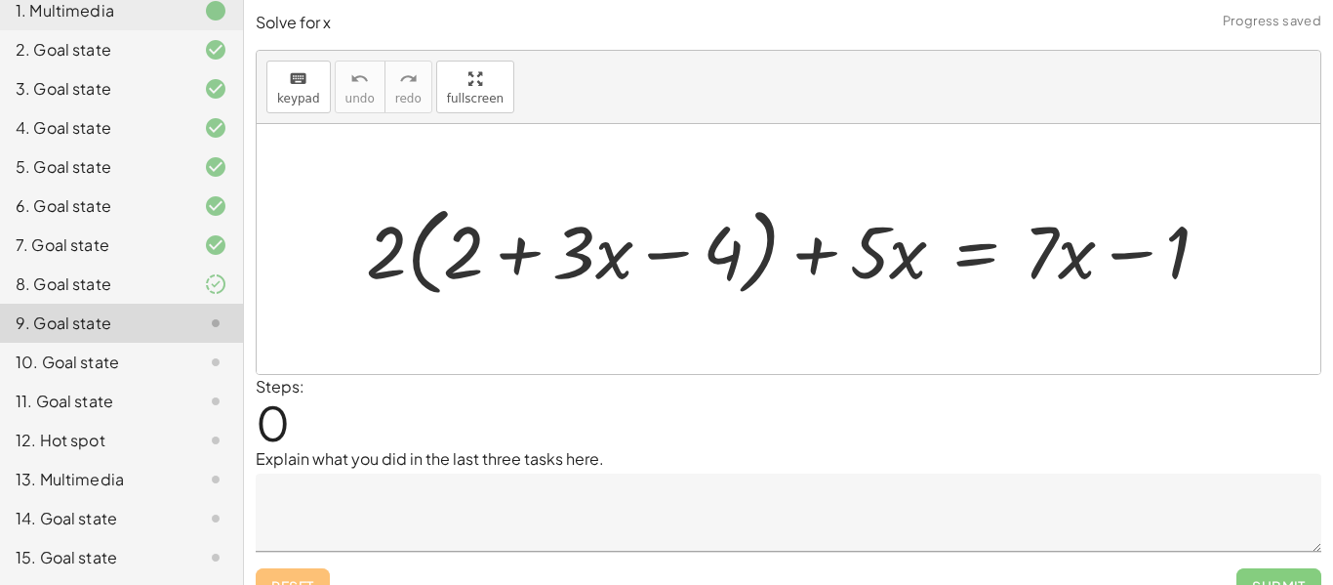
click at [85, 290] on div "8. Goal state" at bounding box center [94, 283] width 157 height 23
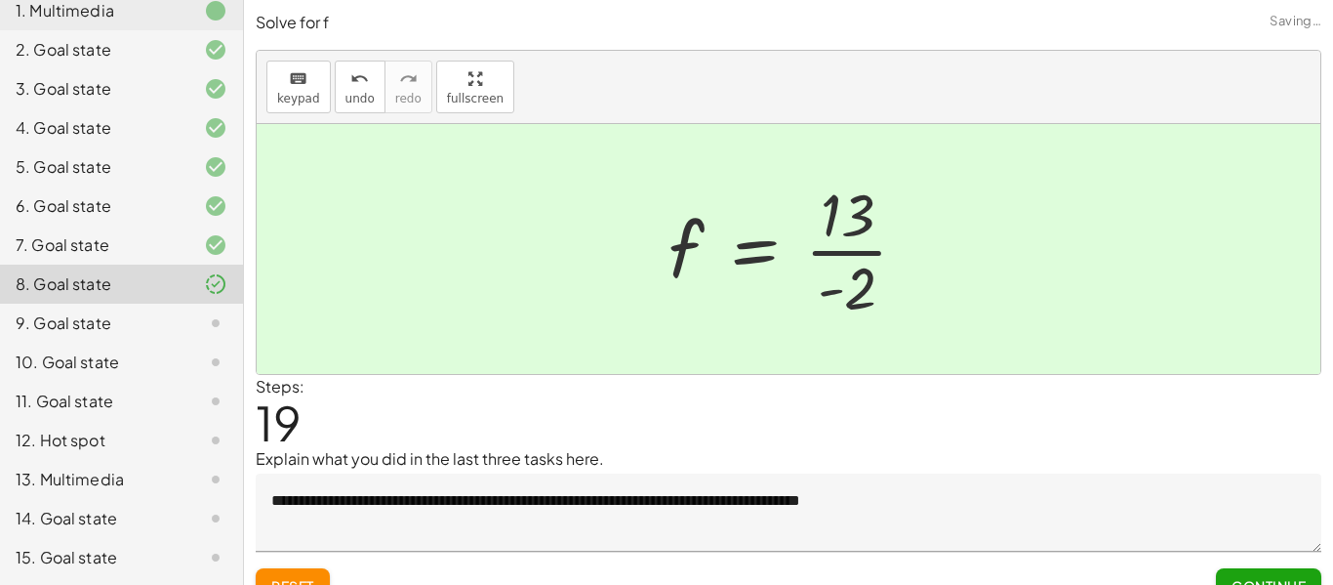
scroll to position [30, 0]
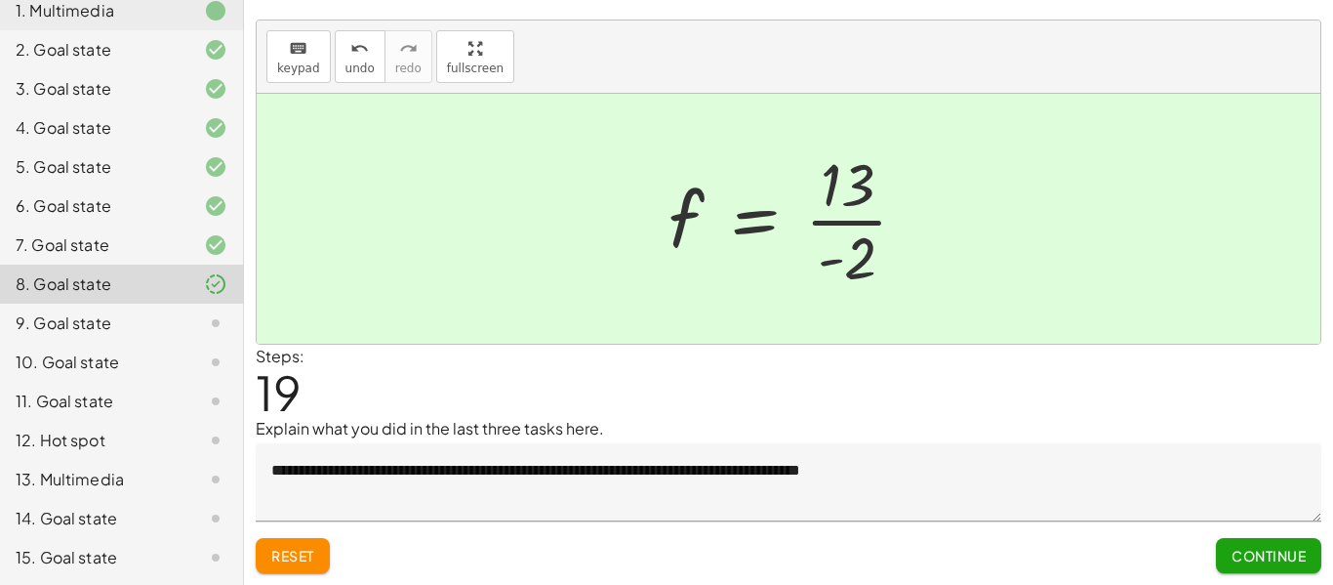
click at [1224, 551] on button "Continue" at bounding box center [1268, 555] width 105 height 35
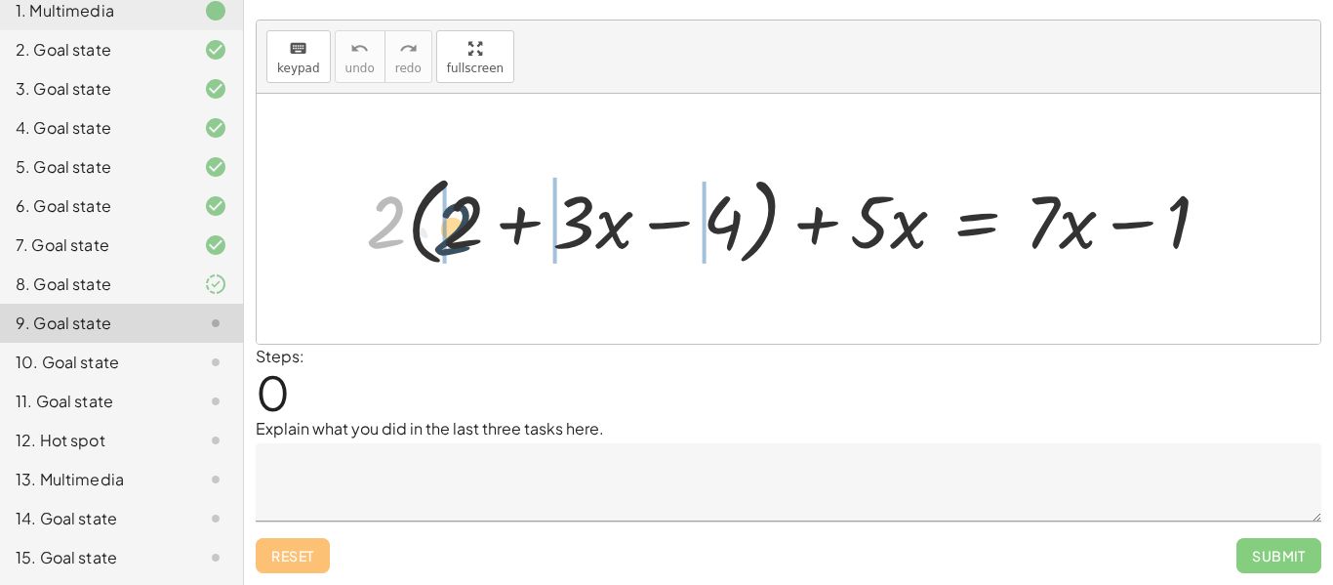
drag, startPoint x: 391, startPoint y: 215, endPoint x: 462, endPoint y: 223, distance: 70.7
click at [462, 223] on div at bounding box center [795, 218] width 879 height 107
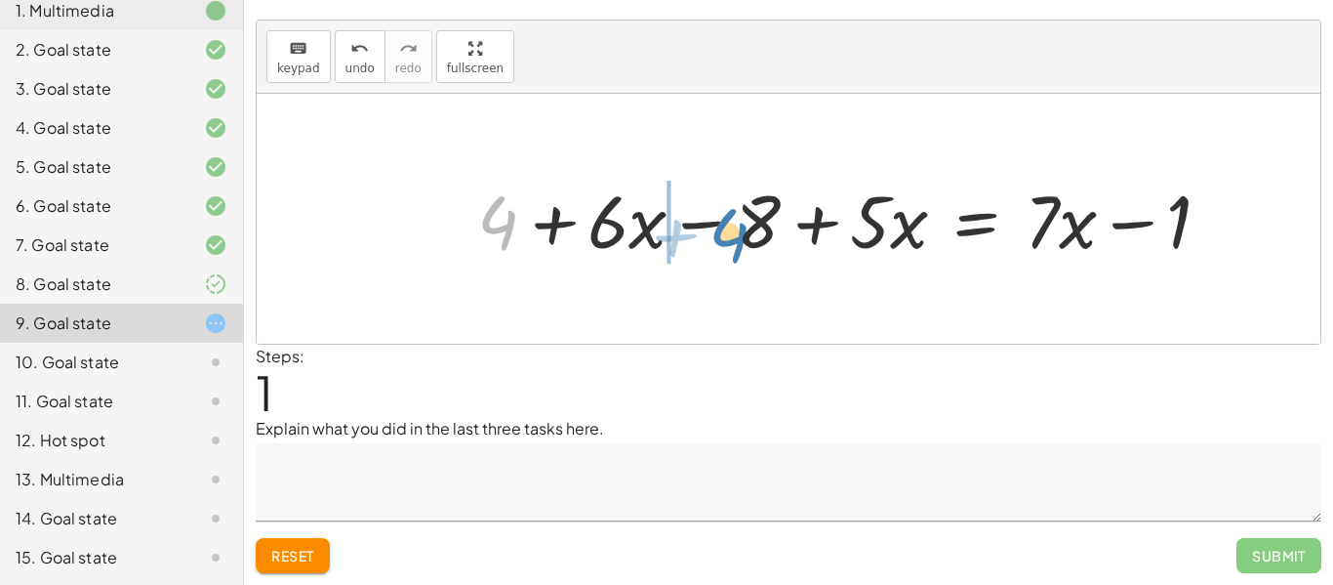
drag, startPoint x: 498, startPoint y: 224, endPoint x: 729, endPoint y: 235, distance: 231.6
click at [729, 235] on div at bounding box center [851, 219] width 768 height 96
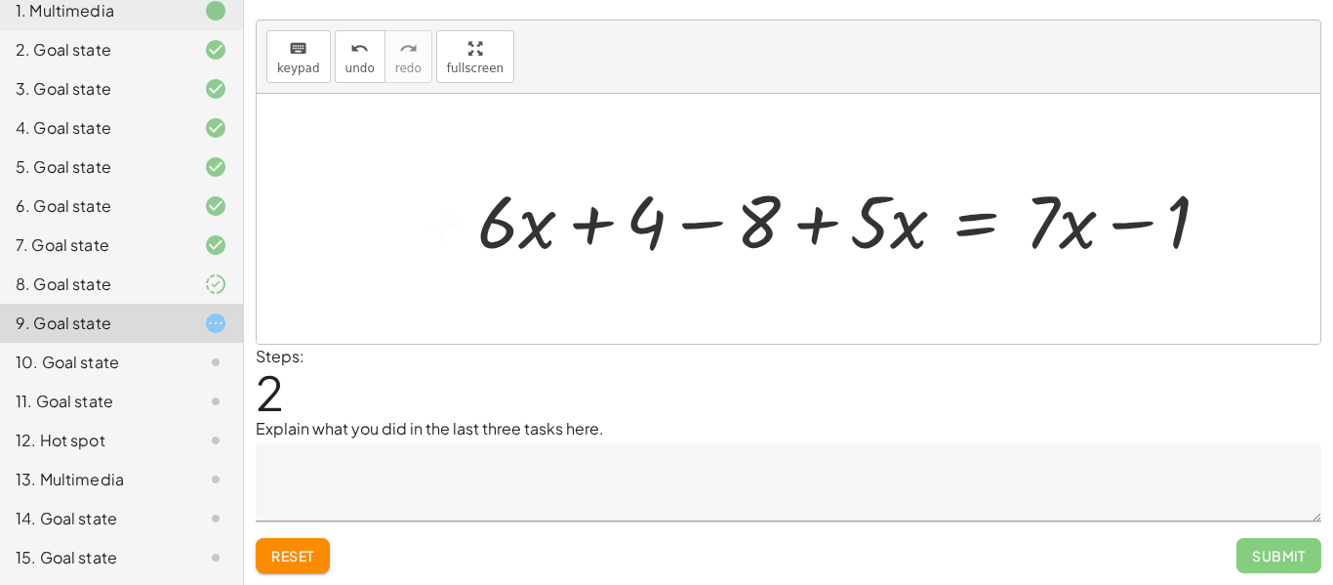
click at [703, 223] on div at bounding box center [851, 219] width 768 height 96
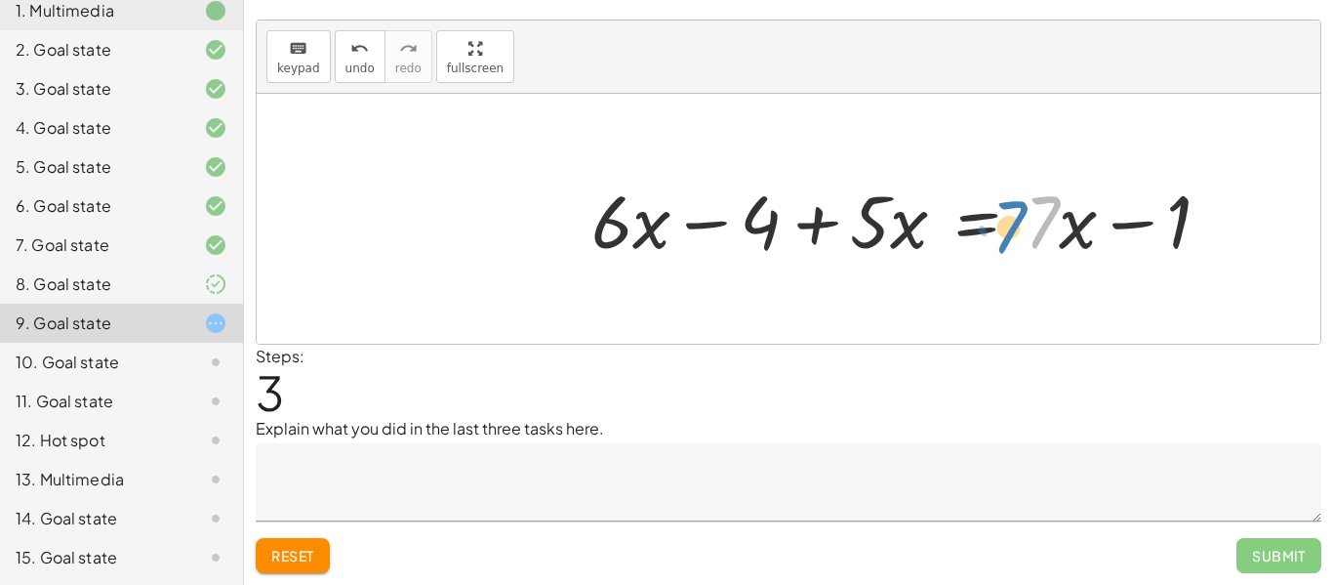
drag, startPoint x: 1056, startPoint y: 227, endPoint x: 1042, endPoint y: 234, distance: 15.3
click at [1042, 234] on div at bounding box center [909, 219] width 655 height 96
click at [1127, 221] on div at bounding box center [909, 219] width 655 height 96
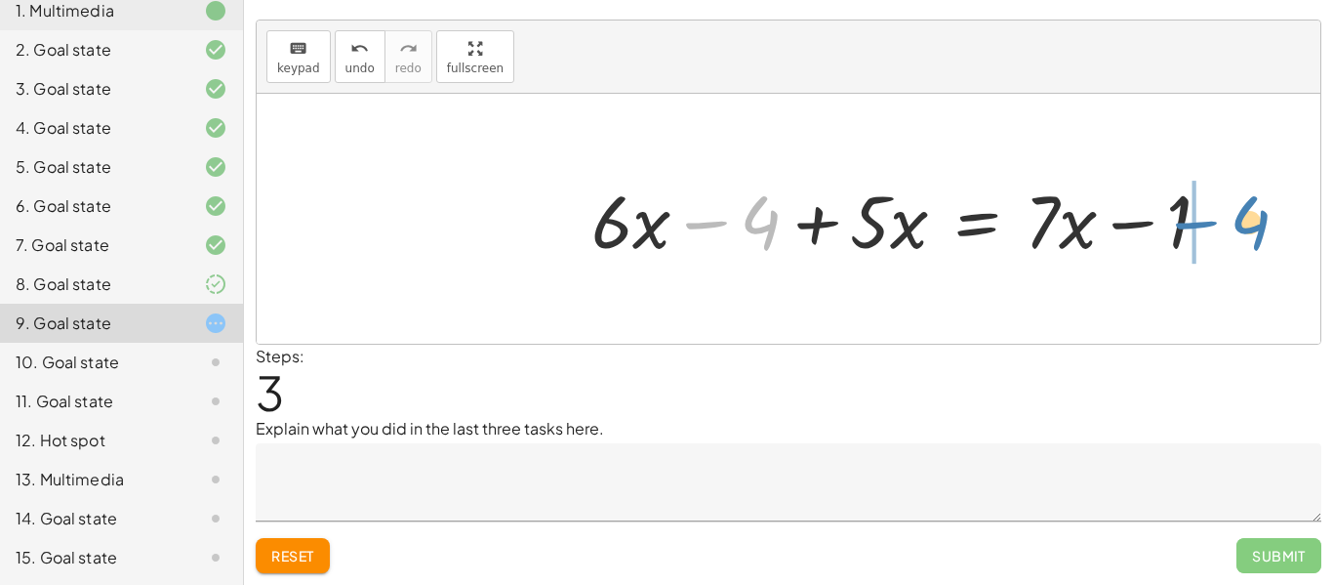
drag, startPoint x: 762, startPoint y: 221, endPoint x: 1250, endPoint y: 222, distance: 488.0
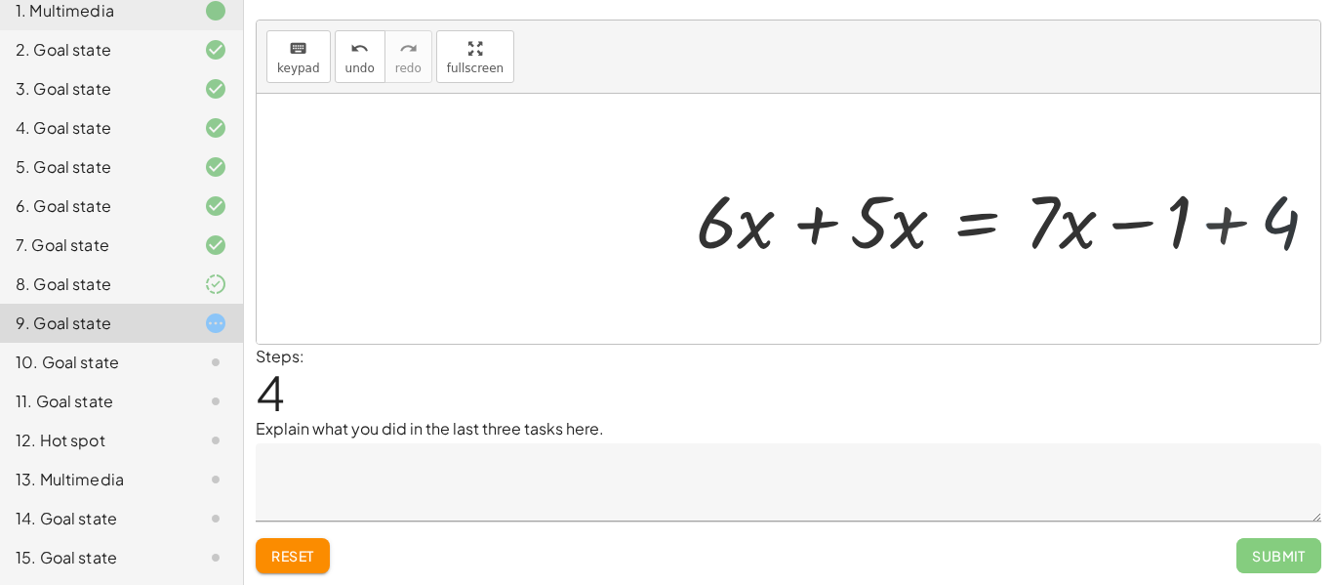
click at [1203, 223] on div at bounding box center [1019, 219] width 655 height 96
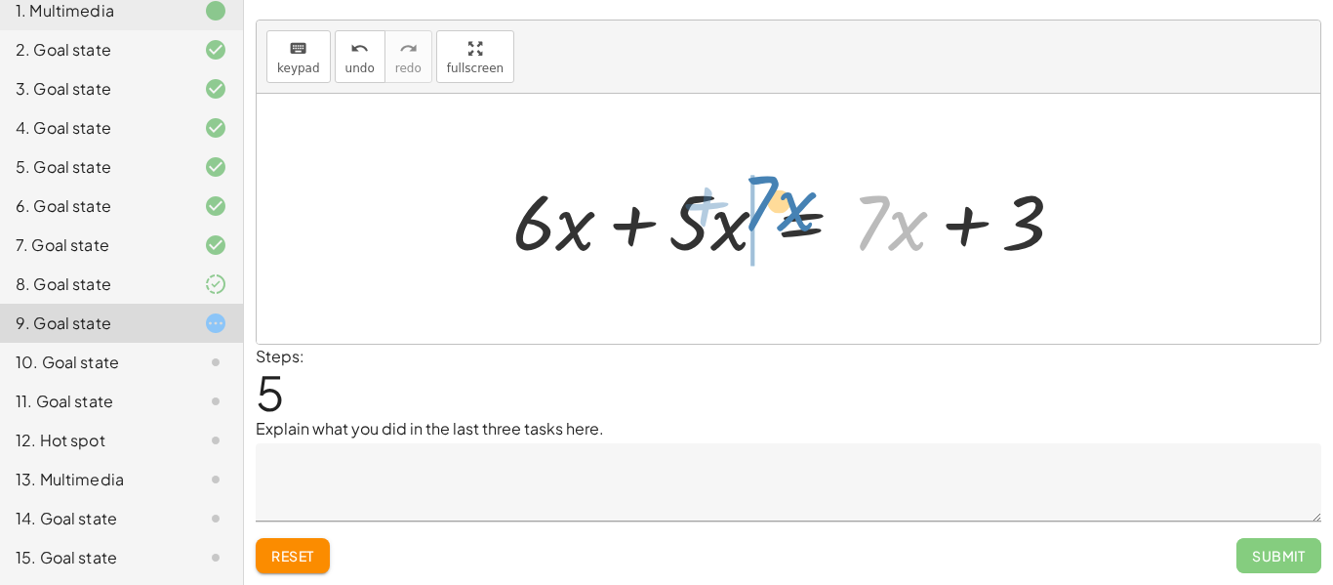
drag, startPoint x: 892, startPoint y: 228, endPoint x: 769, endPoint y: 206, distance: 125.0
click at [769, 206] on div at bounding box center [790, 219] width 574 height 101
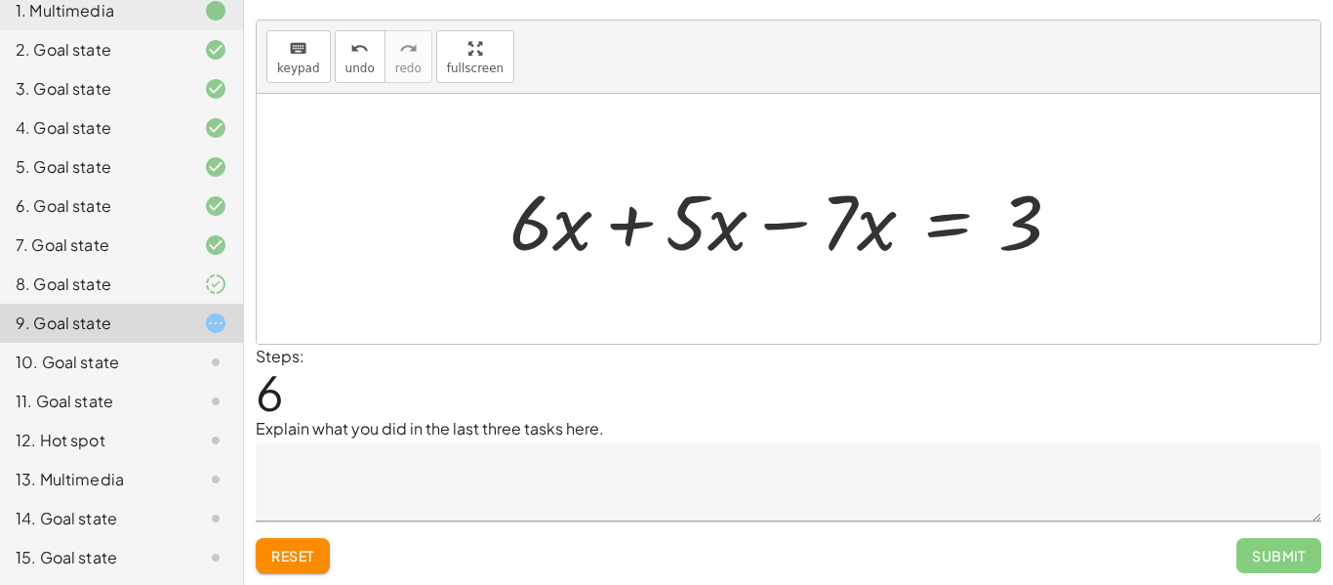
click at [644, 218] on div at bounding box center [794, 219] width 588 height 101
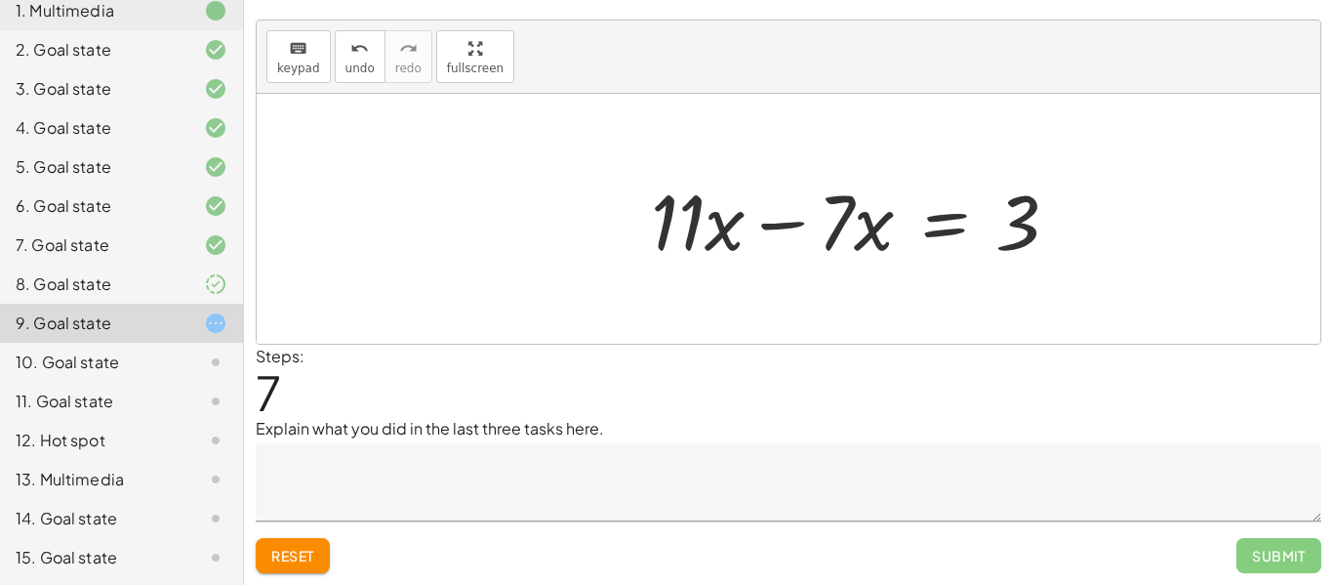
click at [784, 220] on div at bounding box center [862, 219] width 443 height 101
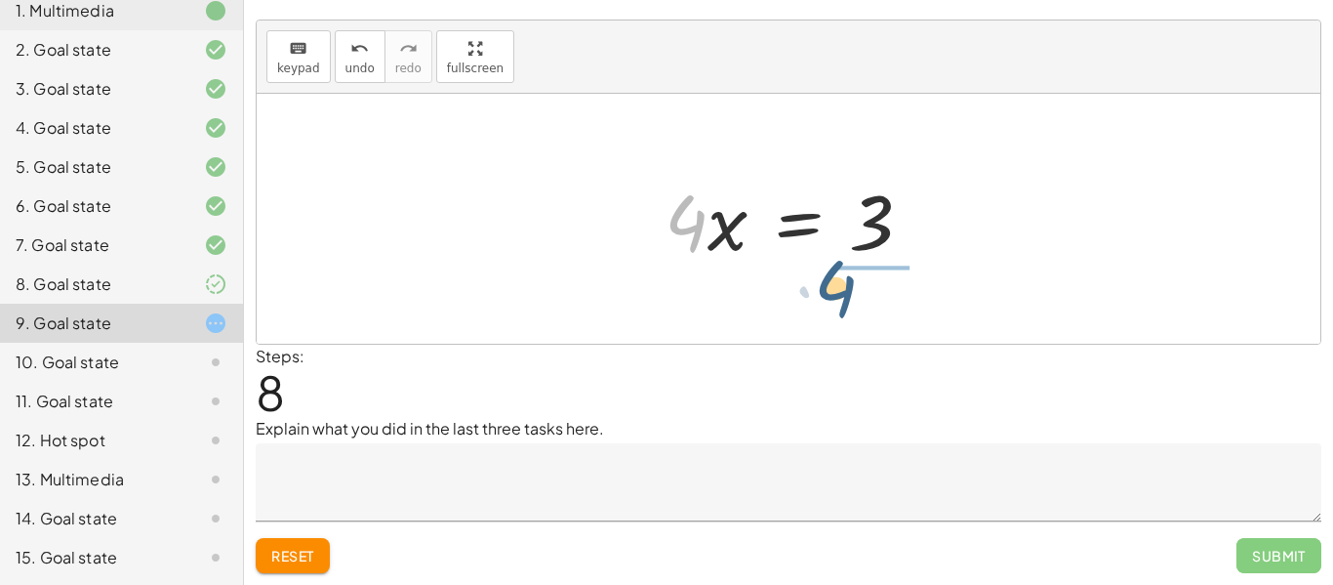
drag, startPoint x: 691, startPoint y: 235, endPoint x: 844, endPoint y: 301, distance: 166.6
click at [844, 301] on div "+ · 2 · ( + 2 + · 3 · x − 4 ) + · 5 · x = + · 7 · x − 1 + · 2 · 2 + · 2 · 3 · x…" at bounding box center [789, 219] width 1064 height 250
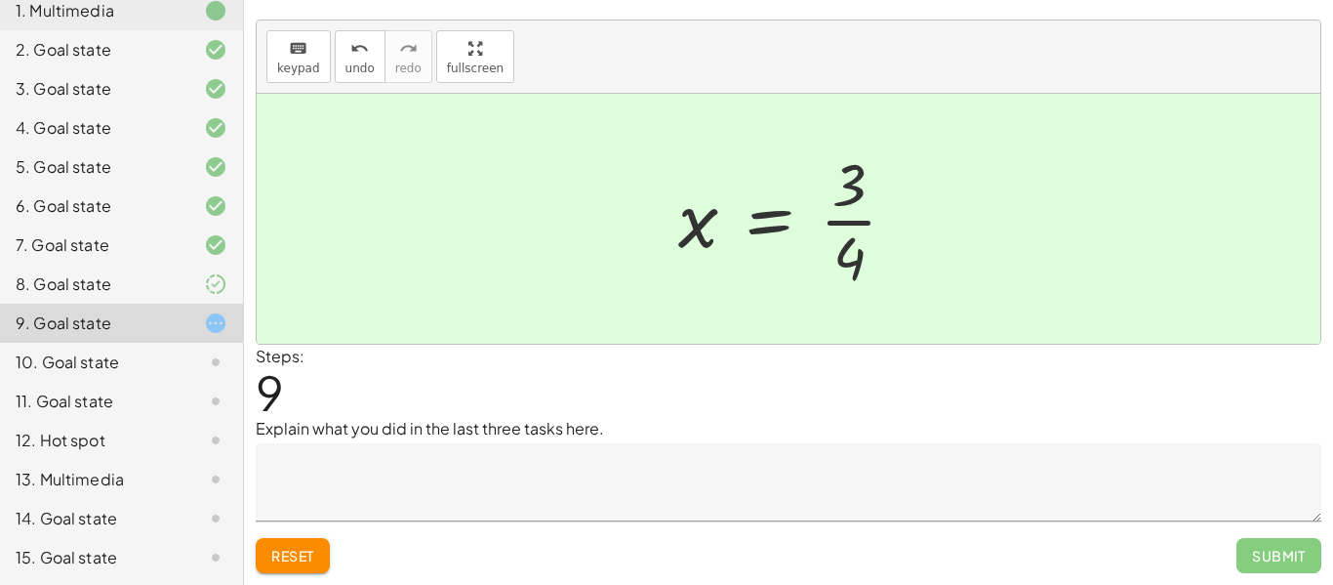
click at [512, 507] on textarea at bounding box center [789, 482] width 1066 height 78
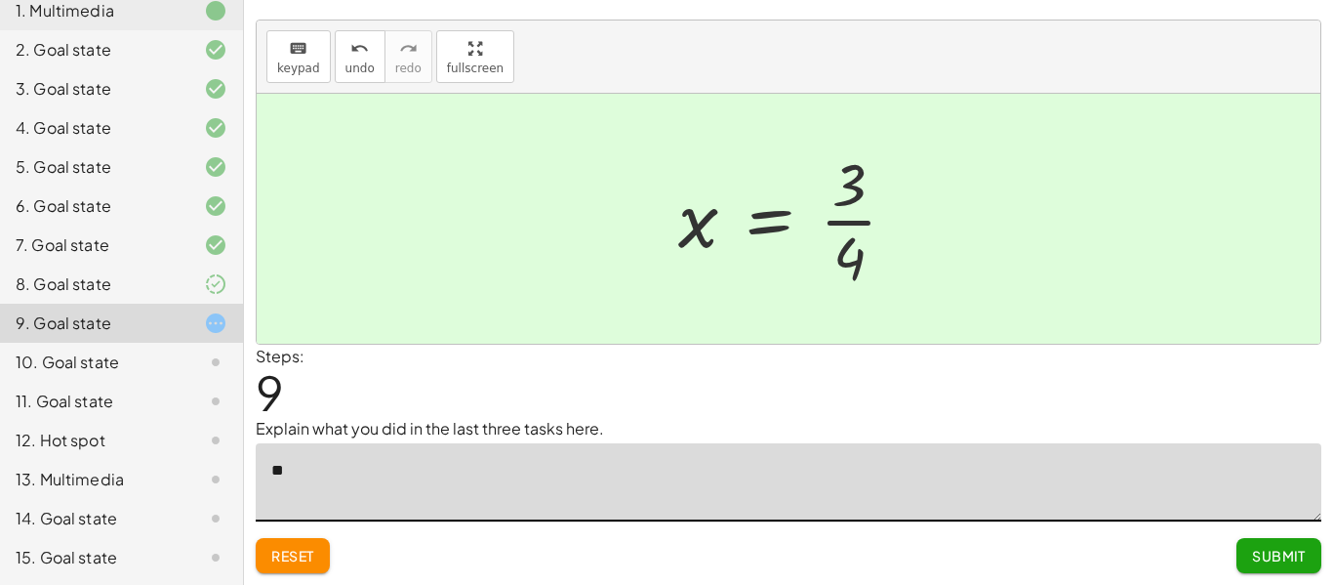
type textarea "*"
type textarea "**********"
click at [712, 328] on div at bounding box center [789, 219] width 1064 height 250
click at [1256, 549] on span "Submit" at bounding box center [1279, 556] width 54 height 18
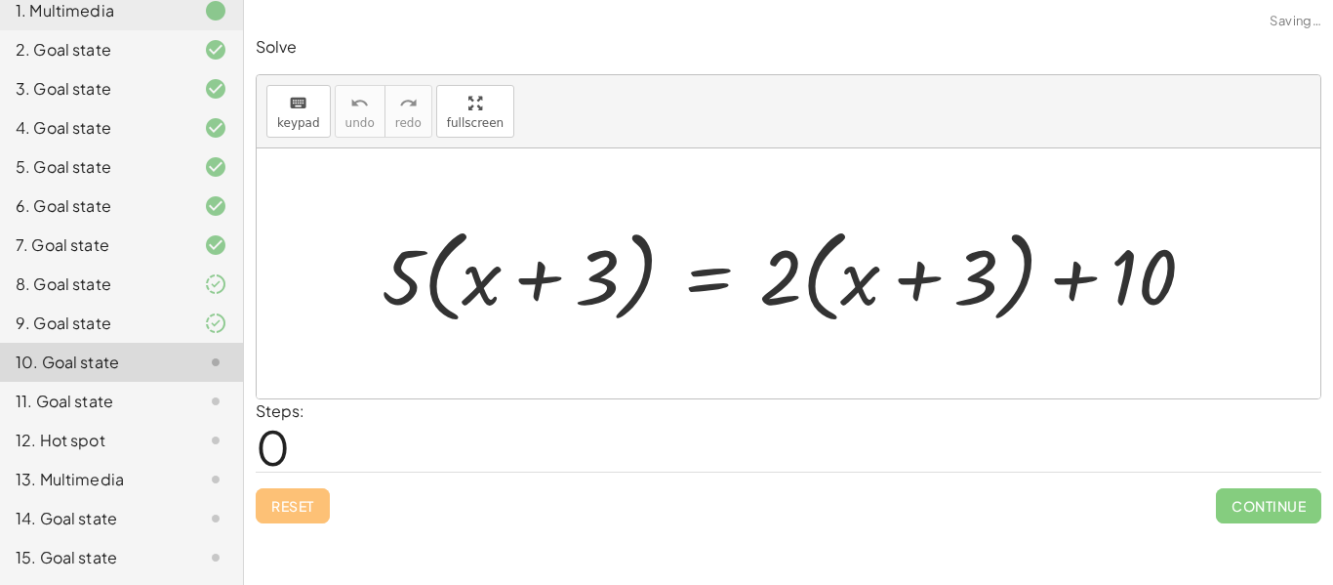
scroll to position [0, 0]
drag, startPoint x: 396, startPoint y: 281, endPoint x: 510, endPoint y: 305, distance: 116.8
click at [510, 305] on div at bounding box center [796, 274] width 848 height 112
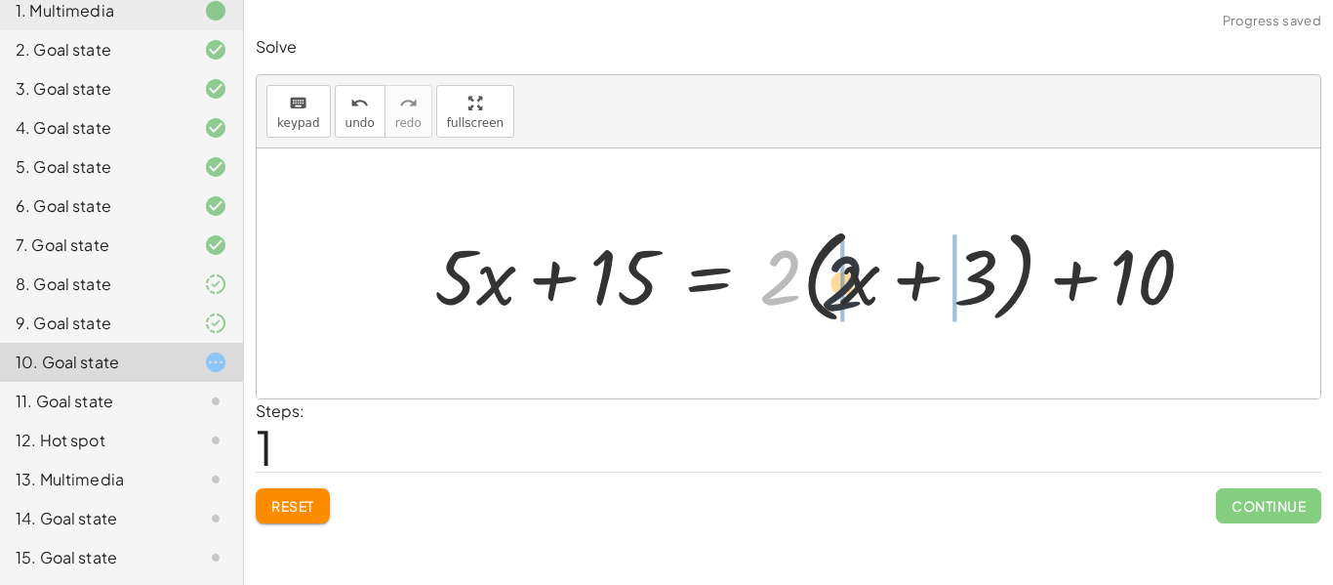
drag, startPoint x: 768, startPoint y: 270, endPoint x: 833, endPoint y: 277, distance: 64.8
click at [833, 277] on div at bounding box center [822, 274] width 795 height 112
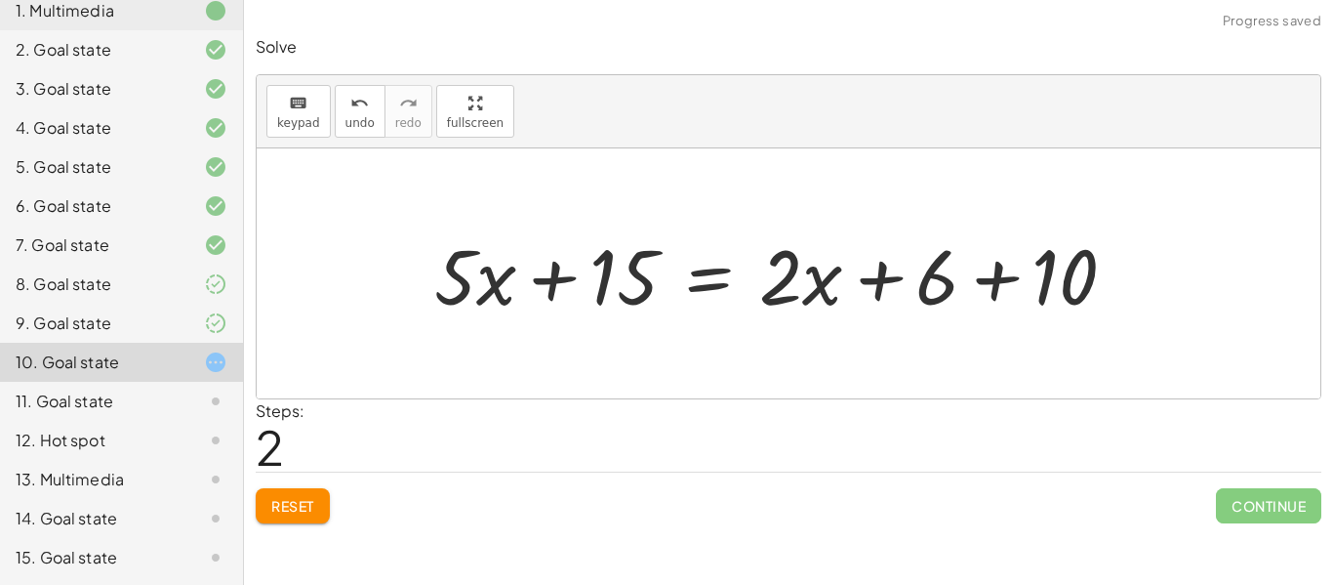
click at [998, 270] on div at bounding box center [783, 274] width 717 height 101
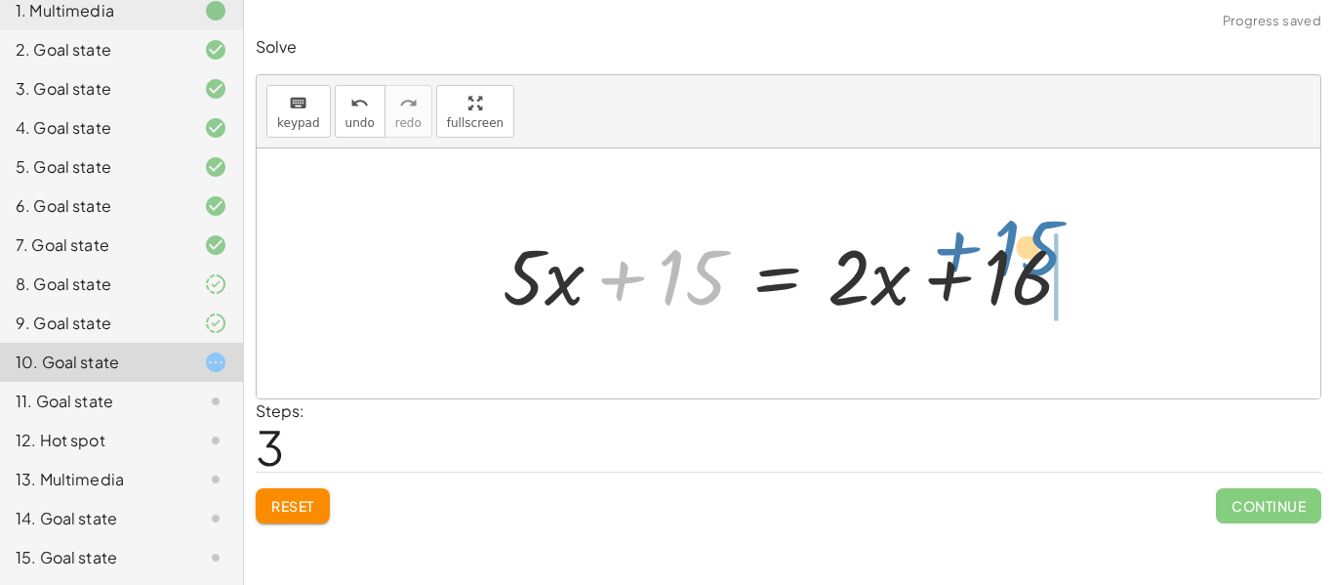
drag, startPoint x: 680, startPoint y: 255, endPoint x: 1015, endPoint y: 224, distance: 336.1
click at [1015, 224] on div at bounding box center [795, 274] width 605 height 101
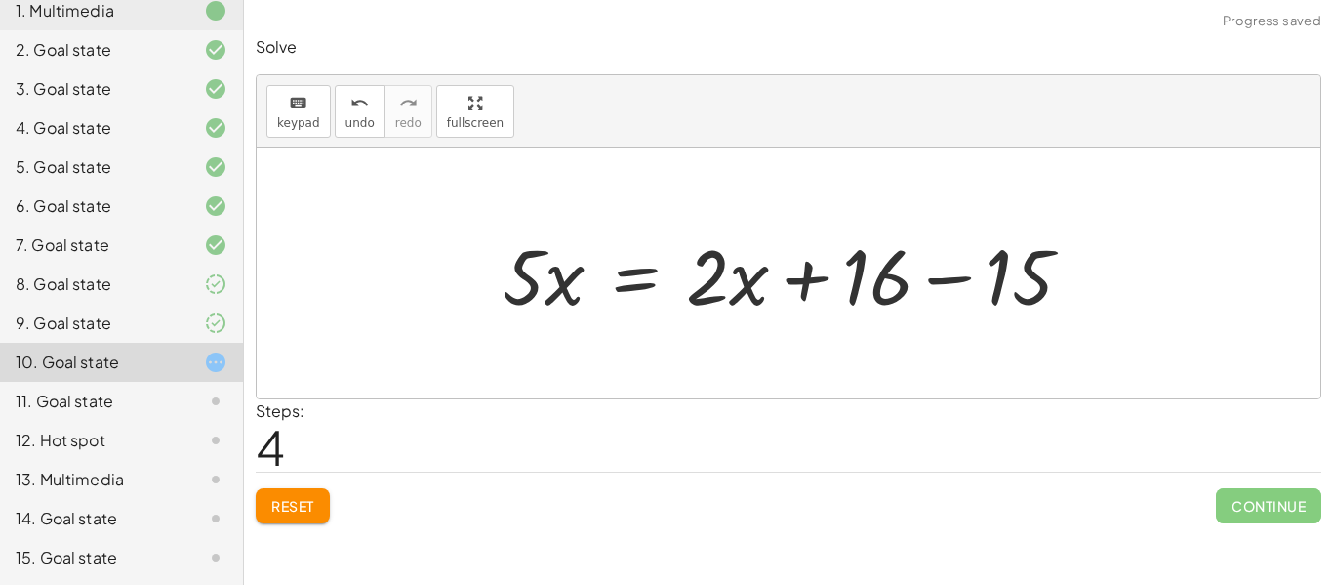
click at [944, 287] on div at bounding box center [795, 274] width 605 height 101
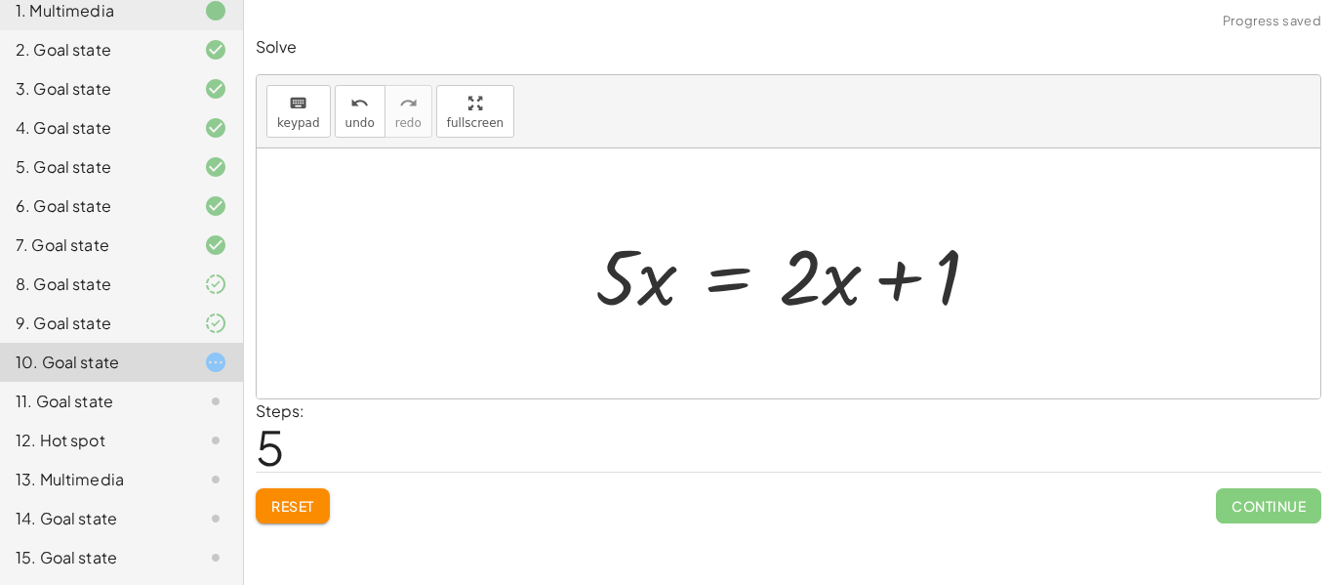
click at [655, 257] on div at bounding box center [796, 274] width 420 height 101
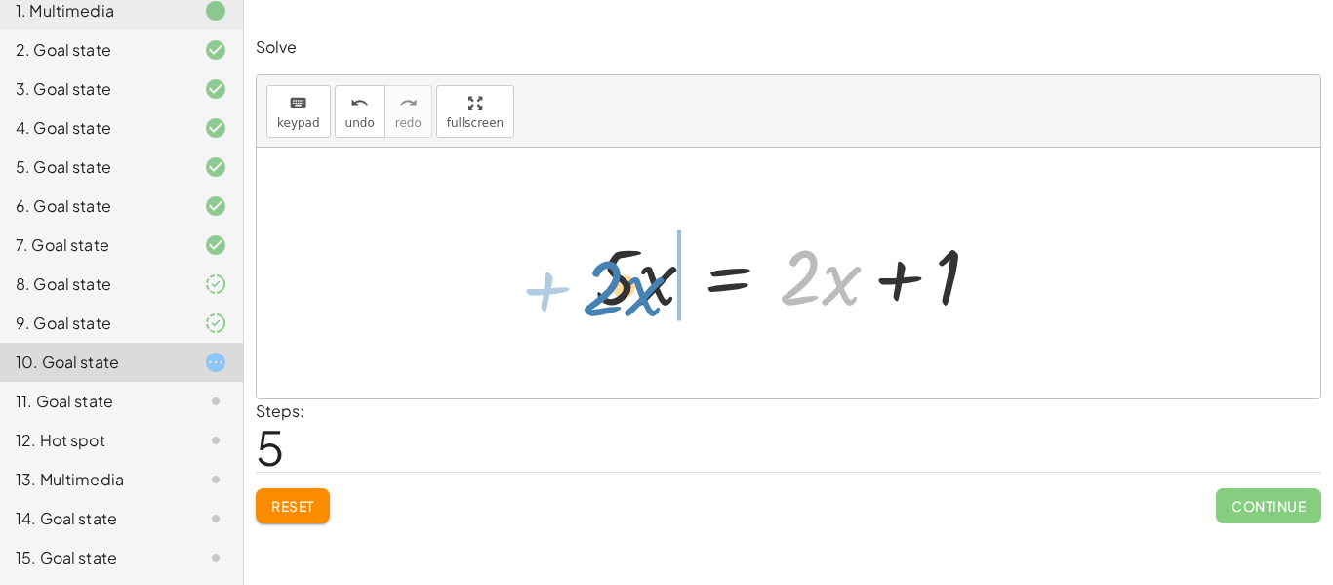
drag, startPoint x: 814, startPoint y: 291, endPoint x: 650, endPoint y: 305, distance: 164.6
click at [650, 305] on div at bounding box center [789, 274] width 407 height 101
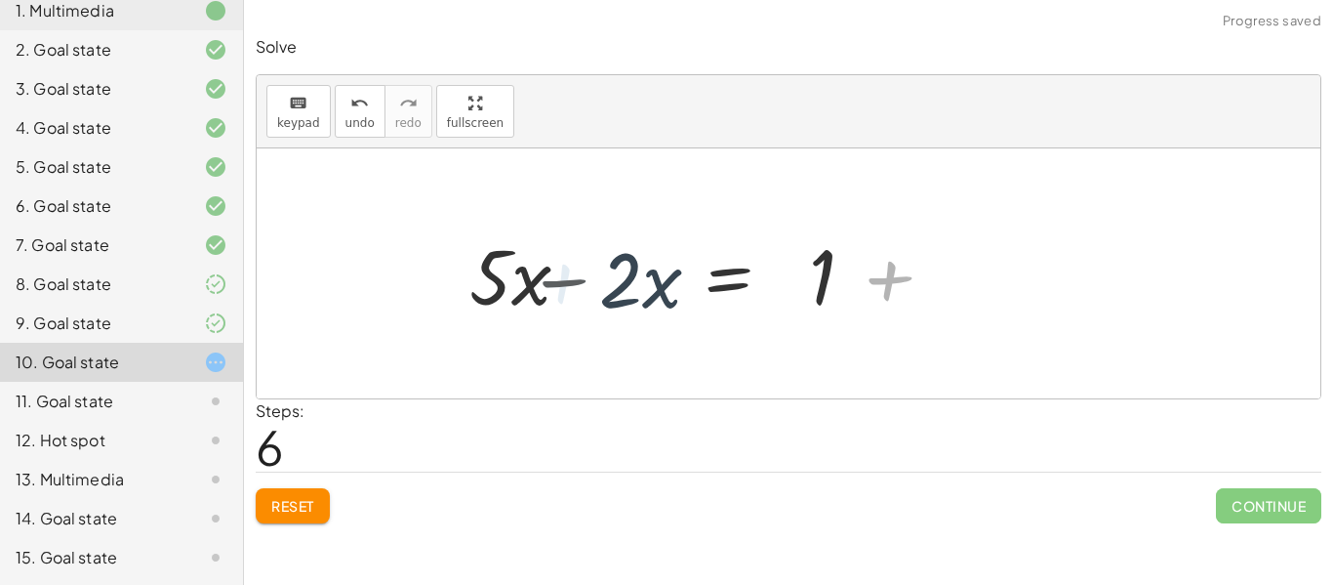
click at [650, 305] on div at bounding box center [640, 274] width 420 height 101
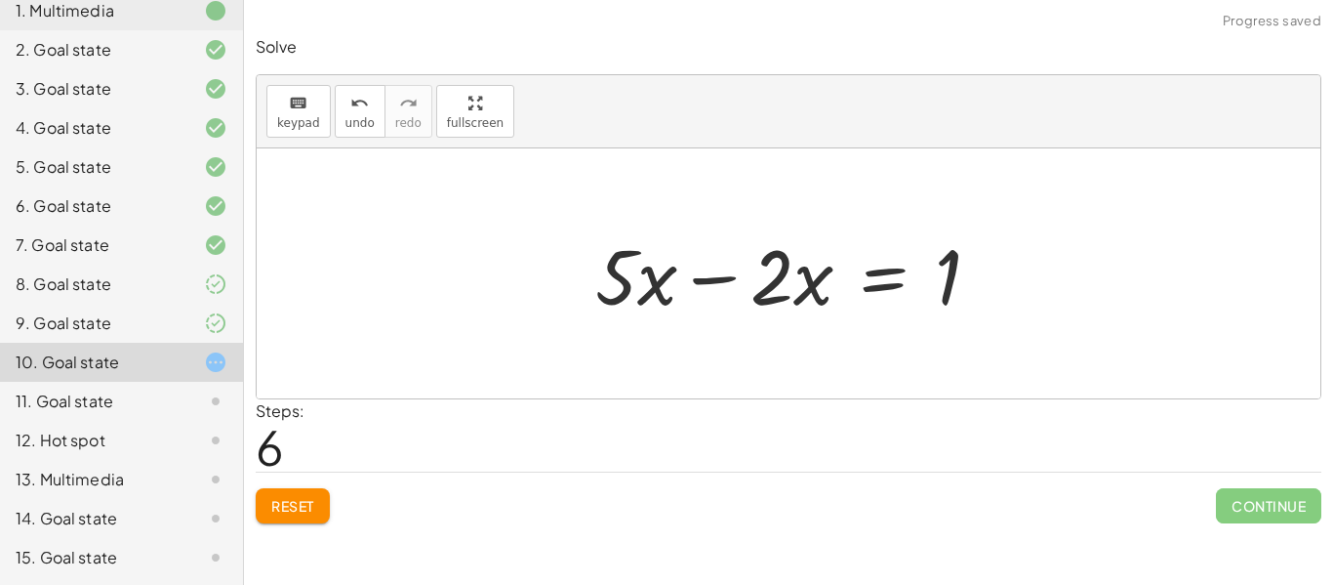
click at [735, 256] on div at bounding box center [796, 274] width 420 height 101
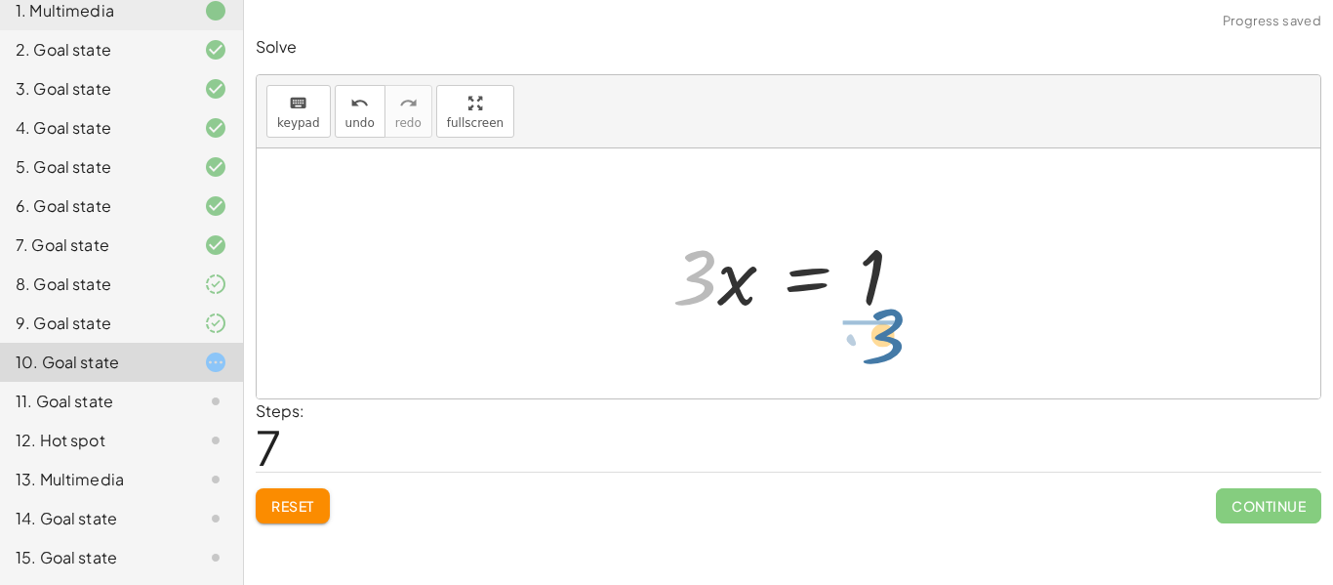
drag, startPoint x: 700, startPoint y: 282, endPoint x: 895, endPoint y: 343, distance: 204.4
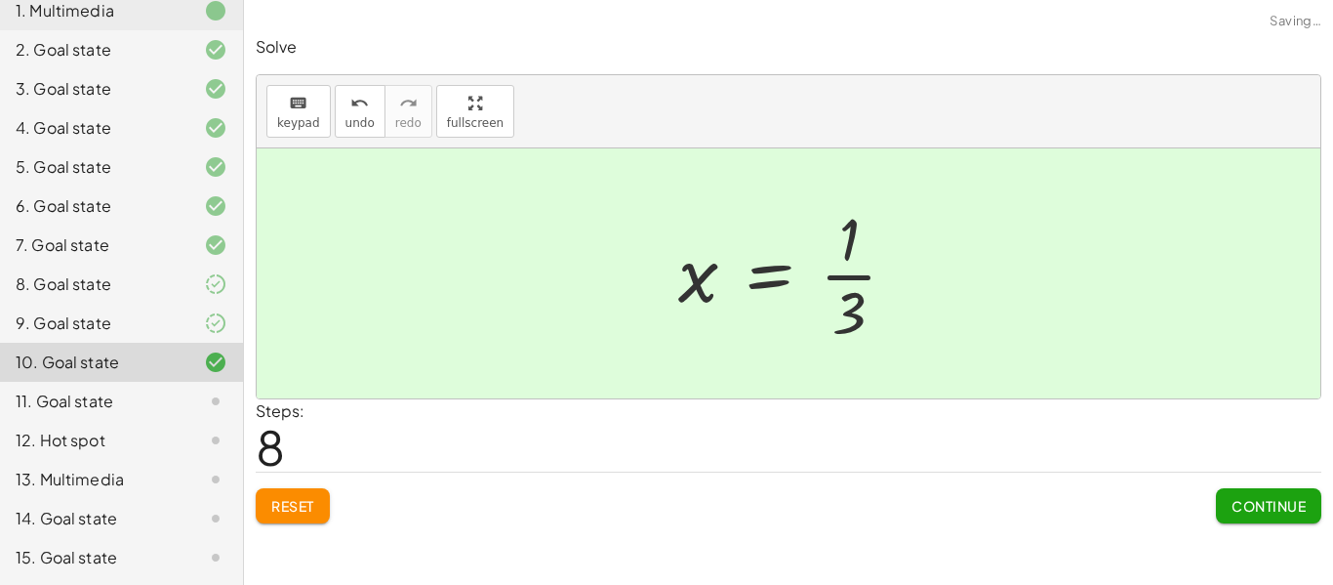
click at [857, 264] on div at bounding box center [796, 273] width 254 height 150
click at [1210, 513] on div "Reset Continue" at bounding box center [789, 497] width 1066 height 52
click at [1313, 504] on button "Continue" at bounding box center [1268, 505] width 105 height 35
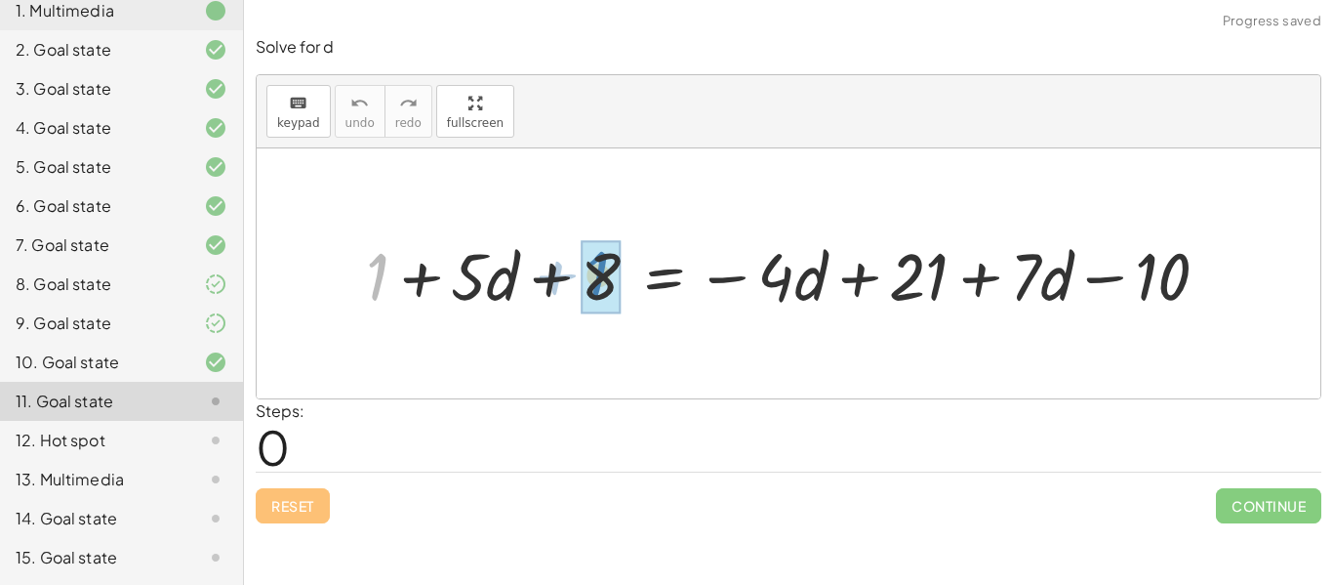
drag, startPoint x: 378, startPoint y: 269, endPoint x: 608, endPoint y: 267, distance: 230.3
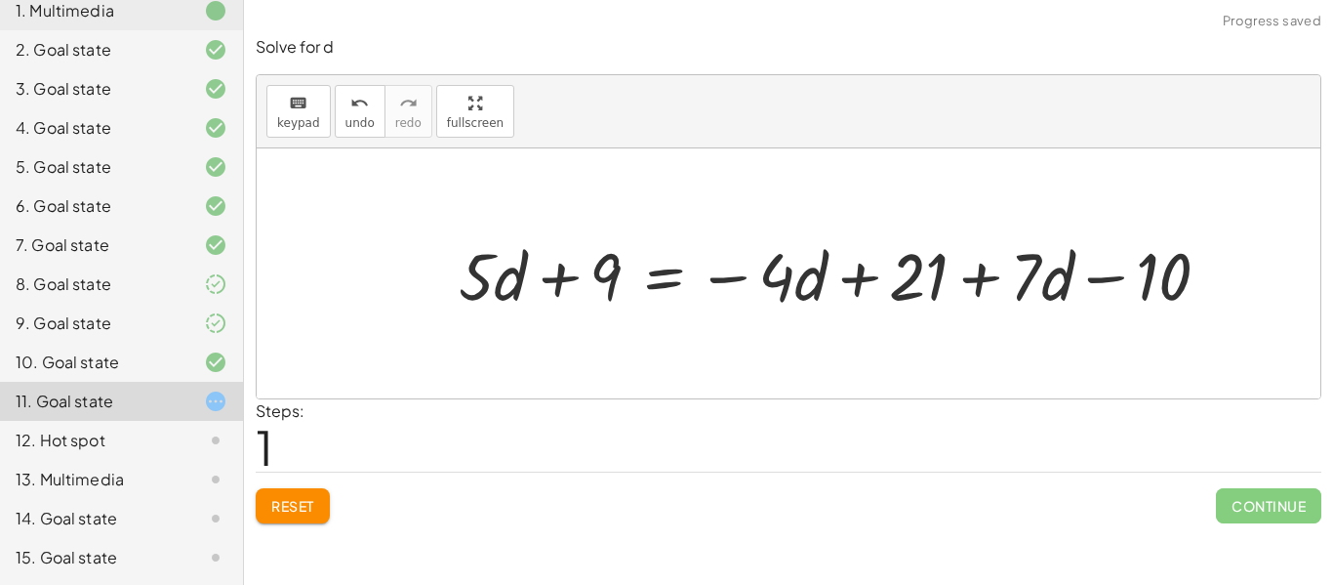
click at [608, 269] on div at bounding box center [842, 273] width 787 height 87
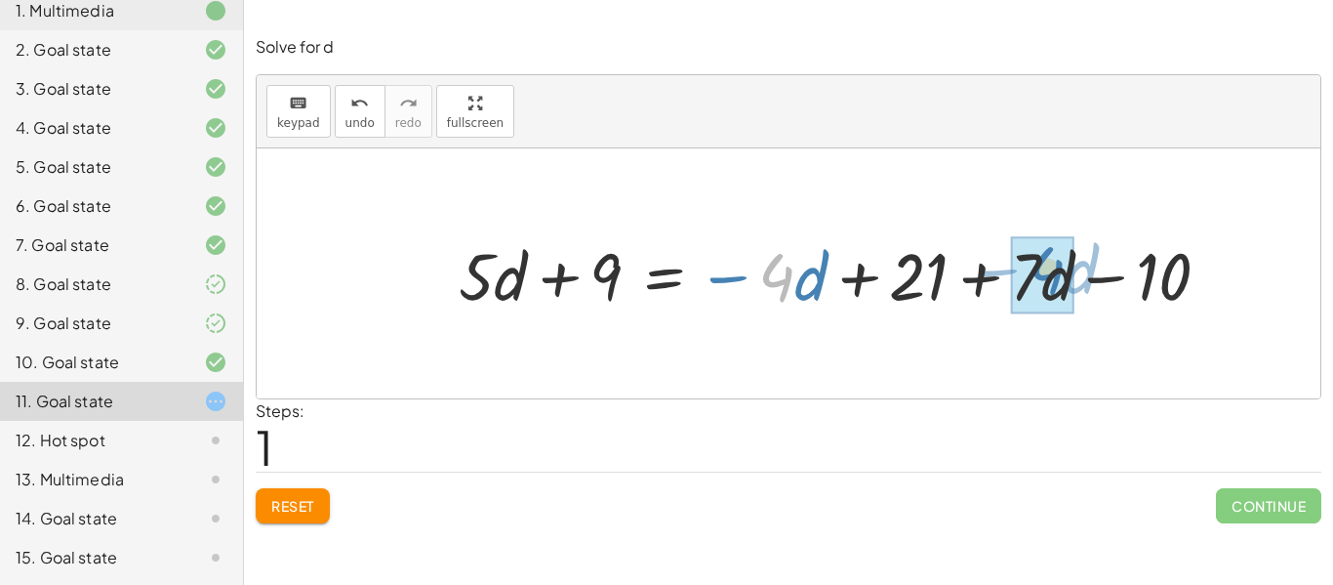
drag, startPoint x: 784, startPoint y: 274, endPoint x: 1056, endPoint y: 266, distance: 272.4
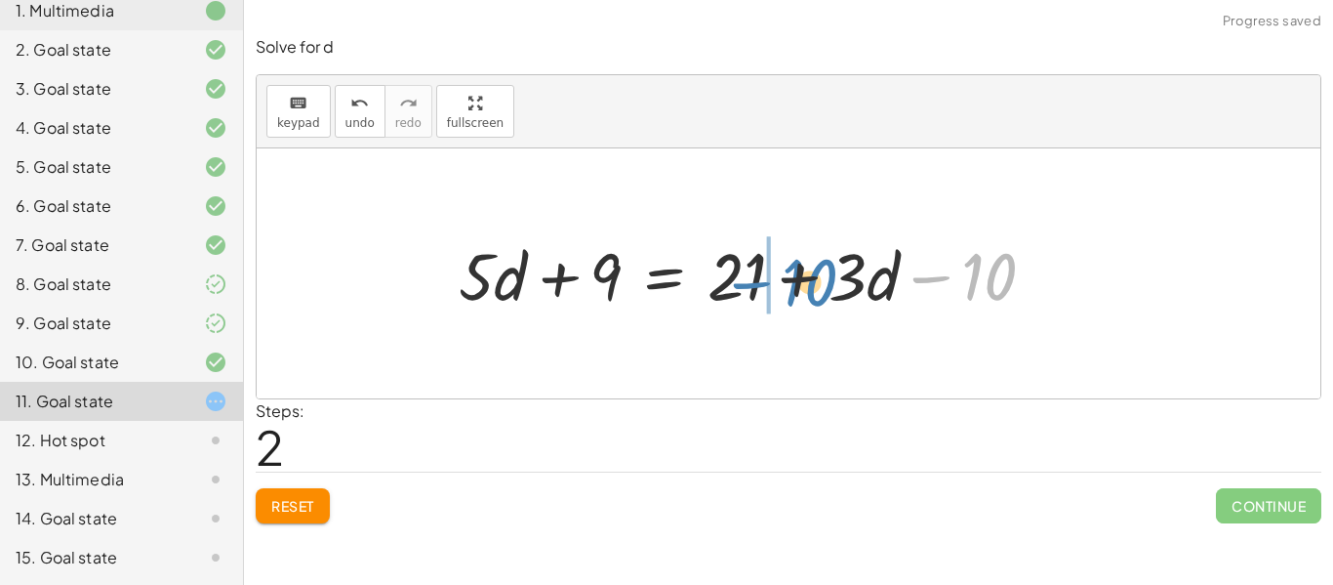
drag, startPoint x: 1011, startPoint y: 272, endPoint x: 813, endPoint y: 273, distance: 198.1
click at [813, 273] on div at bounding box center [755, 273] width 612 height 87
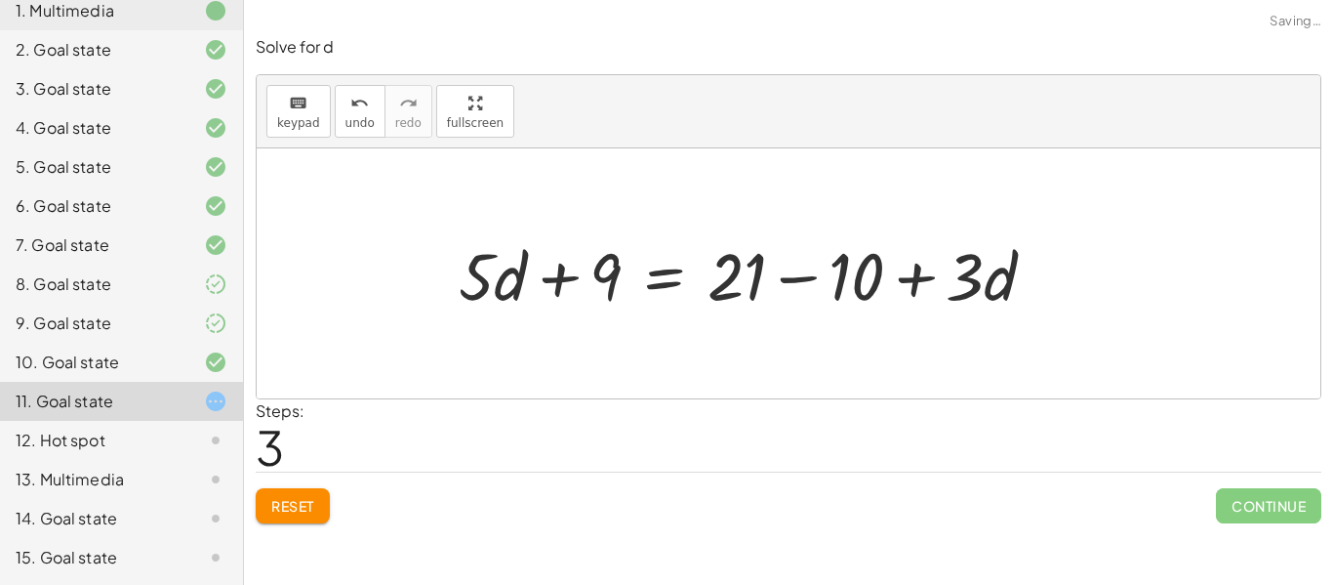
click at [799, 276] on div at bounding box center [755, 273] width 612 height 87
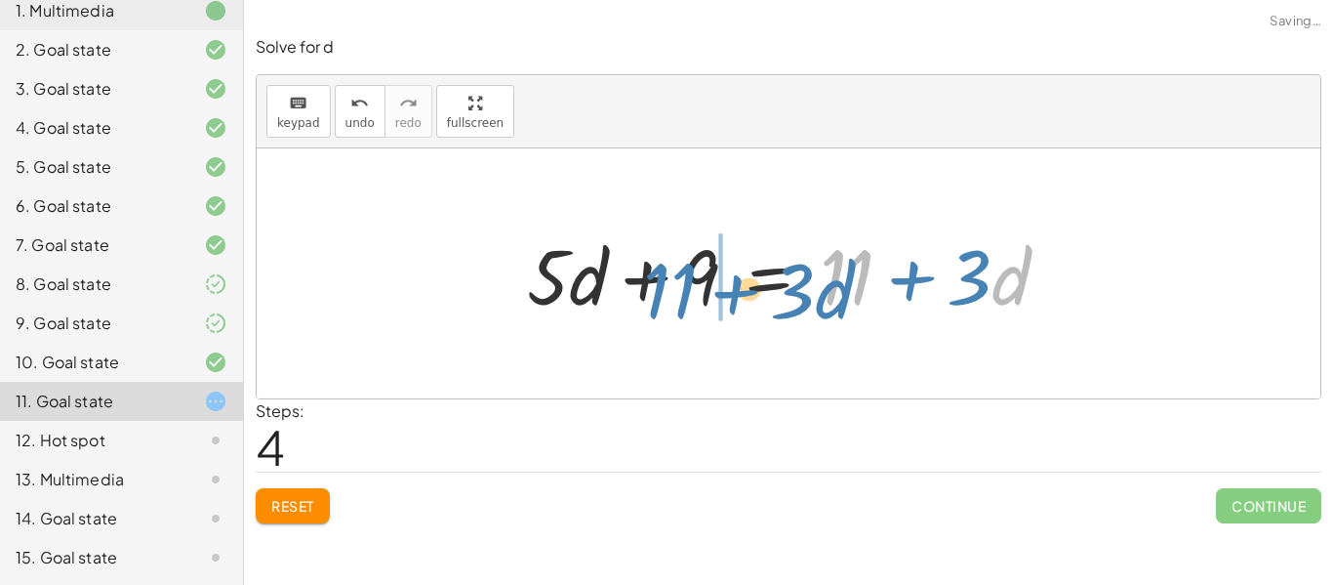
drag, startPoint x: 1014, startPoint y: 287, endPoint x: 837, endPoint y: 301, distance: 177.2
click at [837, 301] on div at bounding box center [795, 274] width 557 height 101
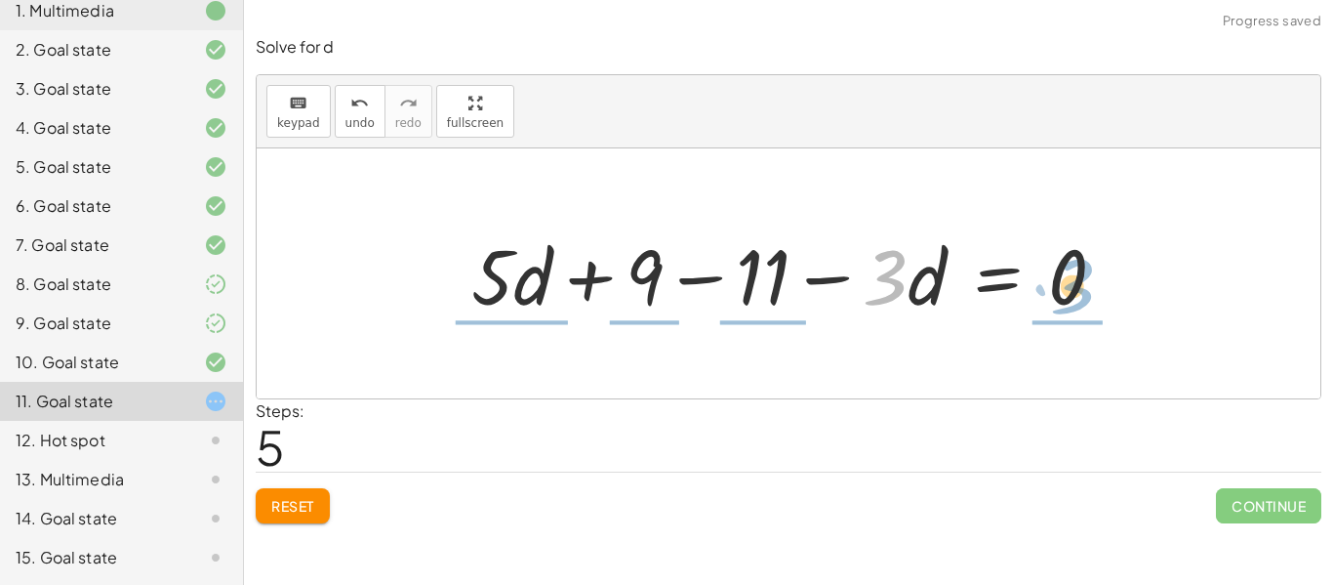
drag, startPoint x: 874, startPoint y: 280, endPoint x: 1063, endPoint y: 289, distance: 188.6
click at [1063, 289] on div at bounding box center [797, 274] width 670 height 101
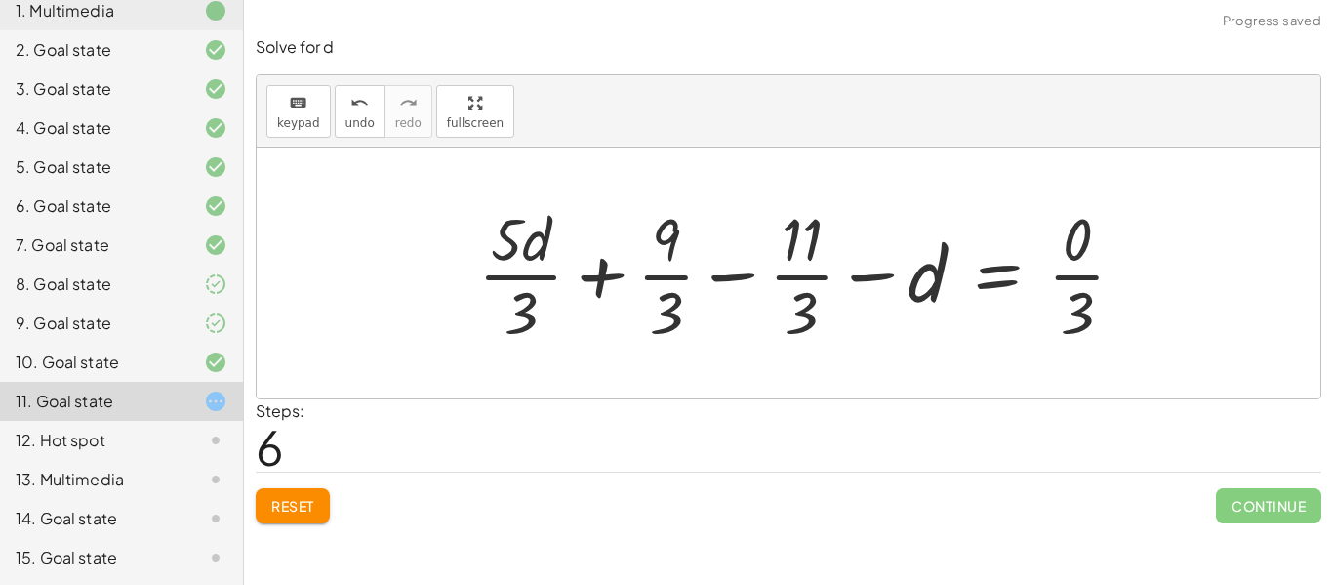
click at [300, 497] on span "Reset" at bounding box center [292, 506] width 43 height 18
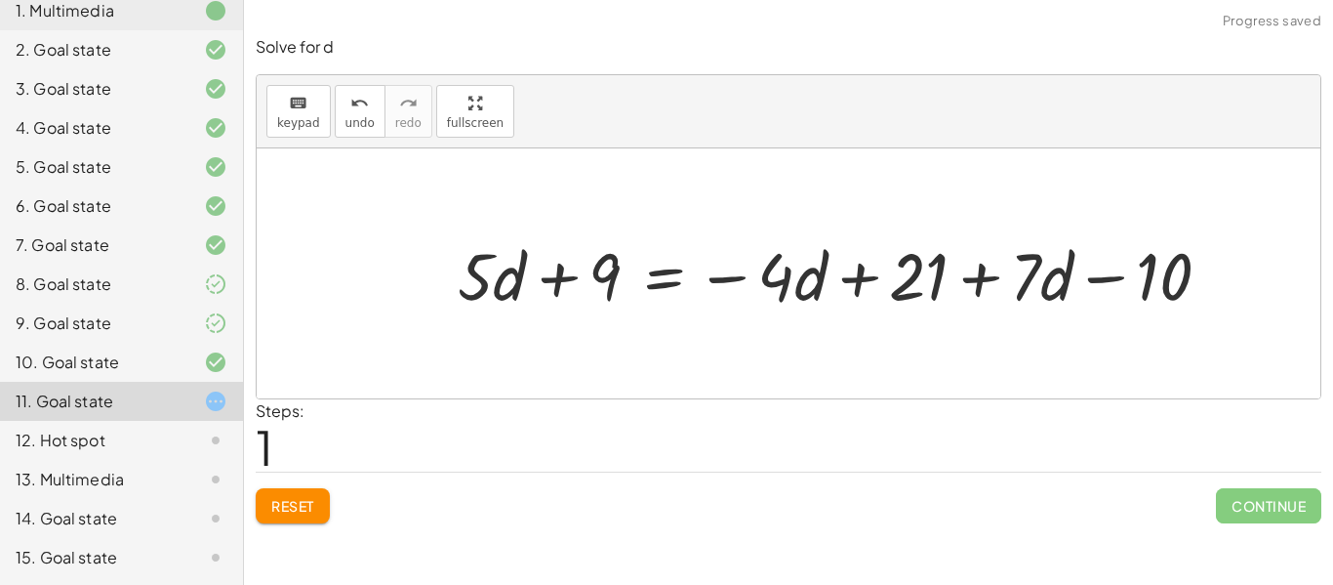
click at [603, 278] on div at bounding box center [842, 273] width 788 height 87
click at [858, 281] on div at bounding box center [842, 273] width 788 height 87
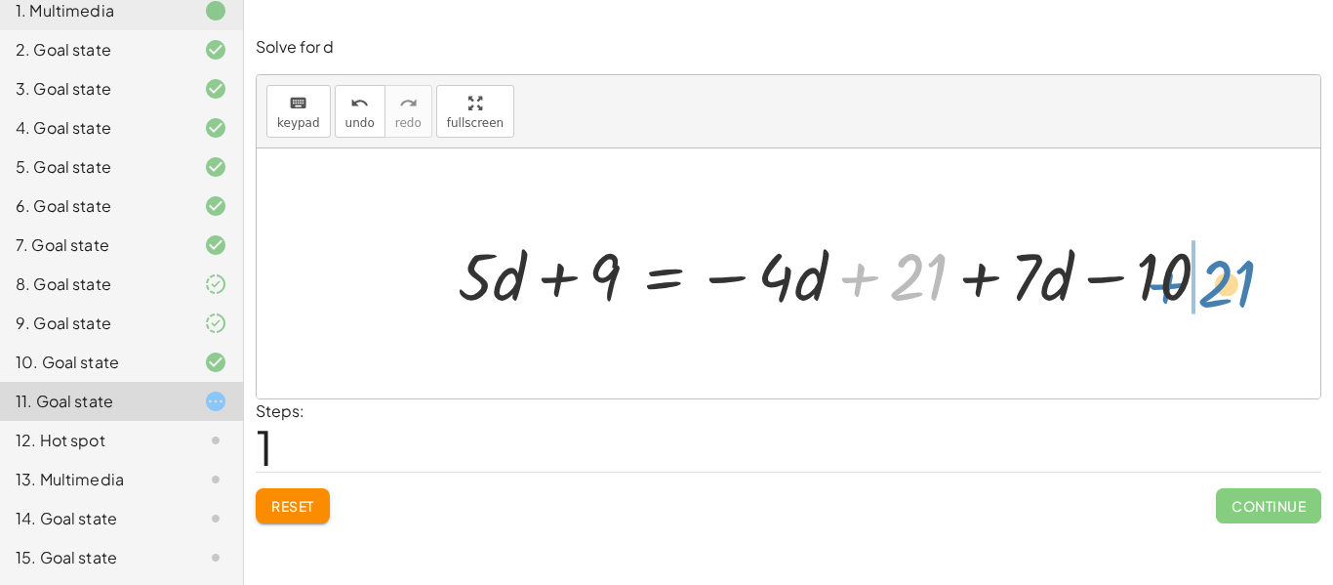
drag, startPoint x: 899, startPoint y: 289, endPoint x: 1204, endPoint y: 296, distance: 305.6
click at [1204, 296] on div at bounding box center [842, 273] width 788 height 87
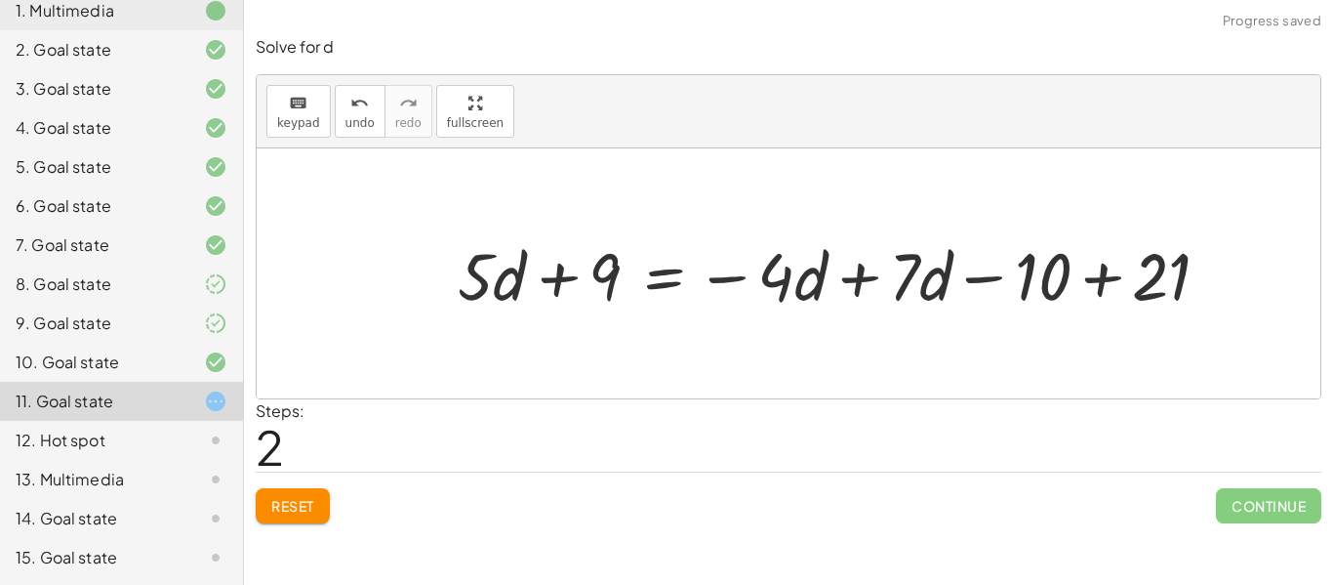
click at [1089, 268] on div at bounding box center [842, 273] width 788 height 87
click at [1002, 280] on div at bounding box center [776, 273] width 657 height 87
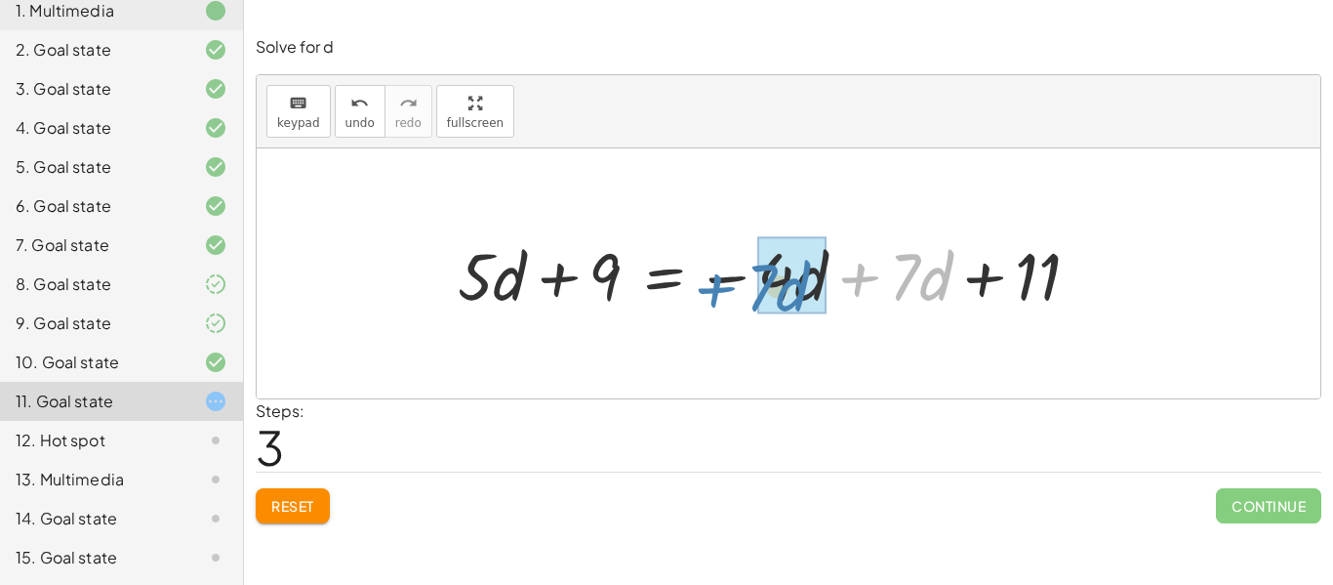
drag, startPoint x: 934, startPoint y: 269, endPoint x: 791, endPoint y: 280, distance: 143.9
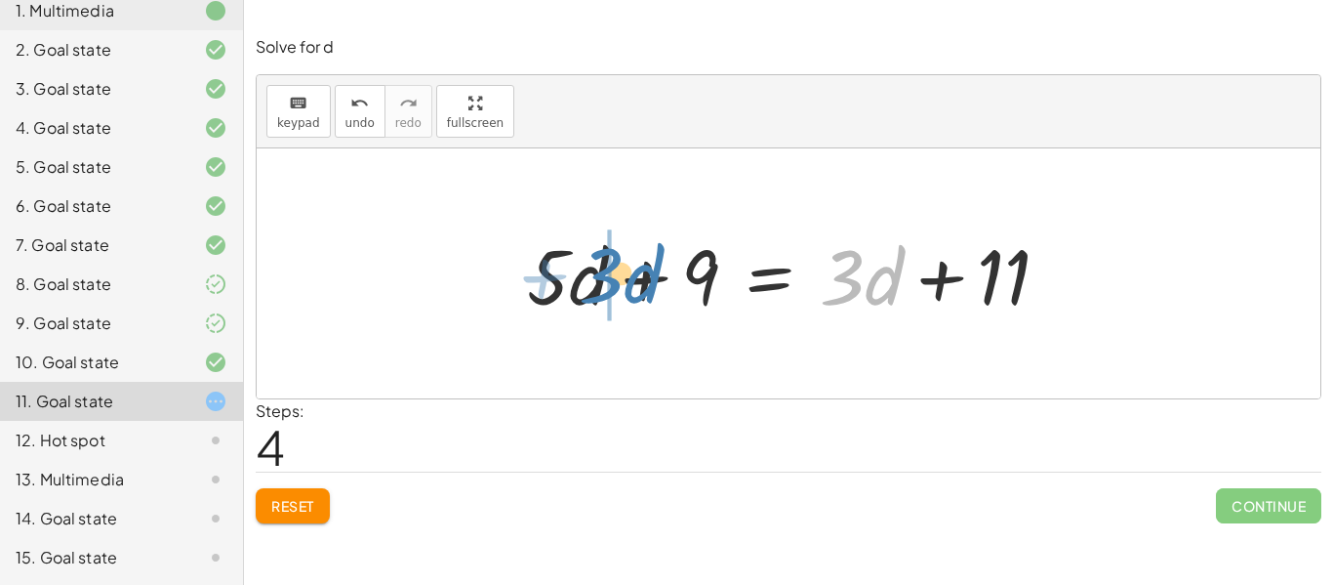
drag, startPoint x: 892, startPoint y: 281, endPoint x: 652, endPoint y: 280, distance: 240.1
click at [652, 280] on div at bounding box center [789, 274] width 545 height 101
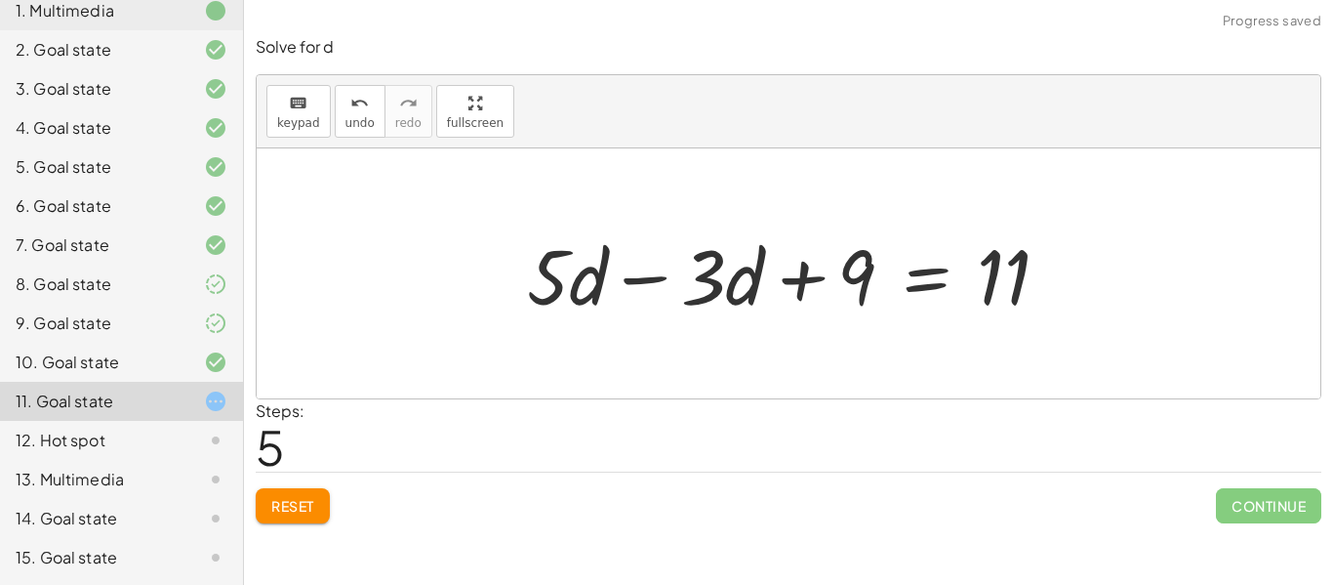
click at [631, 284] on div at bounding box center [795, 274] width 557 height 101
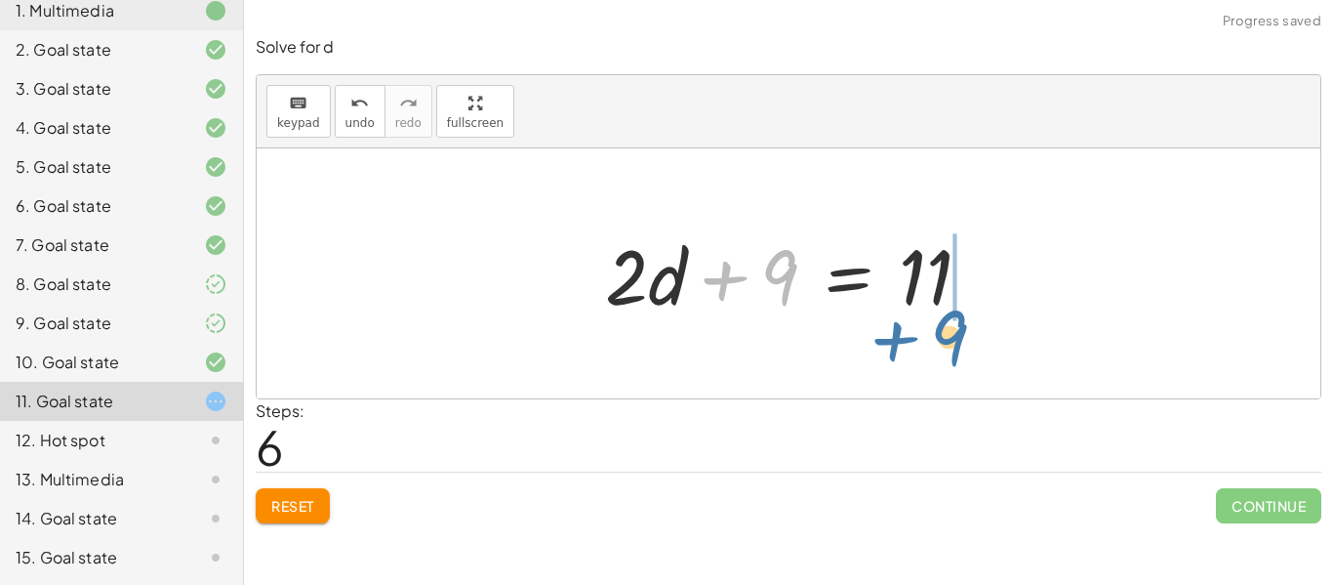
drag, startPoint x: 768, startPoint y: 270, endPoint x: 939, endPoint y: 331, distance: 181.2
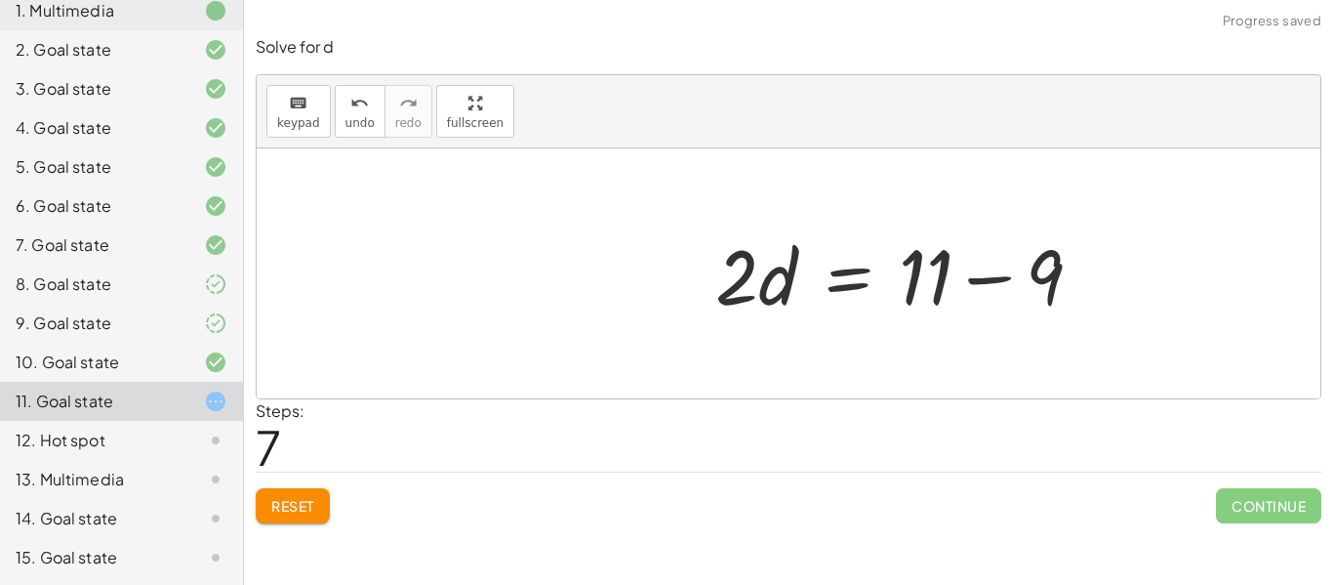
click at [965, 270] on div at bounding box center [907, 274] width 402 height 101
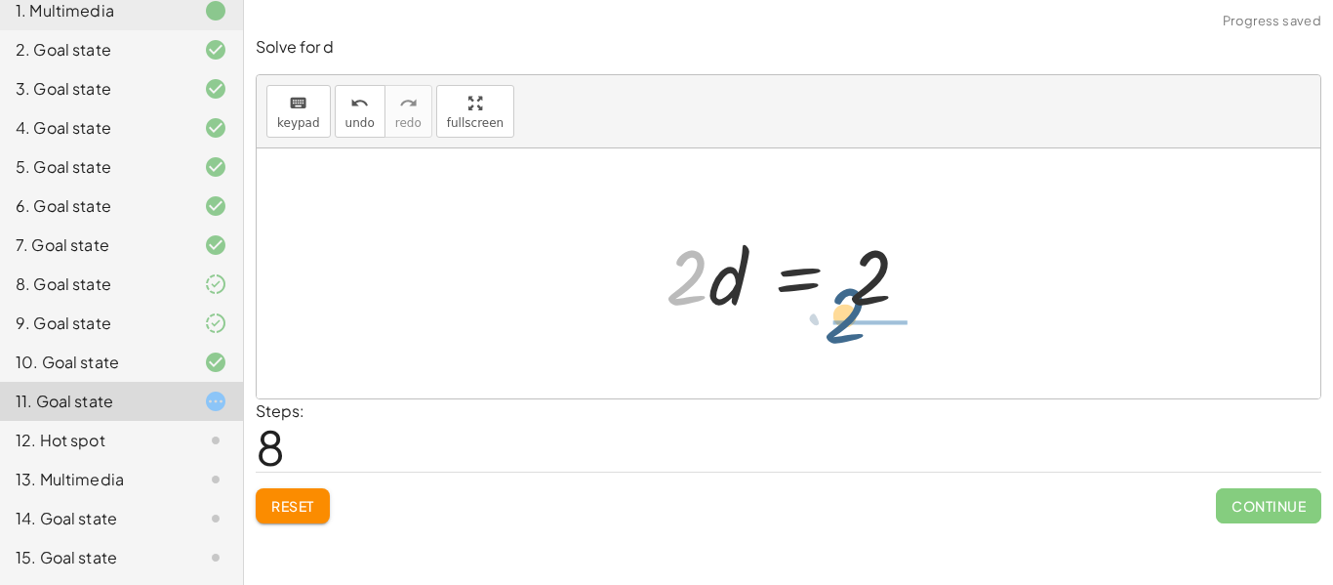
drag, startPoint x: 692, startPoint y: 274, endPoint x: 853, endPoint y: 314, distance: 165.9
click at [853, 314] on div at bounding box center [796, 274] width 280 height 101
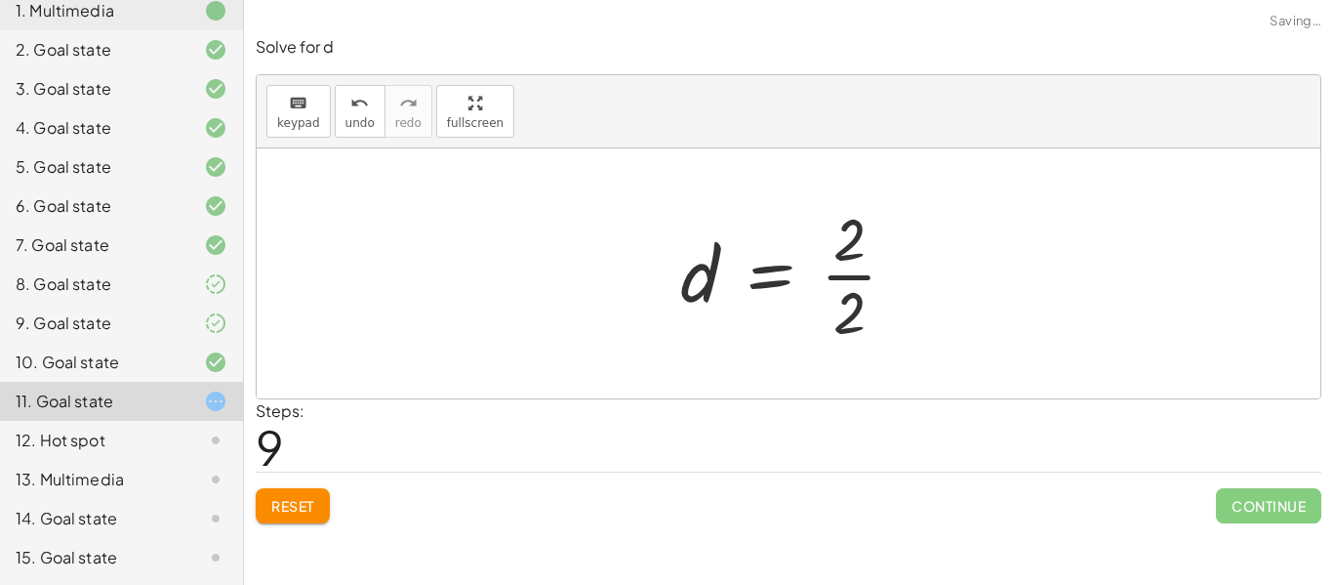
click at [853, 314] on div at bounding box center [797, 273] width 252 height 150
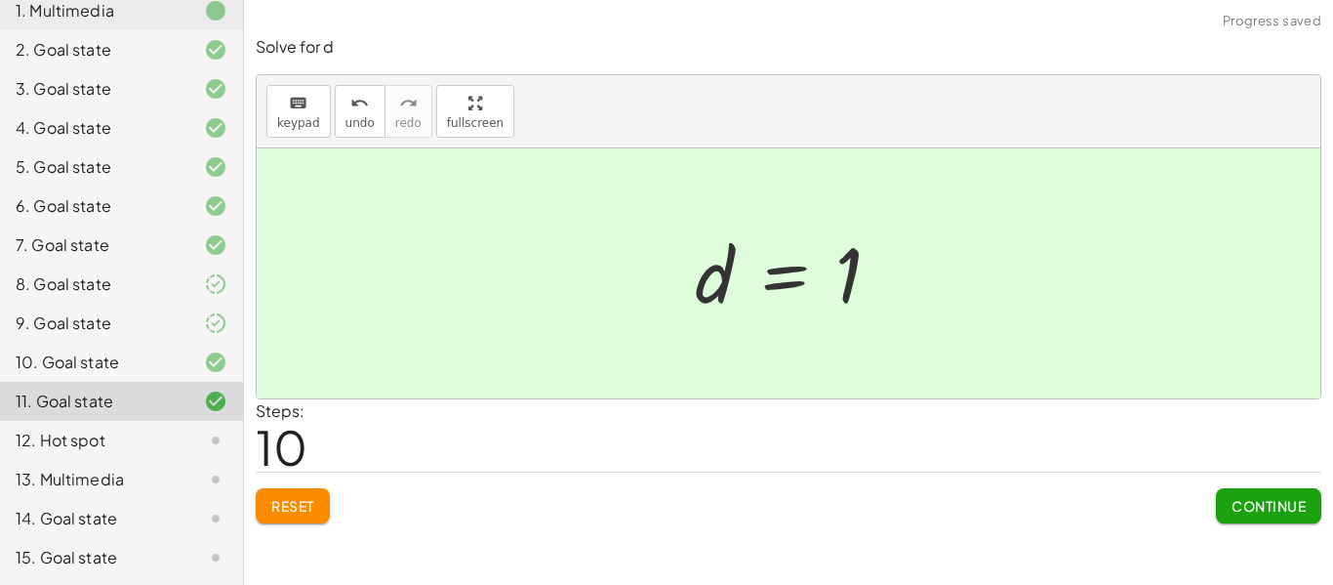
click at [1228, 505] on button "Continue" at bounding box center [1268, 505] width 105 height 35
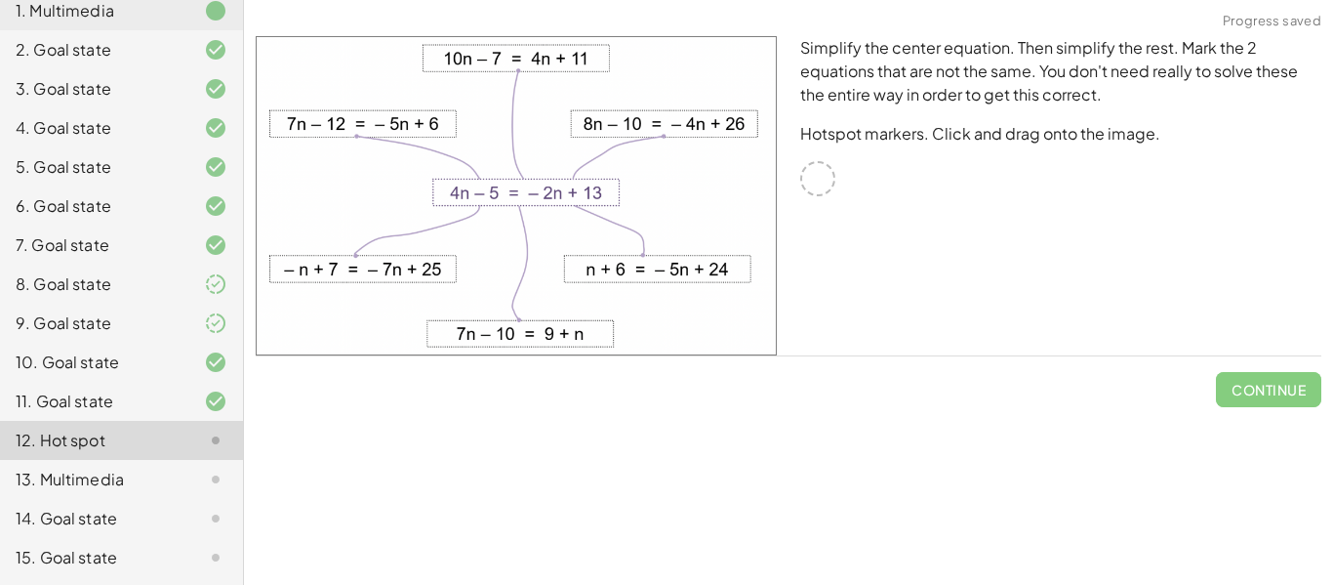
click at [815, 183] on div at bounding box center [817, 178] width 35 height 35
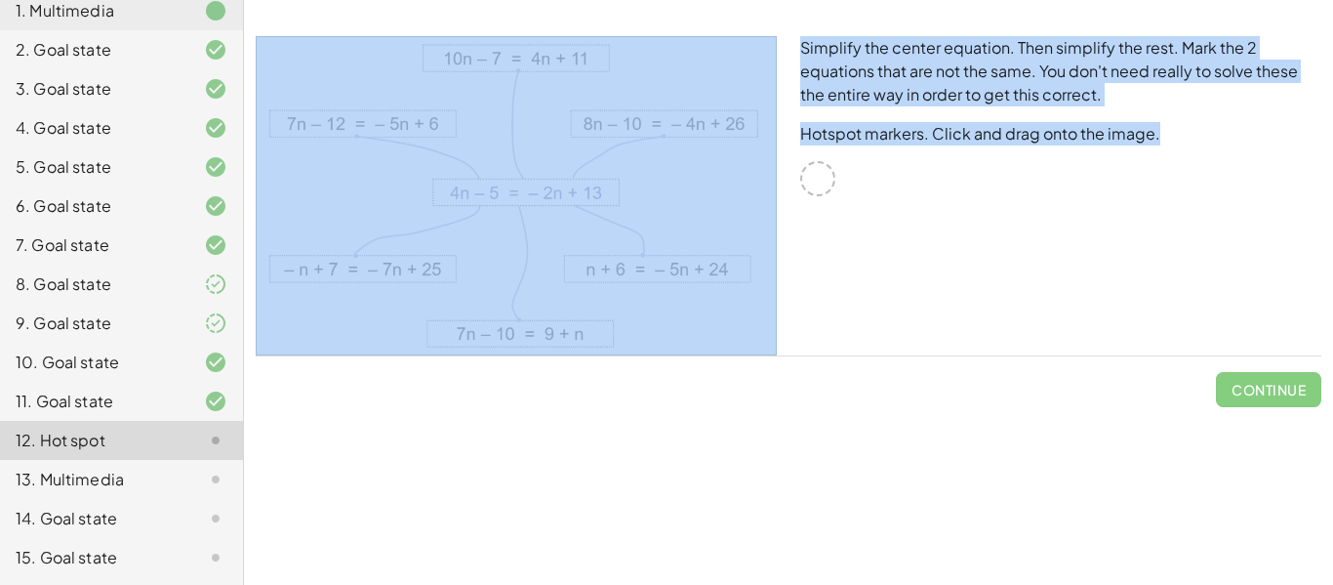
drag, startPoint x: 815, startPoint y: 183, endPoint x: 713, endPoint y: 205, distance: 104.0
click at [713, 205] on div "Simplify the center equation. Then simplify the rest. Mark the 2 equations that…" at bounding box center [788, 195] width 1089 height 343
click at [713, 205] on img at bounding box center [516, 195] width 521 height 319
click at [794, 237] on div "Simplify the center equation. Then simplify the rest. Mark the 2 equations that…" at bounding box center [1061, 195] width 545 height 343
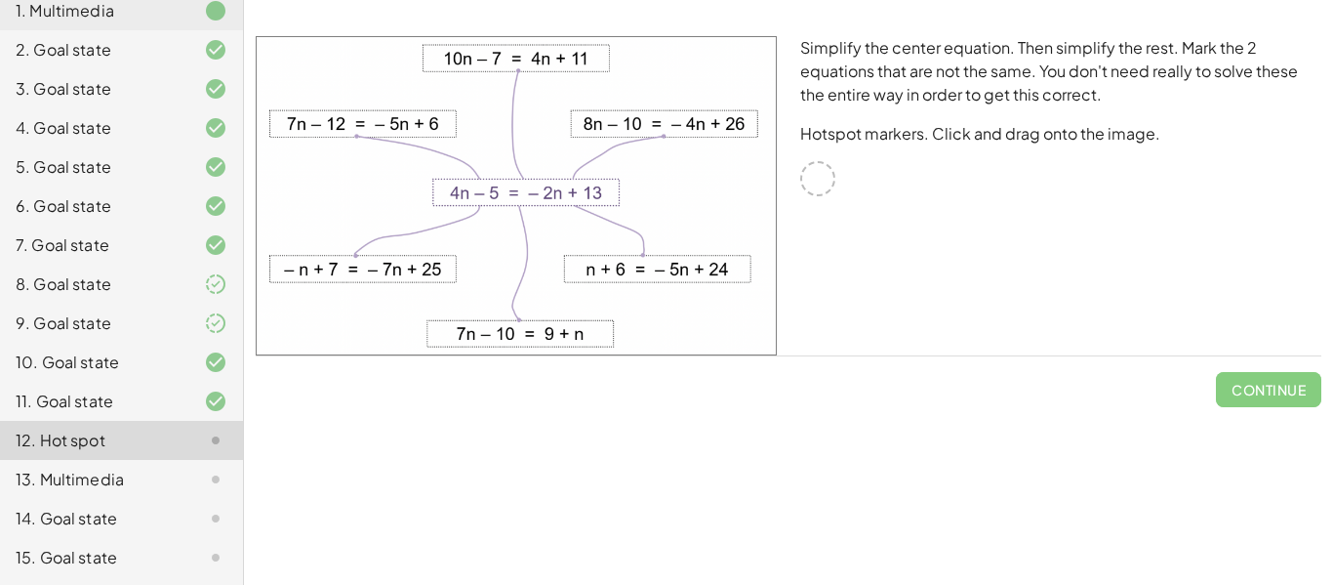
click at [822, 183] on div at bounding box center [817, 178] width 35 height 35
click at [563, 197] on img at bounding box center [516, 195] width 521 height 319
click at [409, 259] on img at bounding box center [516, 195] width 521 height 319
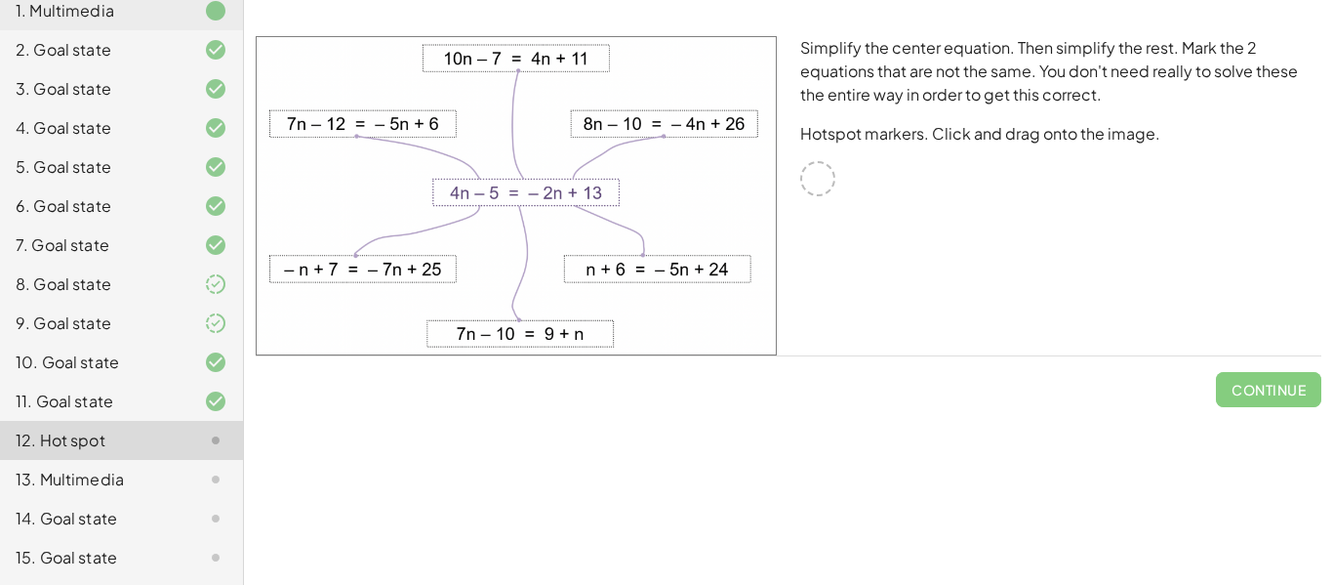
click at [409, 259] on img at bounding box center [516, 195] width 521 height 319
click at [512, 149] on img at bounding box center [516, 195] width 521 height 319
click at [88, 445] on div "12. Hot spot" at bounding box center [94, 439] width 157 height 23
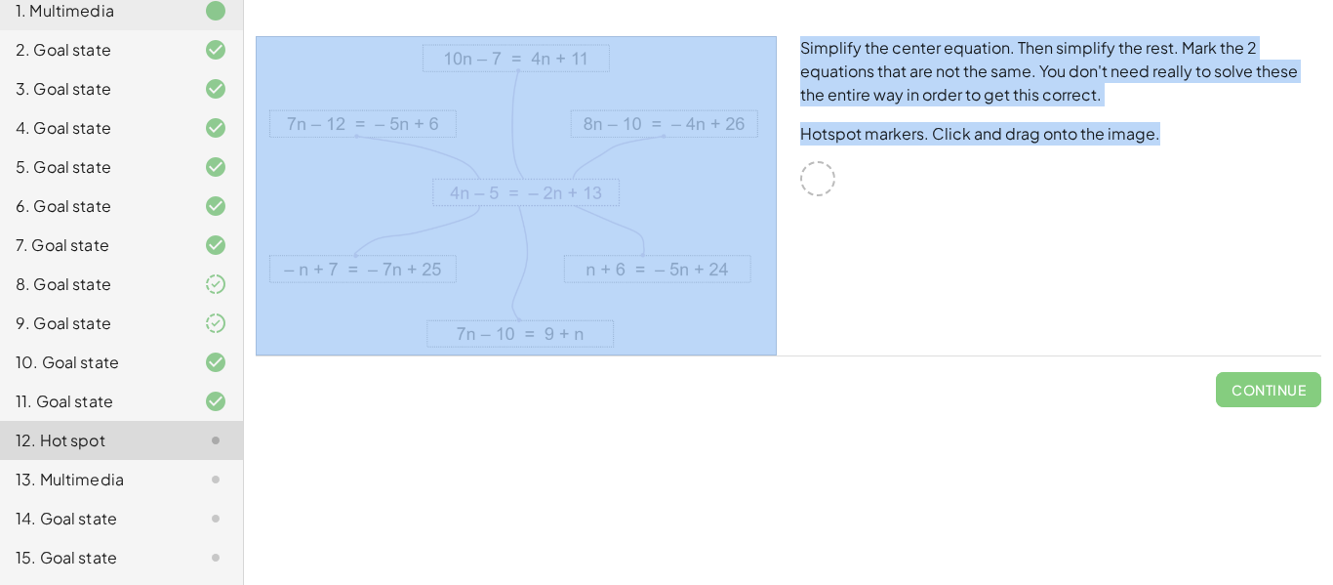
drag, startPoint x: 821, startPoint y: 181, endPoint x: 697, endPoint y: 218, distance: 129.4
click at [697, 218] on div "Simplify the center equation. Then simplify the rest. Mark the 2 equations that…" at bounding box center [788, 195] width 1089 height 343
click at [697, 218] on img at bounding box center [516, 195] width 521 height 319
drag, startPoint x: 625, startPoint y: 119, endPoint x: 697, endPoint y: 145, distance: 76.9
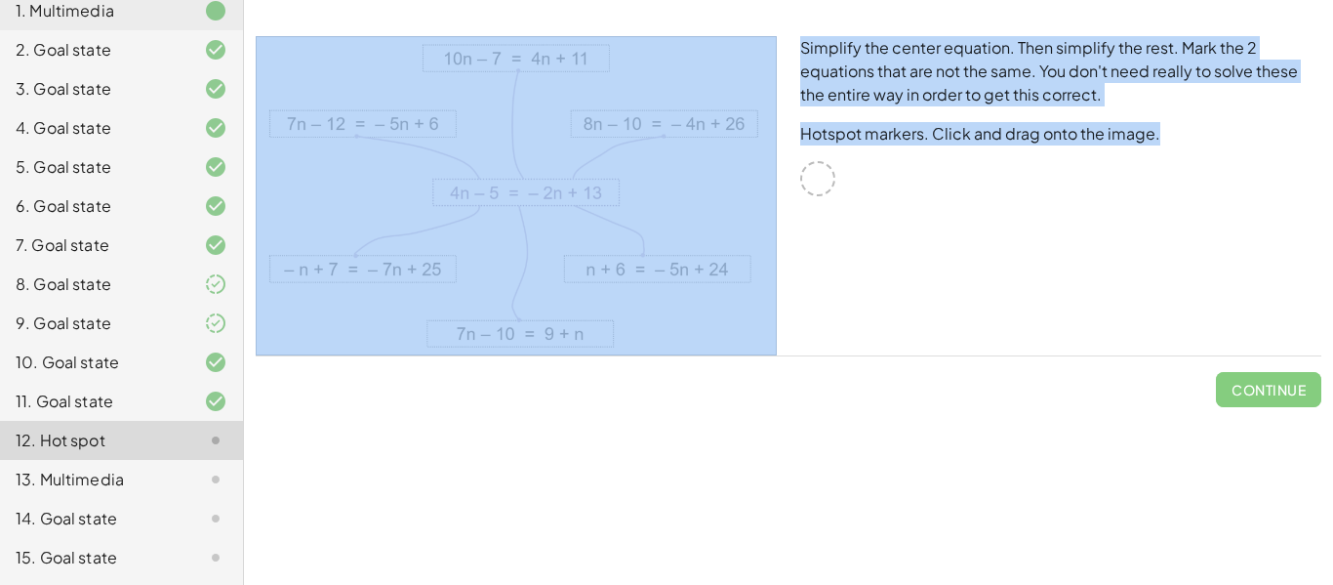
click at [697, 145] on img at bounding box center [516, 195] width 521 height 319
click at [646, 139] on img at bounding box center [516, 195] width 521 height 319
drag, startPoint x: 533, startPoint y: 192, endPoint x: 655, endPoint y: 184, distance: 122.2
click at [655, 184] on img at bounding box center [516, 195] width 521 height 319
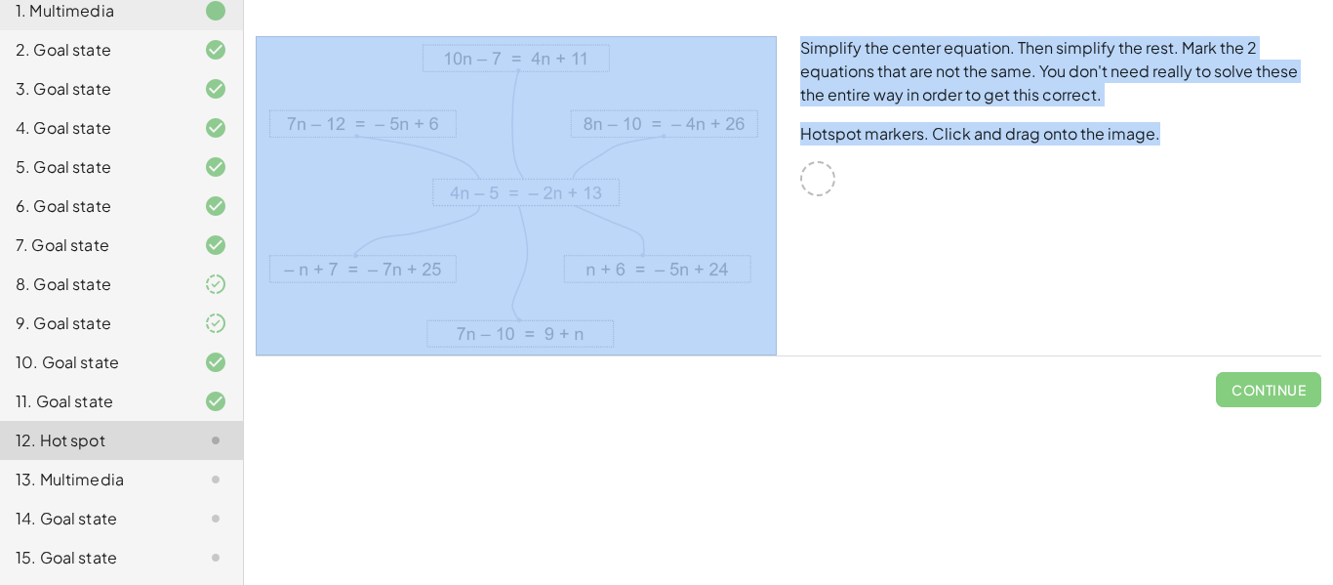
click at [655, 184] on img at bounding box center [516, 195] width 521 height 319
click at [655, 185] on img at bounding box center [516, 195] width 521 height 319
click at [854, 207] on div "Simplify the center equation. Then simplify the rest. Mark the 2 equations that…" at bounding box center [1061, 195] width 545 height 343
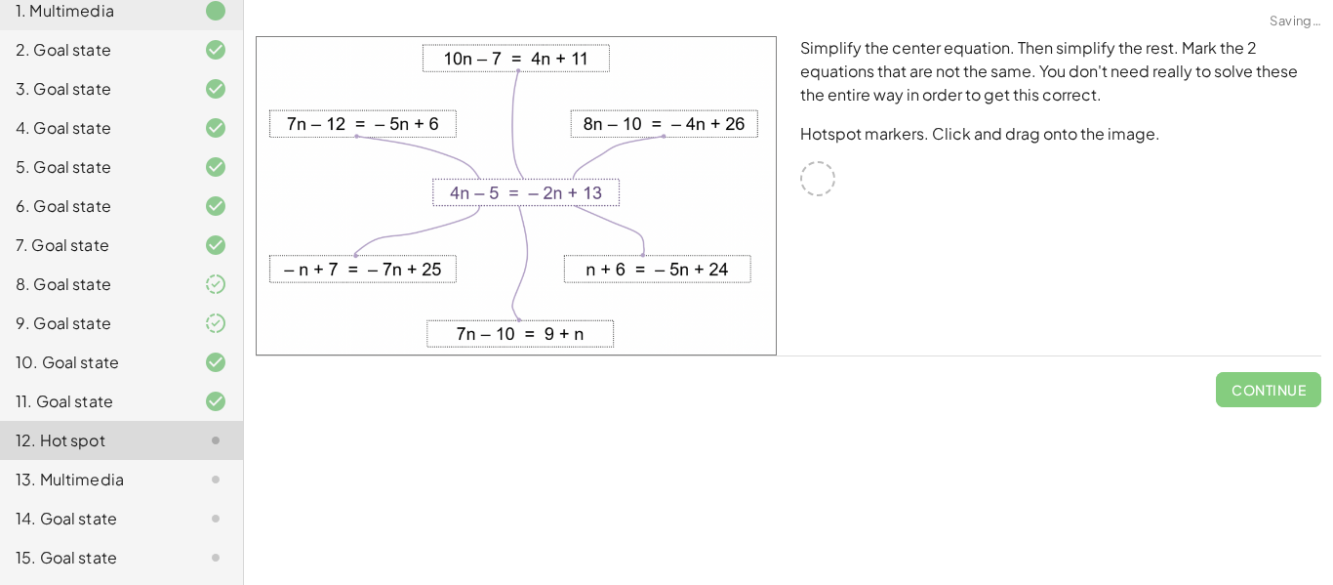
click at [854, 207] on div "Simplify the center equation. Then simplify the rest. Mark the 2 equations that…" at bounding box center [1061, 195] width 545 height 343
click at [118, 471] on div "13. Multimedia" at bounding box center [94, 478] width 157 height 23
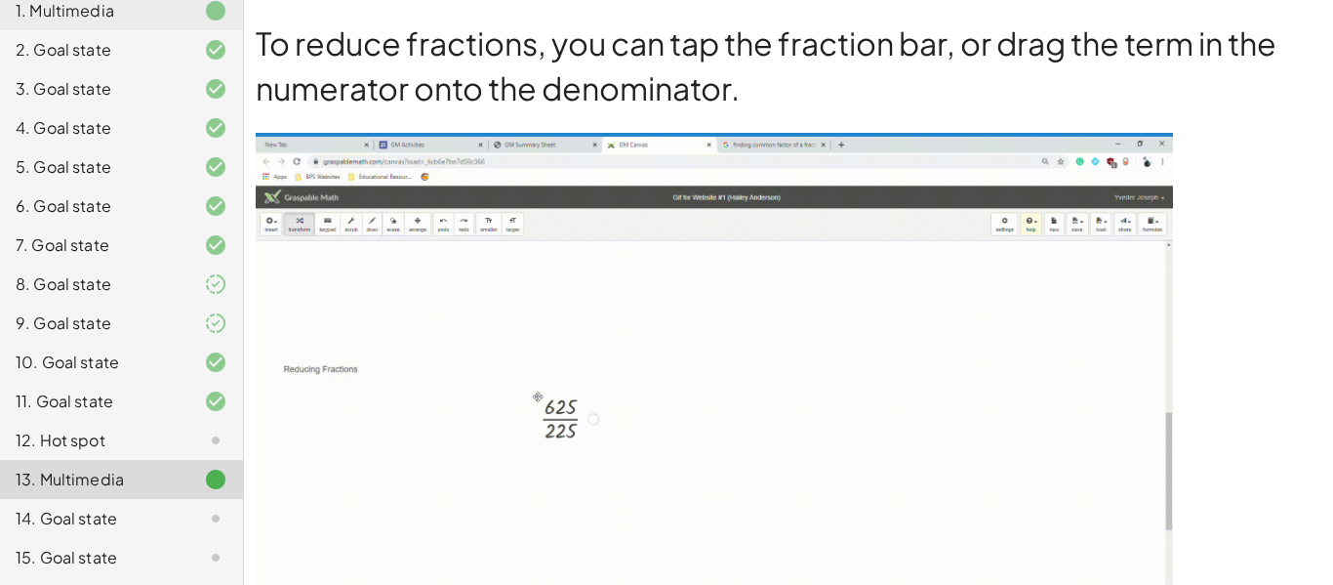
scroll to position [144, 0]
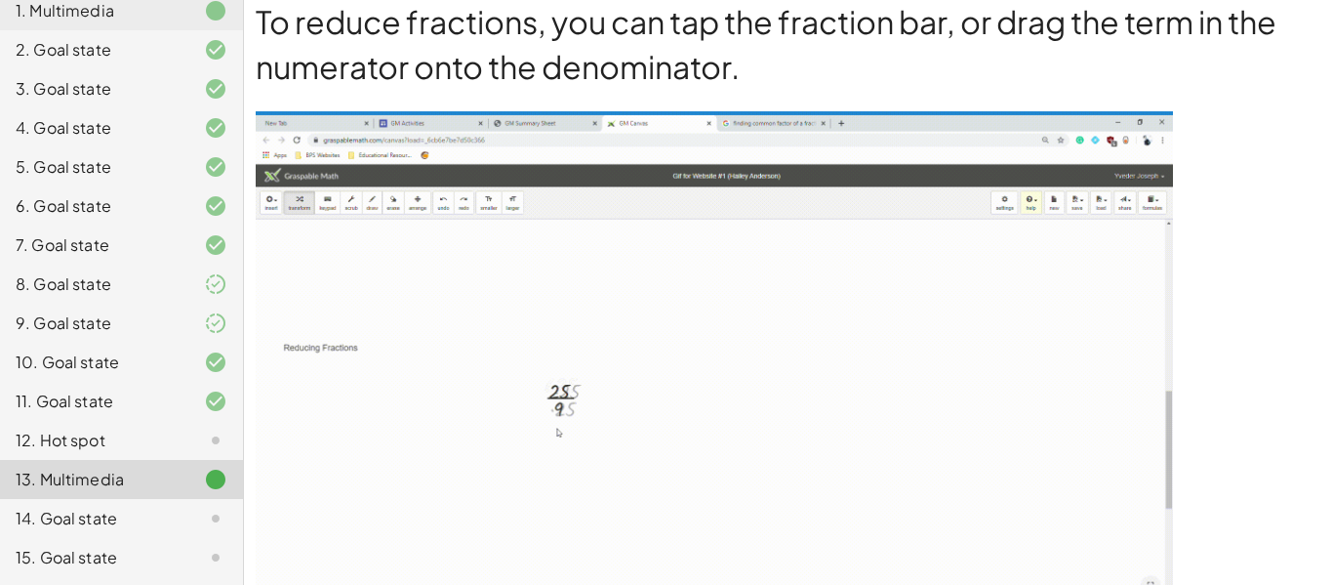
click at [98, 520] on div "14. Goal state" at bounding box center [94, 518] width 157 height 23
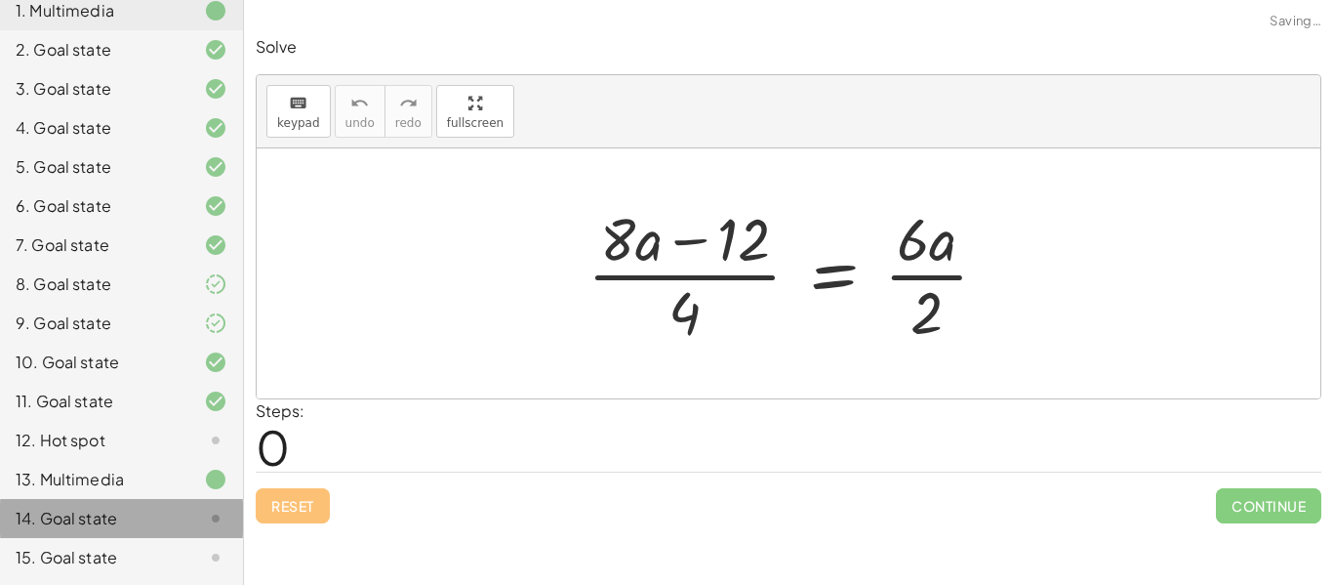
scroll to position [0, 0]
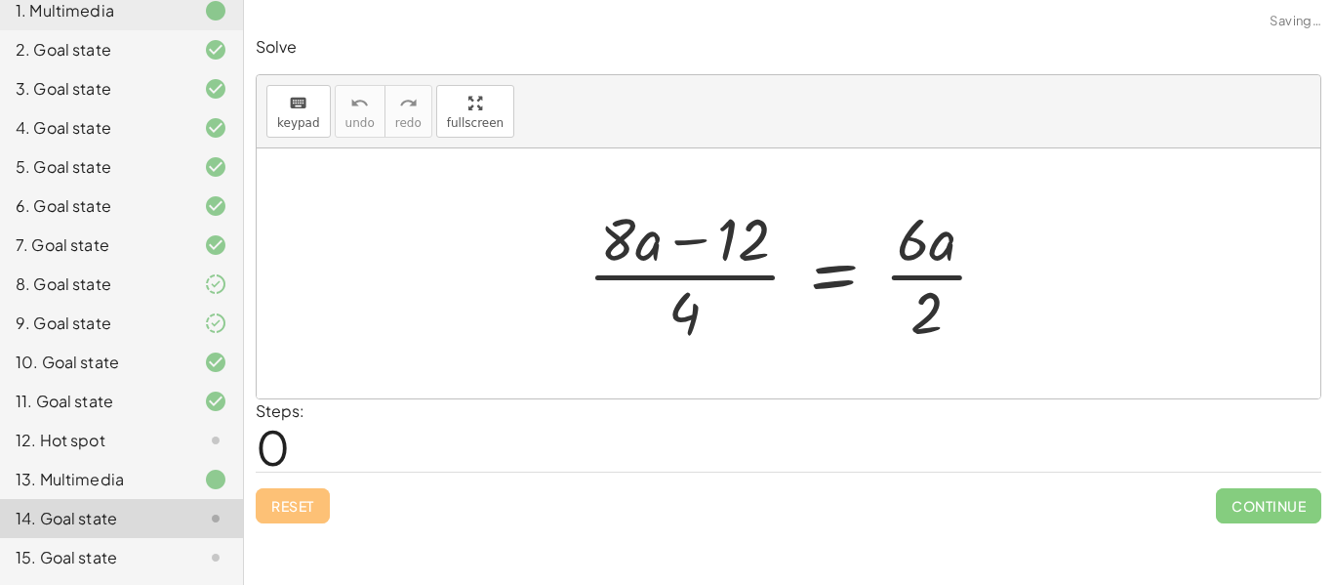
click at [114, 437] on div "12. Hot spot" at bounding box center [94, 439] width 157 height 23
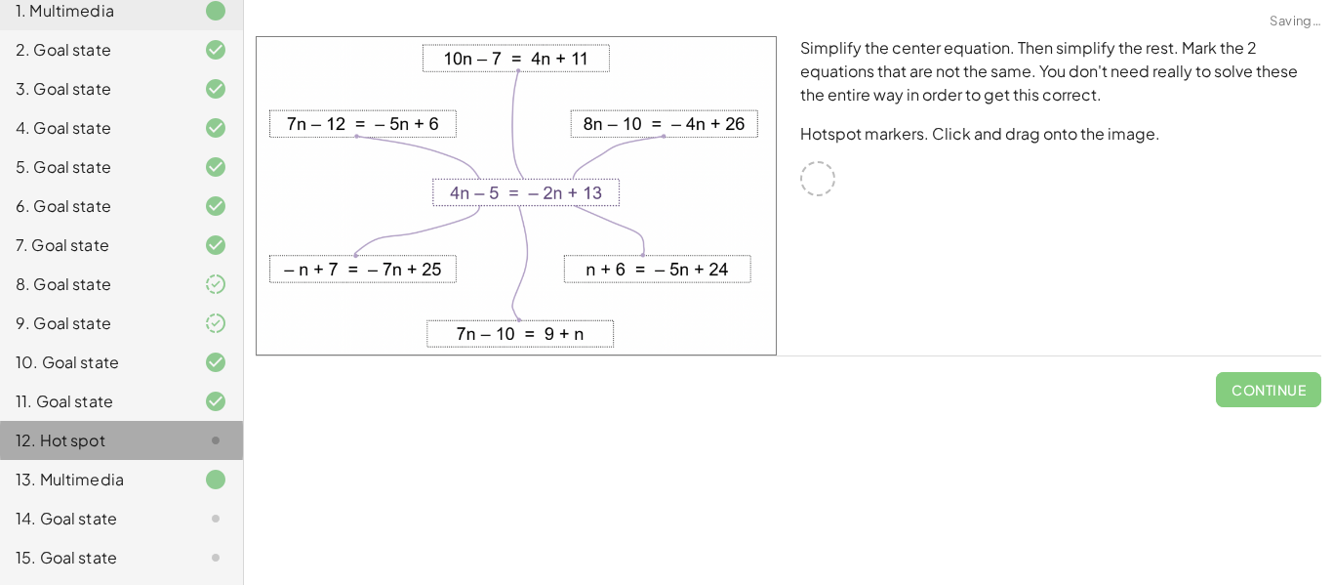
click at [83, 386] on div "11. Goal state" at bounding box center [121, 401] width 243 height 39
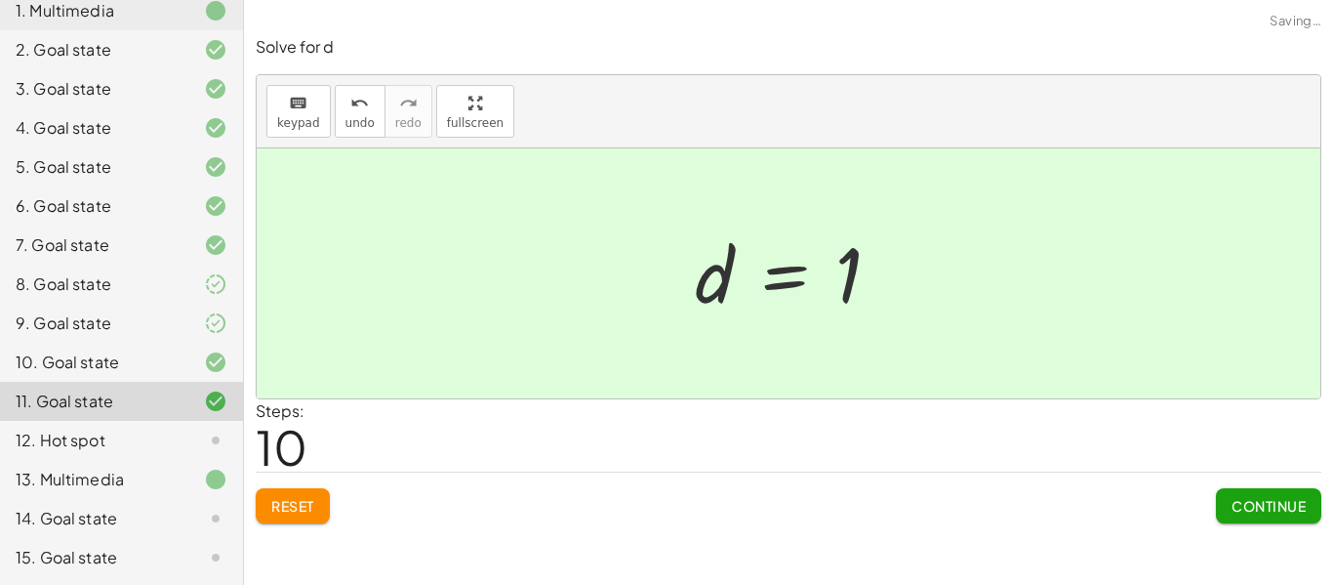
click at [63, 433] on div "12. Hot spot" at bounding box center [94, 439] width 157 height 23
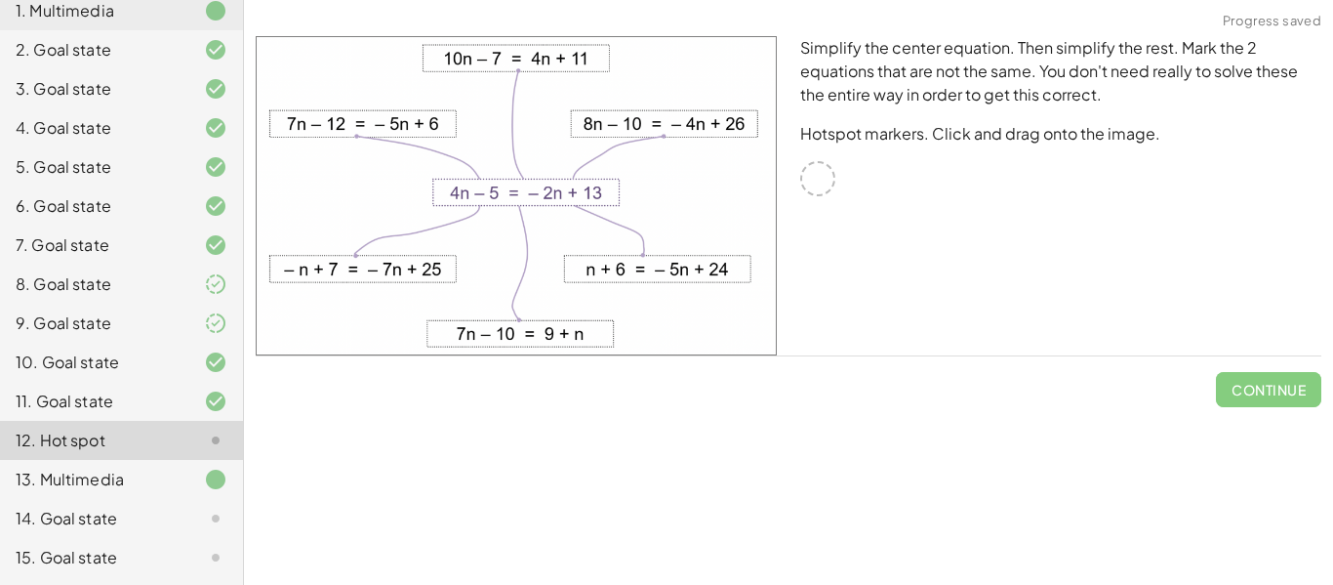
click at [939, 98] on p "Simplify the center equation. Then simplify the rest. Mark the 2 equations that…" at bounding box center [1060, 71] width 521 height 70
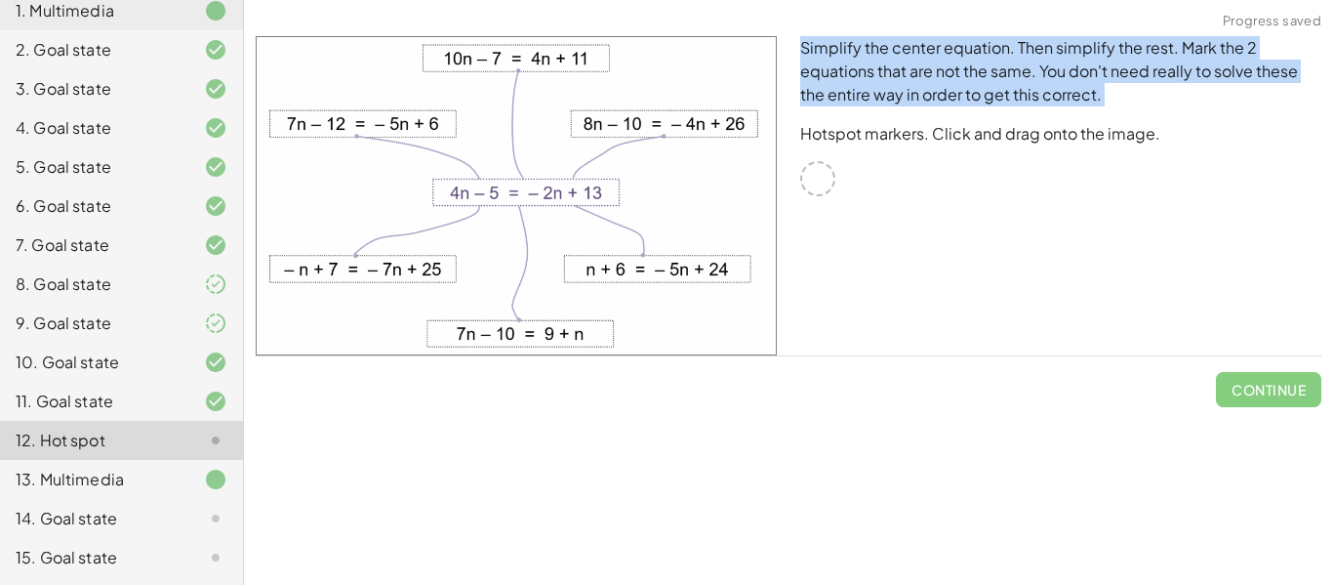
click at [916, 119] on div "Simplify the center equation. Then simplify the rest. Mark the 2 equations that…" at bounding box center [1061, 195] width 545 height 343
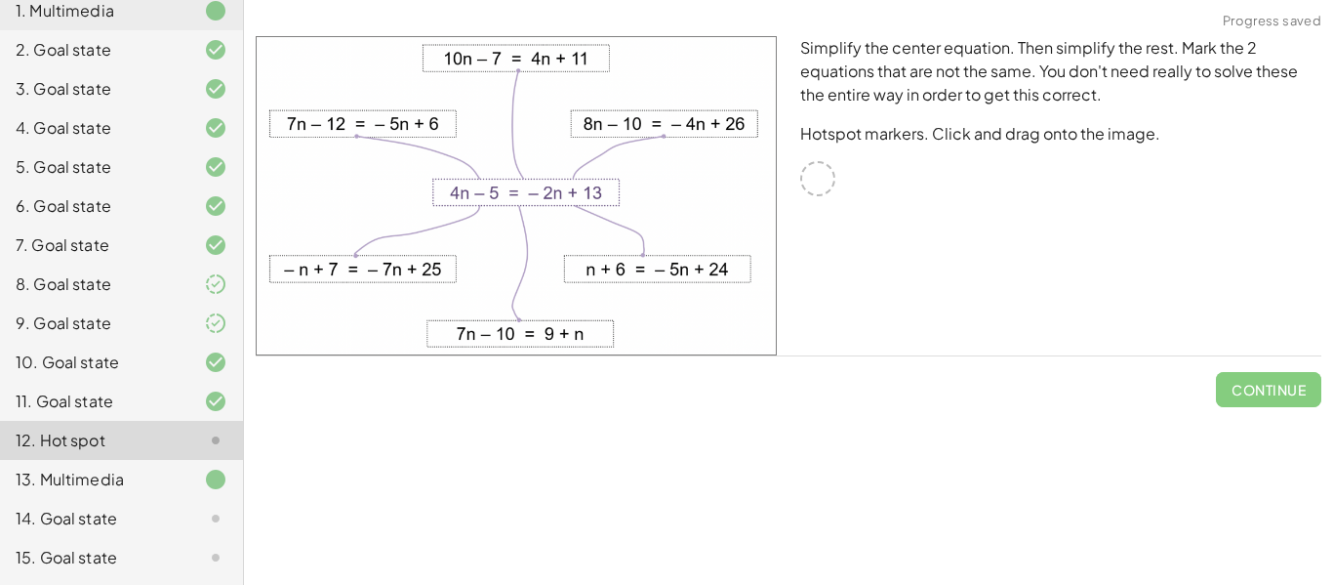
click at [151, 520] on div "14. Goal state" at bounding box center [94, 518] width 157 height 23
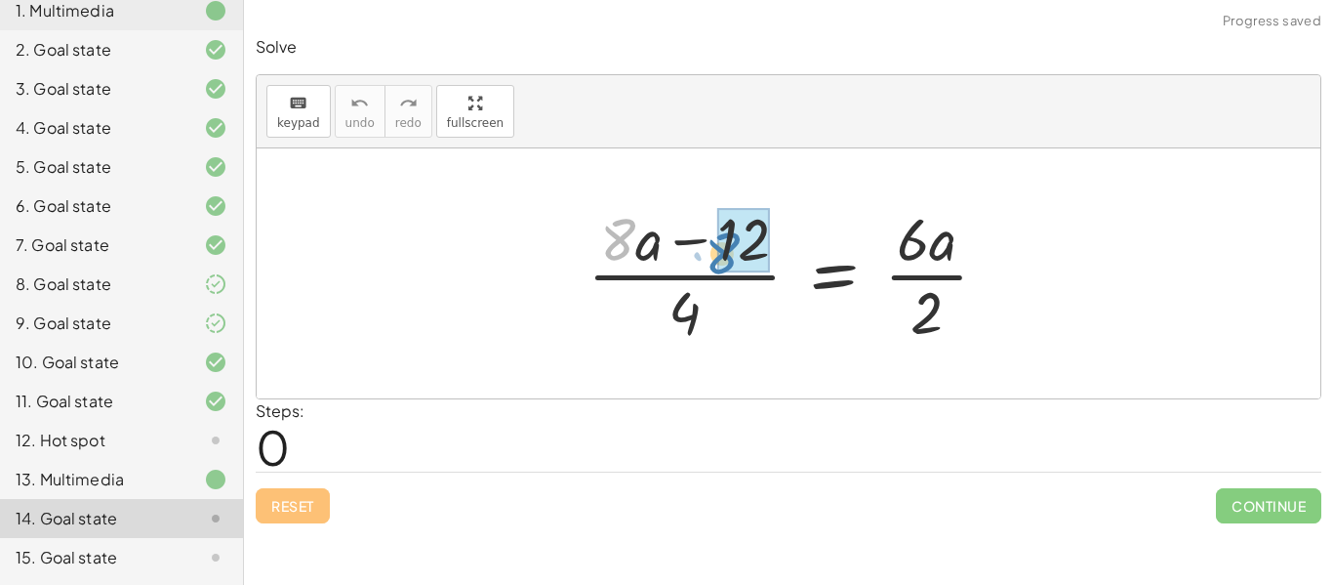
drag, startPoint x: 620, startPoint y: 246, endPoint x: 724, endPoint y: 260, distance: 105.3
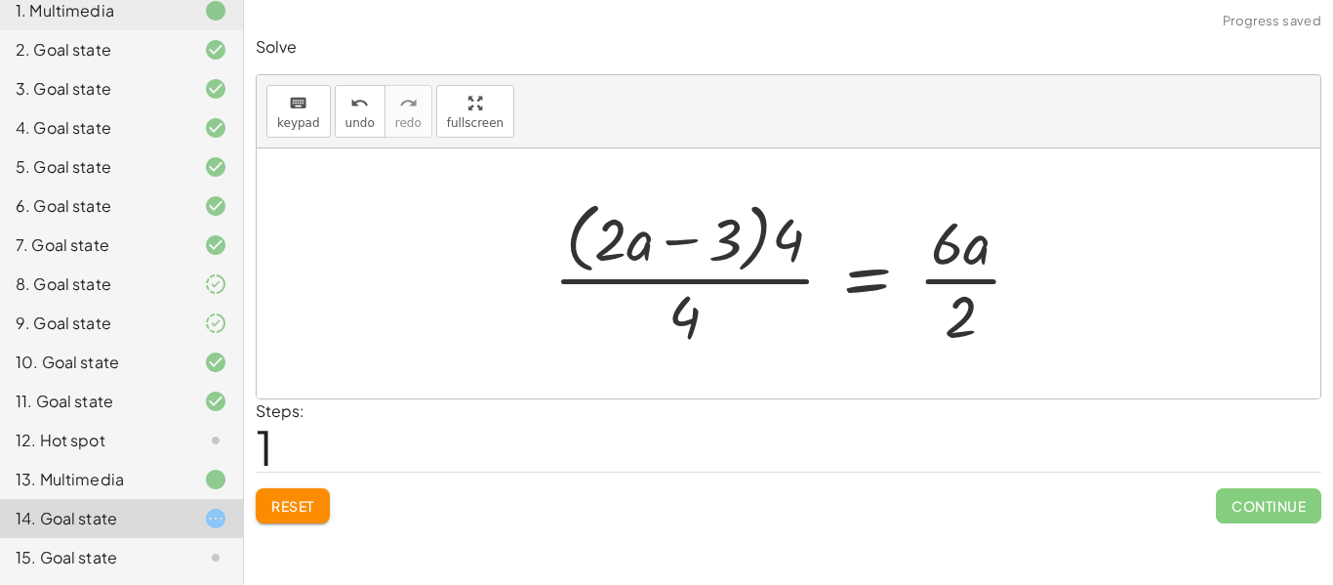
click at [619, 244] on div at bounding box center [796, 272] width 504 height 159
drag, startPoint x: 614, startPoint y: 243, endPoint x: 807, endPoint y: 232, distance: 193.5
click at [807, 232] on div at bounding box center [796, 272] width 504 height 159
click at [653, 237] on div at bounding box center [796, 272] width 504 height 159
drag, startPoint x: 783, startPoint y: 239, endPoint x: 709, endPoint y: 236, distance: 74.2
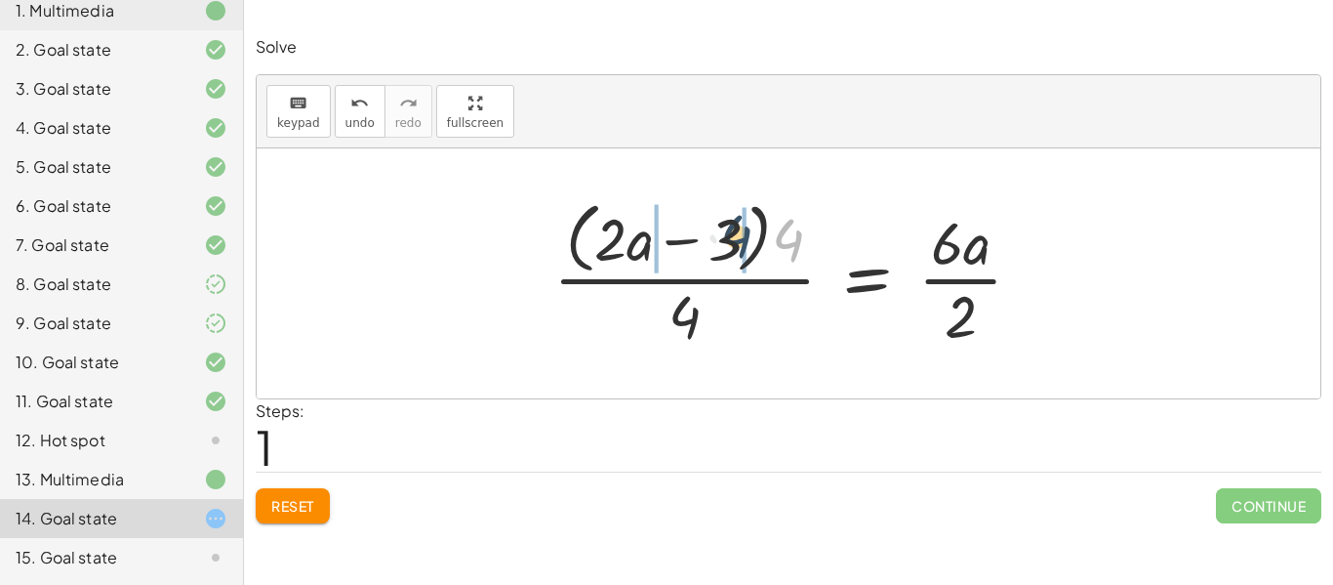
click at [709, 236] on div at bounding box center [796, 272] width 504 height 159
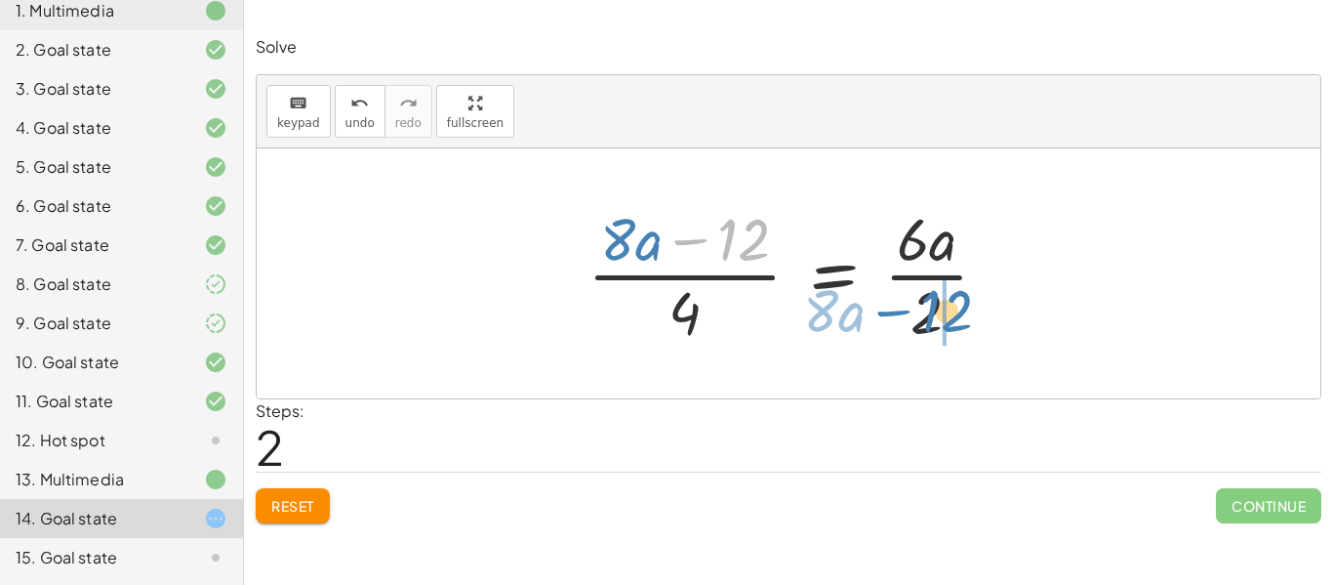
drag, startPoint x: 767, startPoint y: 243, endPoint x: 965, endPoint y: 315, distance: 210.9
click at [965, 315] on div at bounding box center [795, 273] width 435 height 150
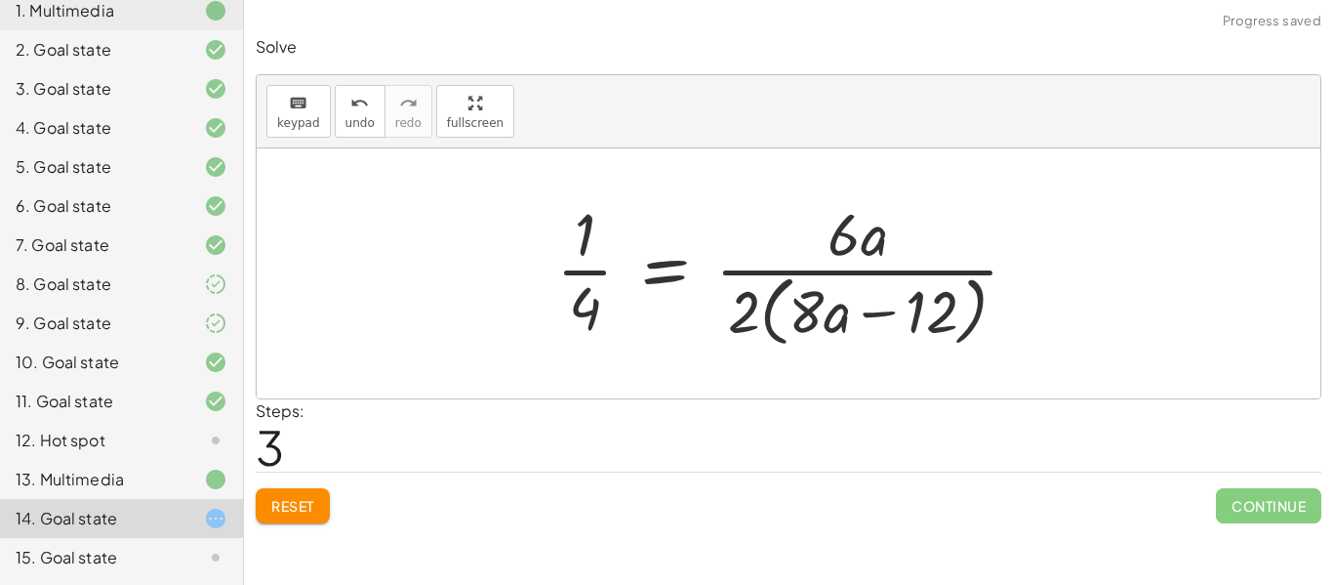
click at [742, 312] on div at bounding box center [796, 272] width 498 height 159
click at [815, 312] on div at bounding box center [796, 272] width 498 height 159
drag, startPoint x: 749, startPoint y: 310, endPoint x: 831, endPoint y: 311, distance: 82.0
click at [831, 311] on div at bounding box center [796, 272] width 498 height 159
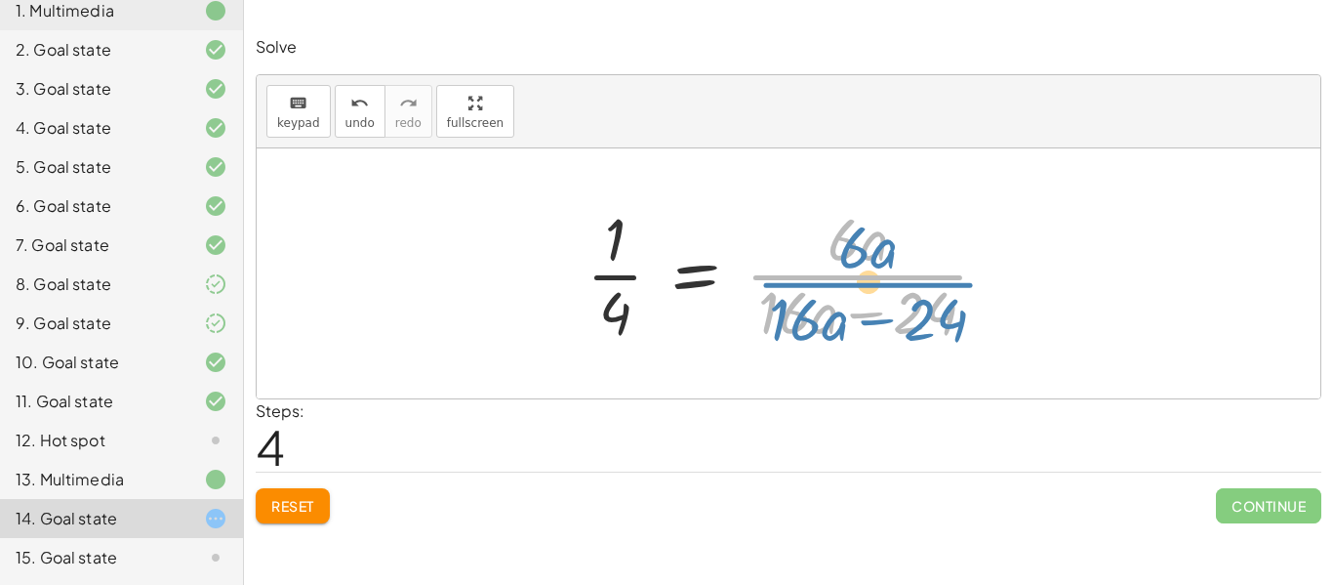
drag, startPoint x: 862, startPoint y: 256, endPoint x: 872, endPoint y: 262, distance: 11.4
click at [872, 262] on div at bounding box center [795, 273] width 437 height 150
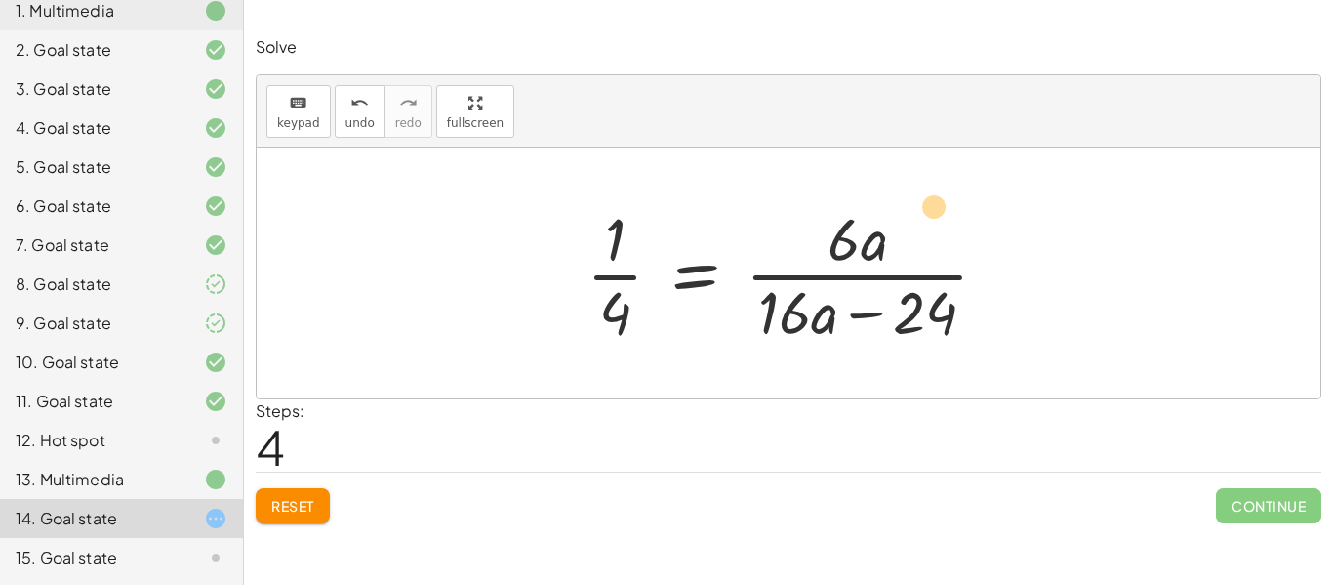
drag, startPoint x: 928, startPoint y: 322, endPoint x: 934, endPoint y: 215, distance: 107.5
click at [934, 215] on div at bounding box center [795, 273] width 437 height 150
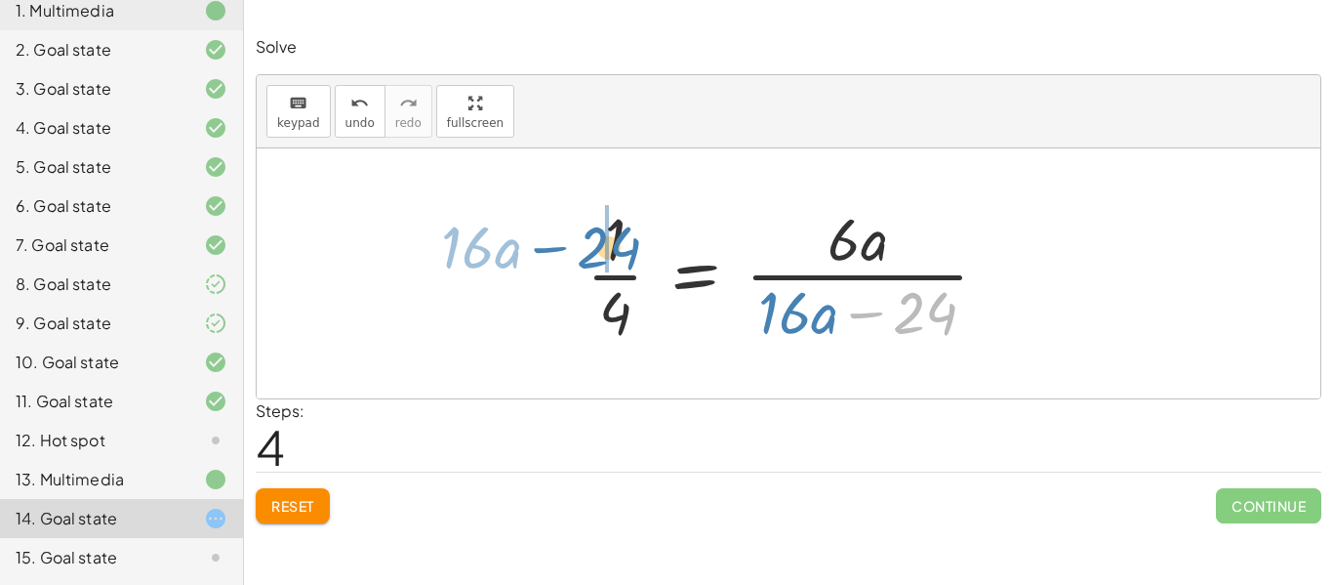
drag, startPoint x: 923, startPoint y: 304, endPoint x: 611, endPoint y: 242, distance: 318.3
click div
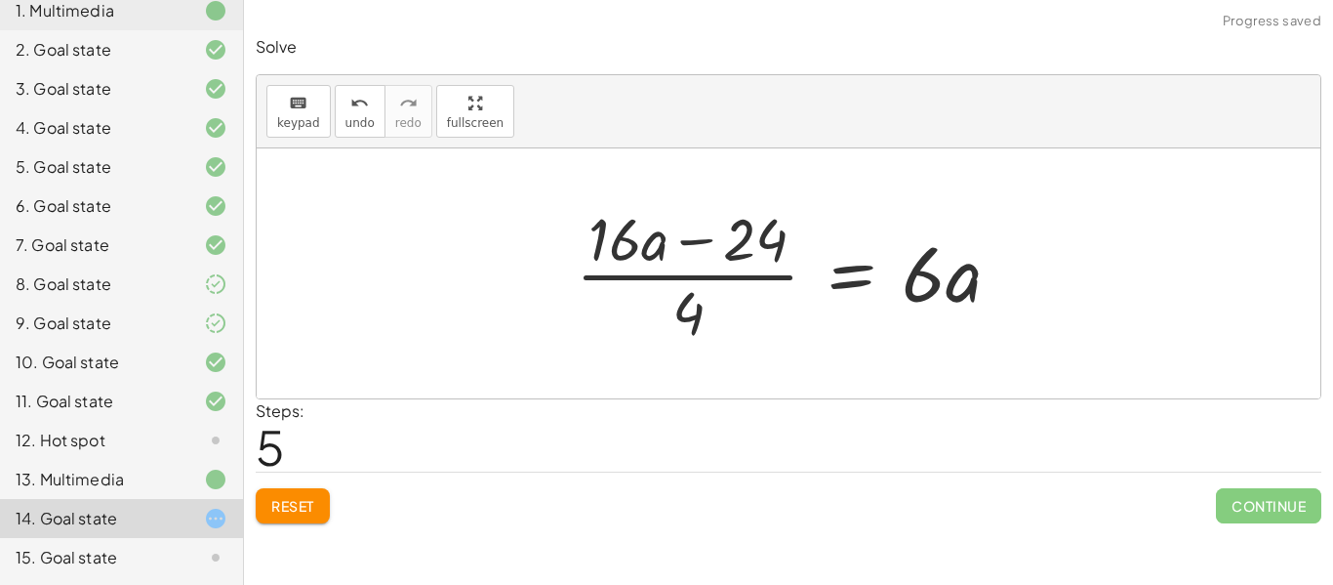
click div
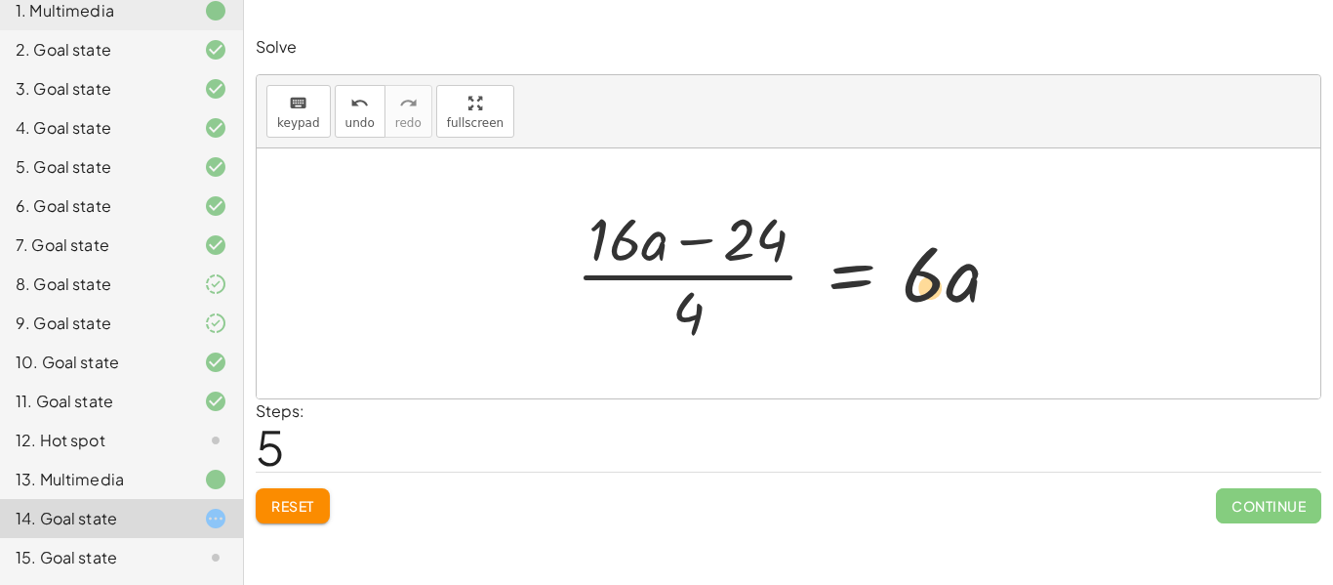
drag, startPoint x: 622, startPoint y: 234, endPoint x: 937, endPoint y: 282, distance: 318.9
click div
drag, startPoint x: 617, startPoint y: 245, endPoint x: 947, endPoint y: 296, distance: 333.8
click div
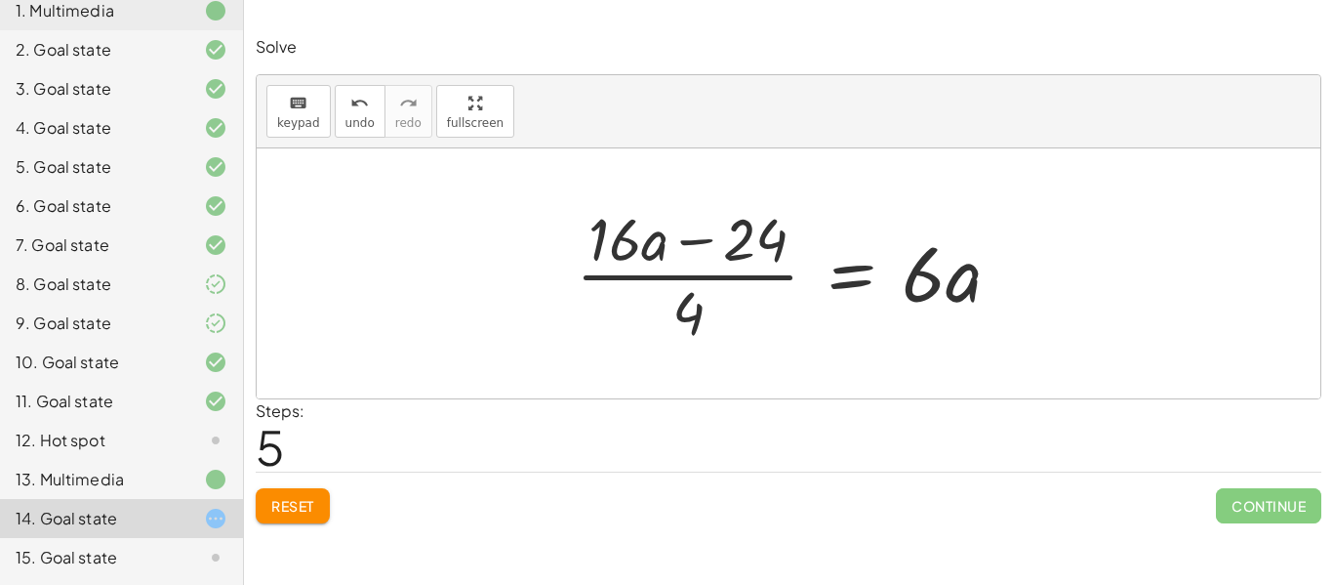
click span "Reset"
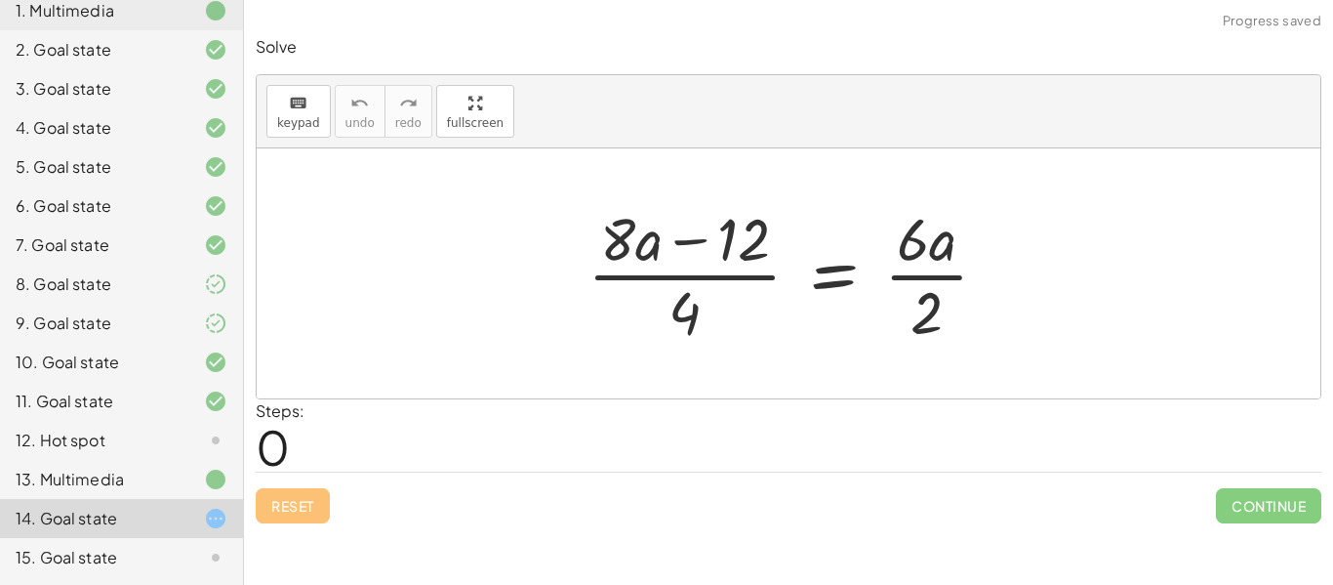
click div
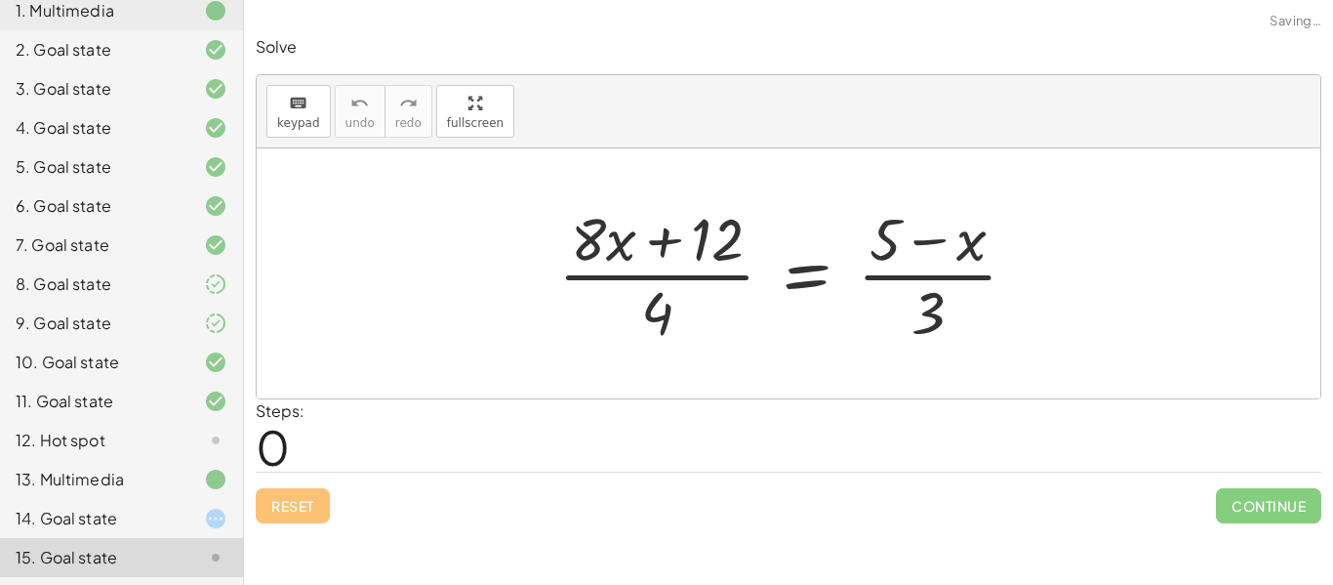
click div "14. Goal state"
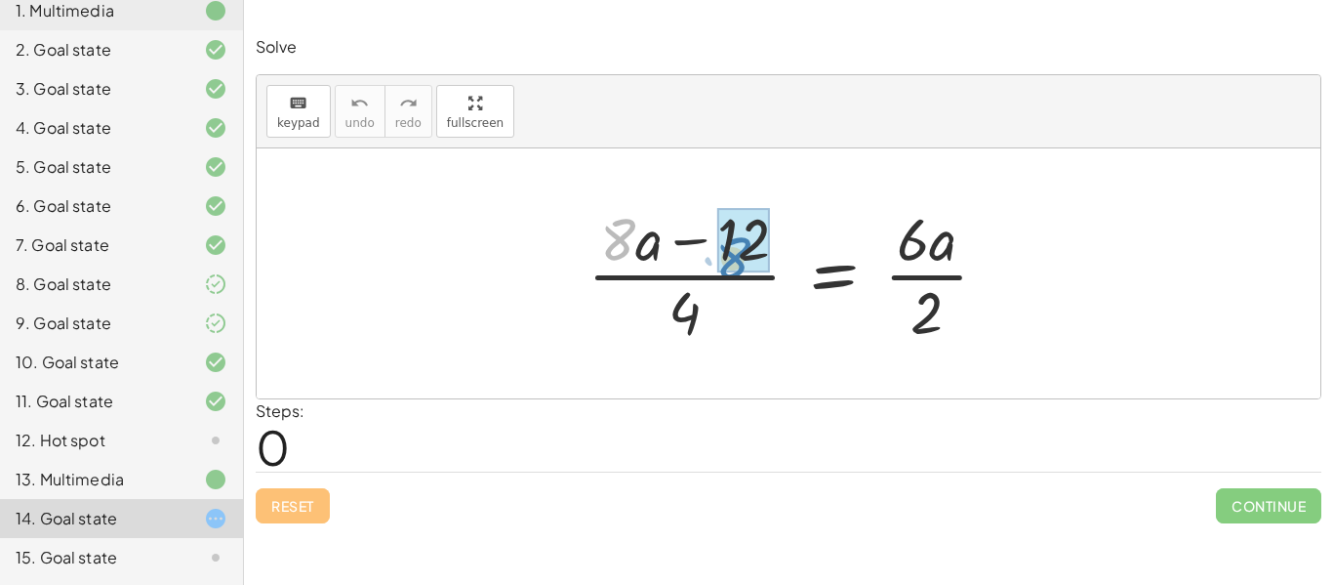
drag, startPoint x: 625, startPoint y: 237, endPoint x: 741, endPoint y: 256, distance: 117.6
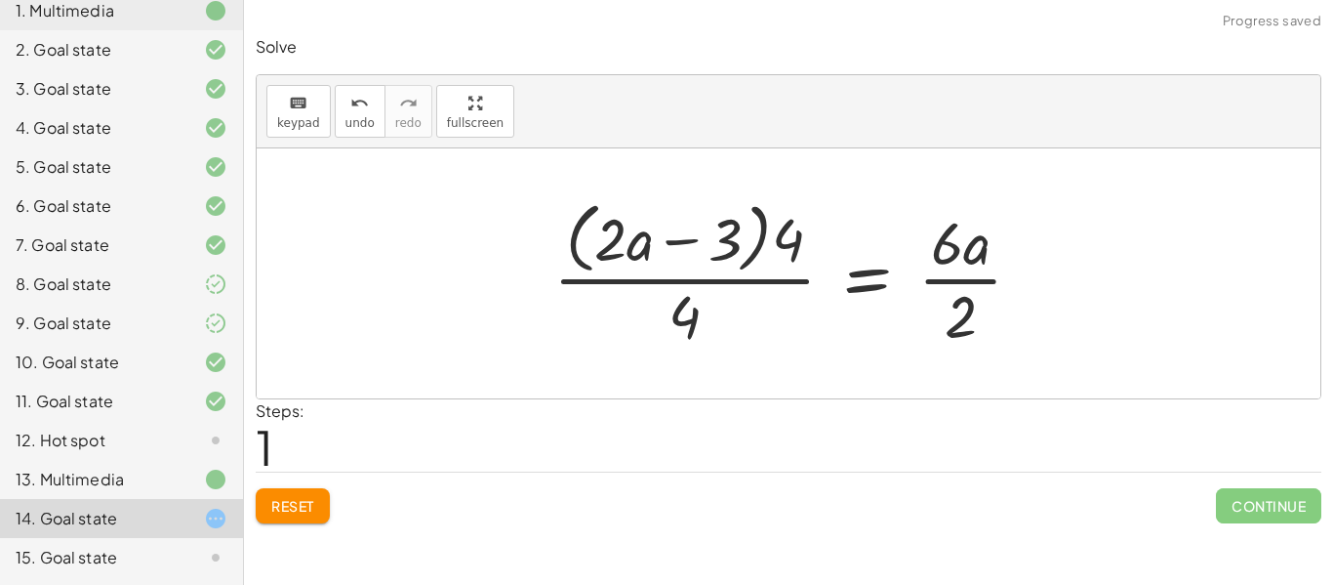
click div
click button "Reset"
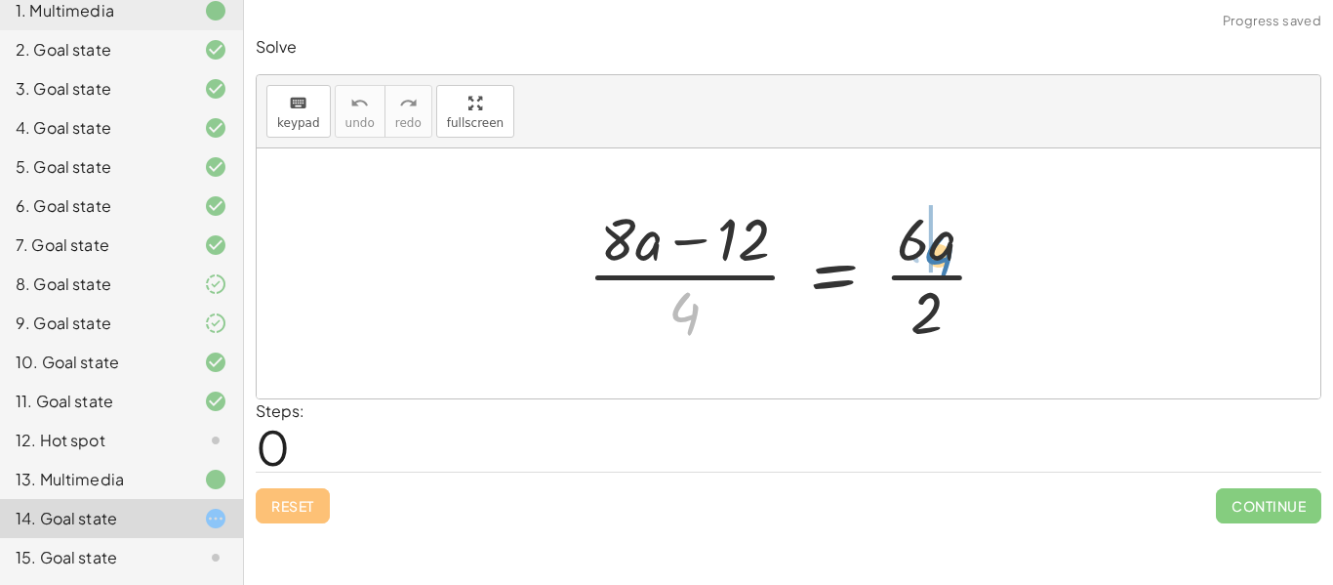
drag, startPoint x: 680, startPoint y: 318, endPoint x: 929, endPoint y: 256, distance: 256.6
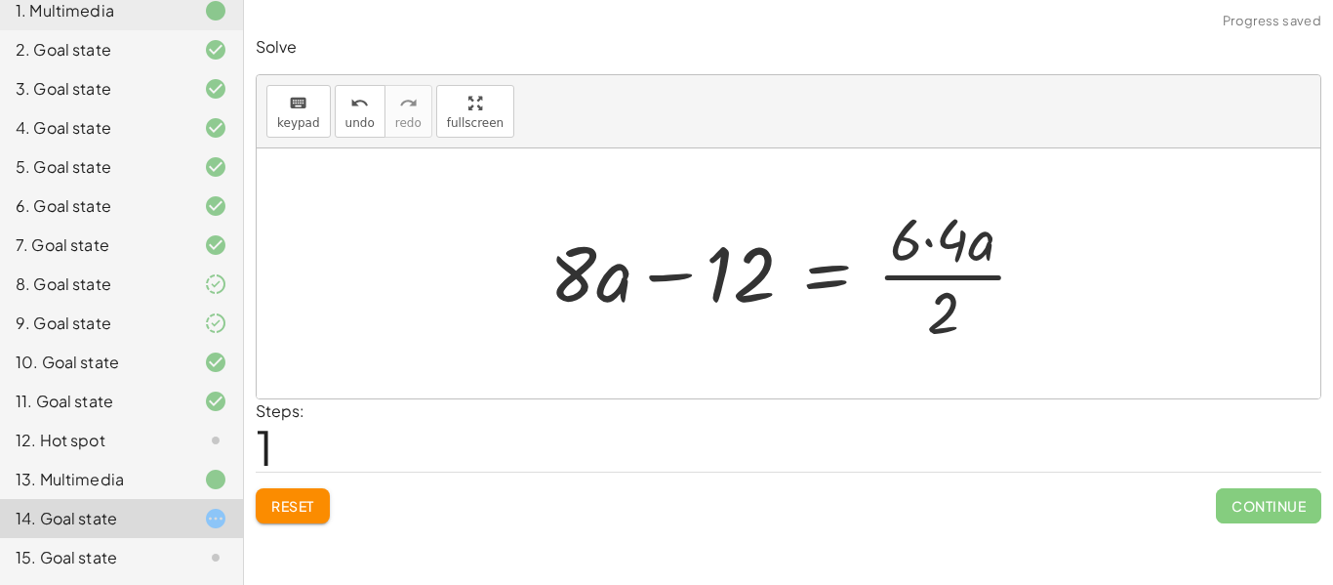
click div
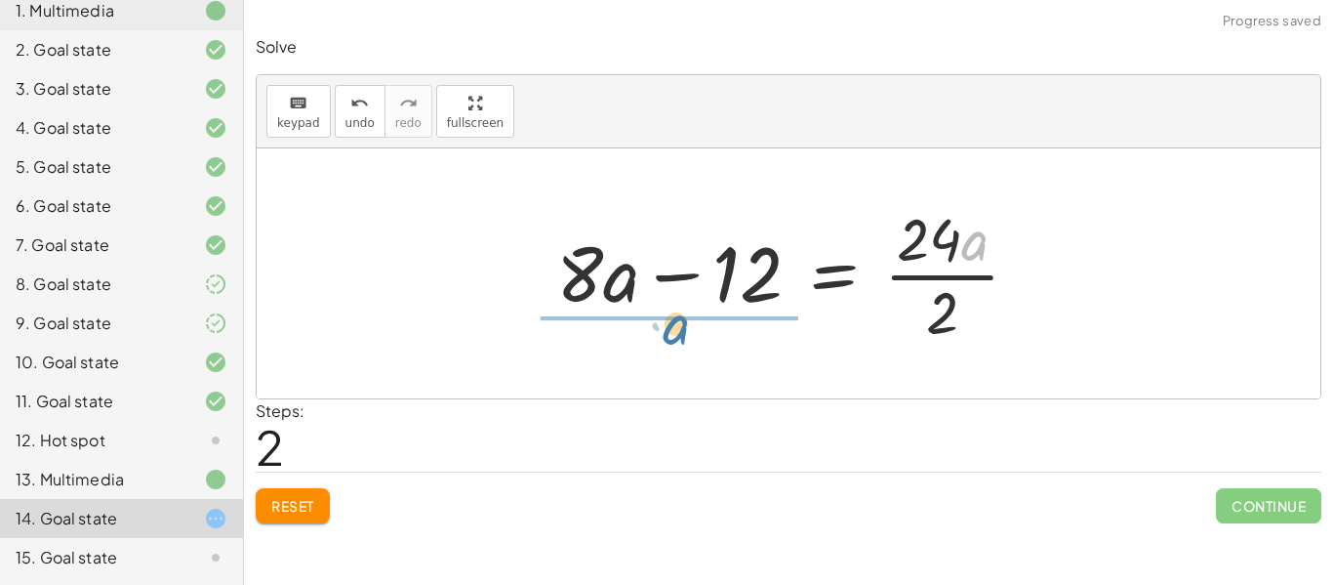
drag, startPoint x: 980, startPoint y: 248, endPoint x: 681, endPoint y: 332, distance: 310.2
click div
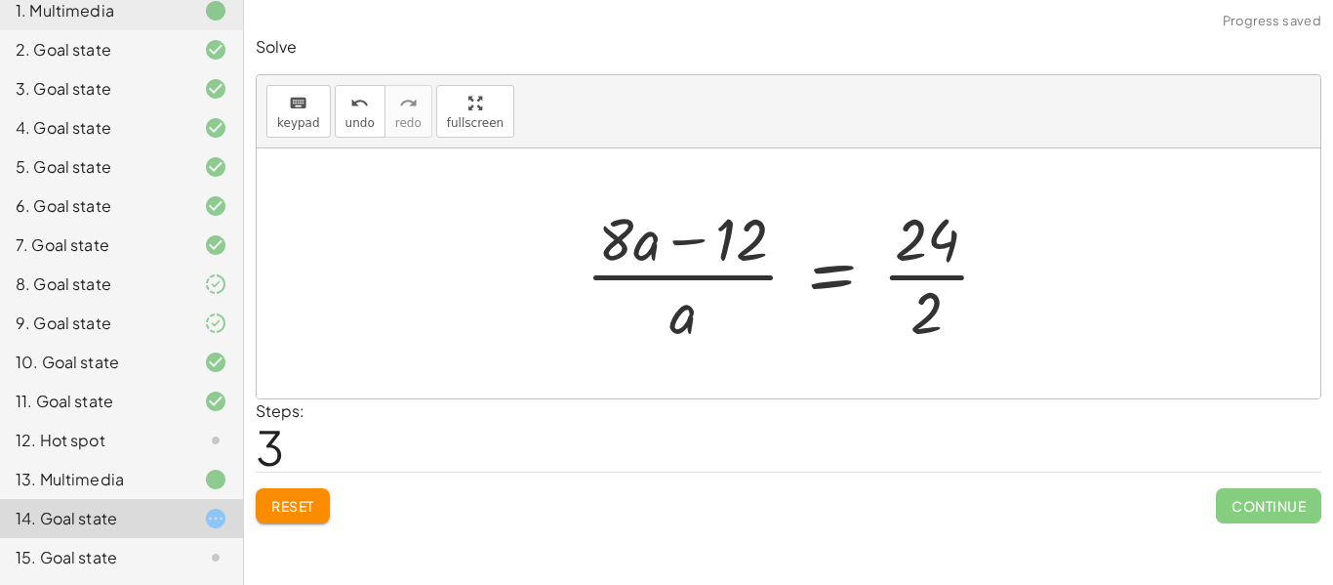
click div
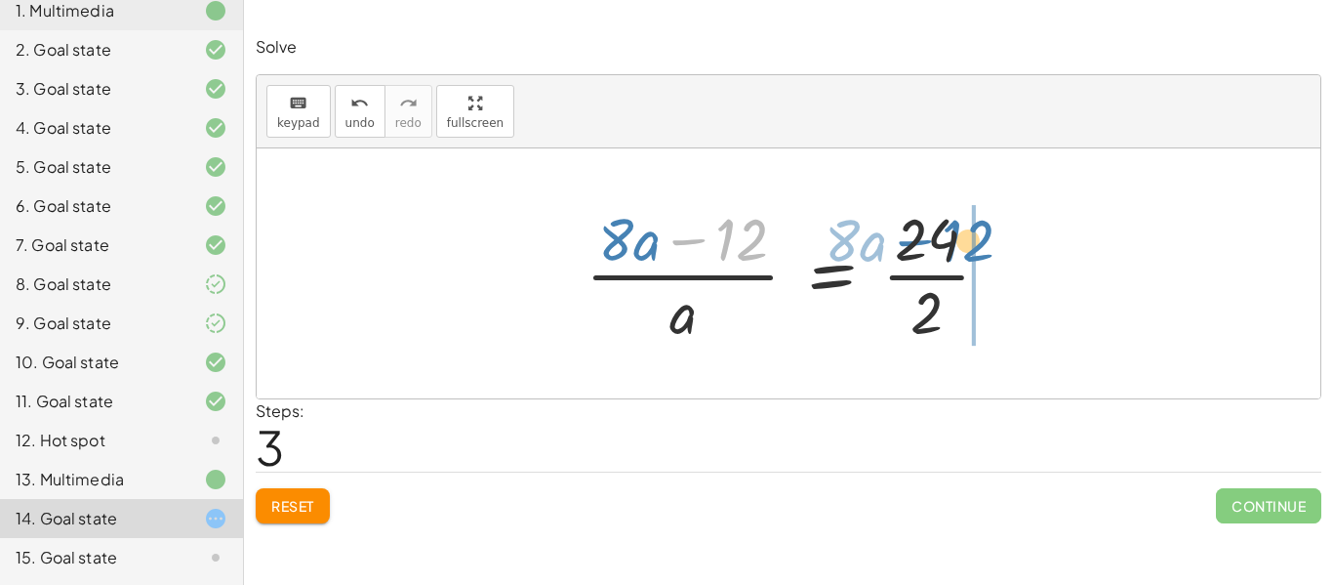
drag, startPoint x: 737, startPoint y: 237, endPoint x: 965, endPoint y: 236, distance: 228.4
click div
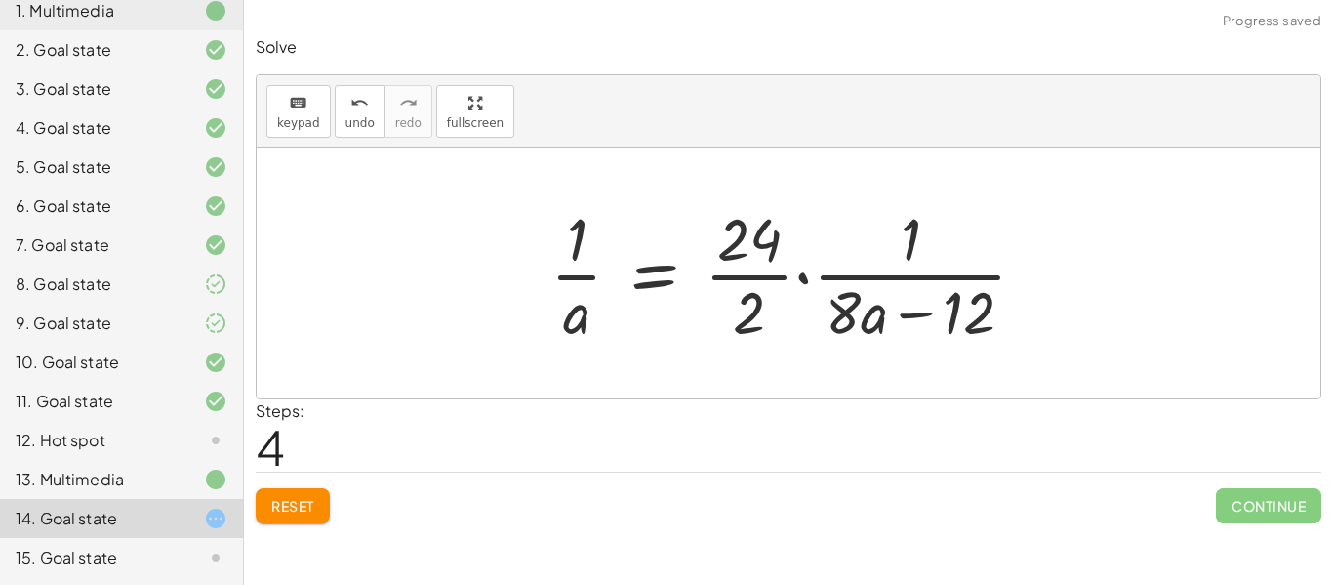
click div
drag, startPoint x: 849, startPoint y: 314, endPoint x: 932, endPoint y: 207, distance: 135.7
click div
drag, startPoint x: 870, startPoint y: 313, endPoint x: 1037, endPoint y: 313, distance: 166.9
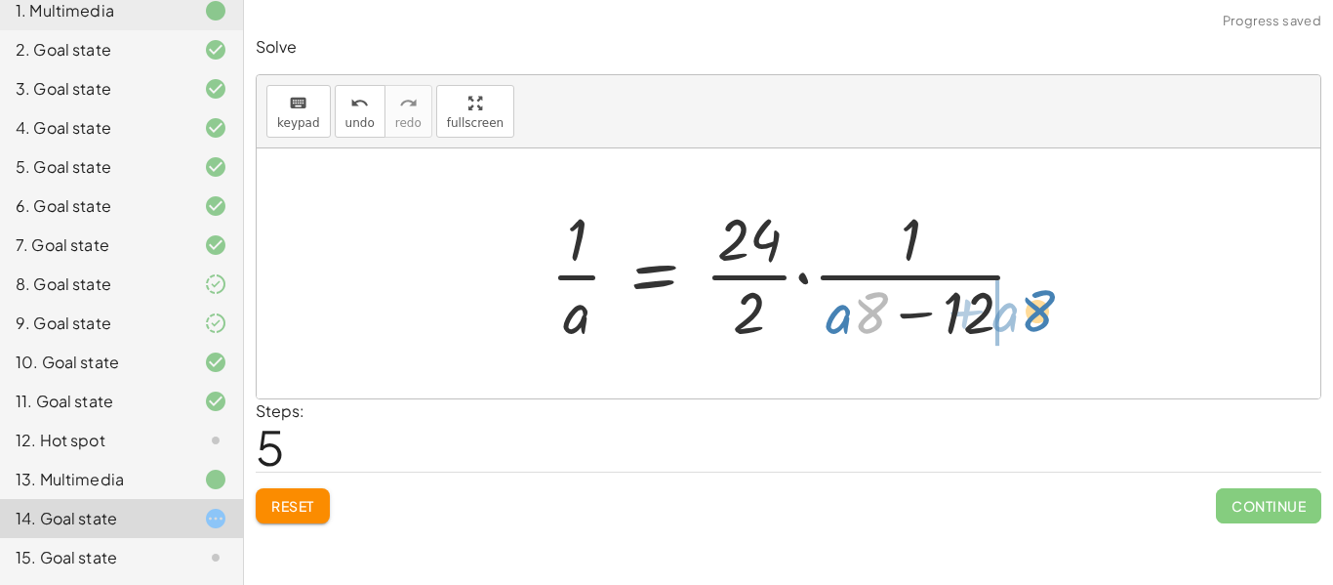
click div
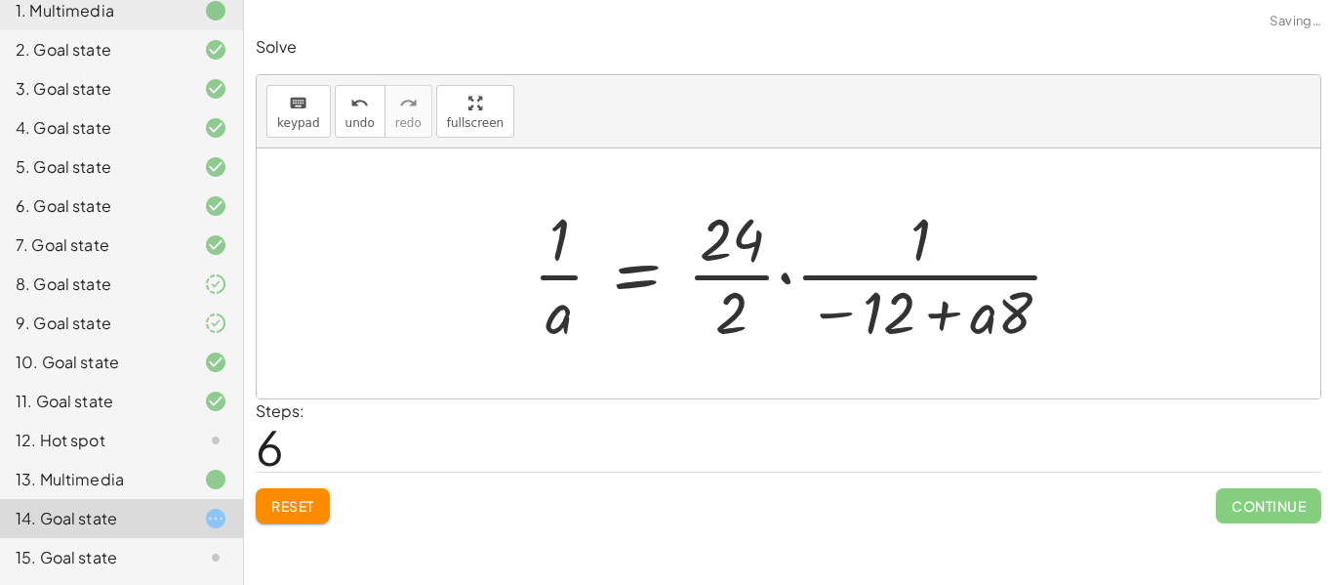
click div
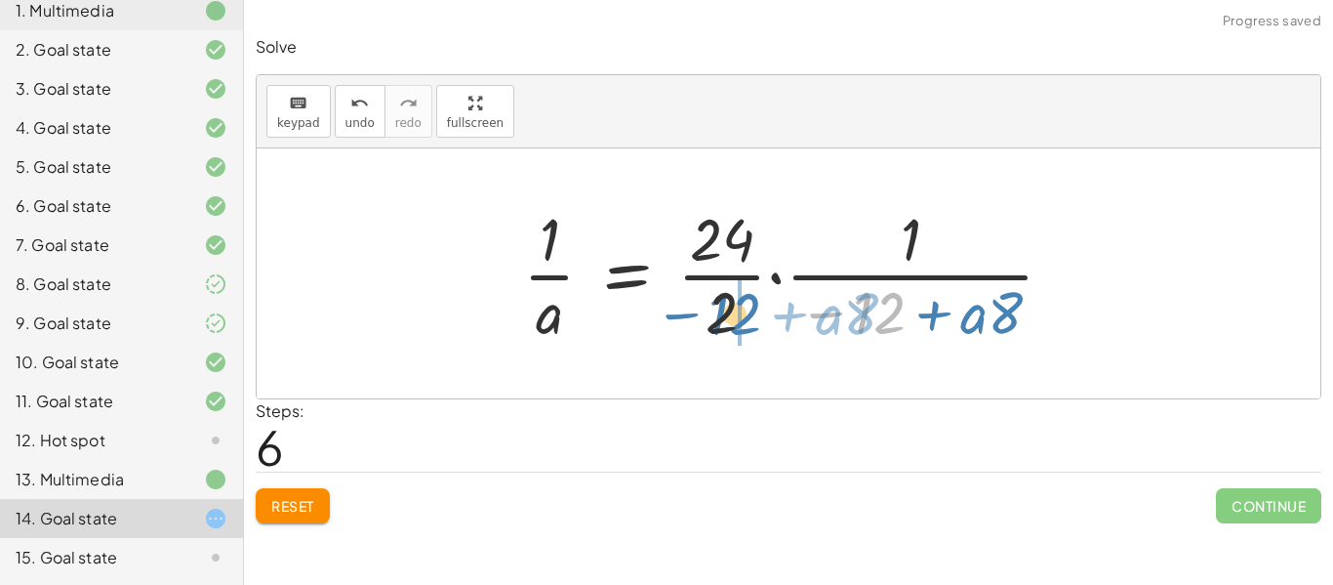
drag, startPoint x: 888, startPoint y: 322, endPoint x: 744, endPoint y: 322, distance: 144.4
click div
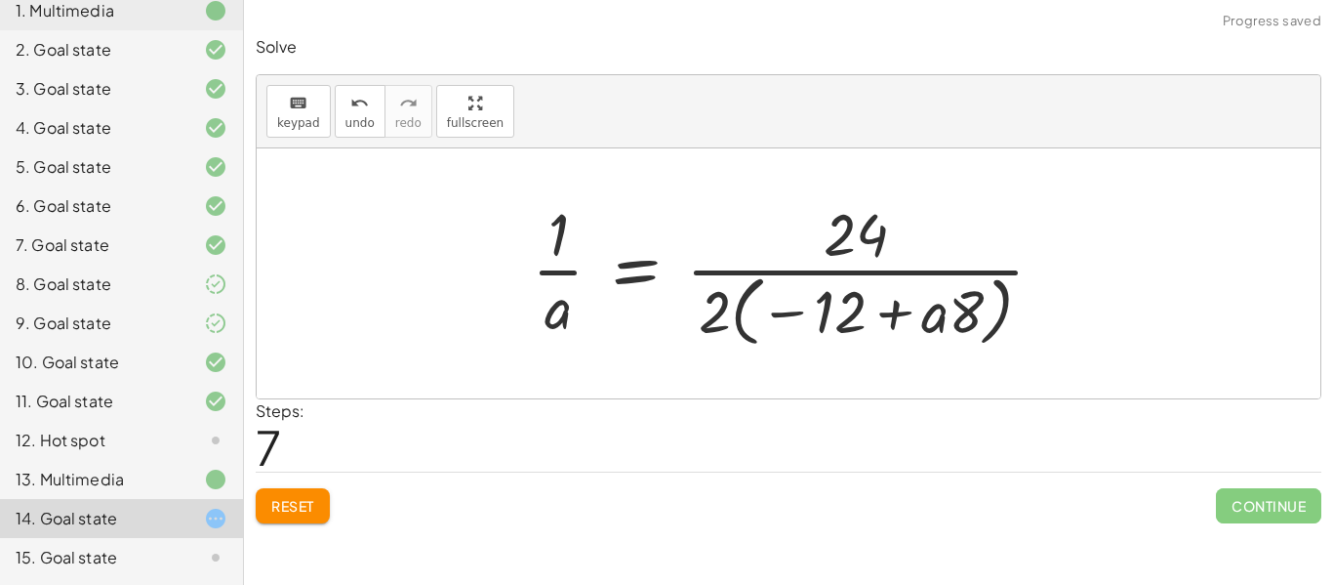
click div
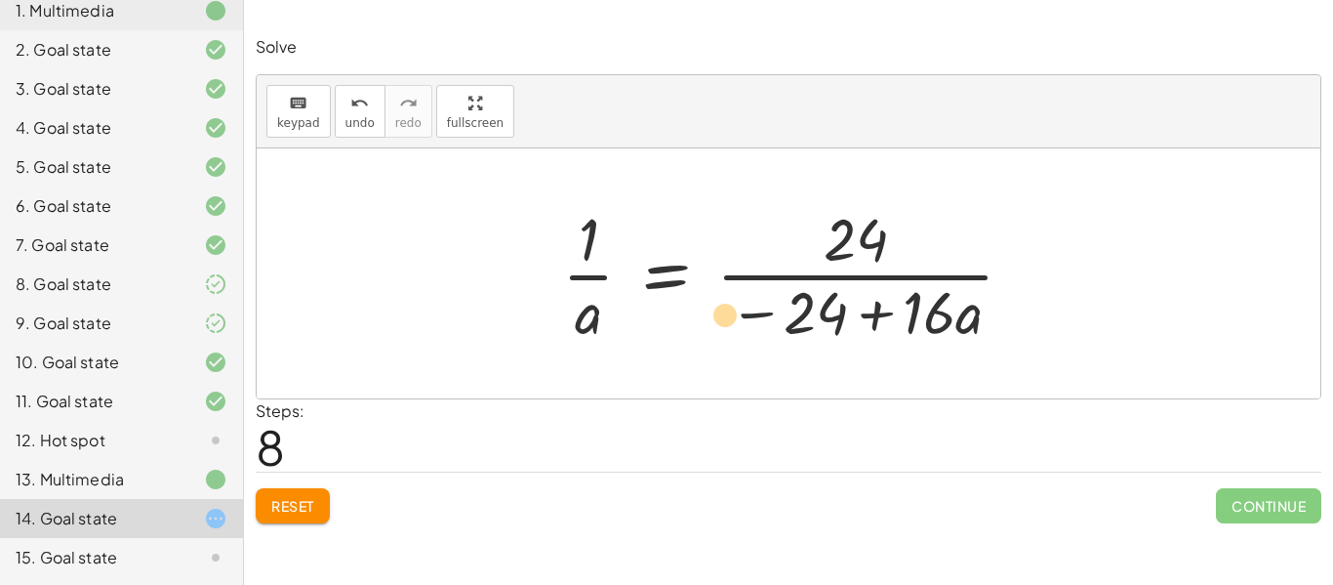
drag, startPoint x: 833, startPoint y: 316, endPoint x: 742, endPoint y: 317, distance: 90.8
click div
drag, startPoint x: 952, startPoint y: 327, endPoint x: 859, endPoint y: 247, distance: 122.5
click div
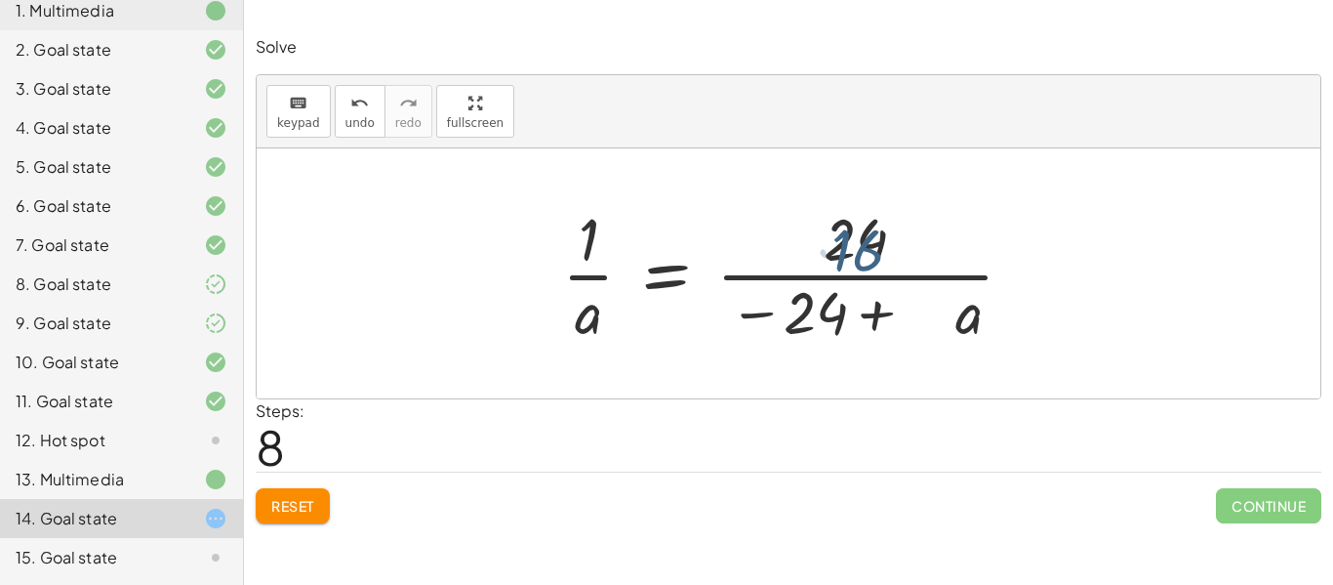
click div
click span "Reset"
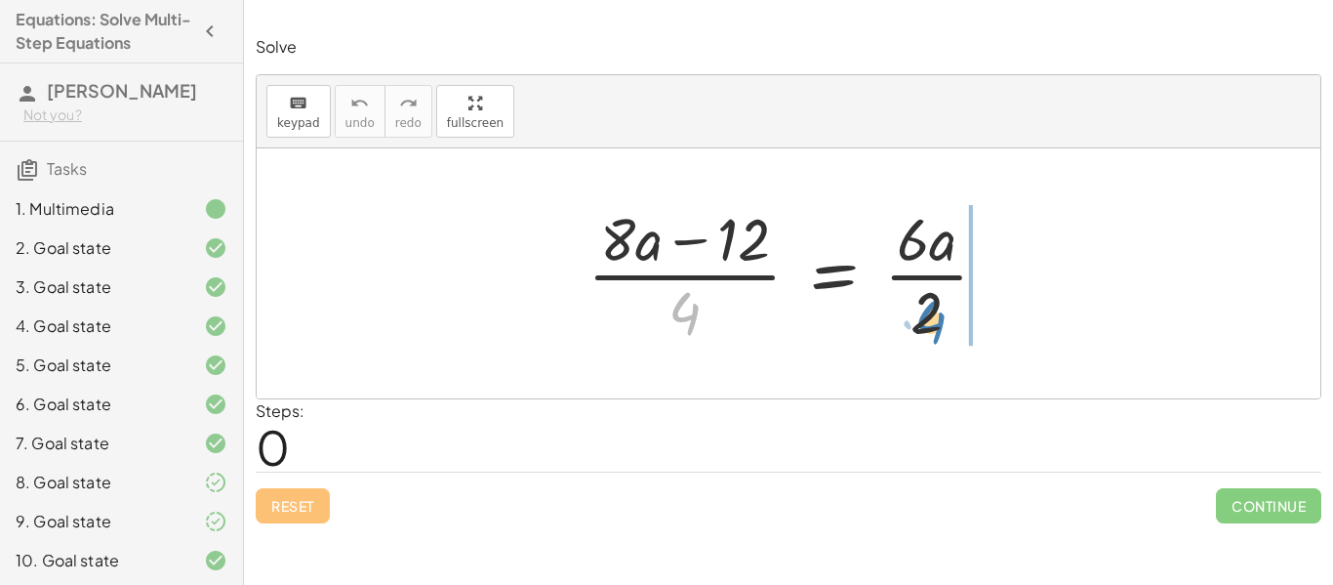
drag, startPoint x: 689, startPoint y: 308, endPoint x: 933, endPoint y: 316, distance: 244.1
click div
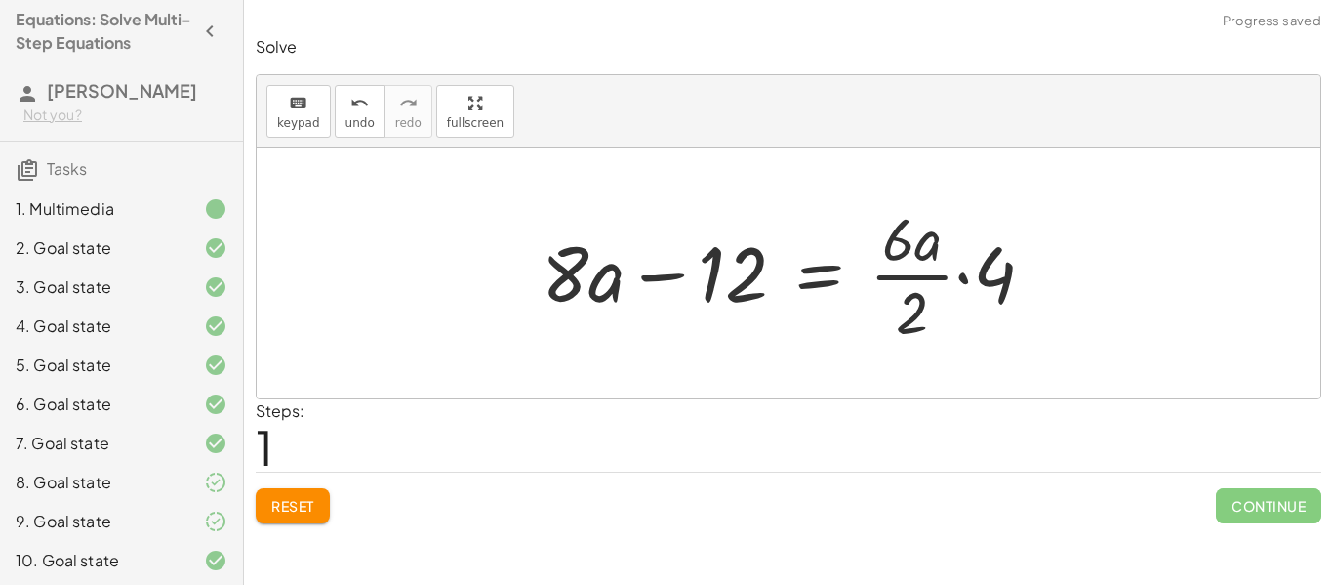
click div
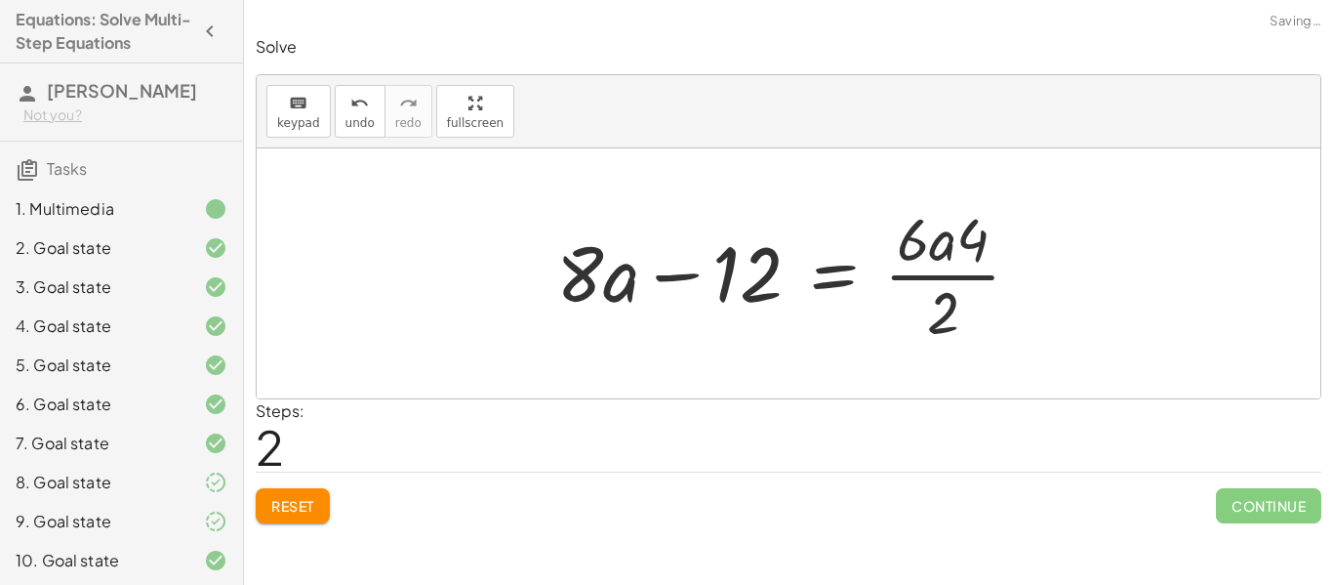
click div
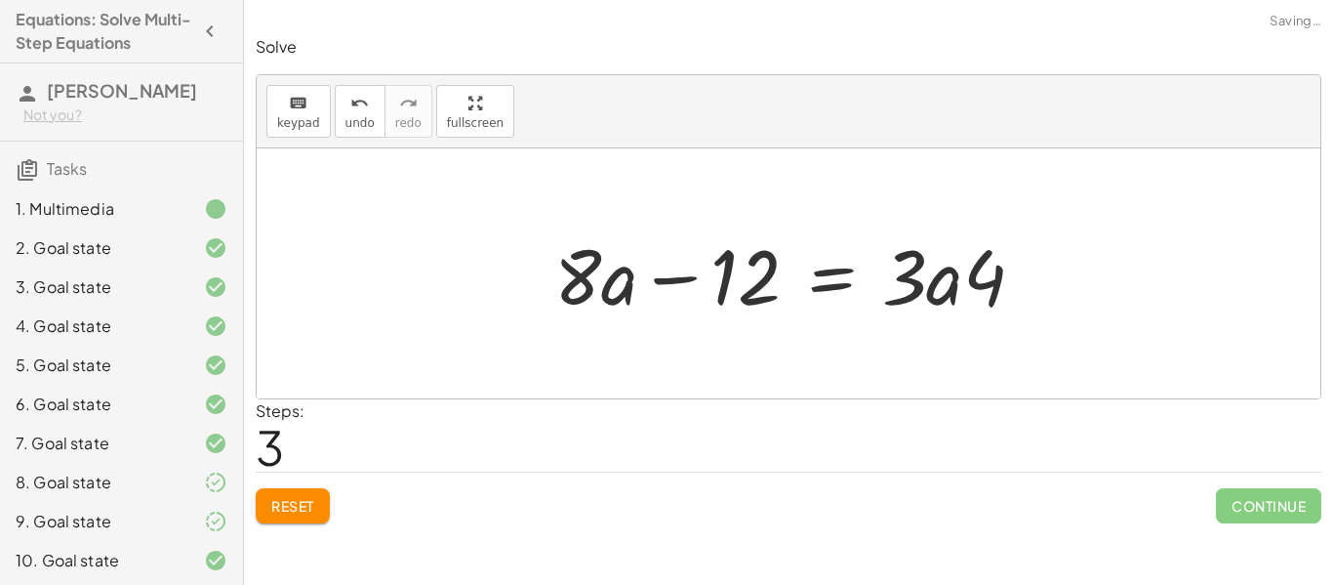
click div
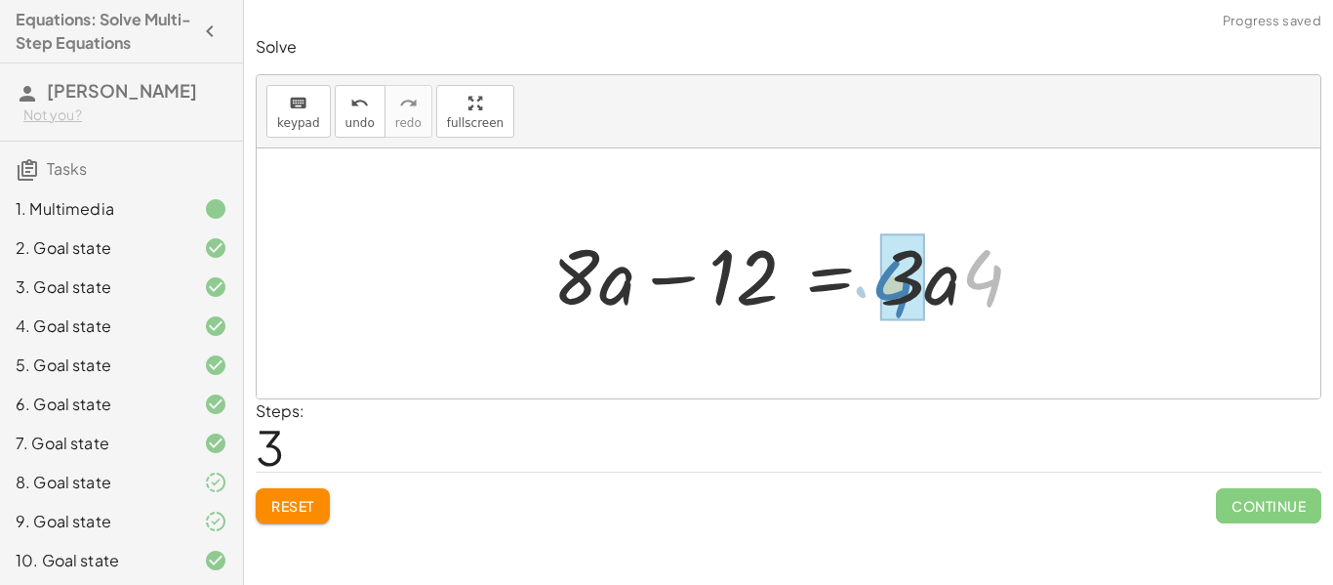
drag, startPoint x: 986, startPoint y: 295, endPoint x: 895, endPoint y: 305, distance: 91.4
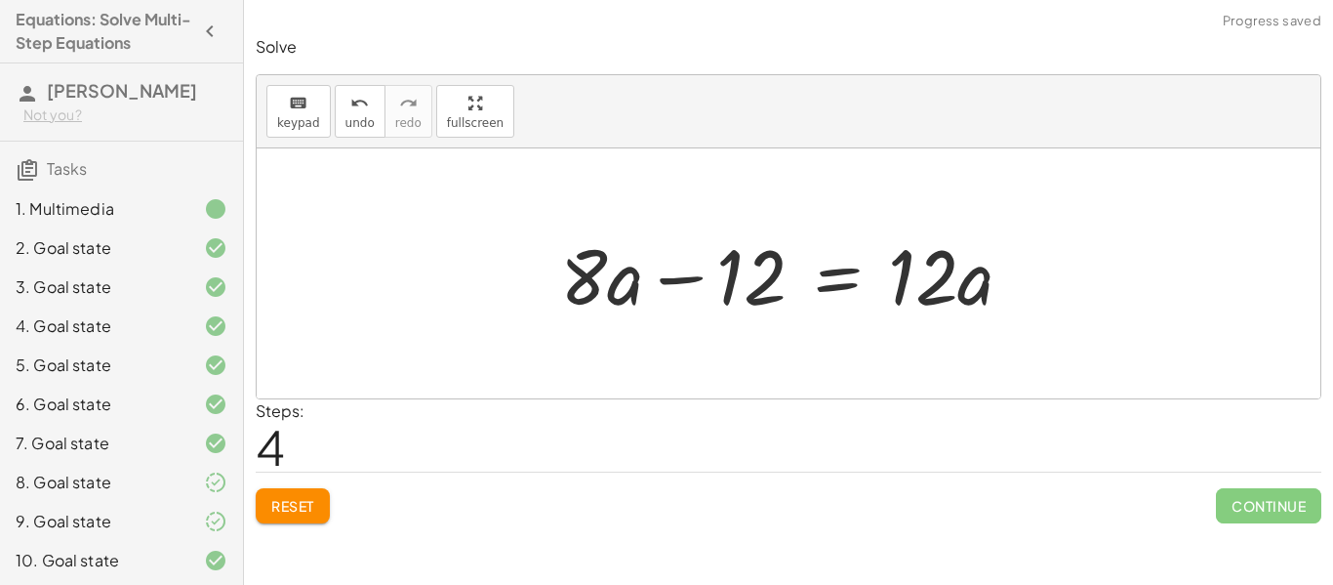
click div
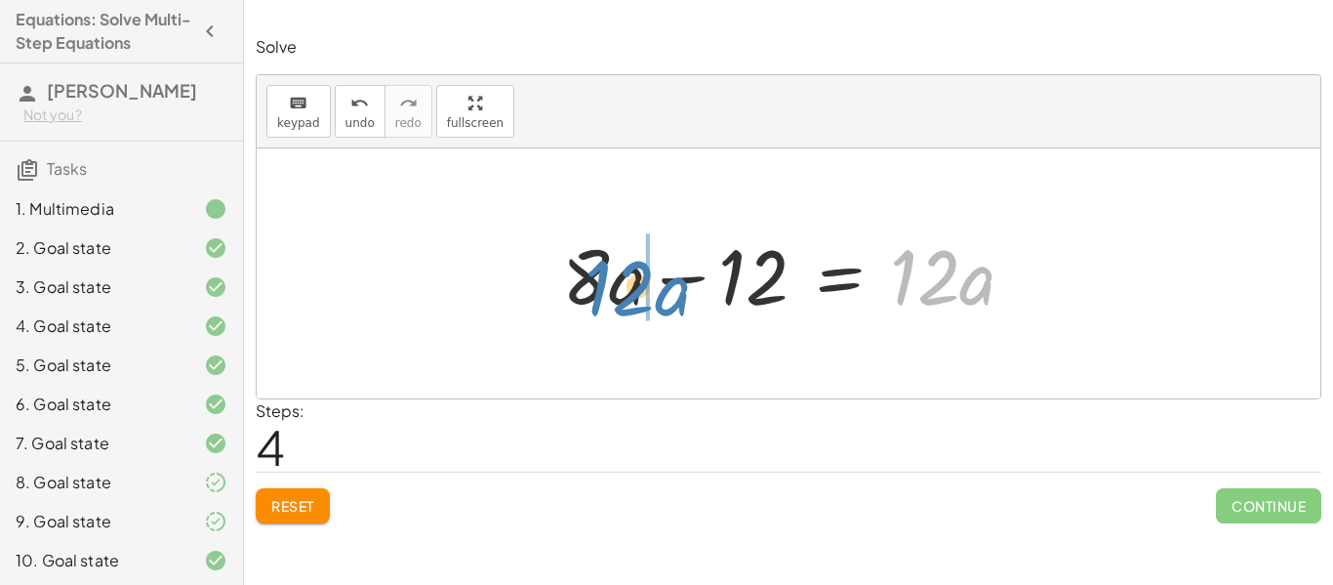
drag, startPoint x: 990, startPoint y: 295, endPoint x: 691, endPoint y: 306, distance: 298.9
click div
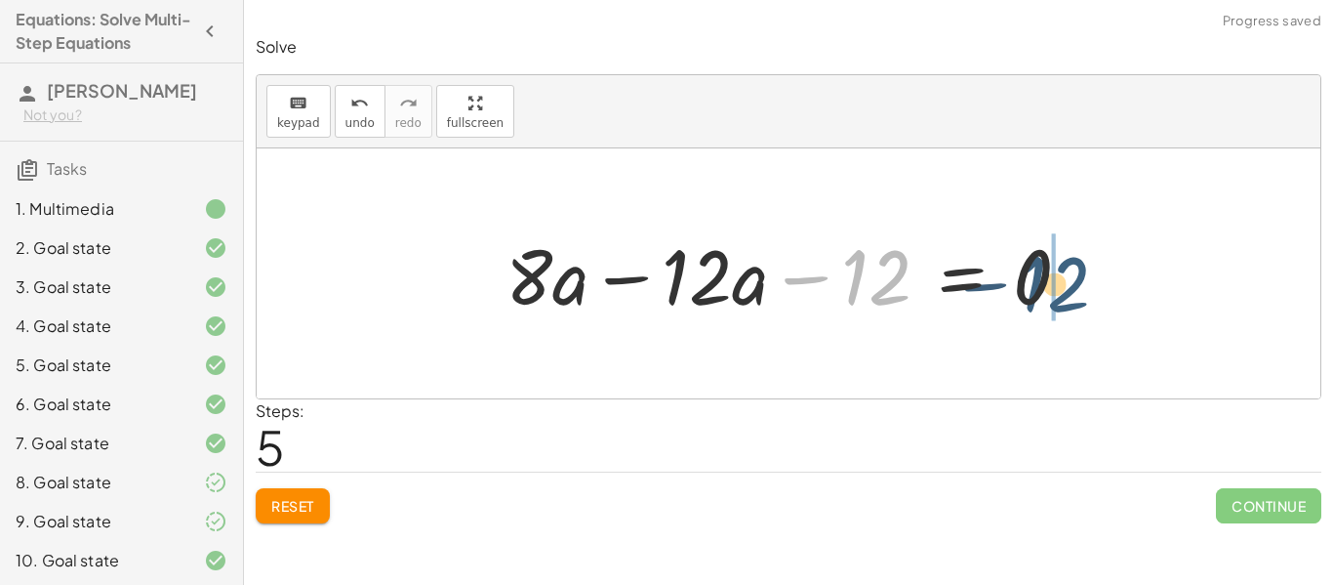
drag, startPoint x: 872, startPoint y: 290, endPoint x: 1057, endPoint y: 296, distance: 185.5
click div
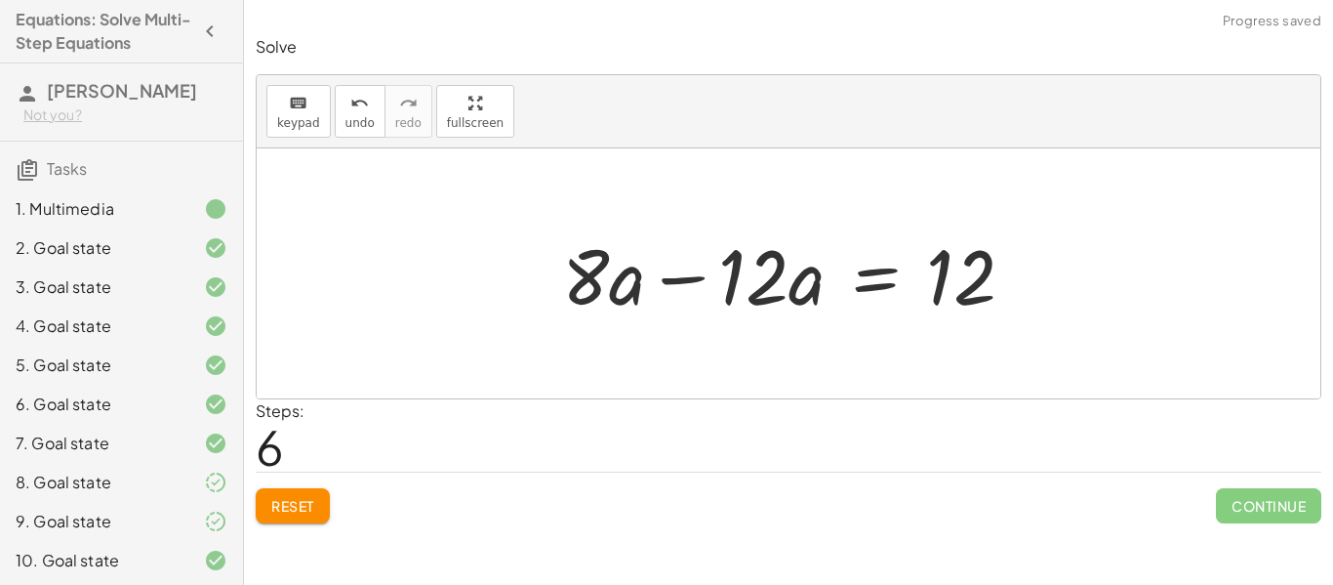
click div
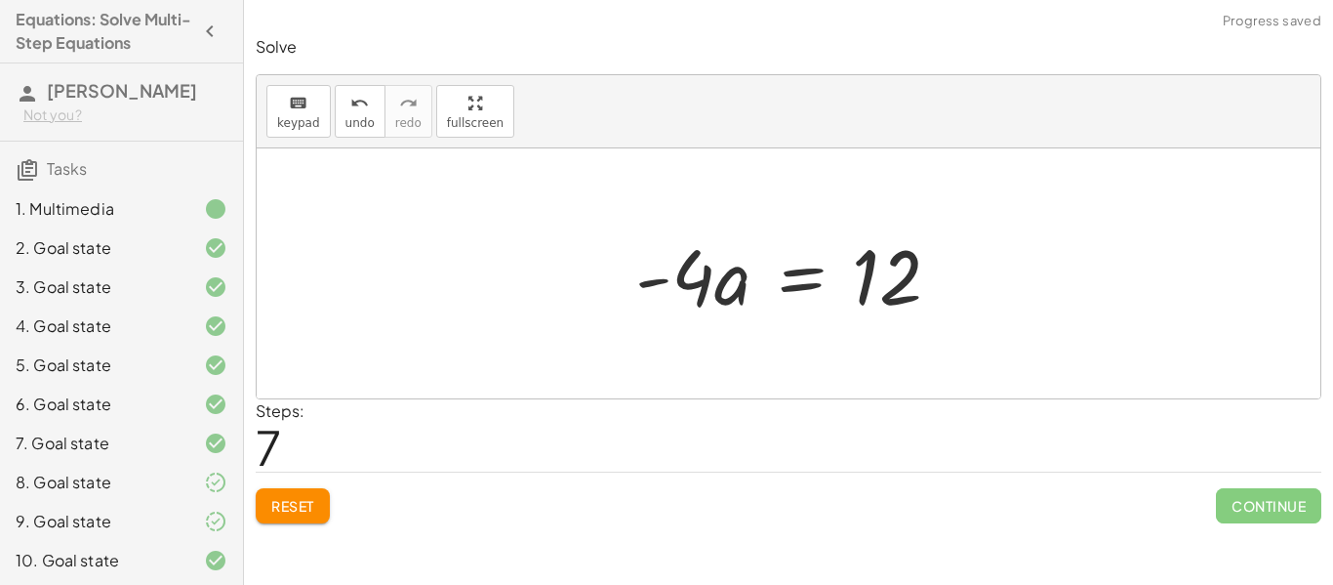
click div
drag, startPoint x: 692, startPoint y: 286, endPoint x: 932, endPoint y: 360, distance: 251.3
click div "· ( + · 8 · a − 12 ) · 4 = · 6 · a · 2 + · 8 · a − 12 = · · 6 · a · 2 · 4 + · 8…"
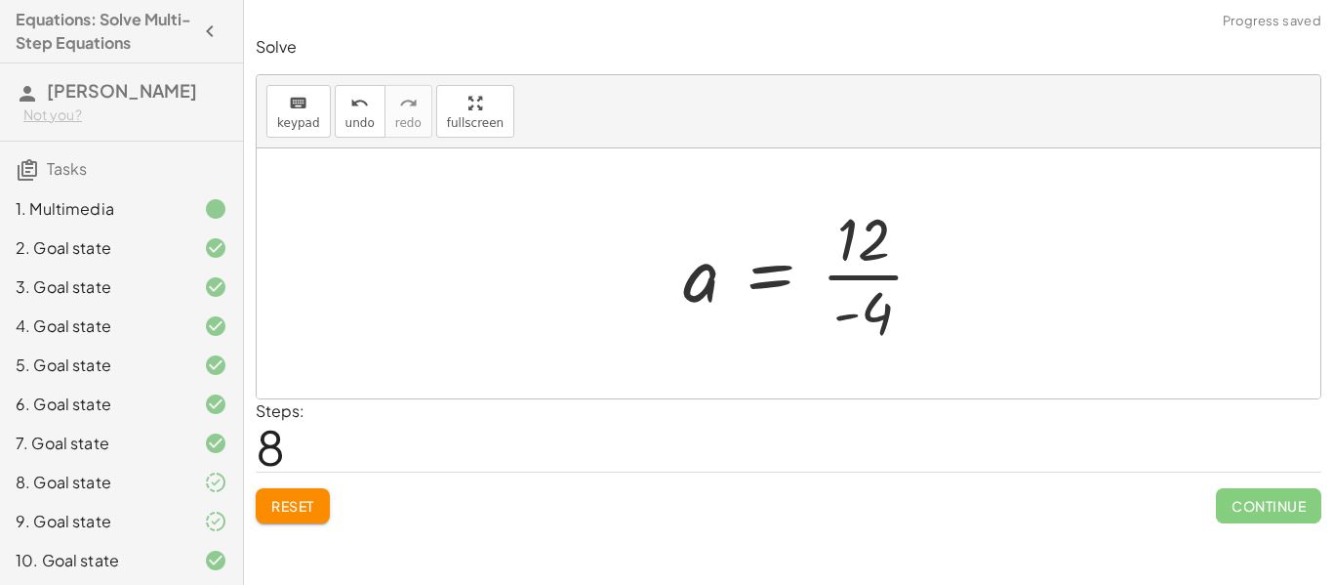
click div
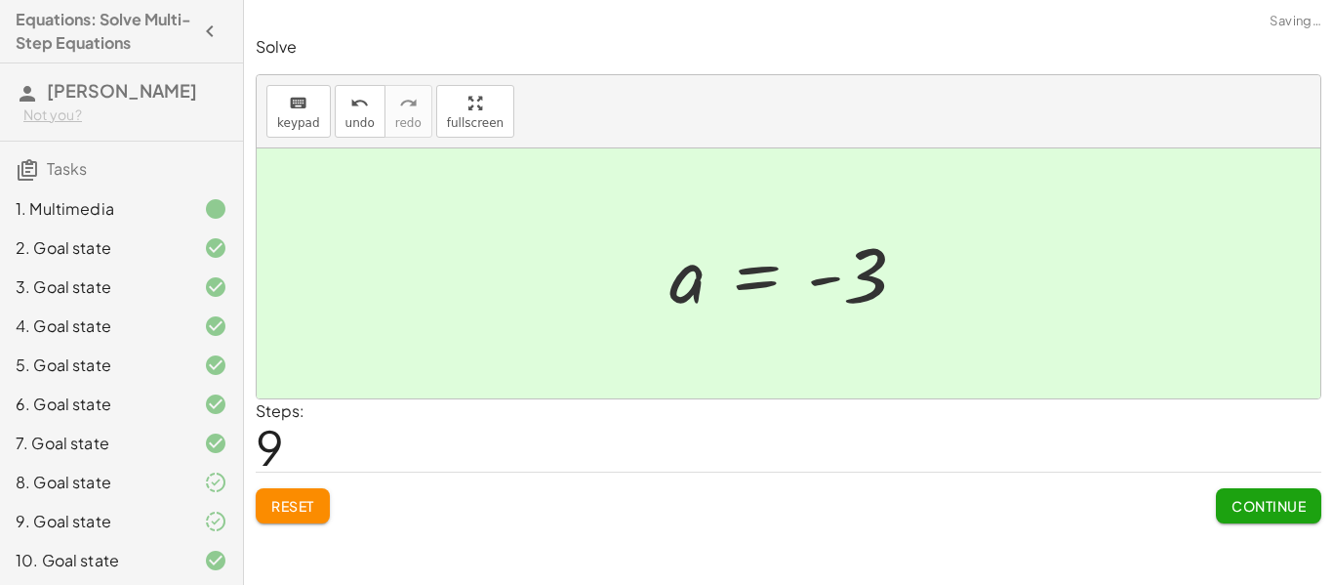
click span "Continue"
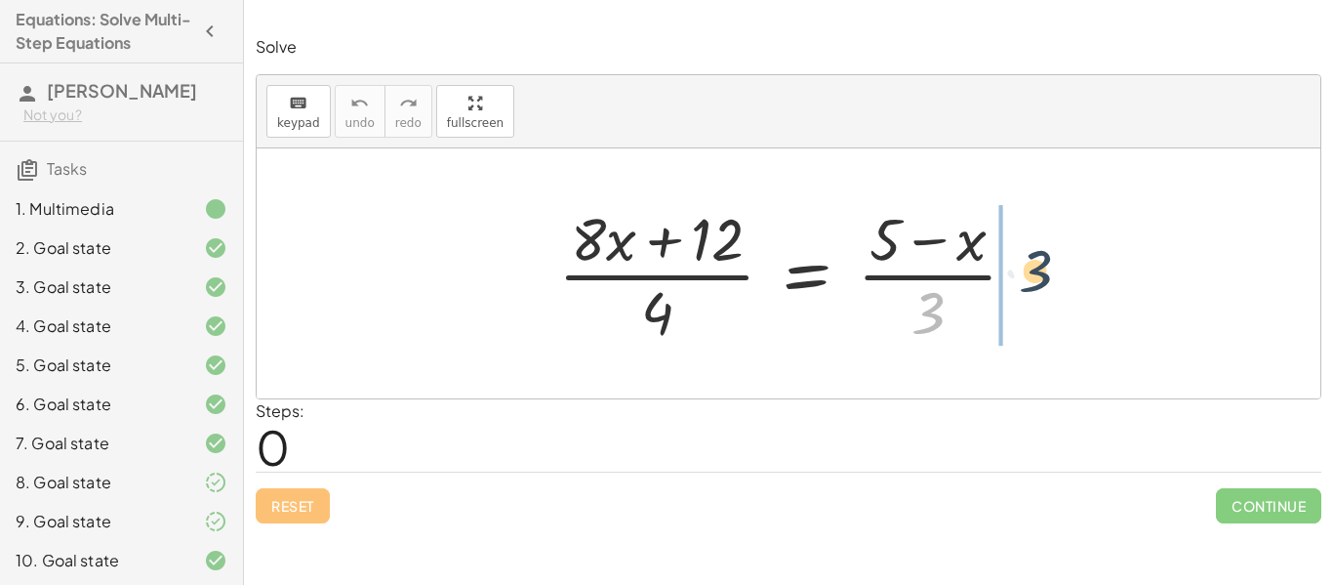
drag, startPoint x: 938, startPoint y: 315, endPoint x: 1046, endPoint y: 273, distance: 116.2
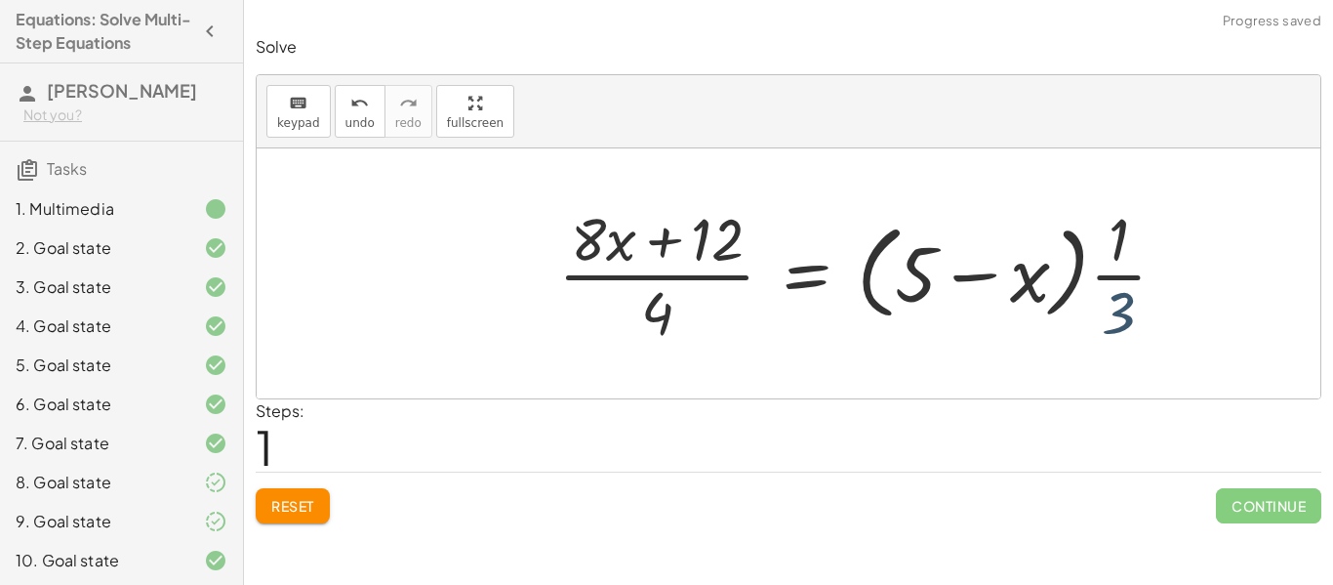
click div
drag, startPoint x: 1110, startPoint y: 242, endPoint x: 1003, endPoint y: 264, distance: 108.7
click div
drag, startPoint x: 1122, startPoint y: 225, endPoint x: 905, endPoint y: 265, distance: 221.3
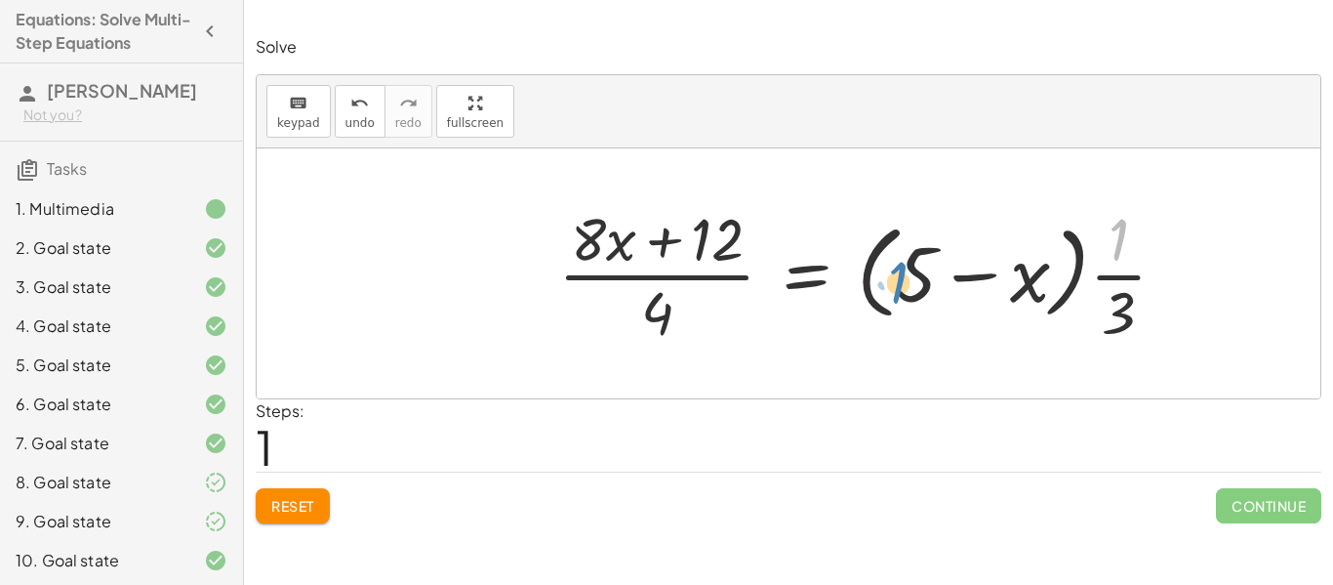
click div
drag, startPoint x: 660, startPoint y: 318, endPoint x: 513, endPoint y: 248, distance: 162.4
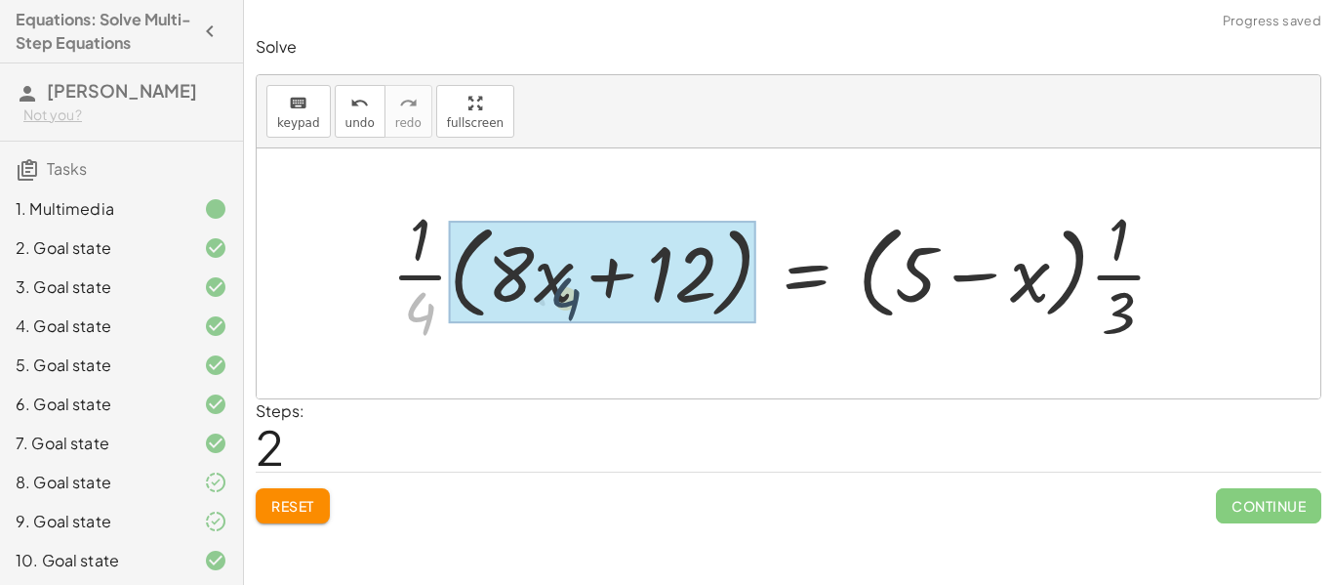
drag, startPoint x: 412, startPoint y: 310, endPoint x: 555, endPoint y: 293, distance: 144.5
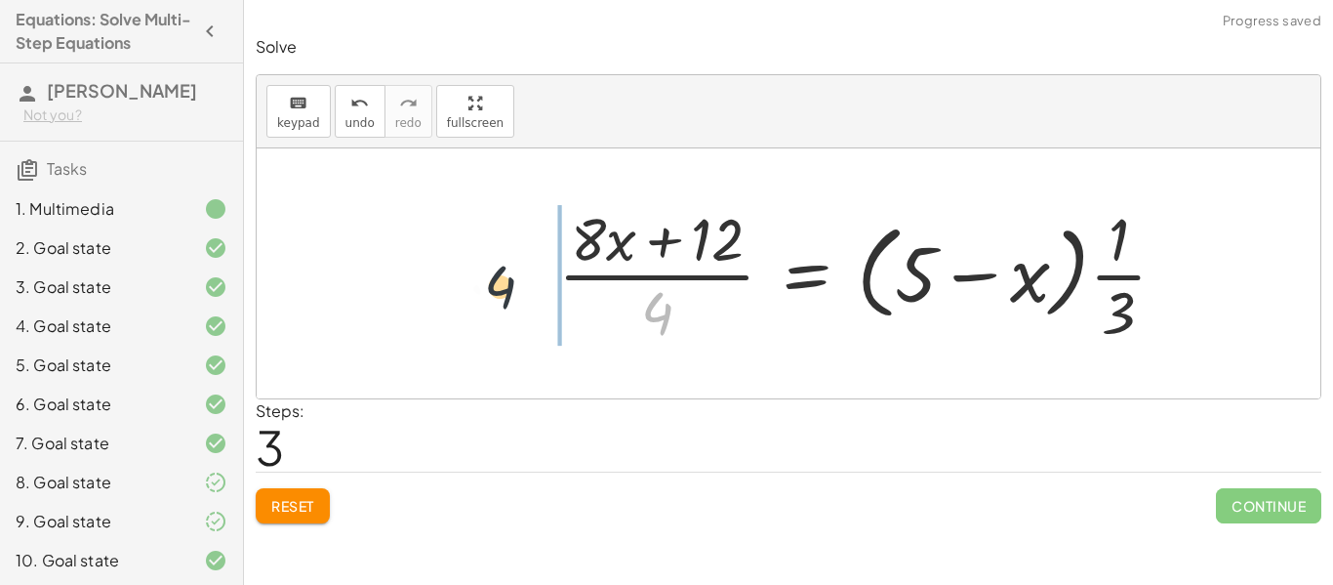
drag, startPoint x: 655, startPoint y: 306, endPoint x: 435, endPoint y: 261, distance: 224.3
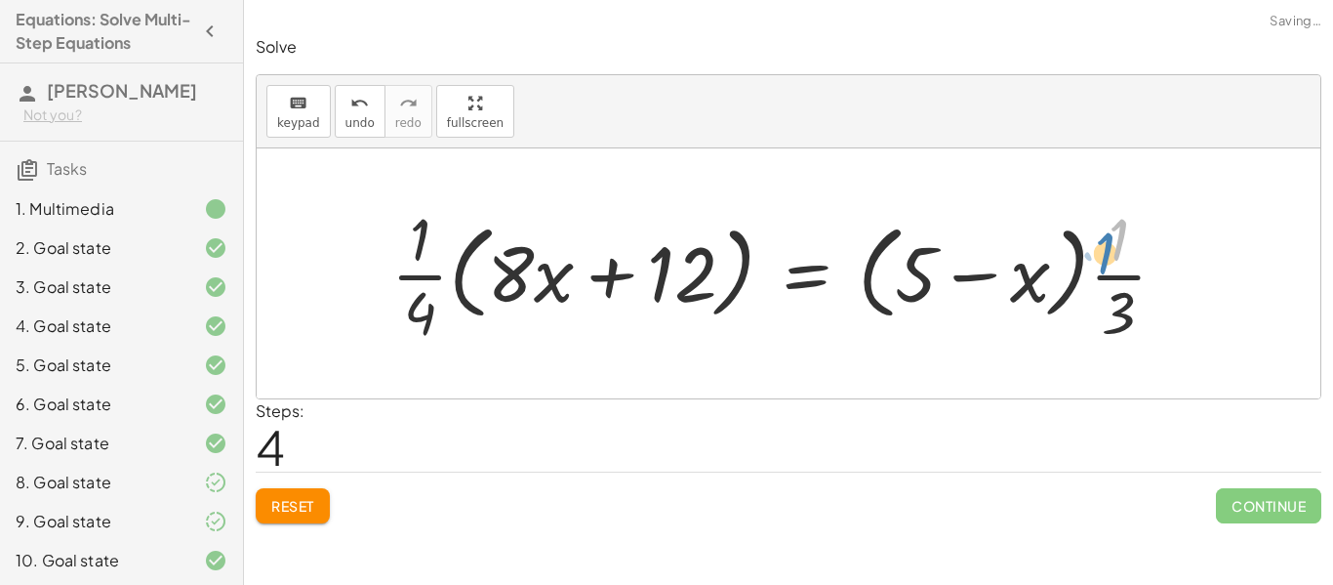
click div
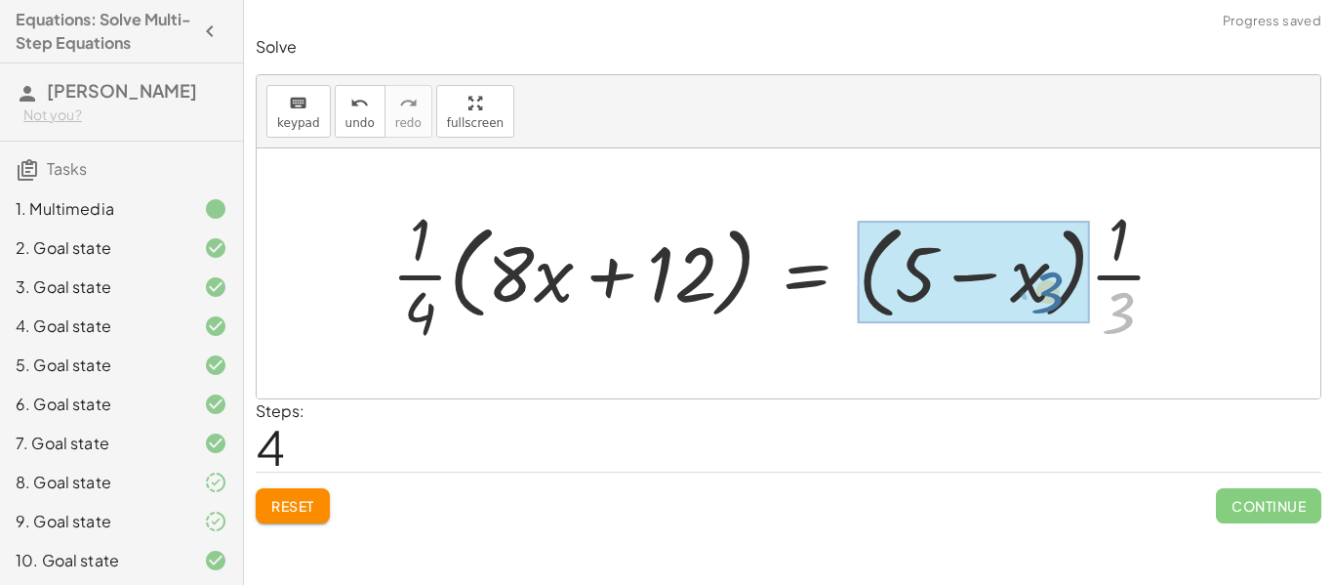
drag, startPoint x: 1132, startPoint y: 309, endPoint x: 1051, endPoint y: 284, distance: 84.9
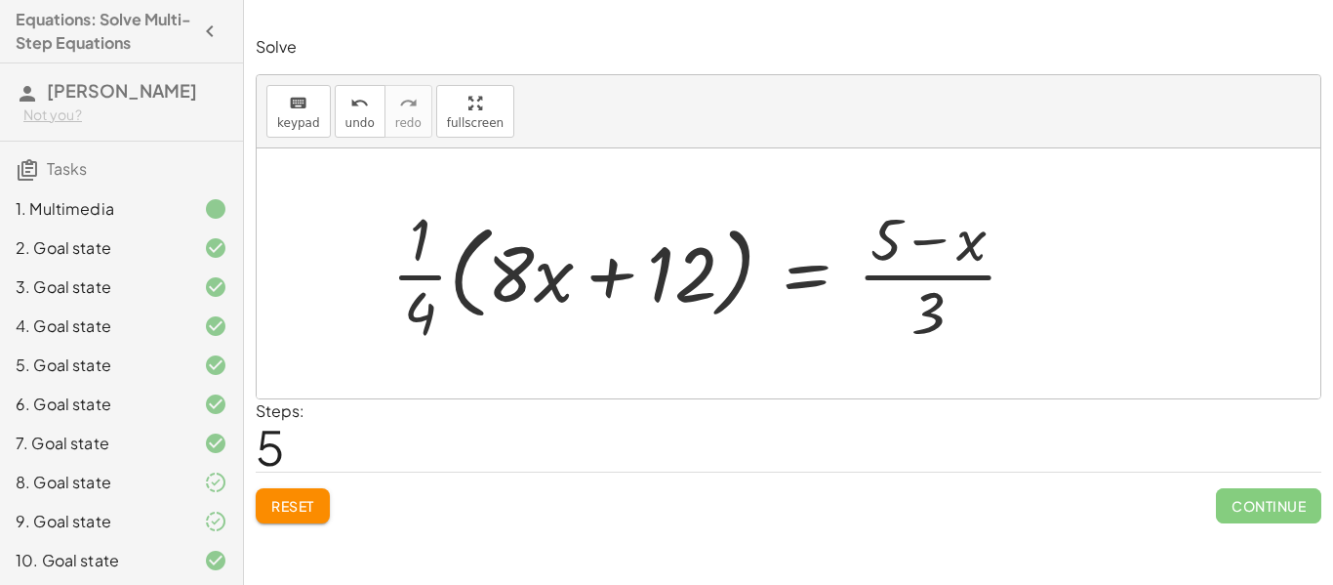
click div
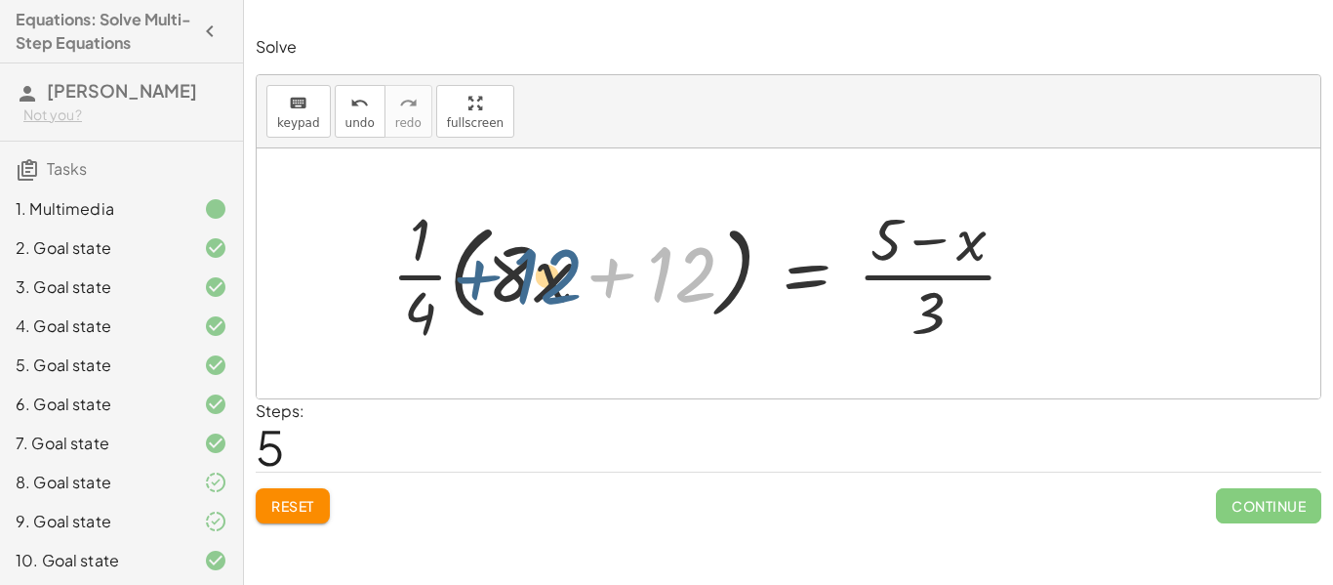
drag, startPoint x: 691, startPoint y: 267, endPoint x: 555, endPoint y: 269, distance: 135.7
click div
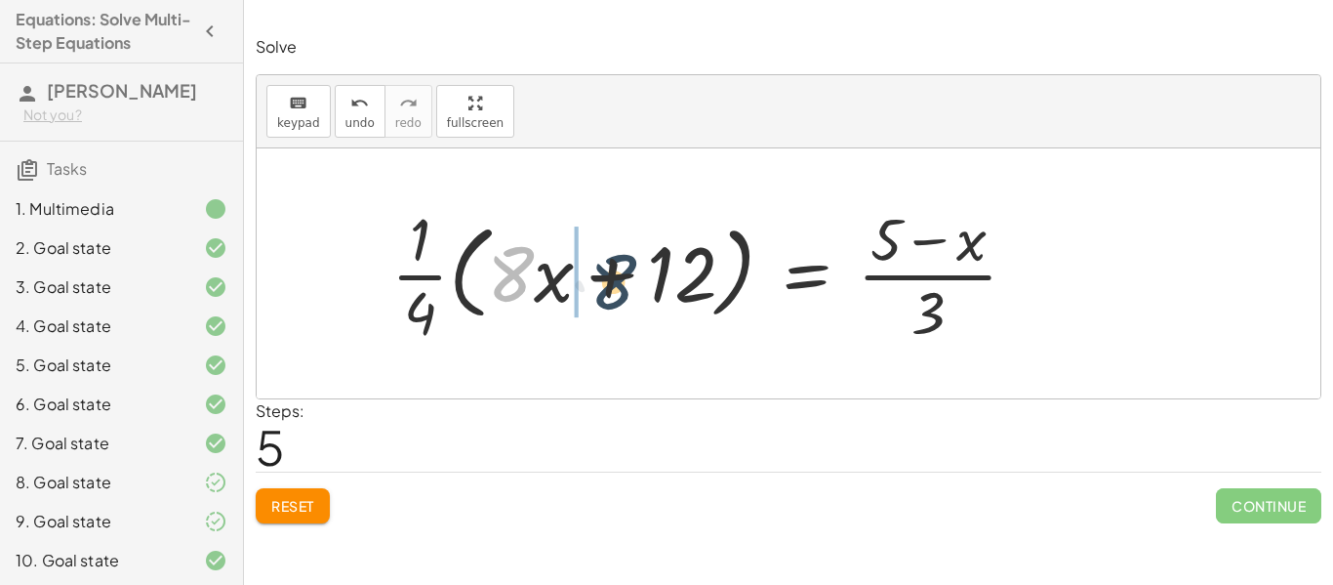
drag, startPoint x: 513, startPoint y: 276, endPoint x: 617, endPoint y: 285, distance: 103.8
click div
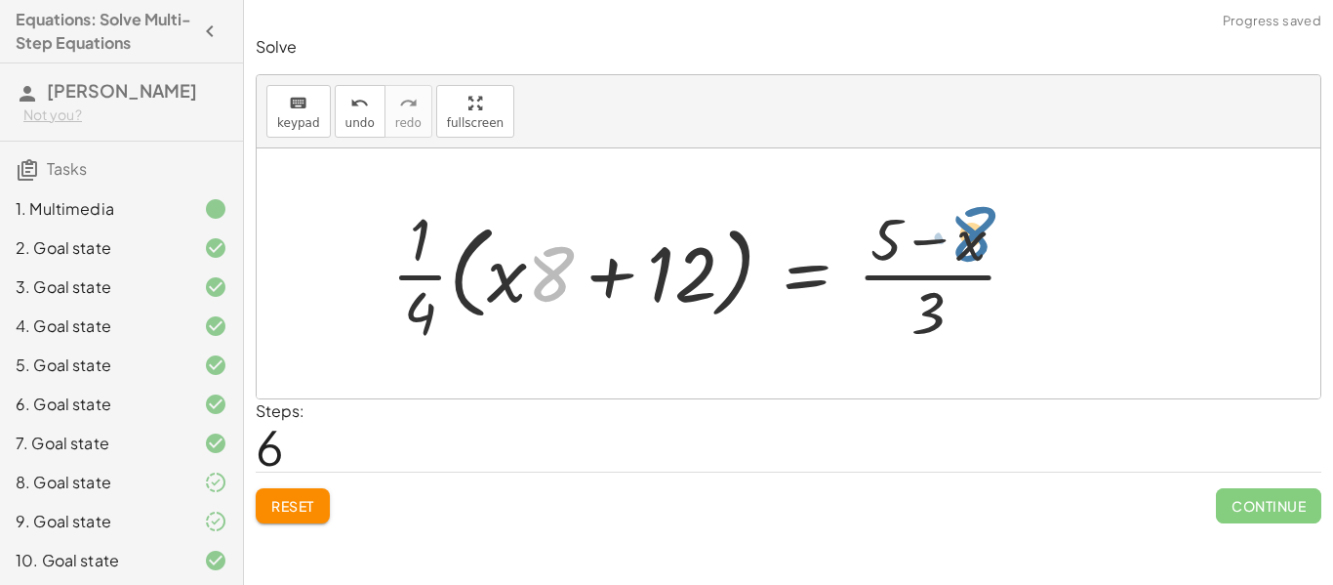
drag, startPoint x: 557, startPoint y: 280, endPoint x: 980, endPoint y: 241, distance: 424.4
click div
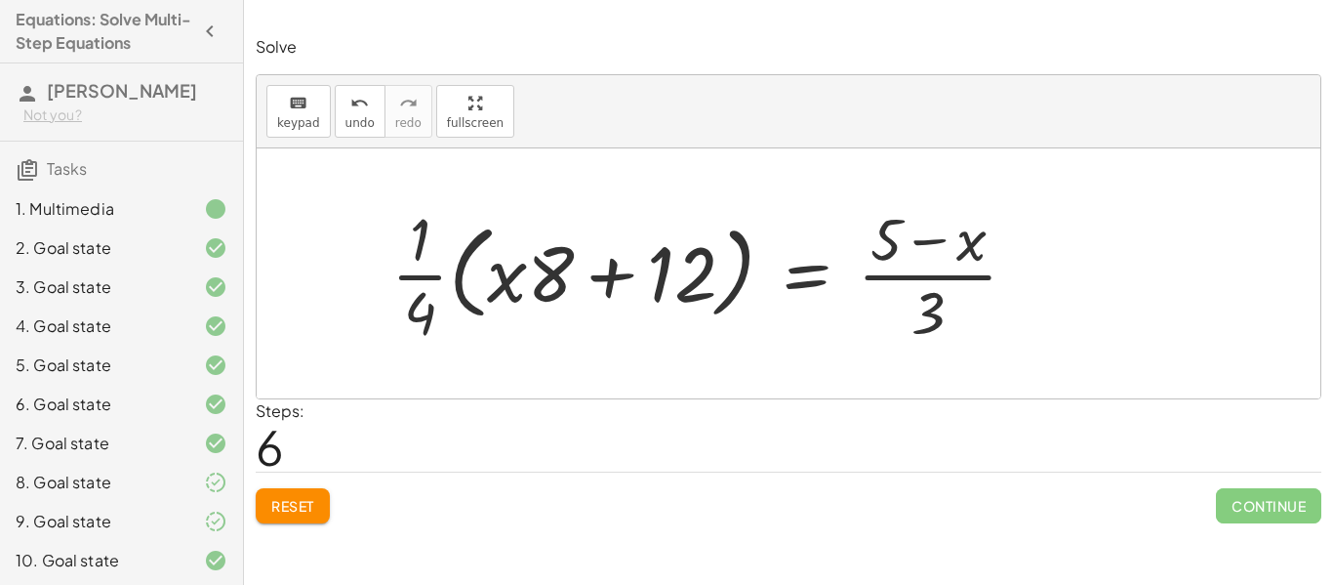
click div
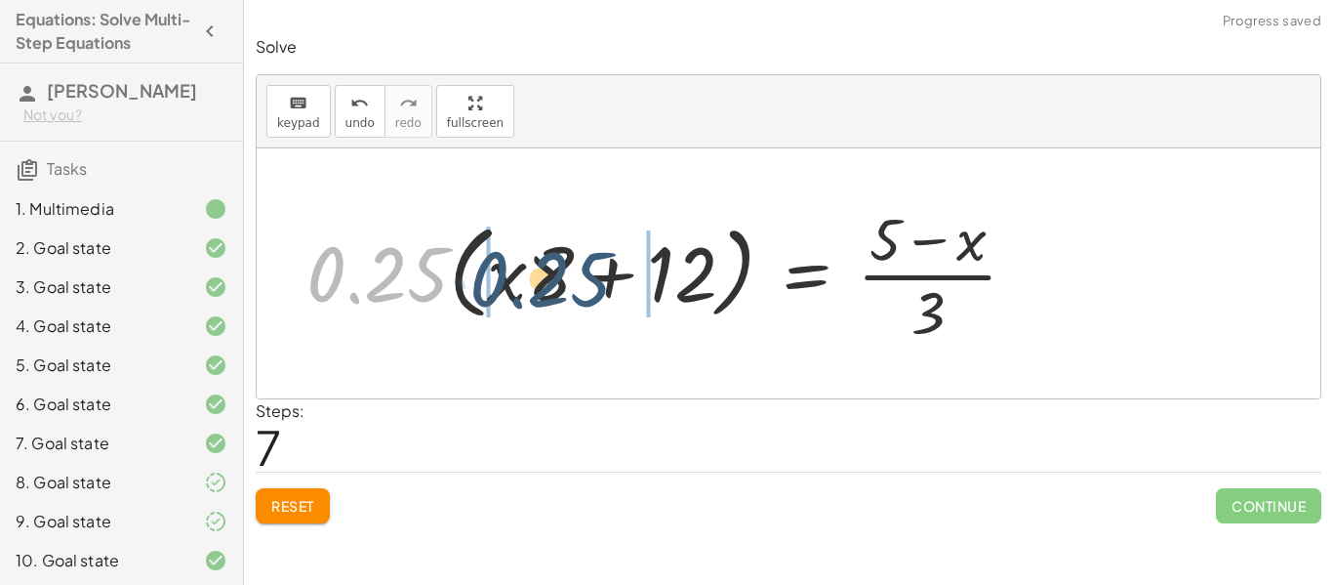
drag, startPoint x: 369, startPoint y: 268, endPoint x: 539, endPoint y: 273, distance: 169.9
click div
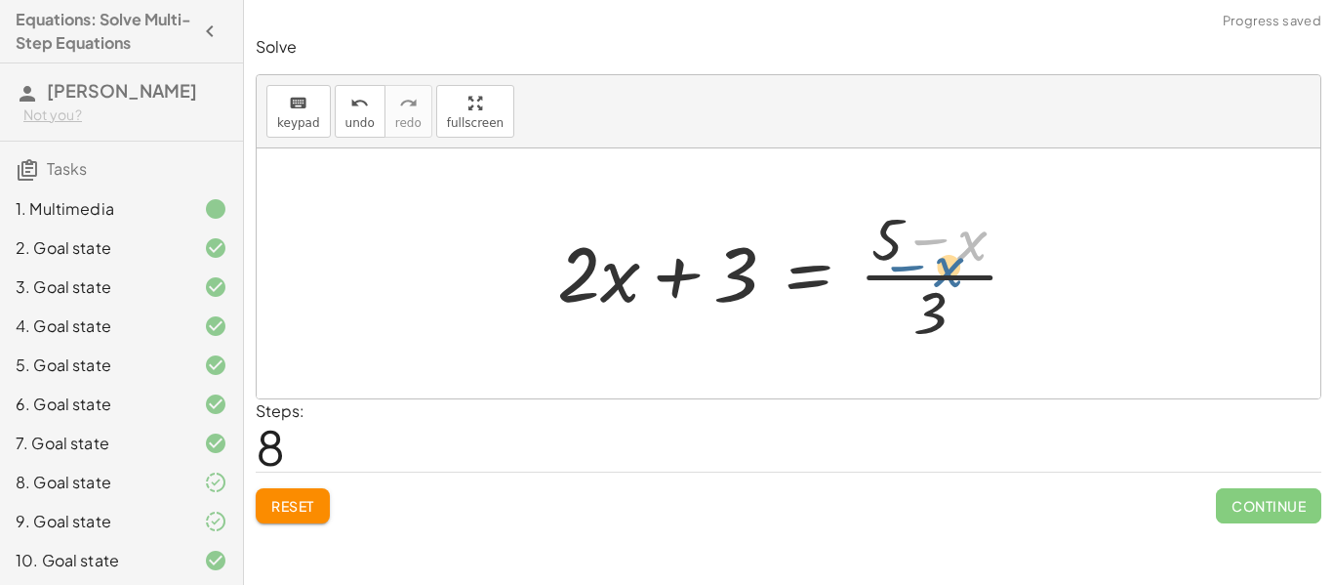
drag, startPoint x: 987, startPoint y: 239, endPoint x: 965, endPoint y: 266, distance: 34.8
click div
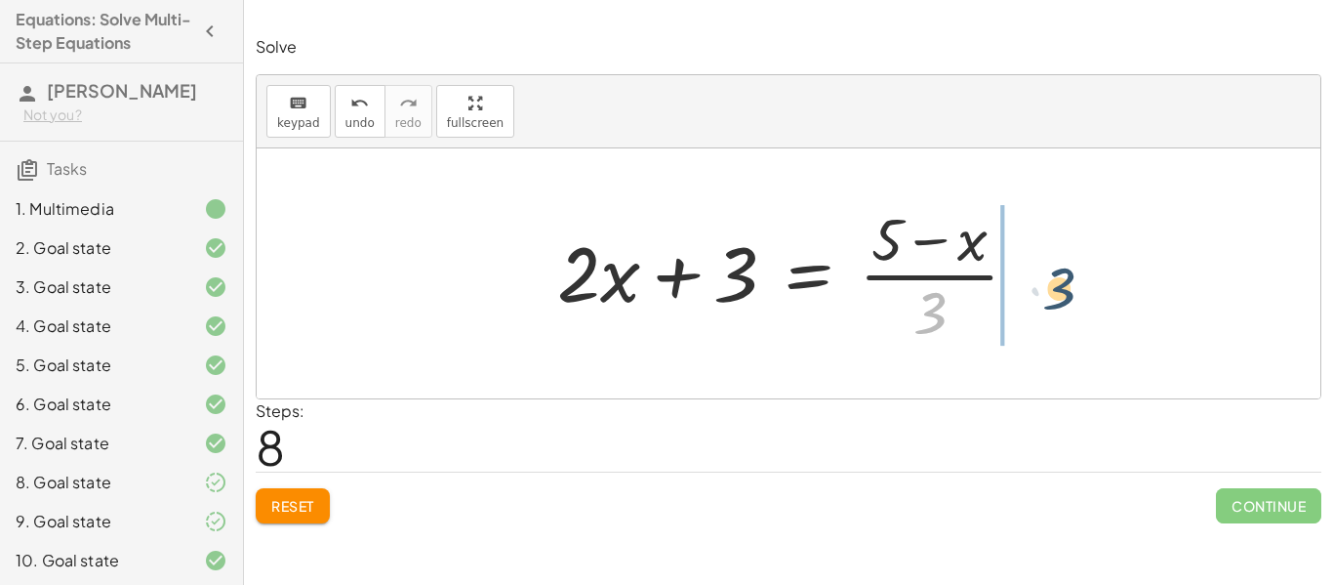
drag, startPoint x: 927, startPoint y: 308, endPoint x: 1057, endPoint y: 284, distance: 132.1
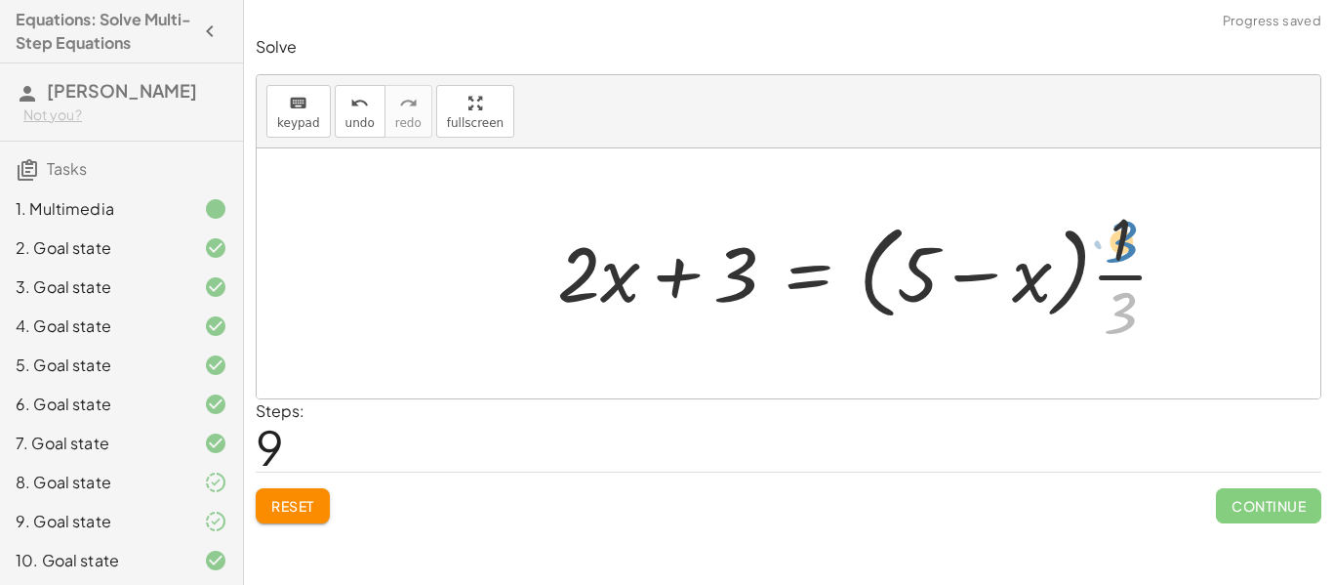
drag, startPoint x: 1107, startPoint y: 306, endPoint x: 1106, endPoint y: 235, distance: 71.3
click div
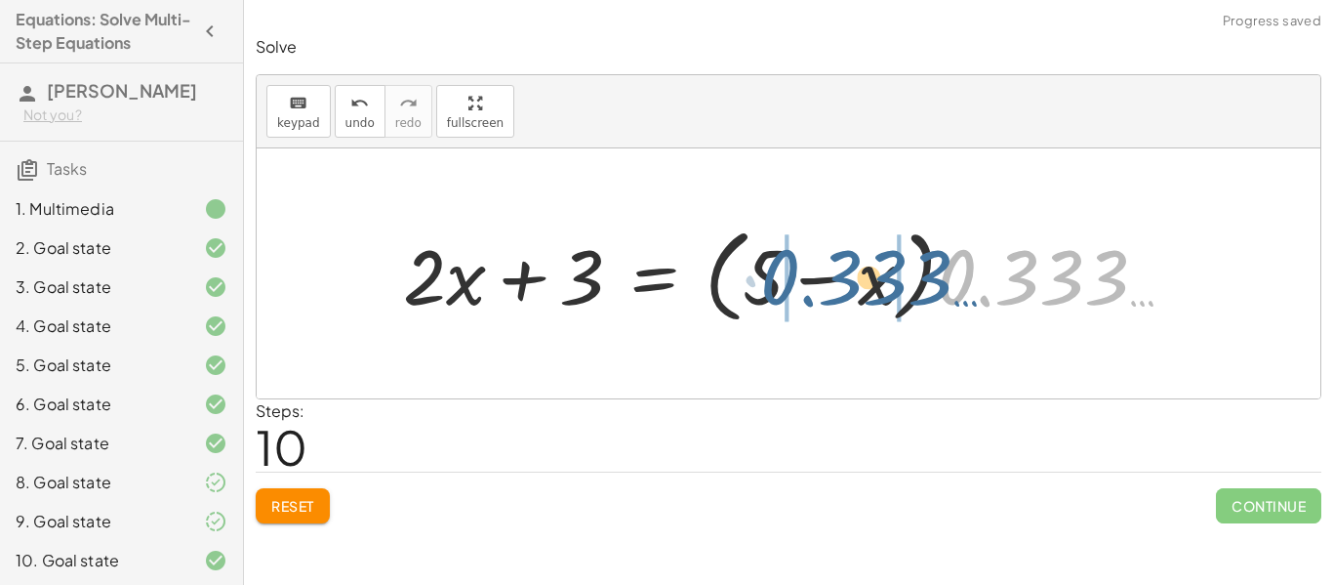
drag, startPoint x: 1148, startPoint y: 279, endPoint x: 955, endPoint y: 277, distance: 192.3
click div
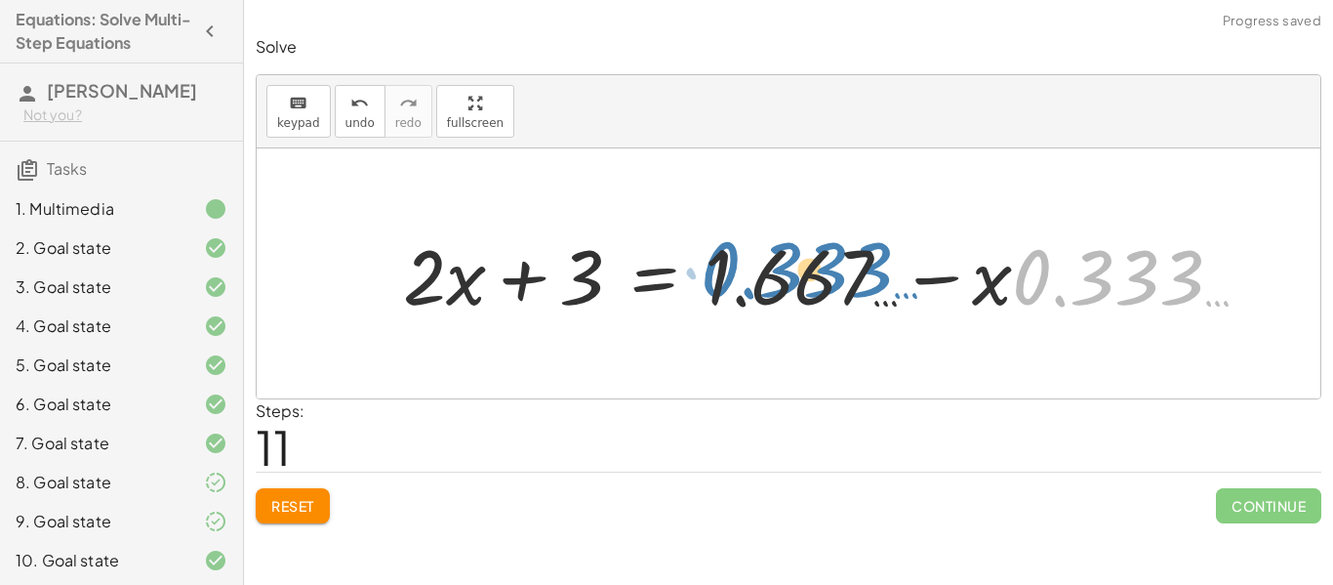
drag, startPoint x: 1115, startPoint y: 275, endPoint x: 799, endPoint y: 269, distance: 315.3
click div
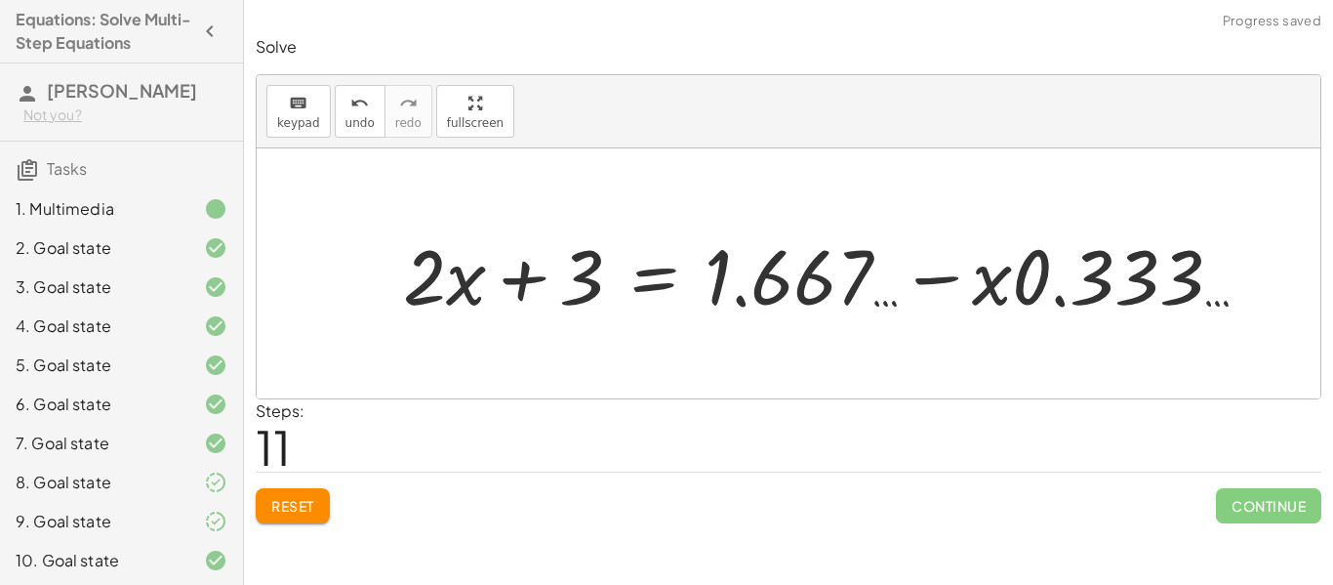
click div
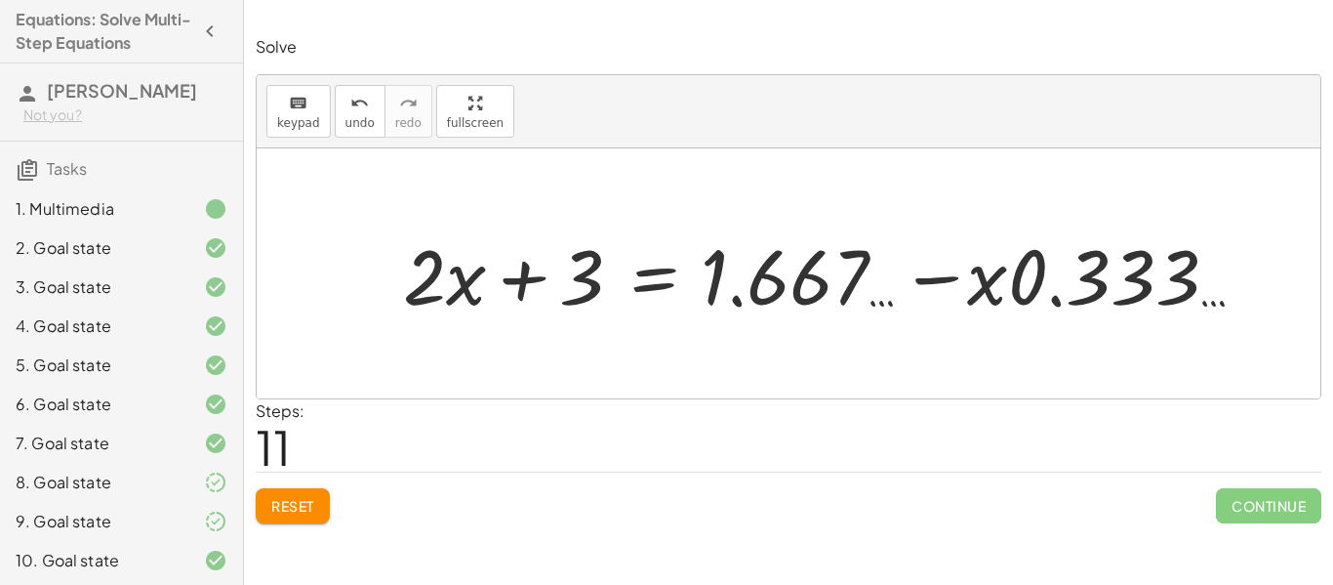
click div
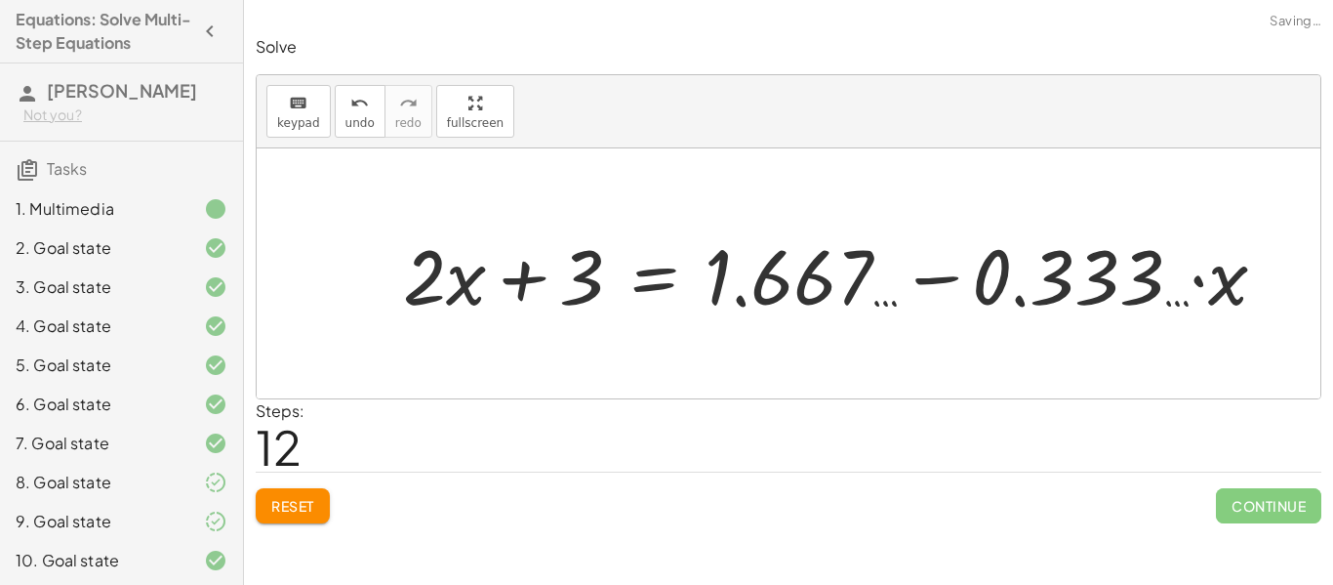
click div
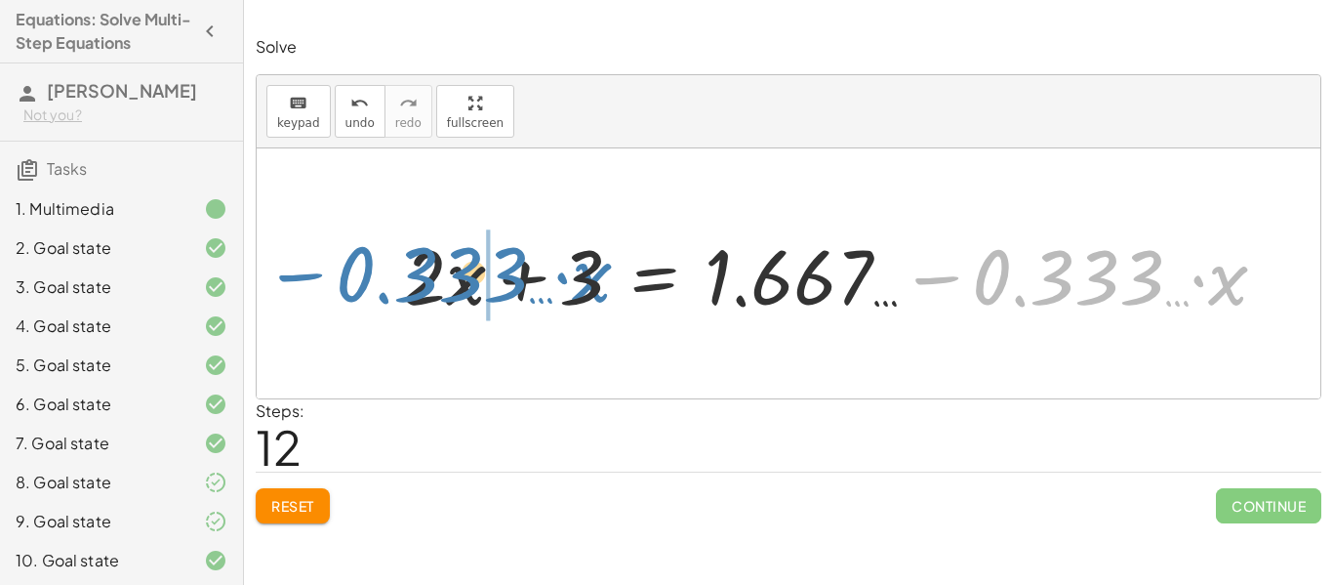
drag, startPoint x: 1063, startPoint y: 274, endPoint x: 424, endPoint y: 272, distance: 639.3
click div
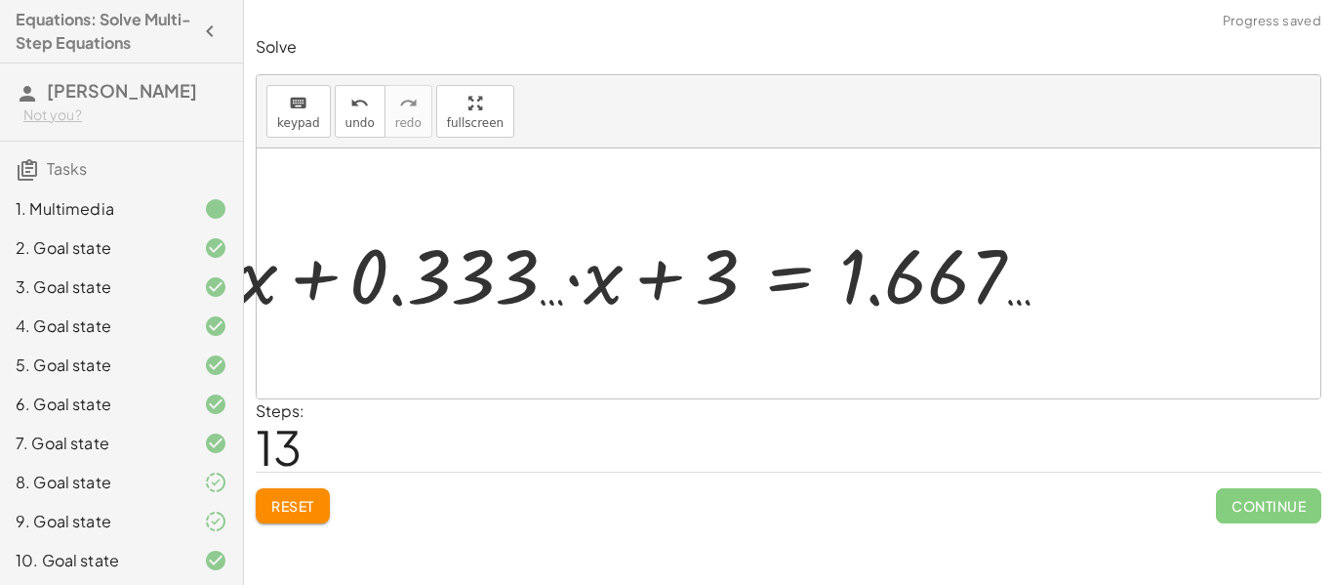
click div
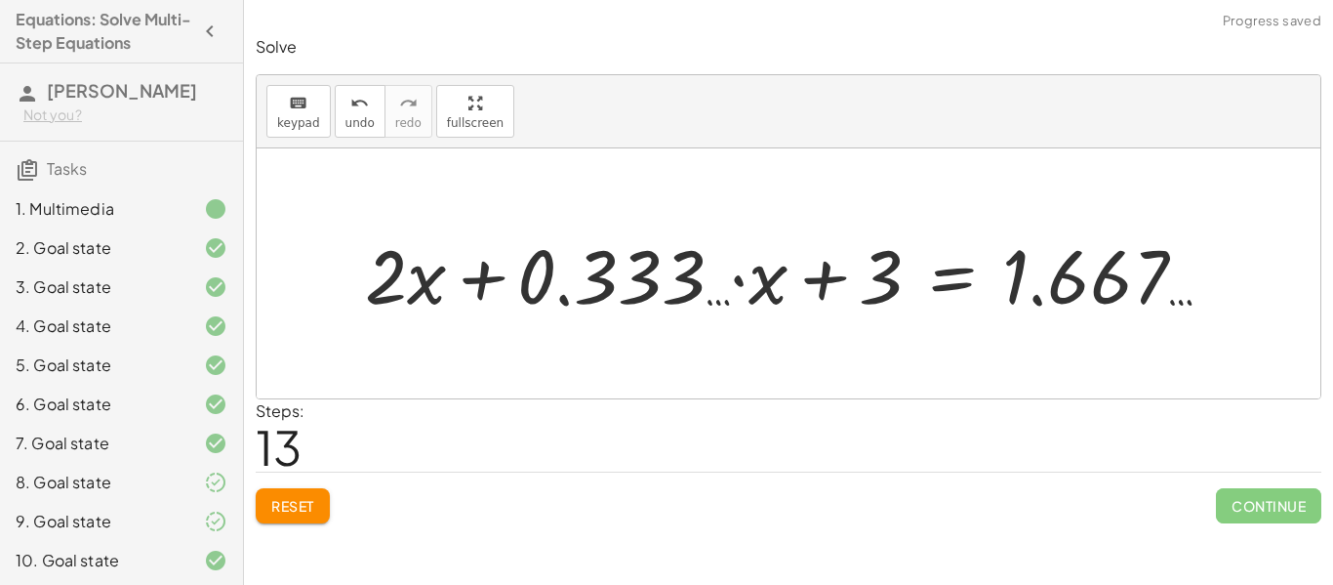
click div
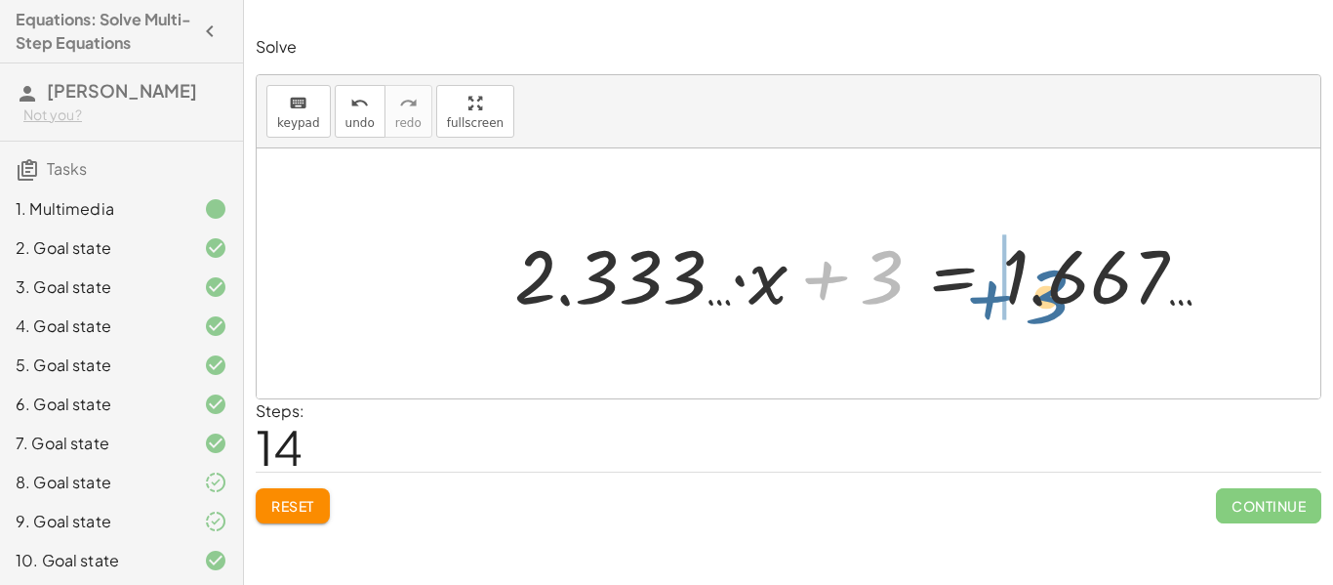
drag, startPoint x: 875, startPoint y: 267, endPoint x: 1042, endPoint y: 287, distance: 168.0
click div
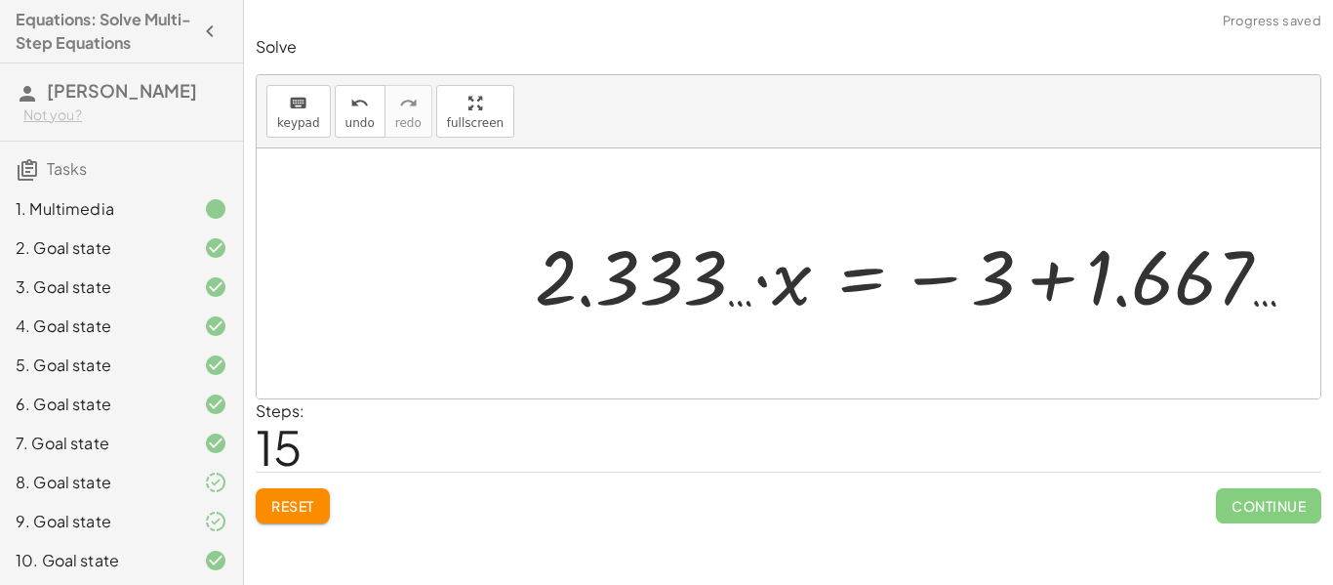
click div
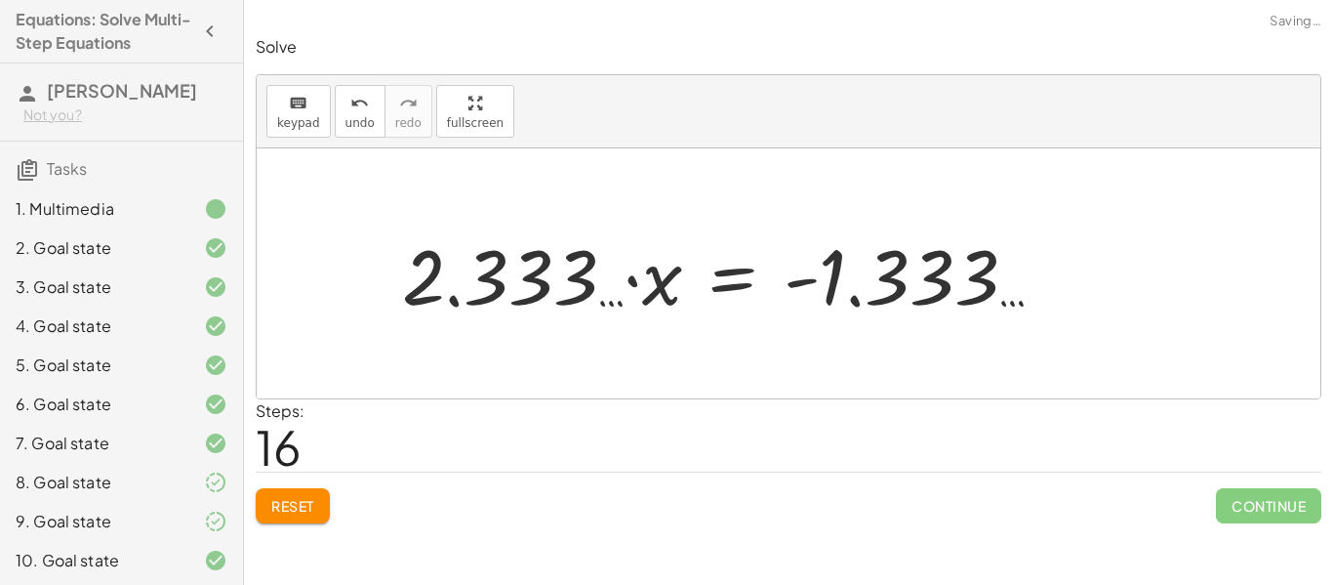
click div
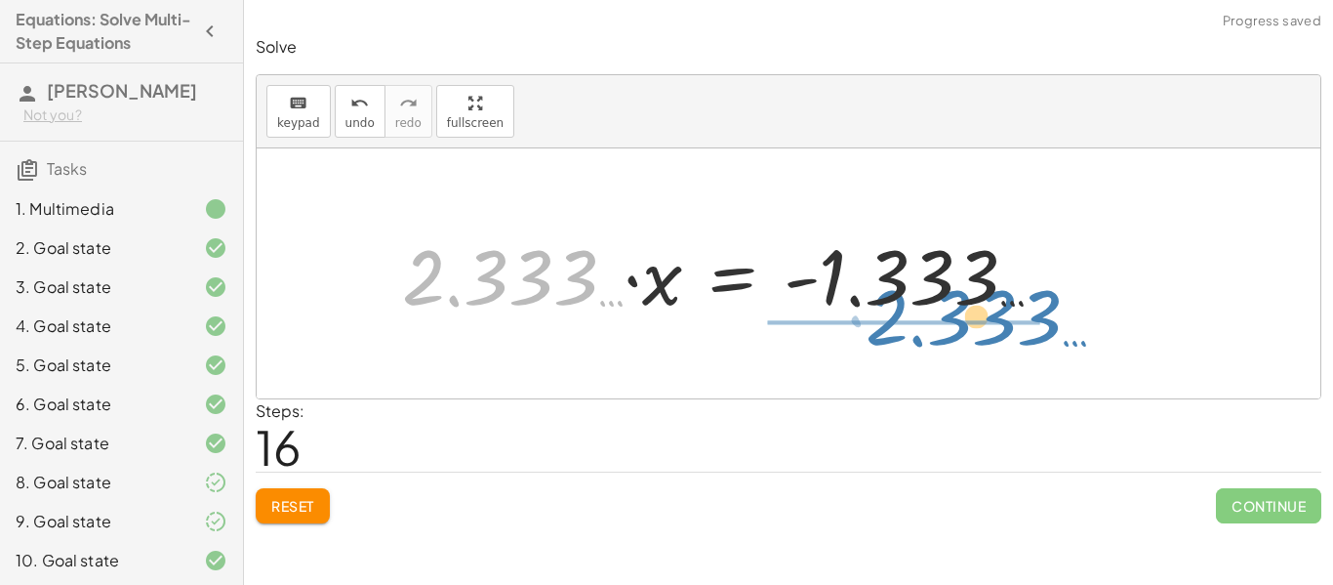
drag, startPoint x: 550, startPoint y: 282, endPoint x: 1014, endPoint y: 322, distance: 465.3
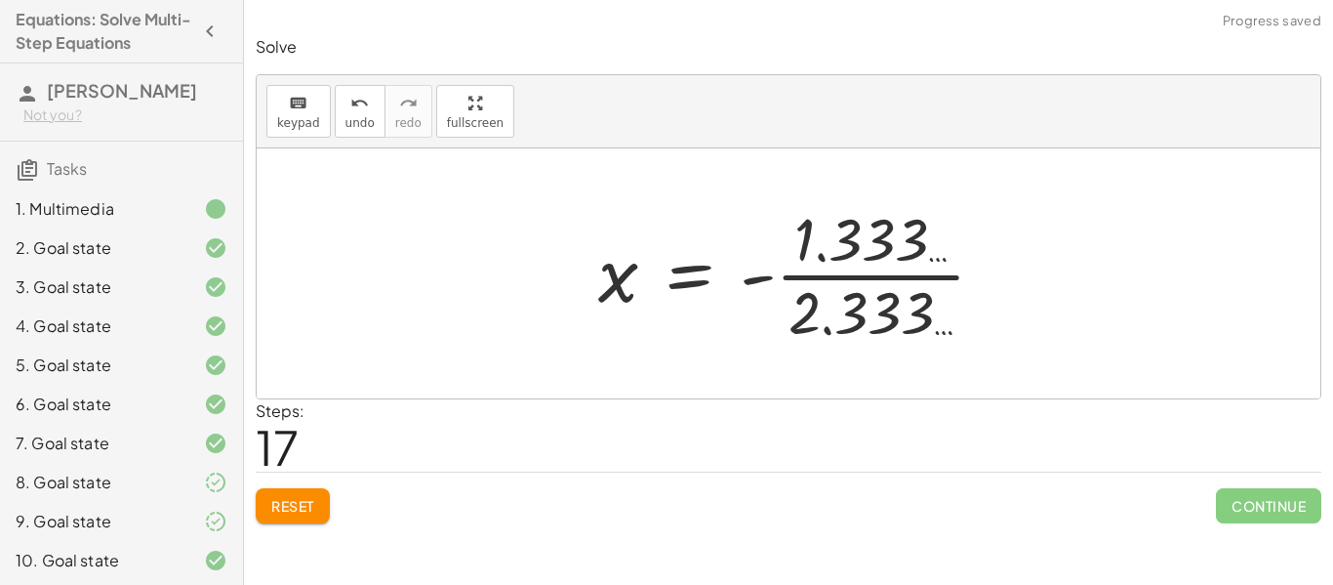
click div
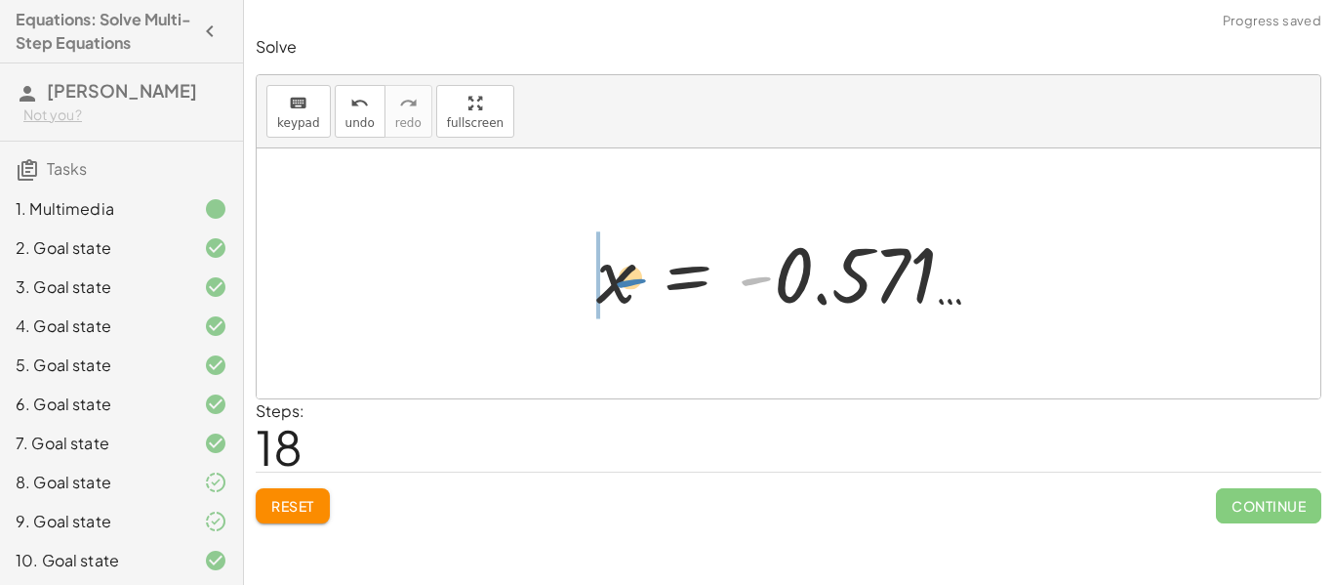
drag, startPoint x: 762, startPoint y: 277, endPoint x: 636, endPoint y: 279, distance: 125.9
click div
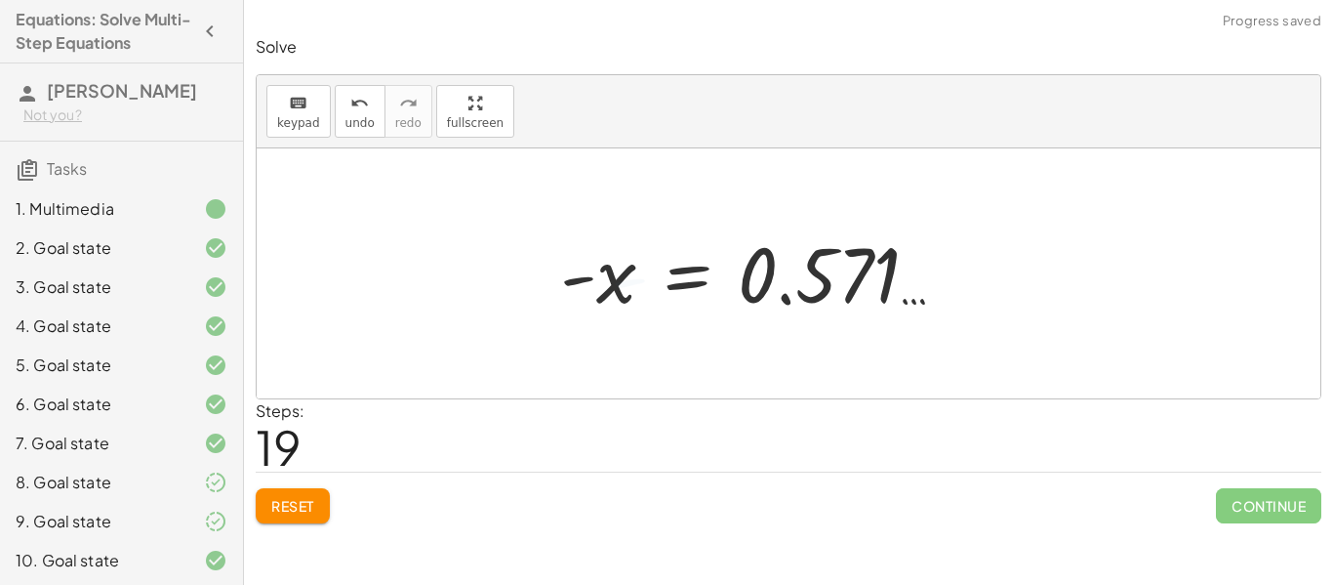
click div
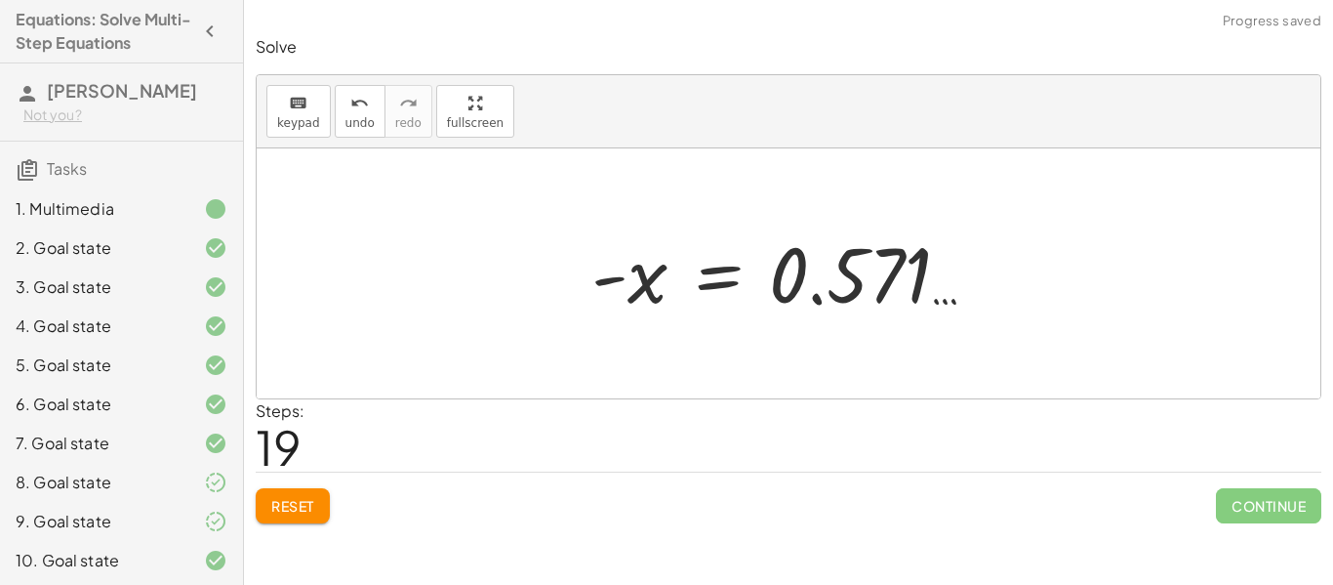
click div "· ( + · 8 · x + 12 ) · 4 = · ( + 5 − x ) · 3 · ( + · 8 · x + 12 ) · 4 = · ( + 5…"
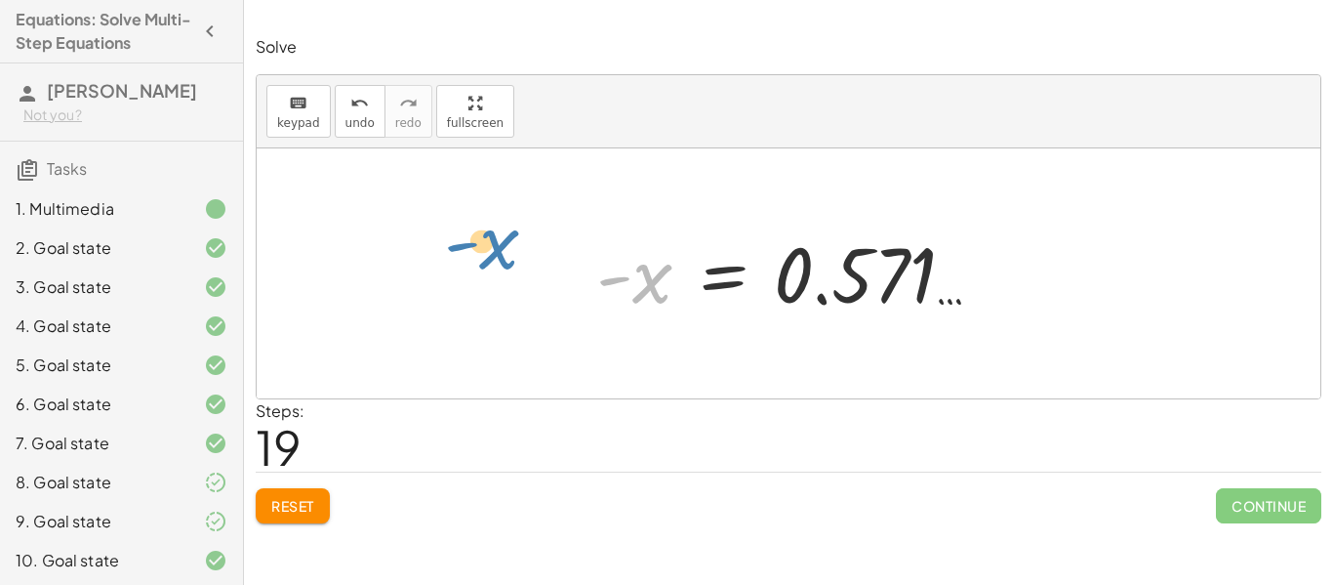
drag, startPoint x: 613, startPoint y: 280, endPoint x: 464, endPoint y: 246, distance: 153.2
click div "· ( + · 8 · x + 12 ) · 4 = · ( + 5 − x ) · 3 · ( + · 8 · x + 12 ) · 4 = · ( + 5…"
click div
drag, startPoint x: 599, startPoint y: 273, endPoint x: 765, endPoint y: 228, distance: 171.9
click div
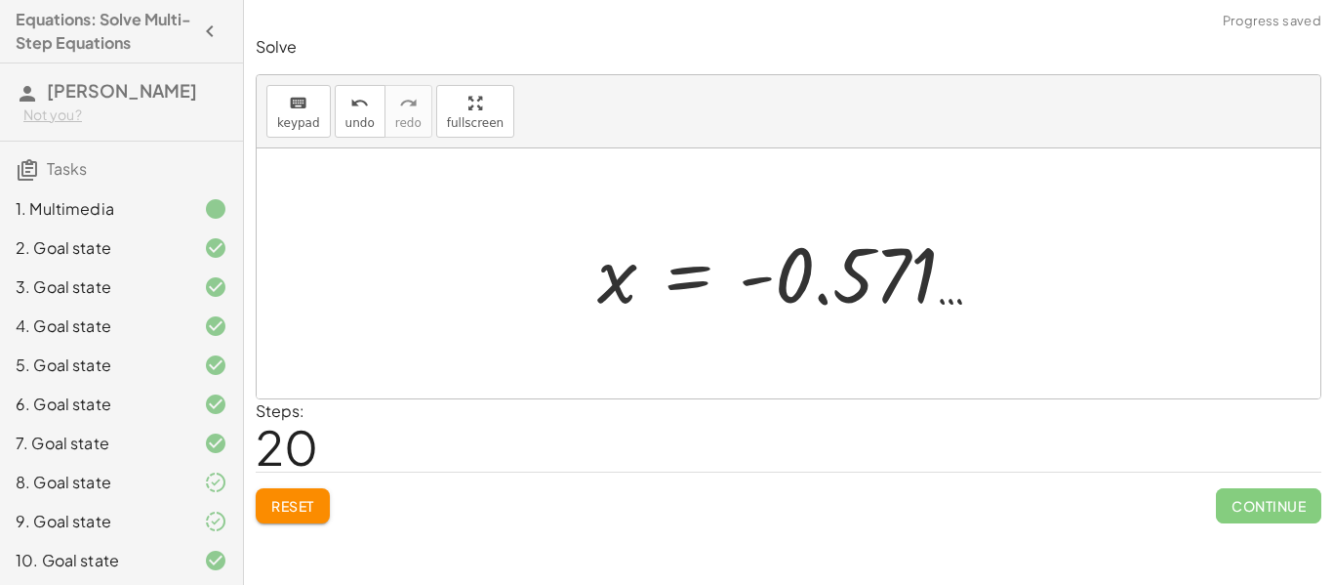
click div
drag, startPoint x: 758, startPoint y: 278, endPoint x: 960, endPoint y: 282, distance: 202.1
click div
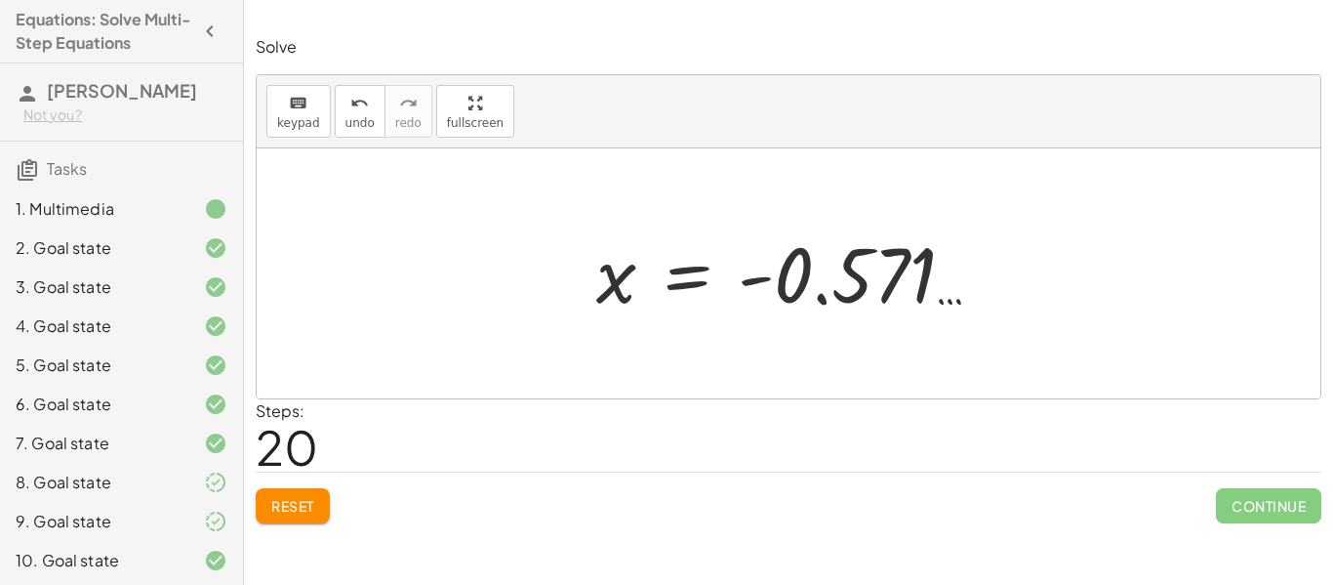
click div
click button "Reset"
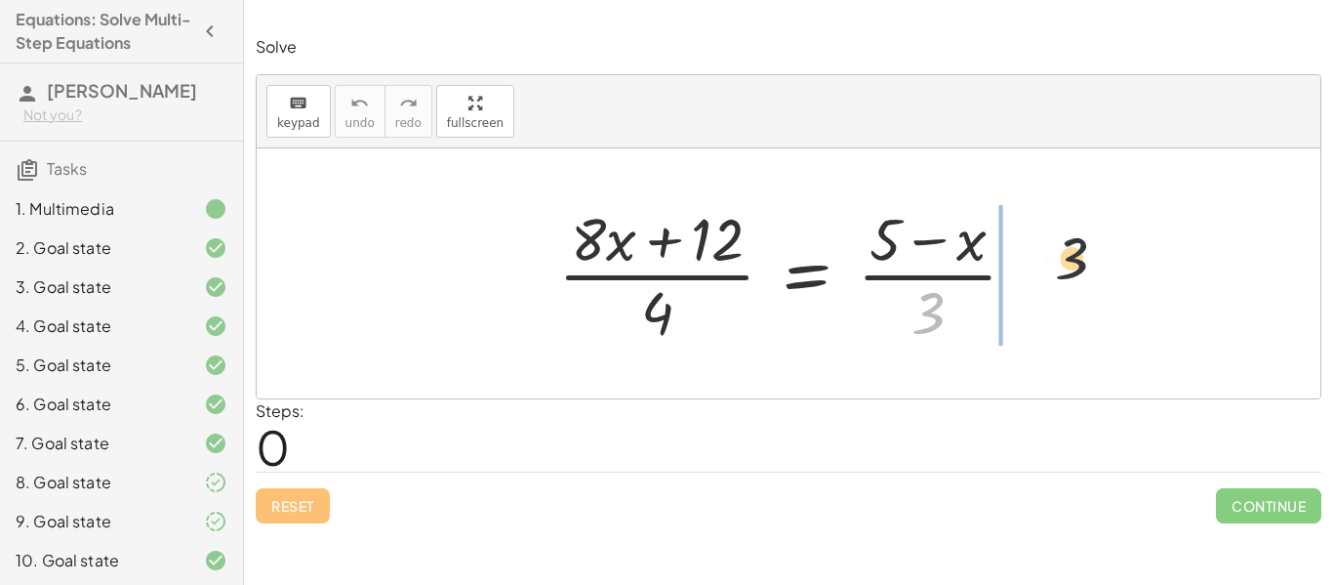
drag, startPoint x: 929, startPoint y: 306, endPoint x: 1114, endPoint y: 235, distance: 197.7
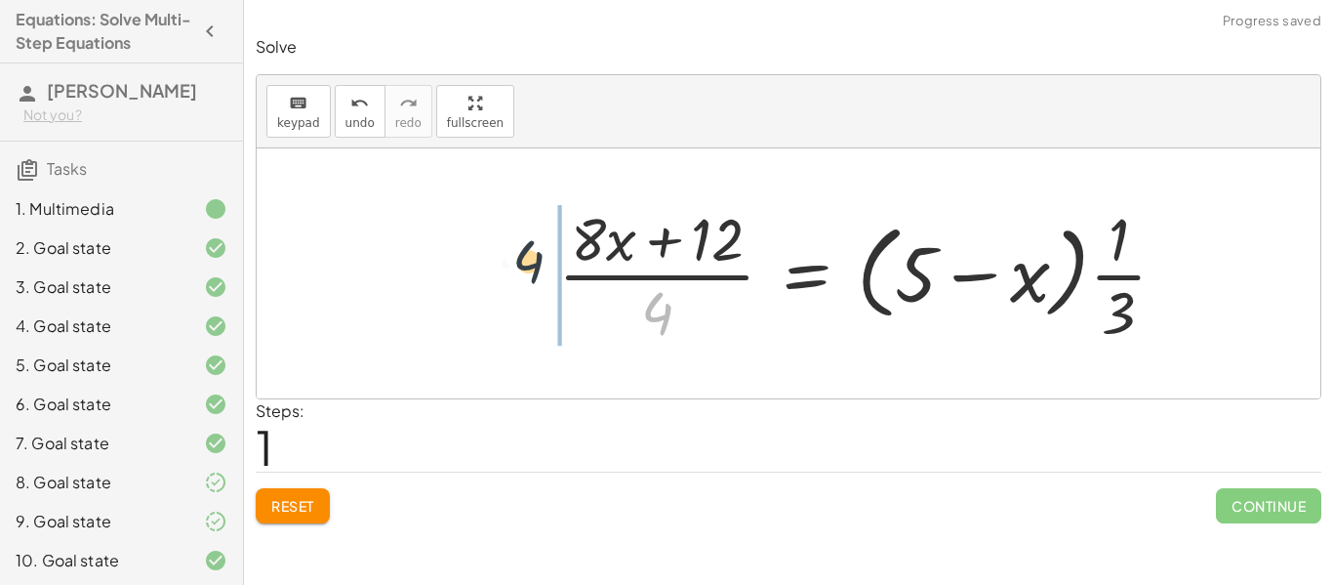
drag, startPoint x: 658, startPoint y: 334, endPoint x: 510, endPoint y: 273, distance: 159.3
click div "· ( + · 8 · x + 12 ) · 4 = · ( + 5 − x ) · 3 · 4 · ( + · 8 · x + 12 ) · 4 = ( +…"
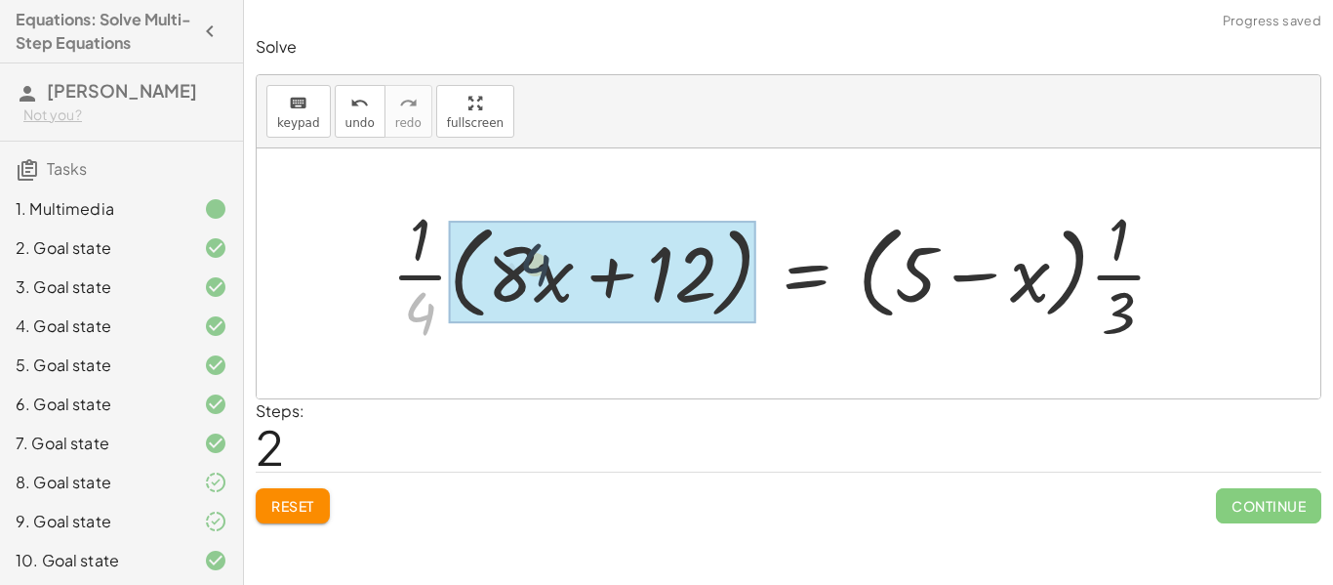
drag, startPoint x: 425, startPoint y: 320, endPoint x: 542, endPoint y: 271, distance: 126.9
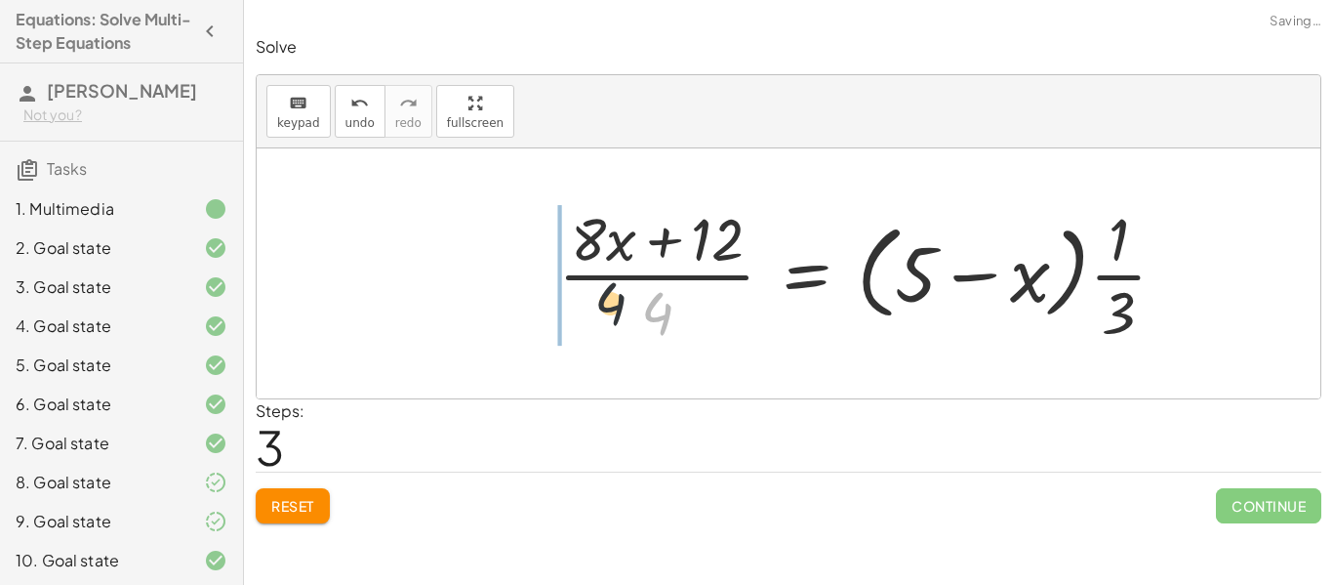
drag, startPoint x: 664, startPoint y: 310, endPoint x: 436, endPoint y: 250, distance: 235.3
drag, startPoint x: 667, startPoint y: 309, endPoint x: 467, endPoint y: 247, distance: 209.6
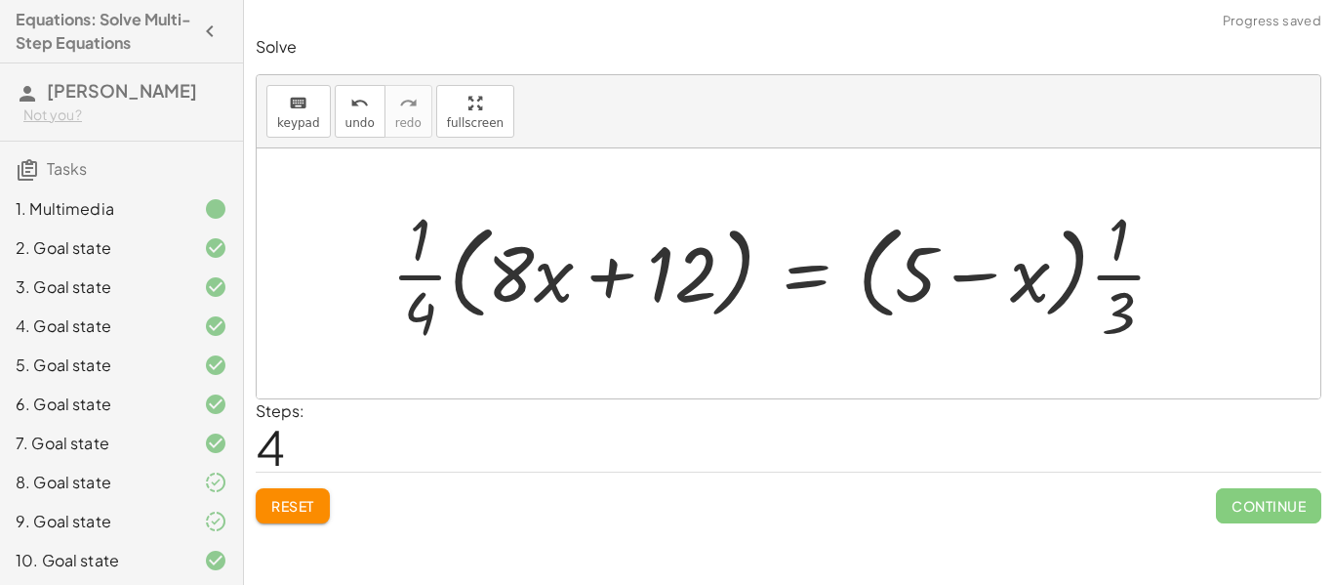
click div
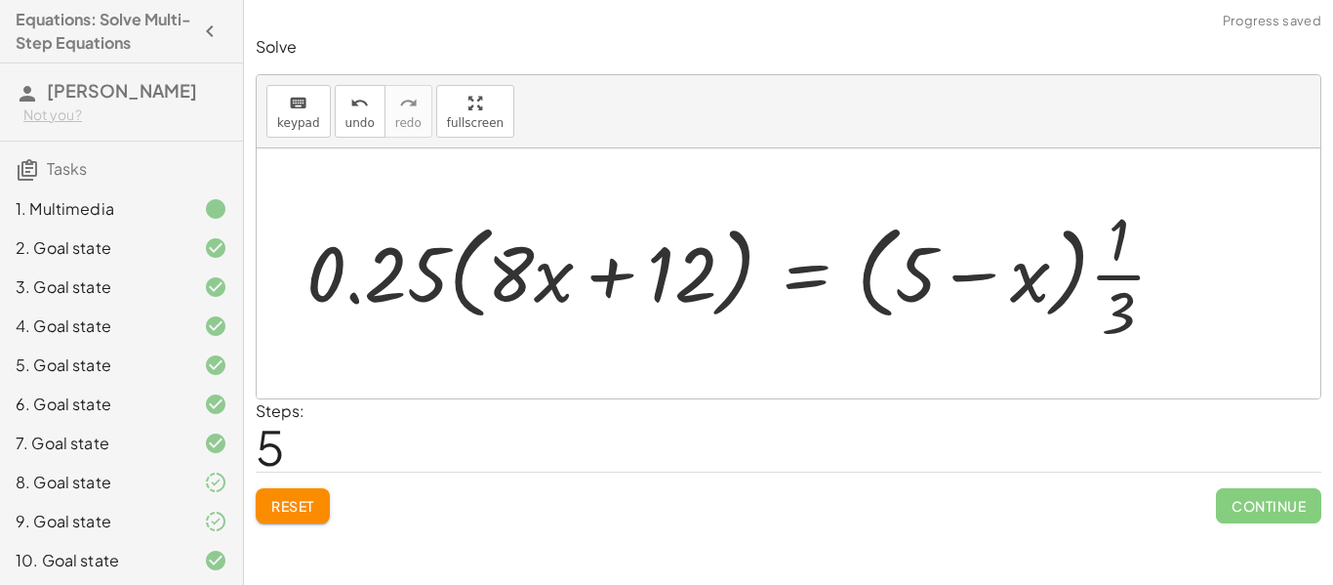
click div
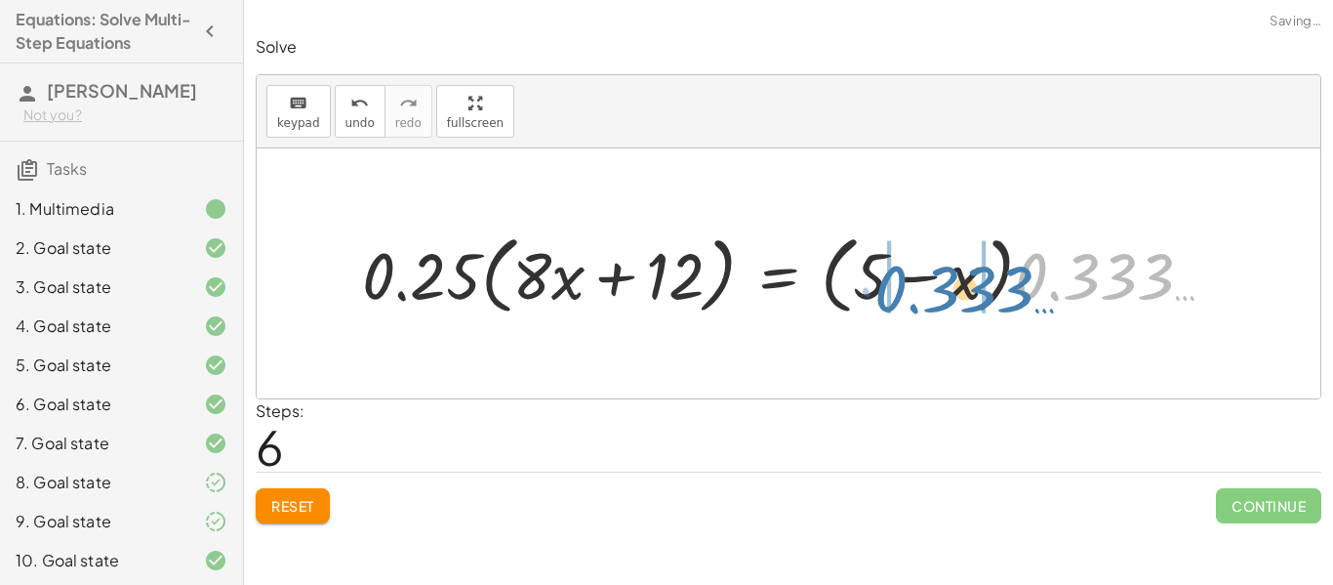
drag, startPoint x: 1131, startPoint y: 276, endPoint x: 976, endPoint y: 281, distance: 155.3
click div
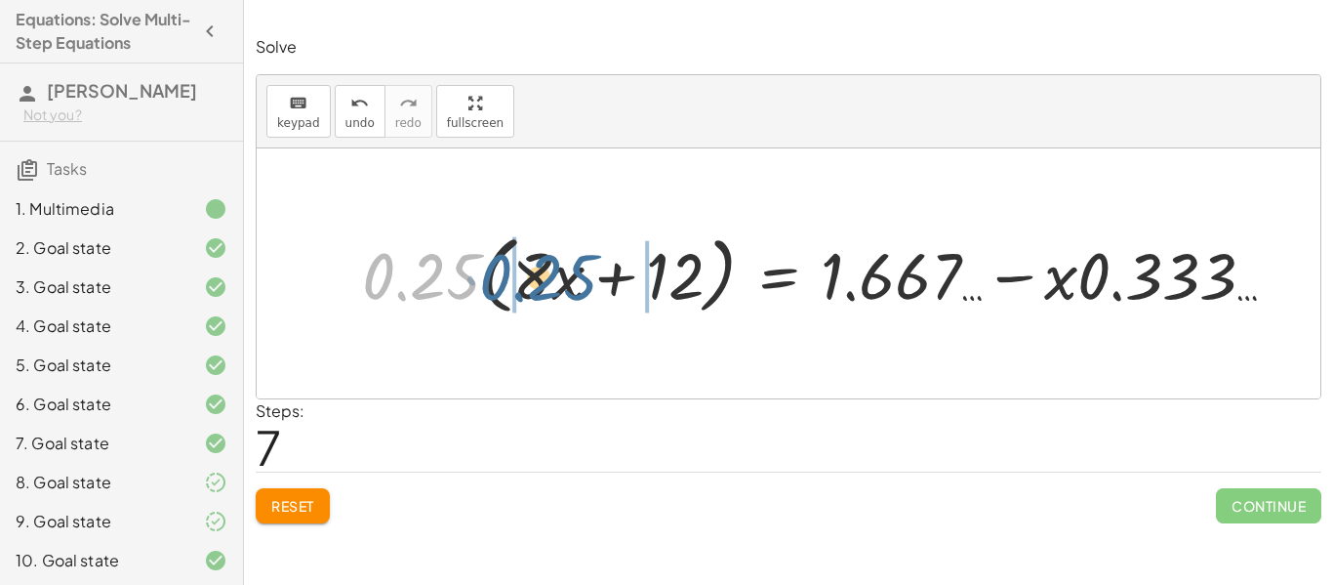
drag, startPoint x: 443, startPoint y: 267, endPoint x: 564, endPoint y: 269, distance: 121.0
click div
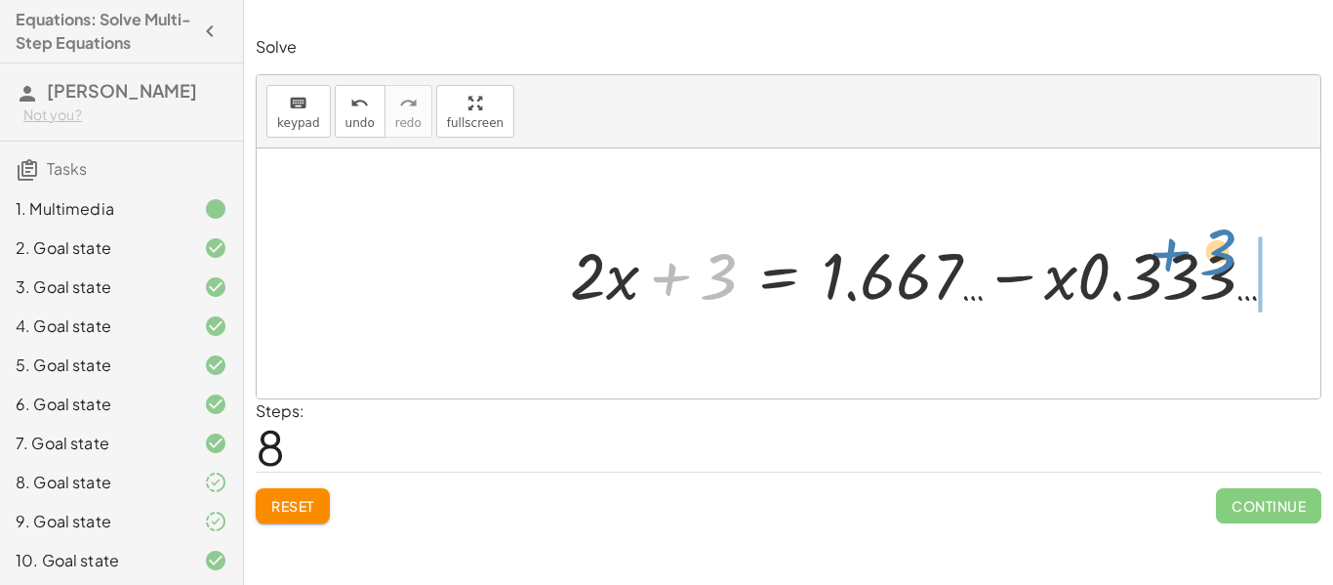
drag, startPoint x: 720, startPoint y: 283, endPoint x: 1218, endPoint y: 260, distance: 498.3
click div
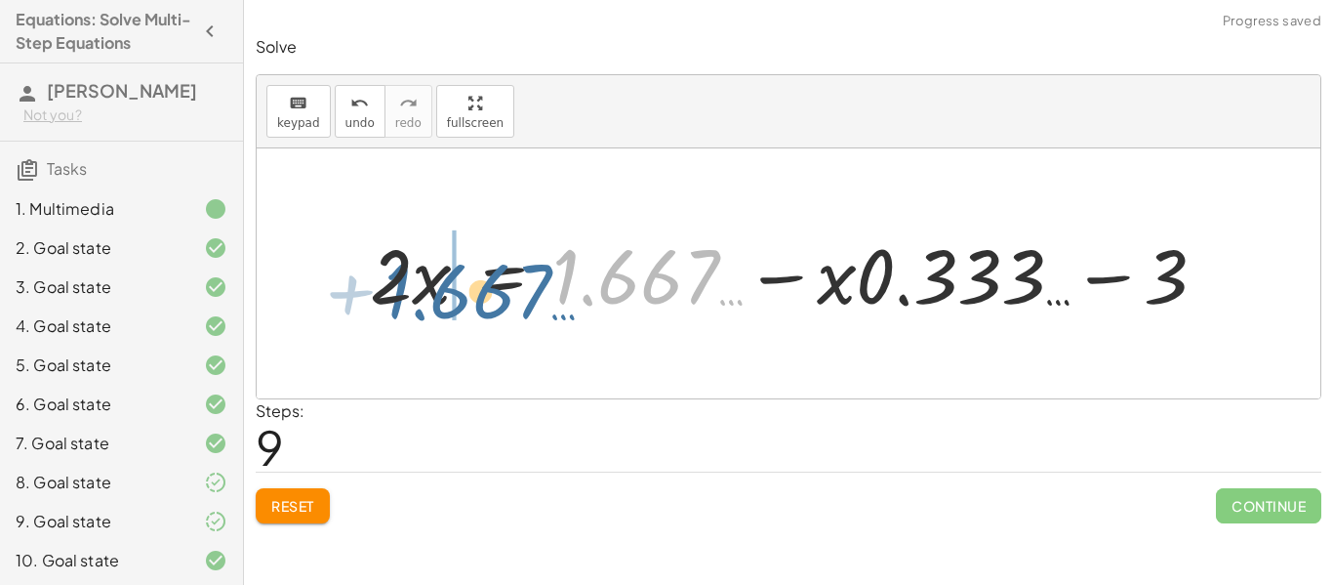
drag, startPoint x: 677, startPoint y: 291, endPoint x: 494, endPoint y: 315, distance: 185.1
click div
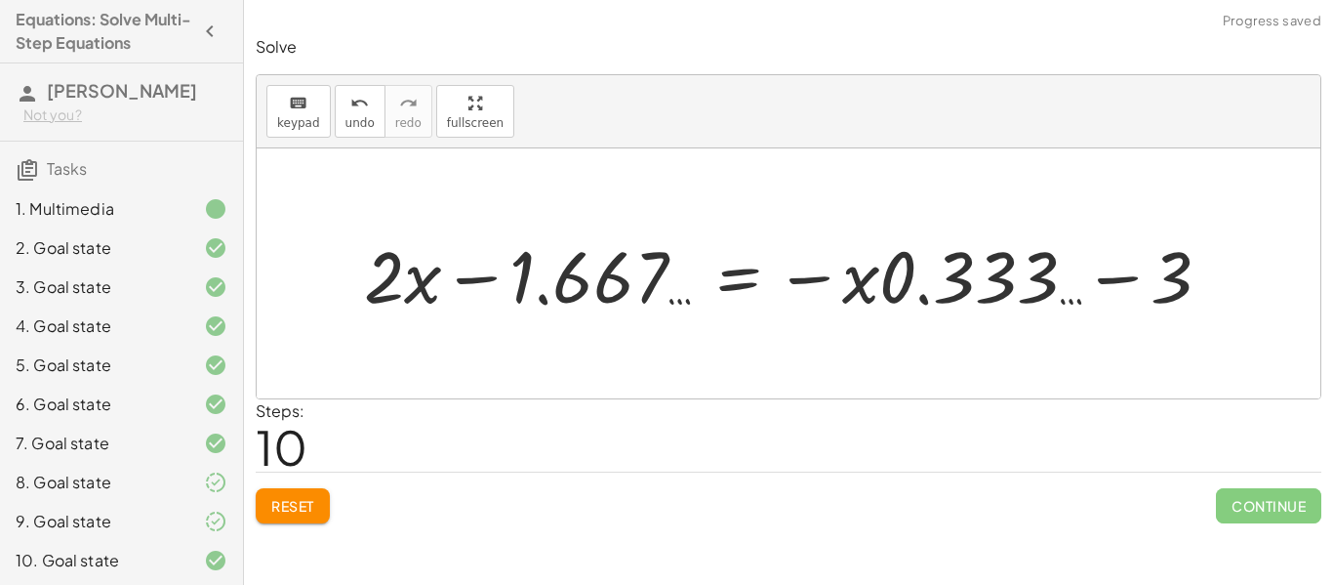
click div
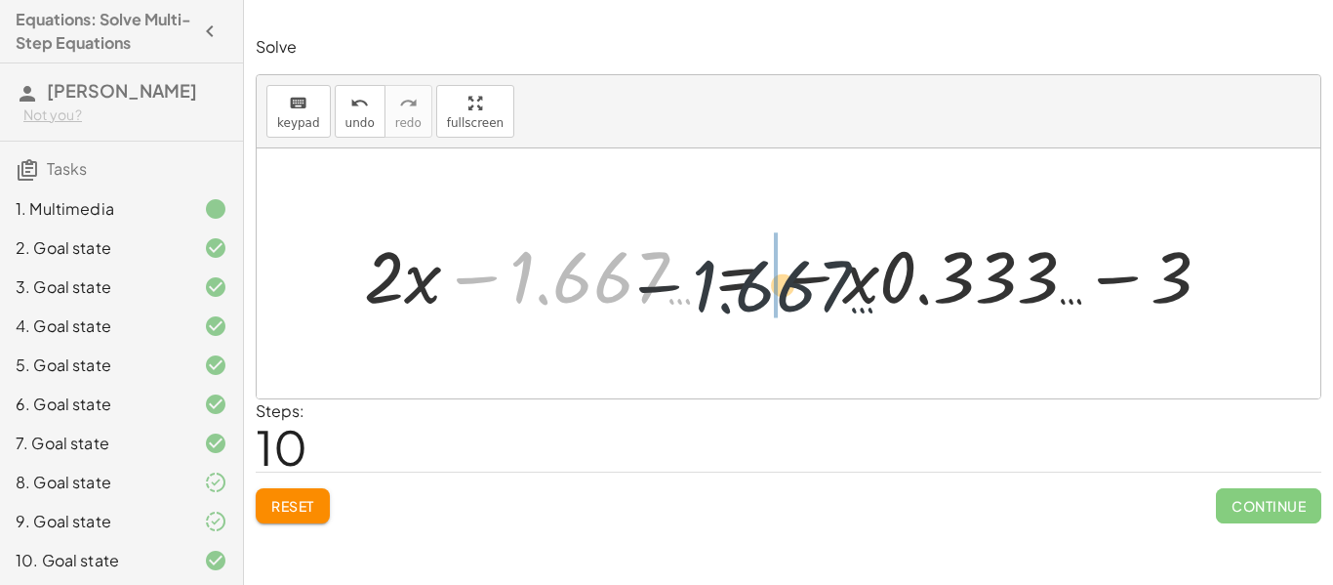
drag, startPoint x: 585, startPoint y: 276, endPoint x: 833, endPoint y: 285, distance: 249.0
click div
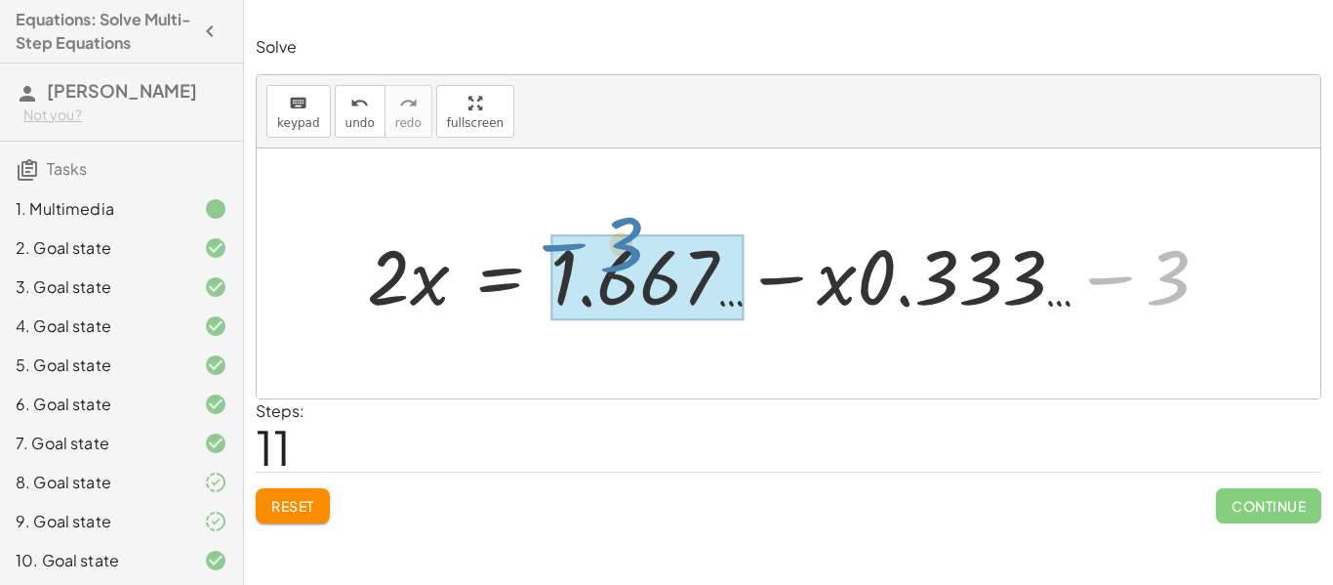
drag, startPoint x: 1174, startPoint y: 288, endPoint x: 574, endPoint y: 266, distance: 600.6
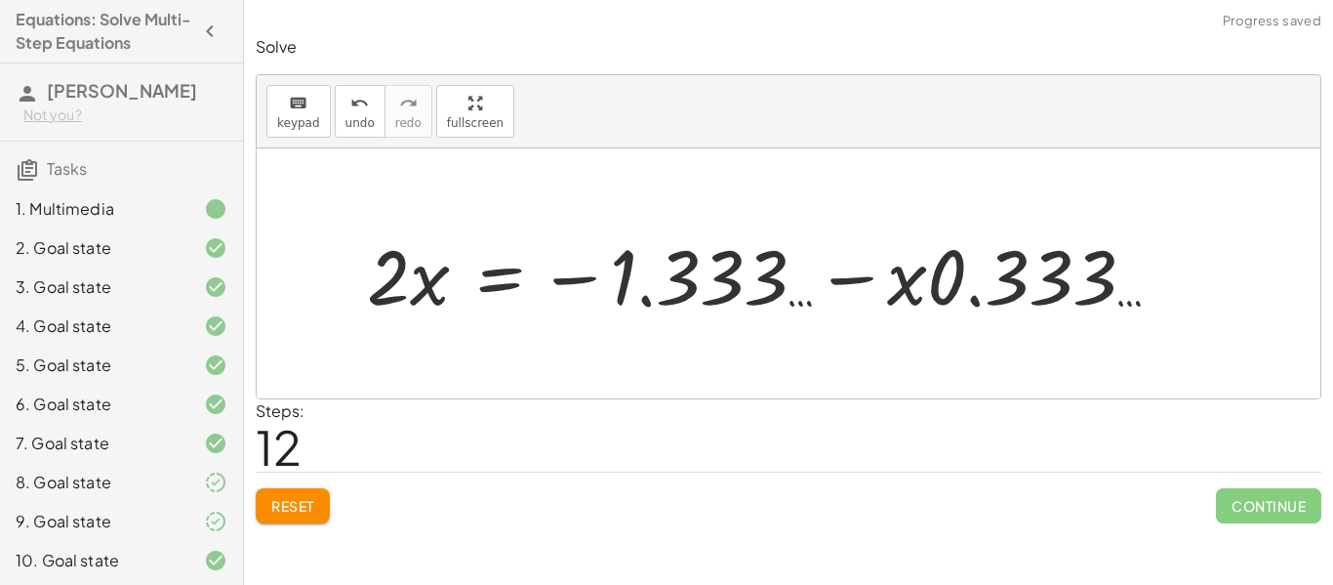
click div
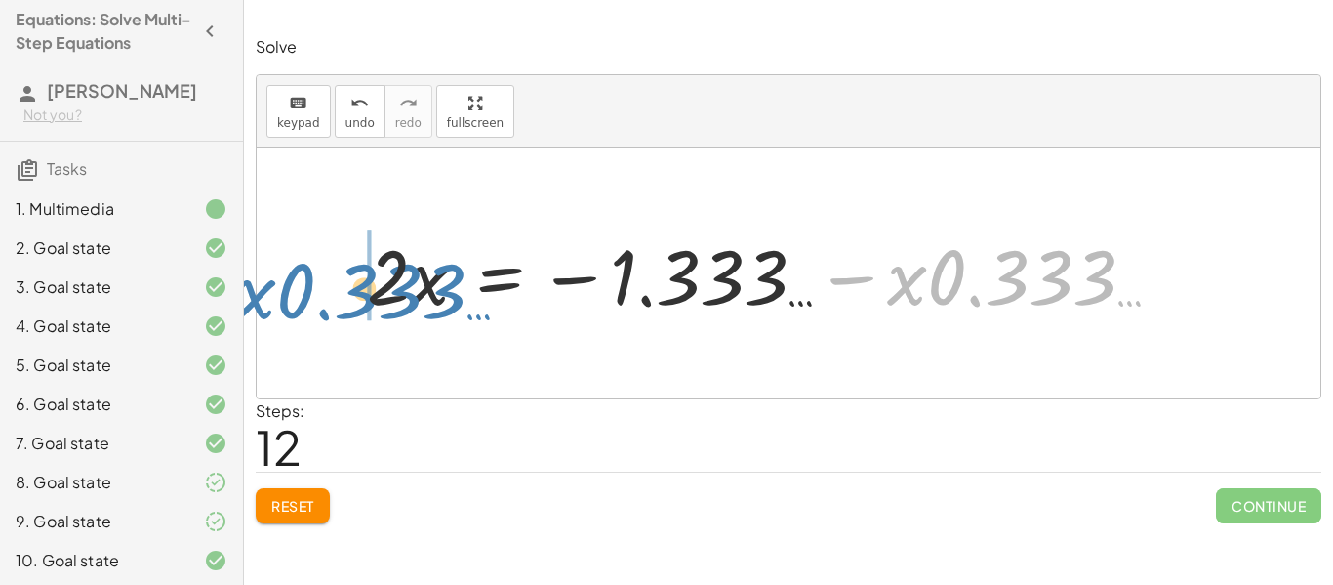
click at [344, 287] on div "· ( + · 8 · x + 12 ) · 4 = · ( + 5 − x ) · 3 · ( + · 8 · x + 12 ) · 4 = · ( + 5…" at bounding box center [765, 273] width 855 height 109
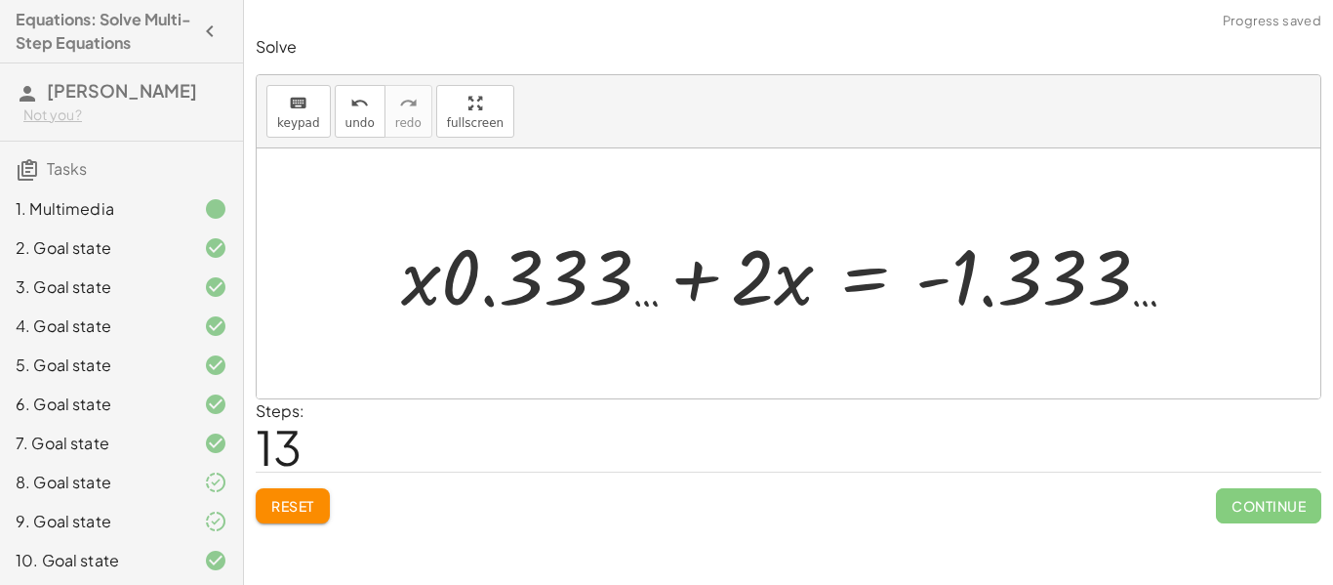
click at [309, 284] on div "· ( + · 8 · x + 12 ) · 4 = · ( + 5 − x ) · 3 · ( + · 8 · x + 12 ) · 4 = · ( + 5…" at bounding box center [789, 273] width 1064 height 250
click at [707, 275] on div at bounding box center [795, 274] width 809 height 101
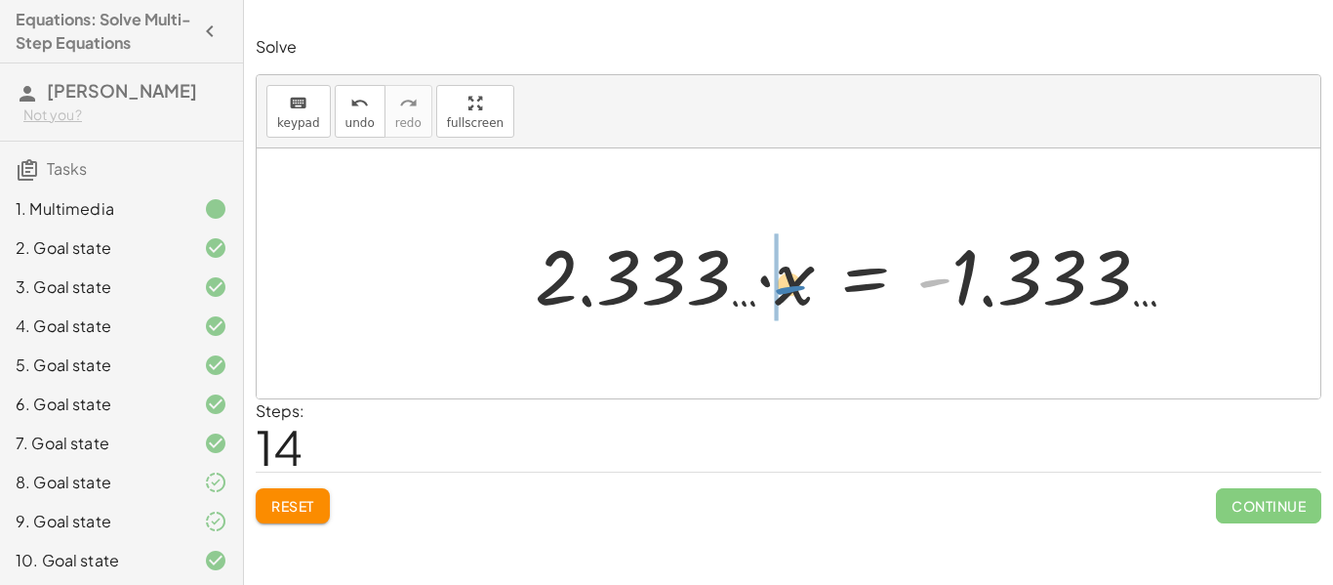
drag, startPoint x: 936, startPoint y: 281, endPoint x: 793, endPoint y: 289, distance: 142.7
click at [793, 289] on div at bounding box center [863, 274] width 676 height 101
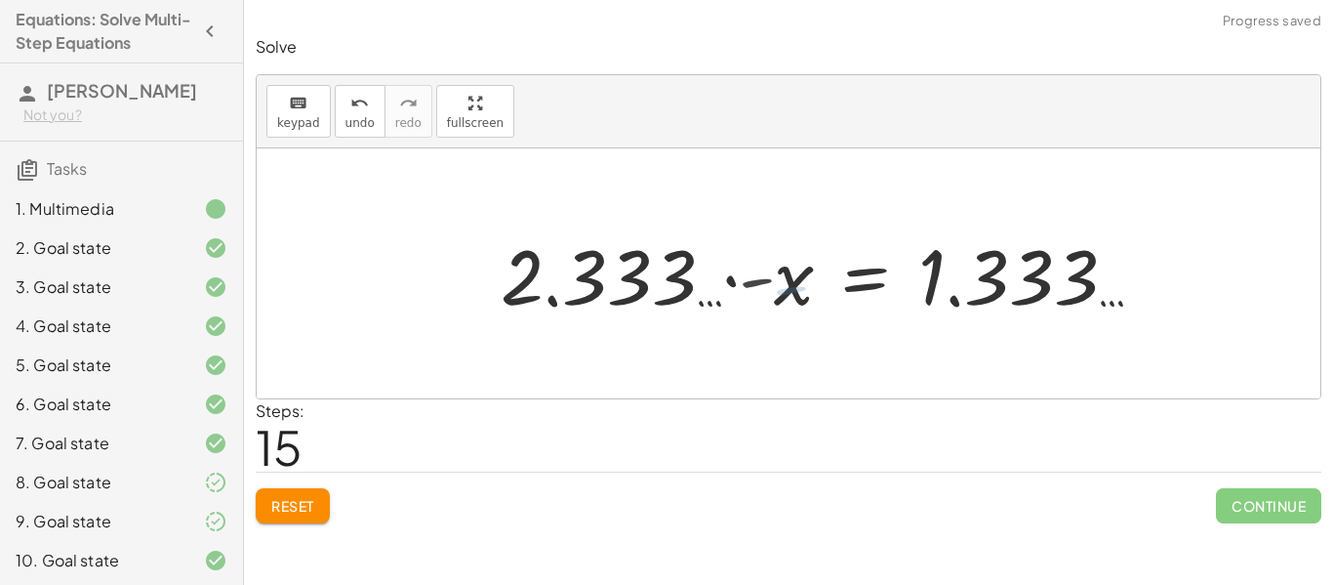
click at [793, 289] on div at bounding box center [827, 274] width 676 height 101
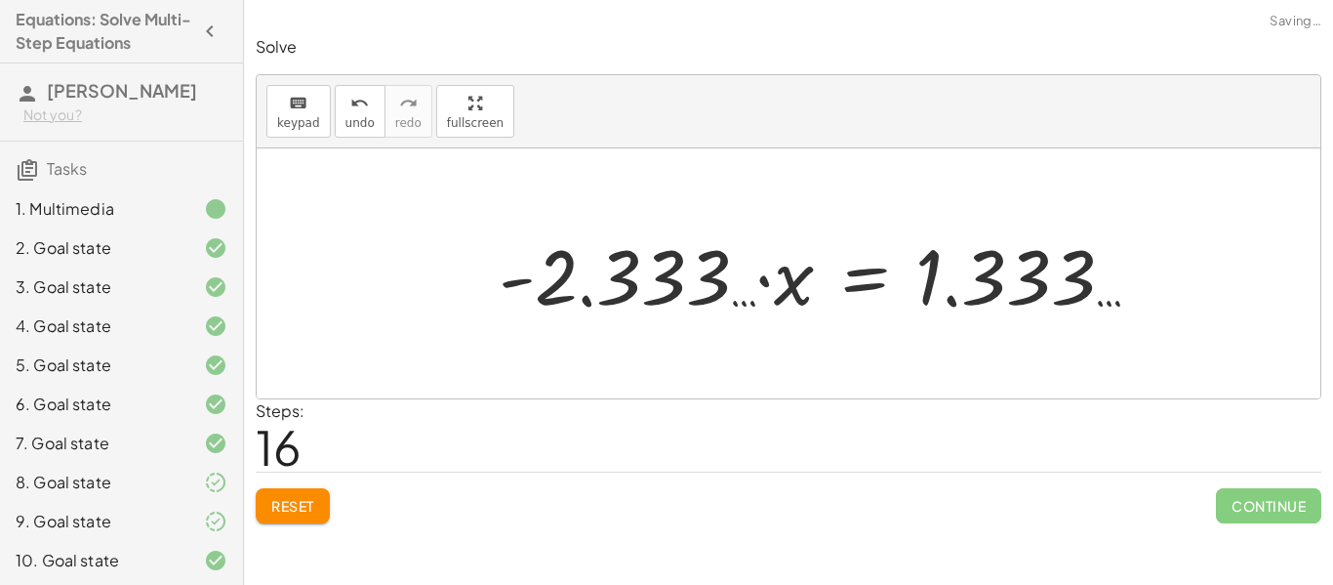
click at [583, 264] on div at bounding box center [827, 274] width 676 height 101
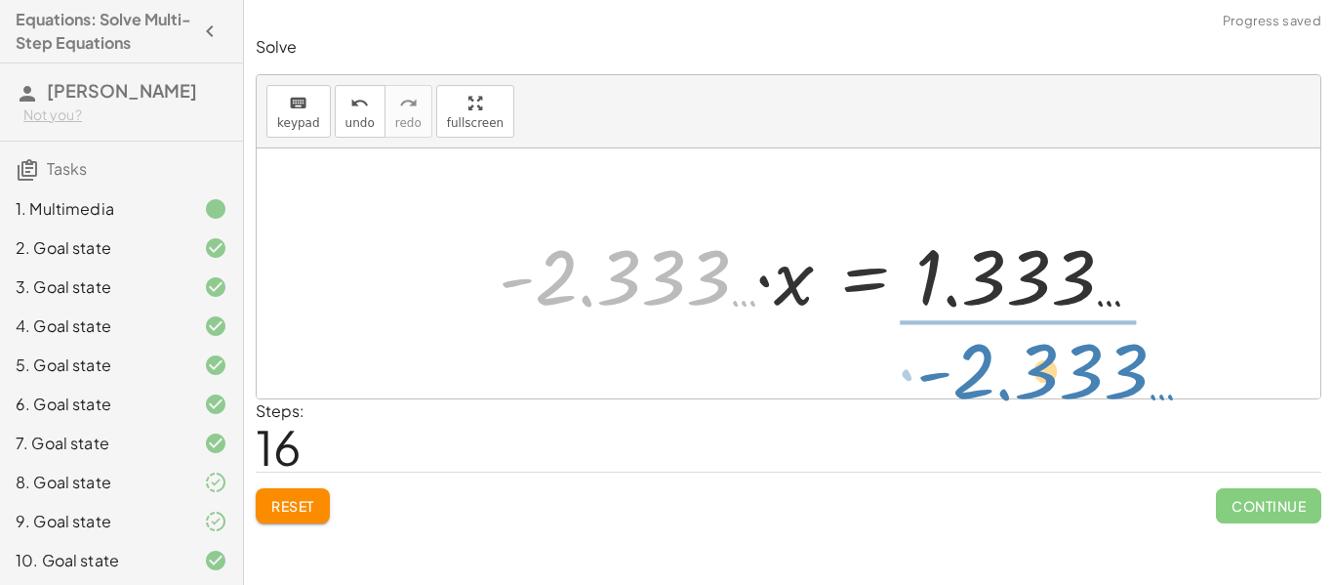
drag, startPoint x: 583, startPoint y: 264, endPoint x: 1001, endPoint y: 357, distance: 429.1
click at [1001, 357] on div "· ( + · 8 · x + 12 ) · 4 = · ( + 5 − x ) · 3 · ( + · 8 · x + 12 ) · 4 = · ( + 5…" at bounding box center [789, 273] width 1064 height 250
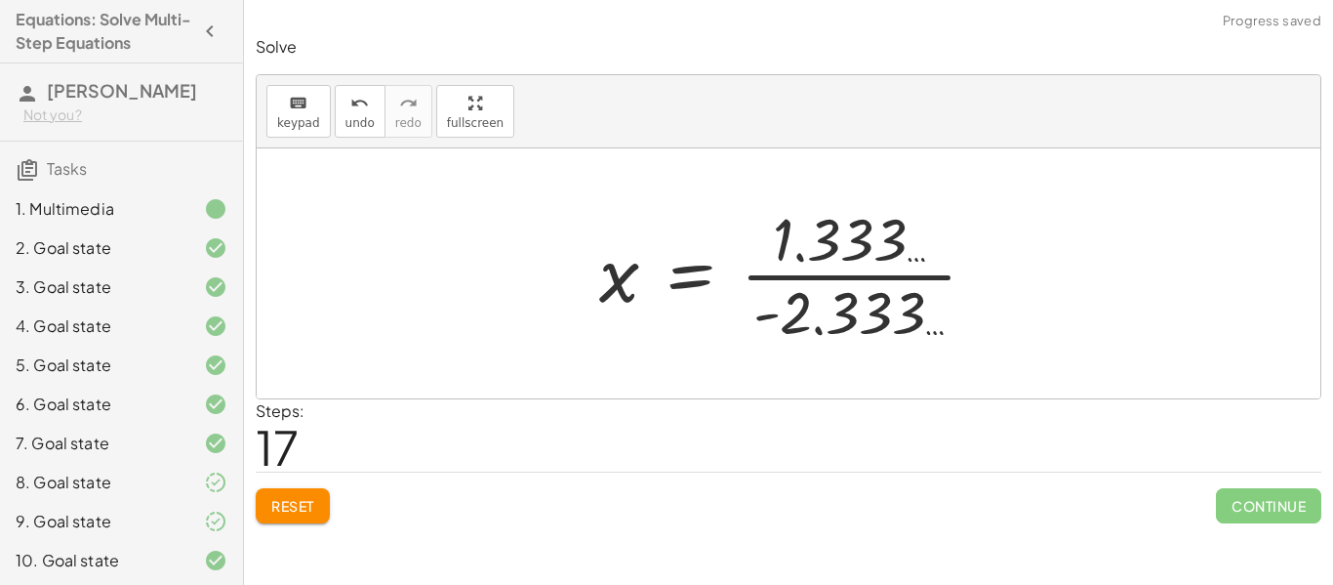
click at [857, 311] on div at bounding box center [795, 273] width 413 height 150
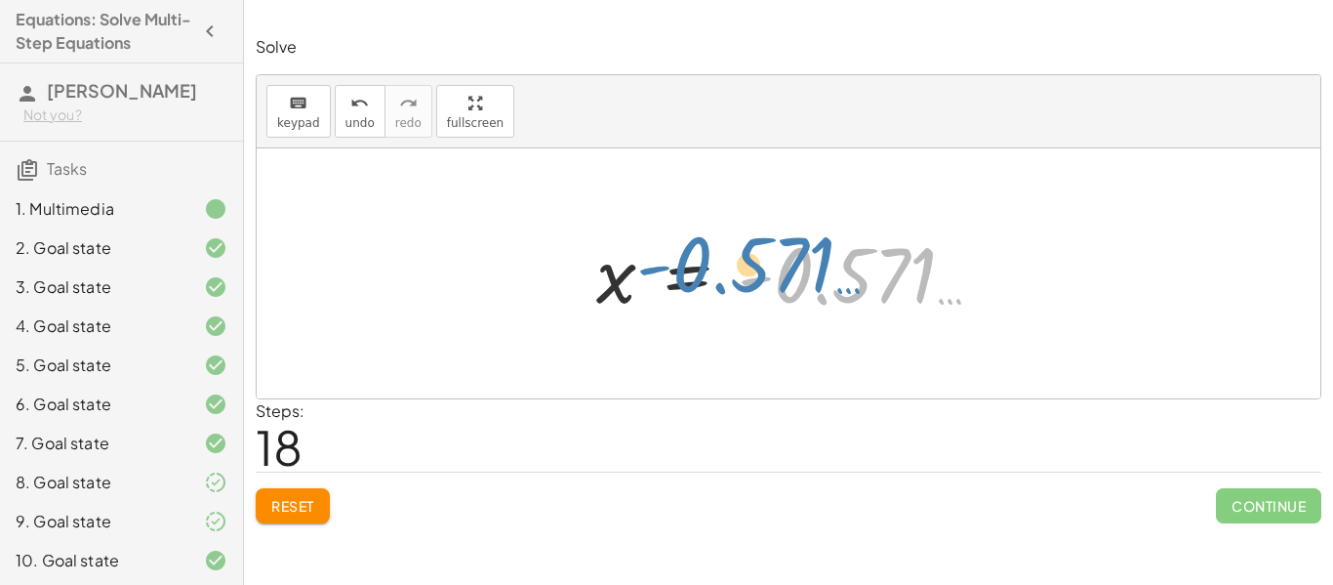
drag, startPoint x: 764, startPoint y: 275, endPoint x: 638, endPoint y: 264, distance: 126.4
click at [638, 264] on div at bounding box center [797, 273] width 420 height 97
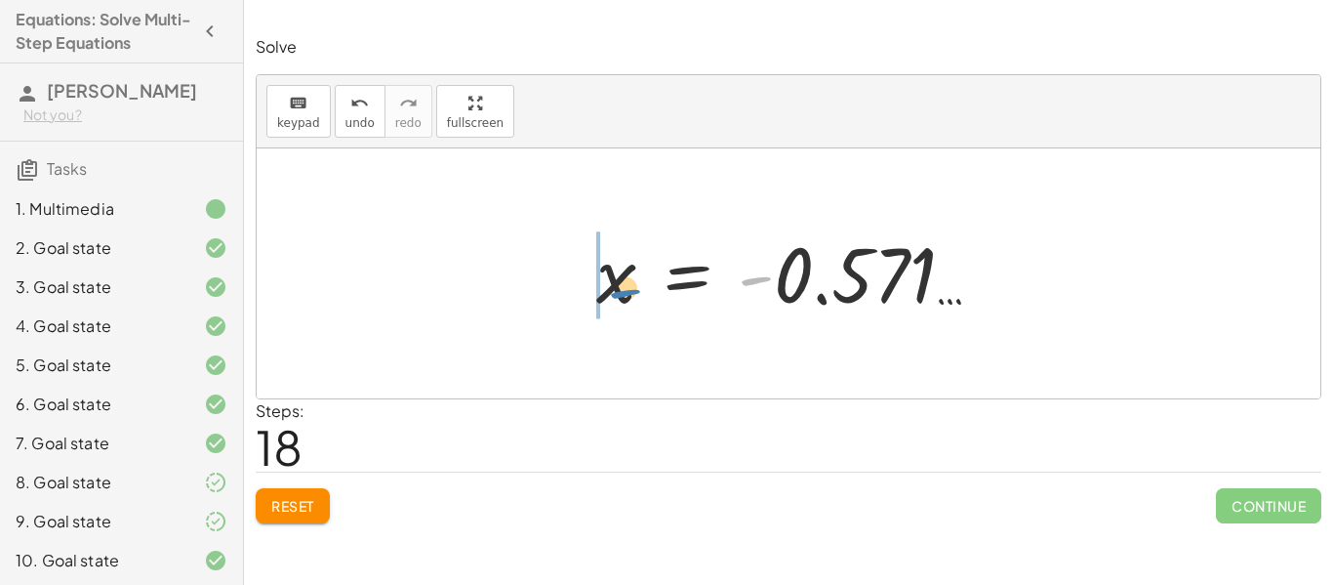
drag, startPoint x: 759, startPoint y: 273, endPoint x: 630, endPoint y: 283, distance: 130.2
click at [630, 283] on div at bounding box center [797, 273] width 420 height 97
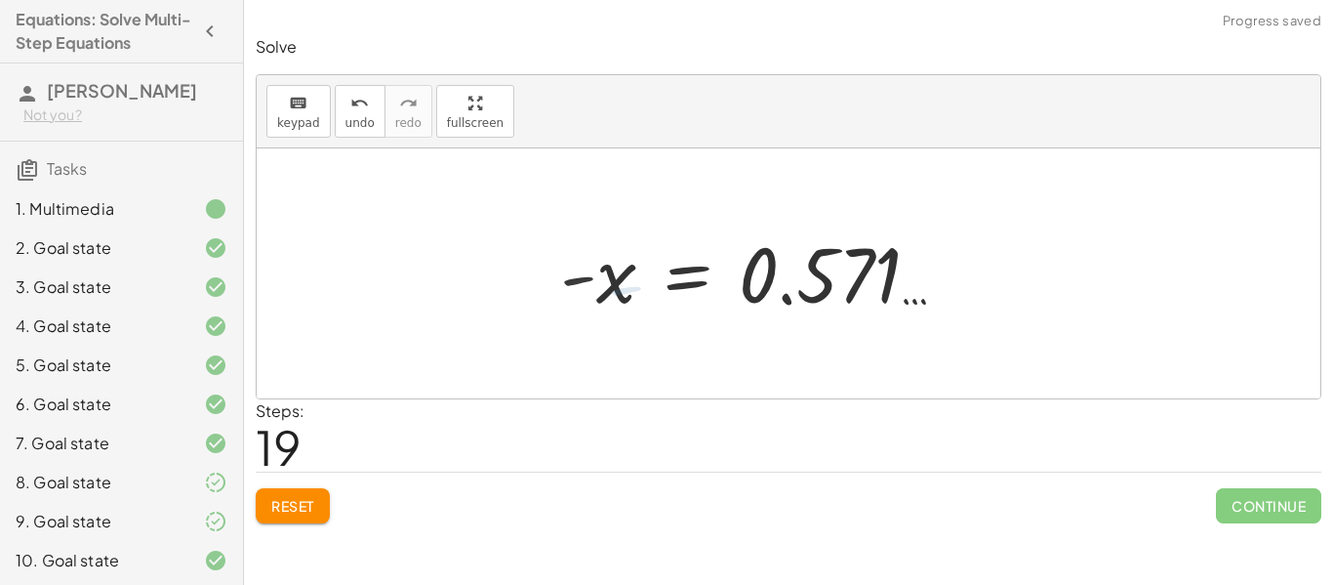
click at [630, 283] on div at bounding box center [760, 273] width 420 height 97
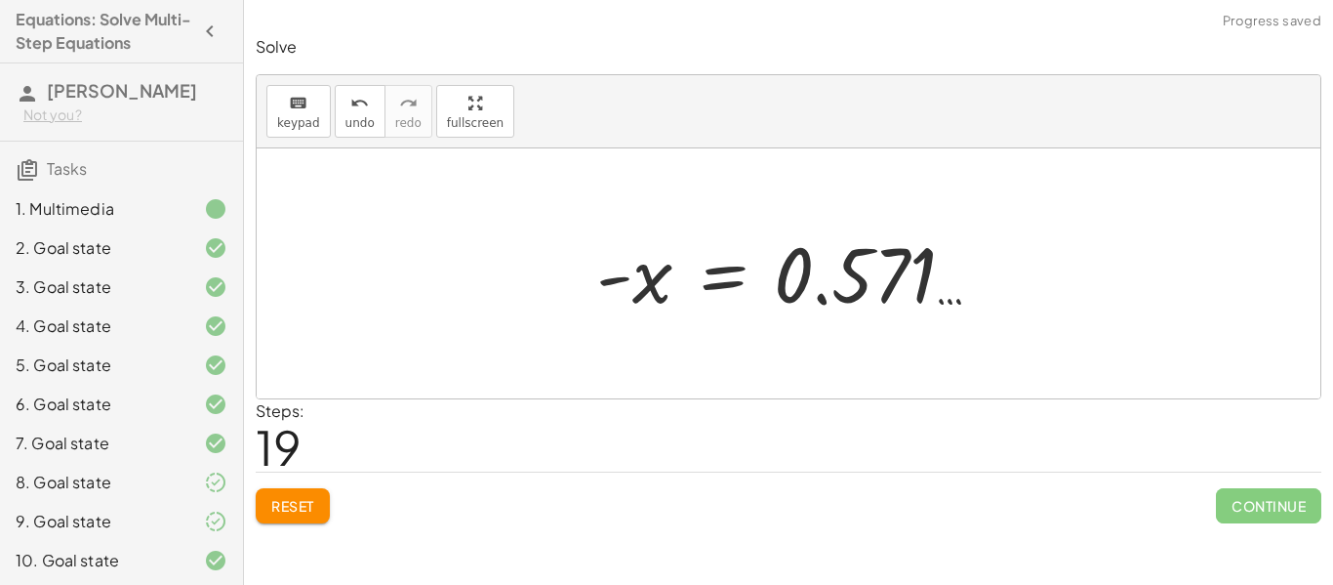
click at [623, 278] on div at bounding box center [797, 273] width 420 height 97
drag, startPoint x: 623, startPoint y: 278, endPoint x: 677, endPoint y: 275, distance: 54.7
click at [677, 275] on div at bounding box center [797, 273] width 420 height 97
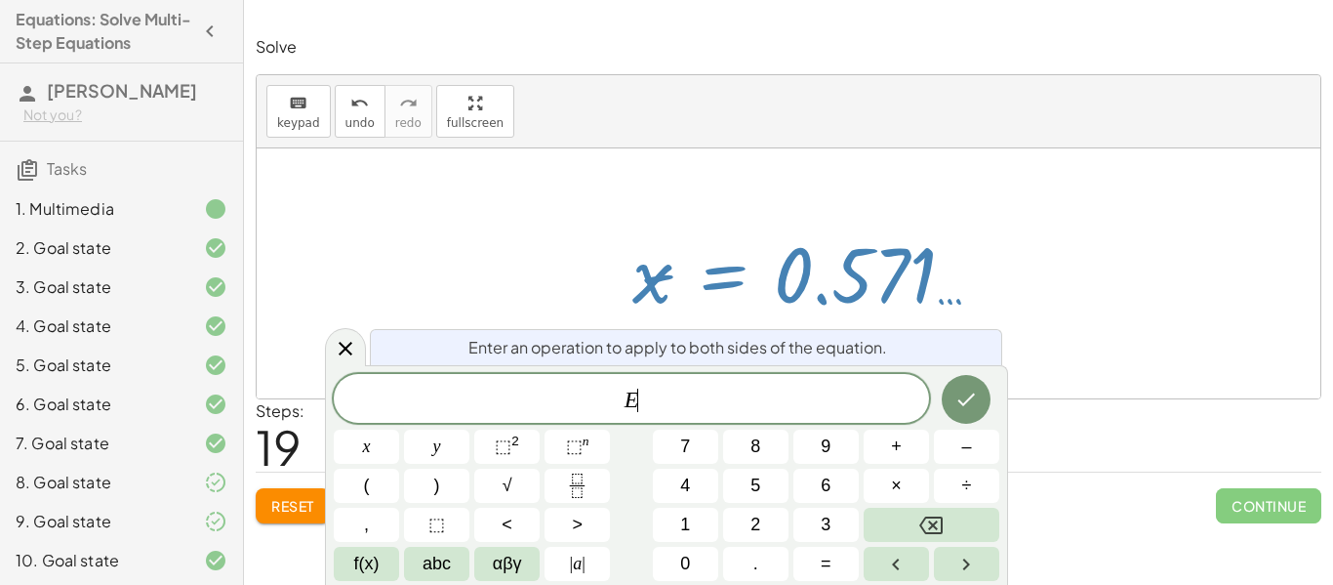
scroll to position [14, 0]
click at [677, 275] on div at bounding box center [797, 273] width 420 height 97
click at [463, 302] on div at bounding box center [789, 273] width 1064 height 250
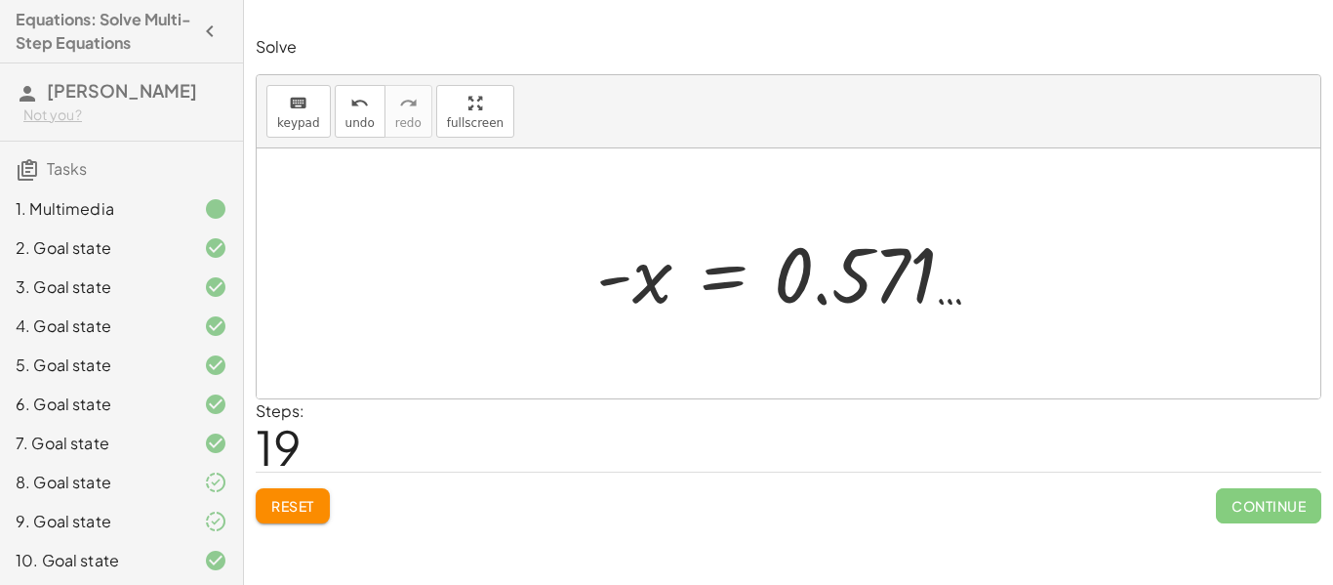
click at [614, 265] on div at bounding box center [797, 273] width 420 height 97
click at [627, 286] on div at bounding box center [797, 273] width 420 height 97
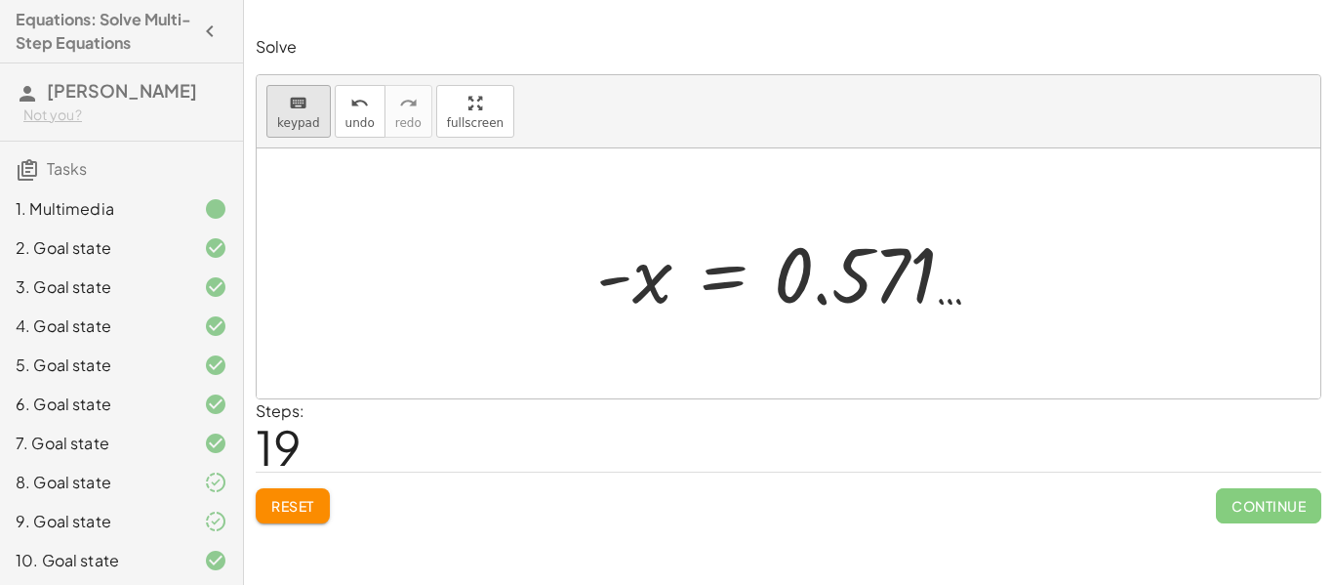
click at [305, 120] on span "keypad" at bounding box center [298, 123] width 43 height 14
click at [301, 116] on span "keypad" at bounding box center [298, 123] width 43 height 14
click at [262, 499] on button "Reset" at bounding box center [293, 505] width 74 height 35
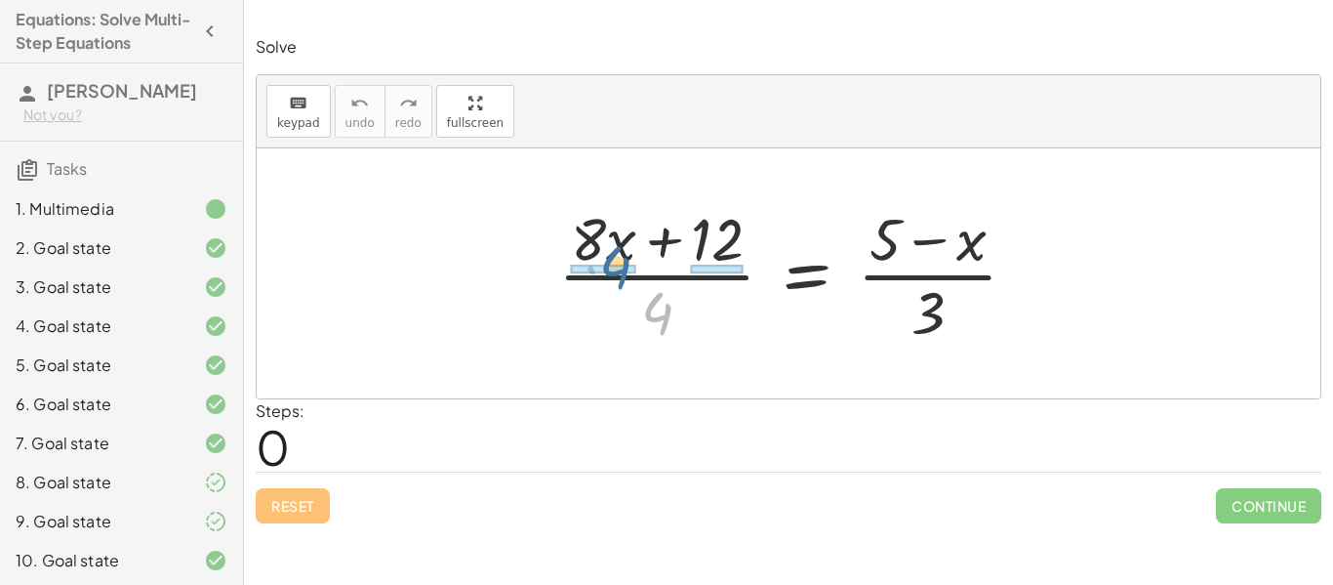
drag, startPoint x: 652, startPoint y: 305, endPoint x: 608, endPoint y: 260, distance: 63.5
click at [608, 260] on div at bounding box center [796, 273] width 495 height 150
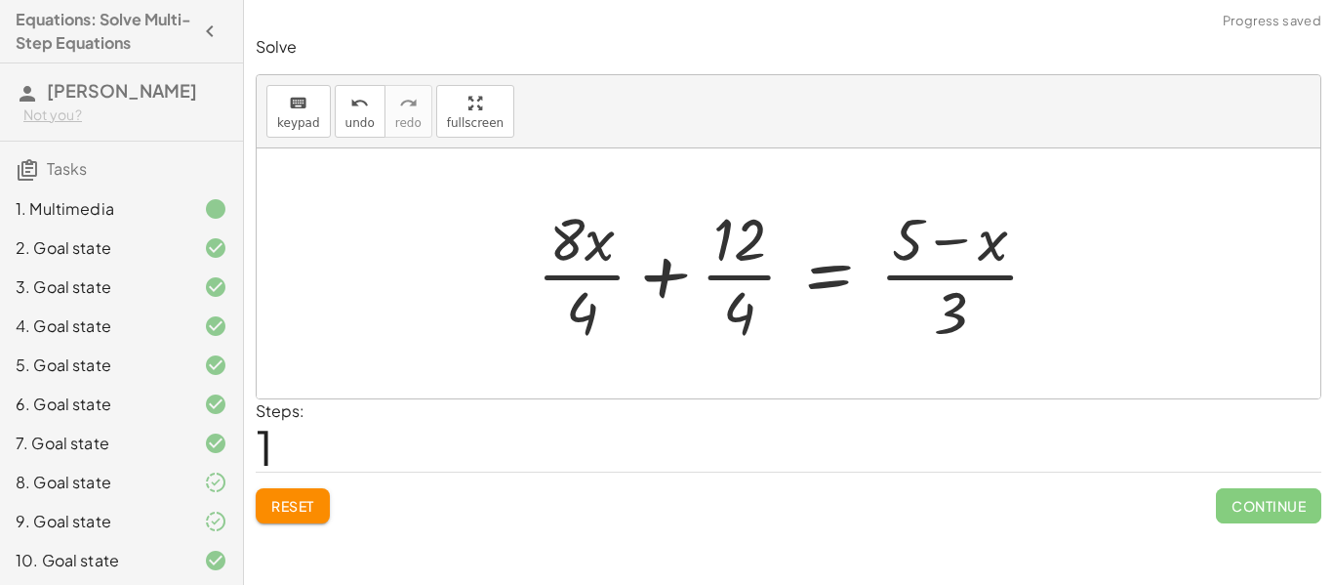
click at [729, 313] on div at bounding box center [796, 273] width 538 height 150
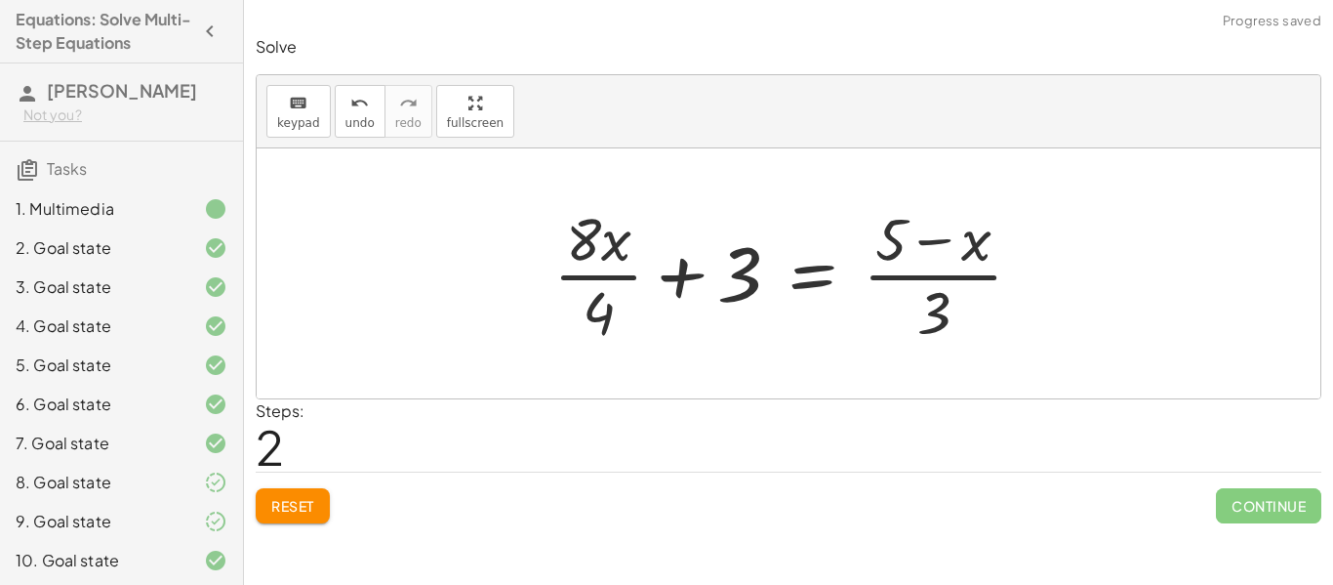
click at [587, 241] on div at bounding box center [796, 273] width 505 height 150
click at [591, 302] on div at bounding box center [796, 273] width 505 height 150
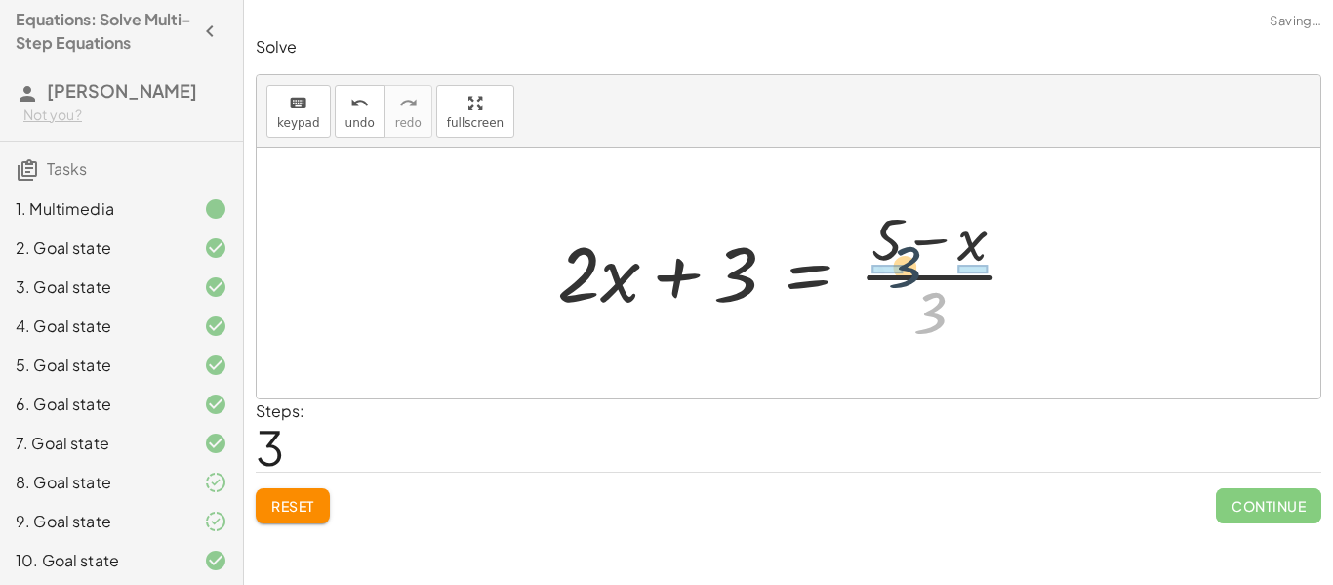
drag, startPoint x: 931, startPoint y: 320, endPoint x: 900, endPoint y: 269, distance: 59.6
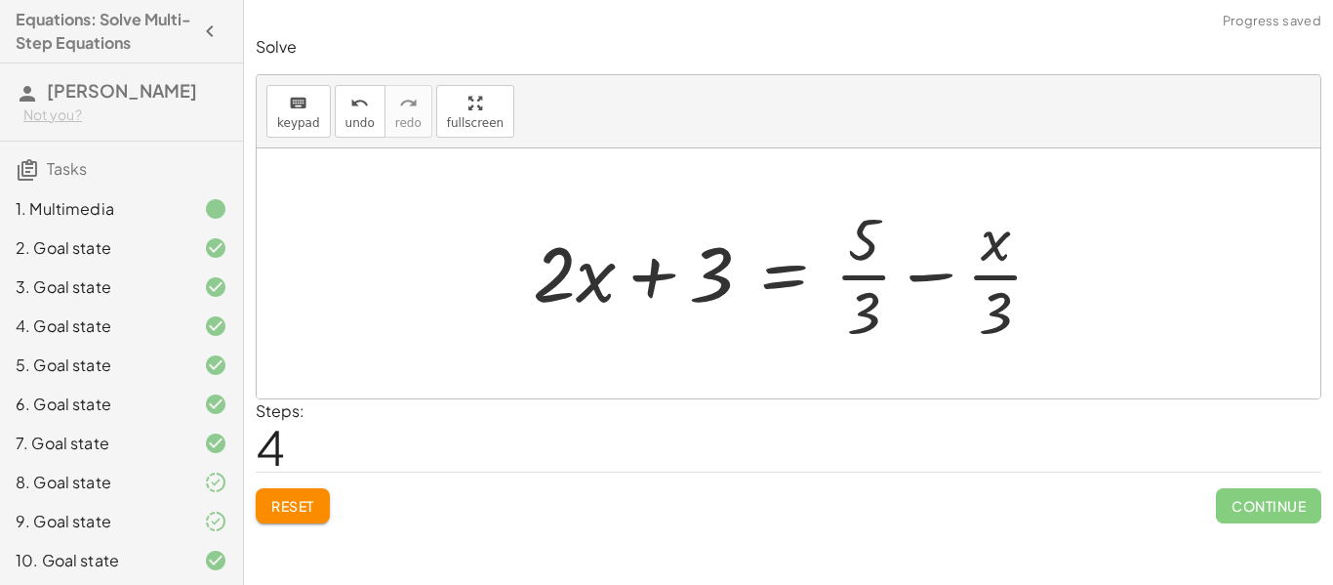
click at [1004, 310] on div at bounding box center [796, 273] width 546 height 150
click at [1002, 251] on div at bounding box center [796, 273] width 546 height 150
click at [860, 264] on div at bounding box center [796, 273] width 546 height 150
click at [870, 301] on div at bounding box center [796, 273] width 546 height 150
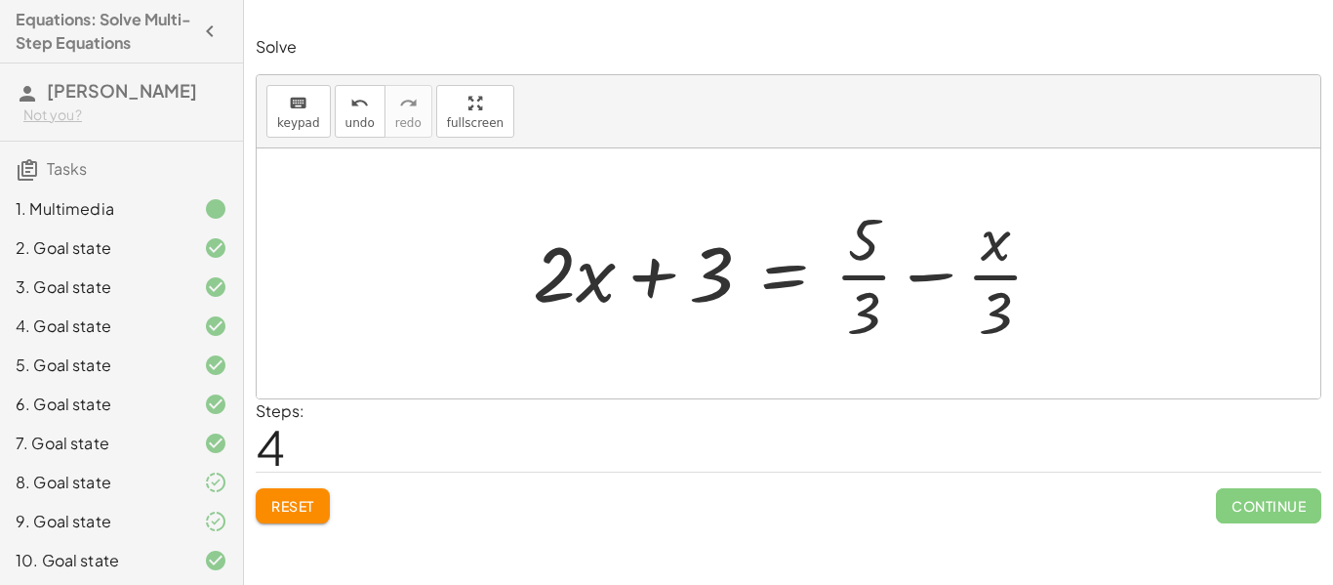
click at [999, 317] on div at bounding box center [796, 273] width 546 height 150
click at [911, 265] on div at bounding box center [796, 273] width 546 height 150
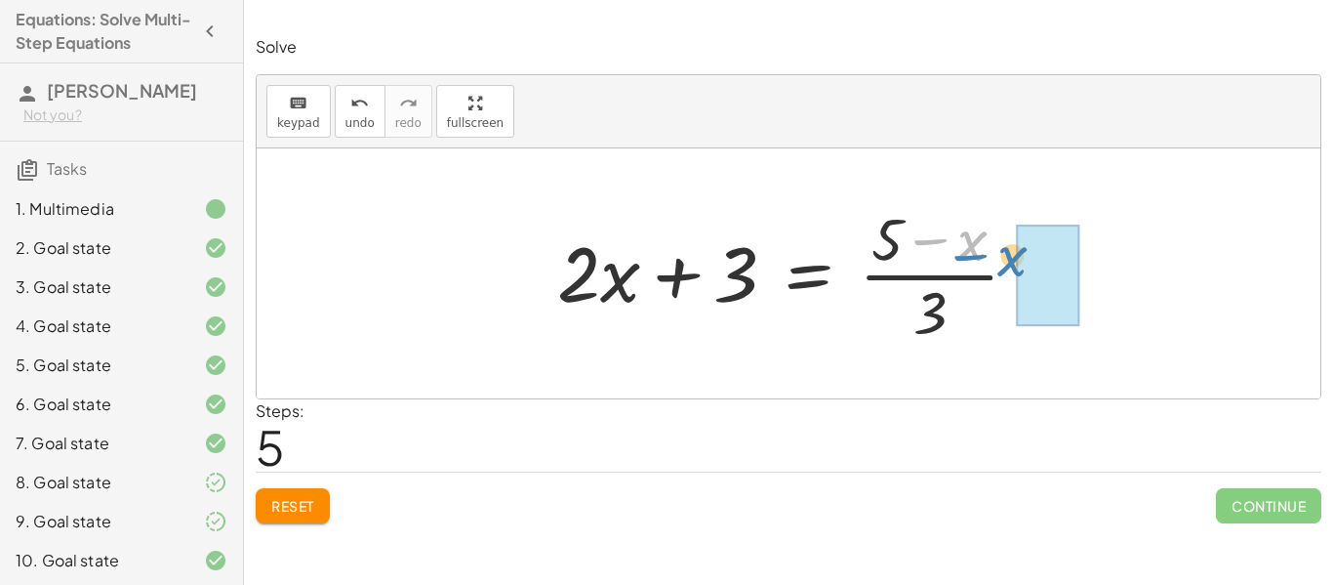
drag, startPoint x: 976, startPoint y: 248, endPoint x: 1015, endPoint y: 264, distance: 42.0
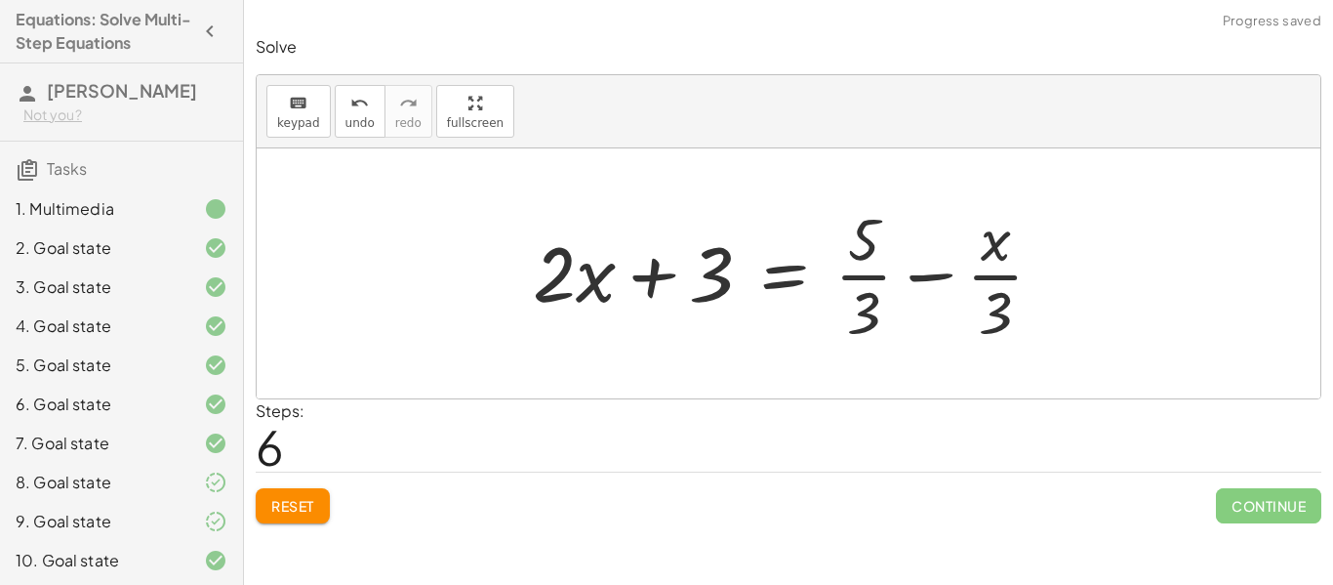
click at [996, 246] on div at bounding box center [796, 273] width 546 height 150
click at [997, 289] on div at bounding box center [796, 273] width 546 height 150
drag, startPoint x: 870, startPoint y: 230, endPoint x: 1011, endPoint y: 301, distance: 158.0
click at [1011, 301] on div at bounding box center [796, 273] width 546 height 150
drag, startPoint x: 859, startPoint y: 239, endPoint x: 987, endPoint y: 234, distance: 127.9
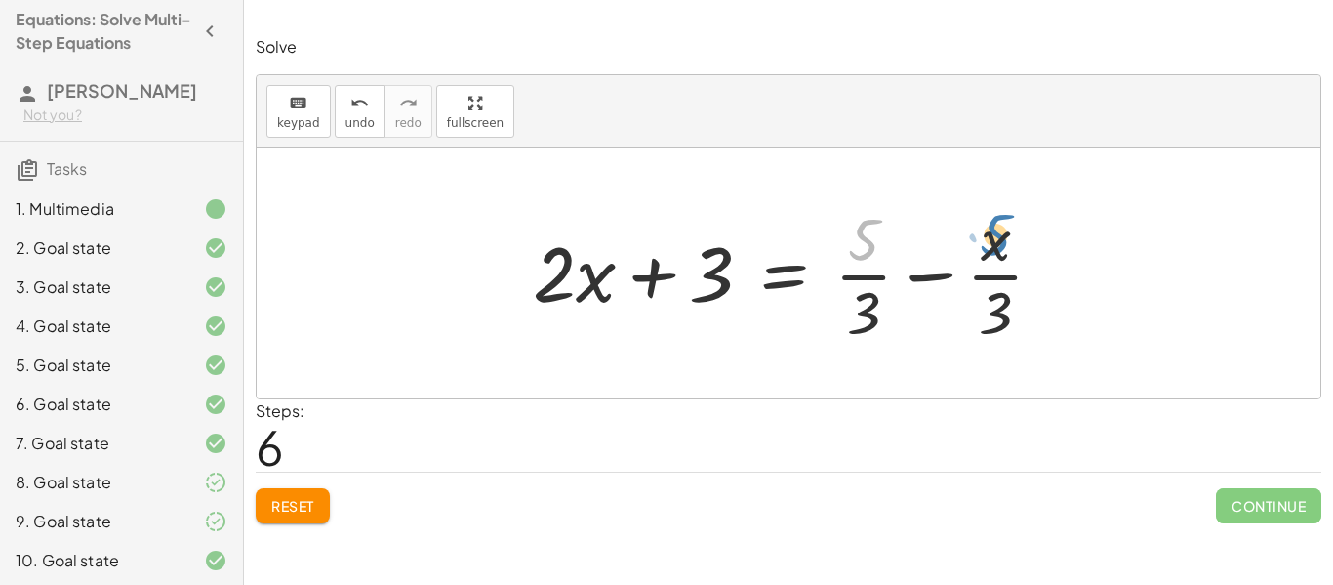
click at [987, 234] on div at bounding box center [796, 273] width 546 height 150
drag, startPoint x: 998, startPoint y: 246, endPoint x: 887, endPoint y: 252, distance: 111.4
click at [887, 252] on div at bounding box center [796, 273] width 546 height 150
click at [919, 280] on div at bounding box center [796, 273] width 546 height 150
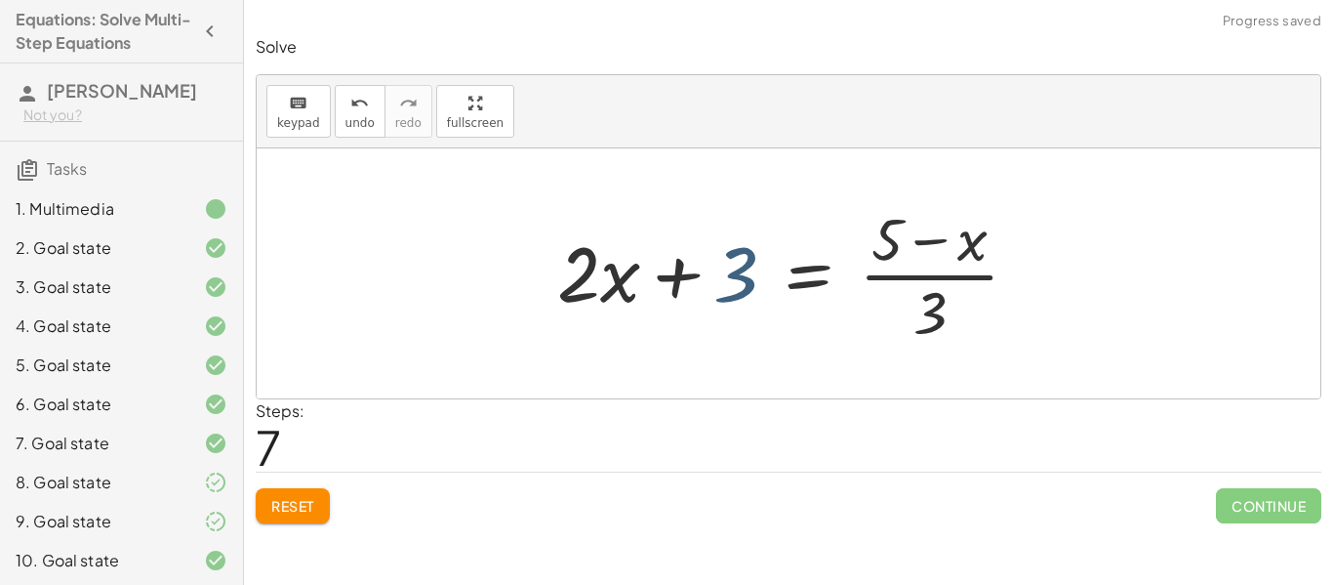
click at [737, 273] on div at bounding box center [796, 273] width 497 height 150
click at [933, 235] on div at bounding box center [796, 273] width 497 height 150
click at [970, 239] on div at bounding box center [796, 273] width 497 height 150
click at [970, 247] on div at bounding box center [796, 273] width 497 height 150
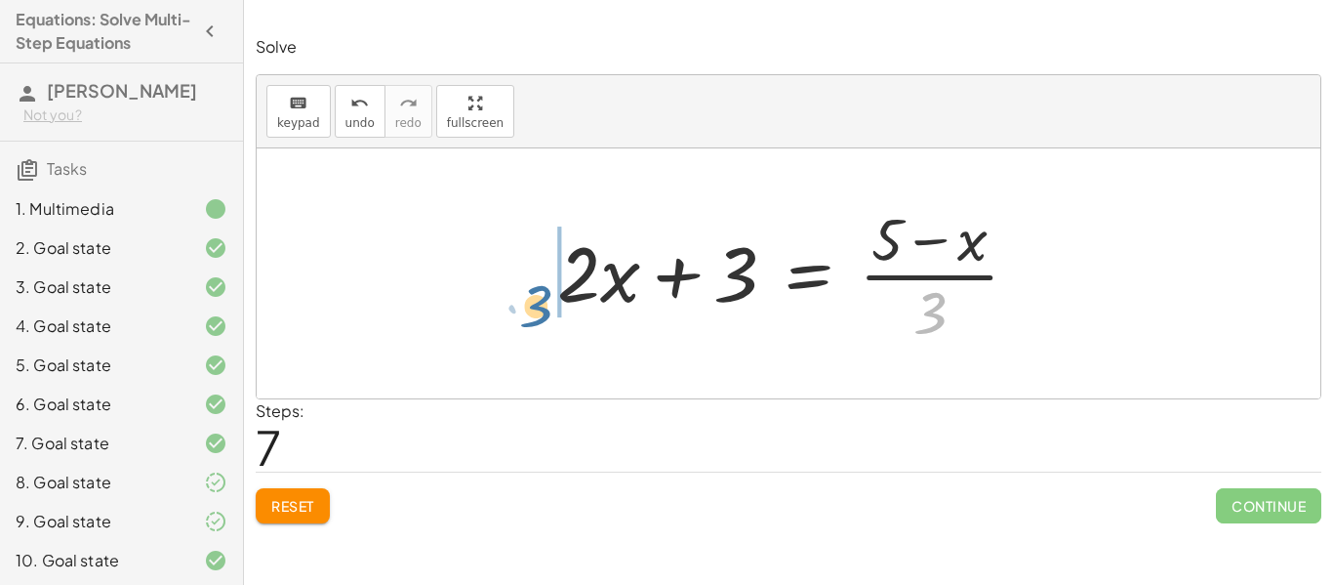
drag, startPoint x: 934, startPoint y: 304, endPoint x: 534, endPoint y: 295, distance: 400.3
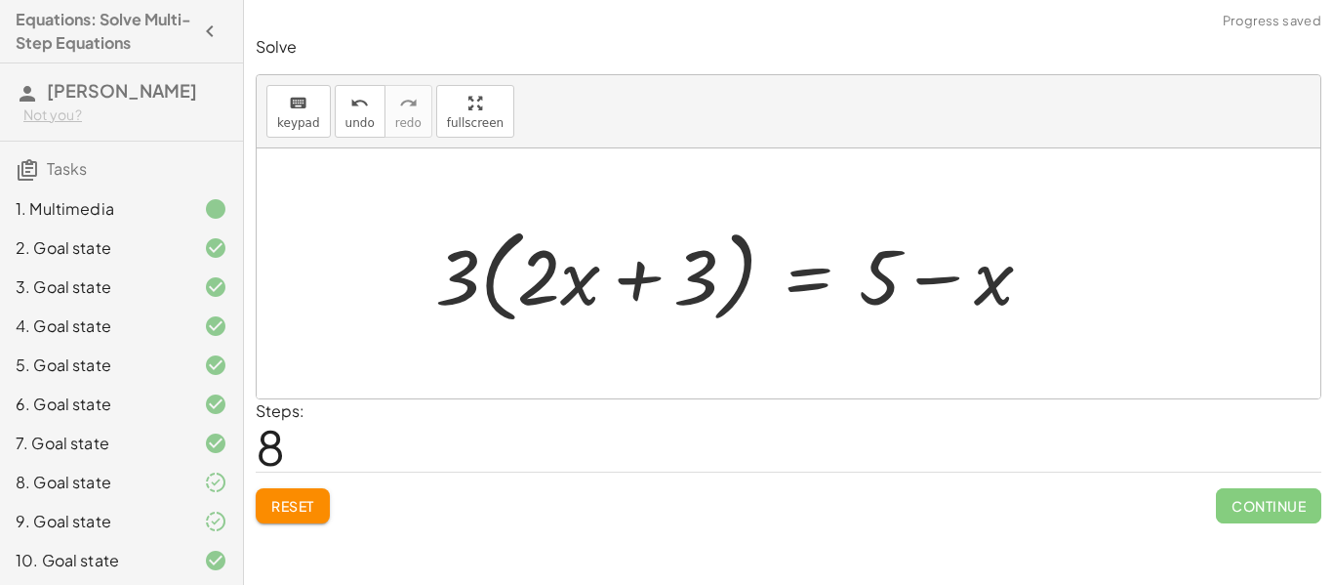
click at [457, 288] on div at bounding box center [742, 274] width 632 height 112
drag, startPoint x: 457, startPoint y: 288, endPoint x: 543, endPoint y: 293, distance: 86.0
click at [543, 293] on div at bounding box center [742, 274] width 632 height 112
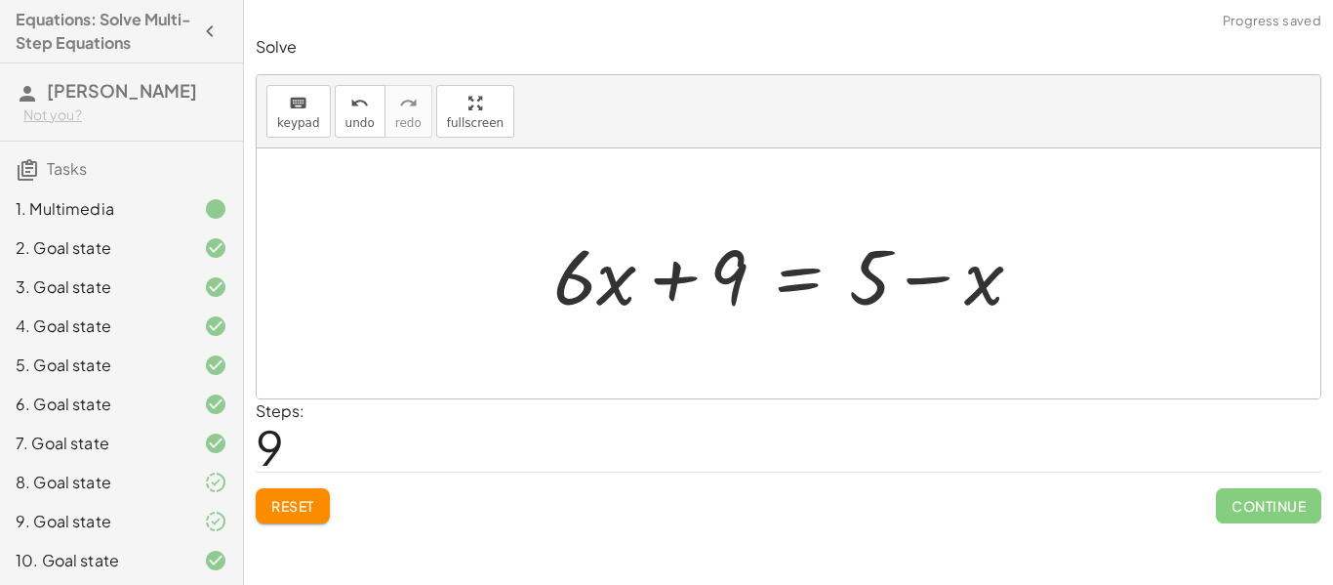
click at [928, 278] on div at bounding box center [796, 274] width 505 height 101
drag, startPoint x: 991, startPoint y: 288, endPoint x: 579, endPoint y: 308, distance: 412.4
click at [579, 308] on div at bounding box center [796, 274] width 505 height 101
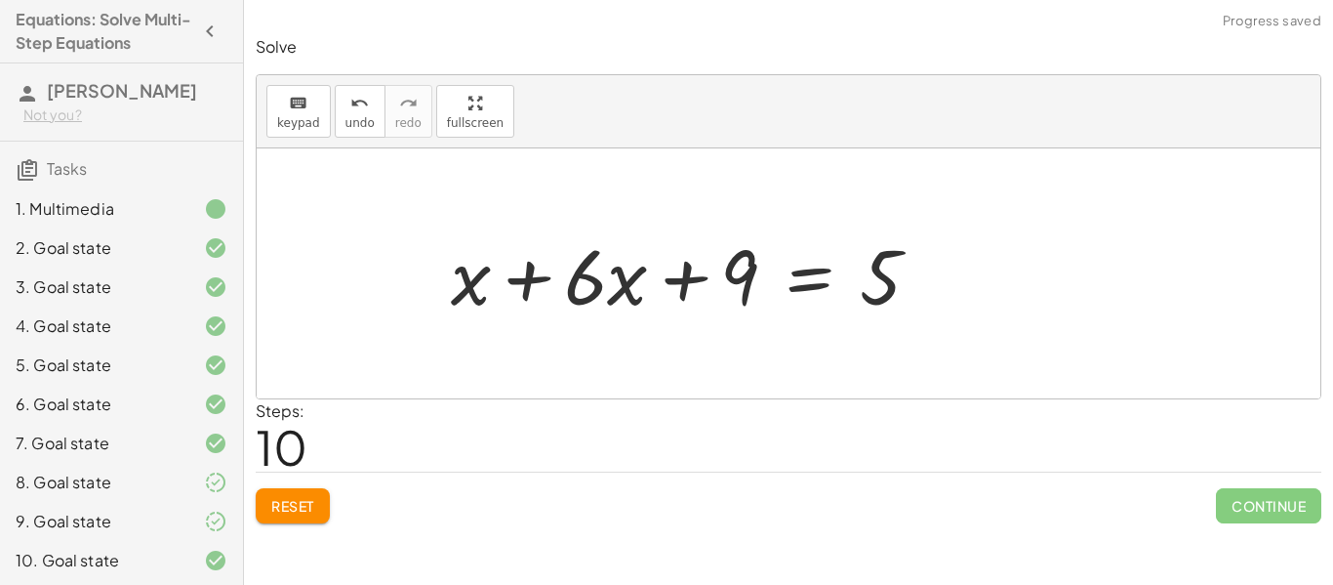
click at [574, 288] on div at bounding box center [693, 274] width 505 height 101
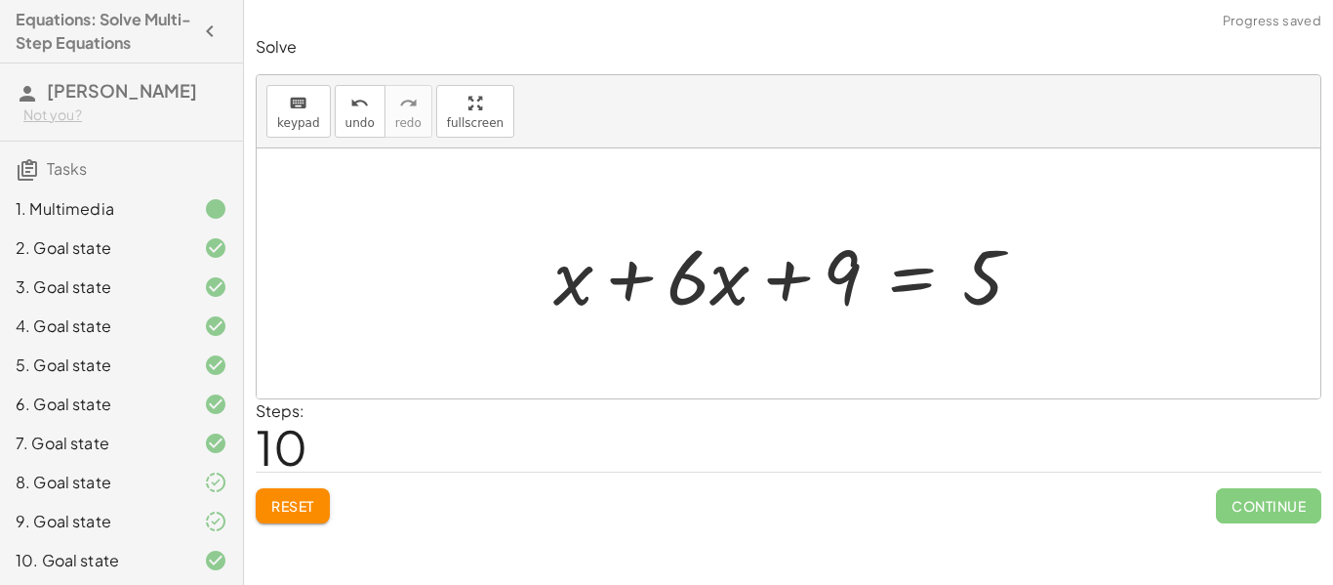
click at [638, 286] on div at bounding box center [796, 274] width 505 height 101
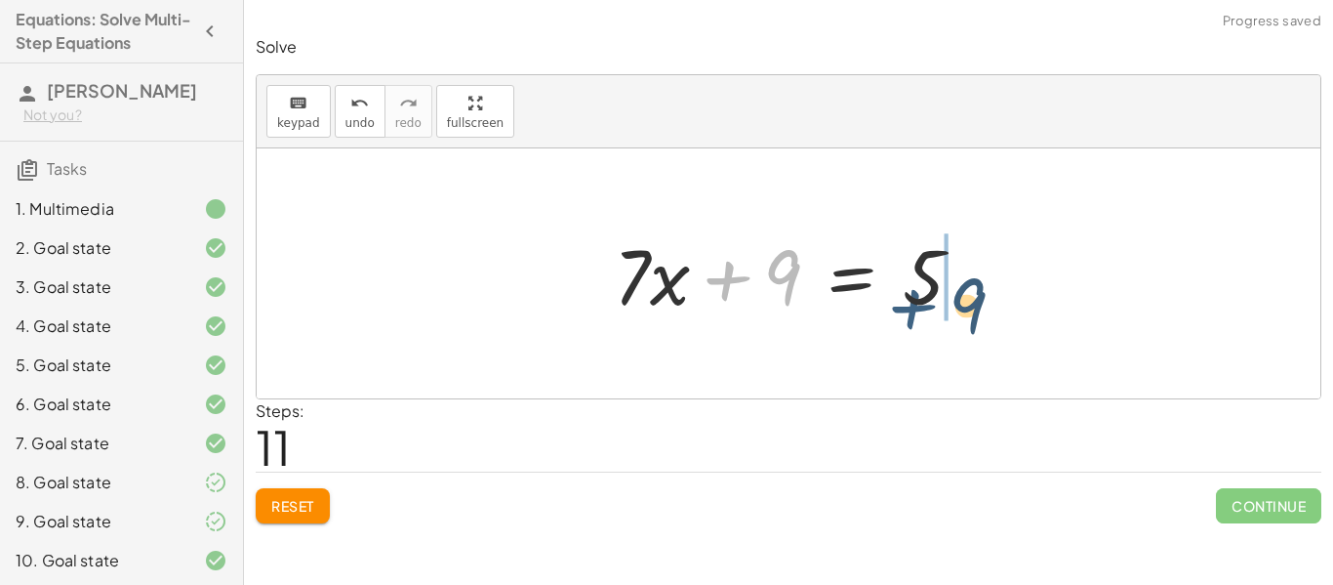
drag, startPoint x: 726, startPoint y: 286, endPoint x: 913, endPoint y: 314, distance: 188.6
click at [913, 314] on div at bounding box center [796, 274] width 385 height 101
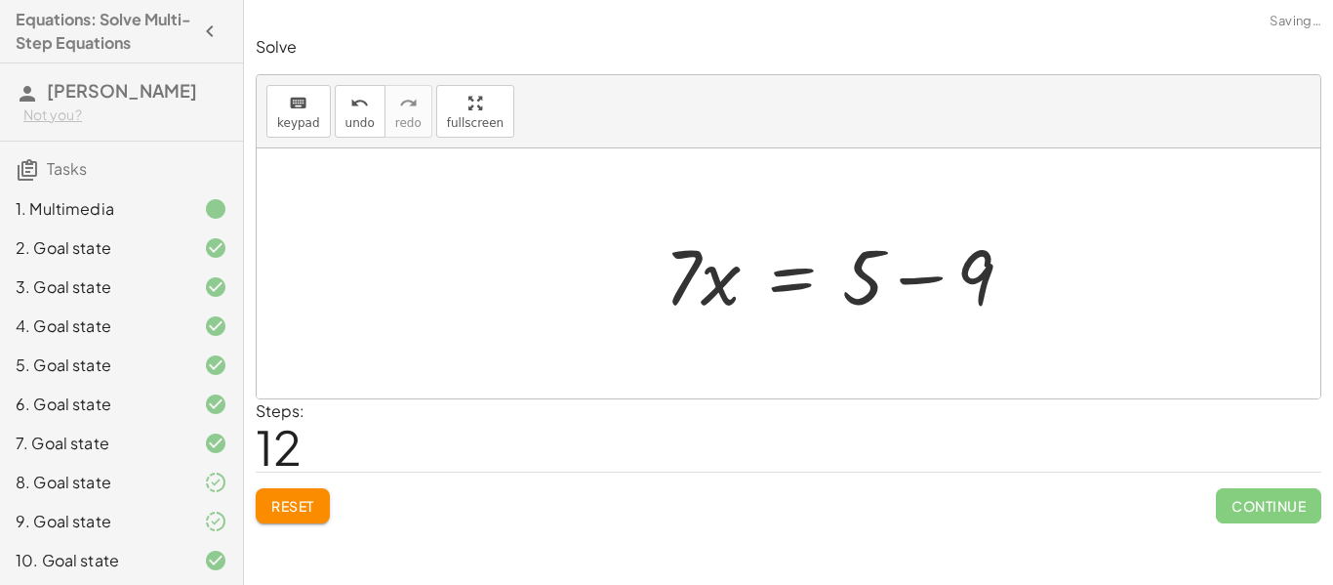
click at [974, 270] on div at bounding box center [847, 274] width 385 height 101
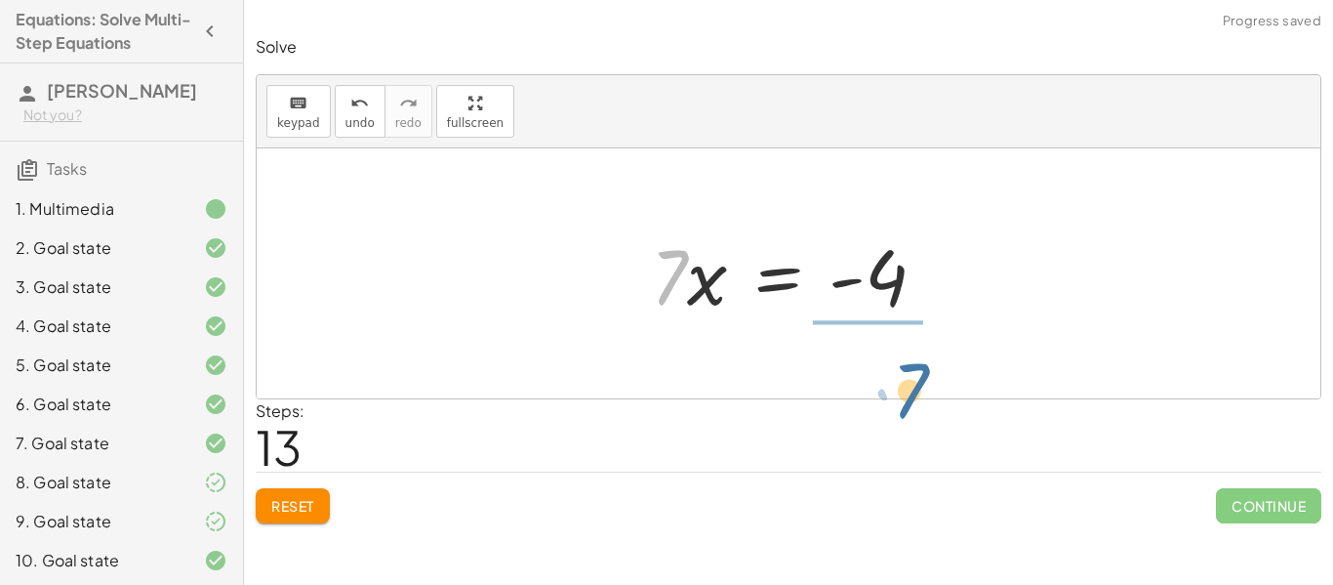
drag, startPoint x: 671, startPoint y: 253, endPoint x: 914, endPoint y: 364, distance: 267.3
click at [914, 364] on div "· ( + · 8 · x + 12 ) · 4 = · ( + 5 − x ) · 3 + · 8 · x · 4 + · 12 · 4 = · ( + 5…" at bounding box center [789, 273] width 1064 height 250
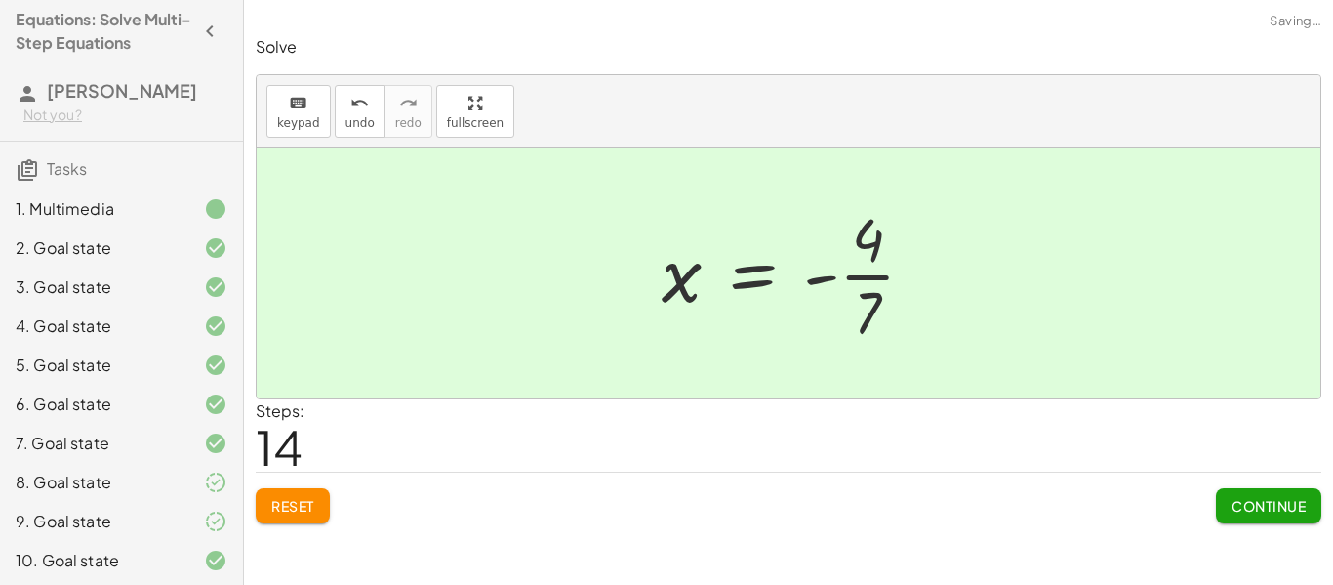
click at [874, 288] on div at bounding box center [796, 273] width 289 height 150
click at [1260, 506] on span "Continue" at bounding box center [1269, 506] width 74 height 18
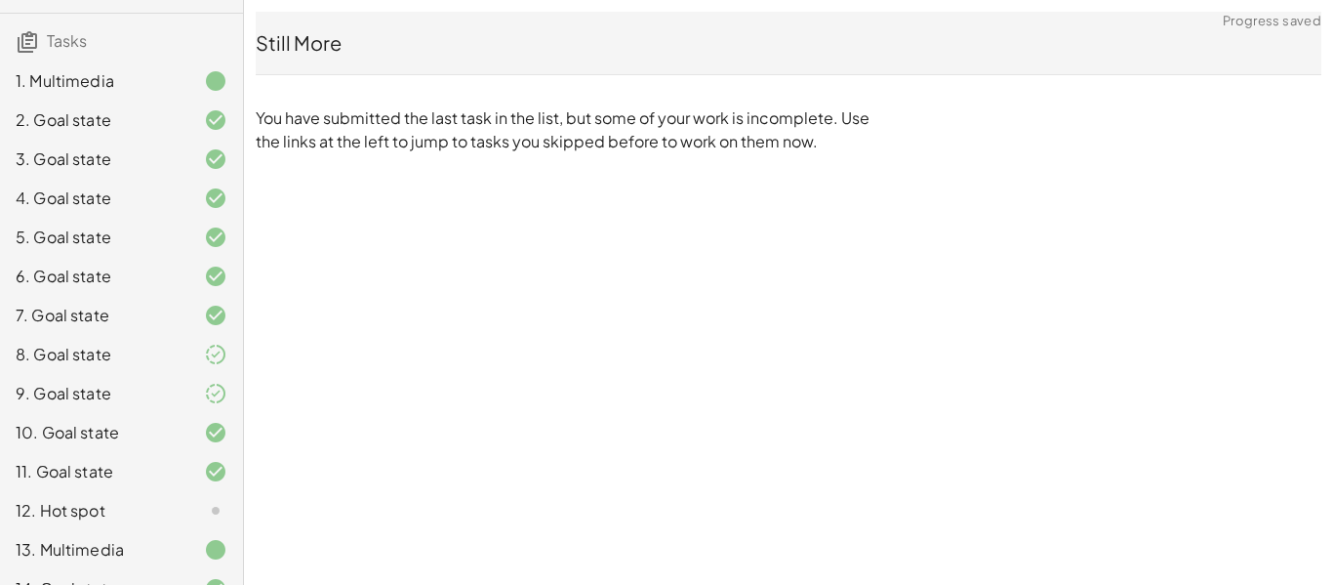
scroll to position [198, 0]
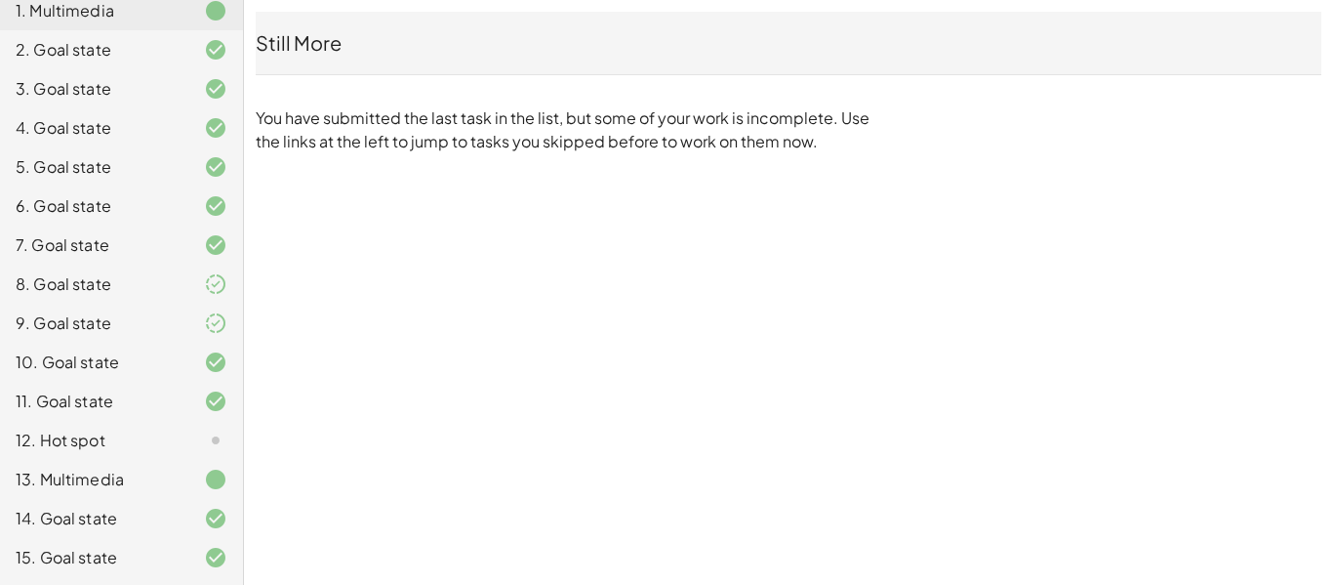
click at [95, 427] on div "12. Hot spot" at bounding box center [121, 440] width 243 height 39
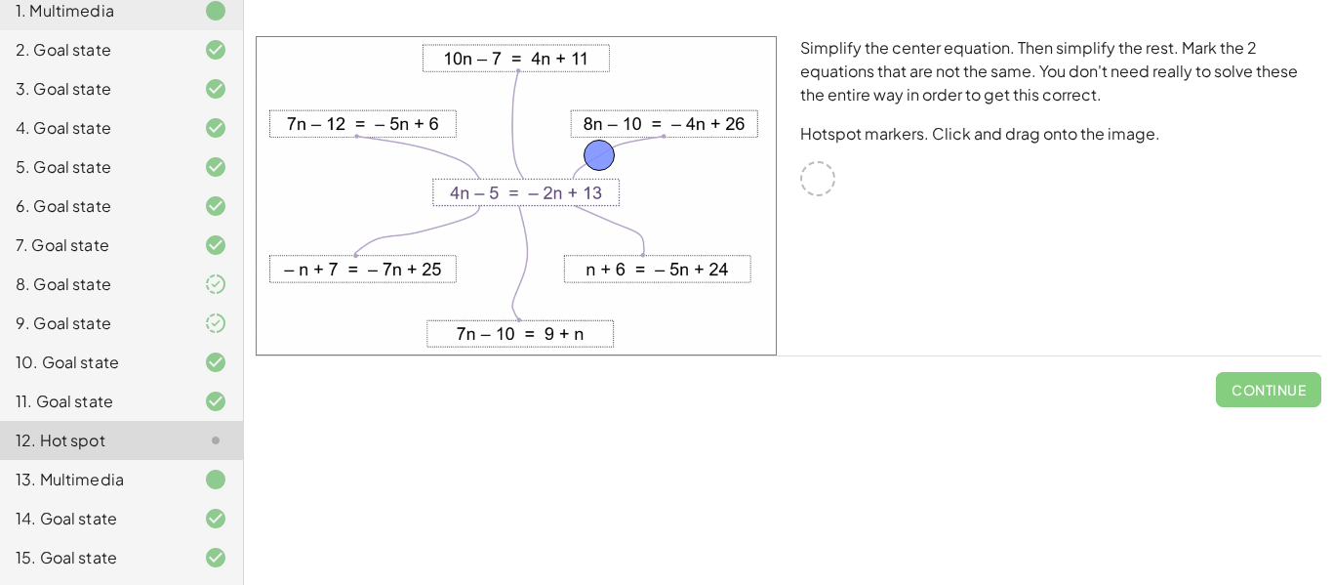
drag, startPoint x: 822, startPoint y: 183, endPoint x: 603, endPoint y: 159, distance: 220.0
drag, startPoint x: 805, startPoint y: 182, endPoint x: 607, endPoint y: 227, distance: 203.4
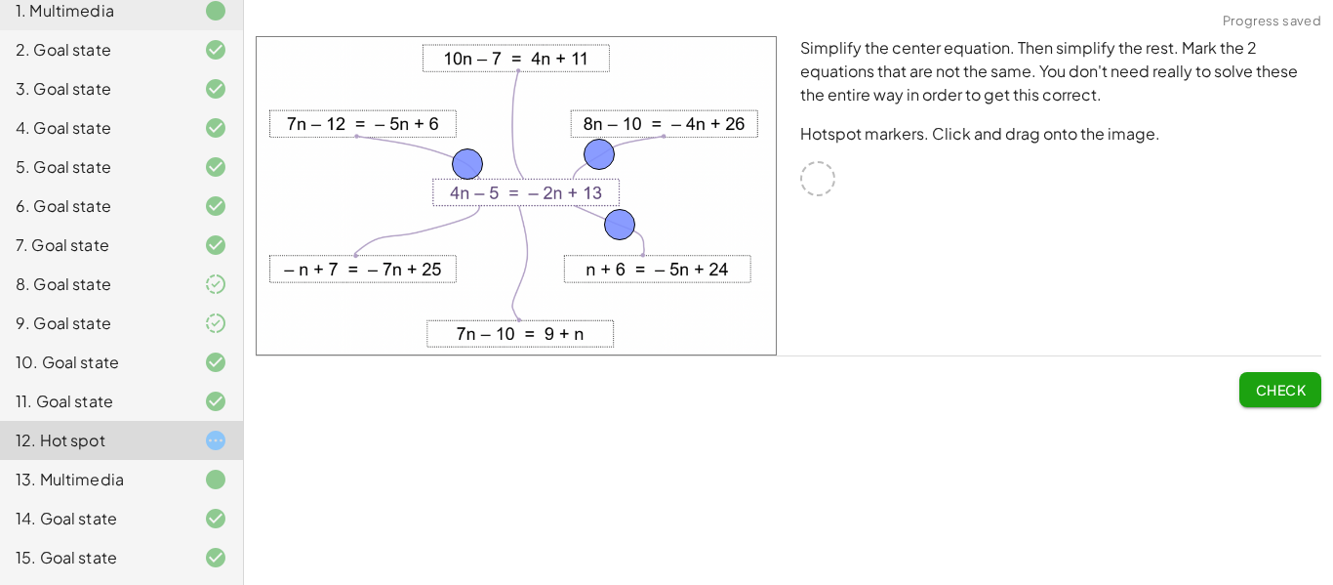
drag, startPoint x: 826, startPoint y: 185, endPoint x: 472, endPoint y: 169, distance: 353.7
drag, startPoint x: 829, startPoint y: 167, endPoint x: 513, endPoint y: 126, distance: 317.9
click at [1296, 381] on span "Check" at bounding box center [1280, 390] width 51 height 18
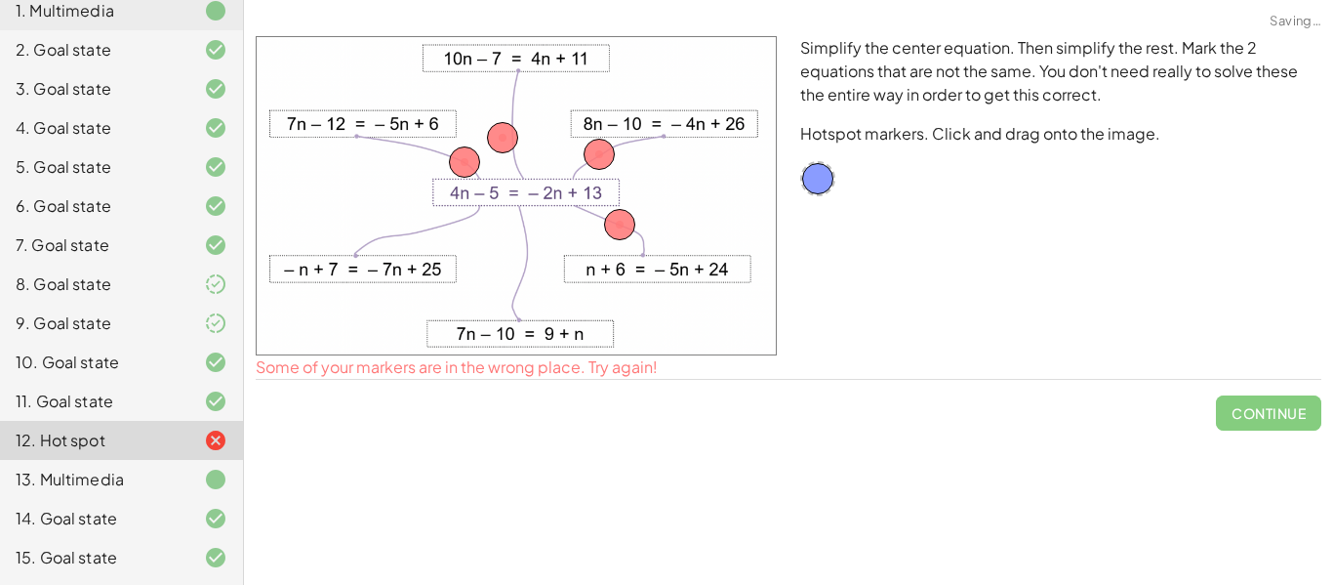
click at [828, 191] on div at bounding box center [817, 178] width 35 height 35
click at [785, 174] on div at bounding box center [516, 195] width 545 height 343
drag, startPoint x: 628, startPoint y: 222, endPoint x: 533, endPoint y: 239, distance: 96.3
drag, startPoint x: 600, startPoint y: 149, endPoint x: 627, endPoint y: 225, distance: 80.6
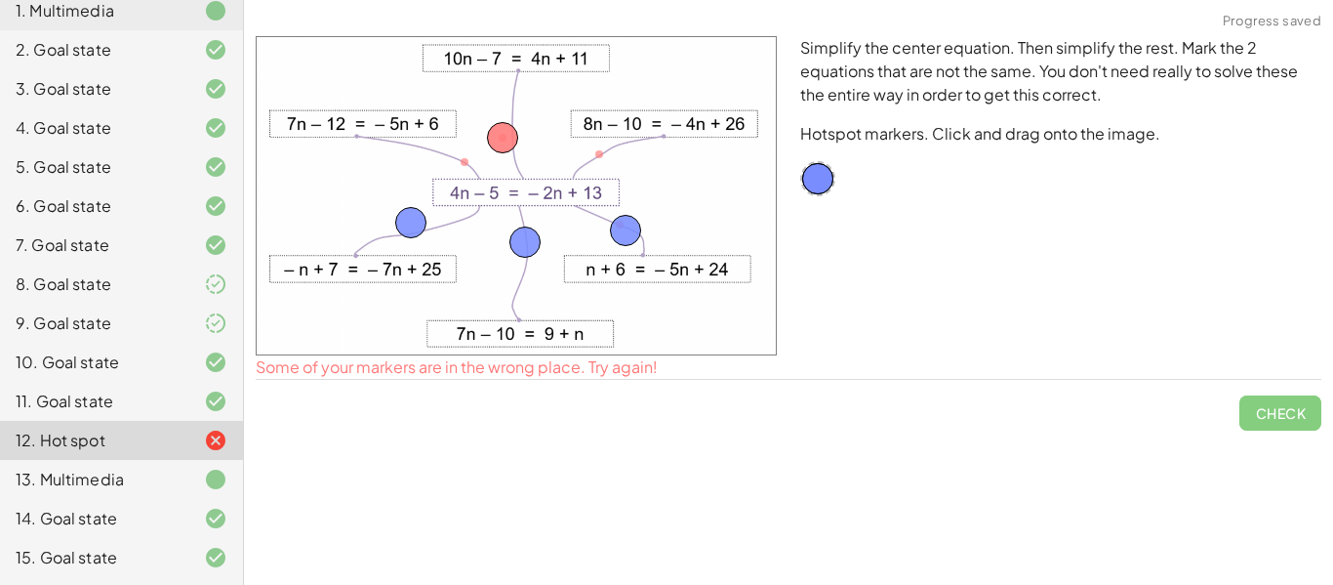
drag, startPoint x: 468, startPoint y: 147, endPoint x: 414, endPoint y: 220, distance: 90.6
drag, startPoint x: 499, startPoint y: 130, endPoint x: 813, endPoint y: 183, distance: 318.7
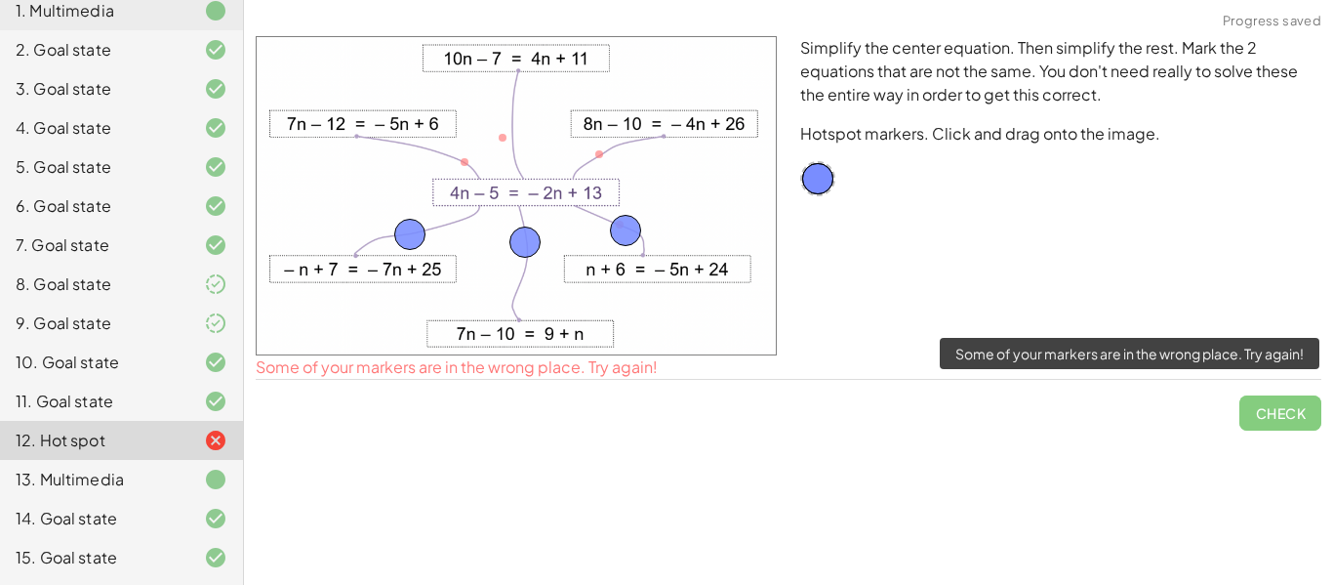
click at [1273, 404] on span "Check" at bounding box center [1281, 405] width 82 height 51
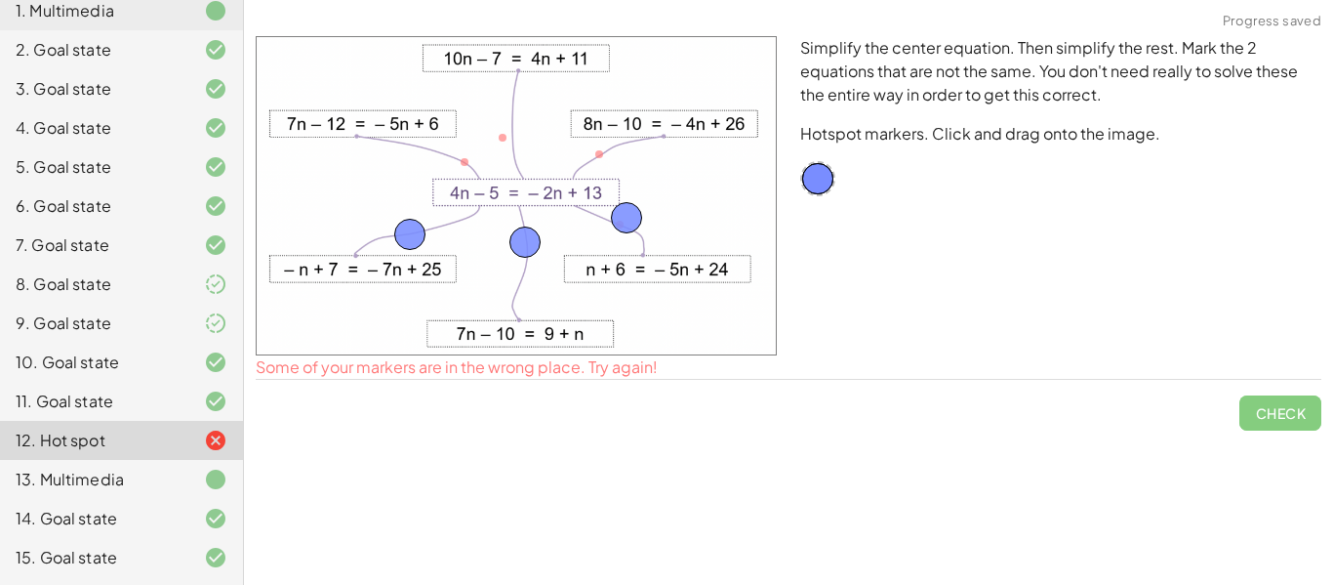
drag, startPoint x: 626, startPoint y: 231, endPoint x: 618, endPoint y: 216, distance: 17.5
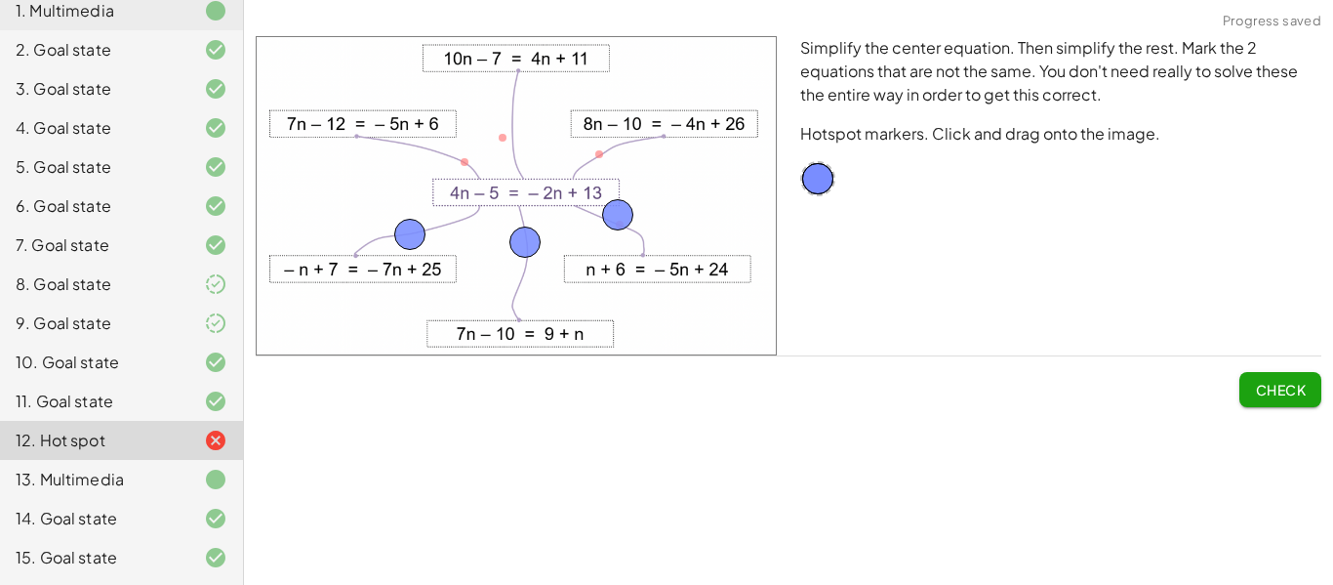
click at [1317, 392] on button "Check" at bounding box center [1281, 389] width 82 height 35
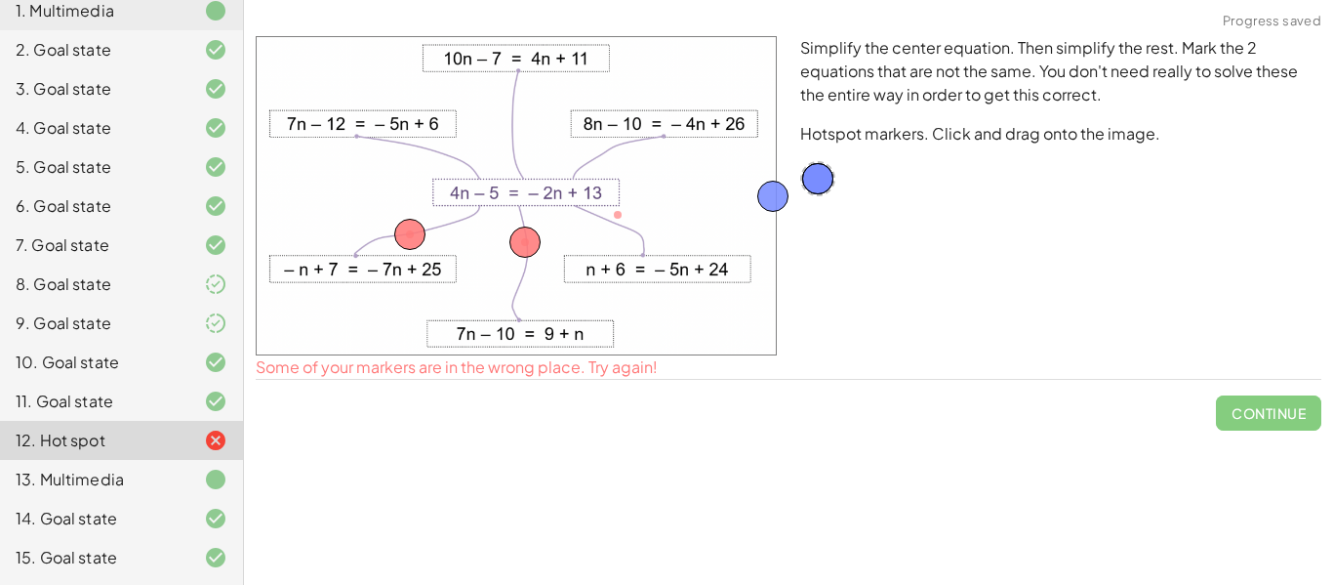
drag, startPoint x: 610, startPoint y: 207, endPoint x: 818, endPoint y: 177, distance: 210.1
drag, startPoint x: 521, startPoint y: 233, endPoint x: 795, endPoint y: 183, distance: 278.7
drag, startPoint x: 406, startPoint y: 236, endPoint x: 781, endPoint y: 200, distance: 376.5
drag, startPoint x: 823, startPoint y: 172, endPoint x: 453, endPoint y: 155, distance: 370.3
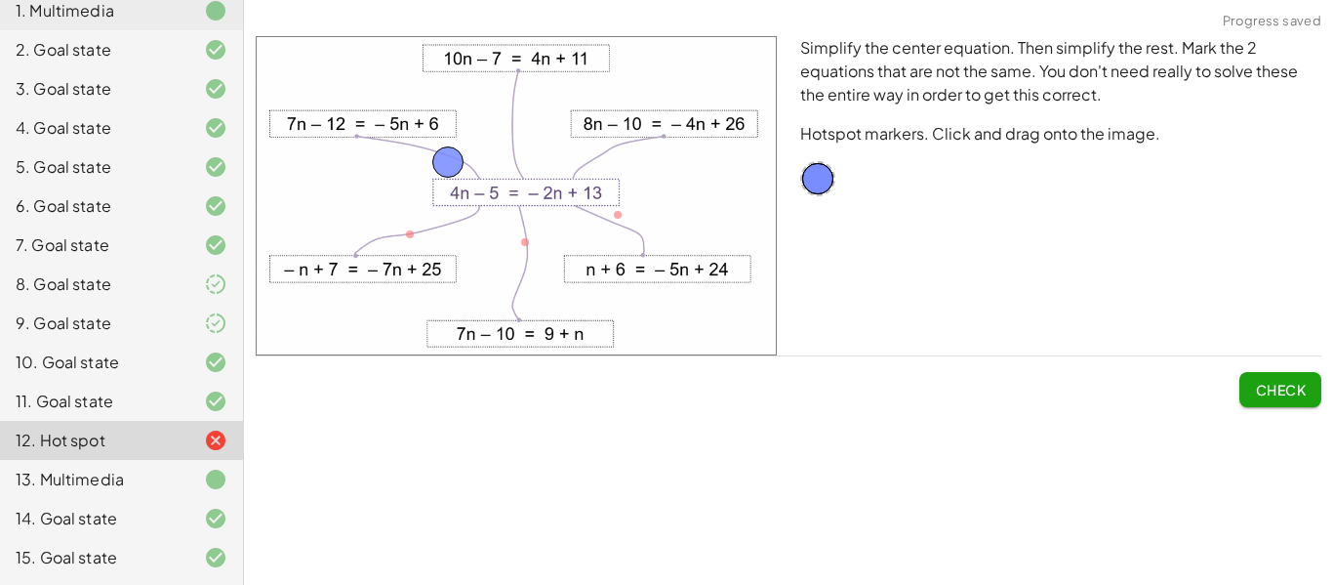
click at [1285, 383] on span "Check" at bounding box center [1280, 390] width 51 height 18
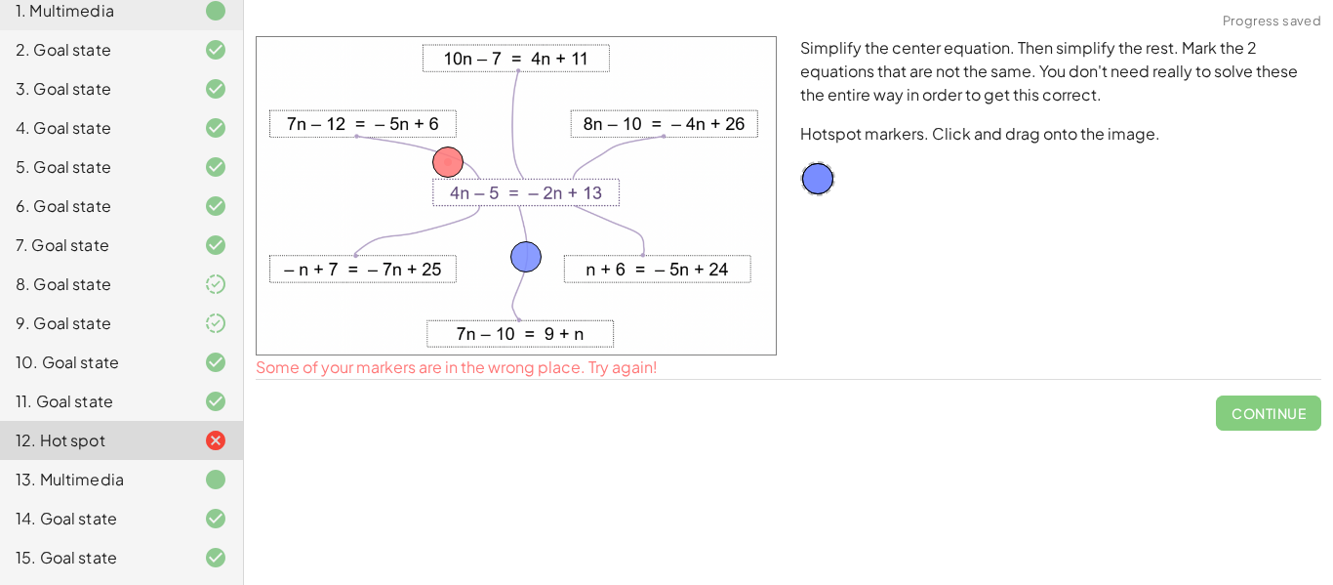
drag, startPoint x: 815, startPoint y: 183, endPoint x: 524, endPoint y: 261, distance: 301.1
drag, startPoint x: 524, startPoint y: 261, endPoint x: 508, endPoint y: 153, distance: 108.6
drag, startPoint x: 512, startPoint y: 153, endPoint x: 468, endPoint y: 166, distance: 45.7
click at [1046, 271] on div "Simplify the center equation. Then simplify the rest. Mark the 2 equations that…" at bounding box center [1061, 195] width 545 height 343
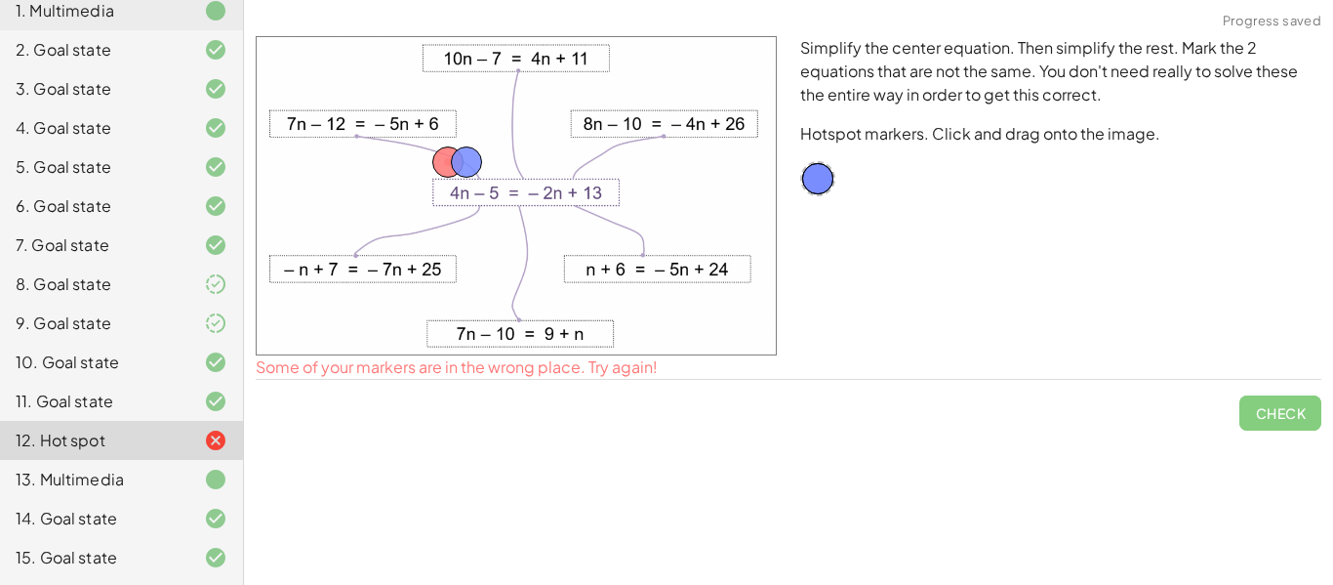
click at [1331, 428] on div "Simplify the center equation. Then simplify the rest. Mark the 2 equations that…" at bounding box center [788, 233] width 1089 height 418
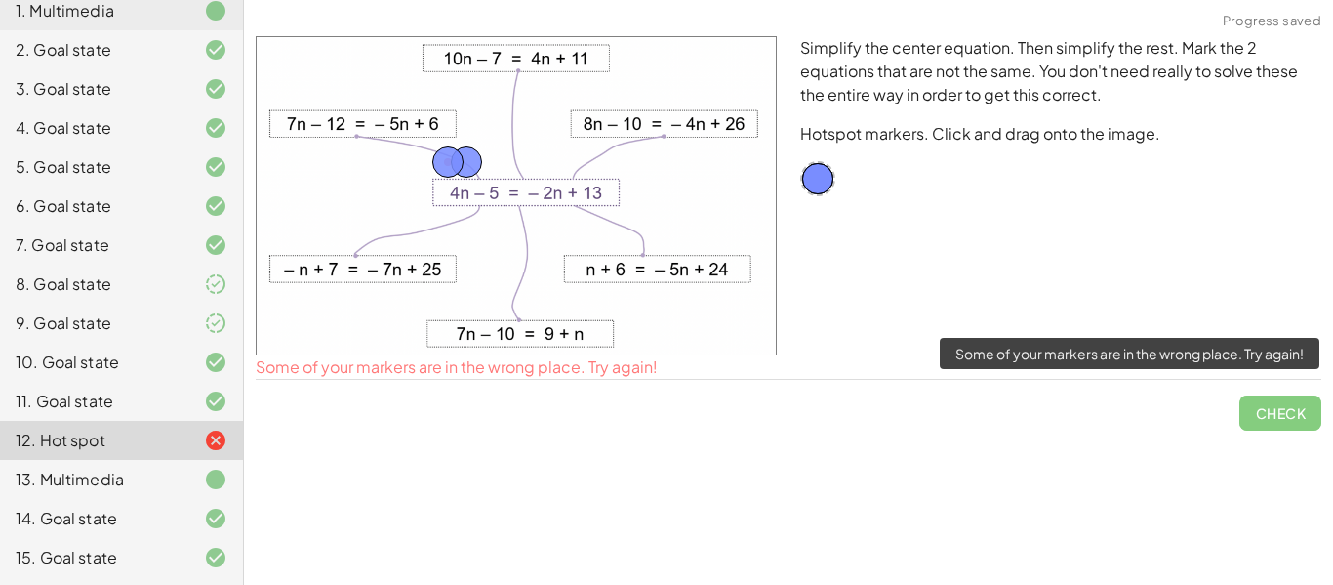
click at [1270, 403] on span "Check" at bounding box center [1281, 405] width 82 height 51
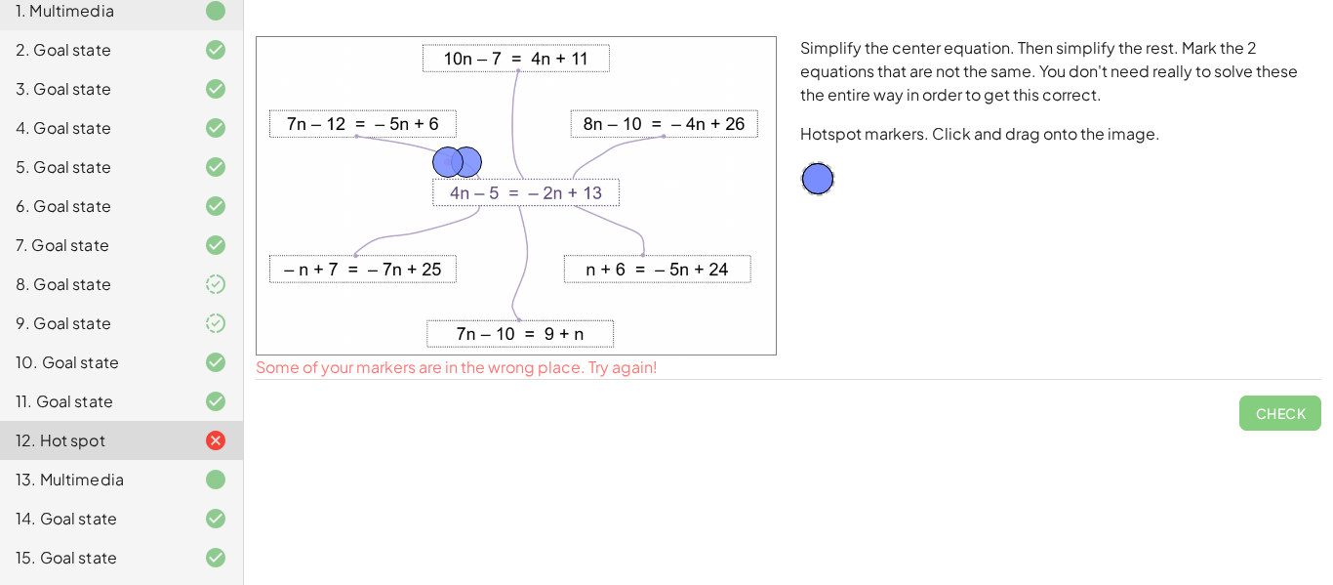
scroll to position [0, 0]
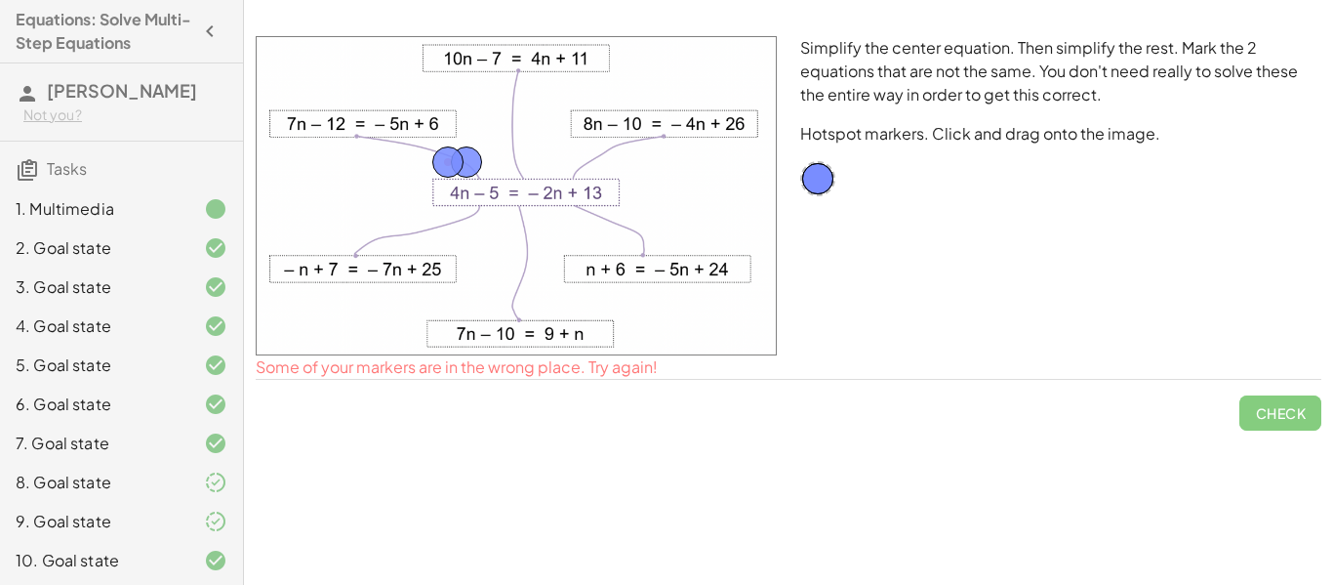
click at [95, 208] on div "1. Multimedia" at bounding box center [94, 208] width 157 height 23
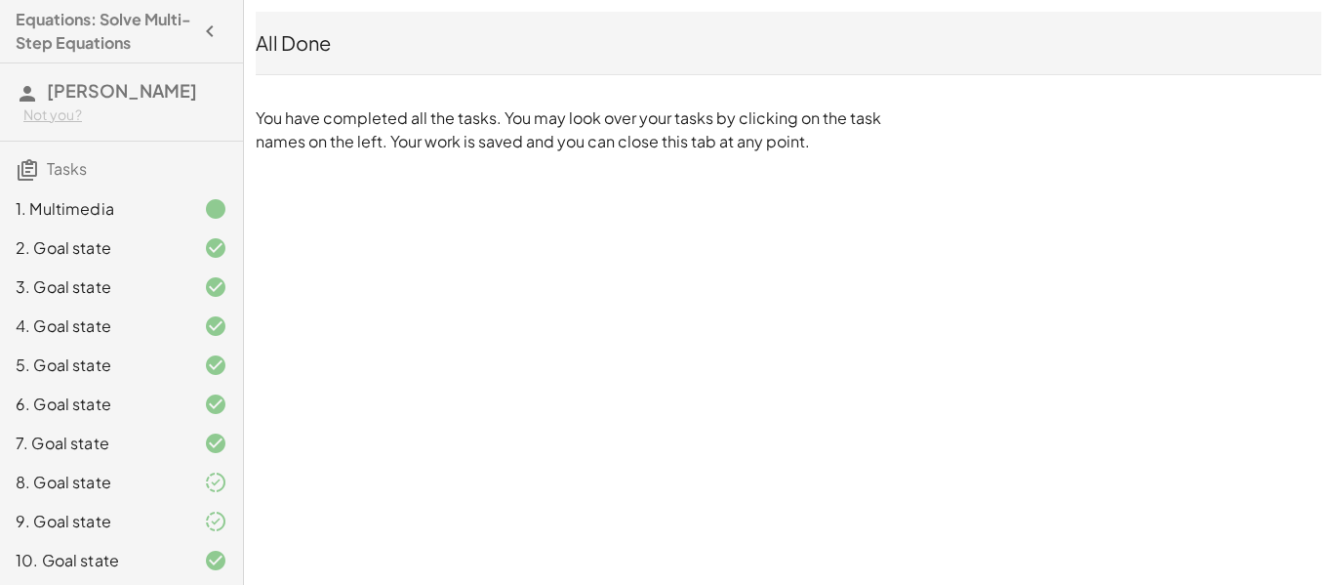
click at [216, 30] on icon "button" at bounding box center [209, 31] width 23 height 23
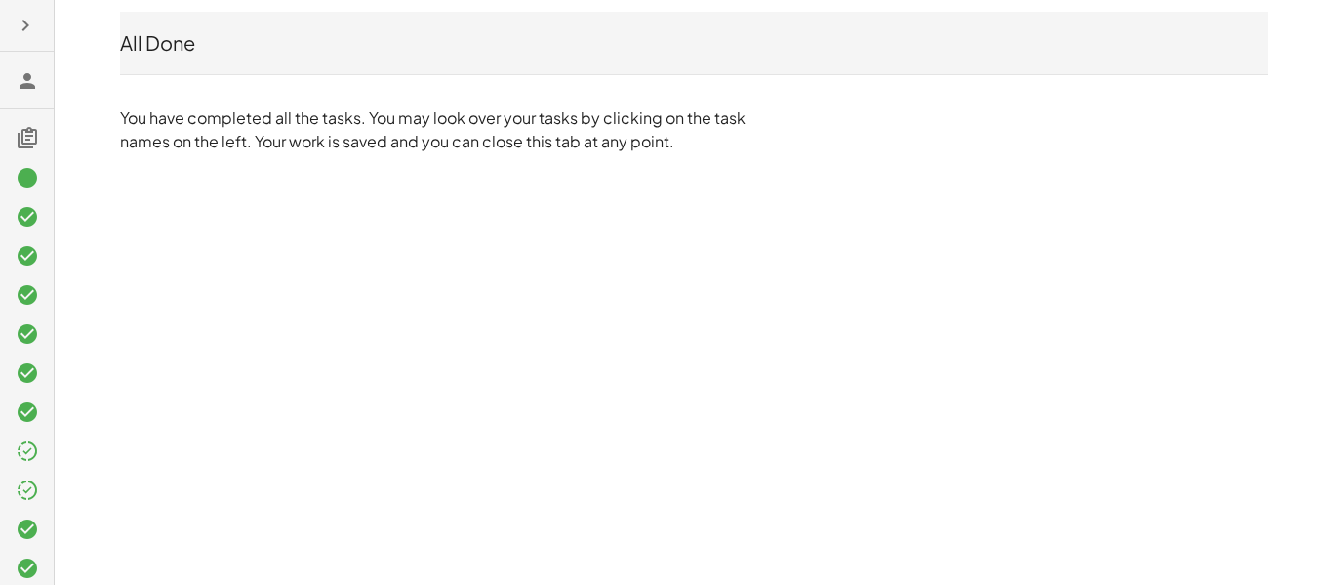
click at [5, 27] on div at bounding box center [27, 292] width 54 height 585
click at [8, 27] on button "button" at bounding box center [25, 25] width 35 height 35
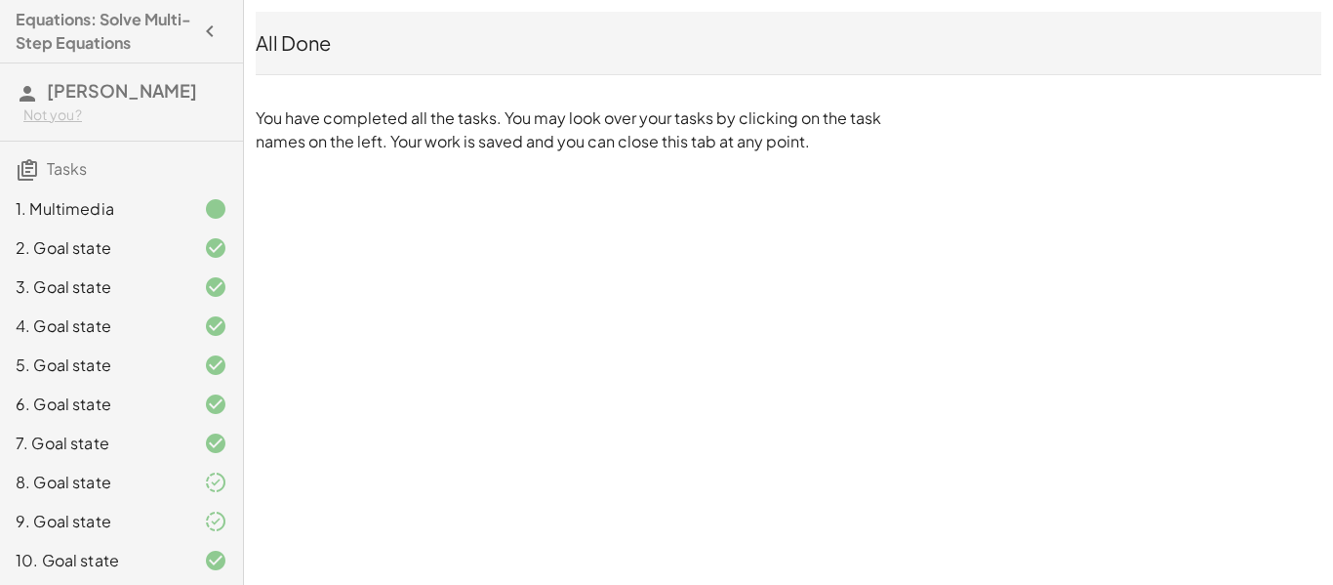
click at [79, 160] on span "Tasks" at bounding box center [67, 168] width 40 height 20
click at [49, 109] on div "Not you?" at bounding box center [125, 115] width 204 height 20
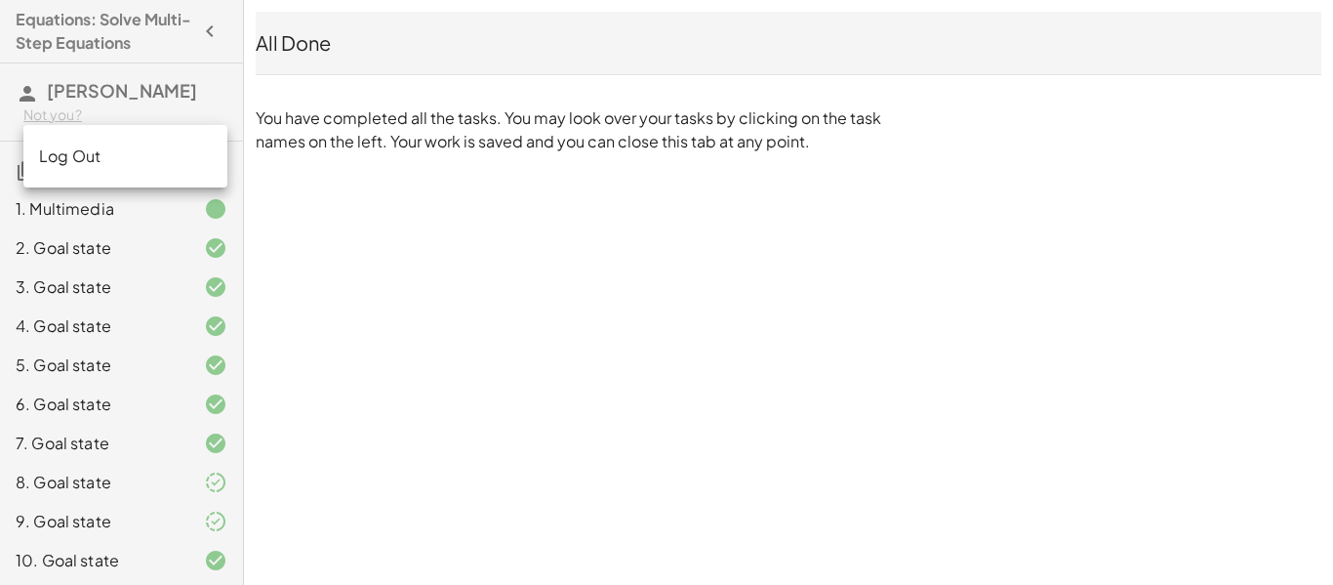
click at [77, 90] on span "[PERSON_NAME]" at bounding box center [122, 90] width 150 height 22
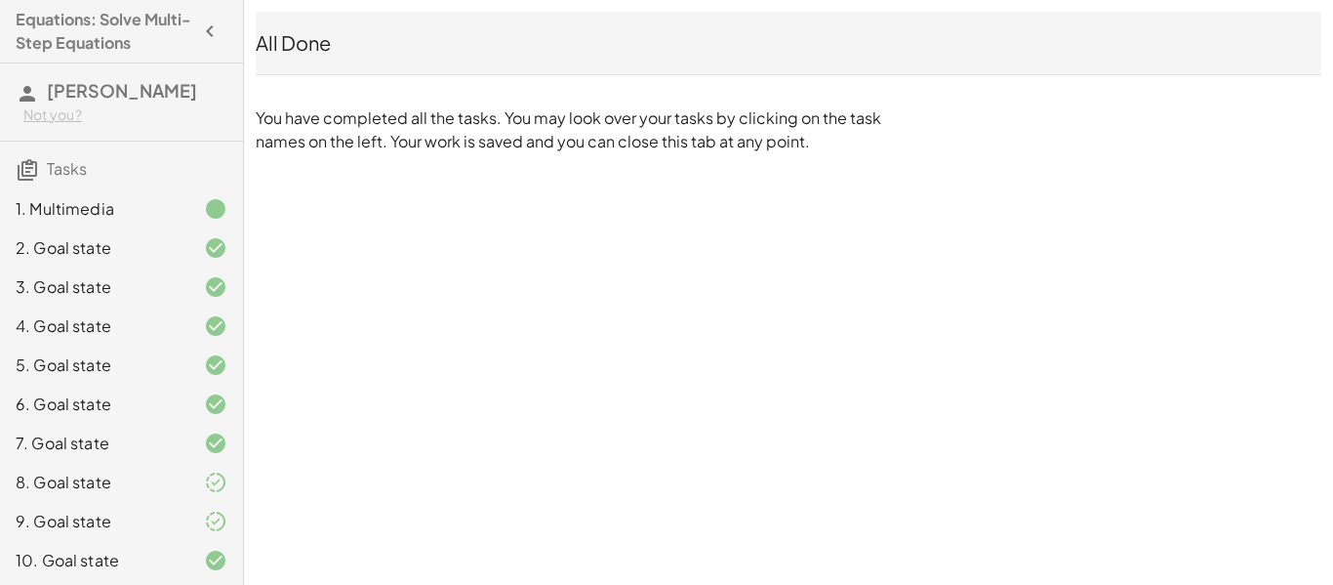
click at [77, 90] on span "[PERSON_NAME]" at bounding box center [122, 90] width 150 height 22
